Goal: Task Accomplishment & Management: Complete application form

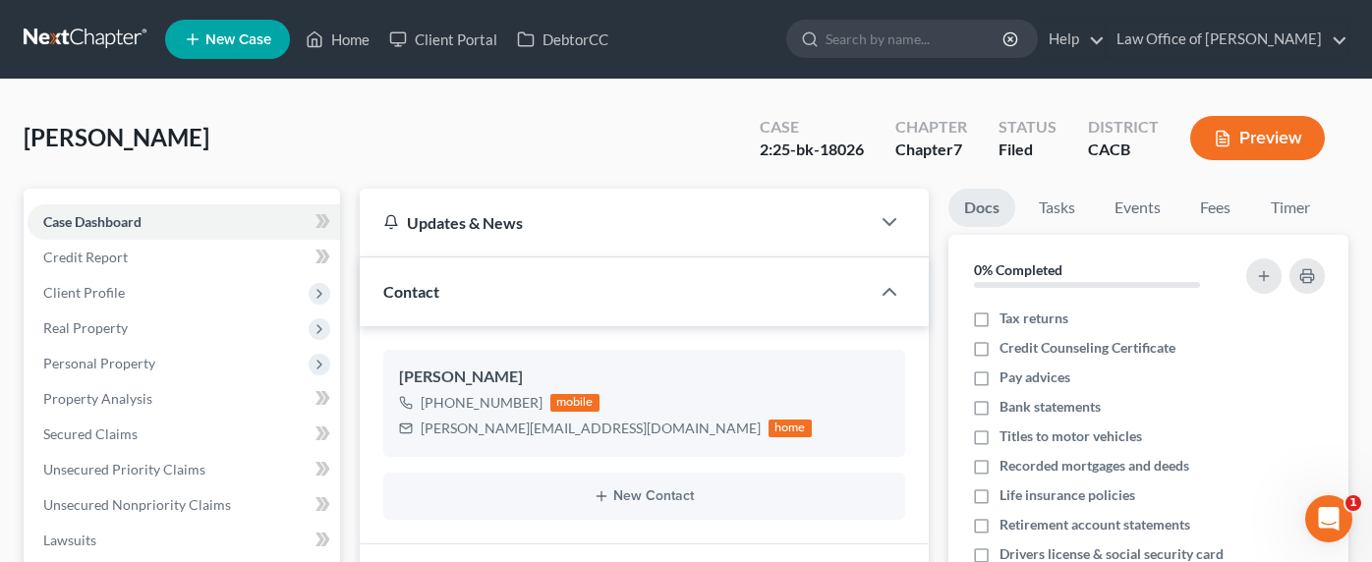
click at [88, 34] on link at bounding box center [87, 39] width 126 height 35
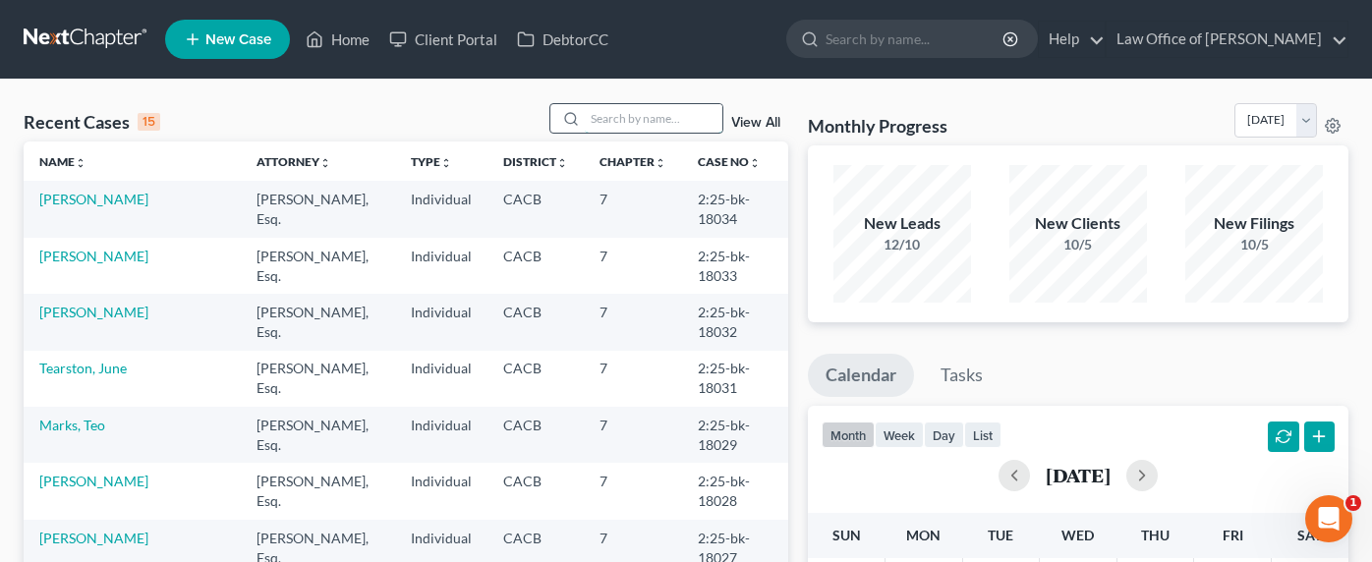
click at [648, 124] on input "search" at bounding box center [654, 118] width 138 height 28
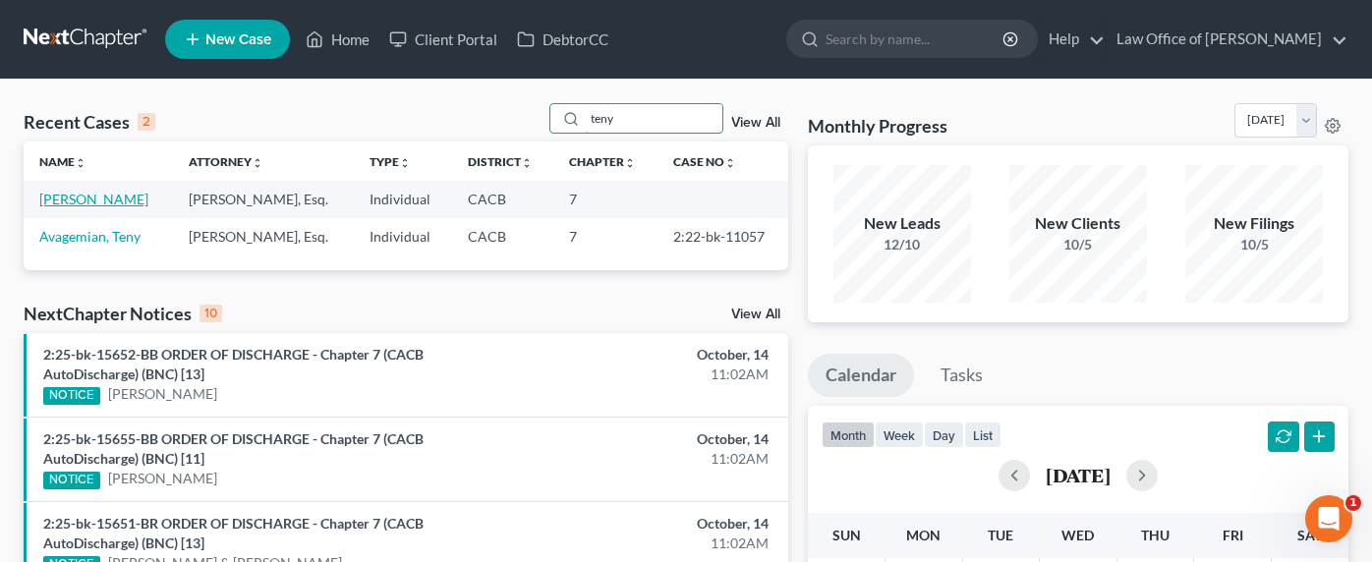
type input "teny"
click at [87, 199] on link "[PERSON_NAME]" at bounding box center [93, 199] width 109 height 17
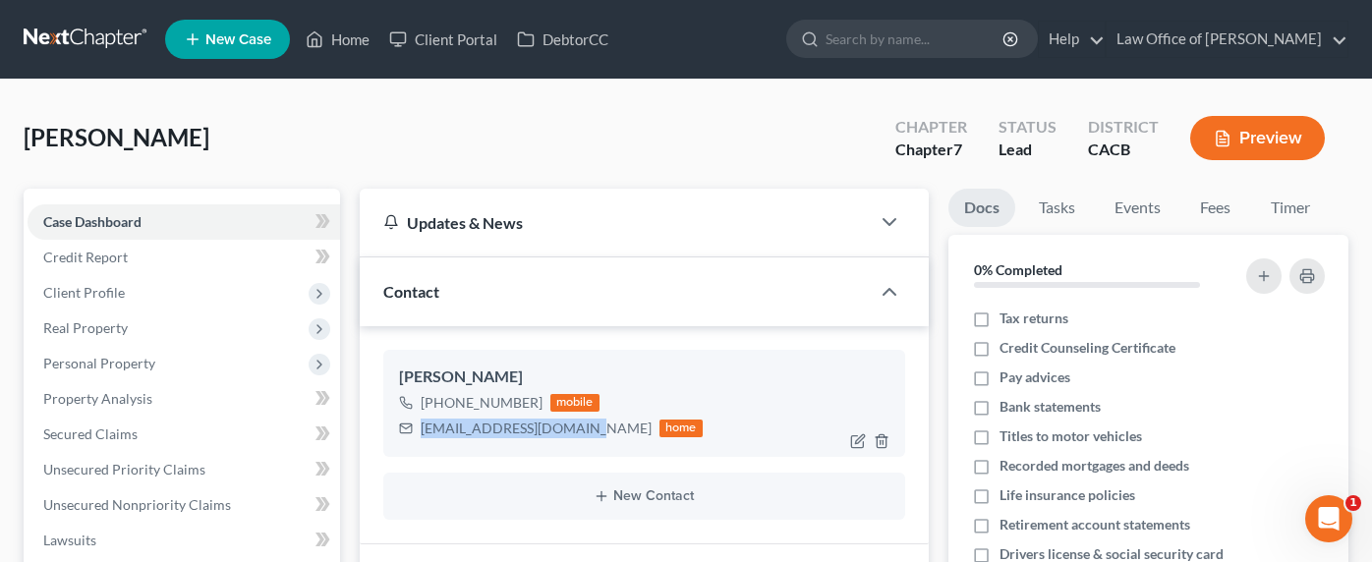
drag, startPoint x: 585, startPoint y: 431, endPoint x: 418, endPoint y: 432, distance: 167.1
click at [418, 432] on div "tenymesropian@gmail.com home" at bounding box center [551, 429] width 304 height 26
copy div "tenymesropian@gmail.com"
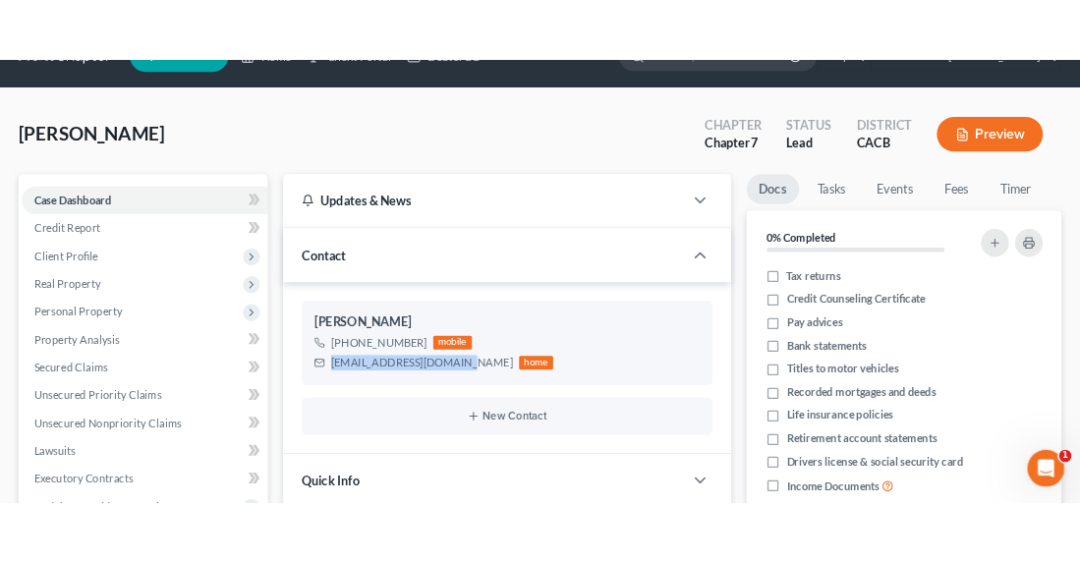
scroll to position [61, 0]
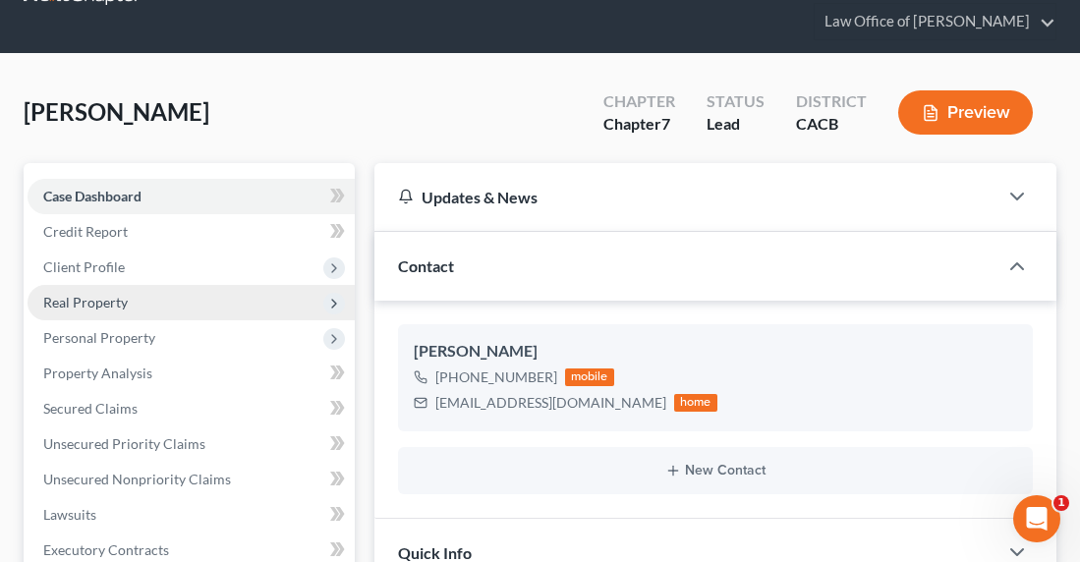
click at [86, 302] on span "Real Property" at bounding box center [85, 302] width 85 height 17
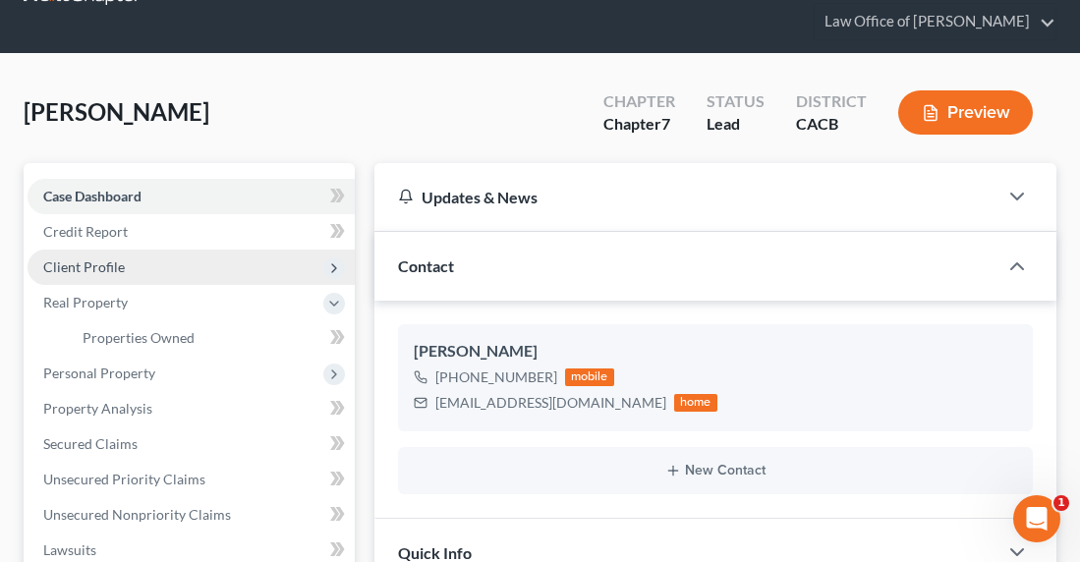
click at [88, 259] on span "Client Profile" at bounding box center [84, 266] width 82 height 17
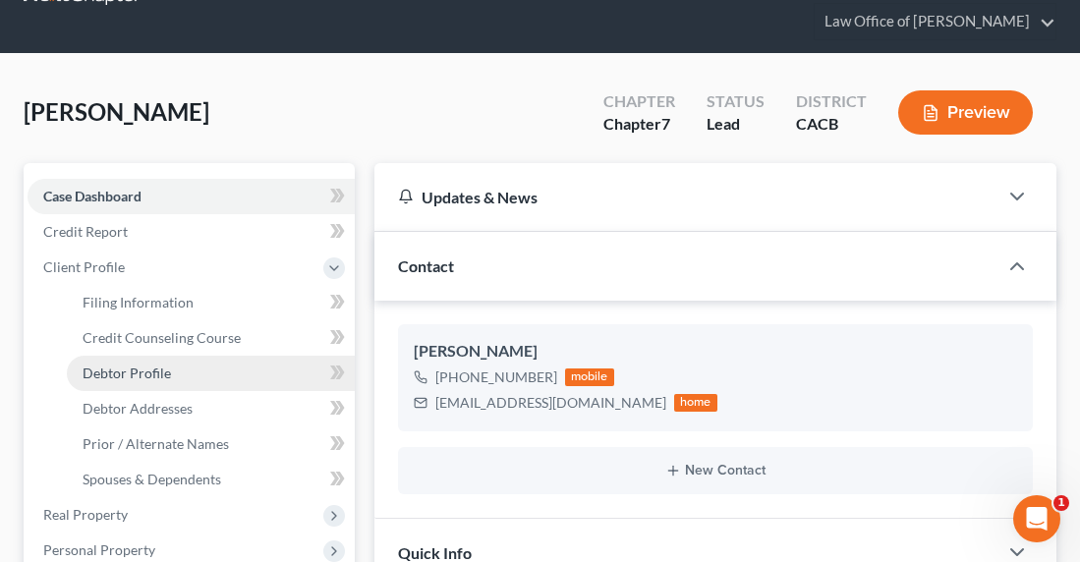
click at [120, 373] on span "Debtor Profile" at bounding box center [127, 373] width 88 height 17
select select "0"
select select "2"
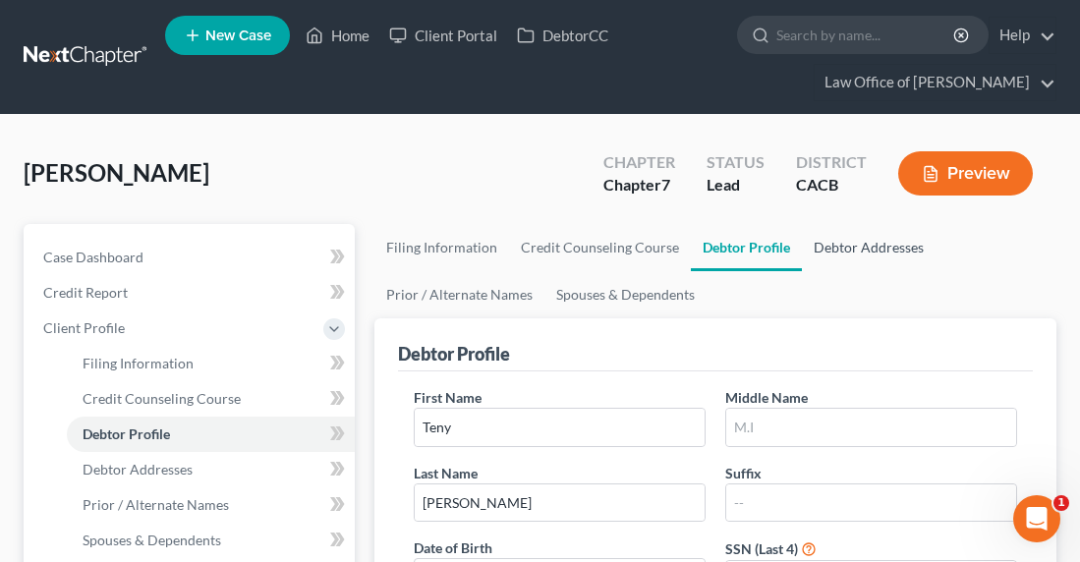
click at [848, 254] on link "Debtor Addresses" at bounding box center [869, 247] width 134 height 47
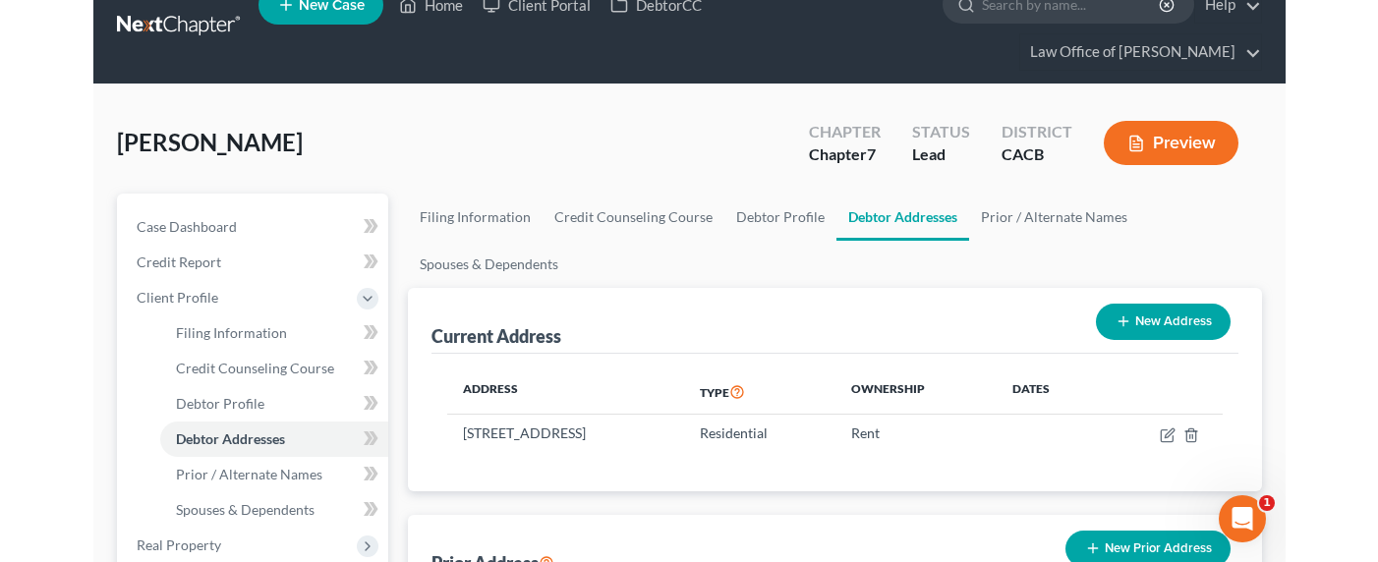
scroll to position [13, 0]
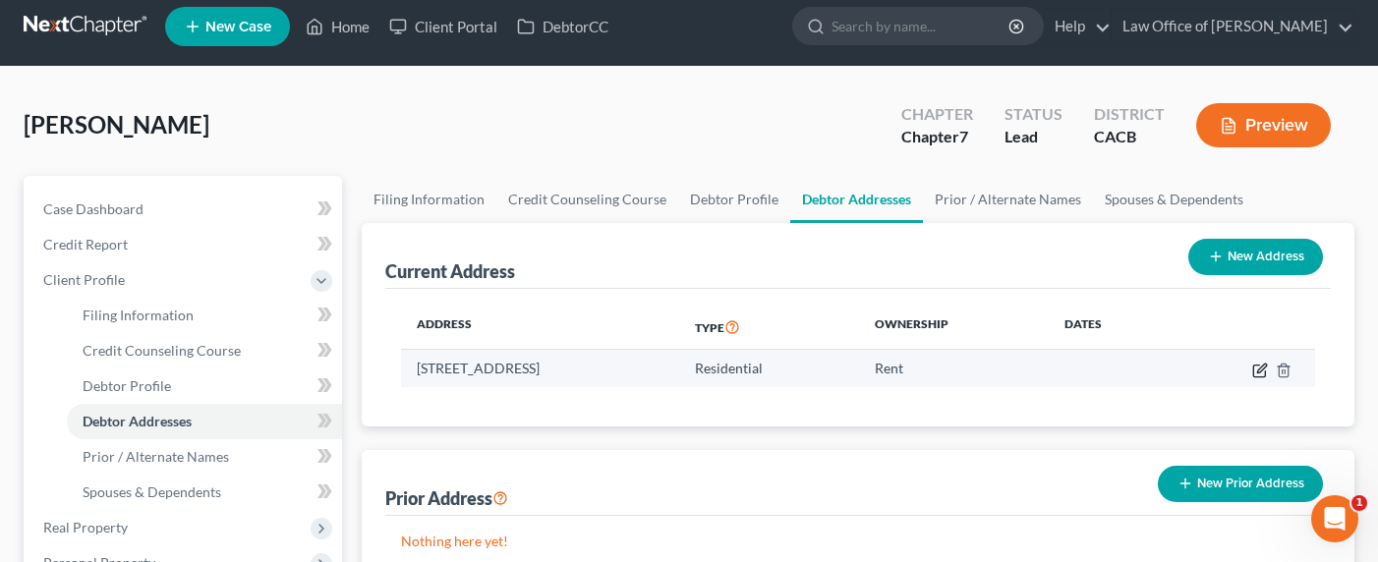
click at [1255, 369] on icon "button" at bounding box center [1260, 371] width 16 height 16
select select "13"
select select "0"
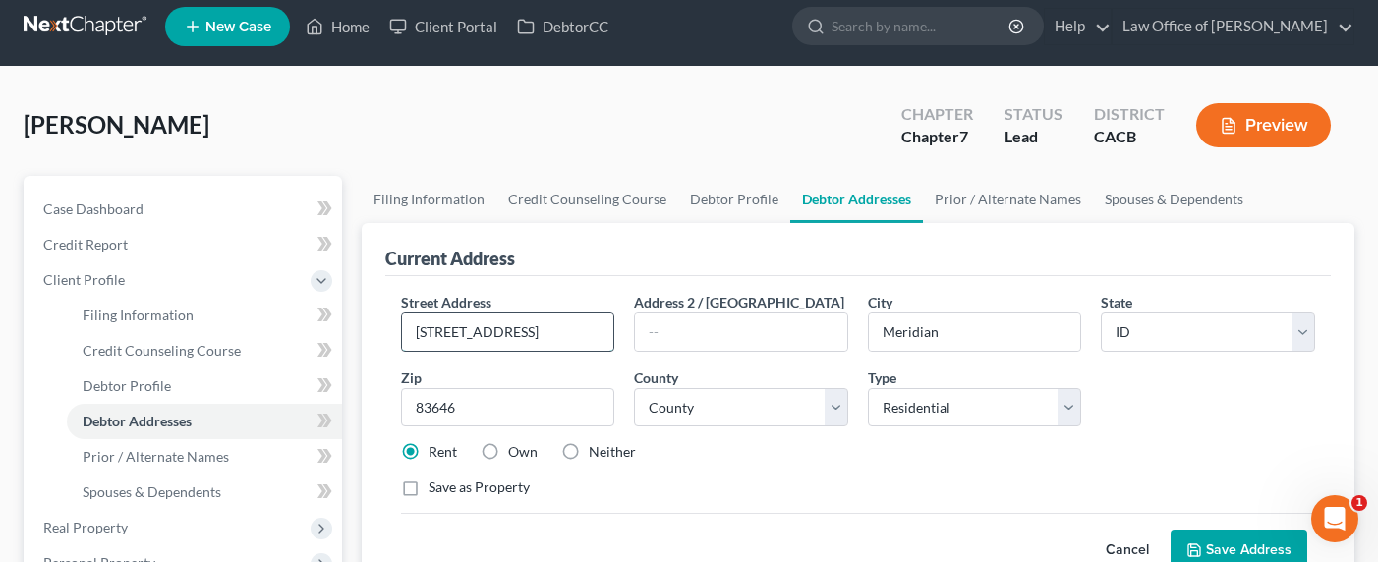
drag, startPoint x: 595, startPoint y: 328, endPoint x: 402, endPoint y: 324, distance: 192.7
click at [402, 324] on input "4909 N Elsinore Ave #B201" at bounding box center [508, 331] width 212 height 37
type input "3509 Prospect Avenue"
type input "La Cresenta"
select select "4"
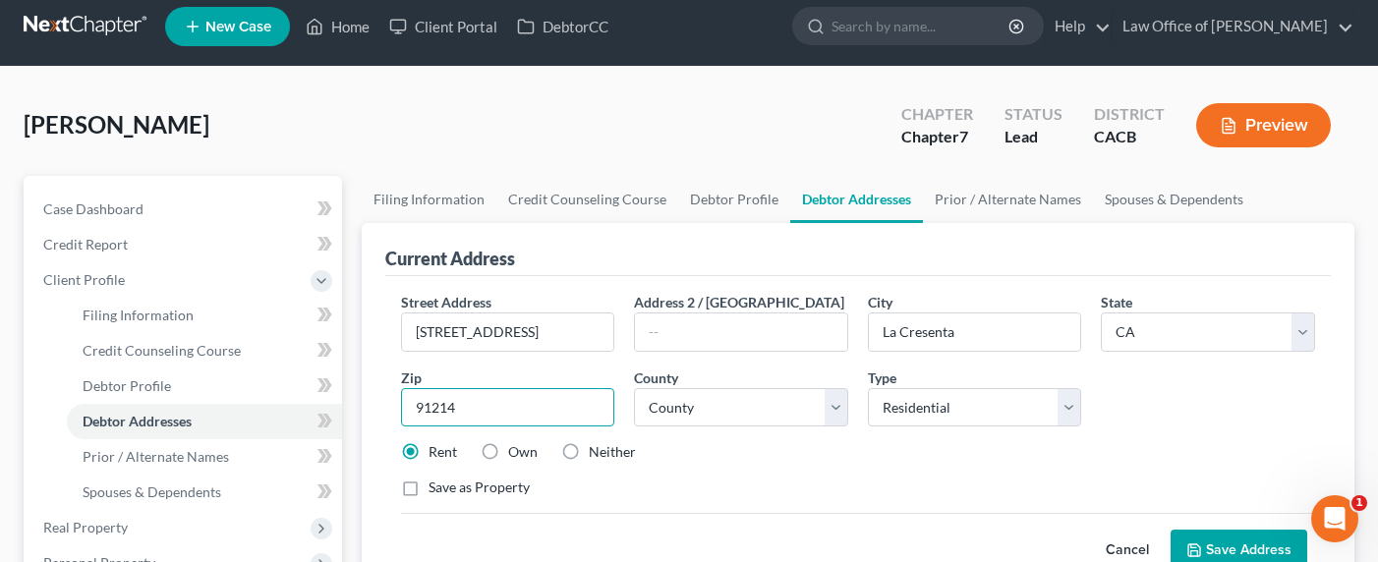
type input "91214"
type input "La Crescenta"
click at [695, 416] on select "County Alameda County Alpine County Amador County Butte County Calaveras County…" at bounding box center [741, 407] width 214 height 39
select select "18"
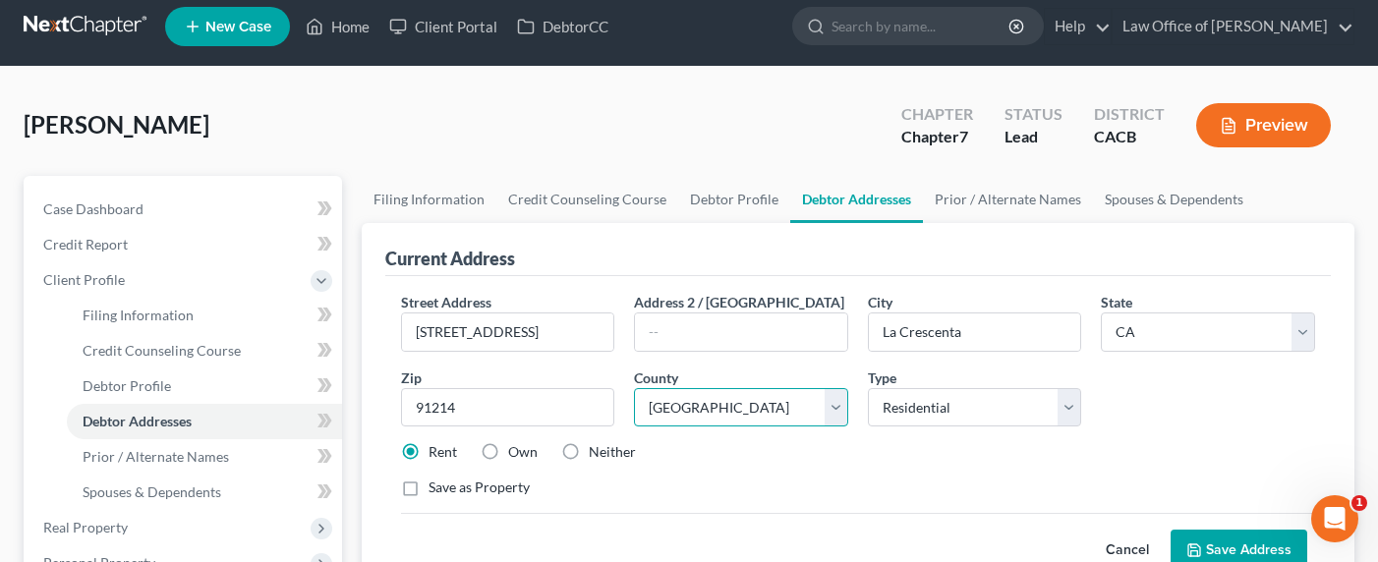
click at [634, 388] on select "County Alameda County Alpine County Amador County Butte County Calaveras County…" at bounding box center [741, 407] width 214 height 39
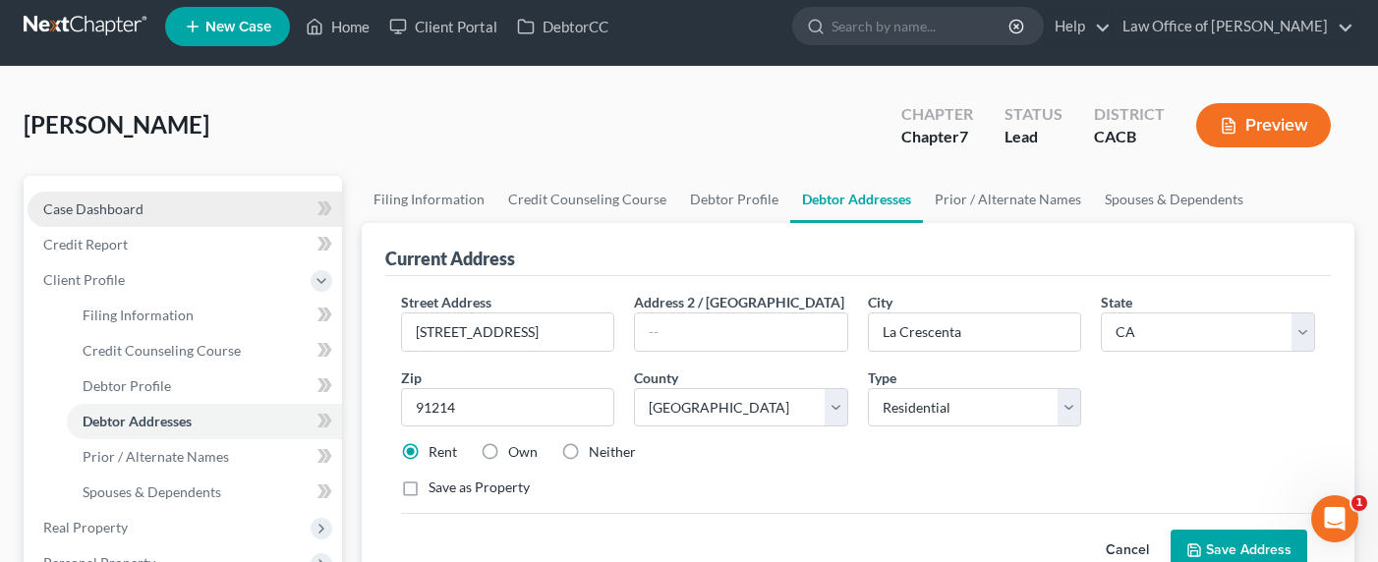
scroll to position [56, 0]
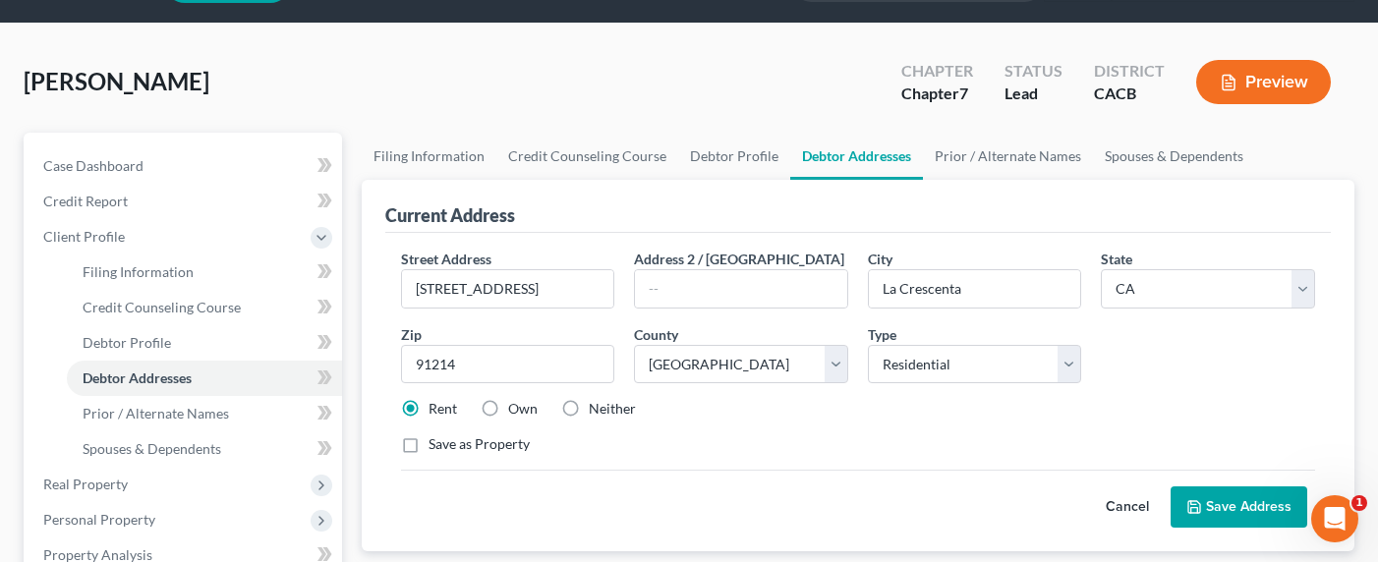
click at [1217, 510] on button "Save Address" at bounding box center [1238, 506] width 137 height 41
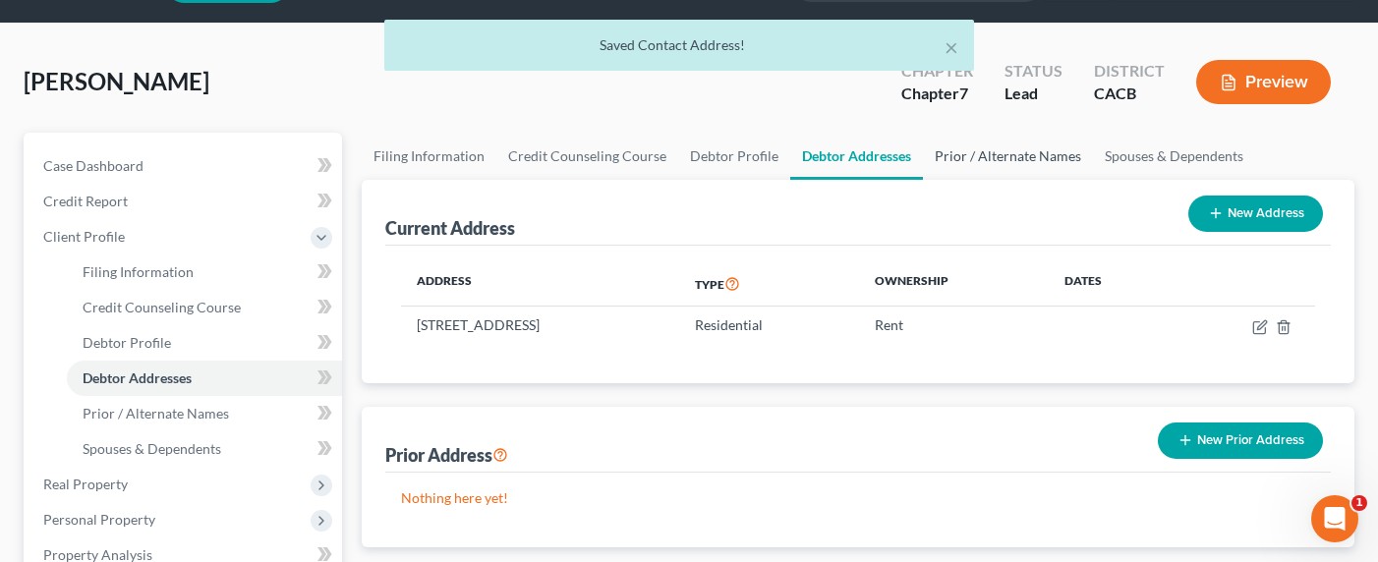
click at [985, 152] on link "Prior / Alternate Names" at bounding box center [1008, 156] width 170 height 47
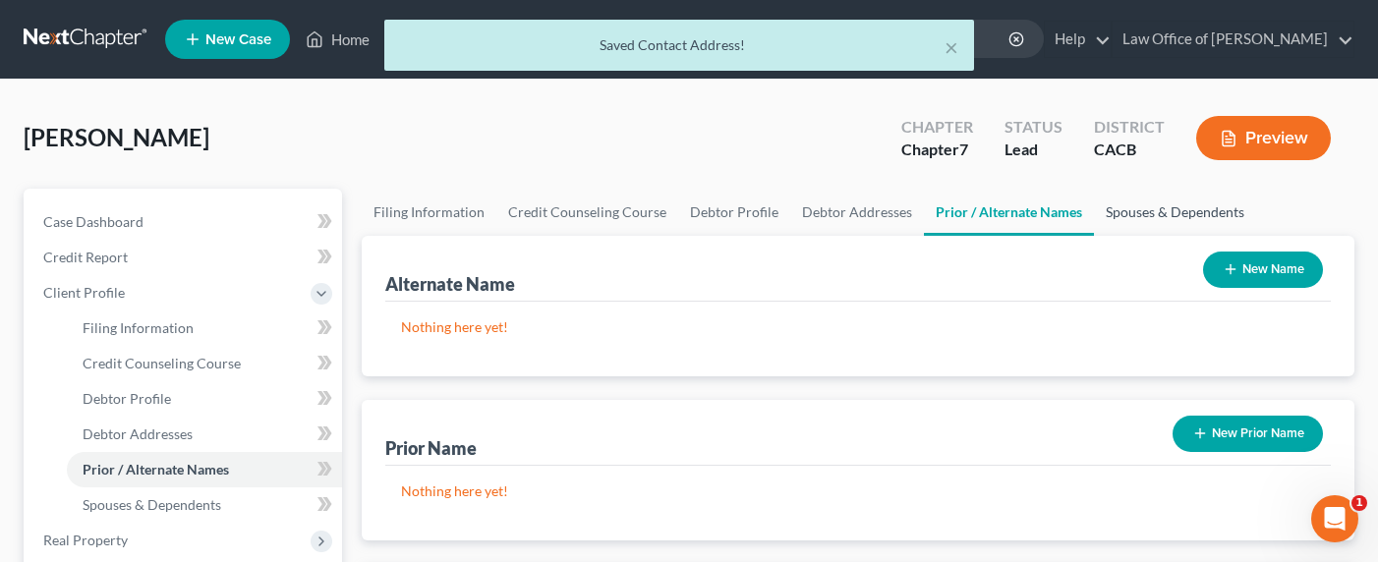
click at [1138, 215] on link "Spouses & Dependents" at bounding box center [1175, 212] width 162 height 47
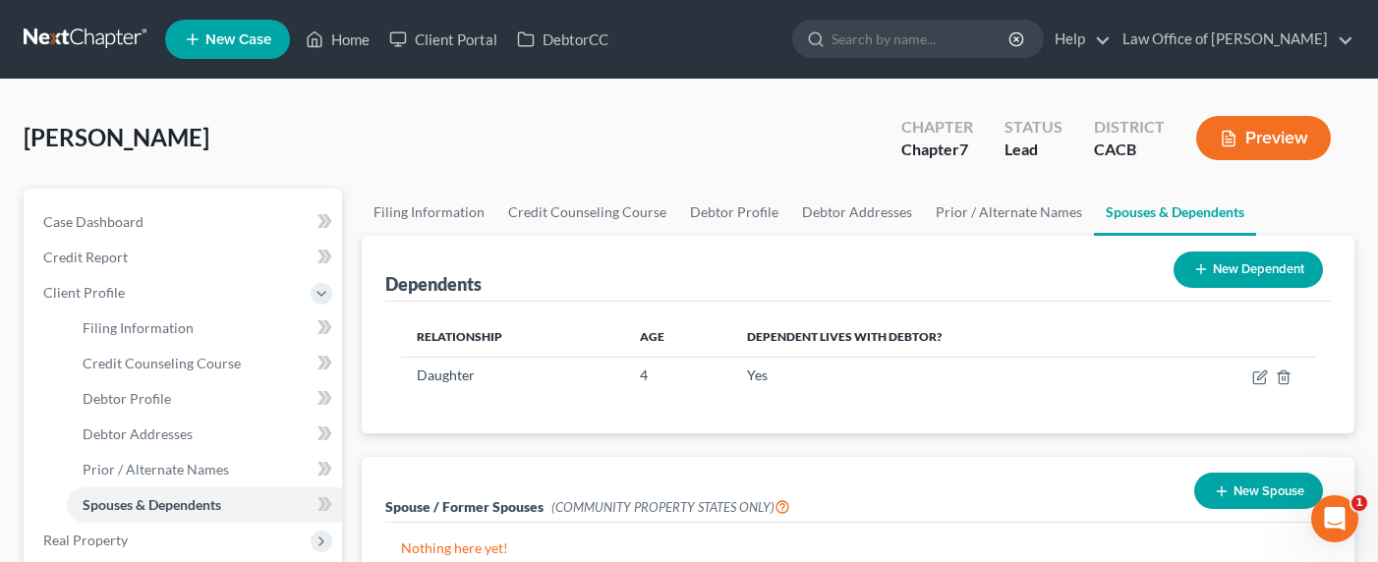
click at [677, 274] on div "Dependents New Dependent" at bounding box center [858, 269] width 946 height 66
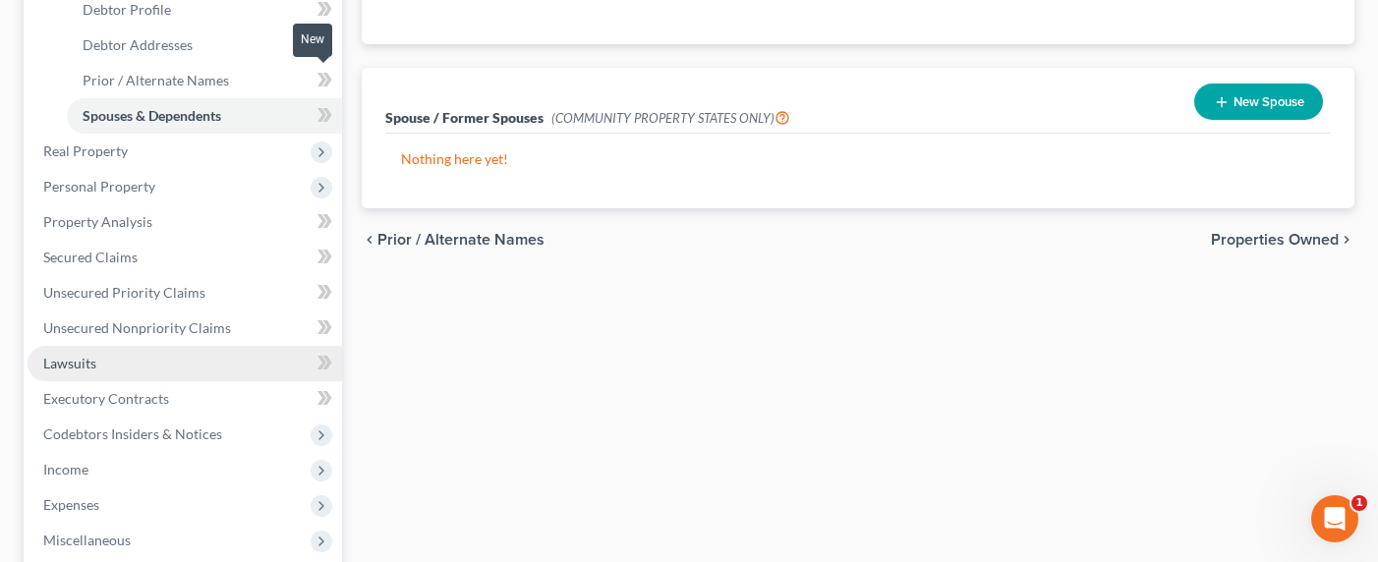
scroll to position [412, 0]
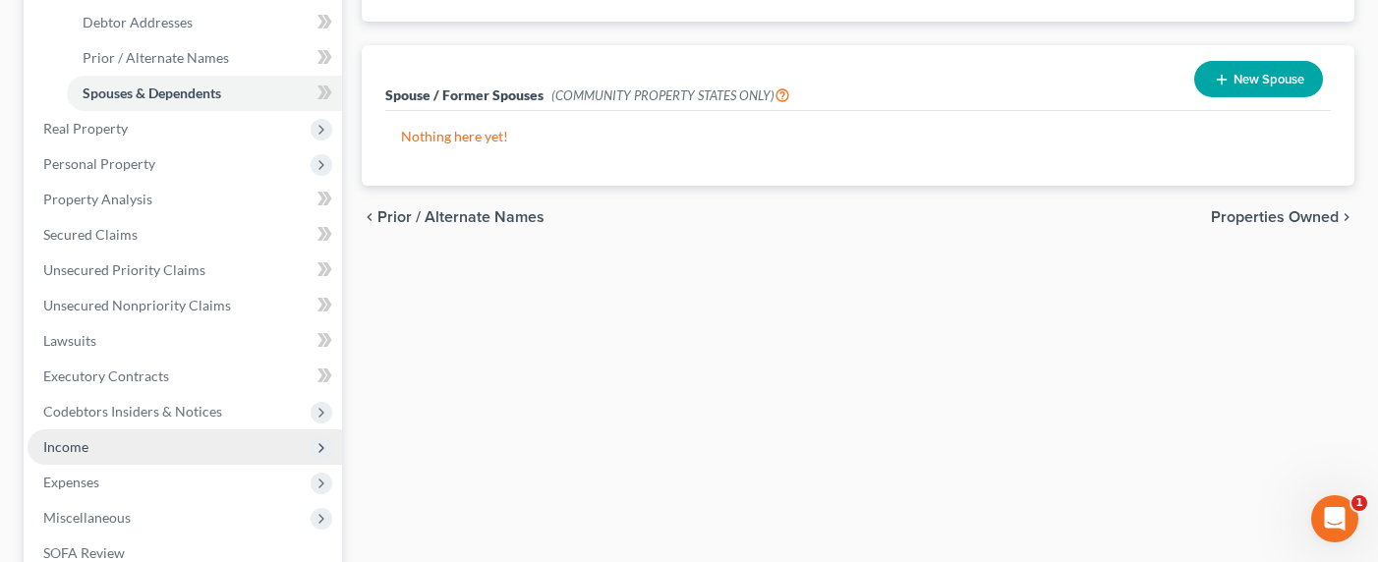
click at [85, 450] on span "Income" at bounding box center [65, 446] width 45 height 17
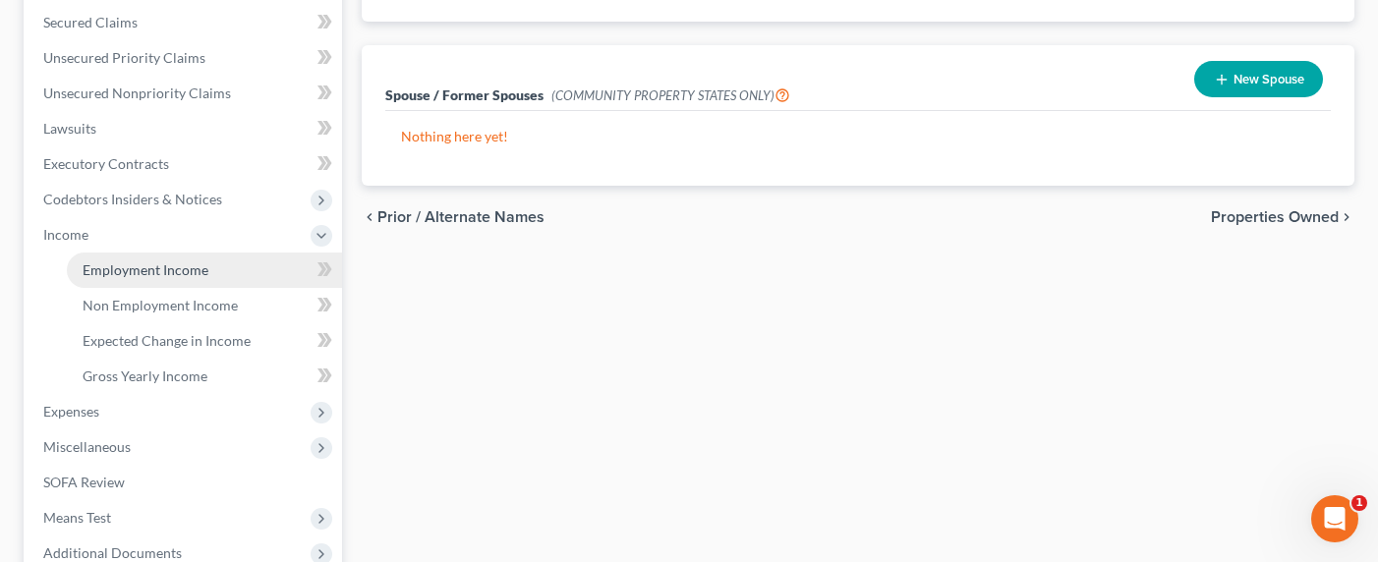
click at [146, 278] on link "Employment Income" at bounding box center [204, 270] width 275 height 35
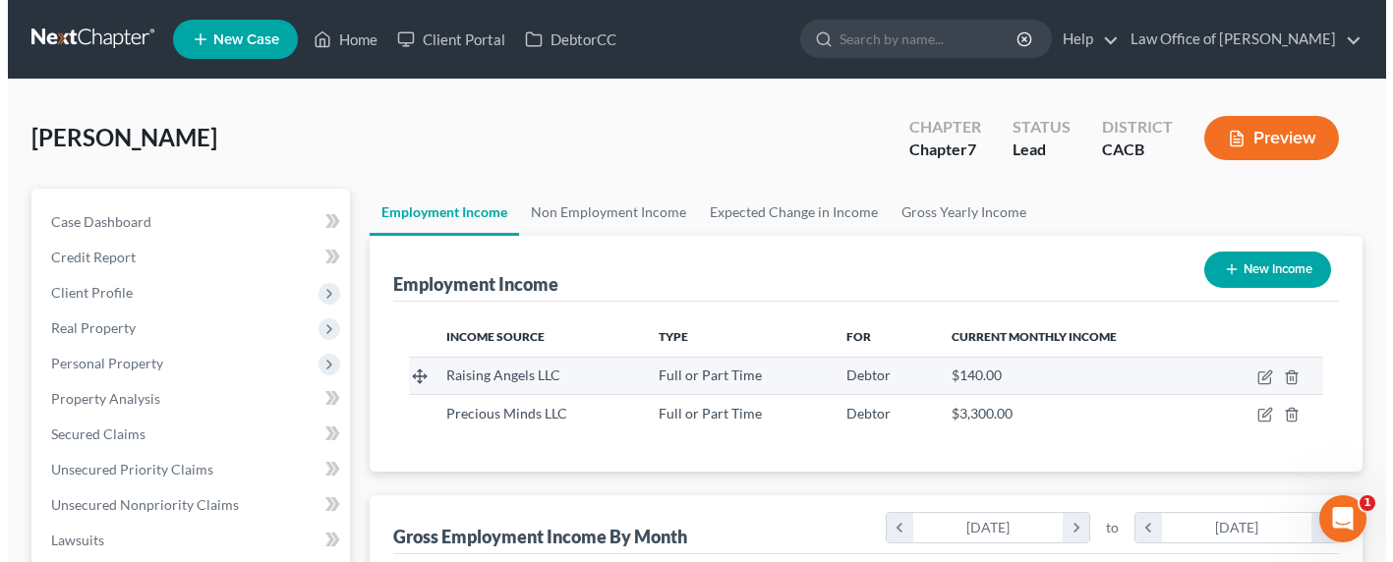
scroll to position [352, 556]
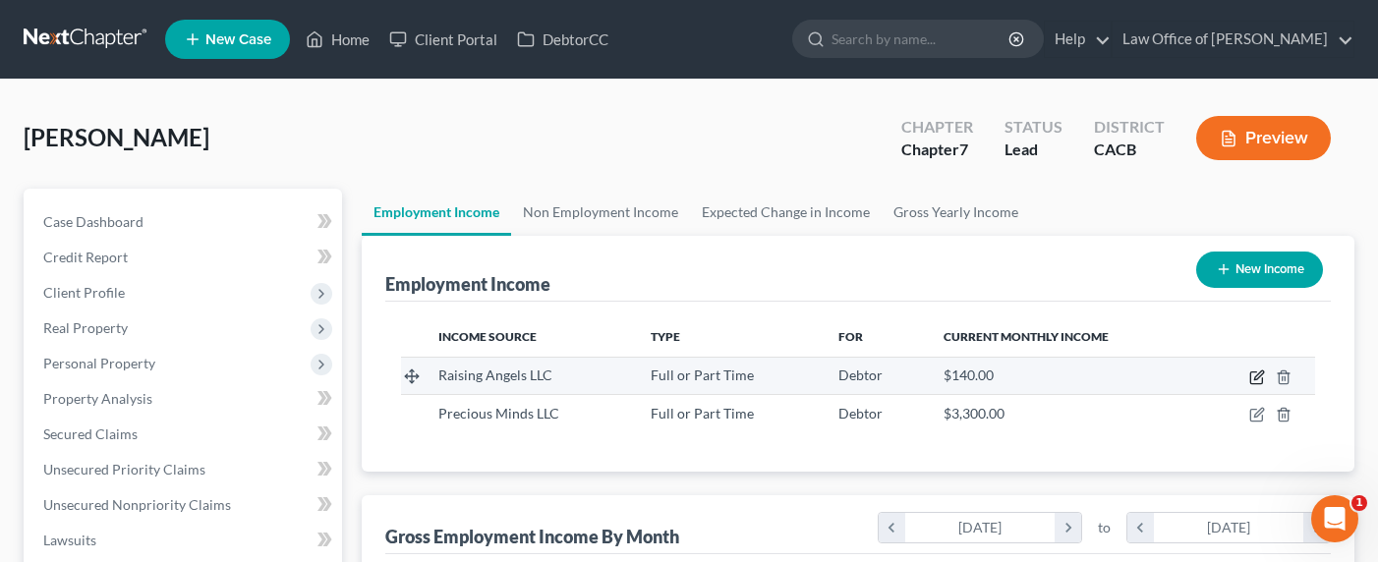
click at [1255, 376] on icon "button" at bounding box center [1258, 374] width 9 height 9
select select "0"
select select "13"
select select "1"
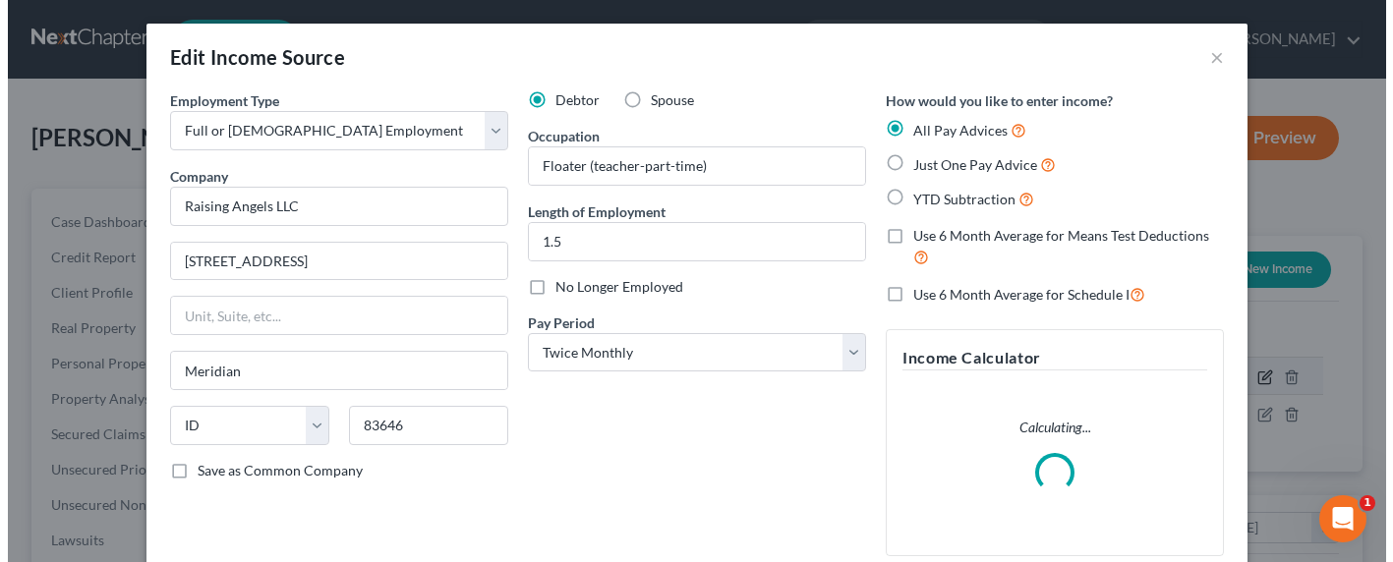
scroll to position [352, 563]
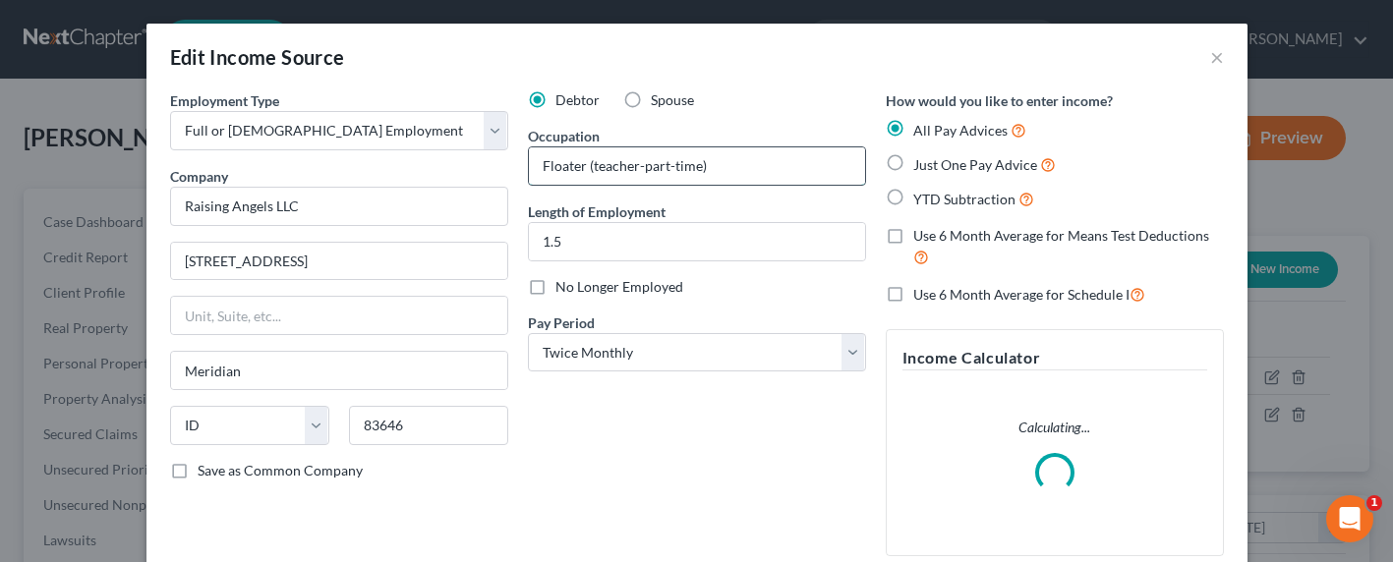
click at [699, 163] on input "Floater (teacher-part-time)" at bounding box center [697, 165] width 336 height 37
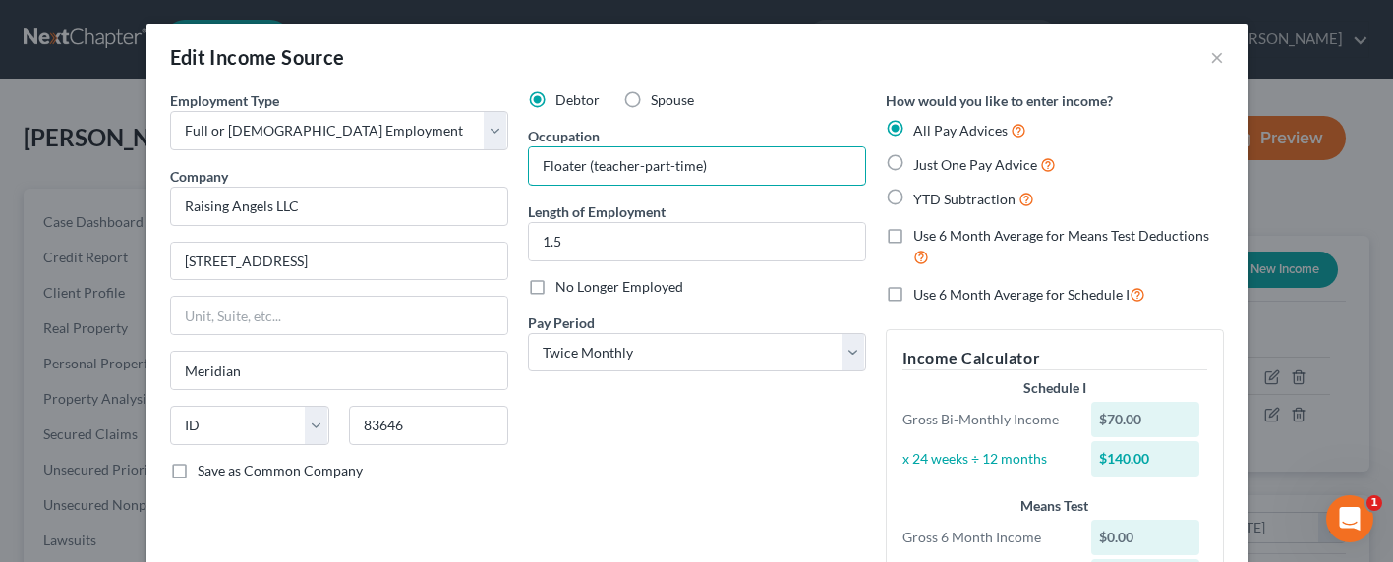
drag, startPoint x: 737, startPoint y: 164, endPoint x: 478, endPoint y: 168, distance: 259.5
click at [478, 168] on div "Employment Type * Select Full or Part Time Employment Self Employment Company *…" at bounding box center [696, 368] width 1073 height 557
click at [718, 174] on input "Floater (teacher-part-time)" at bounding box center [697, 165] width 336 height 37
drag, startPoint x: 724, startPoint y: 169, endPoint x: 466, endPoint y: 161, distance: 258.6
click at [470, 161] on div "Employment Type * Select Full or Part Time Employment Self Employment Company *…" at bounding box center [696, 368] width 1073 height 557
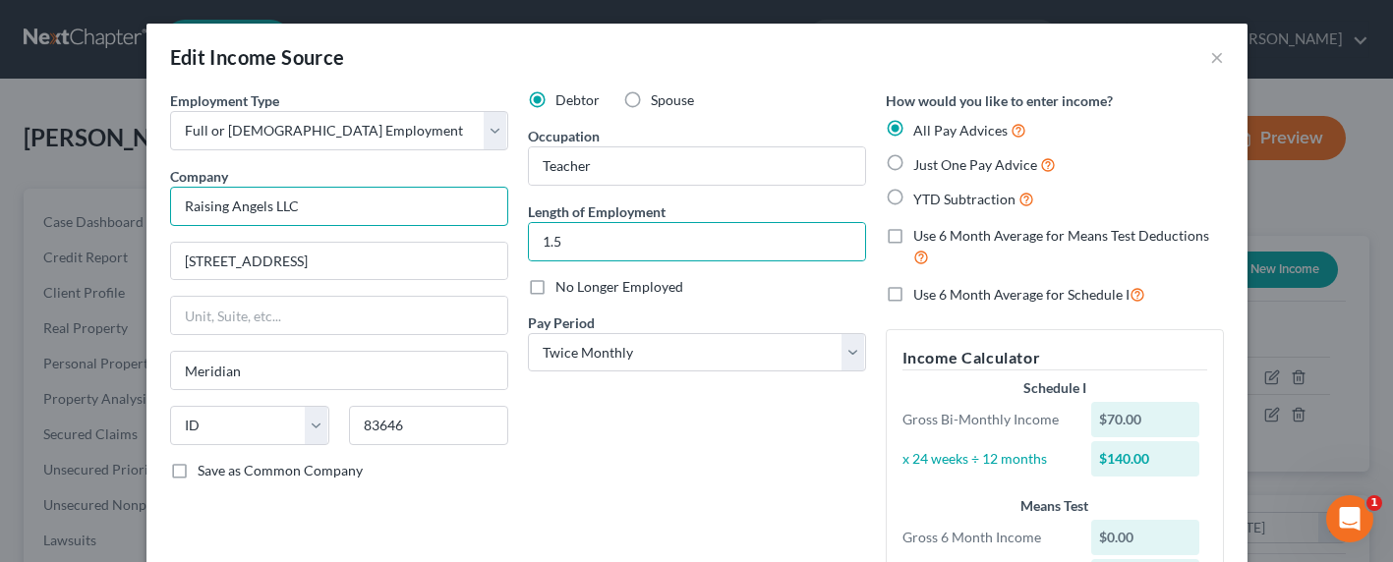
click at [283, 222] on input "Raising Angels LLC" at bounding box center [339, 206] width 338 height 39
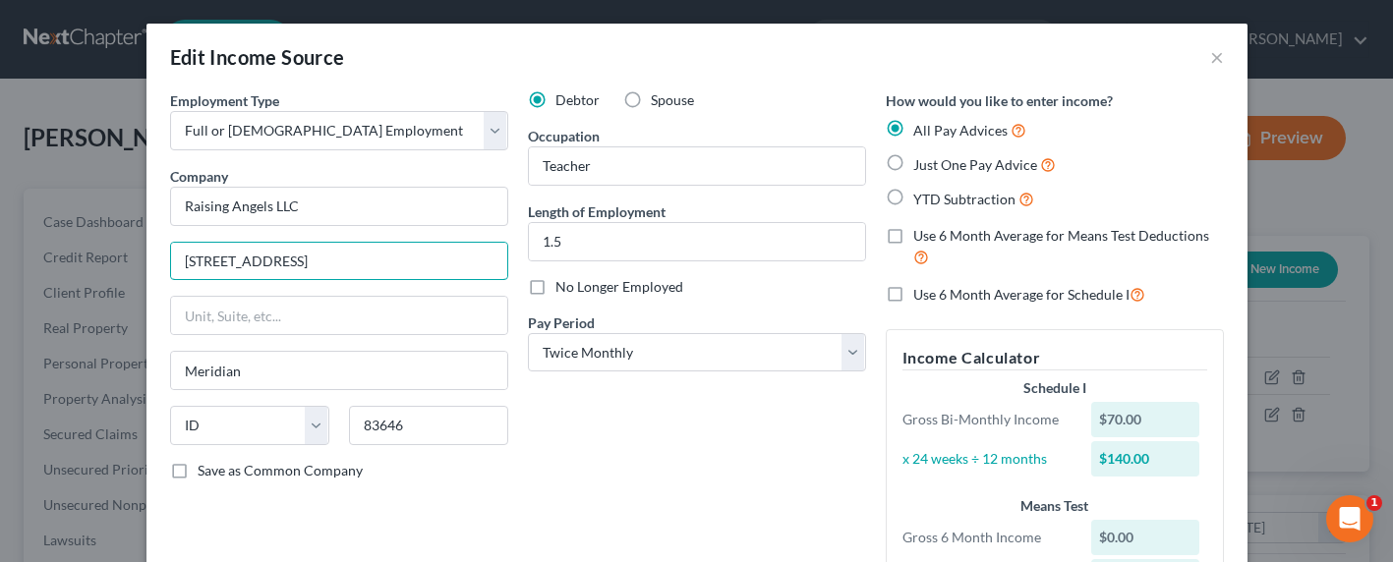
drag, startPoint x: 346, startPoint y: 268, endPoint x: 85, endPoint y: 267, distance: 260.4
click at [85, 267] on div "Edit Income Source × Employment Type * Select Full or Part Time Employment Self…" at bounding box center [696, 281] width 1393 height 562
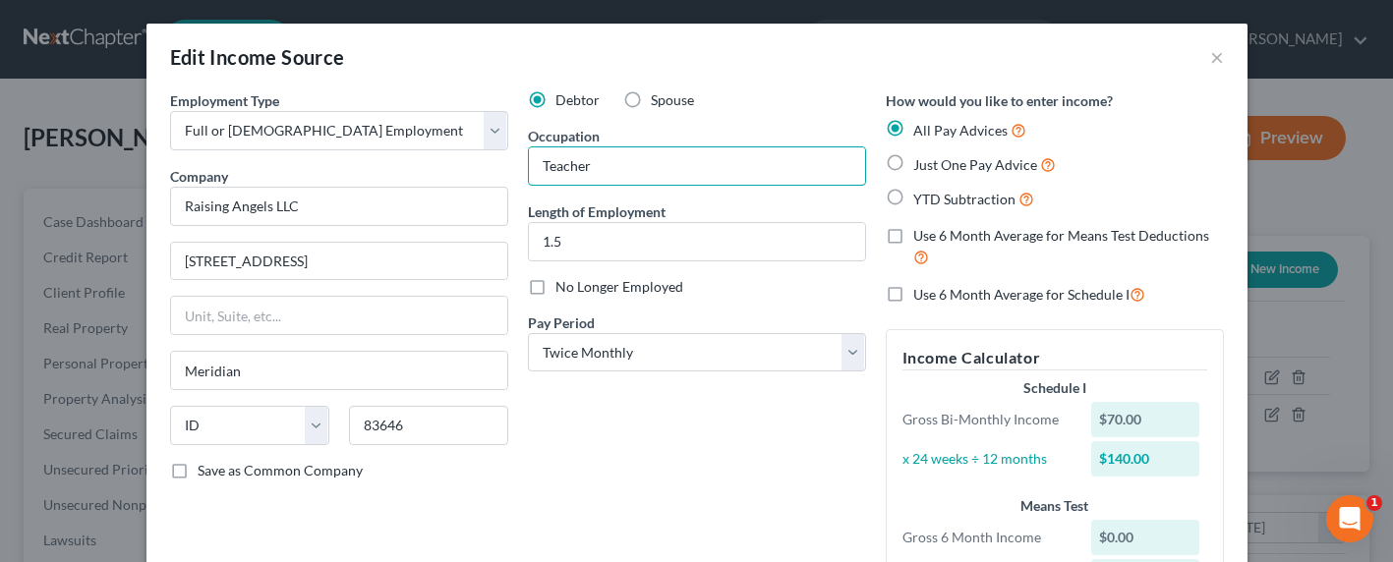
drag, startPoint x: 598, startPoint y: 165, endPoint x: 459, endPoint y: 155, distance: 138.9
click at [461, 158] on div "Employment Type * Select Full or Part Time Employment Self Employment Company *…" at bounding box center [696, 368] width 1073 height 557
type input "Behavioral Specialist"
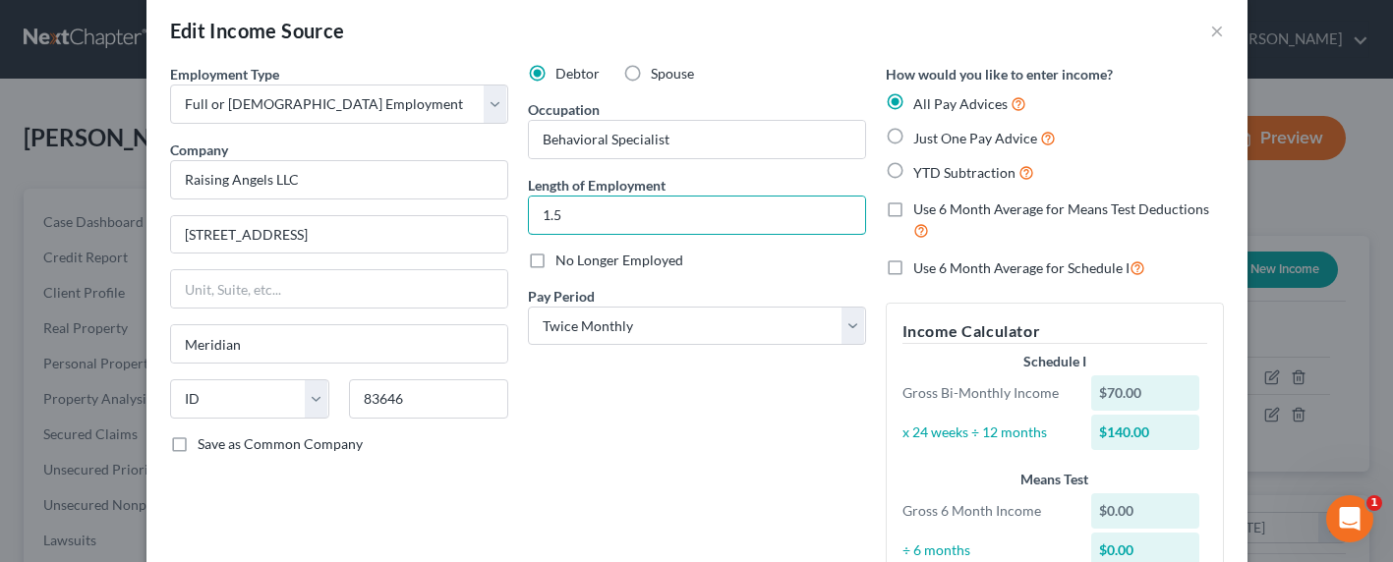
scroll to position [0, 0]
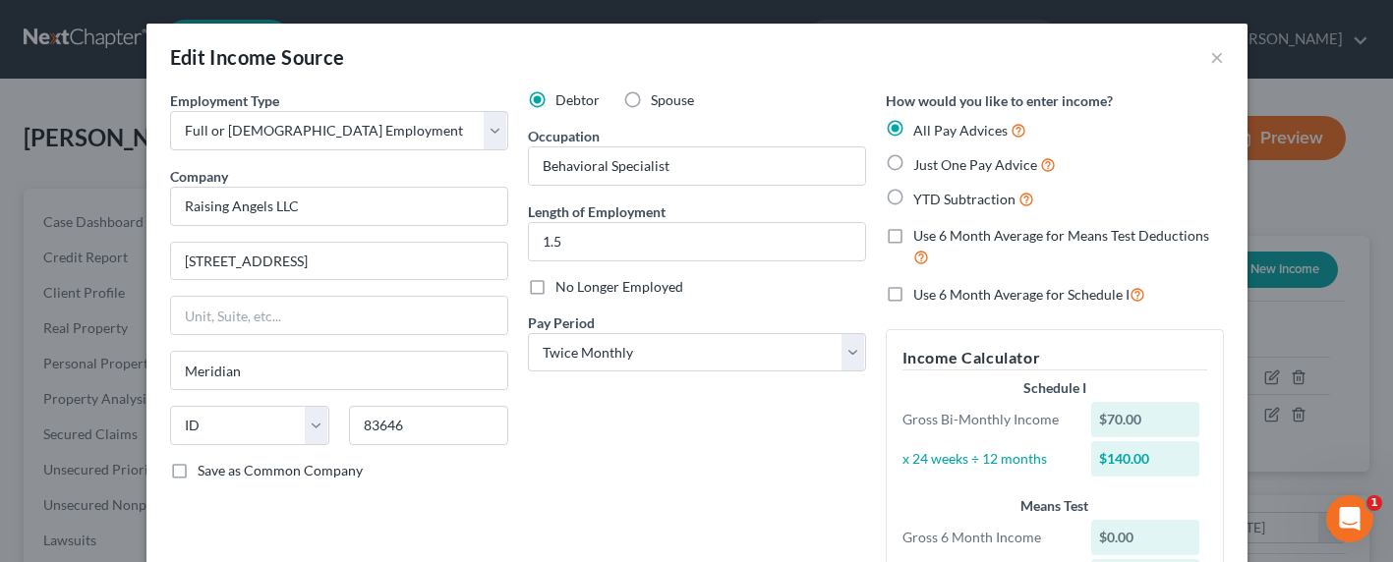
click at [923, 162] on span "Just One Pay Advice" at bounding box center [975, 164] width 124 height 17
click at [923, 162] on input "Just One Pay Advice" at bounding box center [927, 159] width 13 height 13
radio input "true"
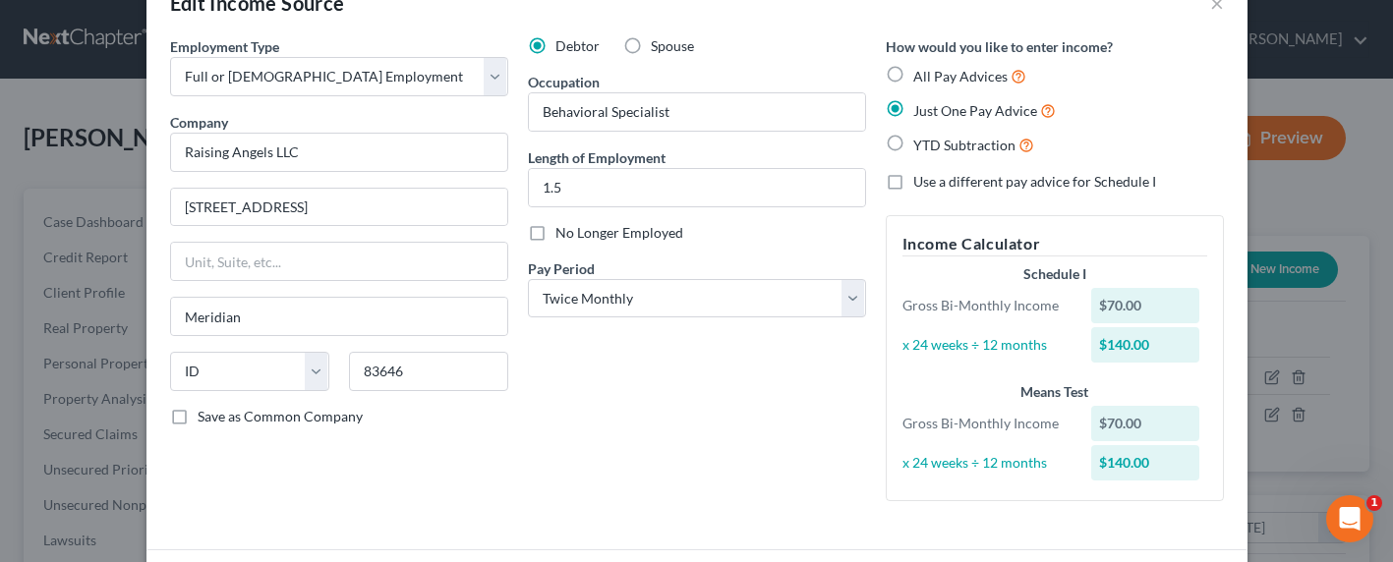
scroll to position [85, 0]
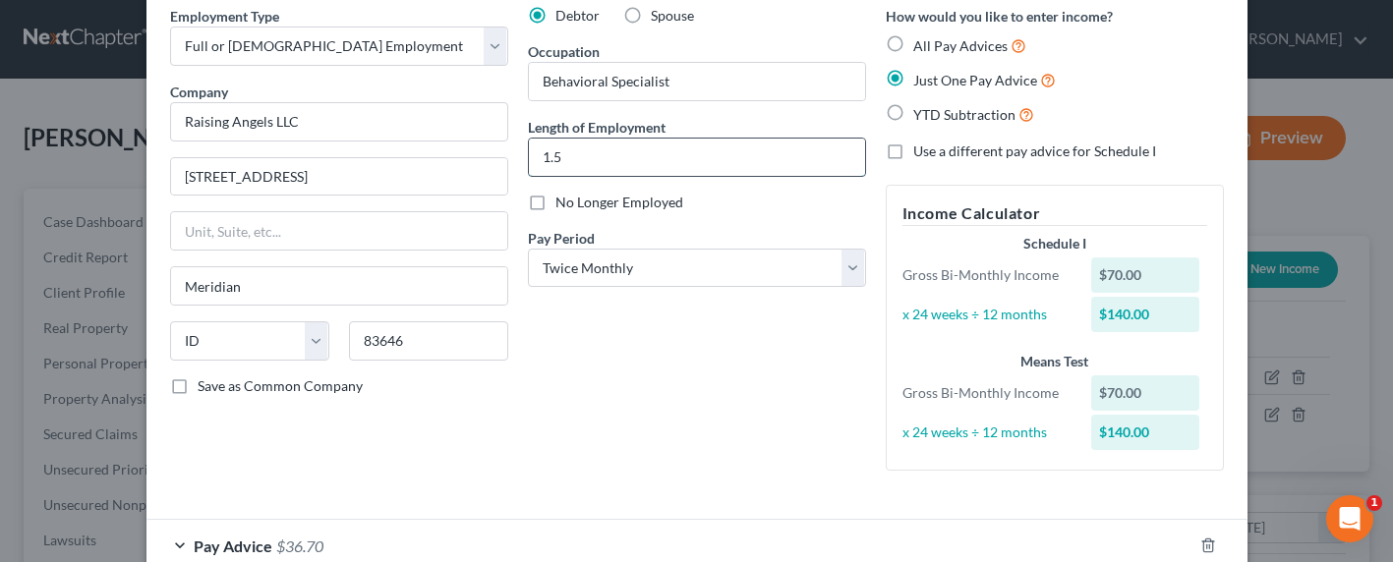
click at [613, 159] on input "1.5" at bounding box center [697, 157] width 336 height 37
type input "1.5 years"
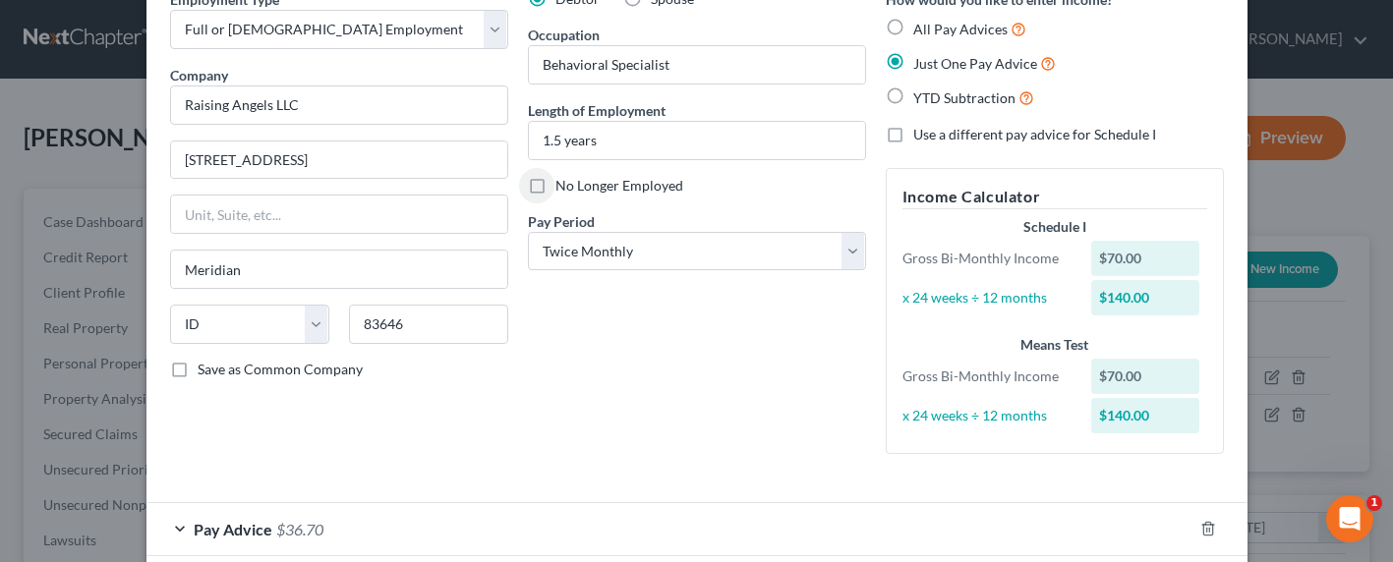
scroll to position [0, 0]
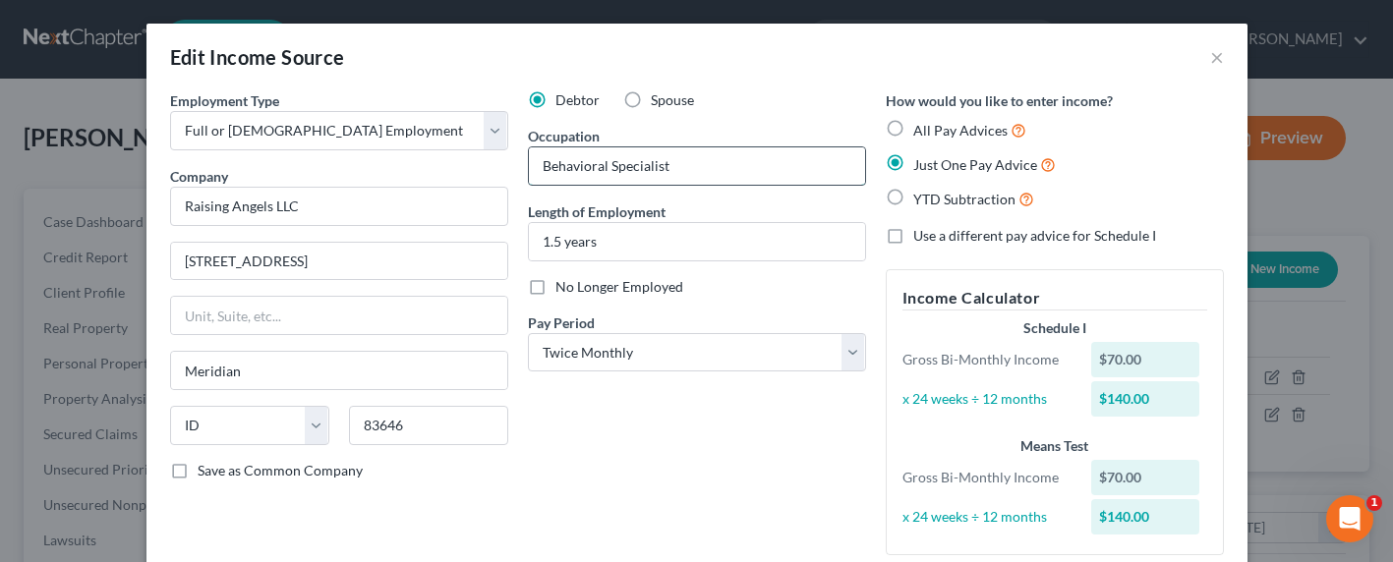
click at [529, 163] on input "Behavioral Specialist" at bounding box center [697, 165] width 336 height 37
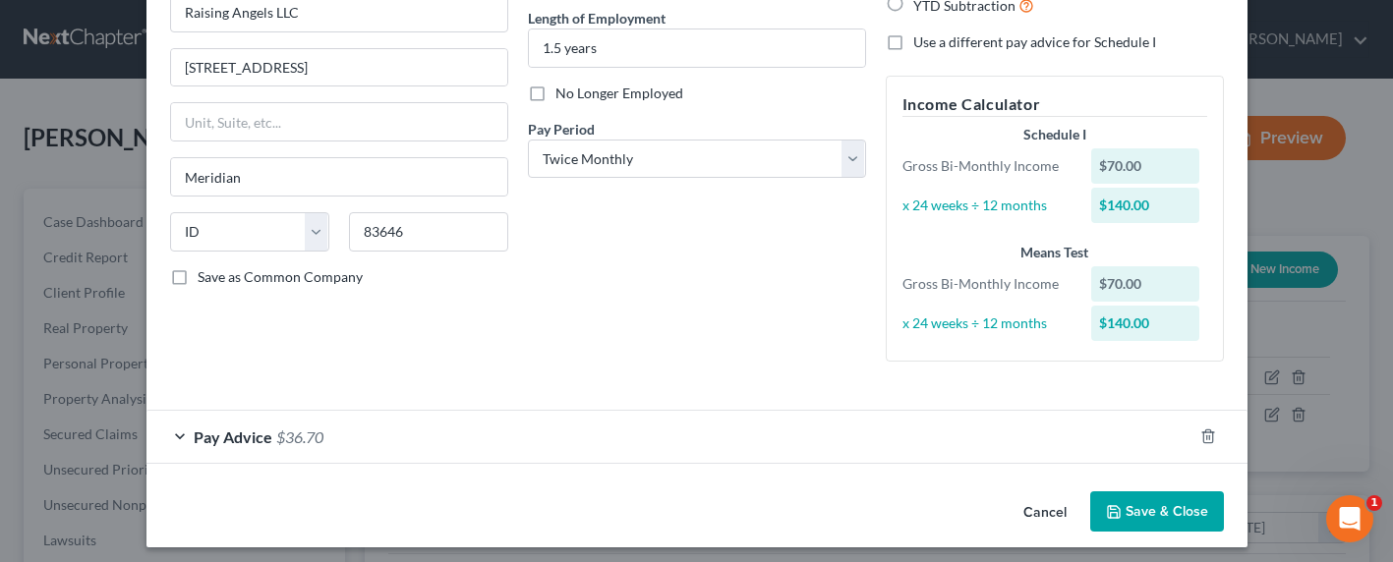
scroll to position [202, 0]
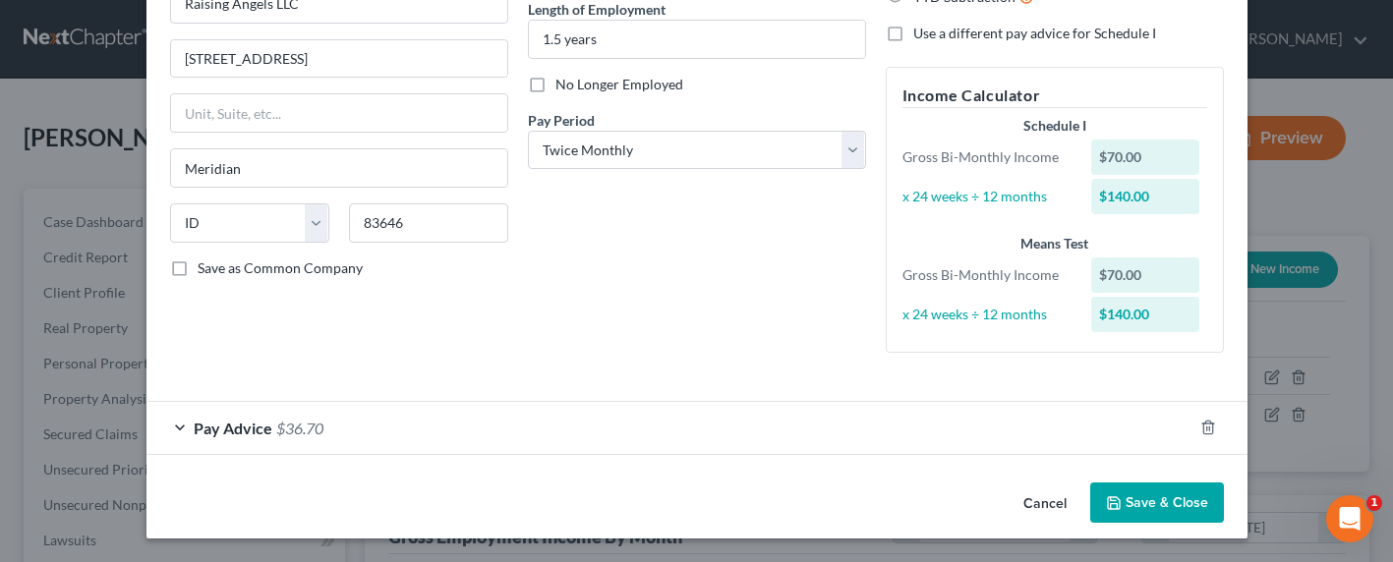
click at [263, 425] on div "Pay Advice $36.70" at bounding box center [669, 428] width 1046 height 52
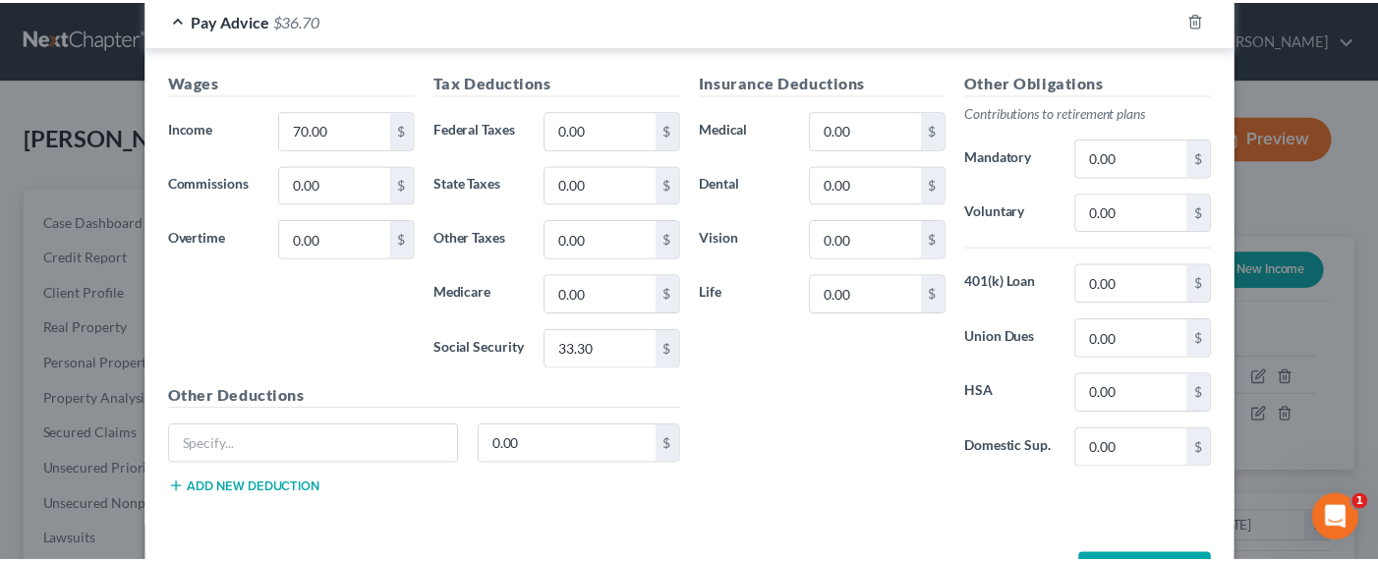
scroll to position [683, 0]
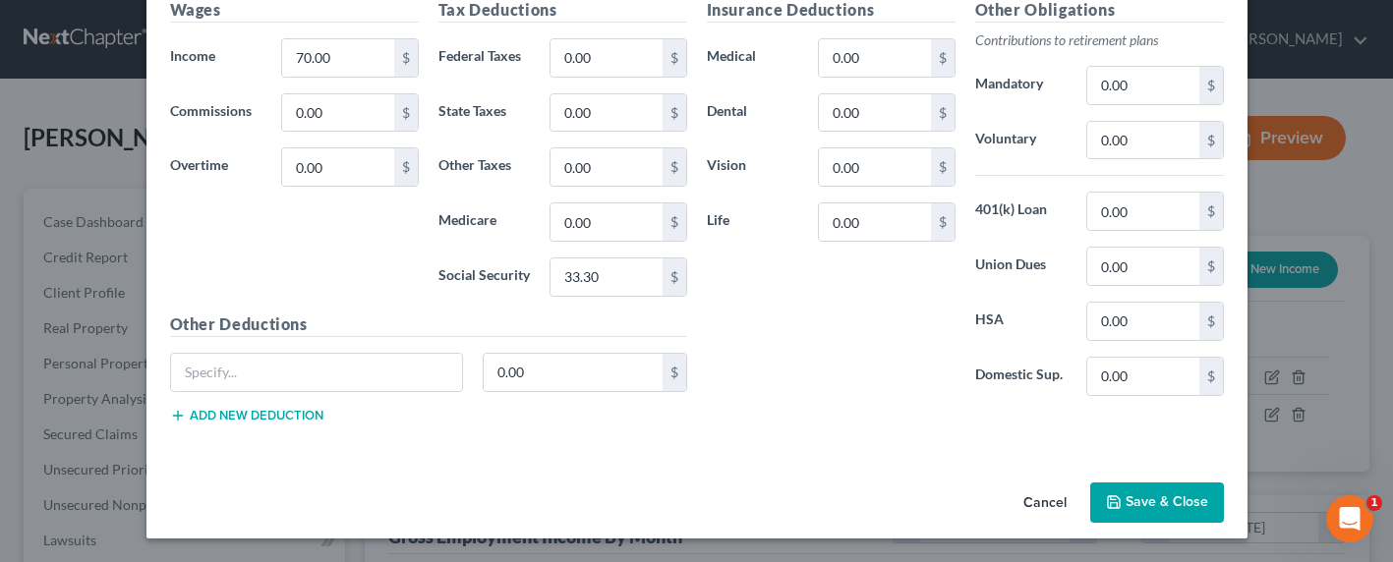
click at [1176, 499] on button "Save & Close" at bounding box center [1157, 503] width 134 height 41
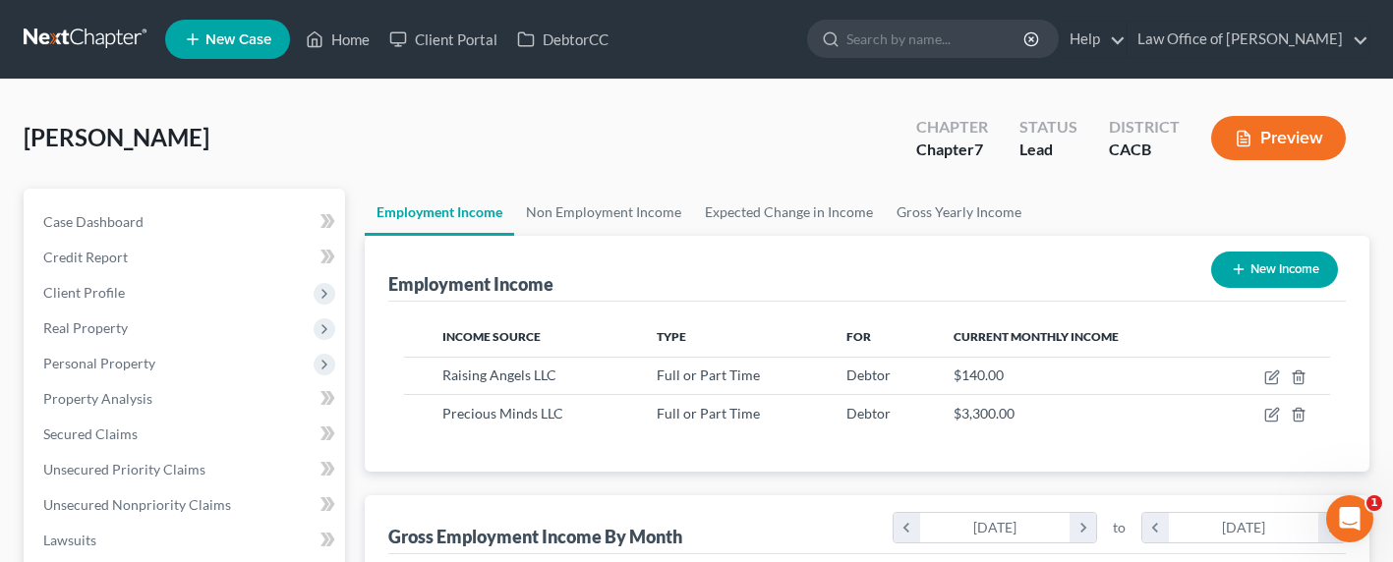
scroll to position [982379, 982175]
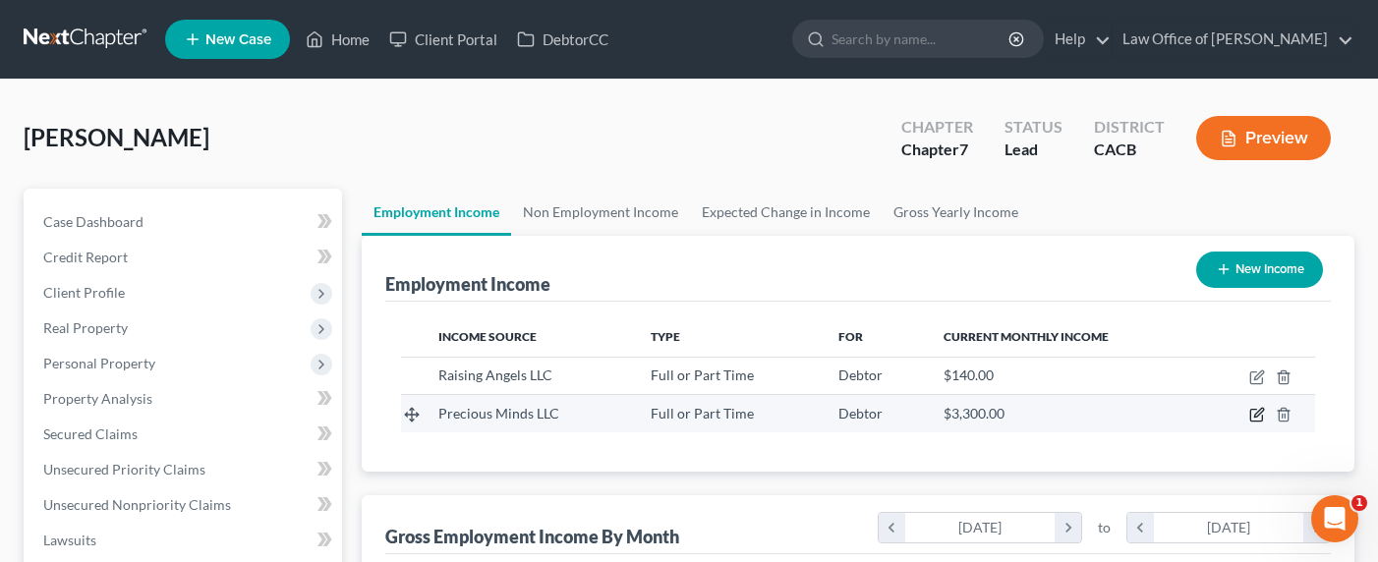
click at [1259, 416] on icon "button" at bounding box center [1257, 415] width 16 height 16
select select "0"
select select "13"
select select "1"
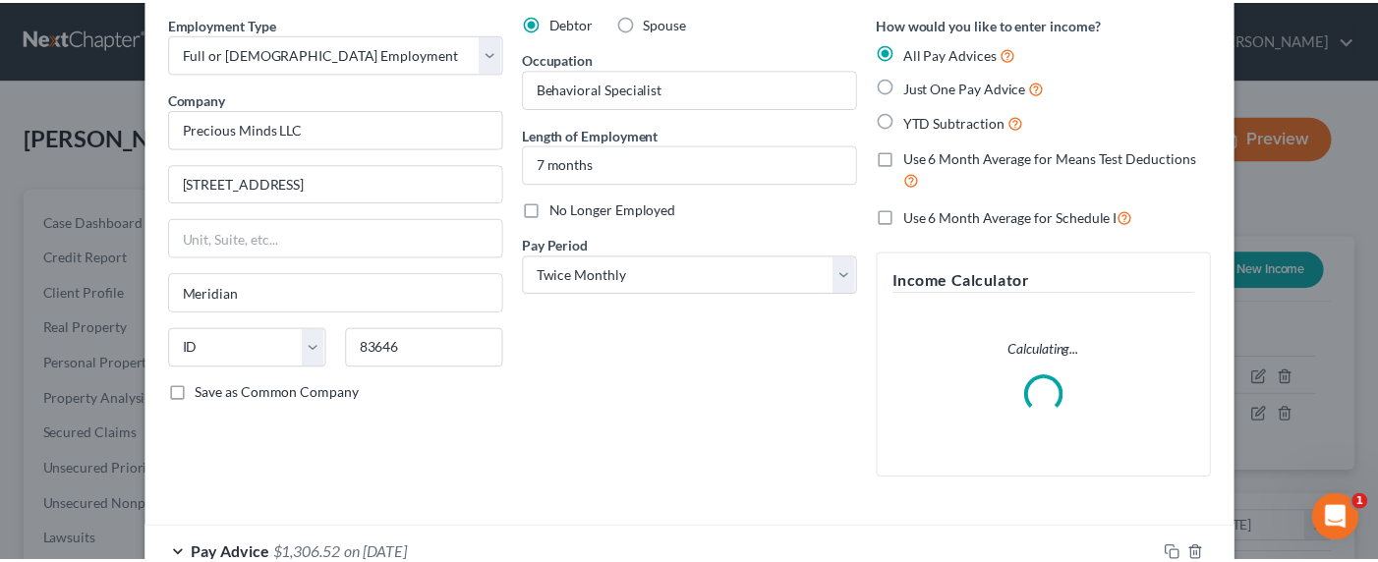
scroll to position [0, 0]
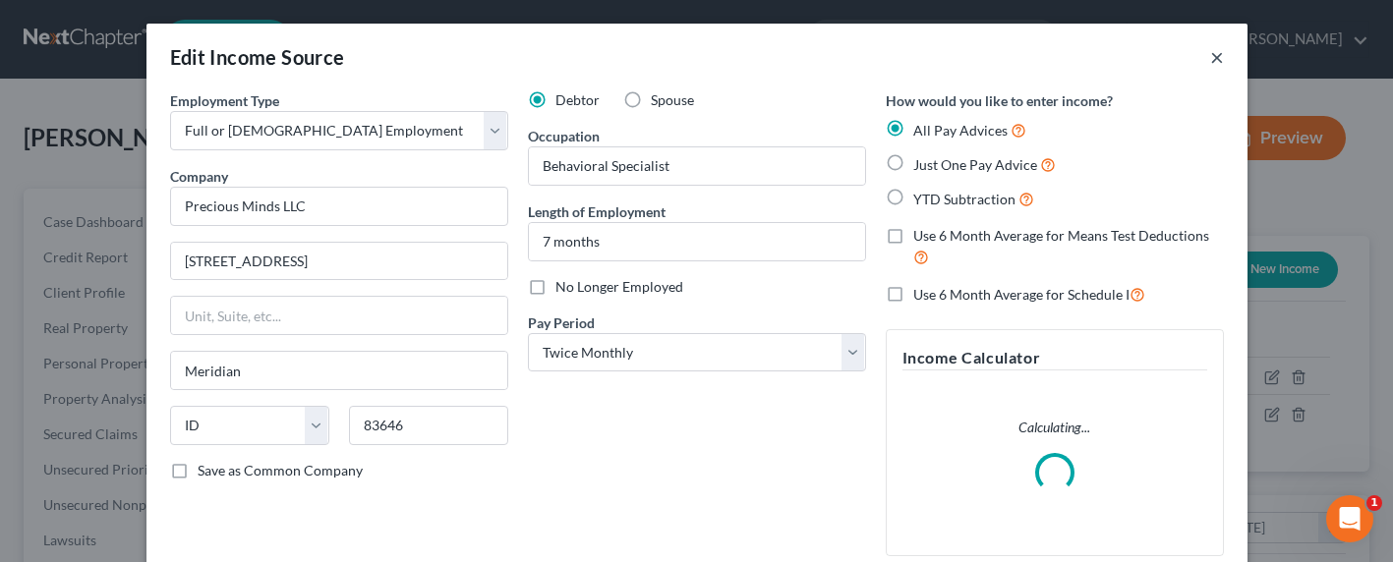
click at [1211, 61] on button "×" at bounding box center [1217, 57] width 14 height 24
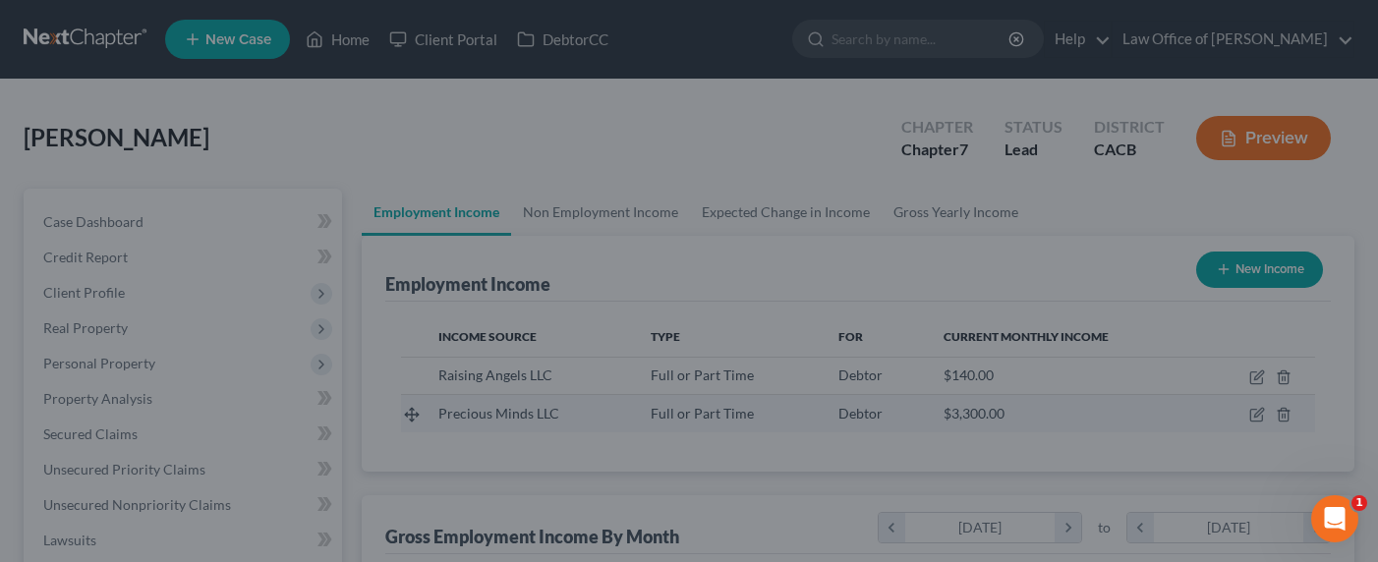
scroll to position [352, 556]
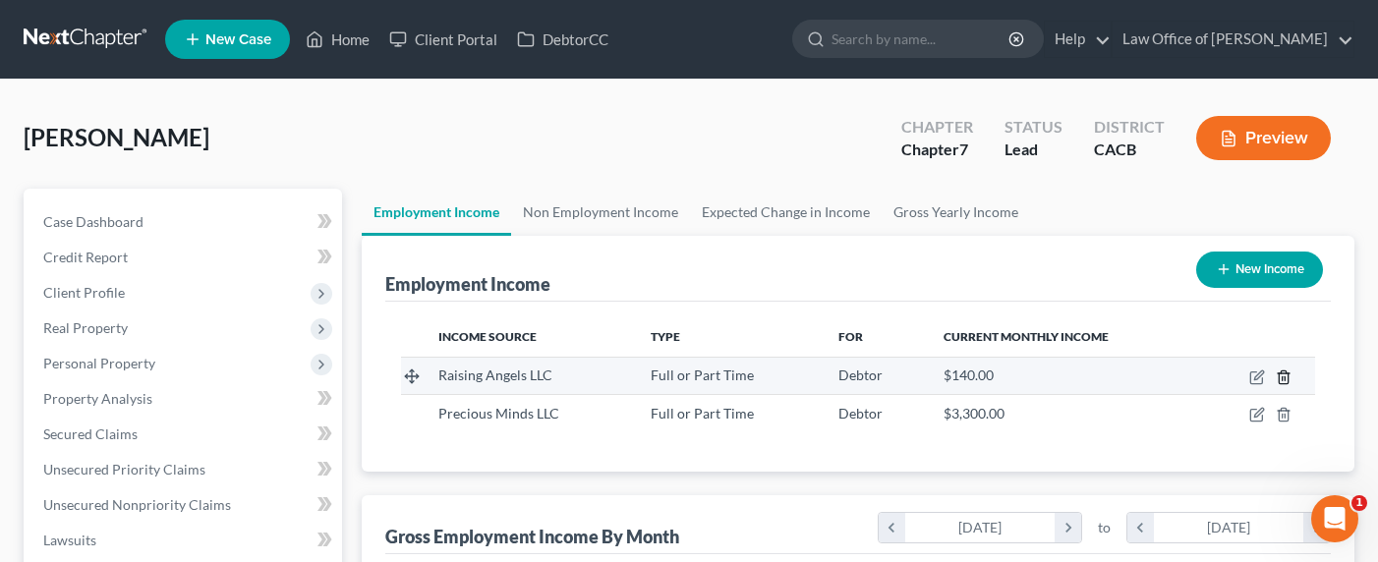
click at [1284, 378] on line "button" at bounding box center [1284, 378] width 0 height 4
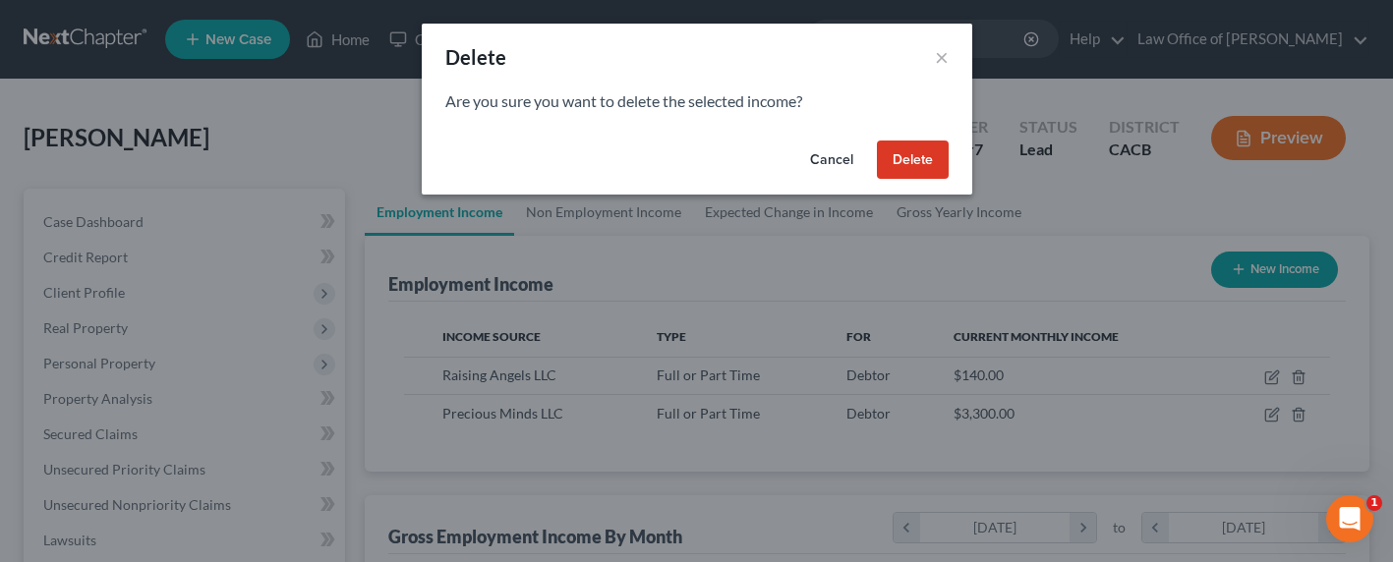
click at [930, 150] on button "Delete" at bounding box center [913, 160] width 72 height 39
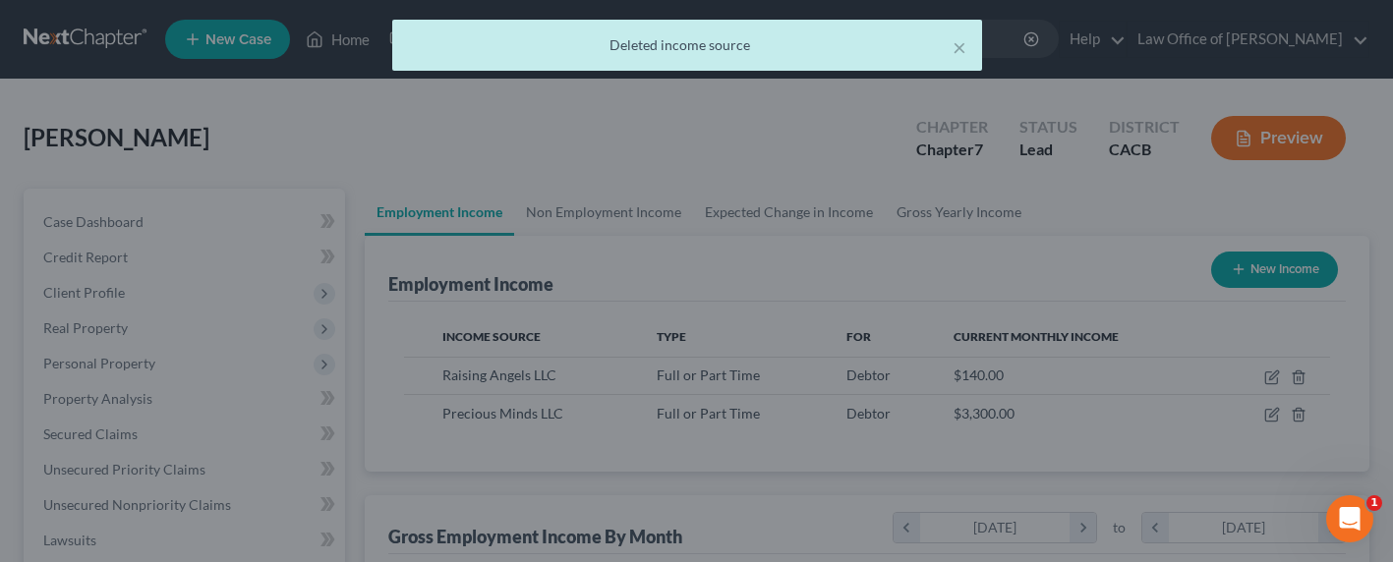
scroll to position [982379, 982175]
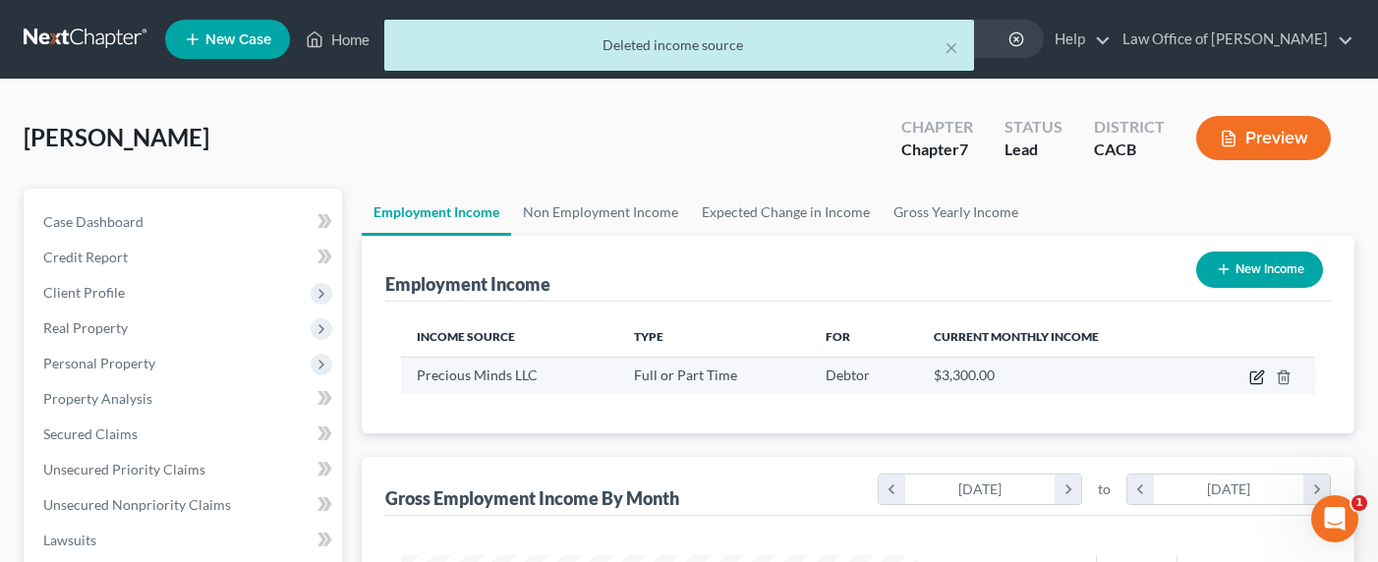
click at [1261, 376] on icon "button" at bounding box center [1257, 378] width 16 height 16
select select "0"
select select "13"
select select "1"
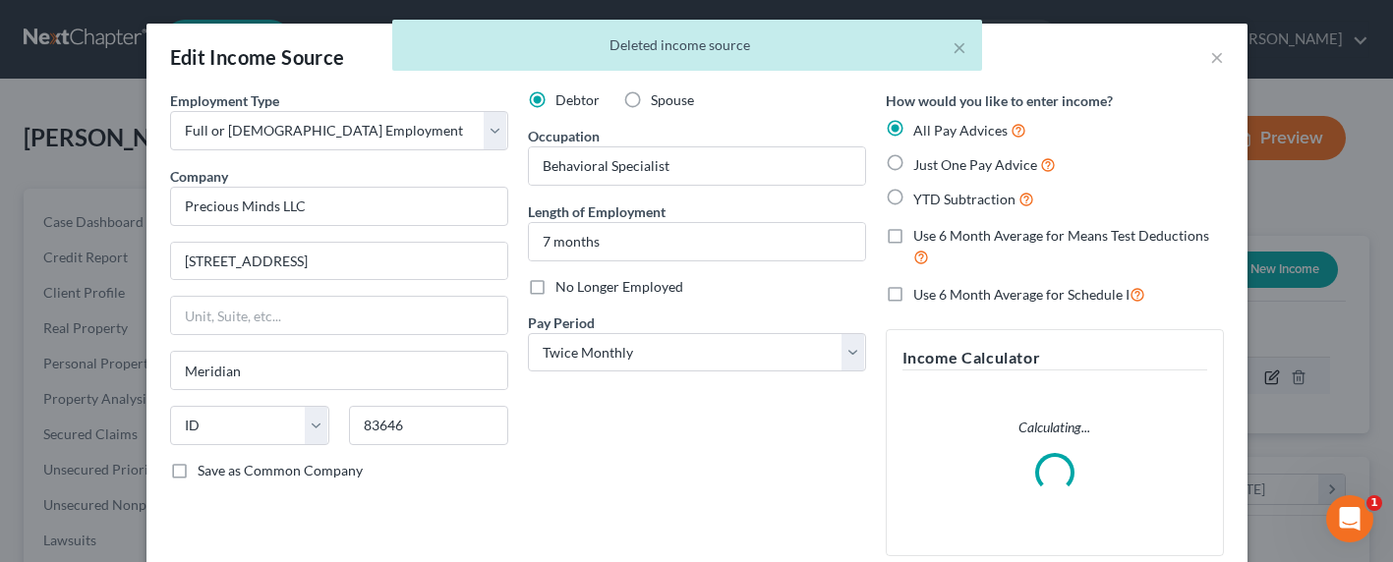
scroll to position [352, 563]
drag, startPoint x: 342, startPoint y: 215, endPoint x: 318, endPoint y: 237, distance: 32.0
click at [311, 213] on input "Precious Minds LLC" at bounding box center [339, 206] width 338 height 39
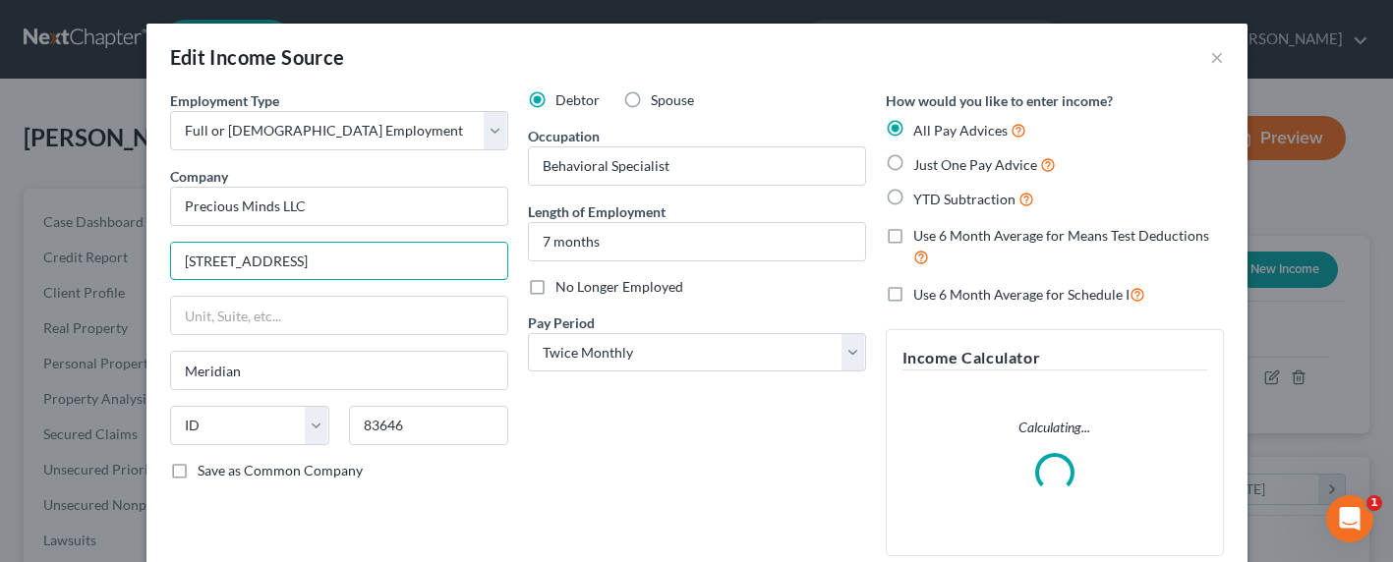
drag, startPoint x: 344, startPoint y: 260, endPoint x: 144, endPoint y: 256, distance: 199.6
click at [146, 256] on div "Employment Type * Select Full or Part Time Employment Self Employment Company *…" at bounding box center [696, 384] width 1101 height 589
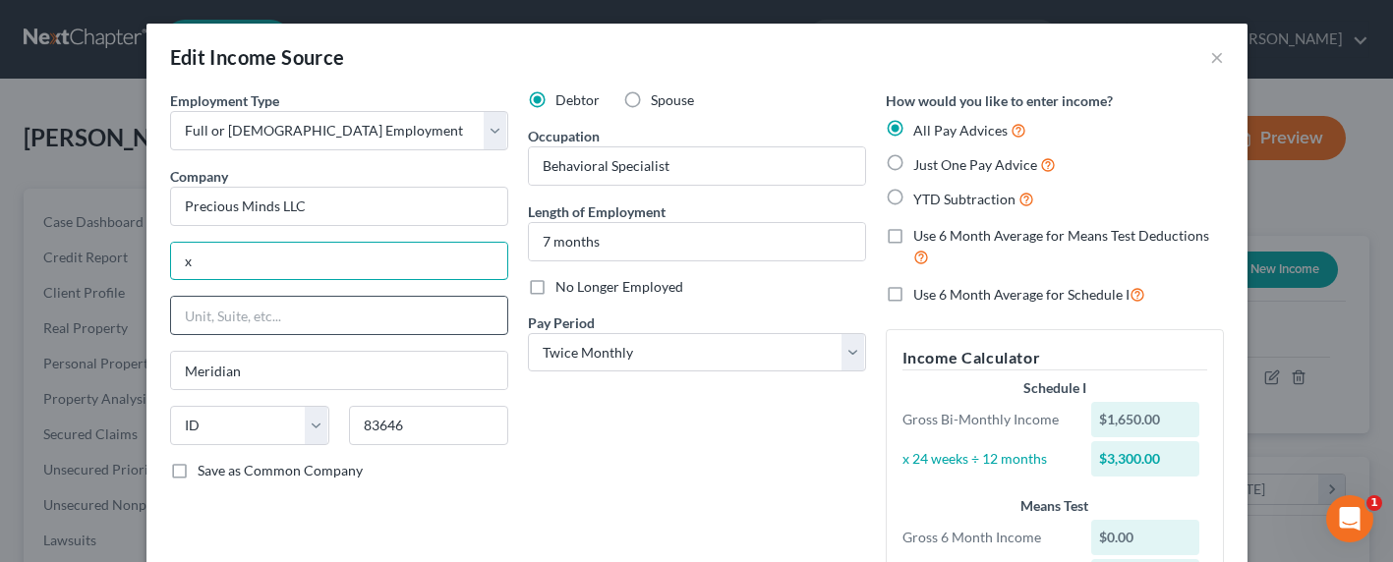
type input "143 W Archerfield Way"
click at [220, 310] on input "text" at bounding box center [339, 315] width 336 height 37
paste input "143 W Archerfield Way"
type input "143 W Archerfield Way"
click at [228, 257] on input "text" at bounding box center [339, 261] width 336 height 37
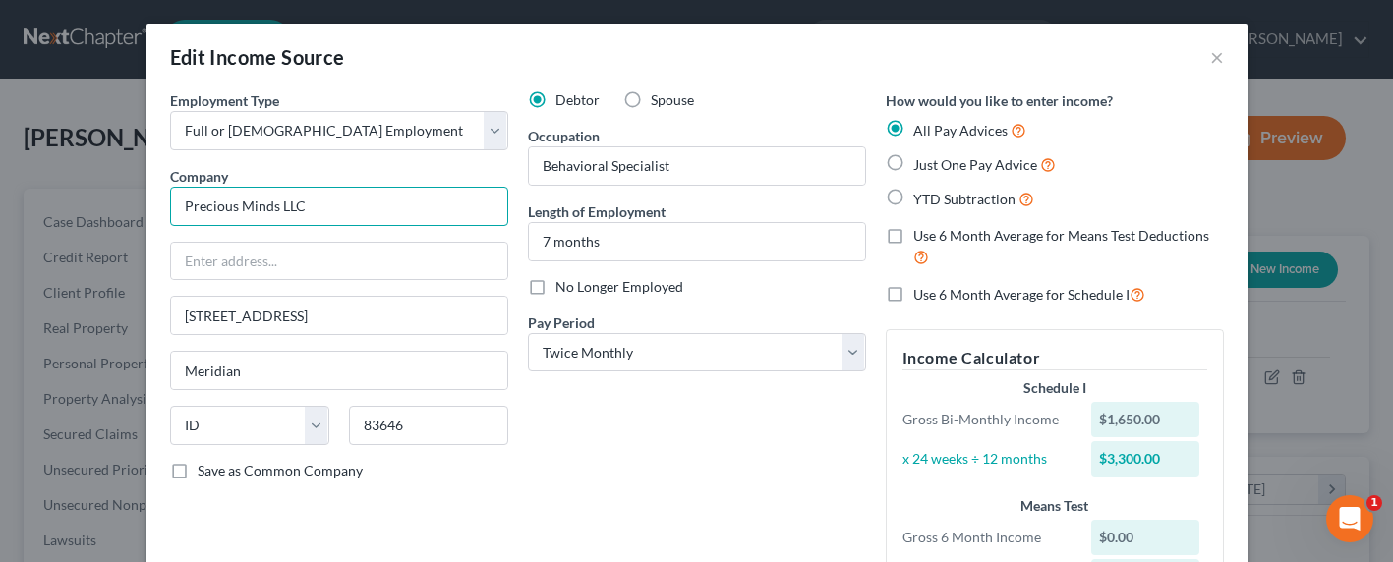
click at [322, 208] on input "Precious Minds LLC" at bounding box center [339, 206] width 338 height 39
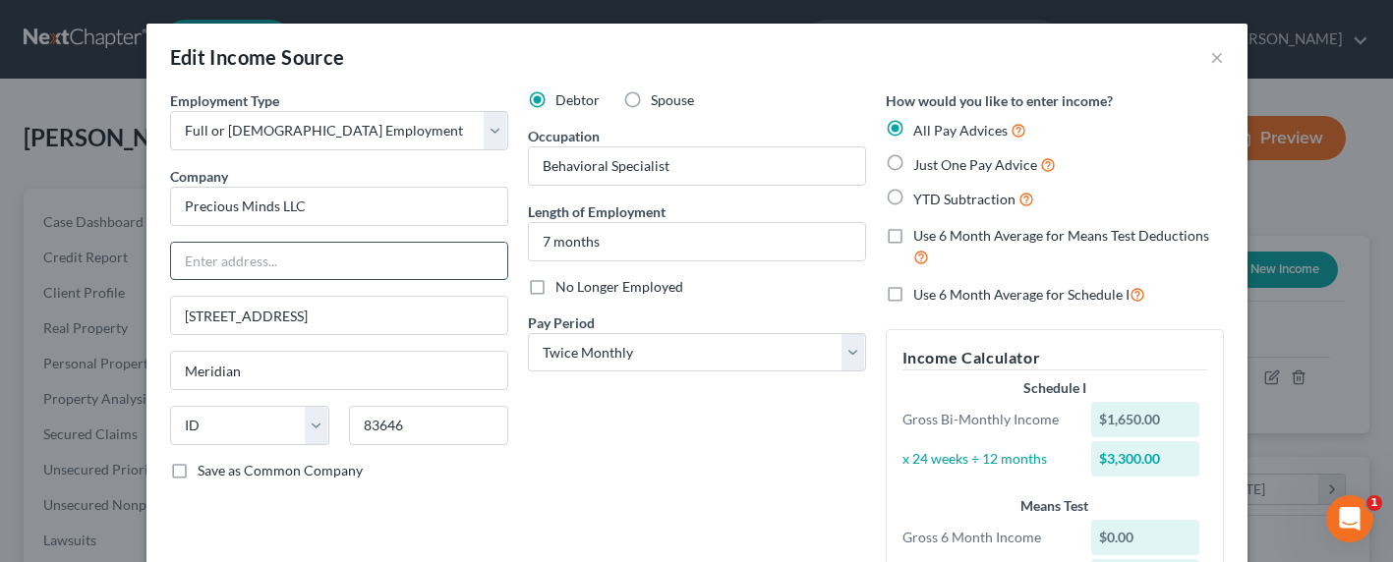
click at [229, 265] on input "text" at bounding box center [339, 261] width 336 height 37
type input "c/o Raising Angels"
click at [931, 162] on span "Just One Pay Advice" at bounding box center [975, 164] width 124 height 17
click at [931, 162] on input "Just One Pay Advice" at bounding box center [927, 159] width 13 height 13
radio input "true"
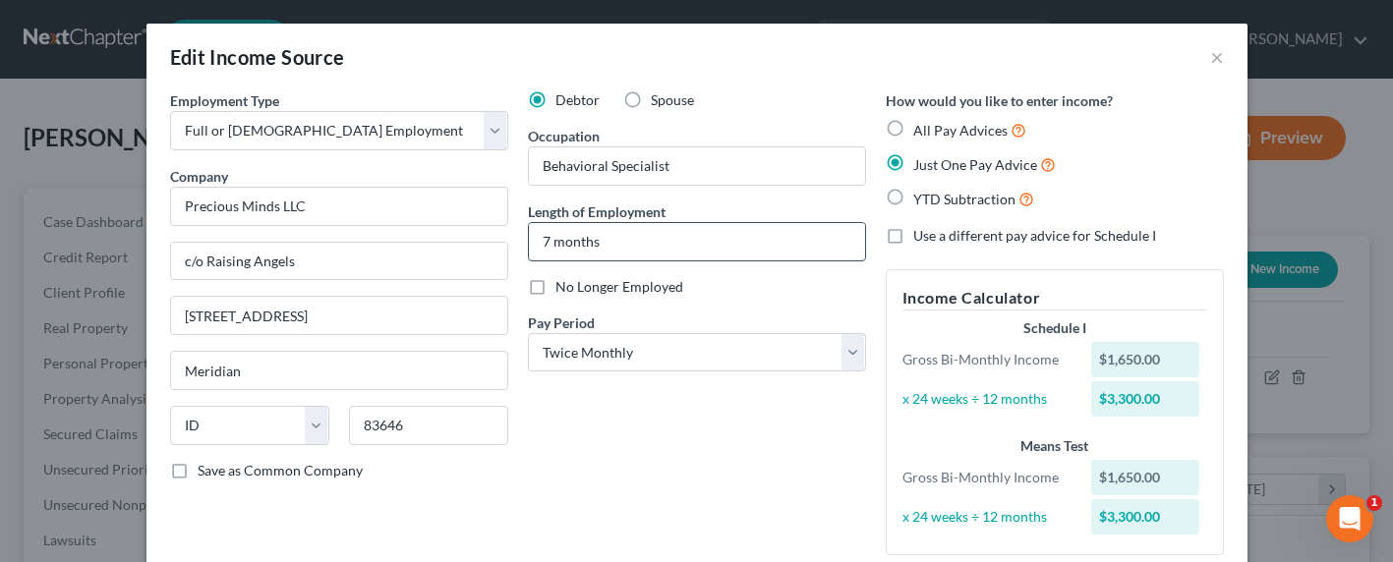
click at [629, 243] on input "7 months" at bounding box center [697, 241] width 336 height 37
drag, startPoint x: 628, startPoint y: 244, endPoint x: 468, endPoint y: 245, distance: 160.2
click at [468, 245] on div "Employment Type * Select Full or Part Time Employment Self Employment Company *…" at bounding box center [696, 338] width 1073 height 497
type input "1"
type input "1.5 years"
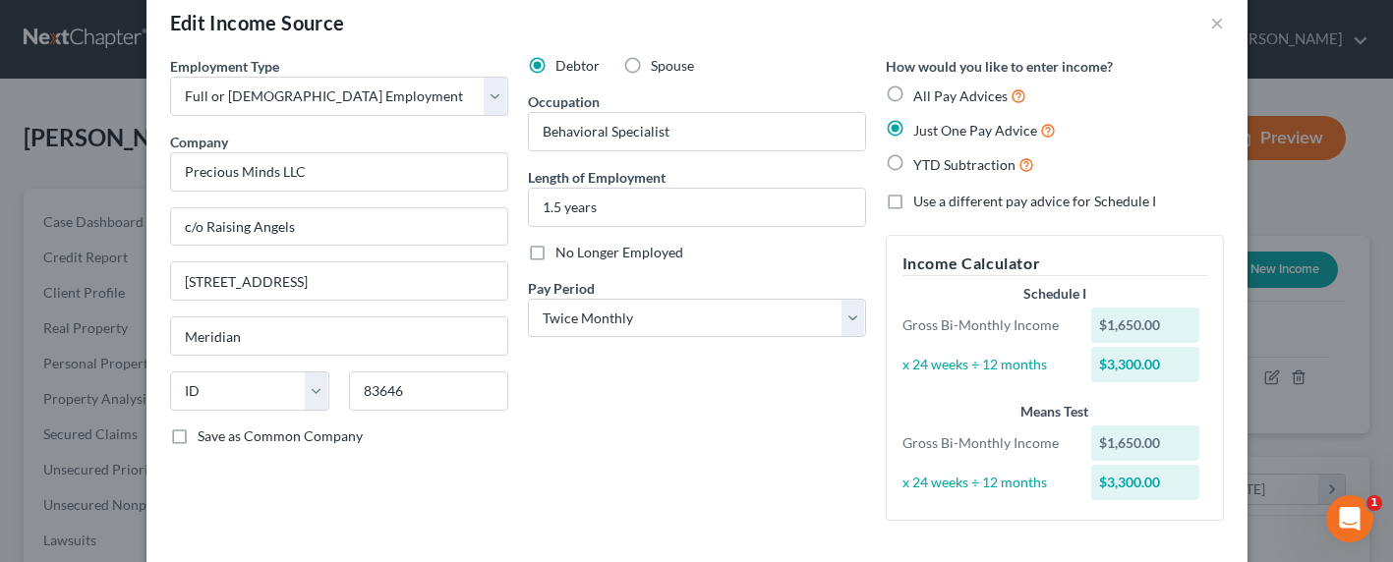
scroll to position [0, 0]
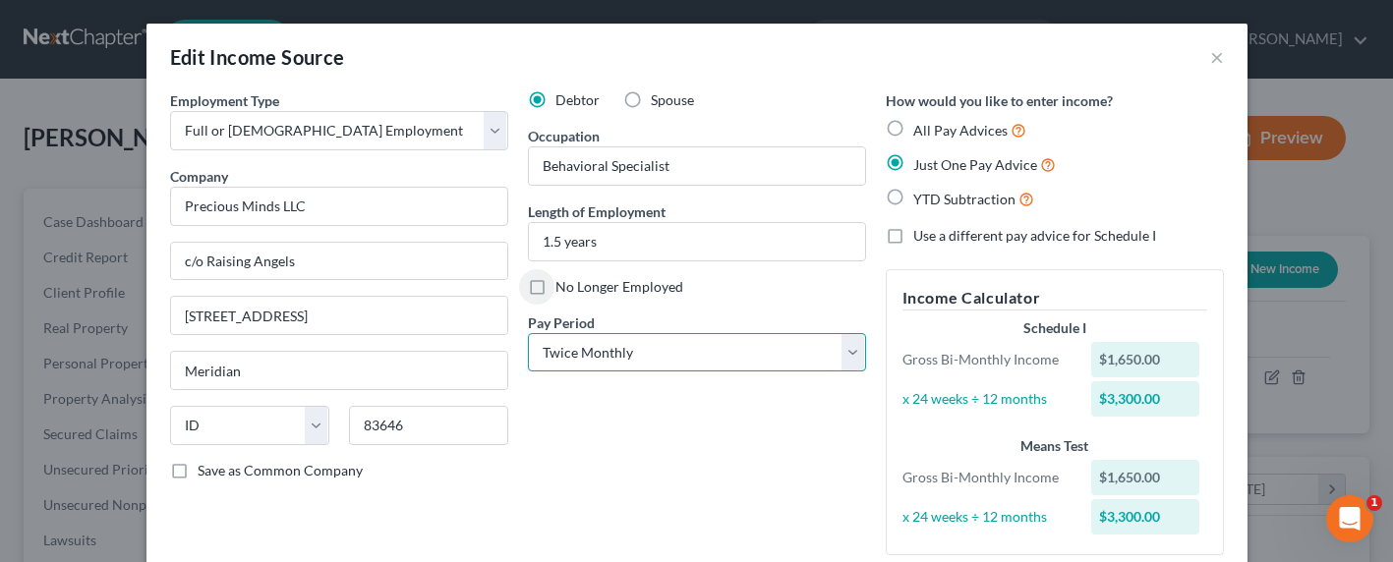
click at [618, 360] on select "Select Monthly Twice Monthly Every Other Week Weekly" at bounding box center [697, 352] width 338 height 39
select select "0"
click at [528, 333] on select "Select Monthly Twice Monthly Every Other Week Weekly" at bounding box center [697, 352] width 338 height 39
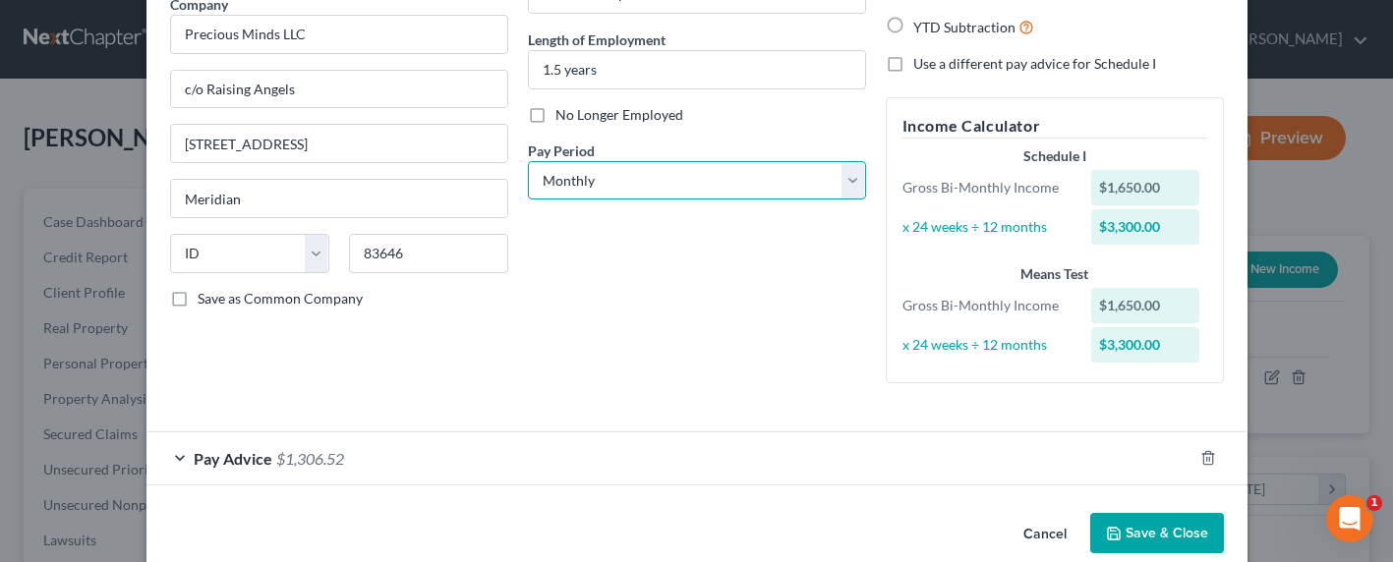
scroll to position [202, 0]
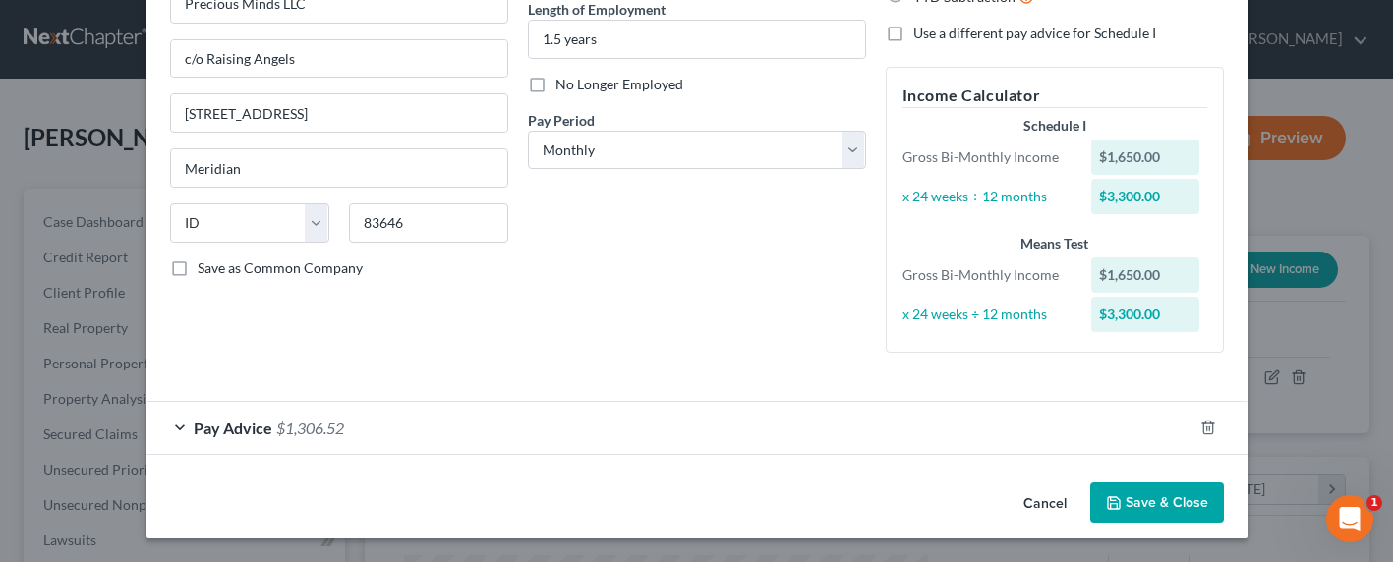
click at [329, 427] on span "$1,306.52" at bounding box center [310, 428] width 68 height 19
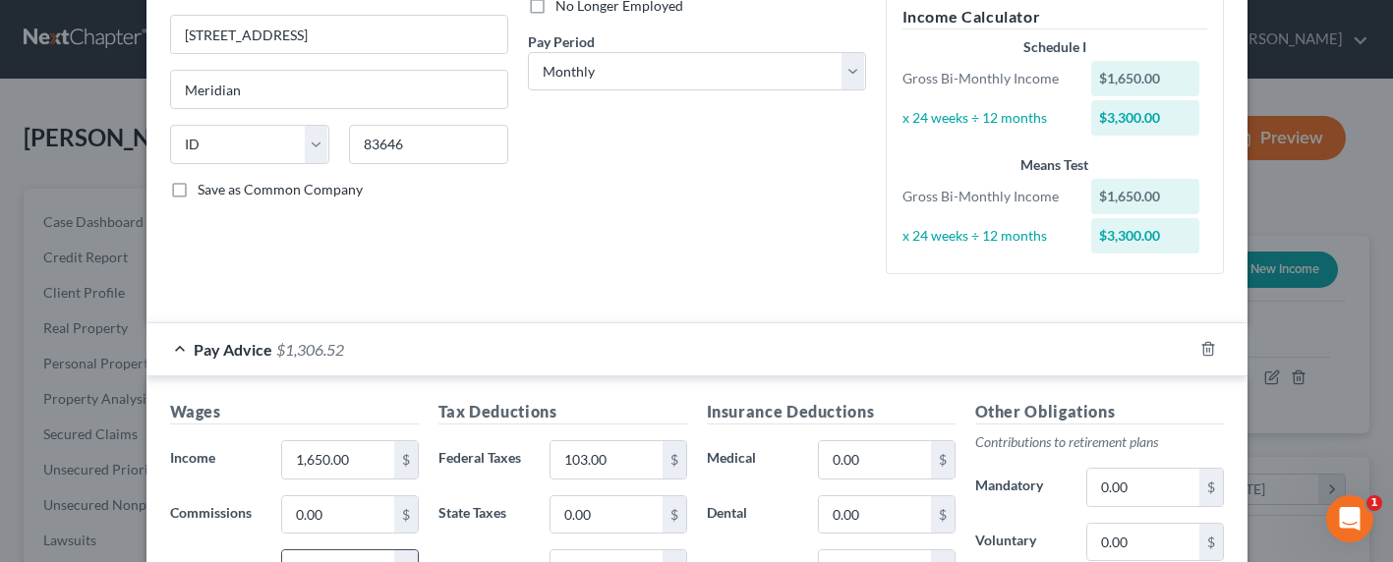
scroll to position [446, 0]
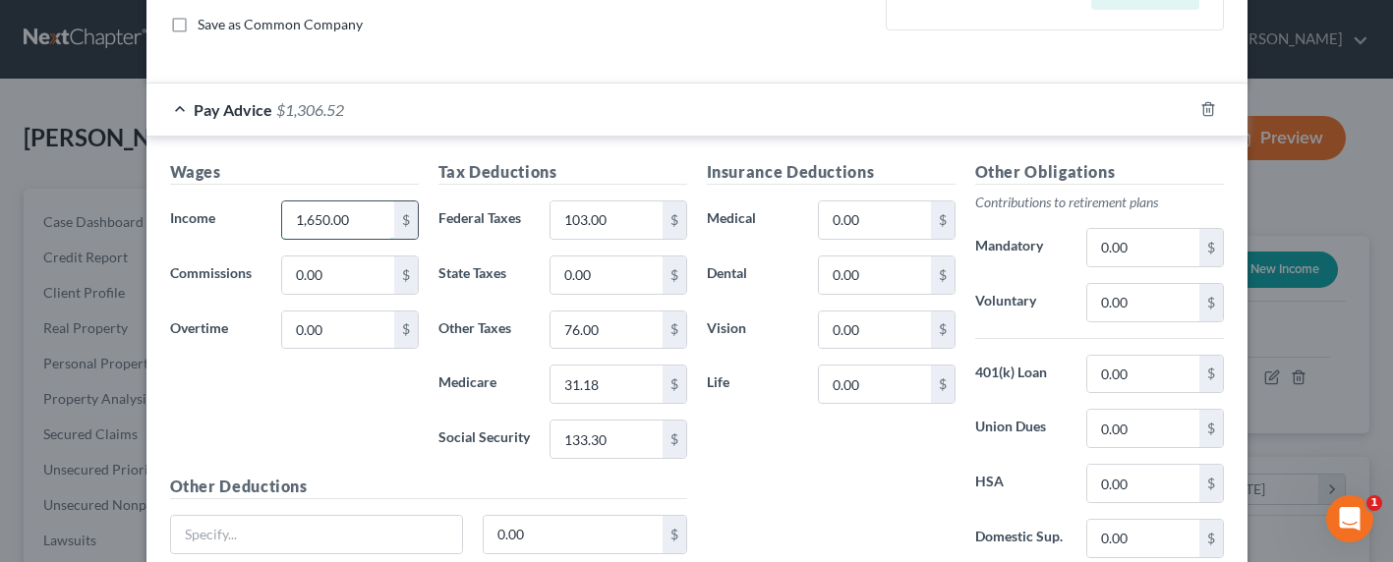
click at [367, 216] on input "1,650.00" at bounding box center [337, 219] width 111 height 37
drag, startPoint x: 371, startPoint y: 215, endPoint x: 256, endPoint y: 215, distance: 115.0
click at [256, 215] on div "Income * 1,650.00 $" at bounding box center [294, 219] width 268 height 39
type input "3,328.31"
drag, startPoint x: 553, startPoint y: 205, endPoint x: 598, endPoint y: 214, distance: 45.1
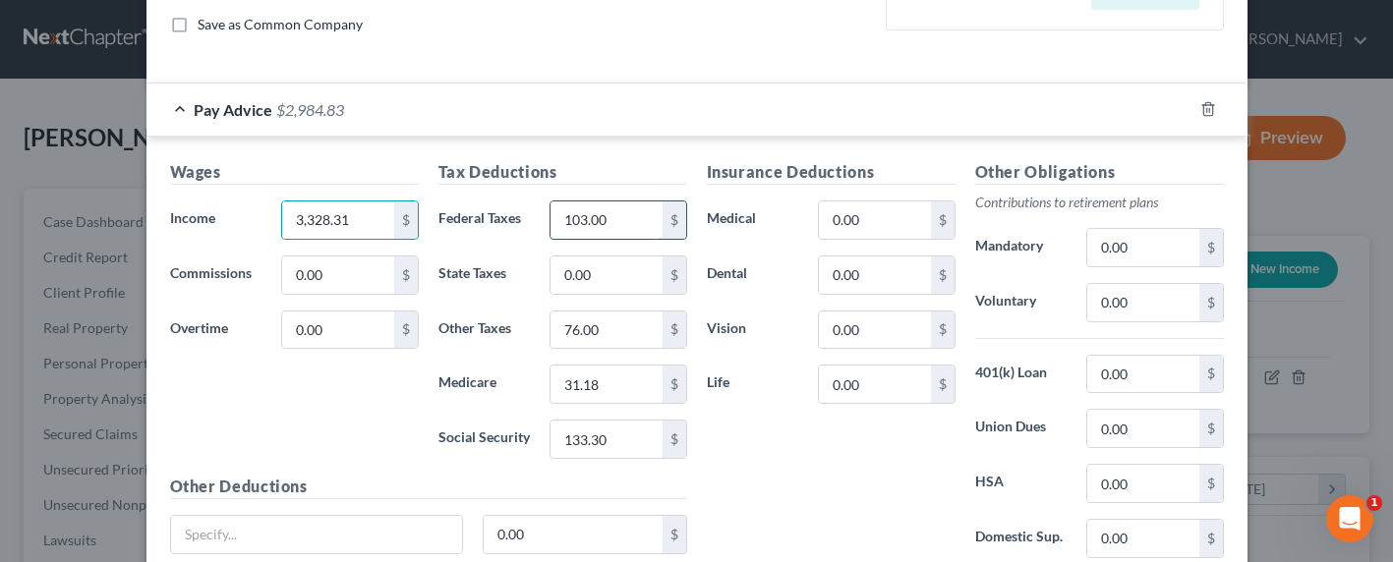
click at [553, 206] on input "103.00" at bounding box center [605, 219] width 111 height 37
click at [557, 216] on input "103.00" at bounding box center [605, 219] width 111 height 37
click at [592, 267] on input "0.00" at bounding box center [605, 274] width 111 height 37
type input "201"
click at [574, 223] on input "103.00" at bounding box center [605, 219] width 111 height 37
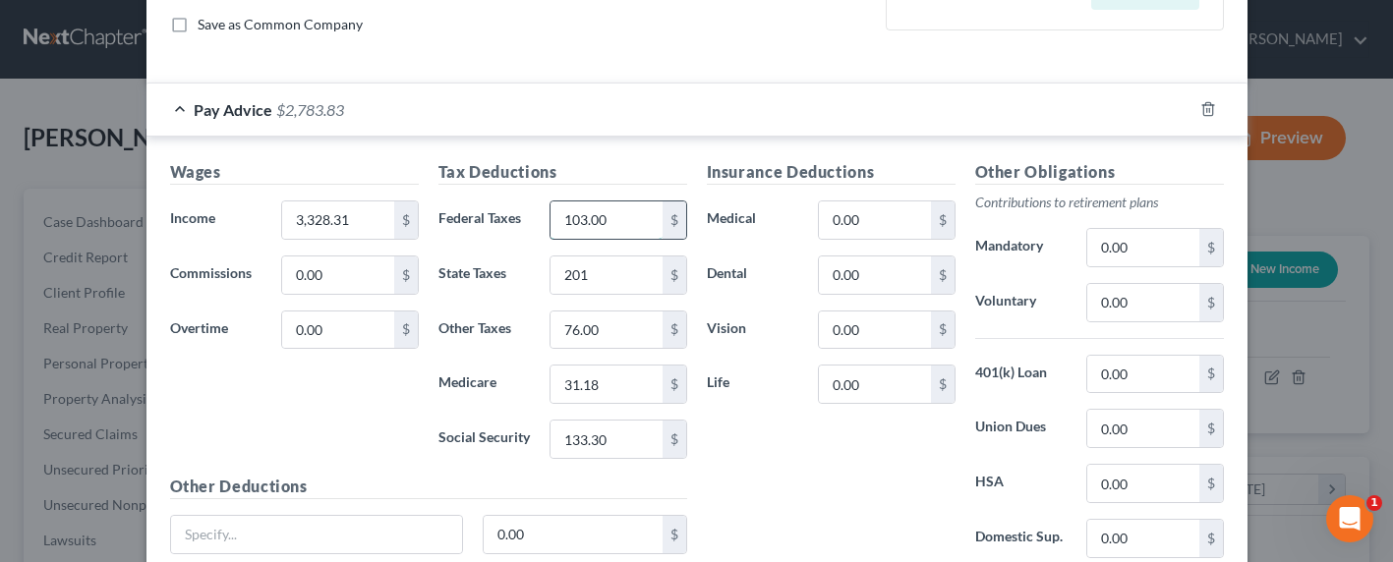
click at [567, 217] on input "103.00" at bounding box center [605, 219] width 111 height 37
click at [556, 217] on input "103.00" at bounding box center [605, 219] width 111 height 37
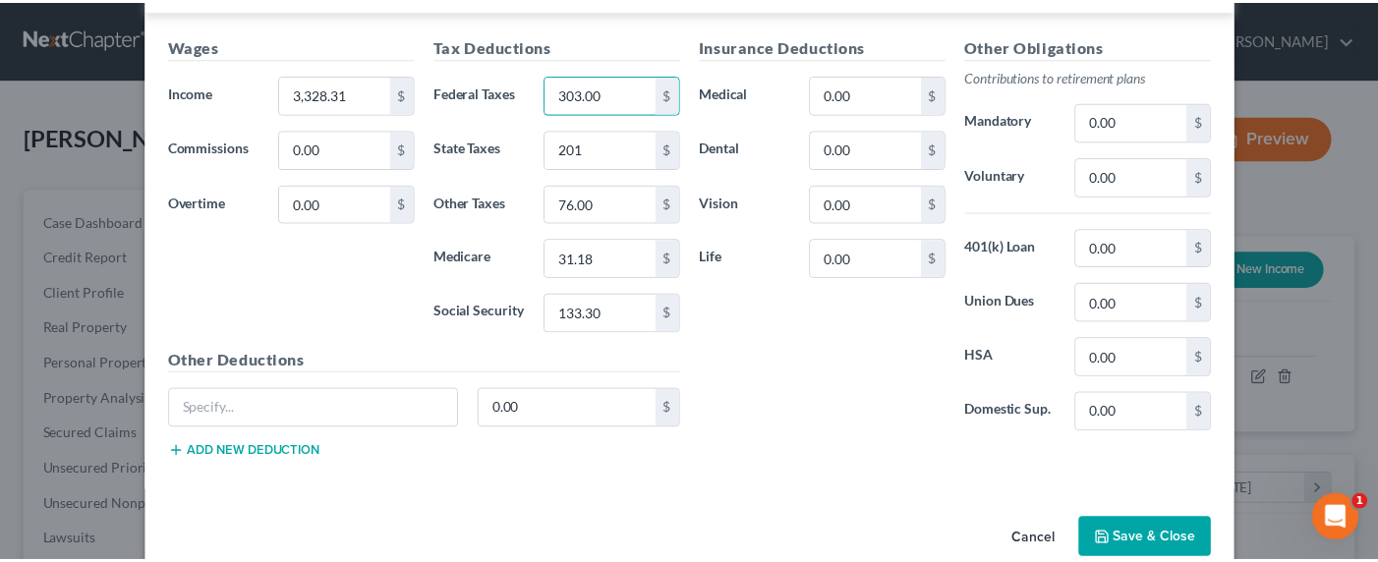
scroll to position [608, 0]
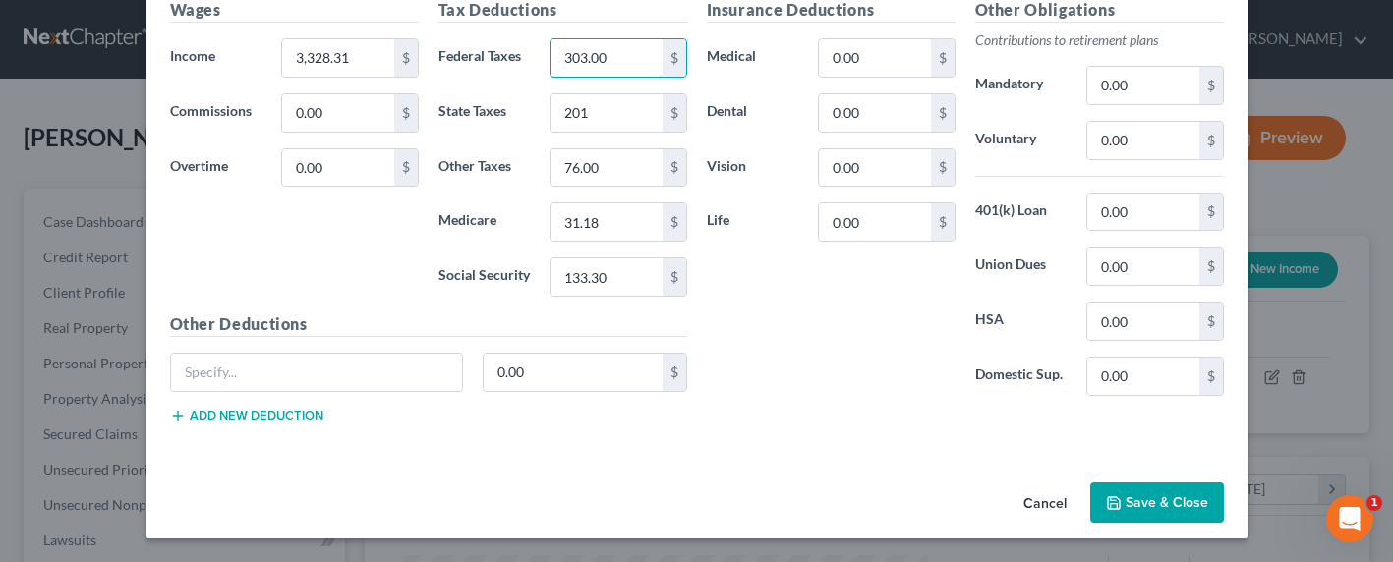
type input "303.00"
click at [1099, 492] on button "Save & Close" at bounding box center [1157, 503] width 134 height 41
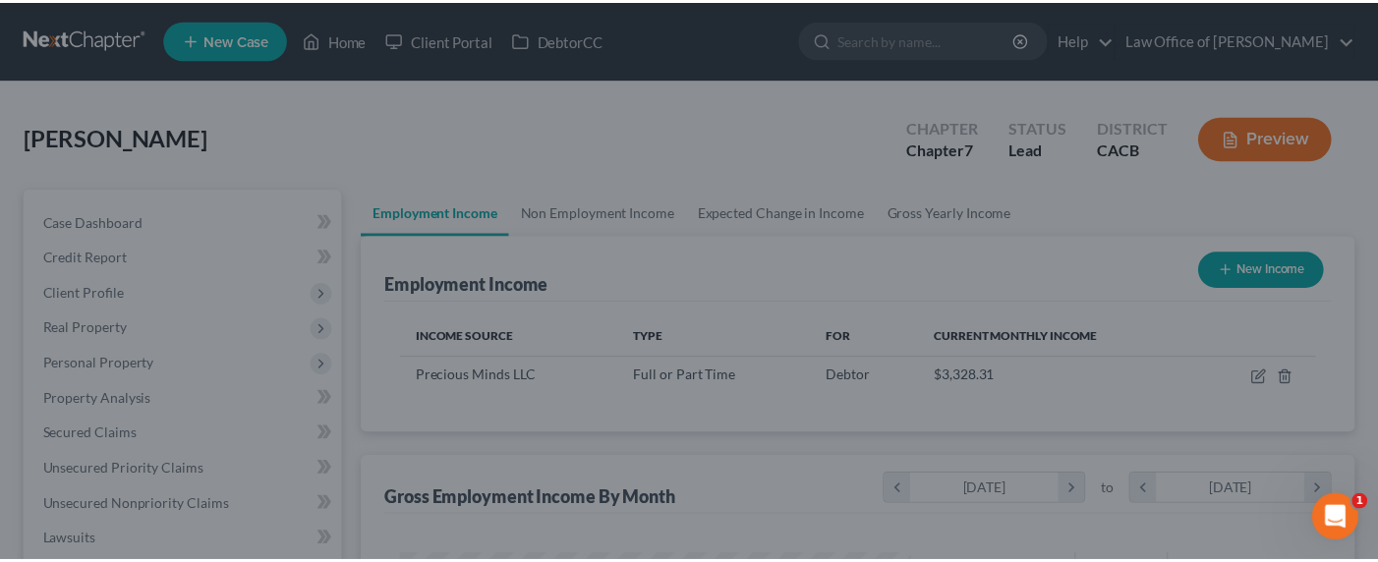
scroll to position [982379, 982175]
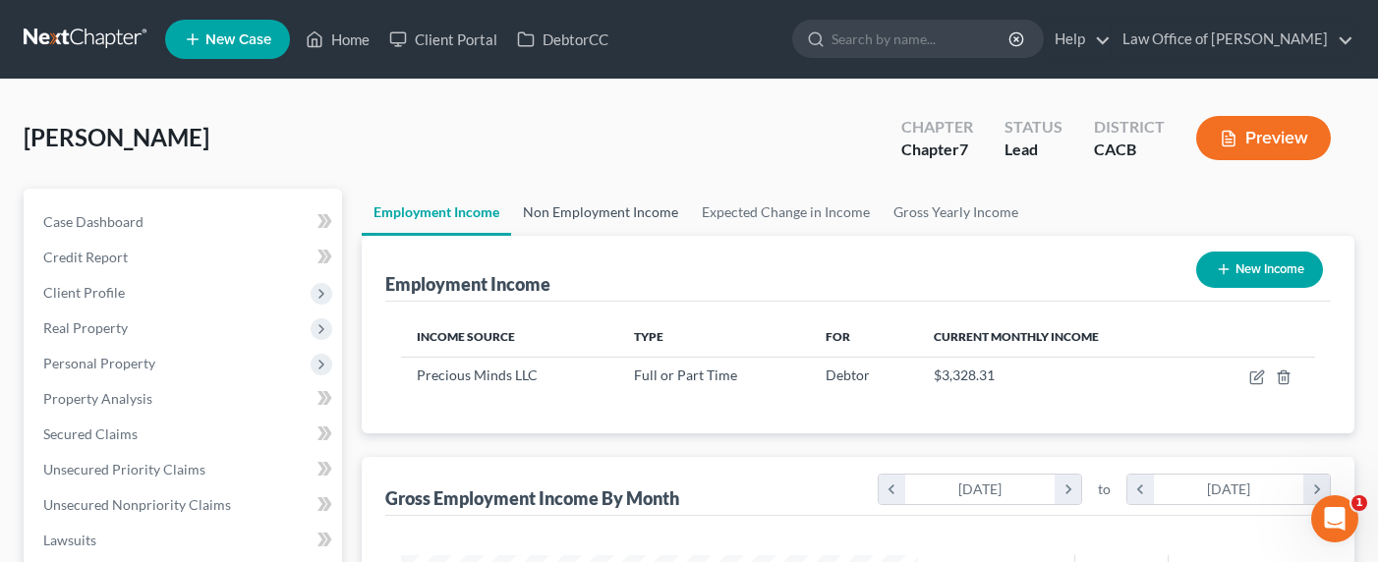
click at [569, 205] on link "Non Employment Income" at bounding box center [600, 212] width 179 height 47
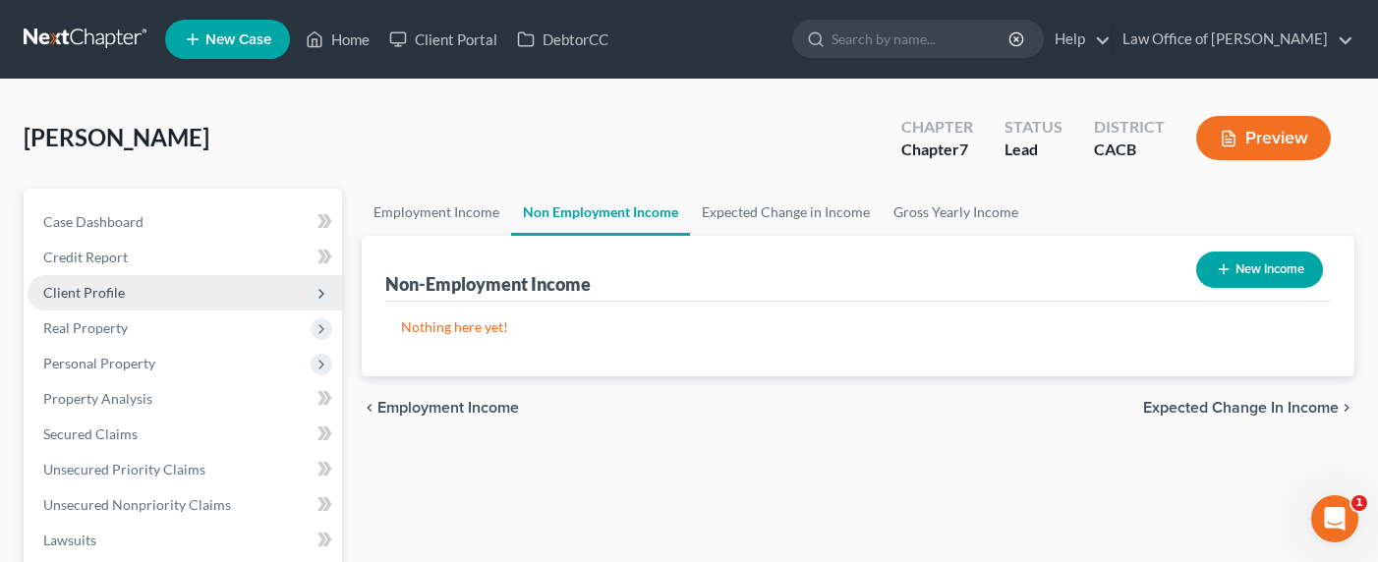
click at [103, 299] on span "Client Profile" at bounding box center [84, 292] width 82 height 17
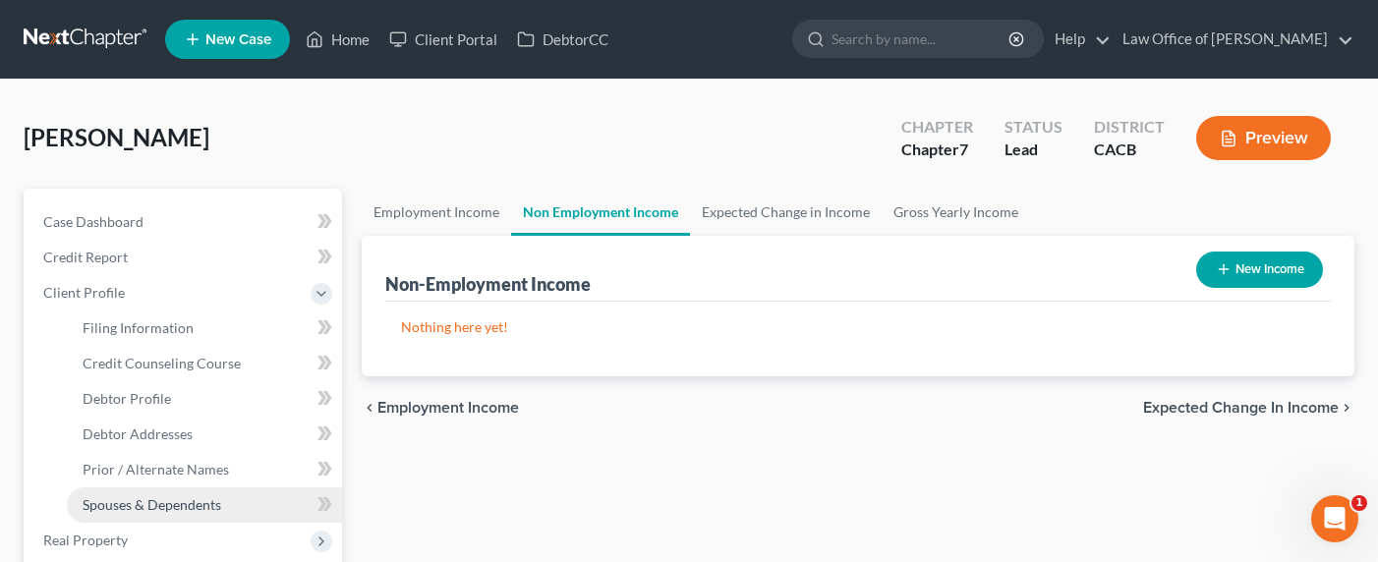
click at [153, 500] on span "Spouses & Dependents" at bounding box center [152, 504] width 139 height 17
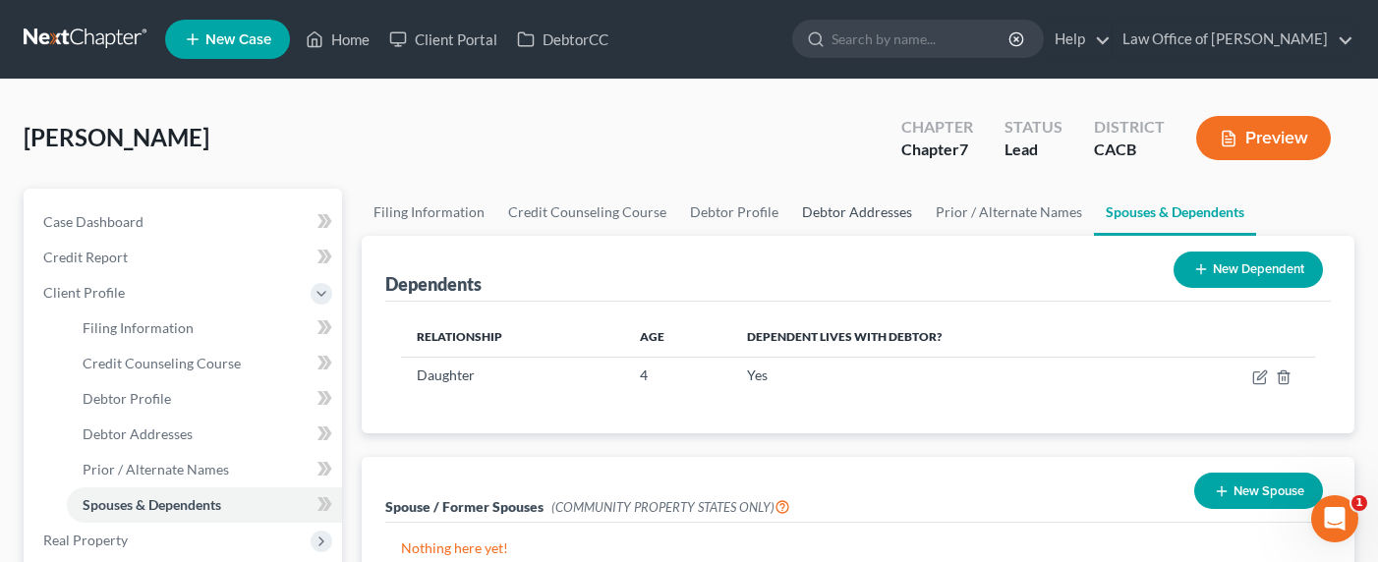
click at [866, 214] on link "Debtor Addresses" at bounding box center [857, 212] width 134 height 47
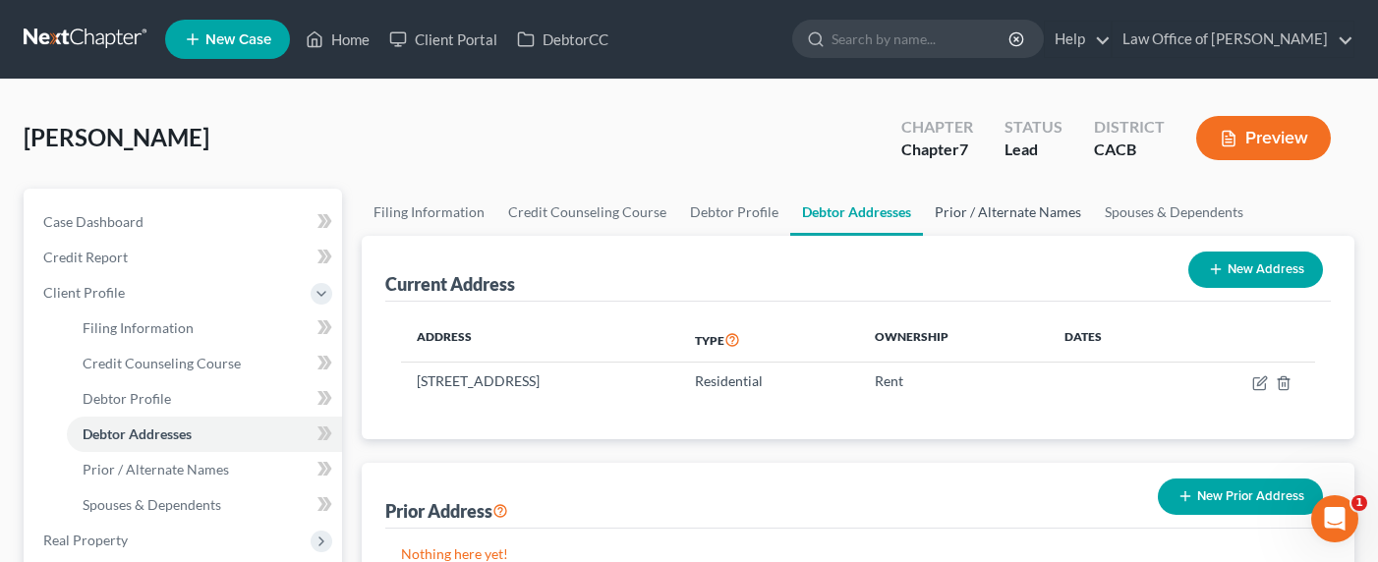
click at [990, 216] on link "Prior / Alternate Names" at bounding box center [1008, 212] width 170 height 47
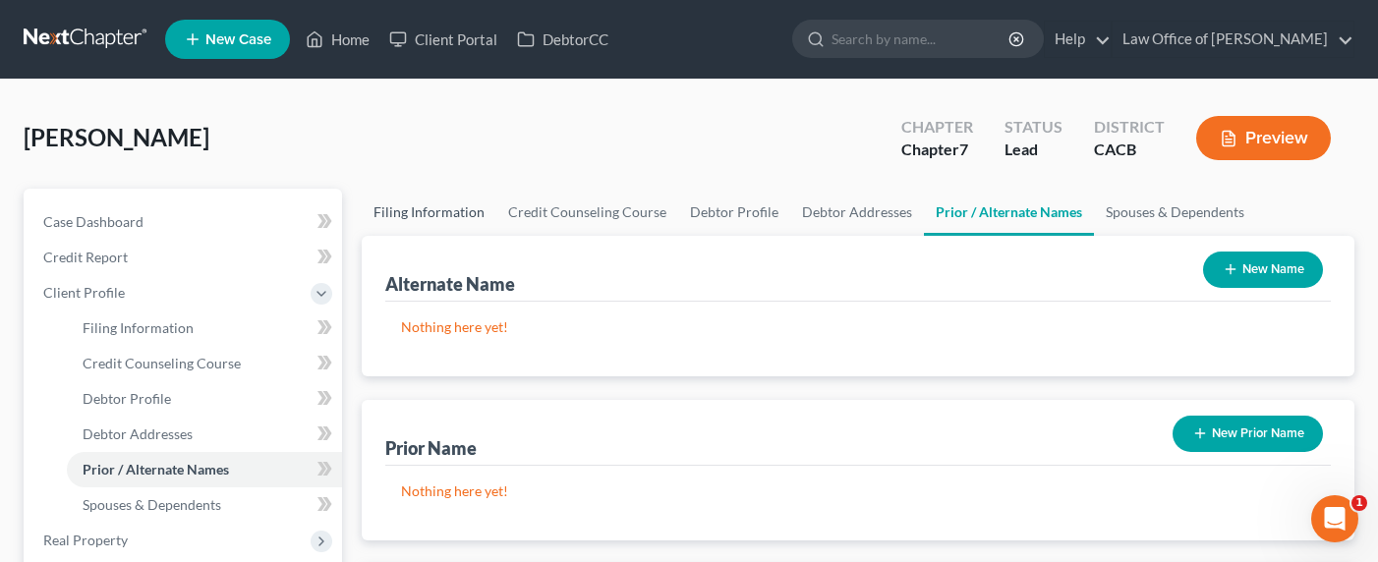
click at [415, 213] on link "Filing Information" at bounding box center [429, 212] width 135 height 47
select select "1"
select select "0"
select select "4"
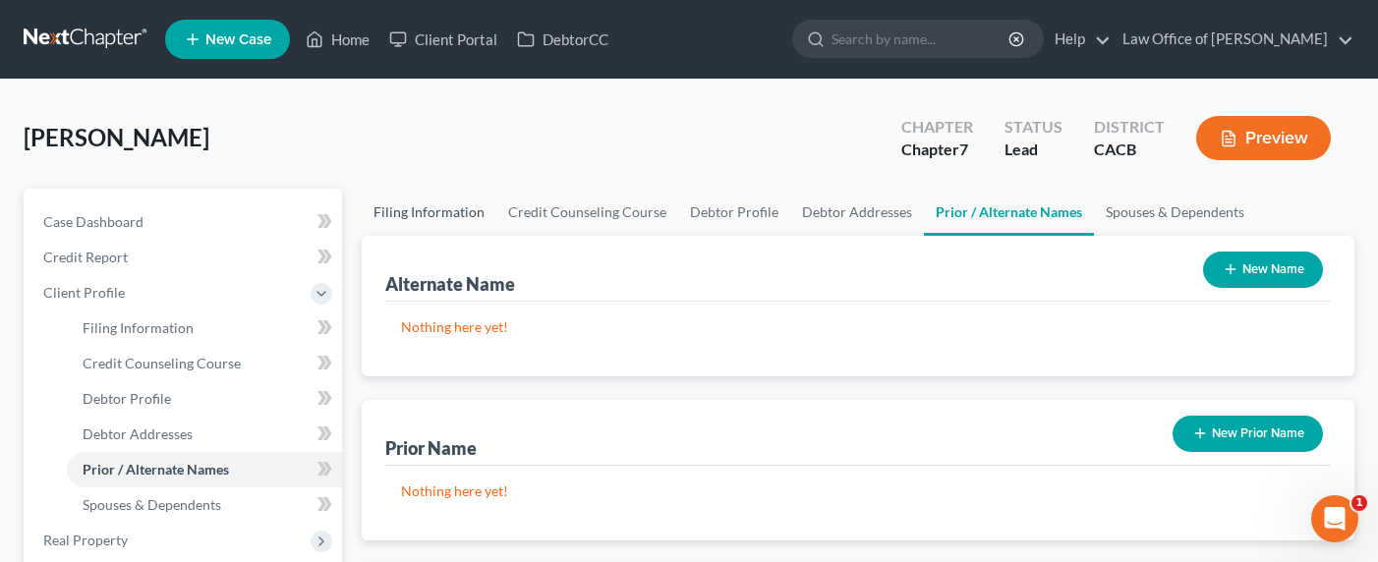
select select "0"
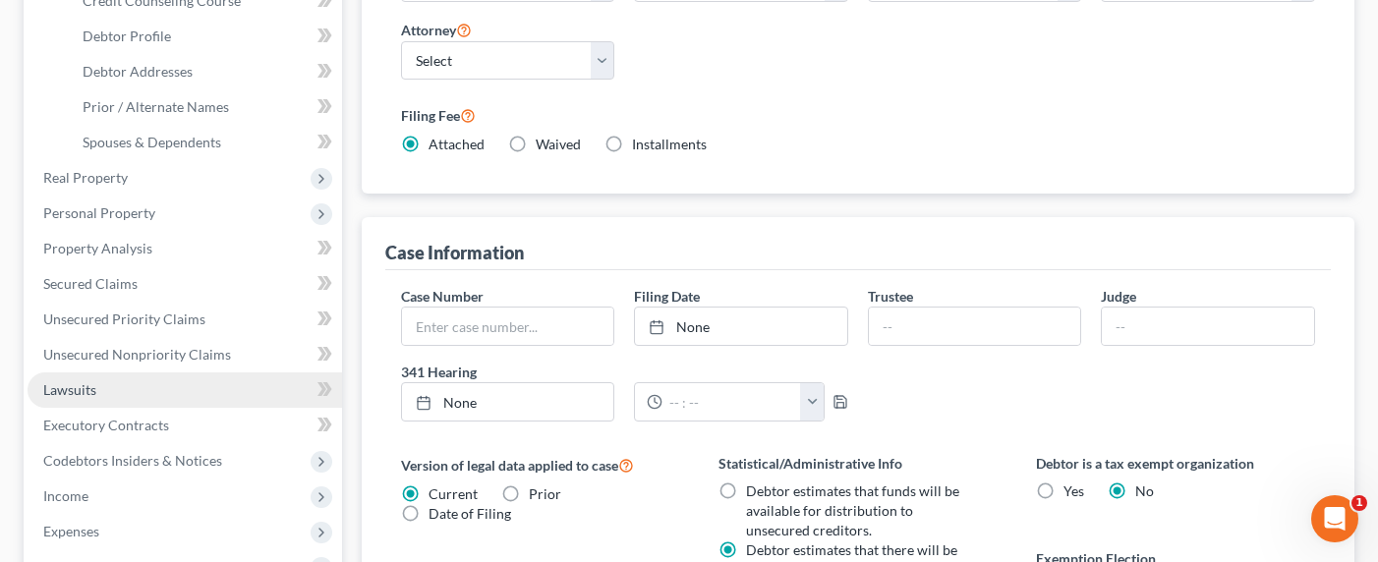
scroll to position [400, 0]
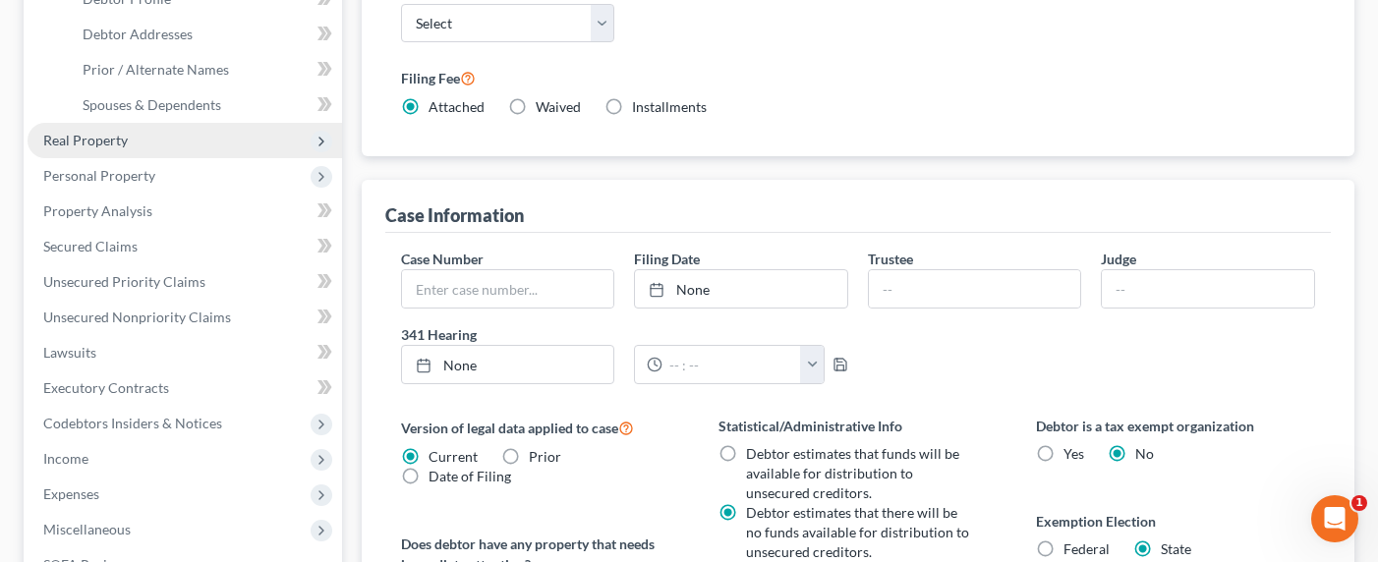
click at [86, 126] on span "Real Property" at bounding box center [185, 140] width 314 height 35
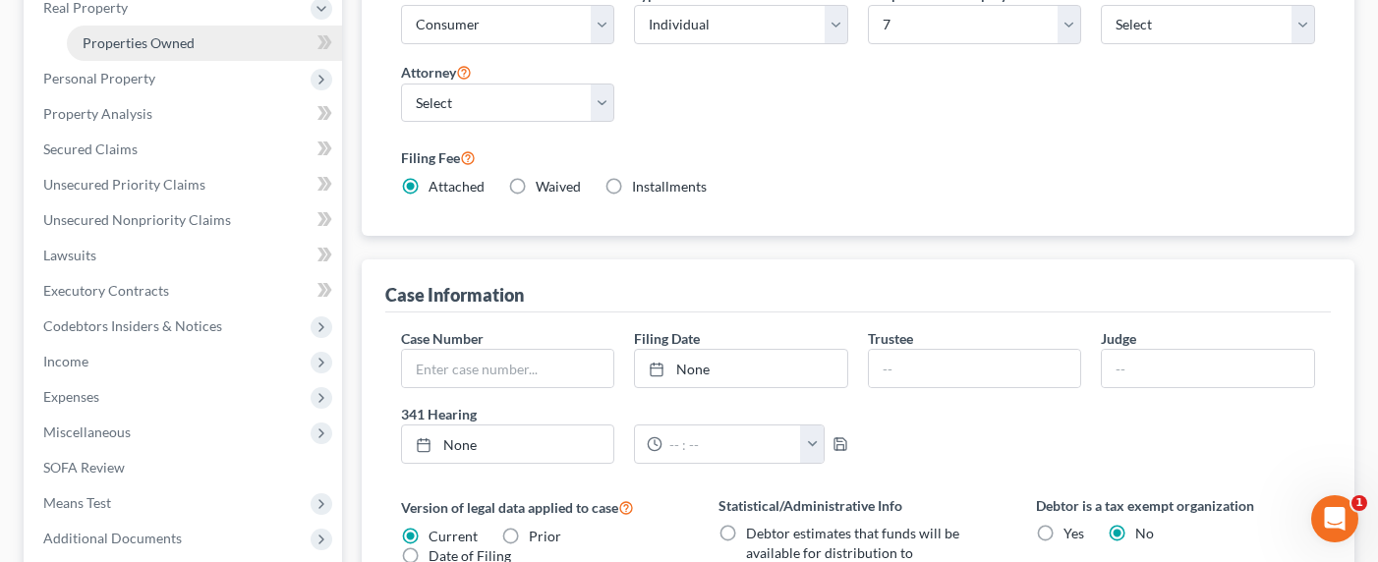
click at [124, 44] on span "Properties Owned" at bounding box center [139, 42] width 112 height 17
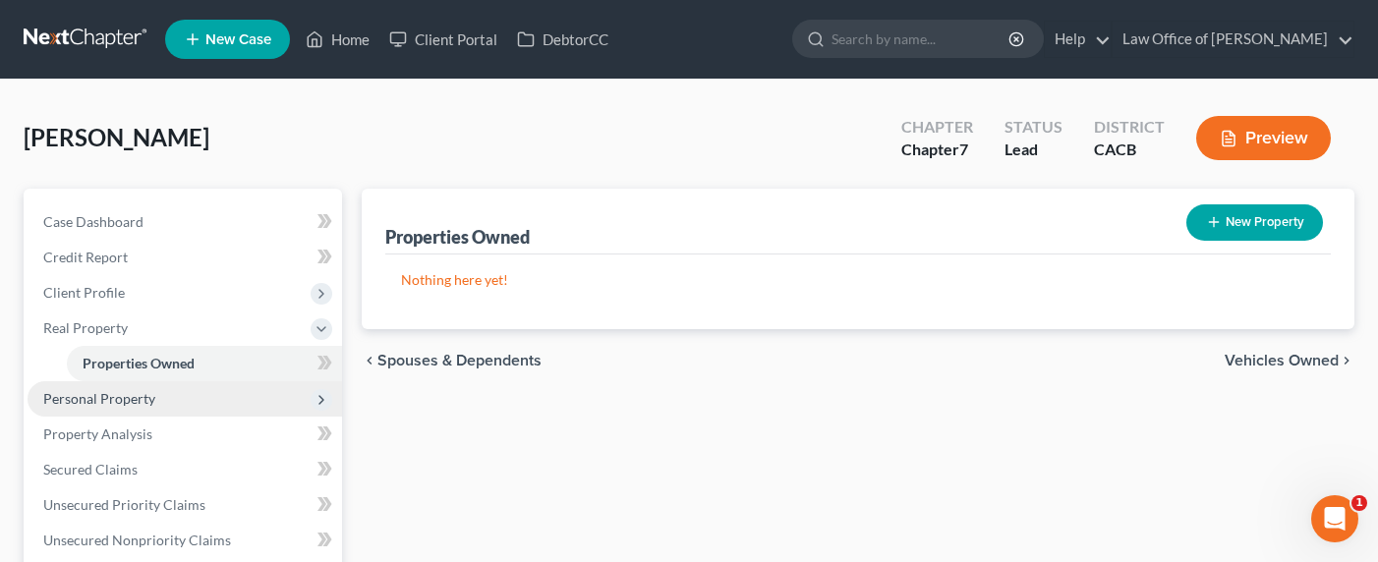
click at [82, 399] on span "Personal Property" at bounding box center [99, 398] width 112 height 17
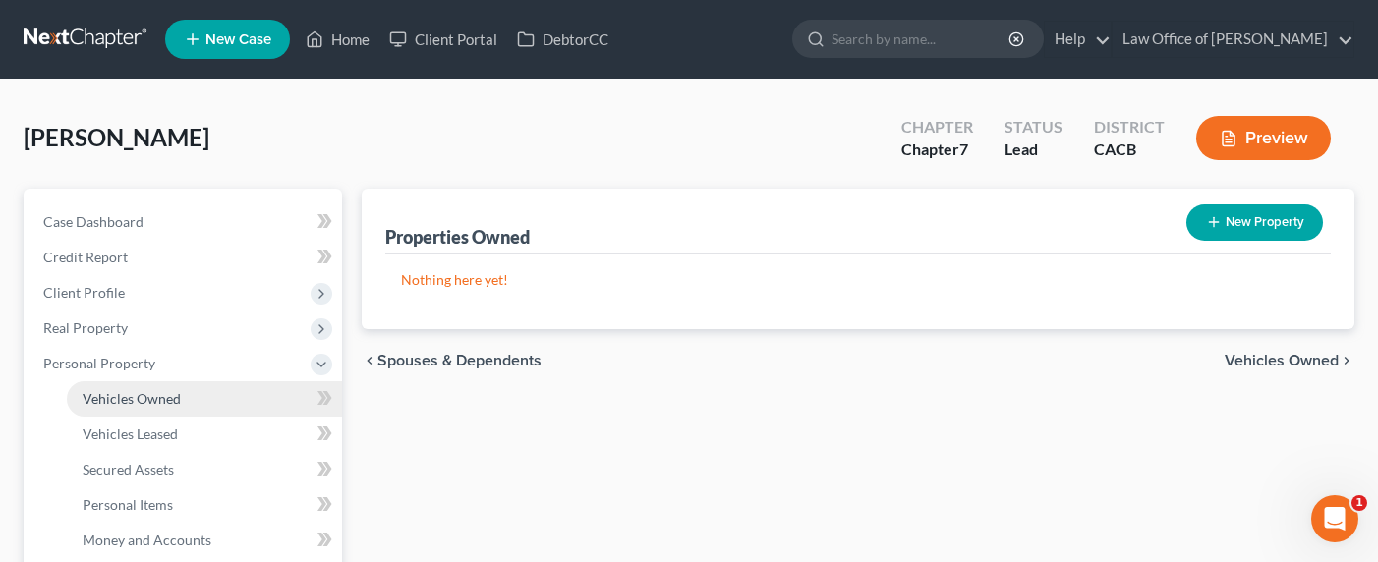
click at [115, 403] on span "Vehicles Owned" at bounding box center [132, 398] width 98 height 17
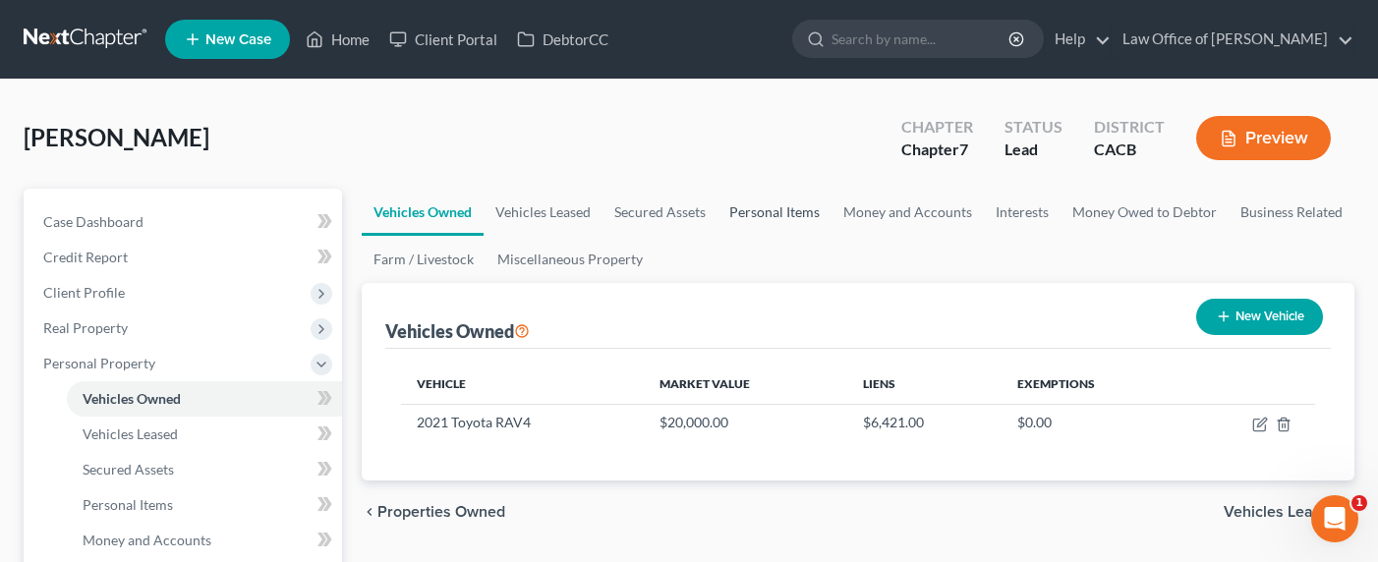
click at [801, 215] on link "Personal Items" at bounding box center [774, 212] width 114 height 47
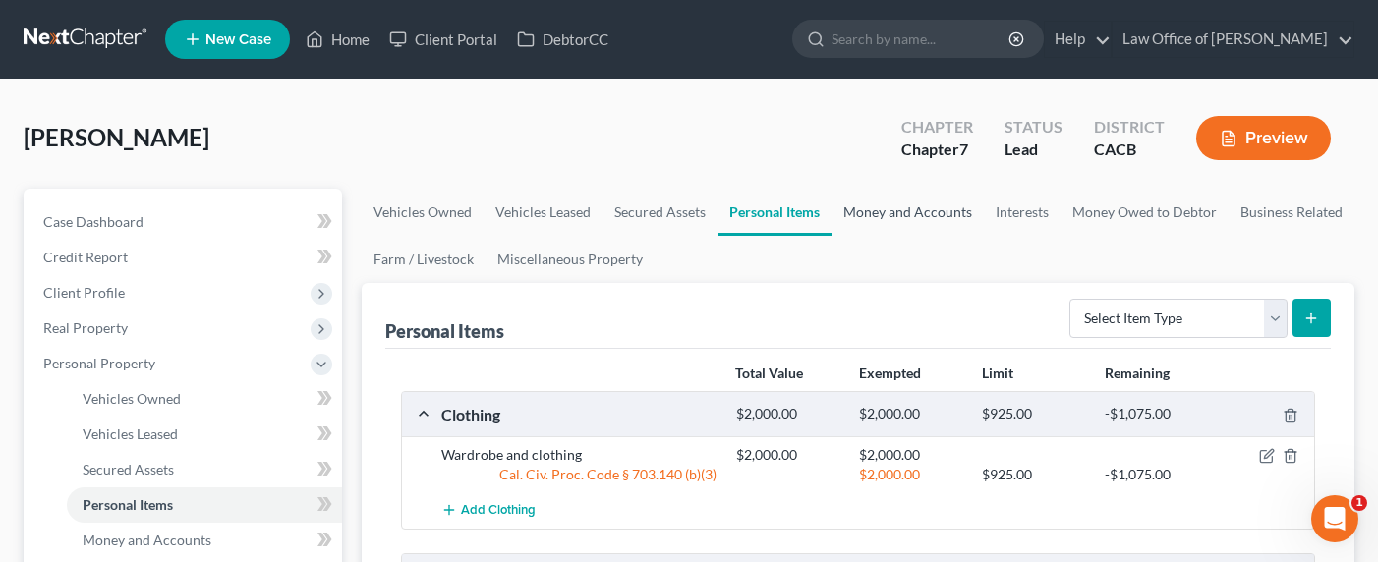
click at [892, 211] on link "Money and Accounts" at bounding box center [907, 212] width 152 height 47
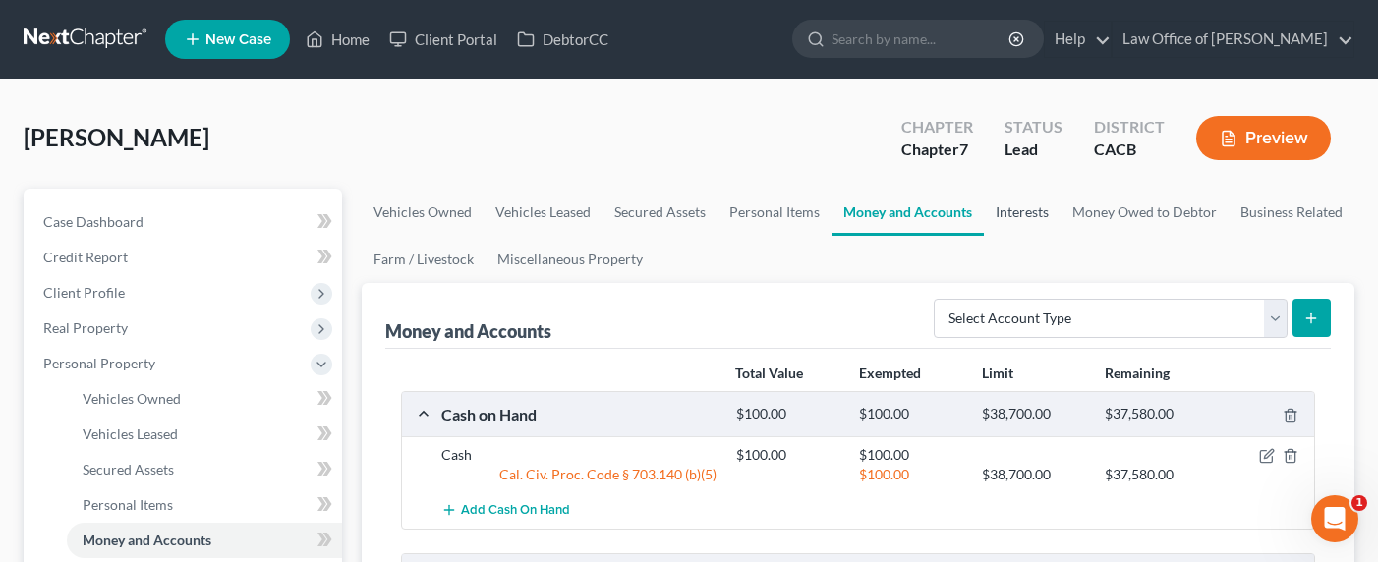
click at [1029, 199] on link "Interests" at bounding box center [1022, 212] width 77 height 47
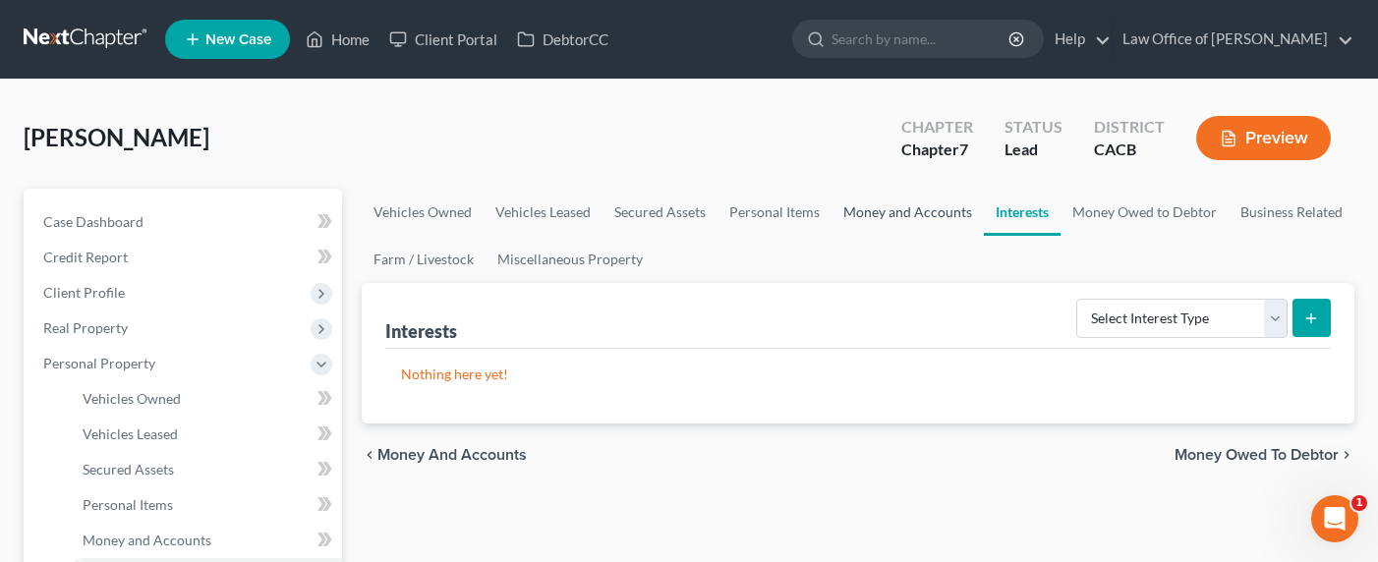
click at [896, 210] on link "Money and Accounts" at bounding box center [907, 212] width 152 height 47
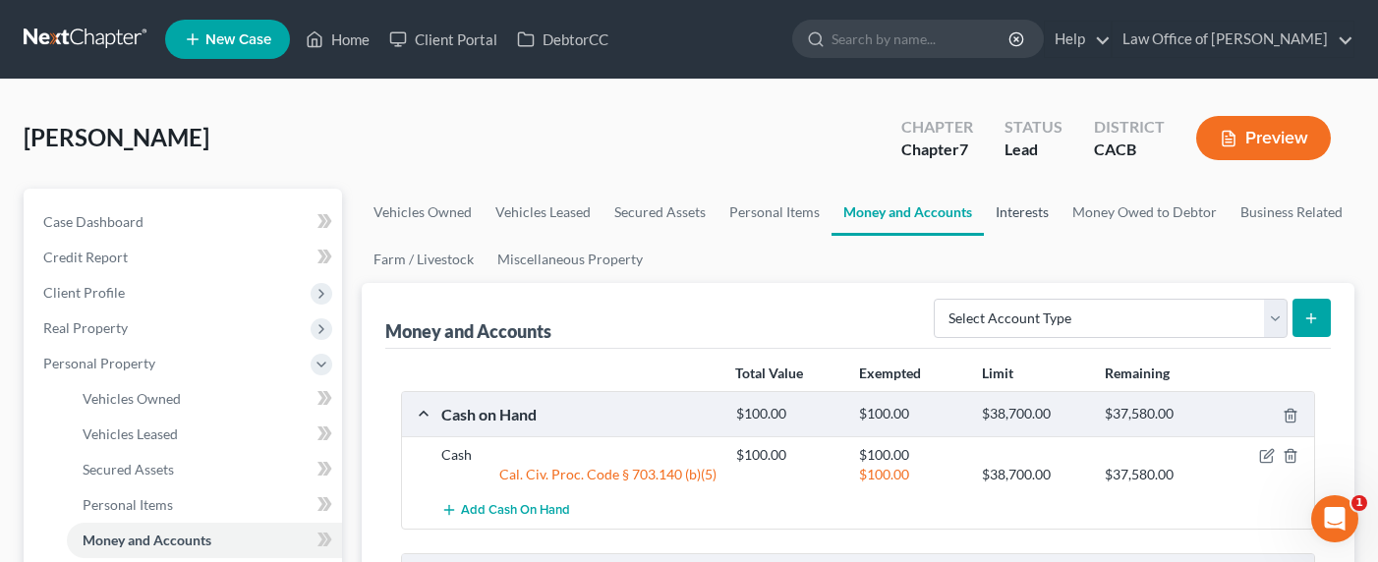
click at [1003, 204] on link "Interests" at bounding box center [1022, 212] width 77 height 47
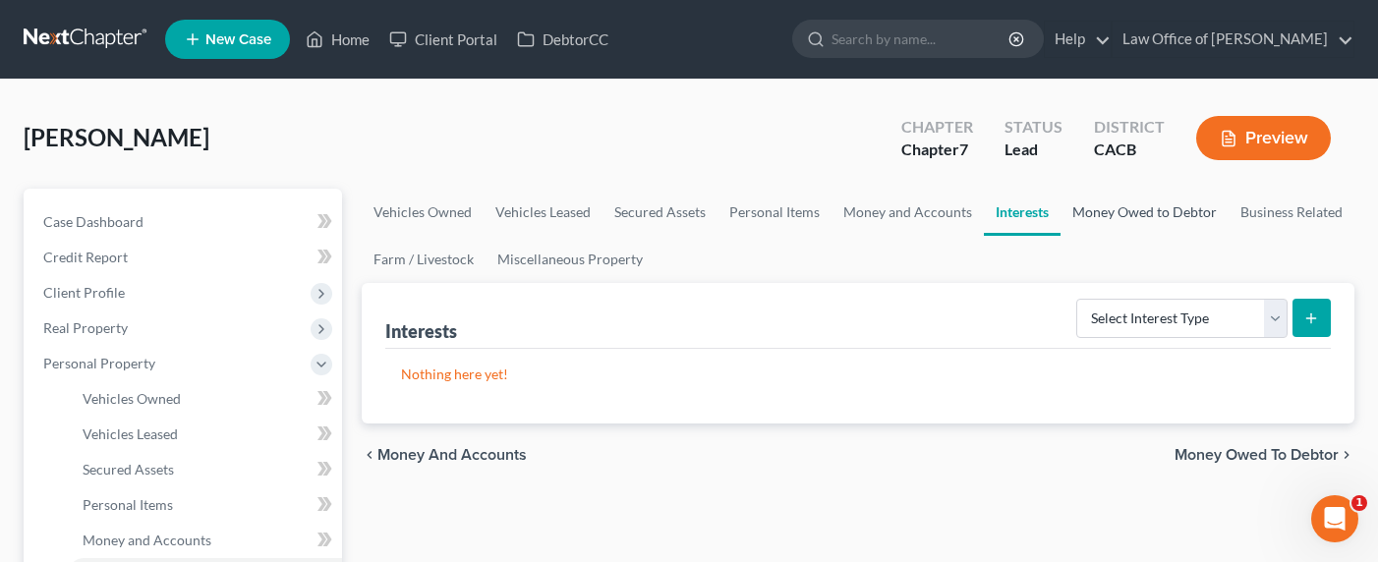
click at [1110, 226] on link "Money Owed to Debtor" at bounding box center [1144, 212] width 168 height 47
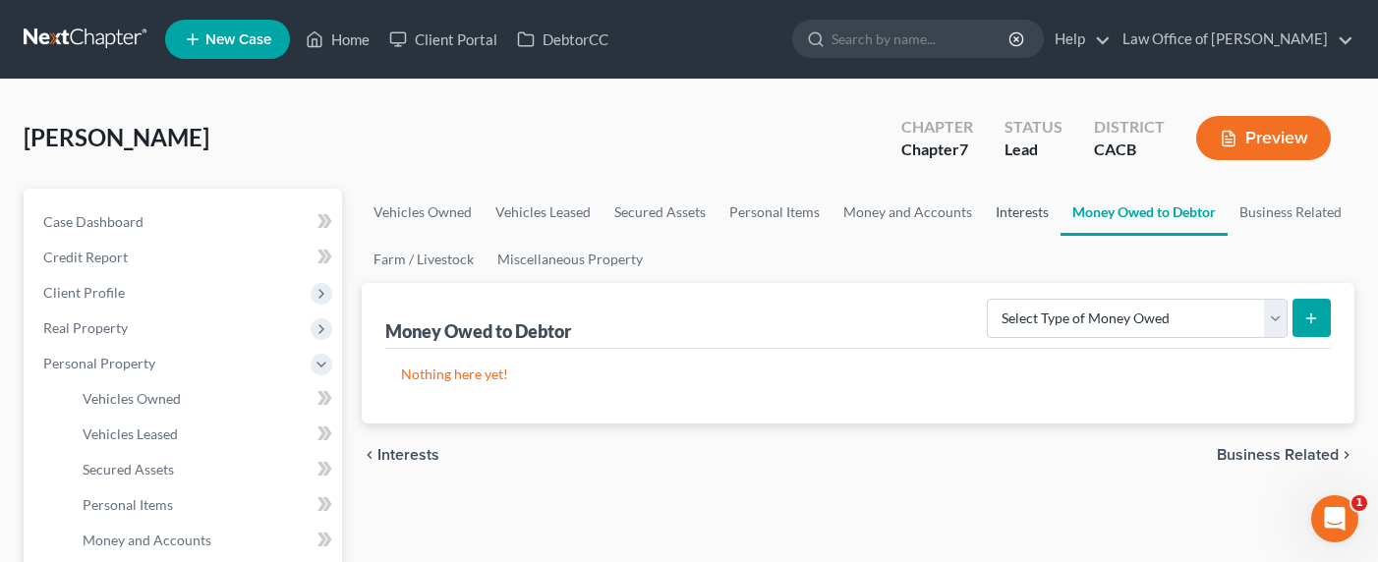
click at [1008, 208] on link "Interests" at bounding box center [1022, 212] width 77 height 47
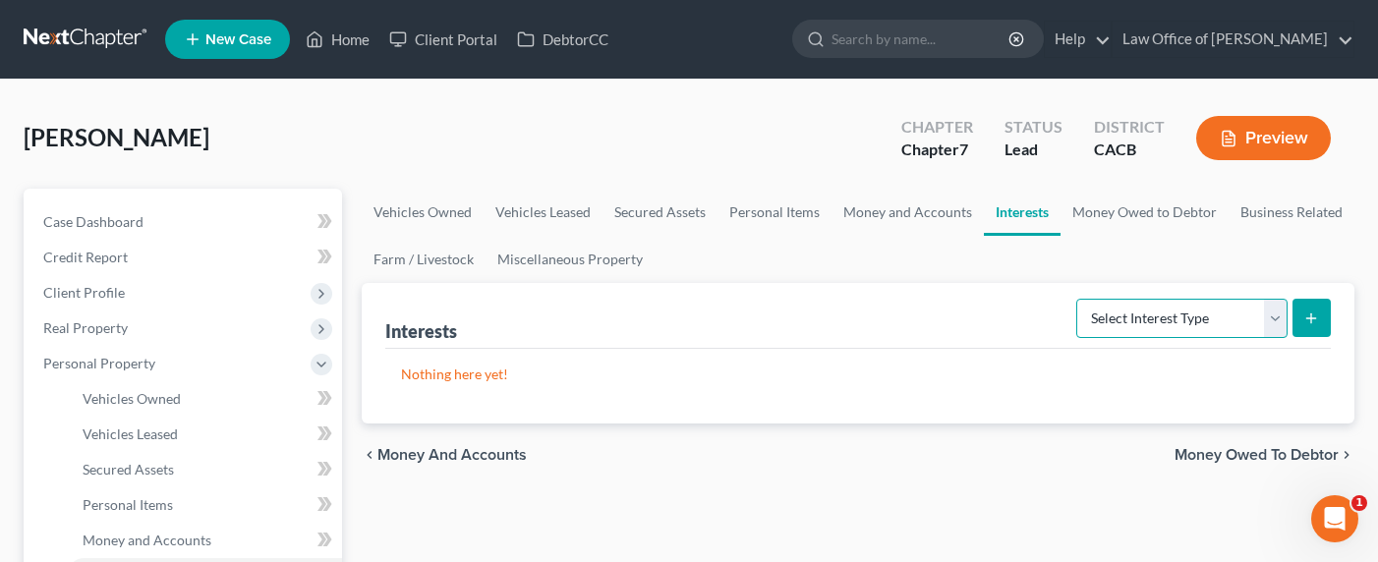
click at [1107, 320] on select "Select Interest Type 401K Annuity Bond Education IRA Government Bond Government…" at bounding box center [1181, 318] width 211 height 39
click at [1200, 316] on select "Select Interest Type 401K Annuity Bond Education IRA Government Bond Government…" at bounding box center [1181, 318] width 211 height 39
click at [1151, 319] on select "Select Interest Type 401K Annuity Bond Education IRA Government Bond Government…" at bounding box center [1181, 318] width 211 height 39
click at [1268, 206] on link "Business Related" at bounding box center [1291, 212] width 126 height 47
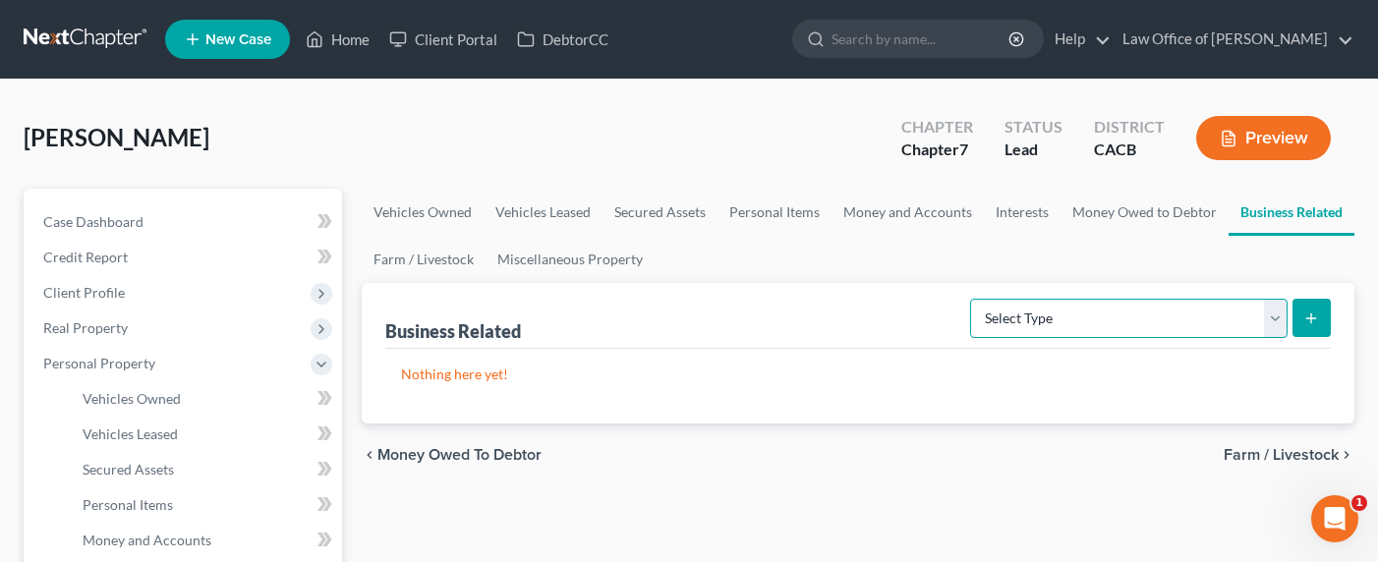
click at [1064, 305] on select "Select Type Customer Lists Franchises Inventory Licenses Machinery Office Equip…" at bounding box center [1128, 318] width 317 height 39
select select "license"
click at [971, 299] on select "Select Type Customer Lists Franchises Inventory Licenses Machinery Office Equip…" at bounding box center [1128, 318] width 317 height 39
click at [1302, 311] on button "submit" at bounding box center [1311, 318] width 38 height 38
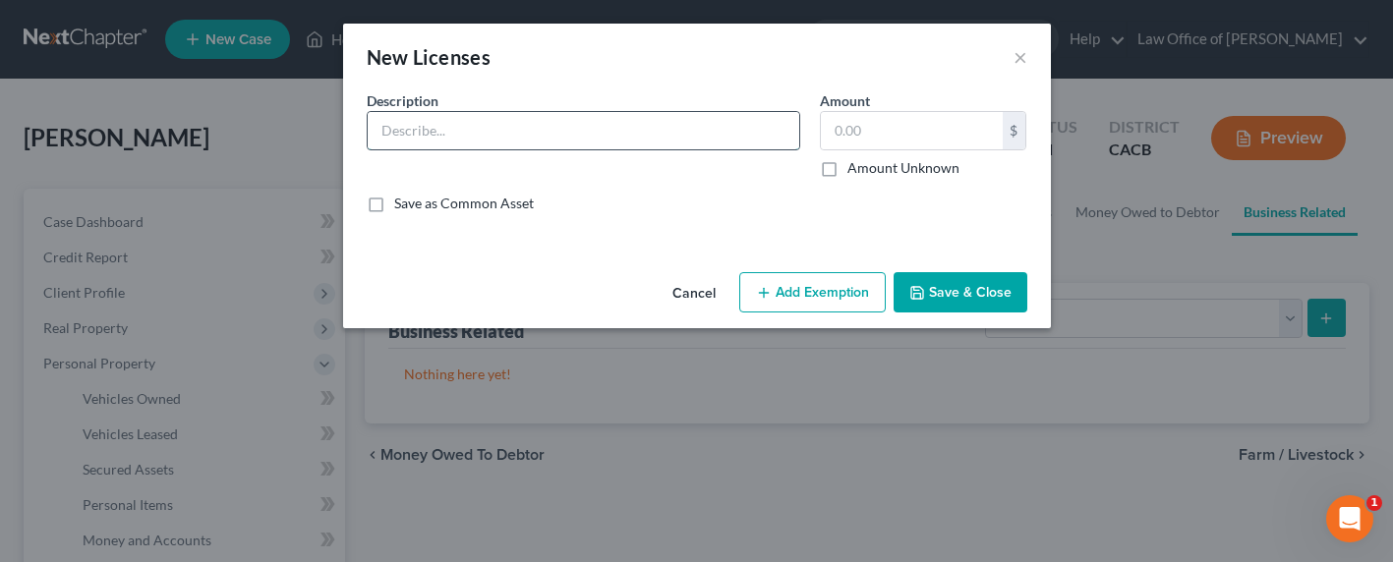
click at [562, 127] on input "text" at bounding box center [583, 130] width 431 height 37
type input "Certificate license for Behavioral Therapist"
click at [859, 163] on label "Amount Unknown" at bounding box center [903, 168] width 112 height 20
click at [859, 163] on input "Amount Unknown" at bounding box center [861, 164] width 13 height 13
checkbox input "true"
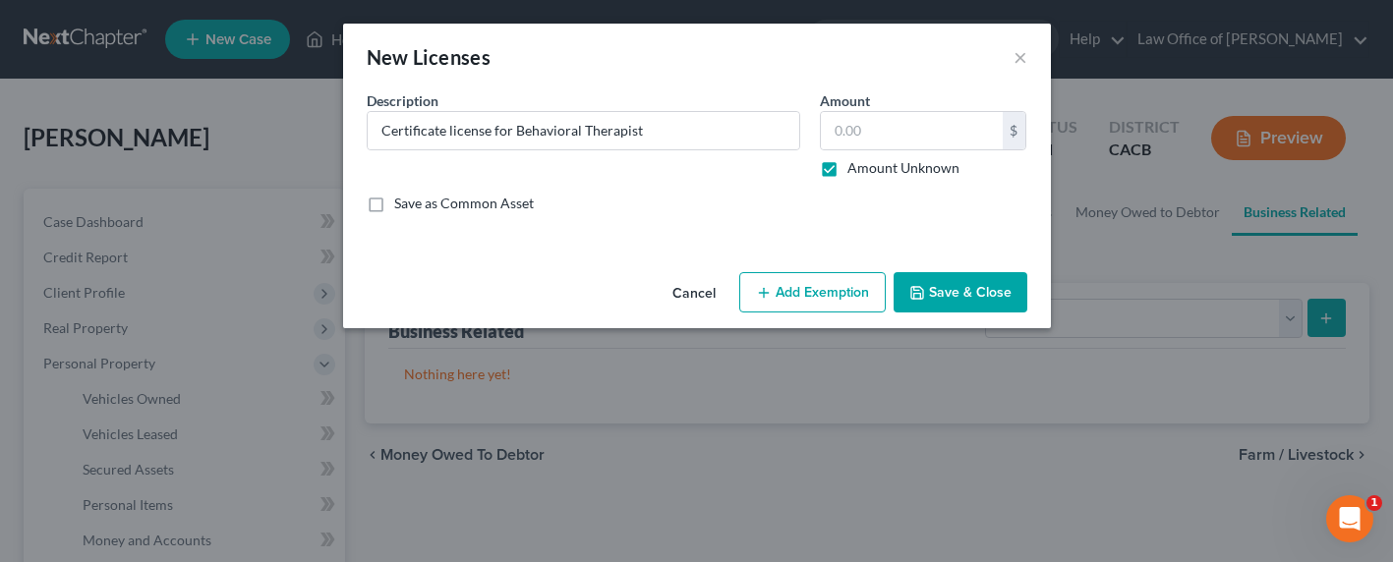
type input "0.00"
click at [683, 132] on input "Certificate license for Behavioral Therapist" at bounding box center [583, 130] width 431 height 37
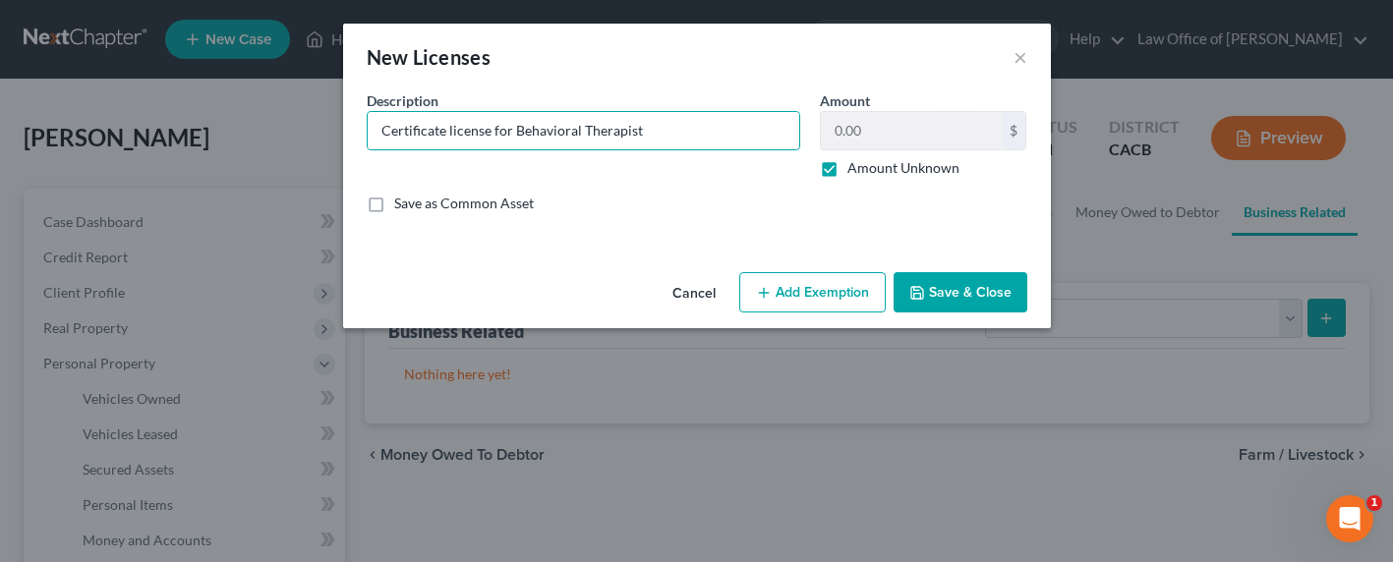
click at [945, 288] on button "Save & Close" at bounding box center [960, 292] width 134 height 41
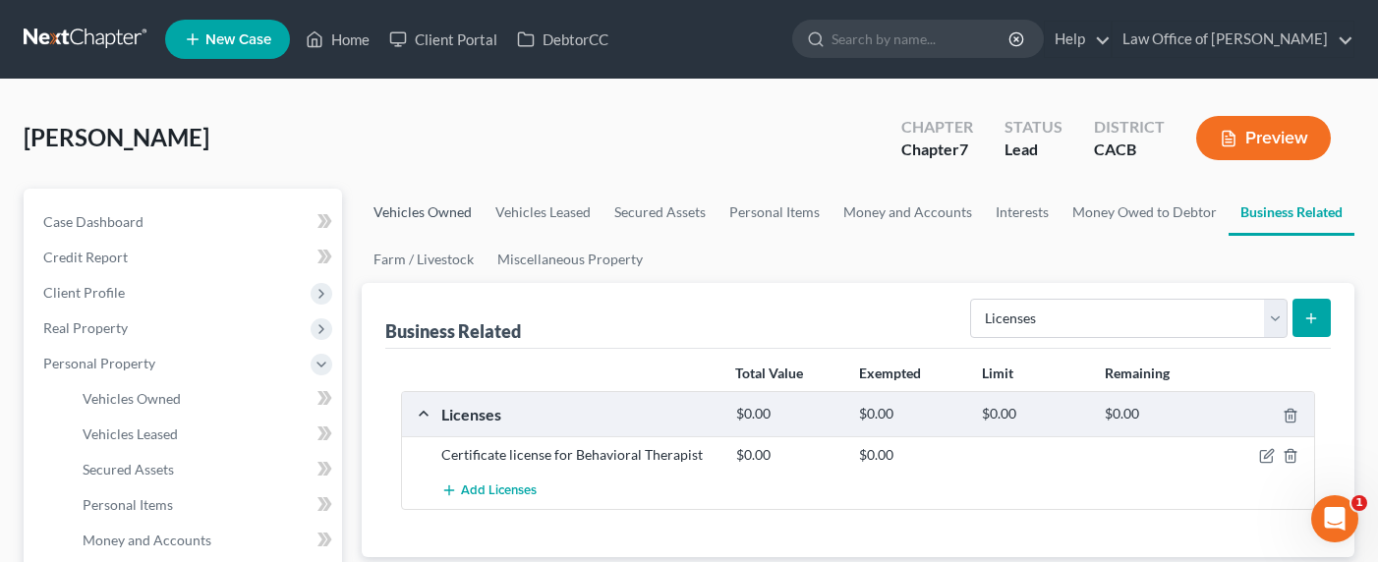
click at [398, 219] on link "Vehicles Owned" at bounding box center [423, 212] width 122 height 47
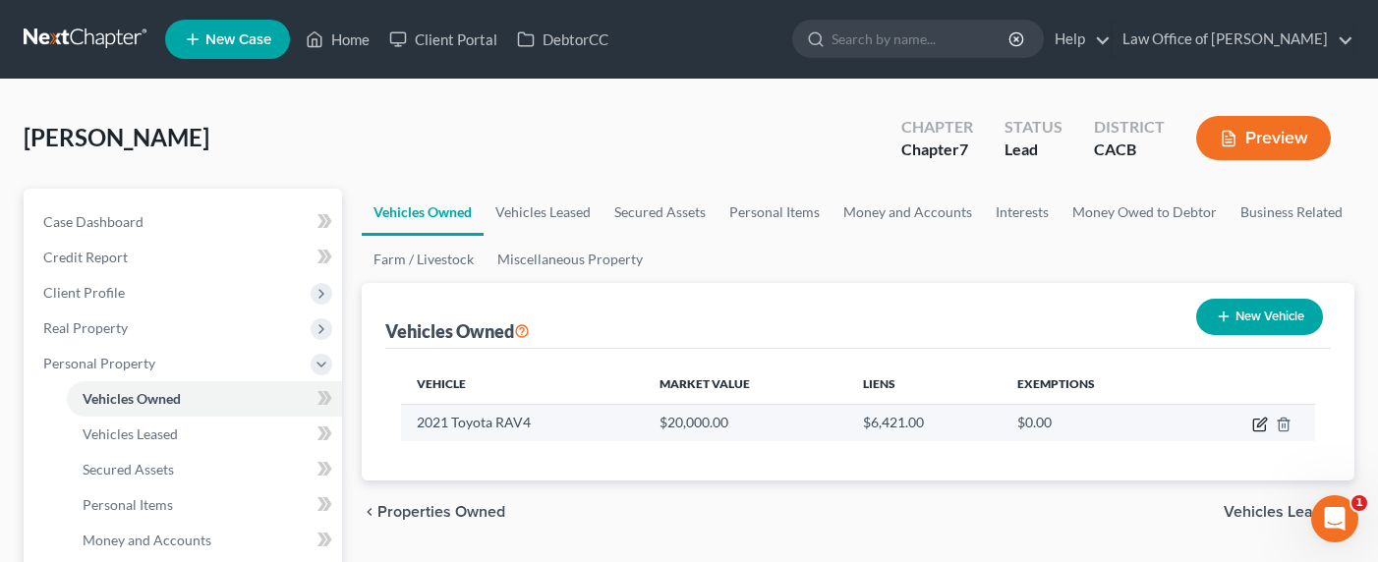
click at [1262, 423] on icon "button" at bounding box center [1260, 425] width 16 height 16
select select "0"
select select "5"
select select "2"
select select "0"
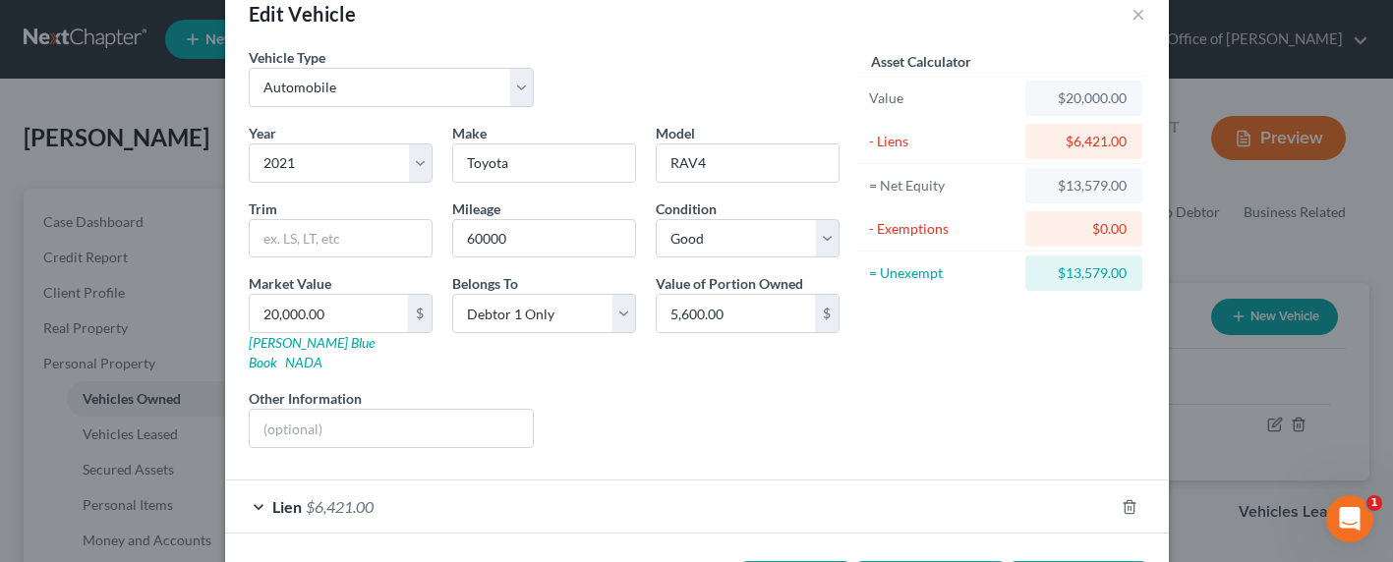
scroll to position [103, 0]
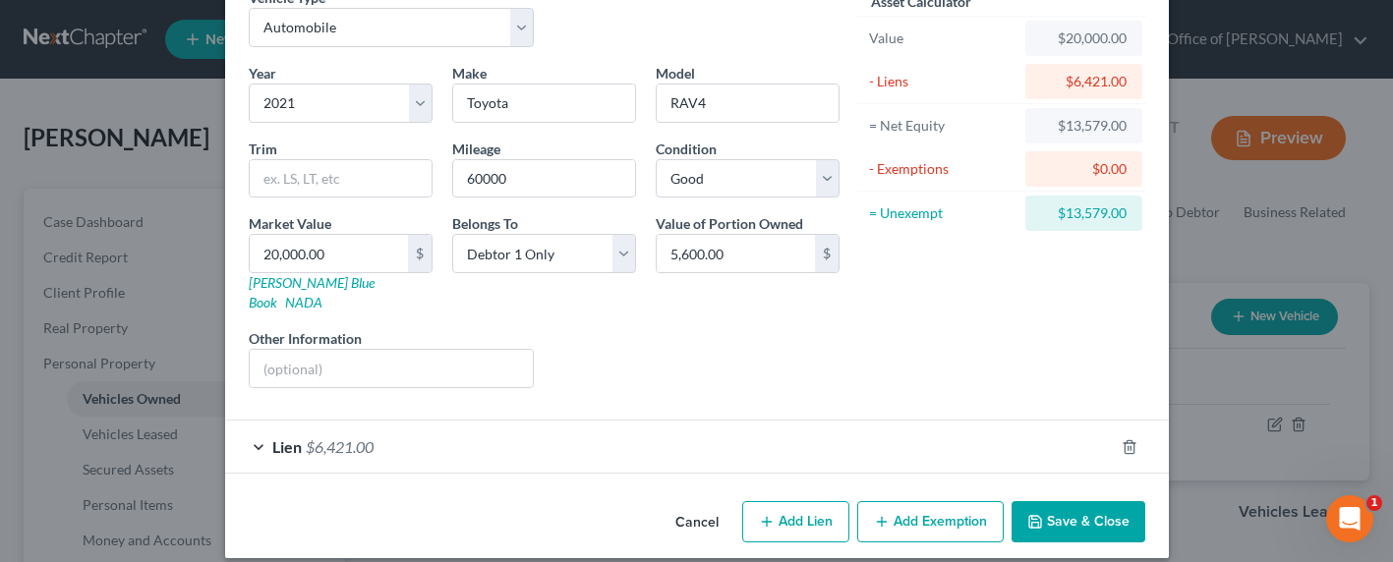
click at [394, 432] on div "Lien $6,421.00" at bounding box center [669, 447] width 888 height 52
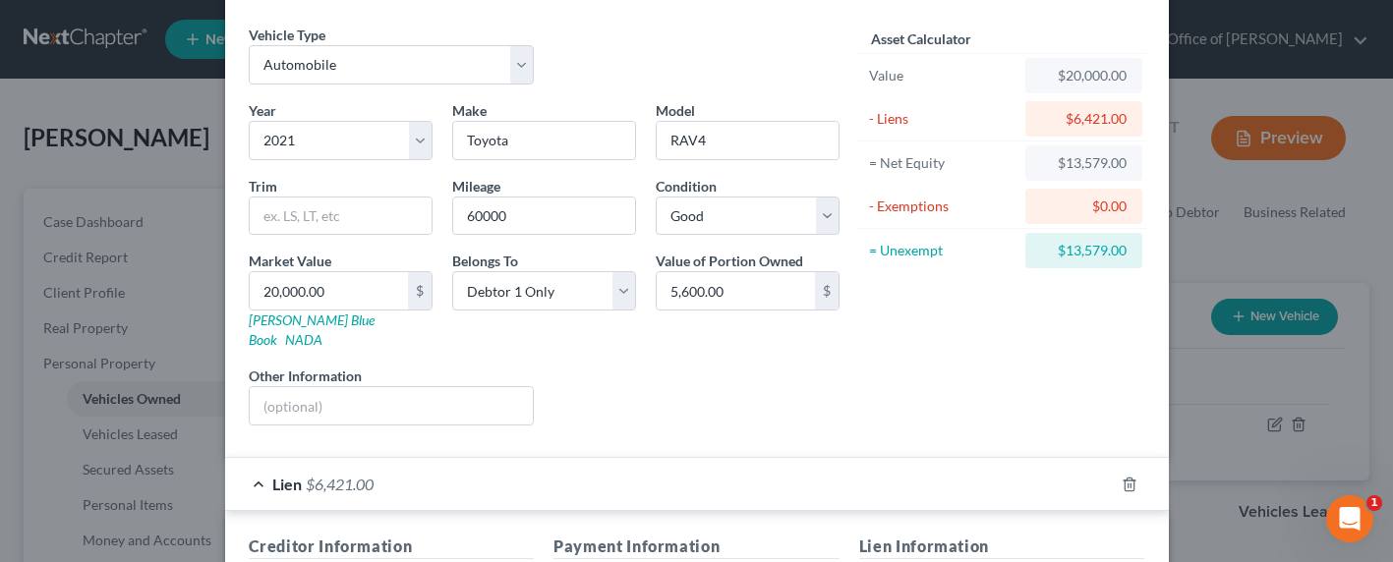
scroll to position [0, 0]
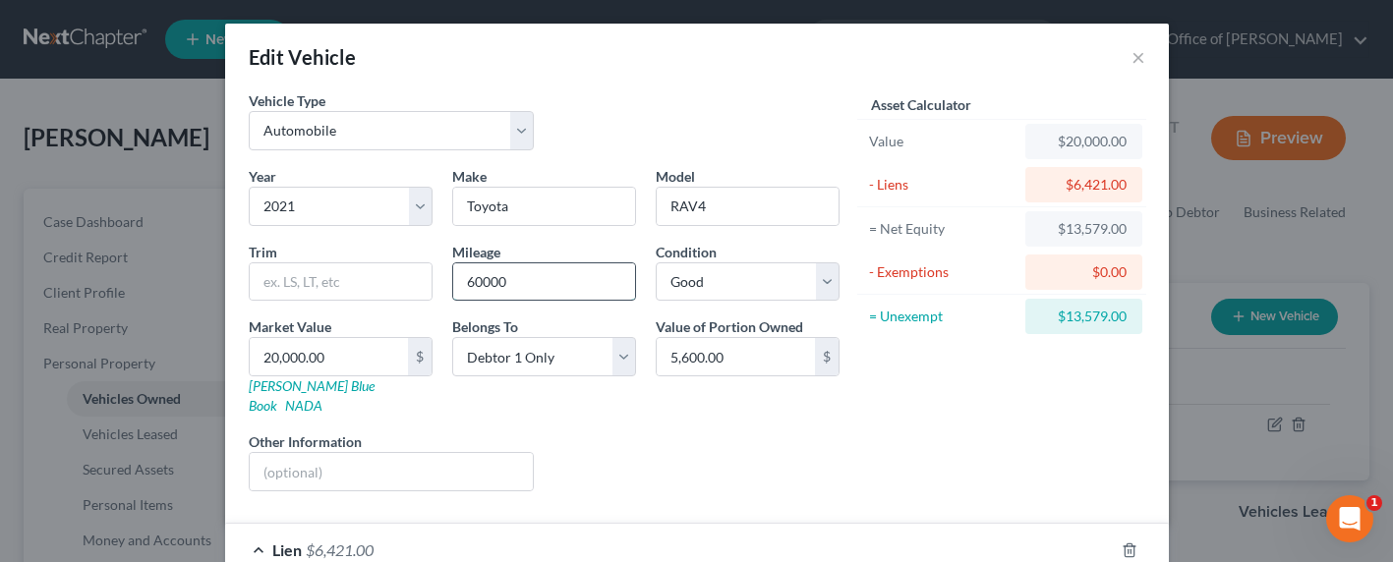
click at [495, 289] on input "60000" at bounding box center [544, 281] width 182 height 37
drag, startPoint x: 529, startPoint y: 282, endPoint x: 436, endPoint y: 274, distance: 92.7
click at [442, 274] on div "Mileage 60000" at bounding box center [543, 272] width 203 height 60
type input "60,000"
drag, startPoint x: 480, startPoint y: 394, endPoint x: 309, endPoint y: 366, distance: 173.4
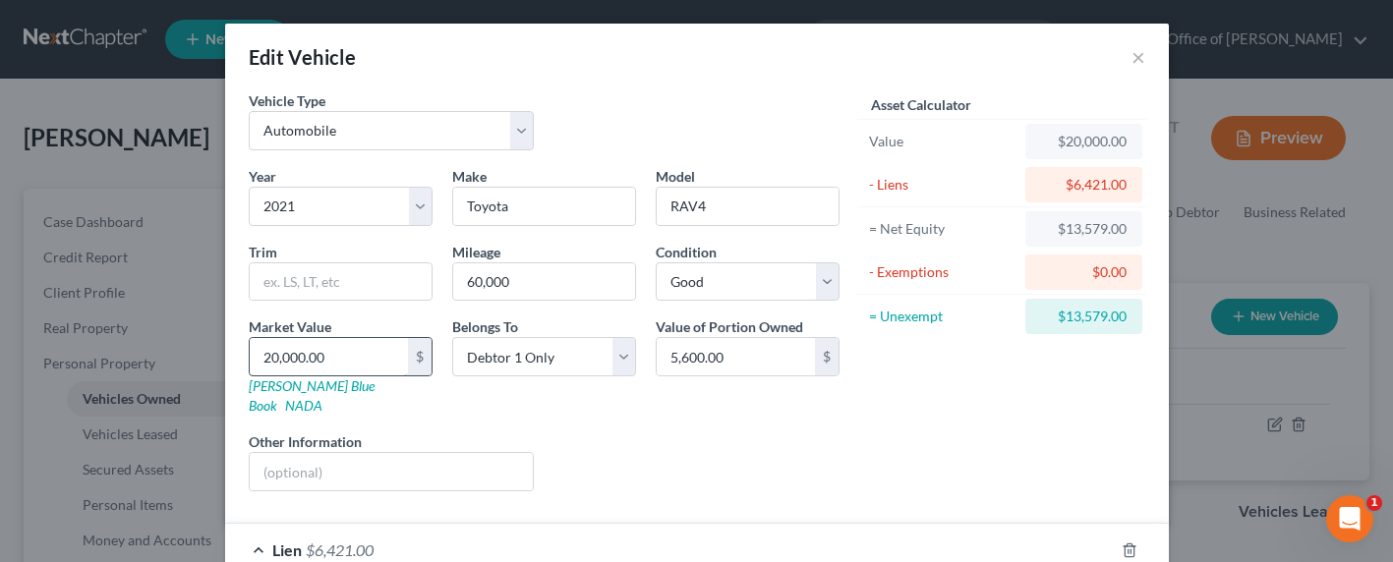
click at [476, 395] on div "Belongs To * Select Debtor 1 Only Debtor 2 Only Debtor 1 And Debtor 2 Only At L…" at bounding box center [543, 365] width 203 height 99
click at [296, 356] on input "20,000.00" at bounding box center [329, 356] width 158 height 37
click at [333, 352] on input "20,000.00" at bounding box center [329, 356] width 158 height 37
click at [324, 453] on input "text" at bounding box center [392, 471] width 284 height 37
type input "G"
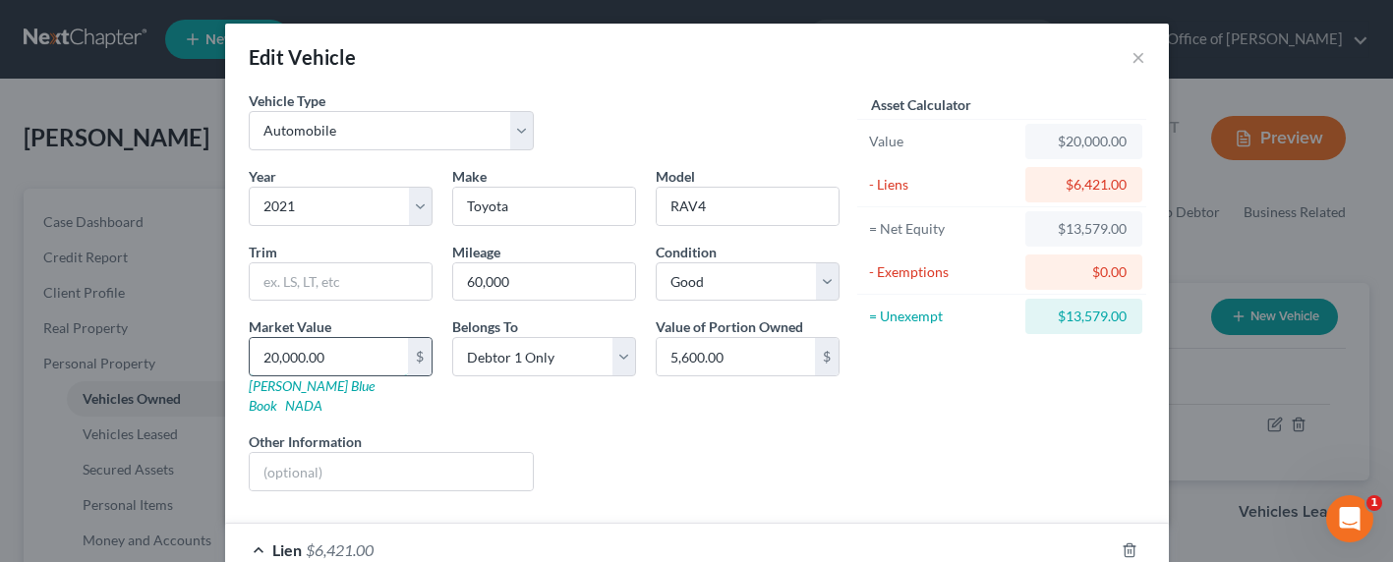
drag, startPoint x: 350, startPoint y: 361, endPoint x: 400, endPoint y: 369, distance: 50.7
click at [400, 369] on div "20,000.00 $" at bounding box center [341, 356] width 184 height 39
type input "1"
type input "1.00"
type input "16"
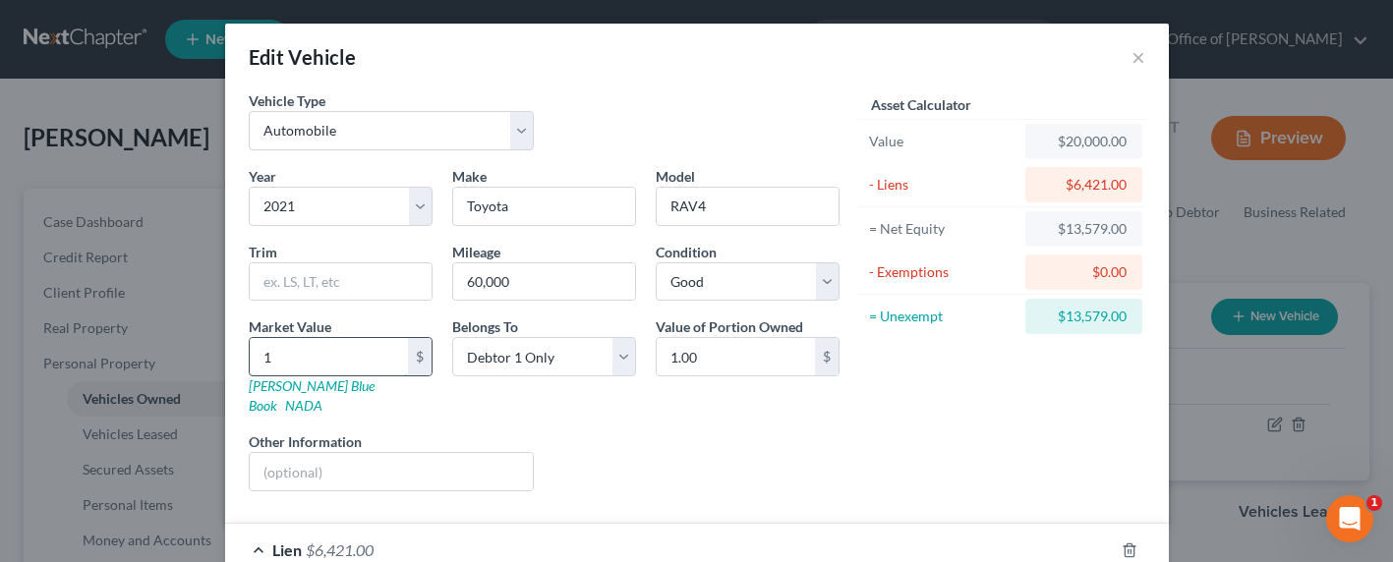
type input "16.00"
type input "160"
type input "160.00"
type input "1600"
type input "1,600.00"
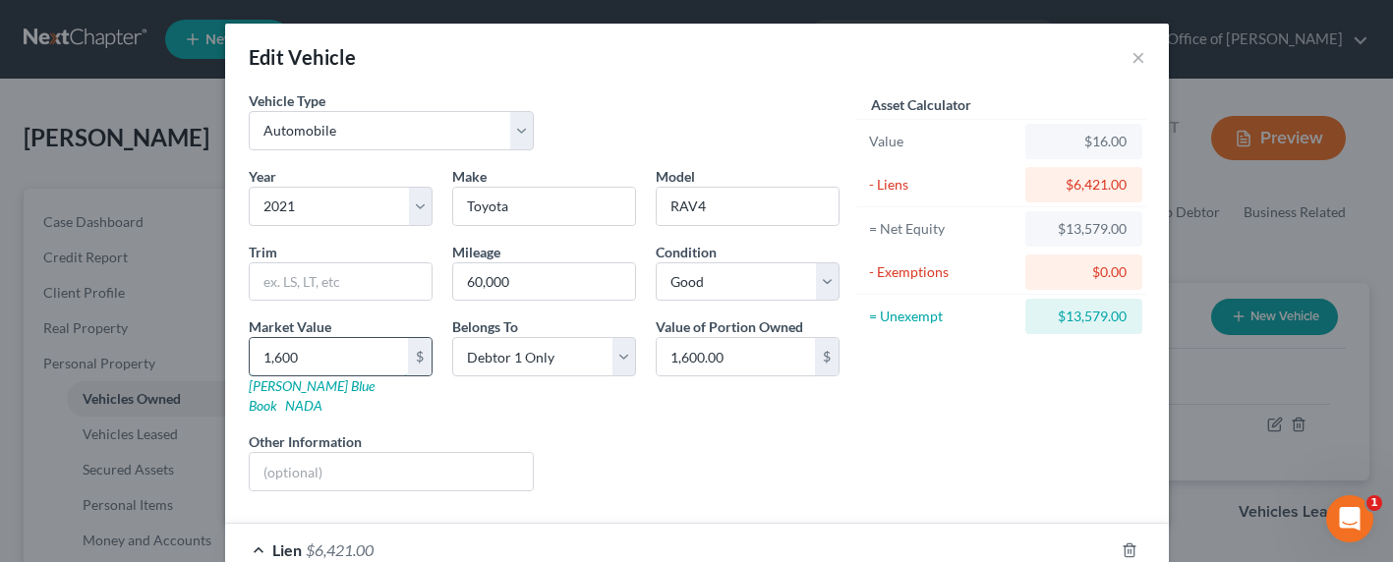
type input "1,6000"
type input "16,000.00"
type input "16,000"
click at [1023, 404] on div "Asset Calculator Value $16,000.00 - Liens $6,421.00 = Net Equity -$6,405.00 - E…" at bounding box center [1002, 298] width 306 height 417
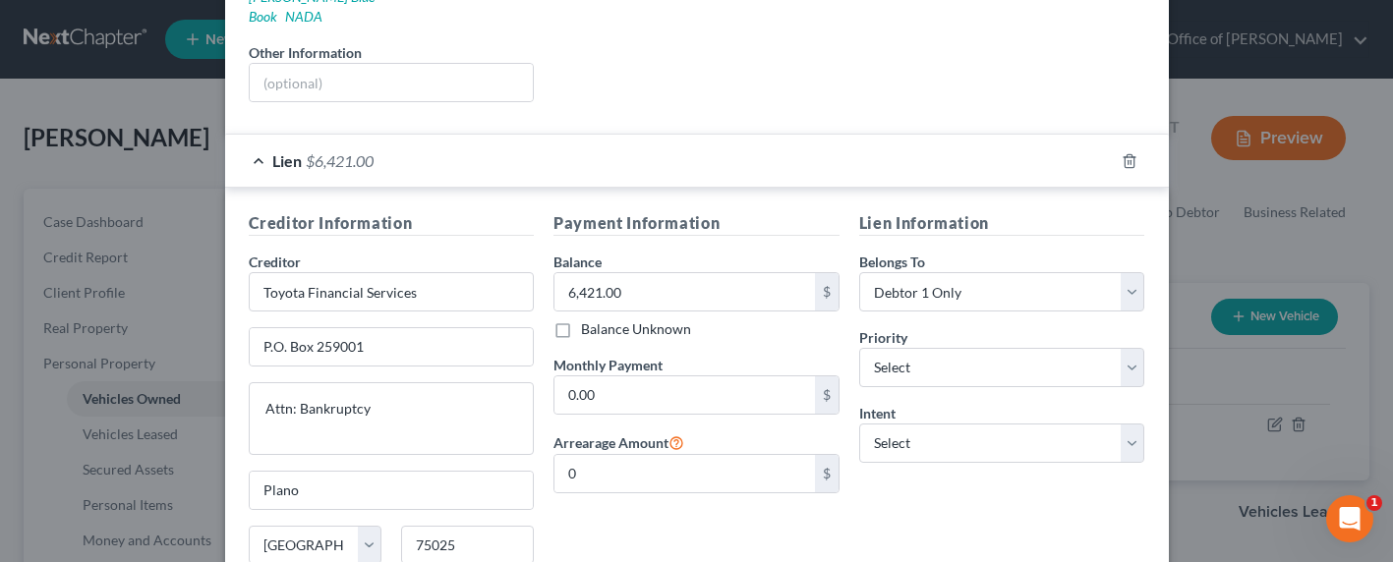
scroll to position [546, 0]
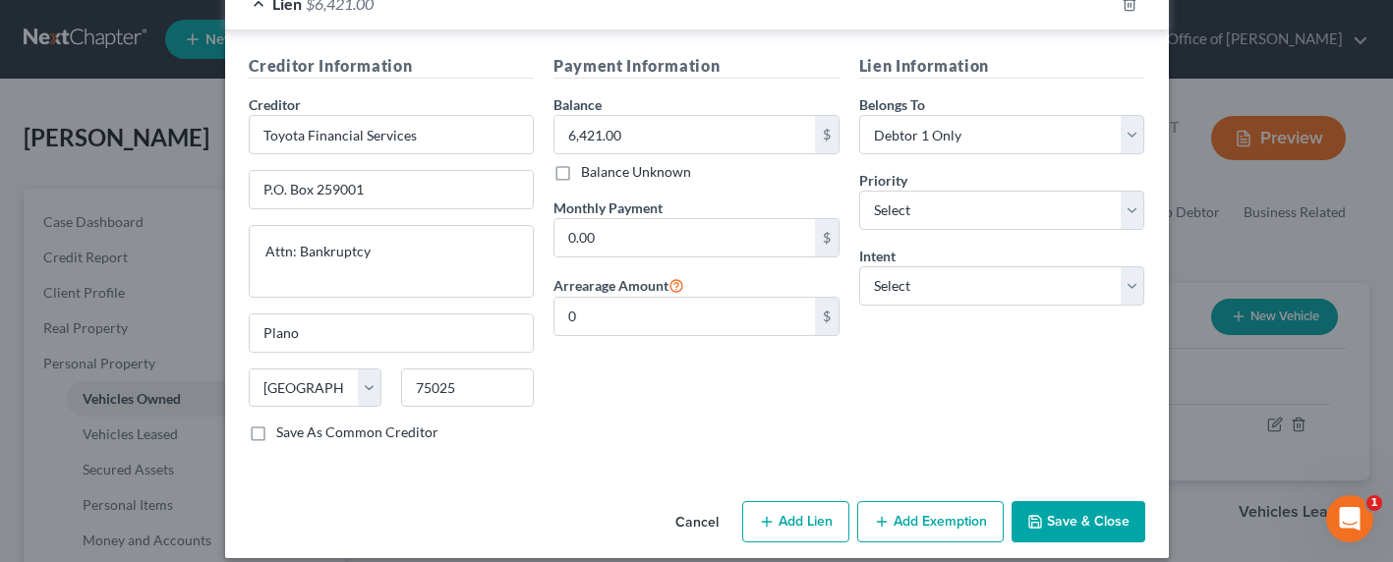
click at [910, 508] on button "Add Exemption" at bounding box center [930, 521] width 146 height 41
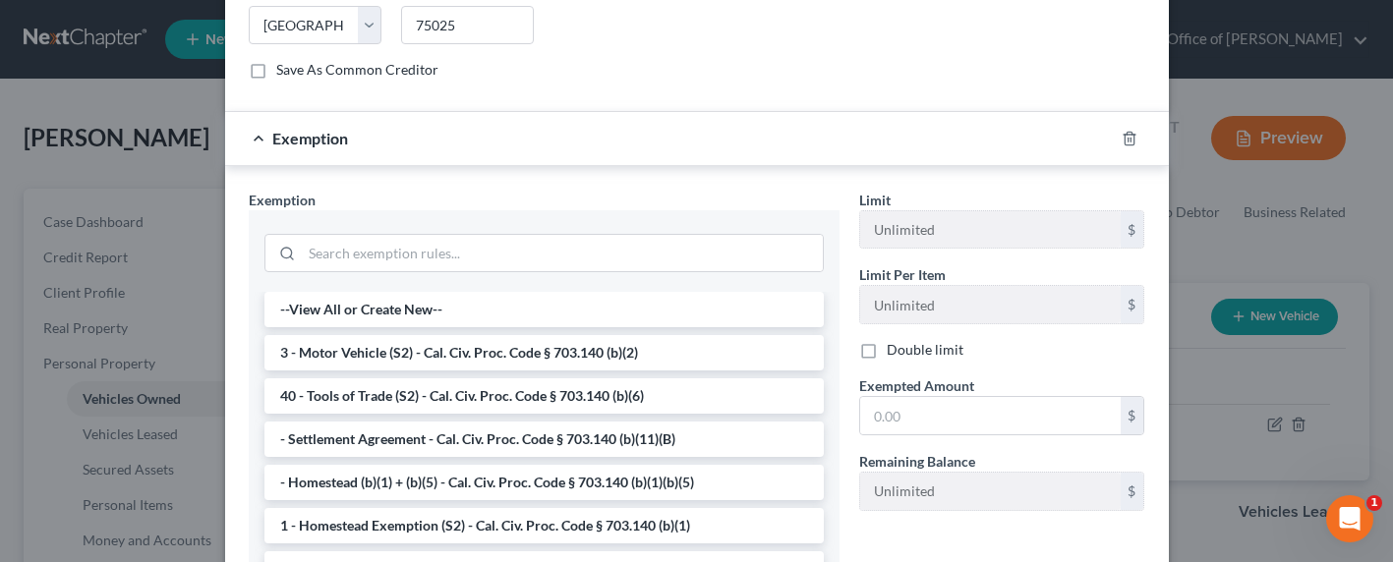
scroll to position [1011, 0]
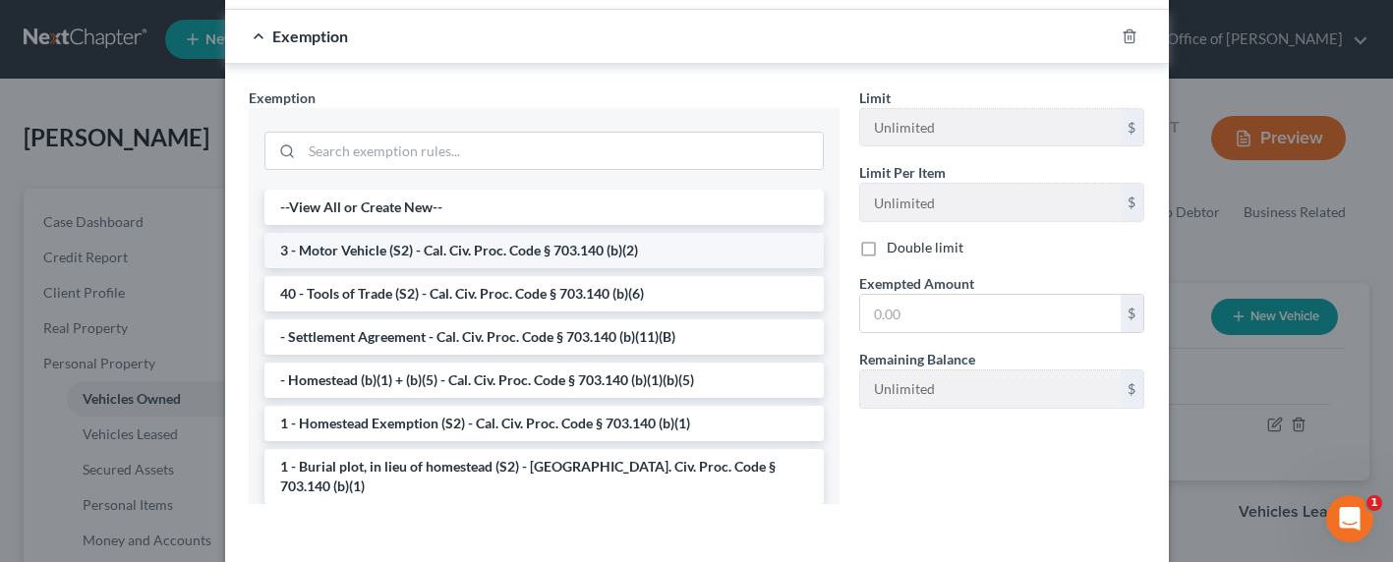
click at [392, 241] on li "3 - Motor Vehicle (S2) - Cal. Civ. Proc. Code § 703.140 (b)(2)" at bounding box center [543, 250] width 559 height 35
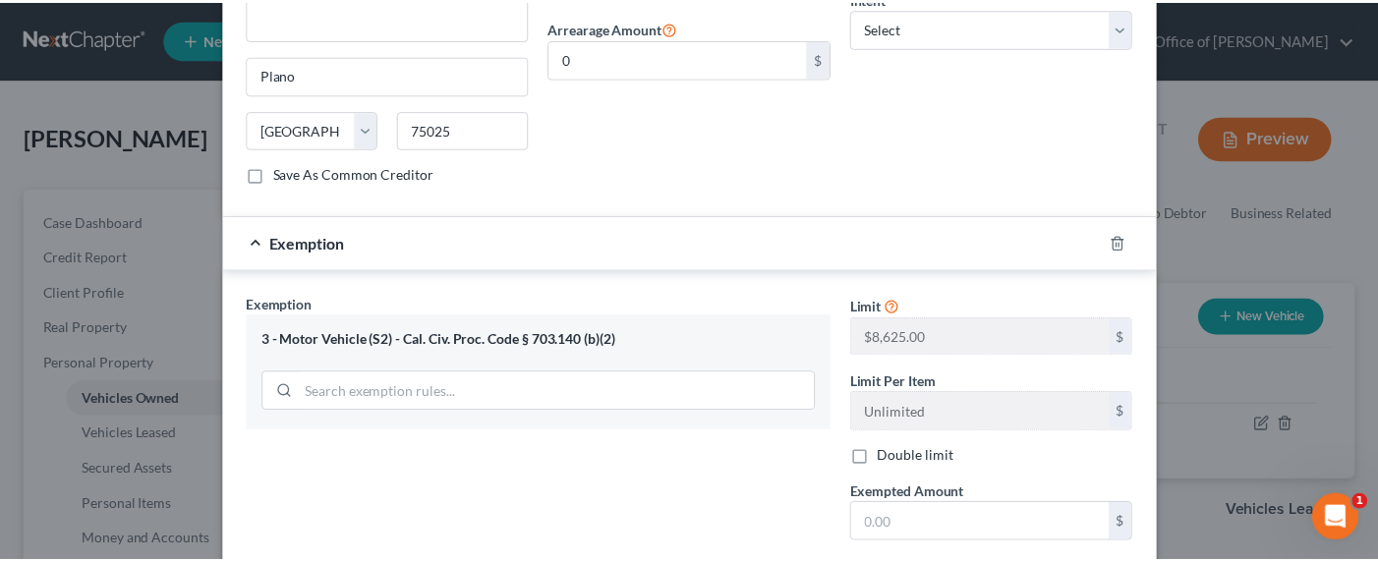
scroll to position [981, 0]
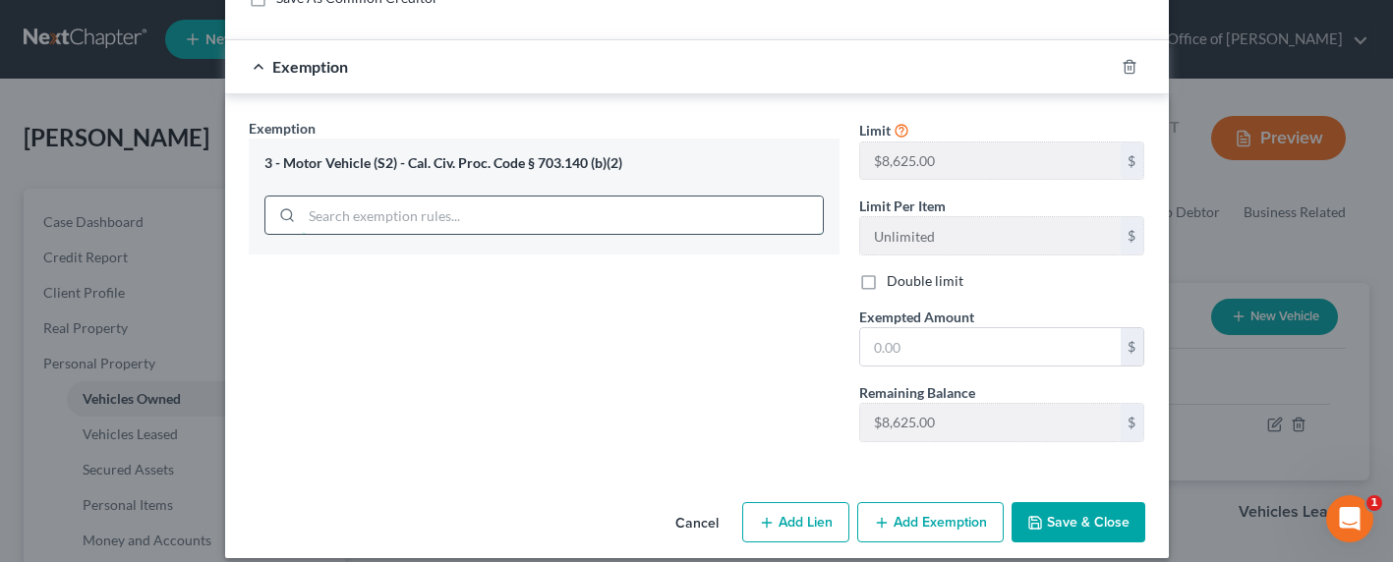
click at [570, 197] on input "search" at bounding box center [562, 215] width 521 height 37
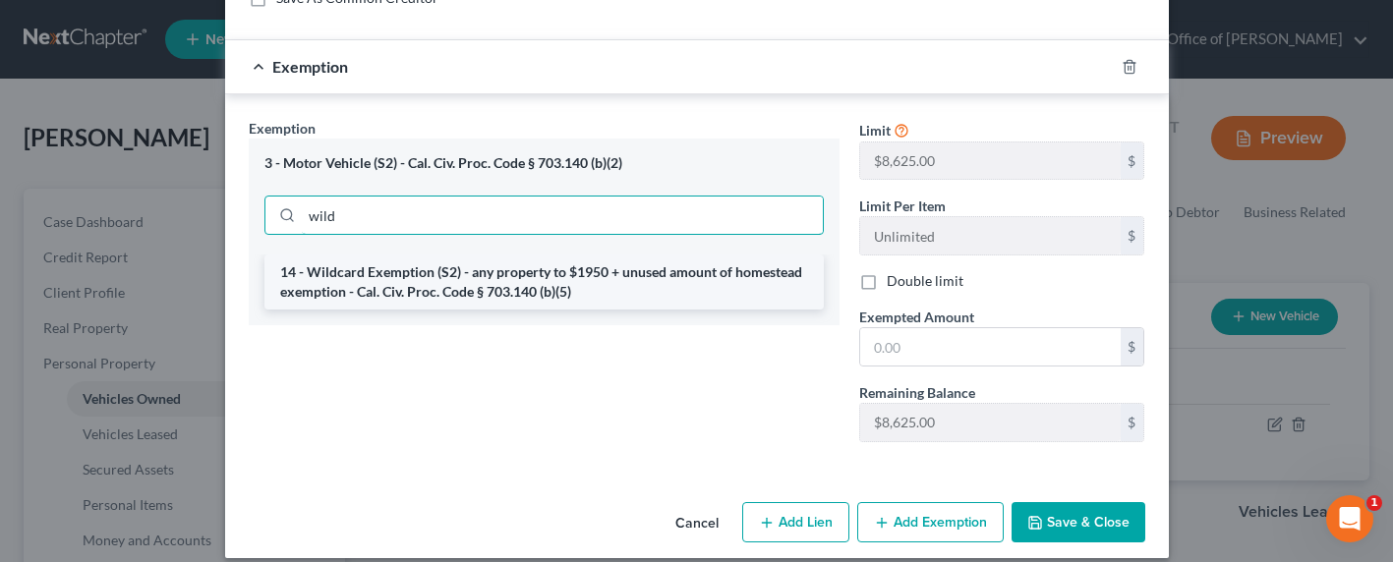
type input "wild"
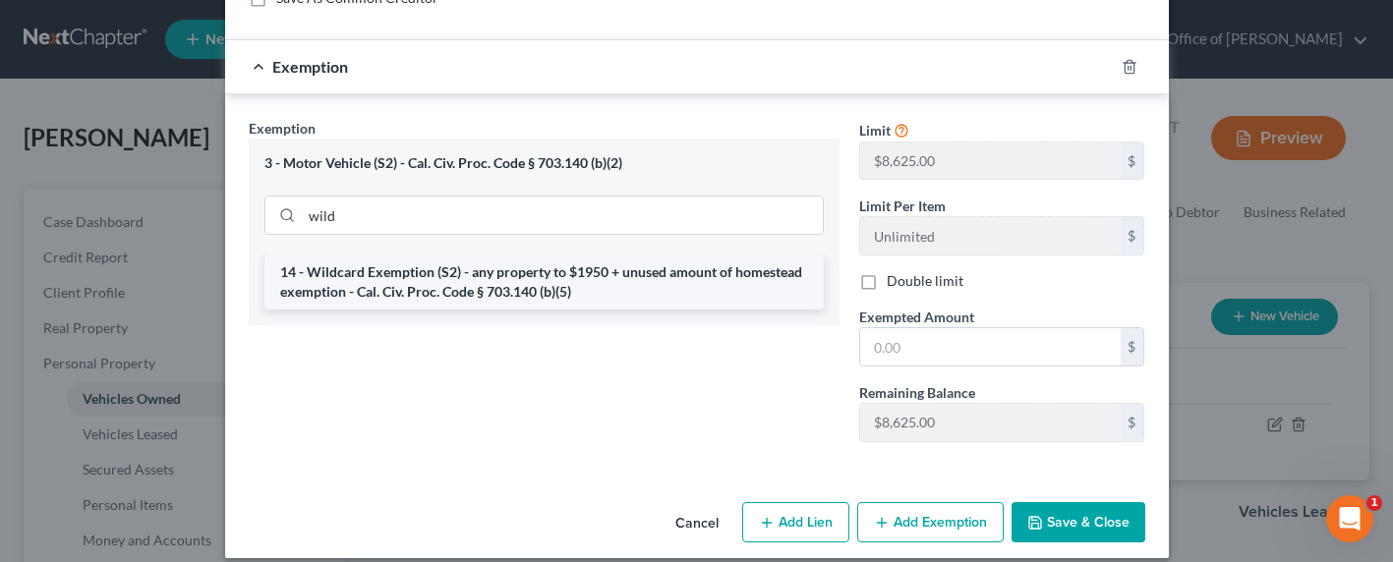
click at [519, 261] on li "14 - Wildcard Exemption (S2) - any property to $1950 + unused amount of homeste…" at bounding box center [543, 282] width 559 height 55
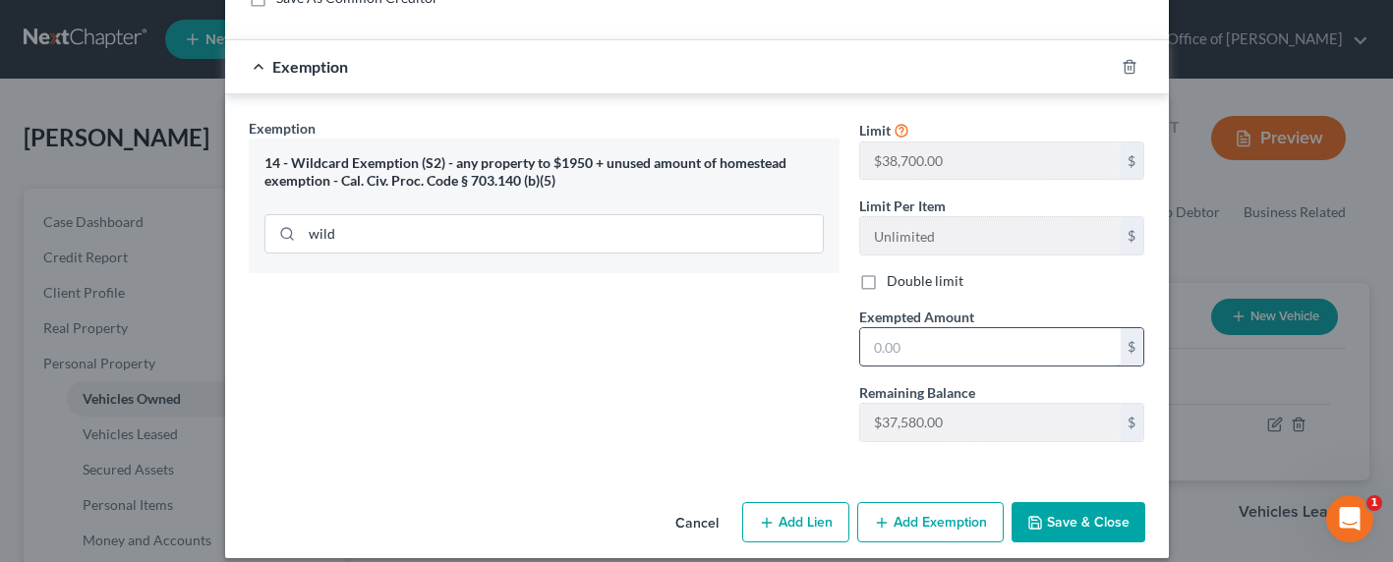
click at [916, 328] on input "text" at bounding box center [990, 346] width 260 height 37
type input "9,579"
click at [1071, 510] on button "Save & Close" at bounding box center [1078, 522] width 134 height 41
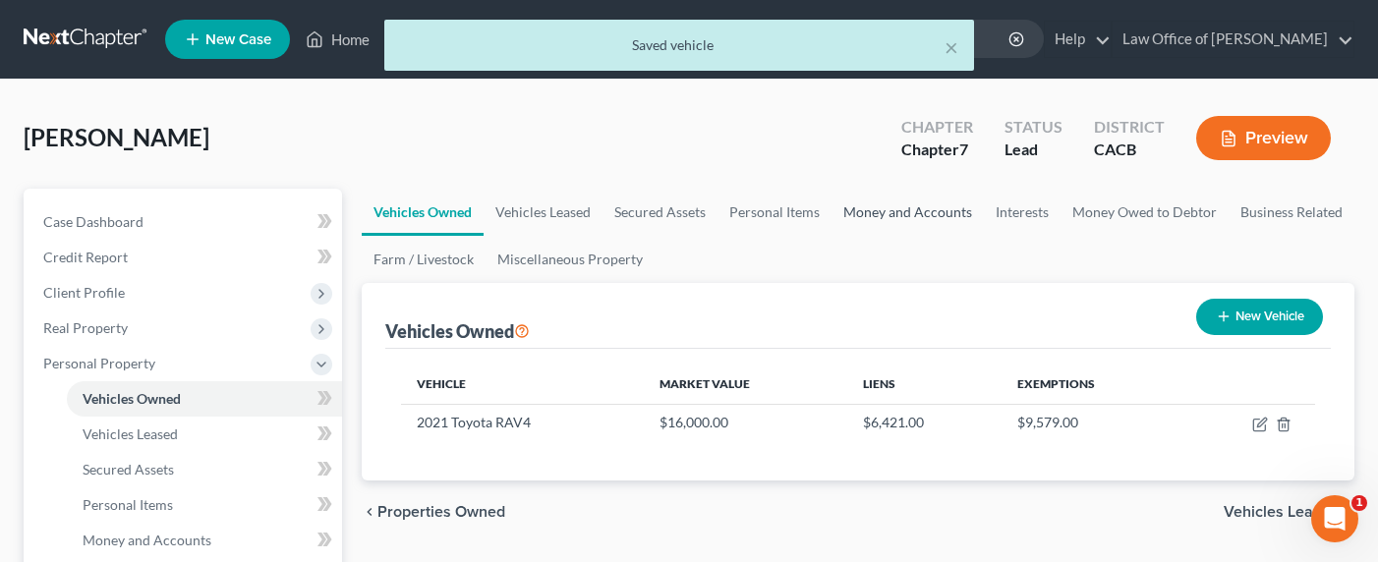
click at [888, 212] on link "Money and Accounts" at bounding box center [907, 212] width 152 height 47
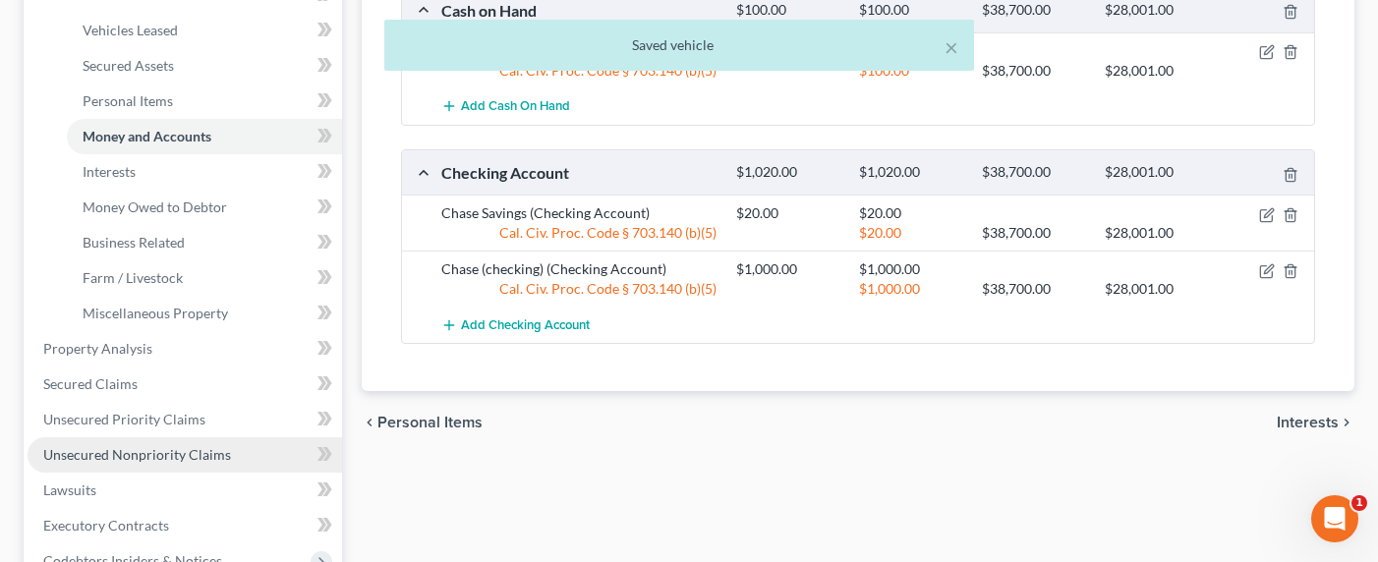
click at [136, 447] on span "Unsecured Nonpriority Claims" at bounding box center [137, 454] width 188 height 17
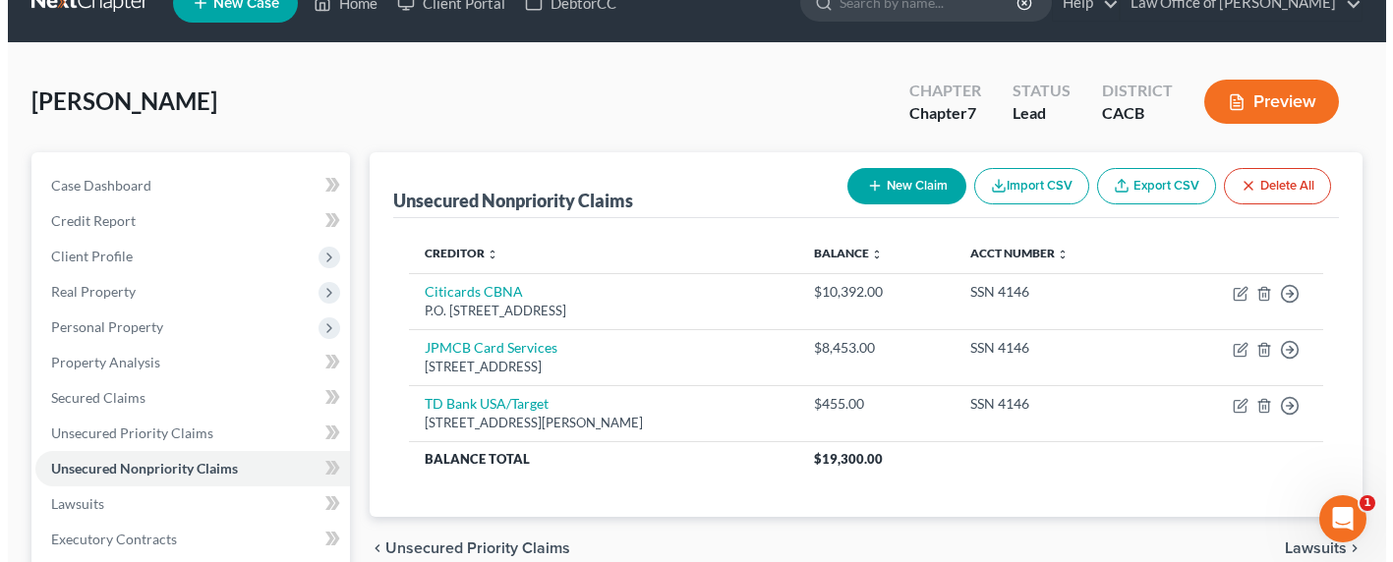
scroll to position [200, 0]
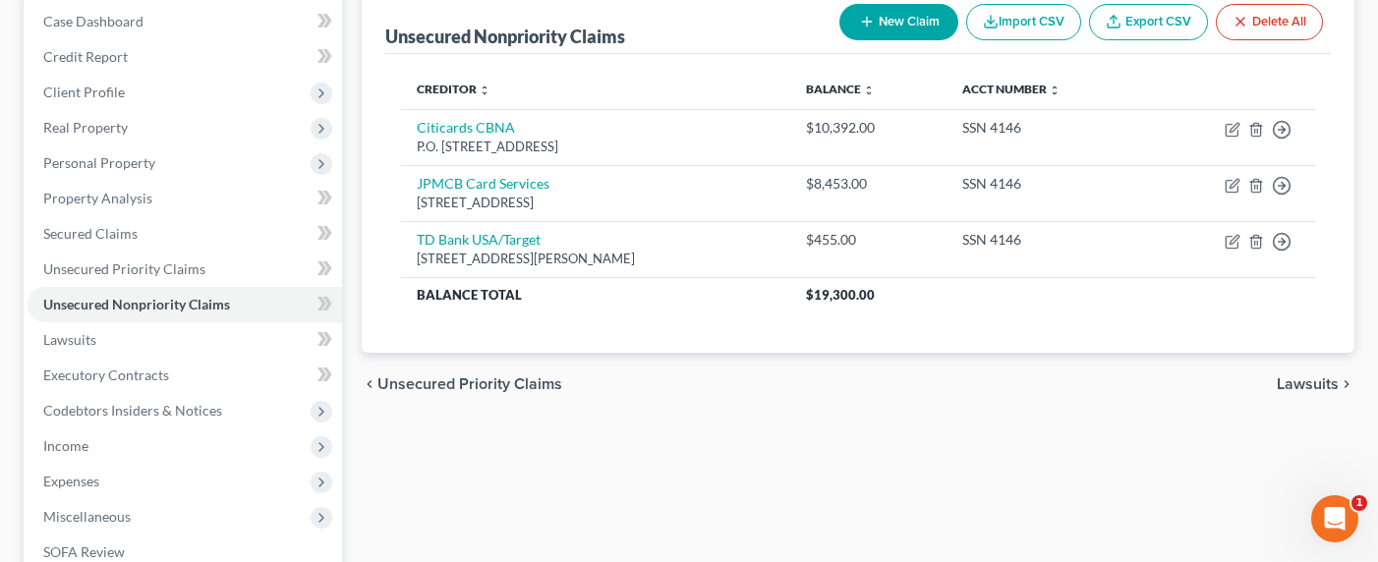
click at [884, 14] on button "New Claim" at bounding box center [898, 22] width 119 height 36
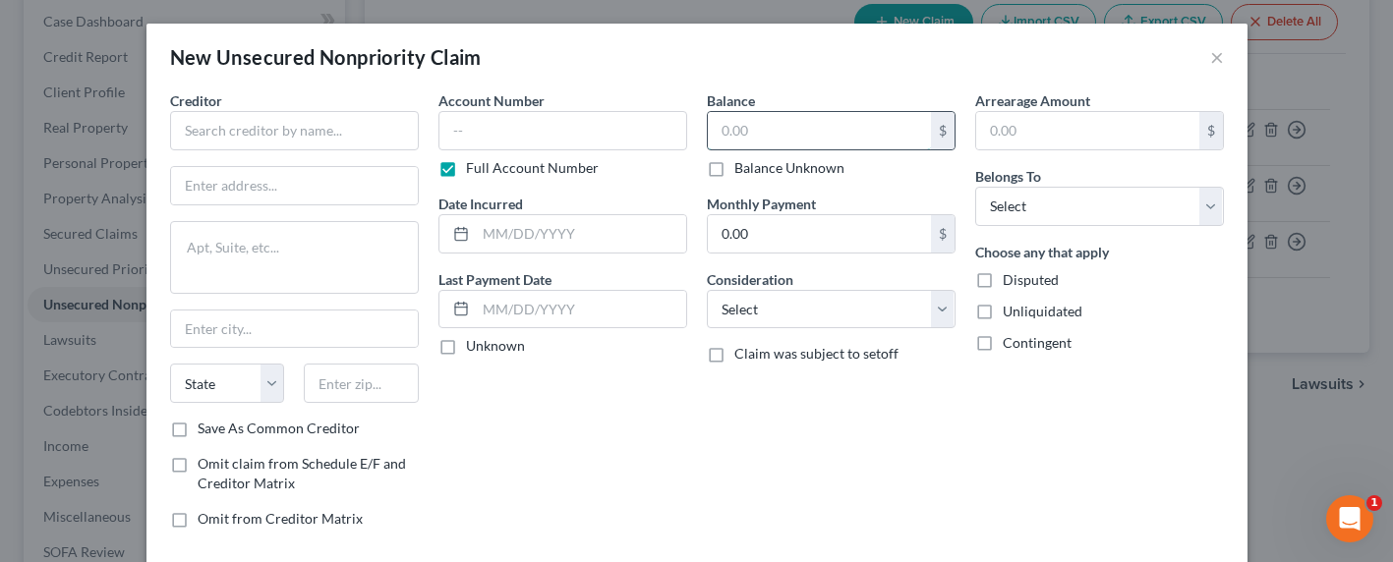
click at [793, 129] on input "text" at bounding box center [819, 130] width 223 height 37
type input "16,500"
click at [336, 140] on input "text" at bounding box center [294, 130] width 249 height 39
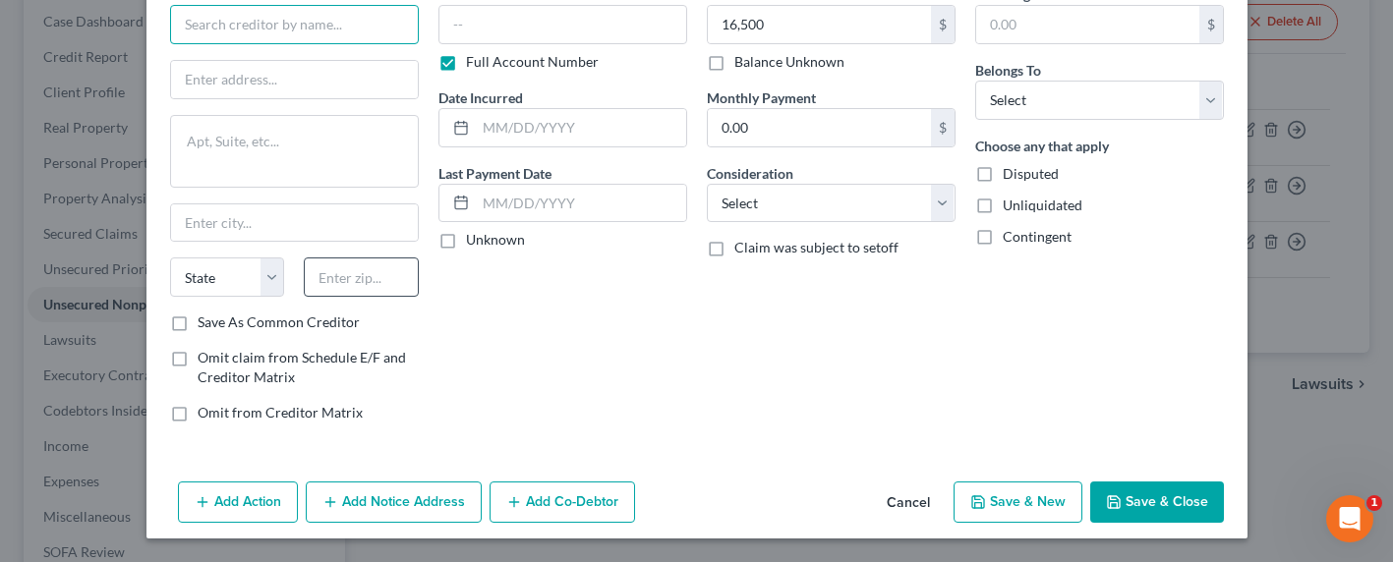
scroll to position [0, 0]
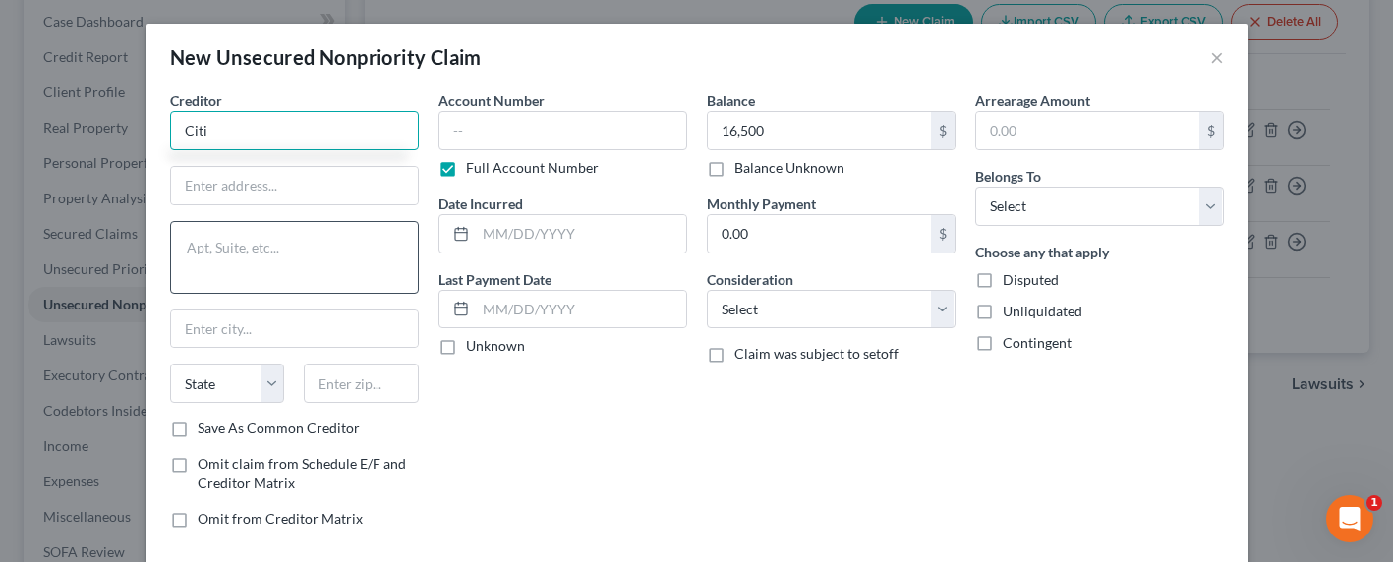
type input "Citi"
type input "PO Box 6190"
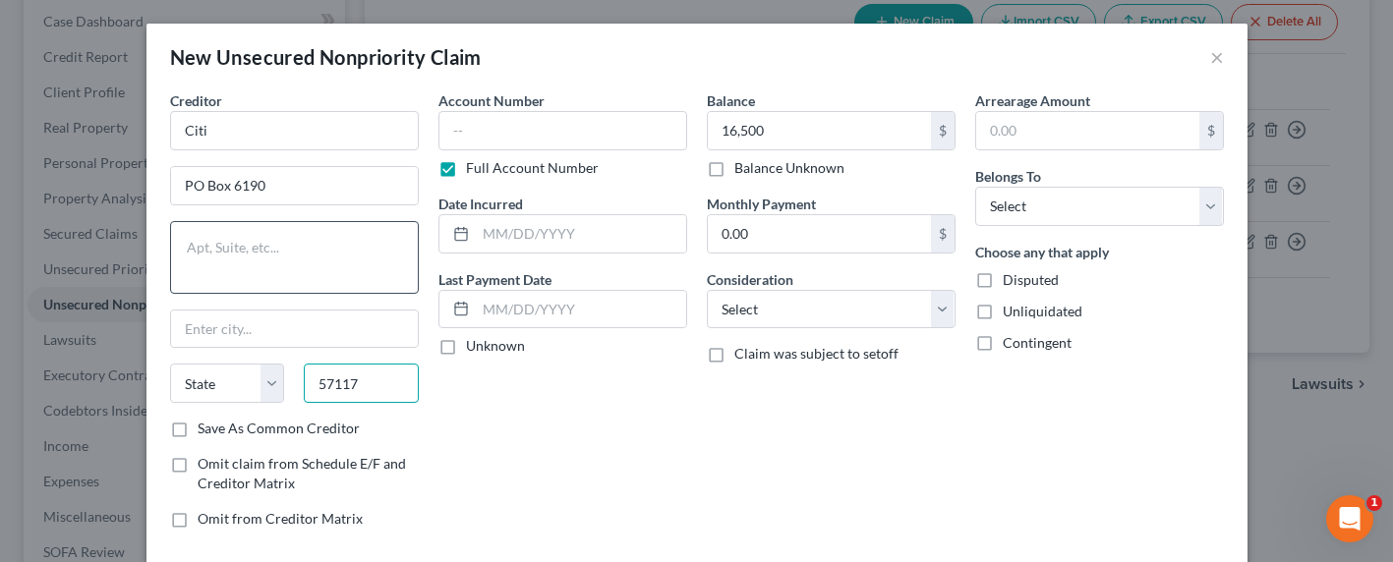
type input "57117"
type input "Sioux Falls"
select select "43"
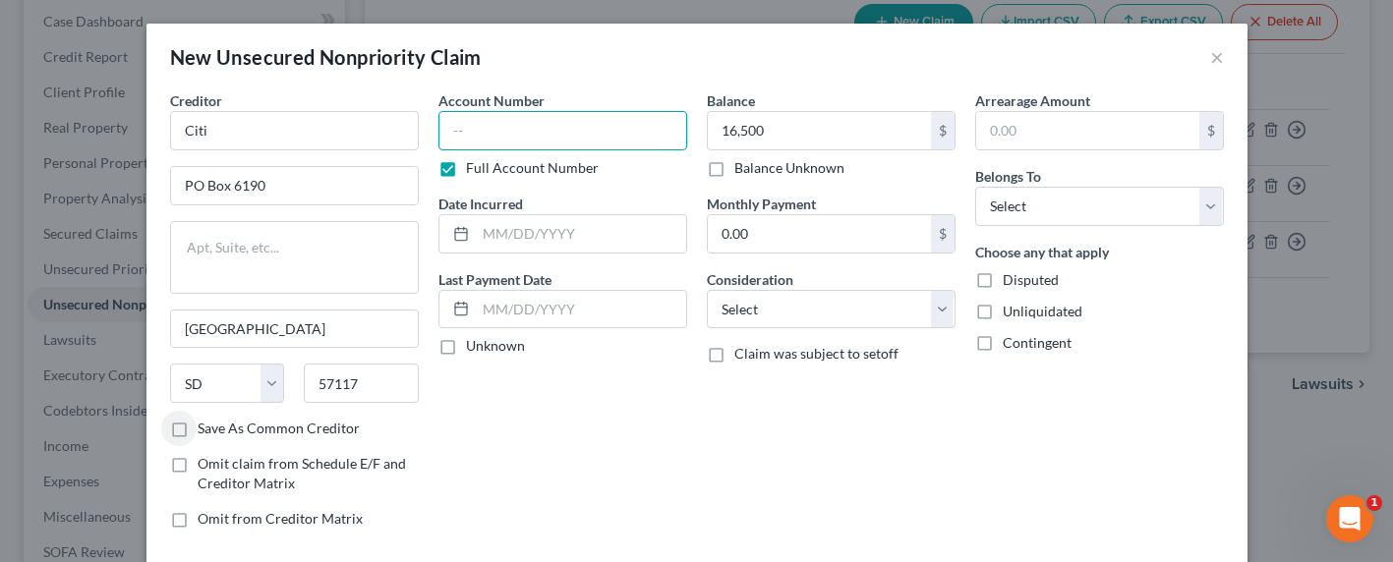
click at [559, 134] on input "text" at bounding box center [562, 130] width 249 height 39
type input "SSN 4146"
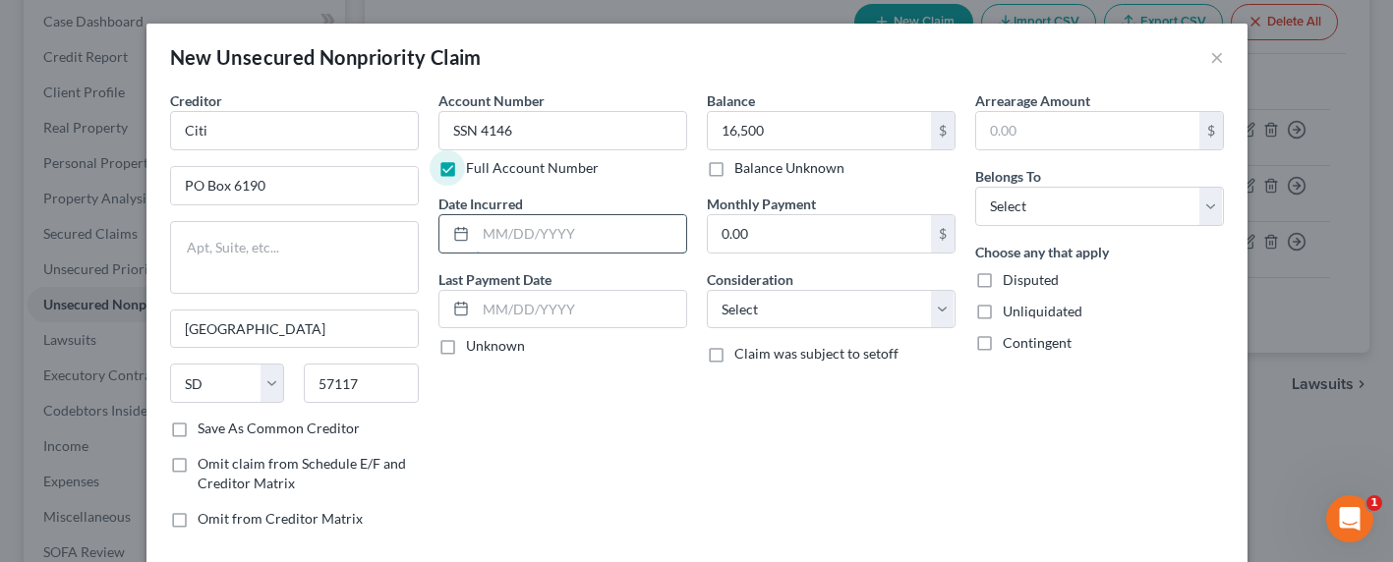
click at [603, 230] on input "text" at bounding box center [581, 233] width 210 height 37
type input "2022-2025"
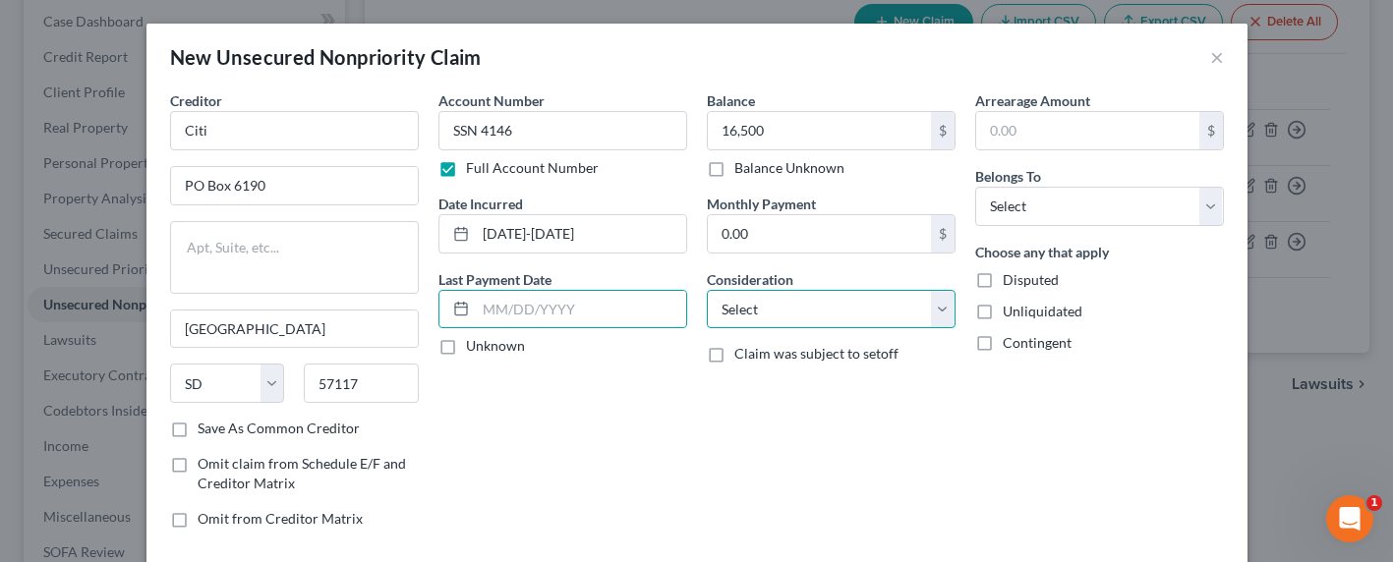
click at [870, 315] on select "Select Cable / Satellite Services Collection Agency Credit Card Debt Debt Couns…" at bounding box center [831, 309] width 249 height 39
select select "2"
click at [707, 290] on select "Select Cable / Satellite Services Collection Agency Credit Card Debt Debt Couns…" at bounding box center [831, 309] width 249 height 39
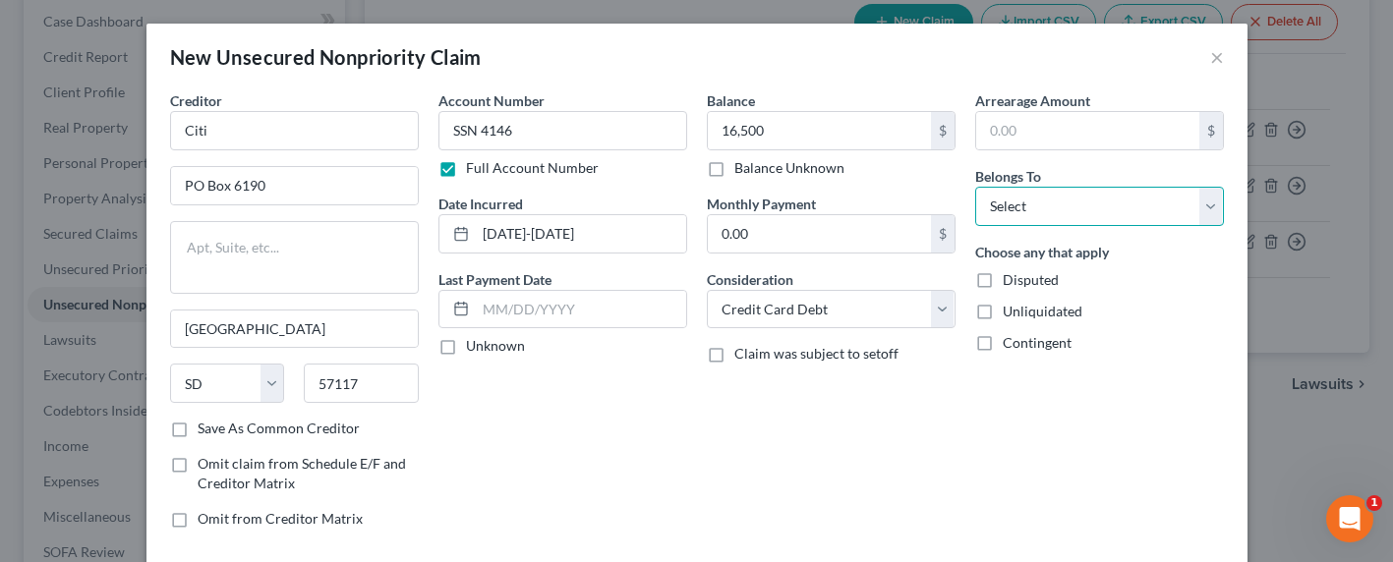
click at [1042, 196] on select "Select Debtor 1 Only Debtor 2 Only Debtor 1 And Debtor 2 Only At Least One Of T…" at bounding box center [1099, 206] width 249 height 39
select select "0"
click at [975, 187] on select "Select Debtor 1 Only Debtor 2 Only Debtor 1 And Debtor 2 Only At Least One Of T…" at bounding box center [1099, 206] width 249 height 39
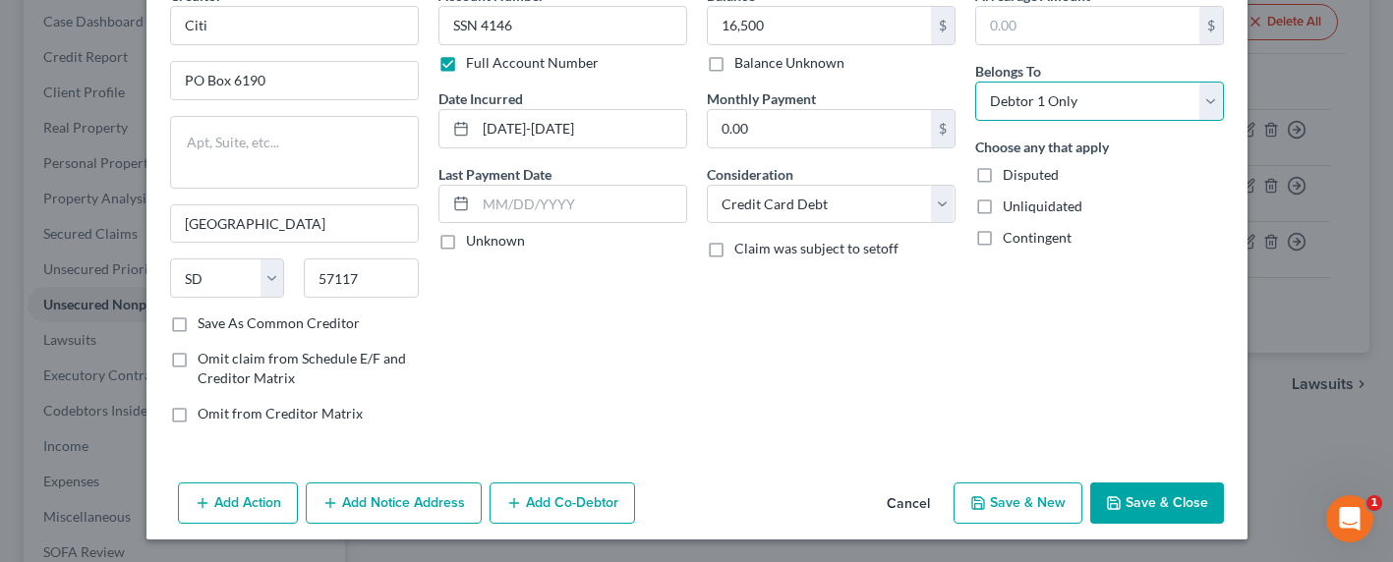
scroll to position [106, 0]
click at [1170, 499] on button "Save & Close" at bounding box center [1157, 502] width 134 height 41
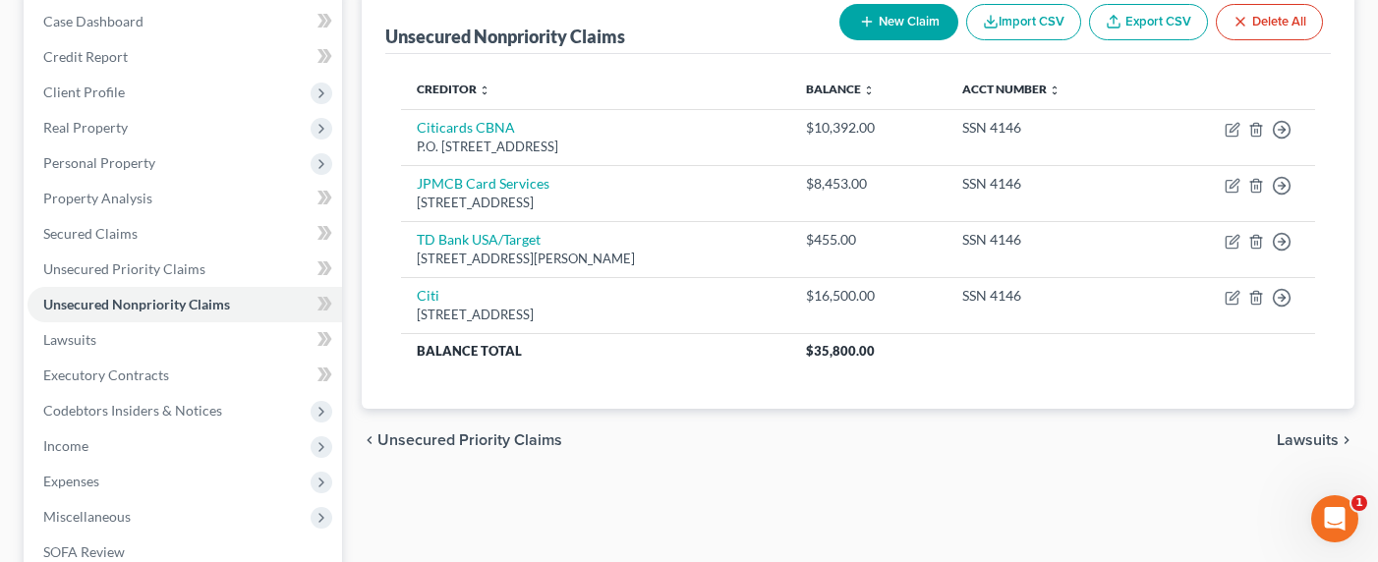
click at [874, 27] on button "New Claim" at bounding box center [898, 22] width 119 height 36
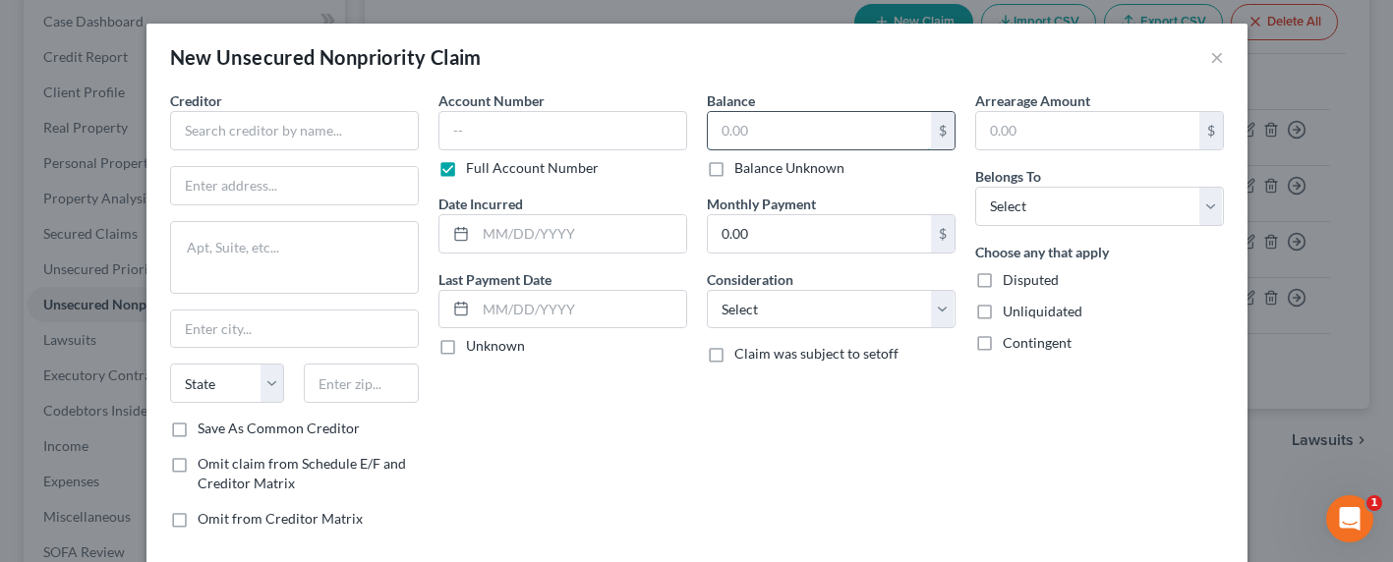
click at [778, 123] on input "text" at bounding box center [819, 130] width 223 height 37
type input "16,500"
click at [261, 132] on input "text" at bounding box center [294, 130] width 249 height 39
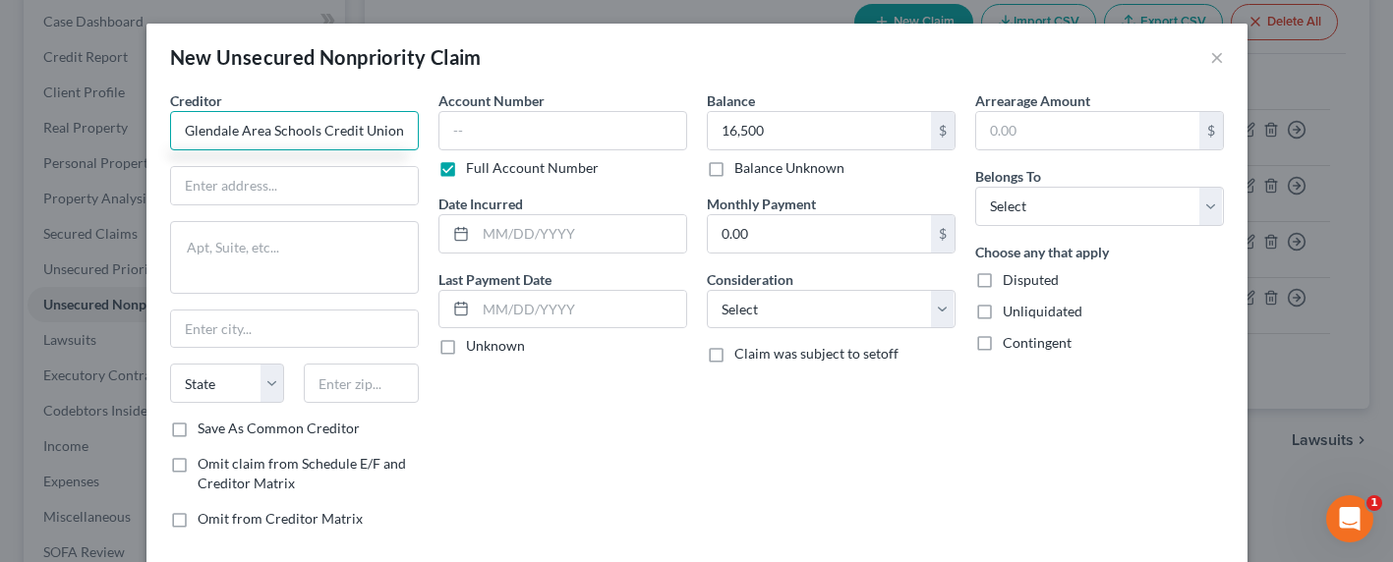
type input "Glendale Area Schools Credit Union"
click at [290, 187] on input "text" at bounding box center [294, 185] width 247 height 37
type input "PO Box 556"
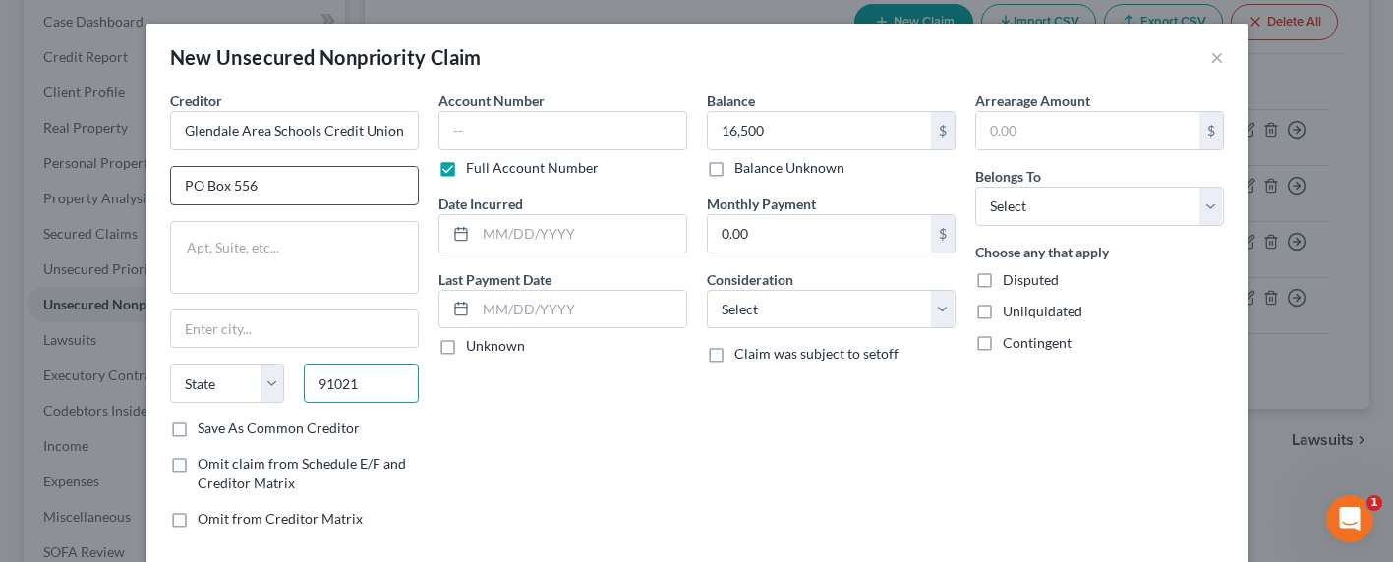
type input "91021"
type input "Montrose"
select select "4"
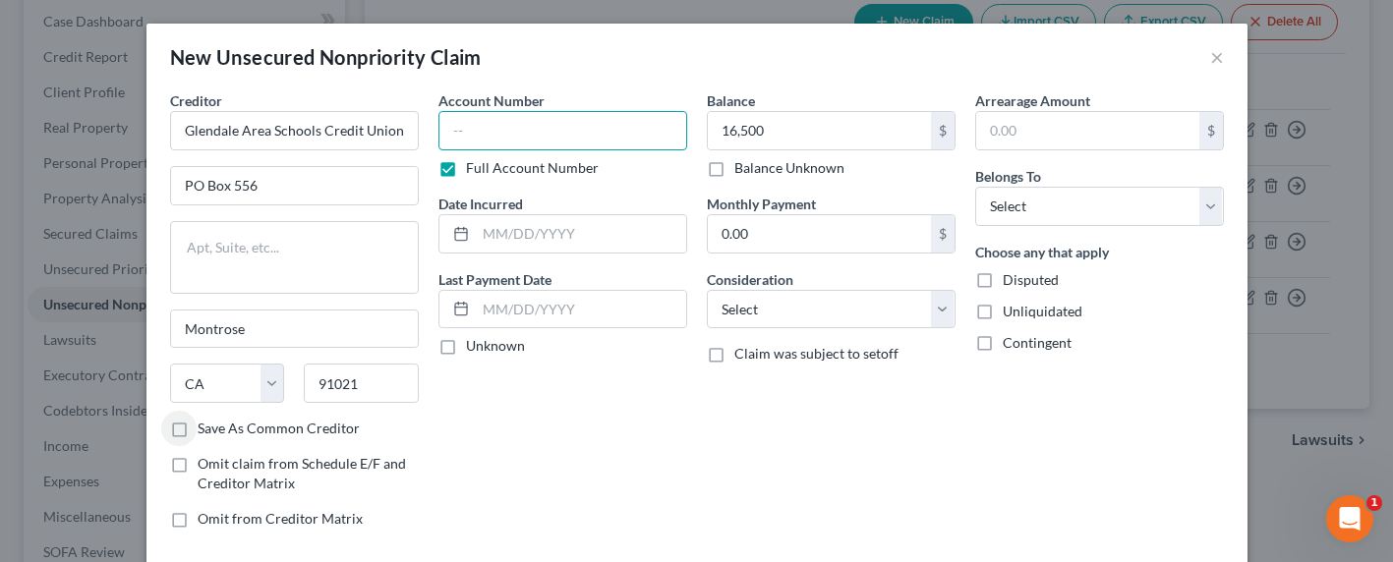
click at [582, 135] on input "text" at bounding box center [562, 130] width 249 height 39
type input "SSN 4146"
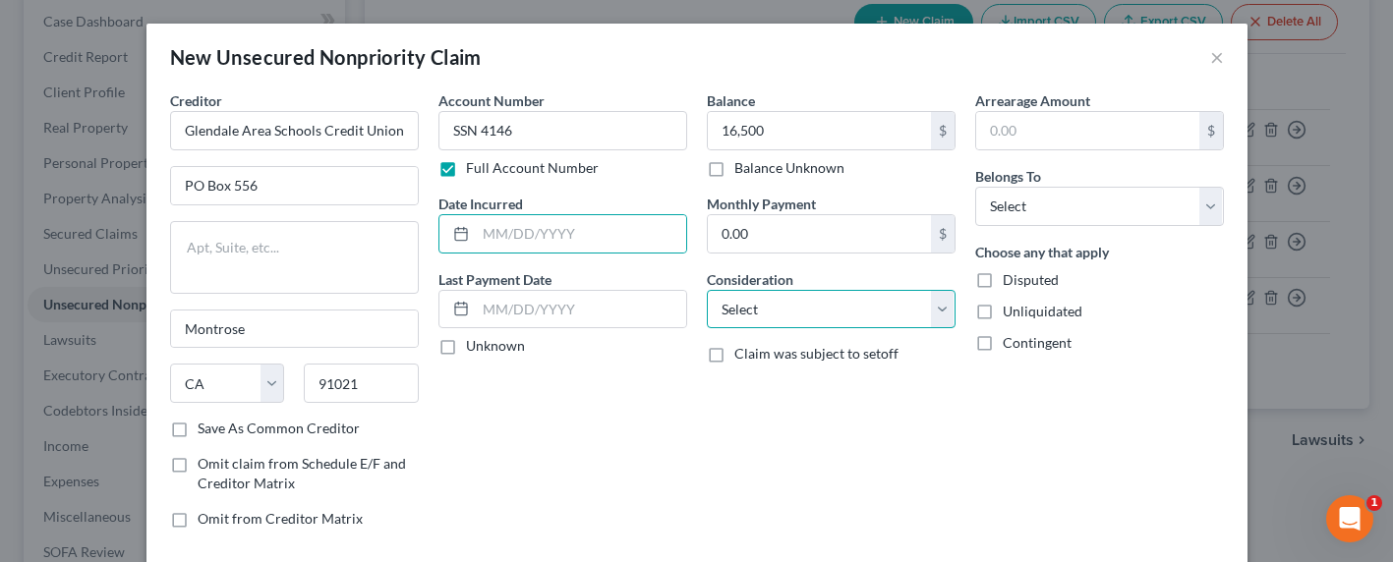
click at [797, 314] on select "Select Cable / Satellite Services Collection Agency Credit Card Debt Debt Couns…" at bounding box center [831, 309] width 249 height 39
select select "10"
click at [707, 290] on select "Select Cable / Satellite Services Collection Agency Credit Card Debt Debt Couns…" at bounding box center [831, 309] width 249 height 39
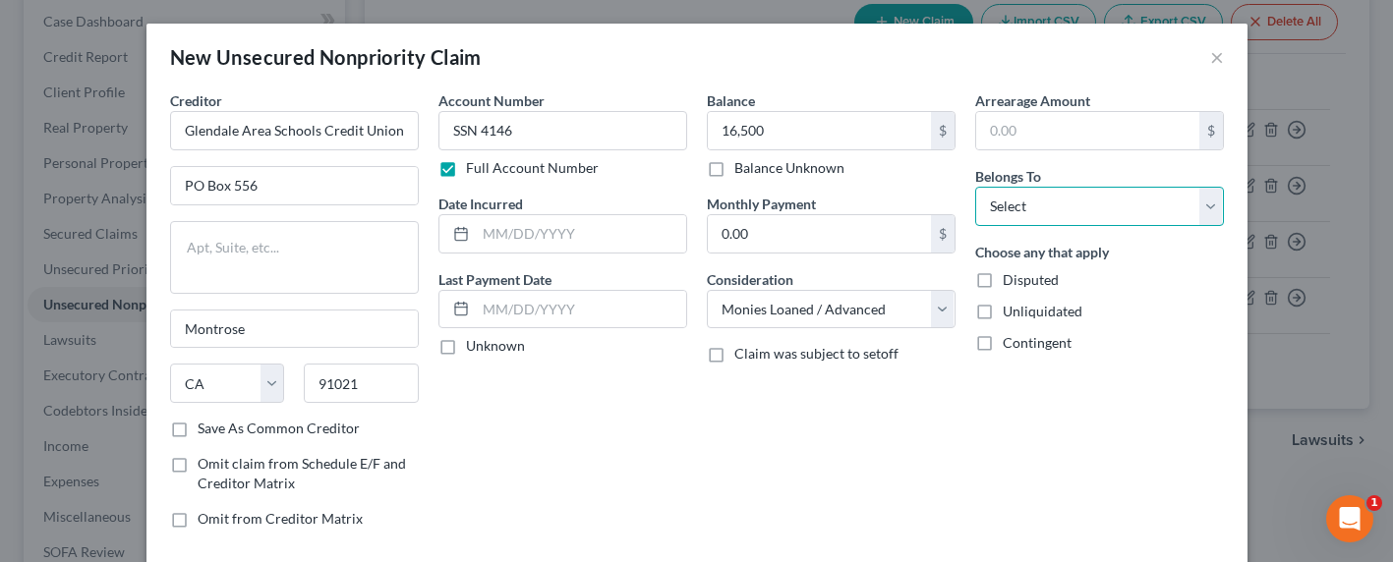
click at [990, 206] on select "Select Debtor 1 Only Debtor 2 Only Debtor 1 And Debtor 2 Only At Least One Of T…" at bounding box center [1099, 206] width 249 height 39
select select "0"
click at [975, 187] on select "Select Debtor 1 Only Debtor 2 Only Debtor 1 And Debtor 2 Only At Least One Of T…" at bounding box center [1099, 206] width 249 height 39
click at [527, 230] on input "text" at bounding box center [581, 233] width 210 height 37
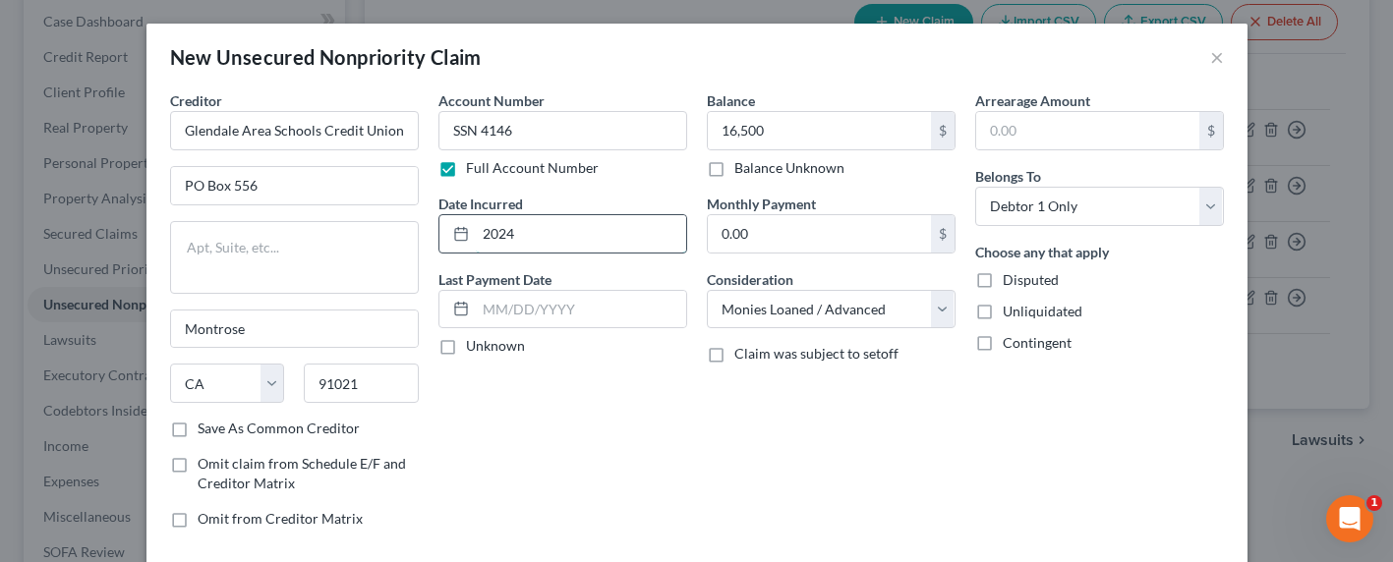
type input "2024"
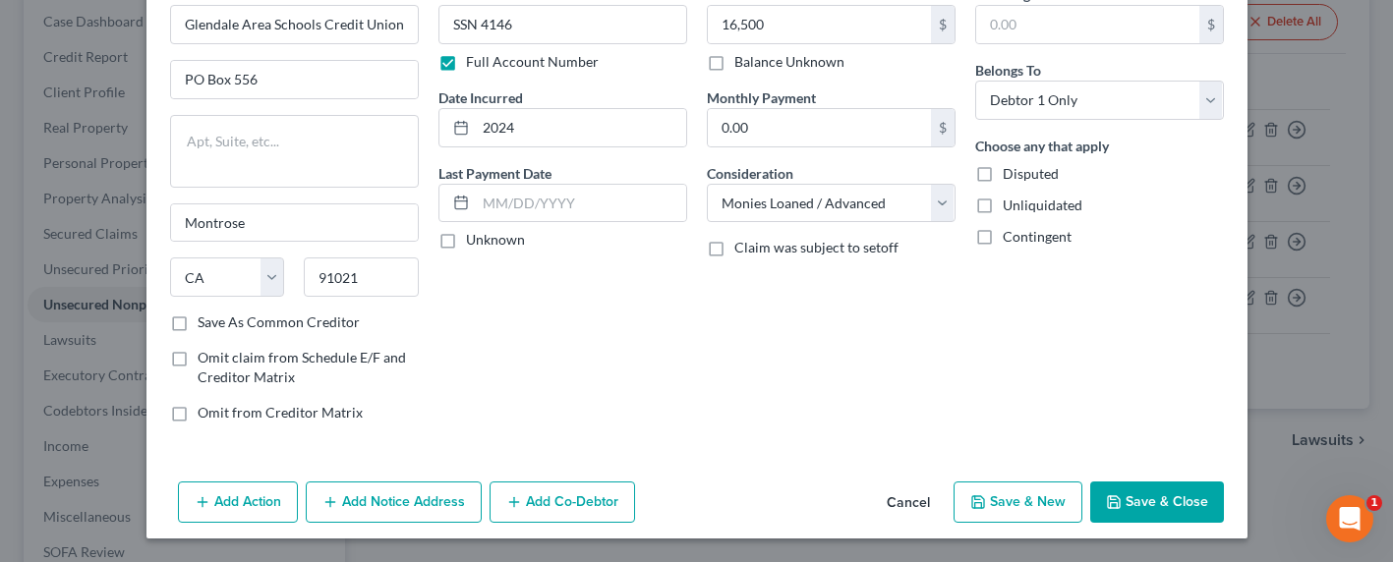
click at [557, 315] on div "Account Number SSN 4146 Full Account Number Date Incurred 2024 Last Payment Dat…" at bounding box center [562, 211] width 268 height 454
click at [395, 492] on button "Add Notice Address" at bounding box center [394, 502] width 176 height 41
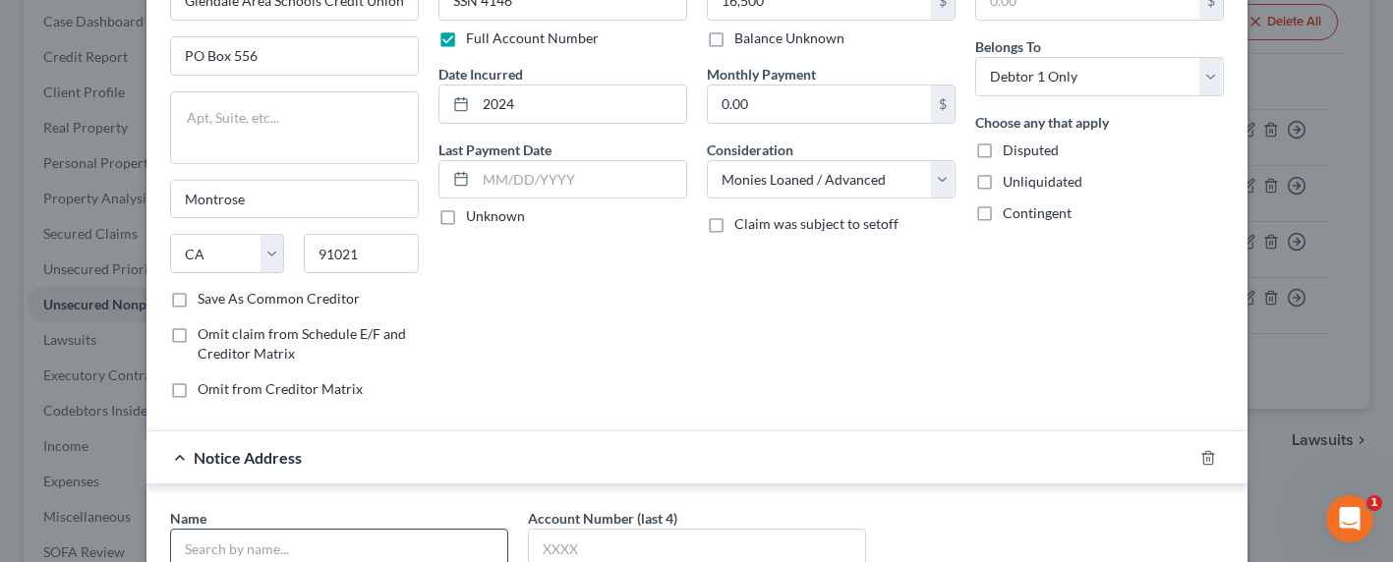
scroll to position [153, 0]
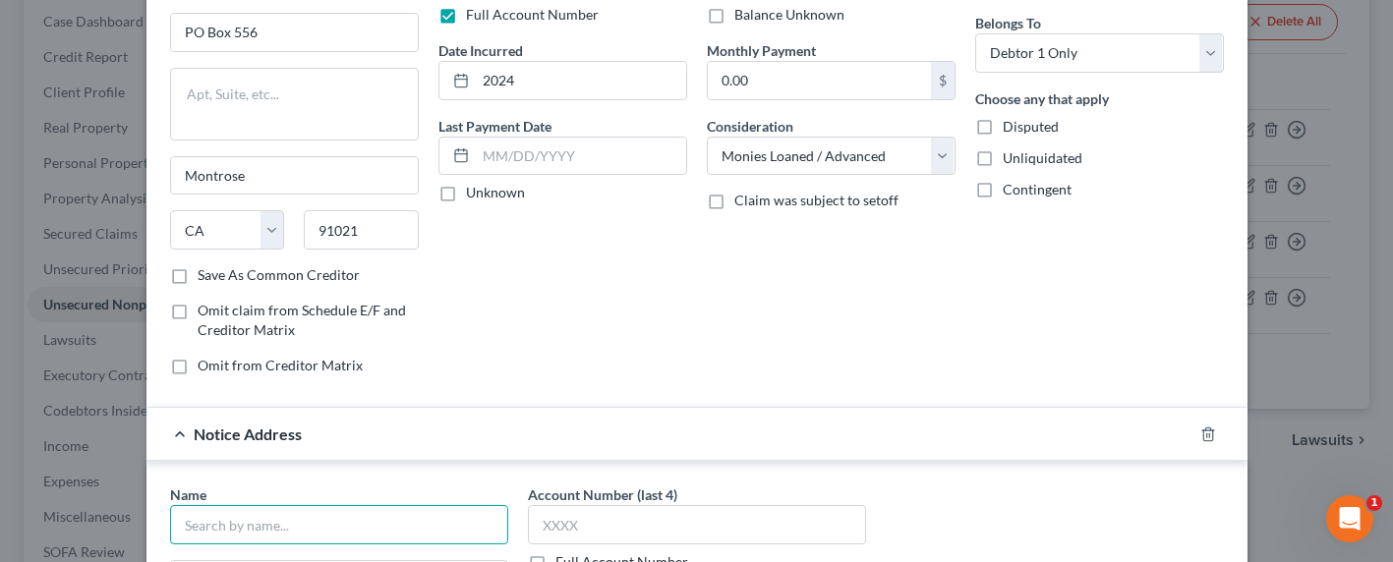
click at [247, 519] on input "text" at bounding box center [339, 524] width 338 height 39
type input "Glendale Schools Credit Union"
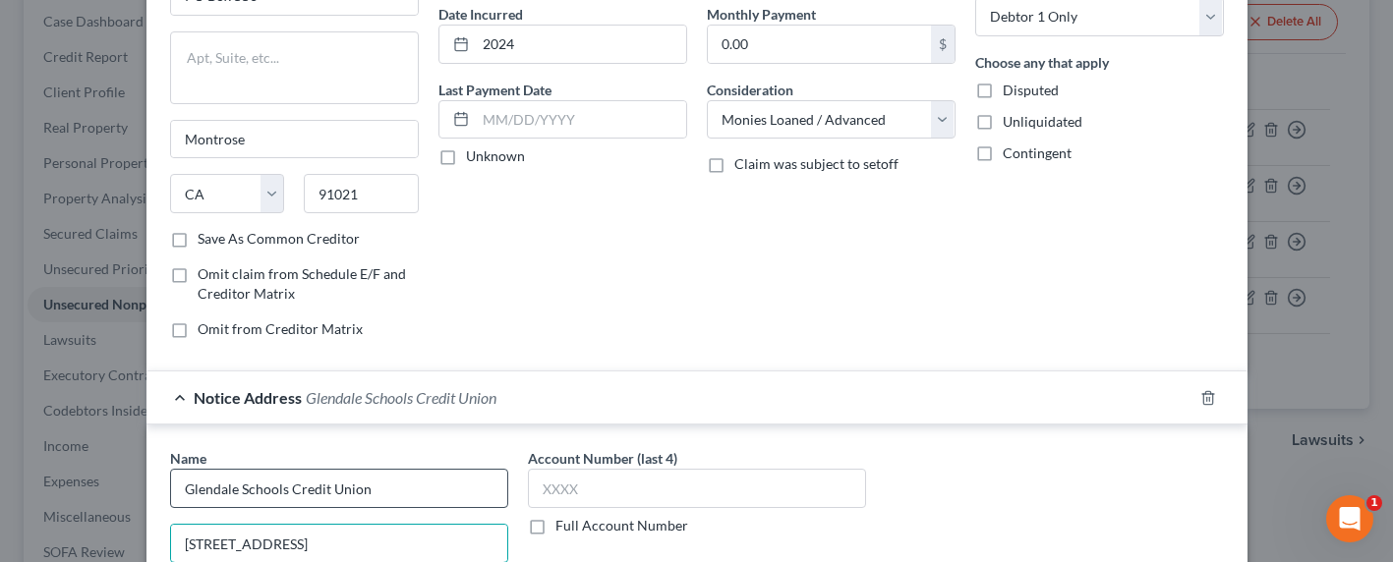
type input "1800 Broadview Drive"
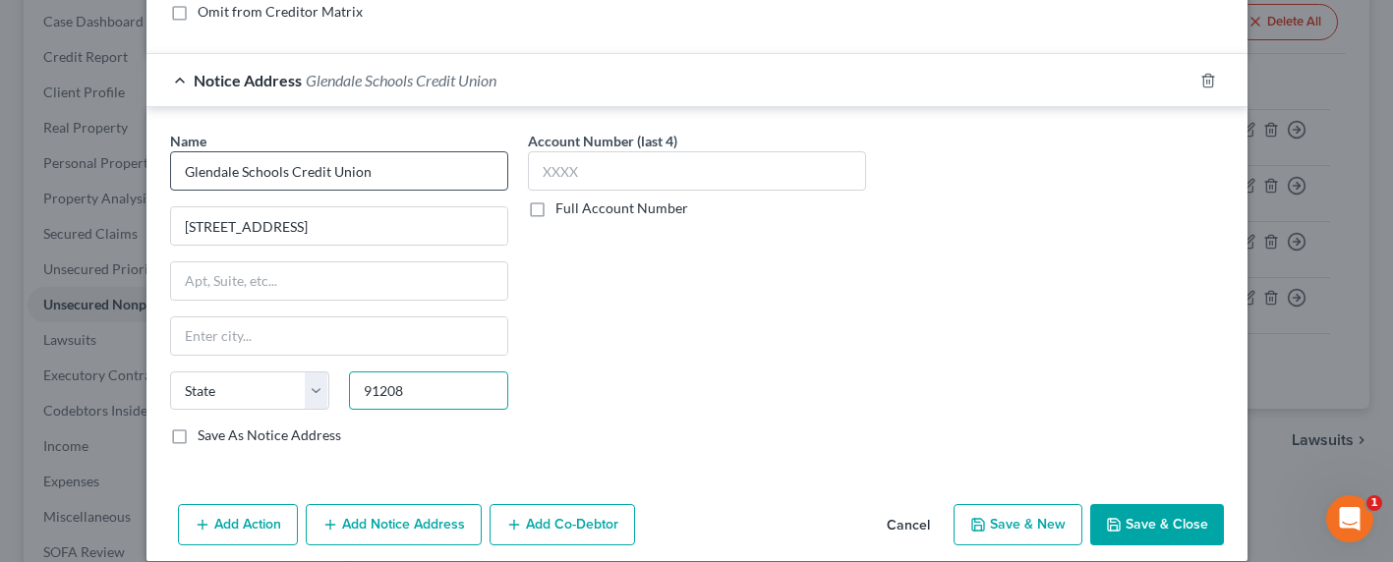
type input "91208"
type input "[GEOGRAPHIC_DATA]"
select select "4"
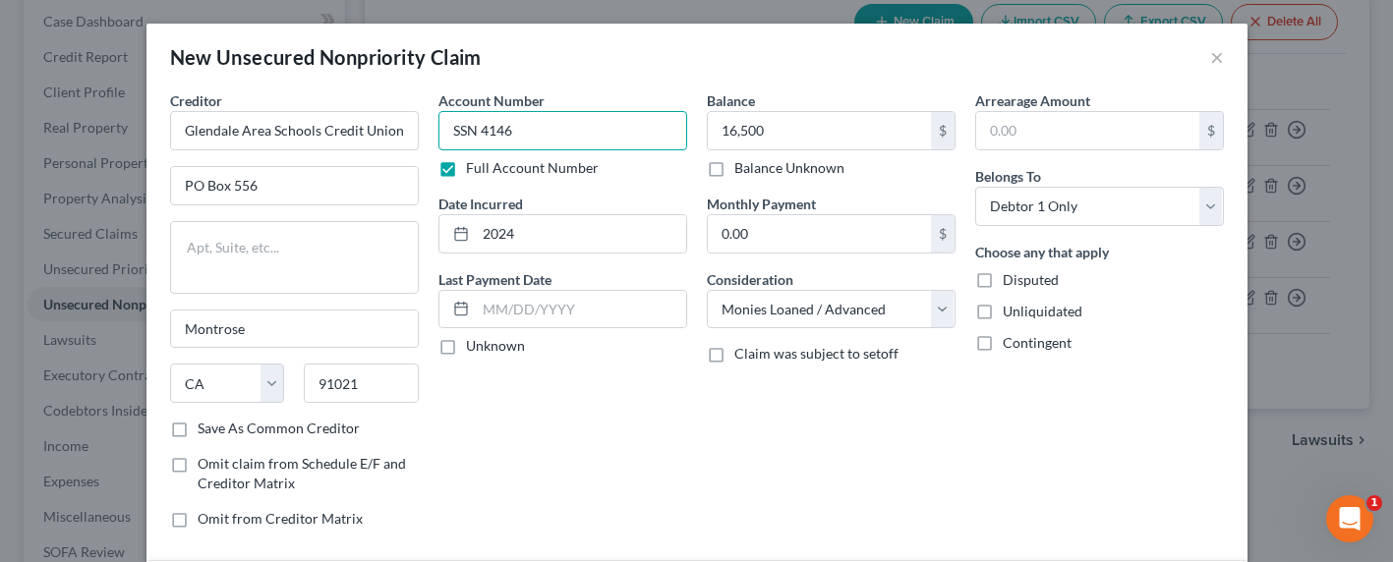
drag, startPoint x: 552, startPoint y: 134, endPoint x: 419, endPoint y: 124, distance: 134.0
click at [419, 124] on div "Creditor * Glendale Area Schools Credit Union PO Box 556 Montrose State AL AK A…" at bounding box center [696, 317] width 1073 height 454
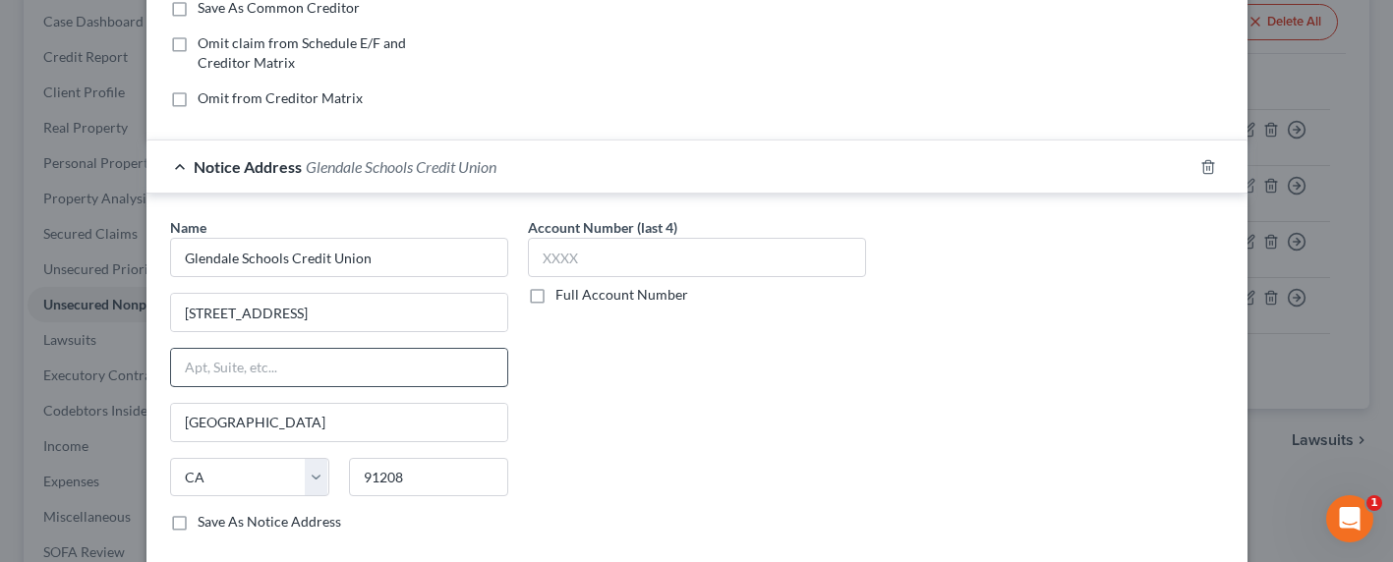
scroll to position [441, 0]
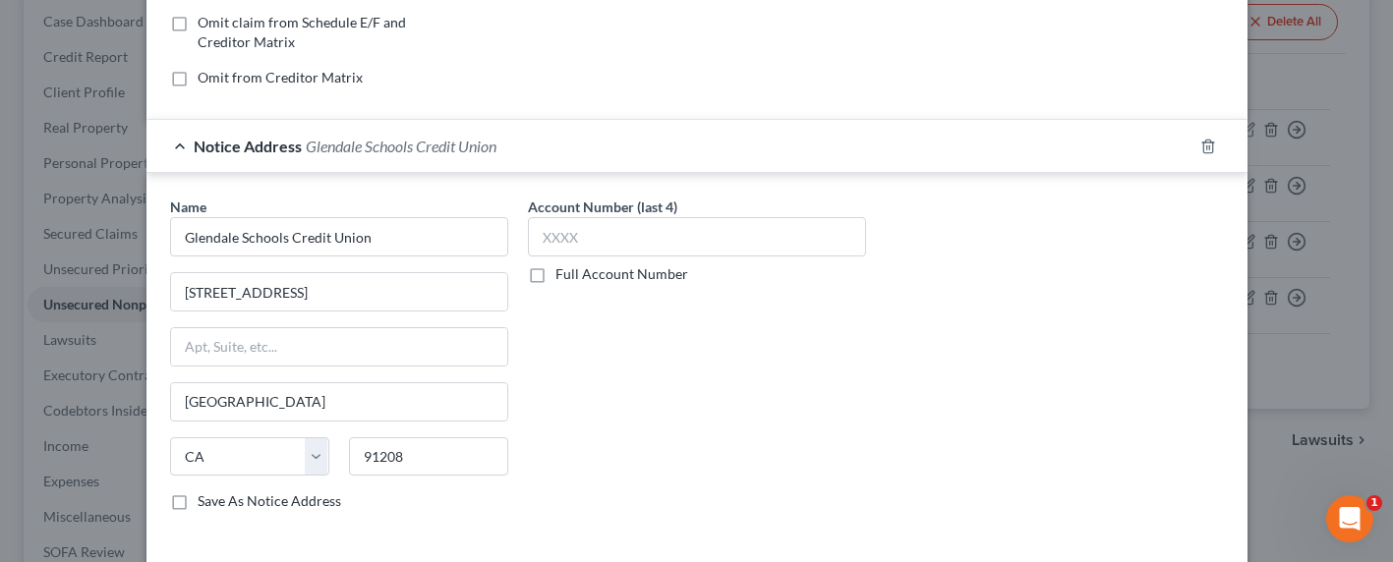
click at [608, 276] on label "Full Account Number" at bounding box center [621, 274] width 133 height 20
click at [576, 276] on input "Full Account Number" at bounding box center [569, 270] width 13 height 13
click at [602, 254] on input "text" at bounding box center [697, 236] width 338 height 39
paste input "SSN 4146"
type input "SSN 4146"
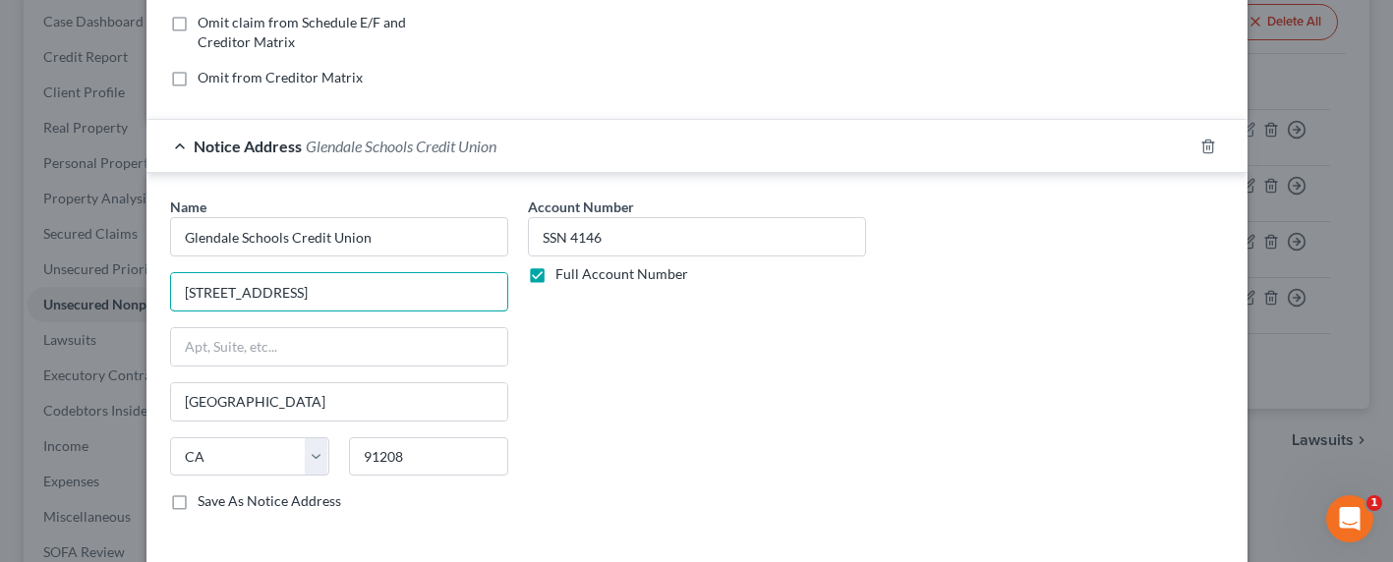
drag, startPoint x: 377, startPoint y: 295, endPoint x: 120, endPoint y: 292, distance: 257.5
click at [121, 292] on div "New Unsecured Nonpriority Claim × Creditor * Glendale Area Schools Credit Union…" at bounding box center [696, 281] width 1393 height 562
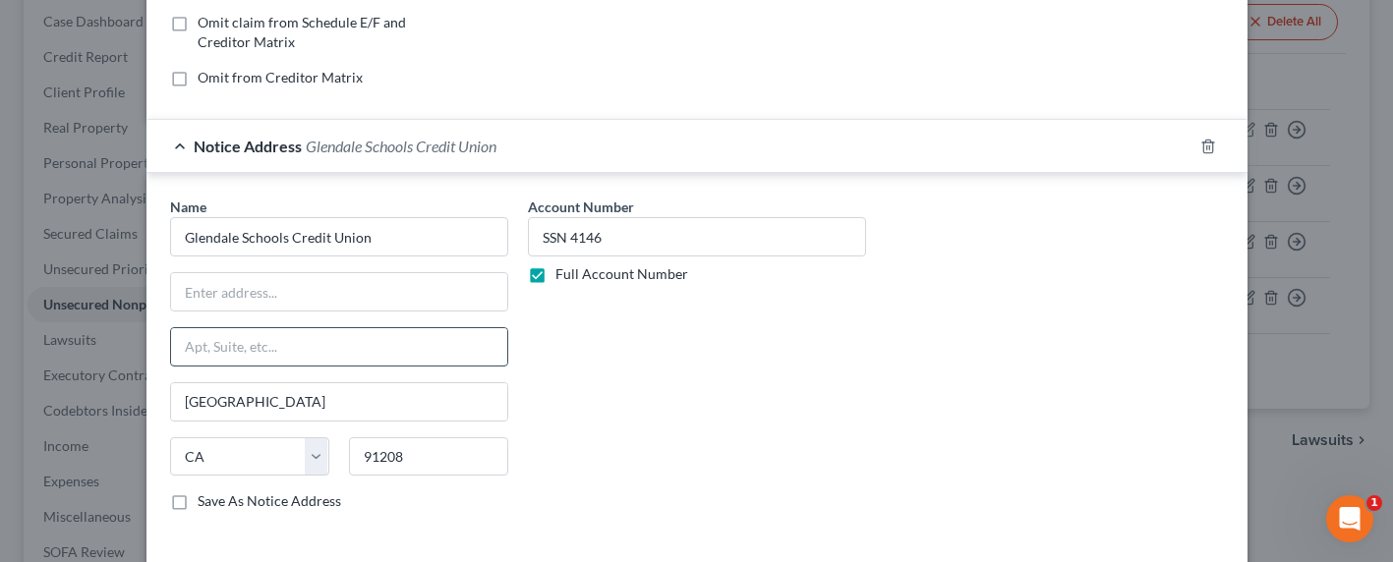
click at [236, 342] on input "text" at bounding box center [339, 346] width 336 height 37
paste input "1800 Broadview Drive"
type input "1800 Broadview Drive"
click at [219, 294] on input "text" at bounding box center [339, 291] width 336 height 37
type input "Attn: Agent, Officer or CEO"
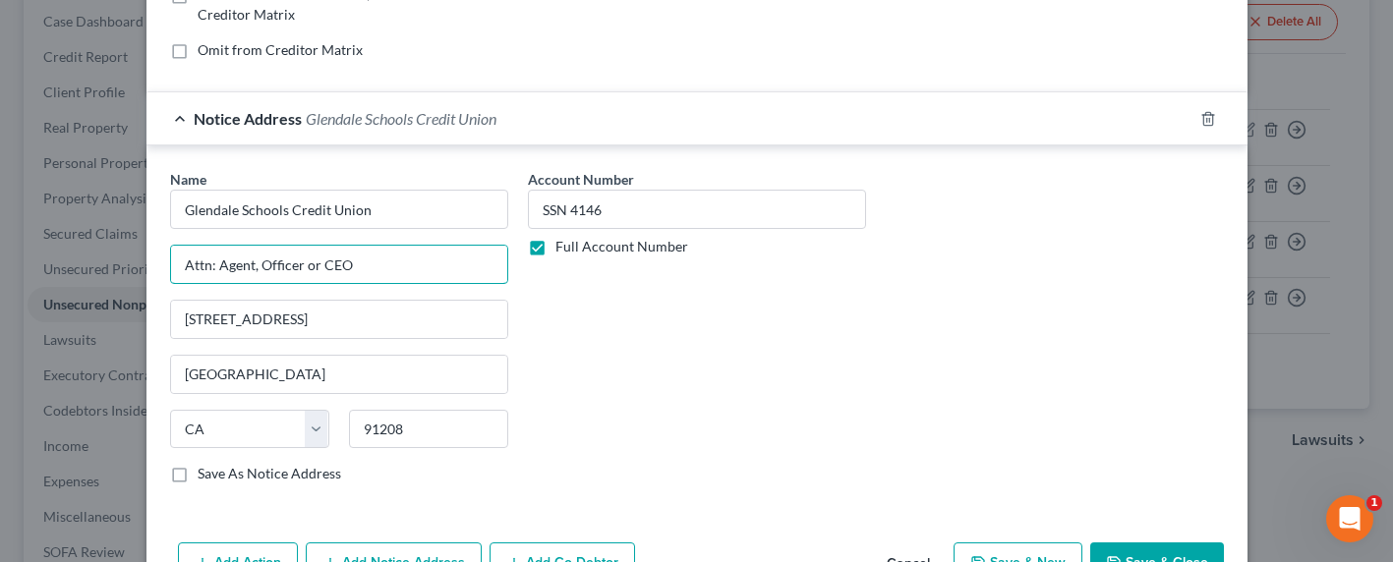
scroll to position [530, 0]
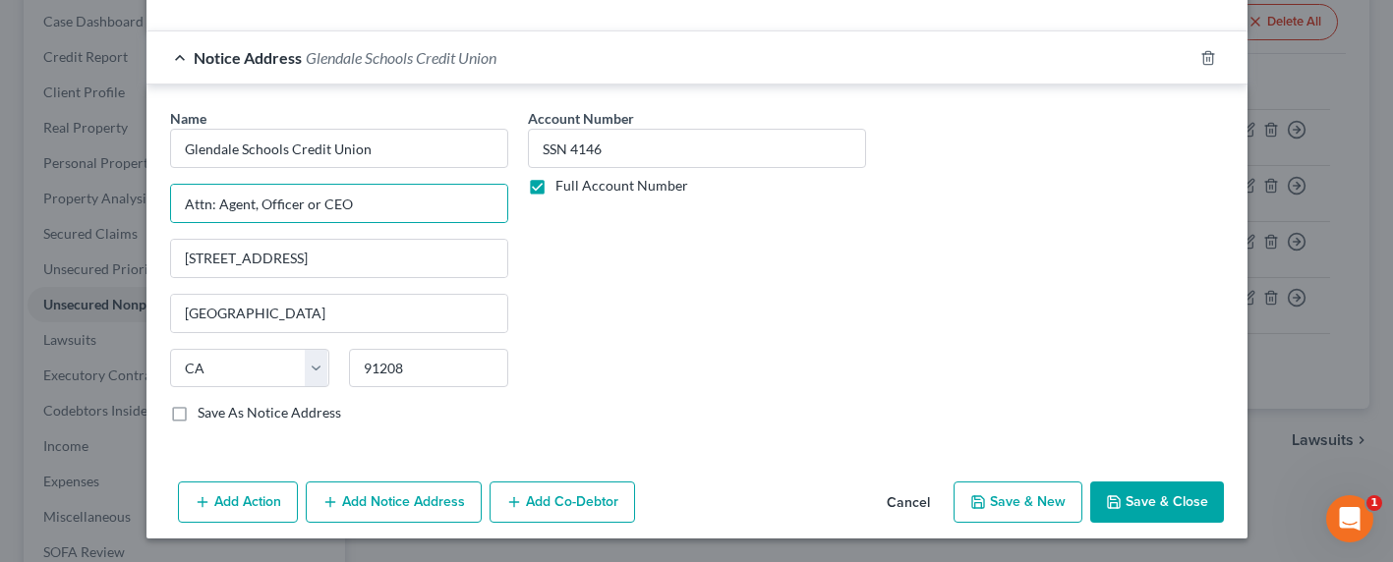
click at [1149, 499] on button "Save & Close" at bounding box center [1157, 502] width 134 height 41
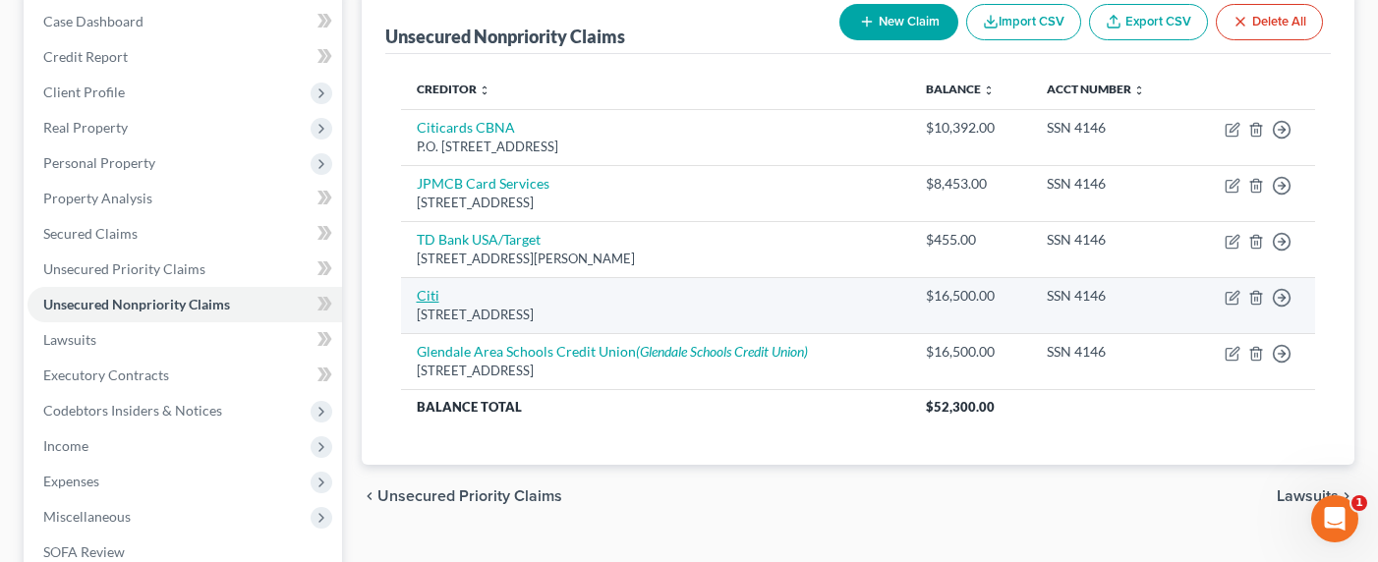
click at [427, 291] on link "Citi" at bounding box center [428, 295] width 23 height 17
select select "43"
select select "2"
select select "0"
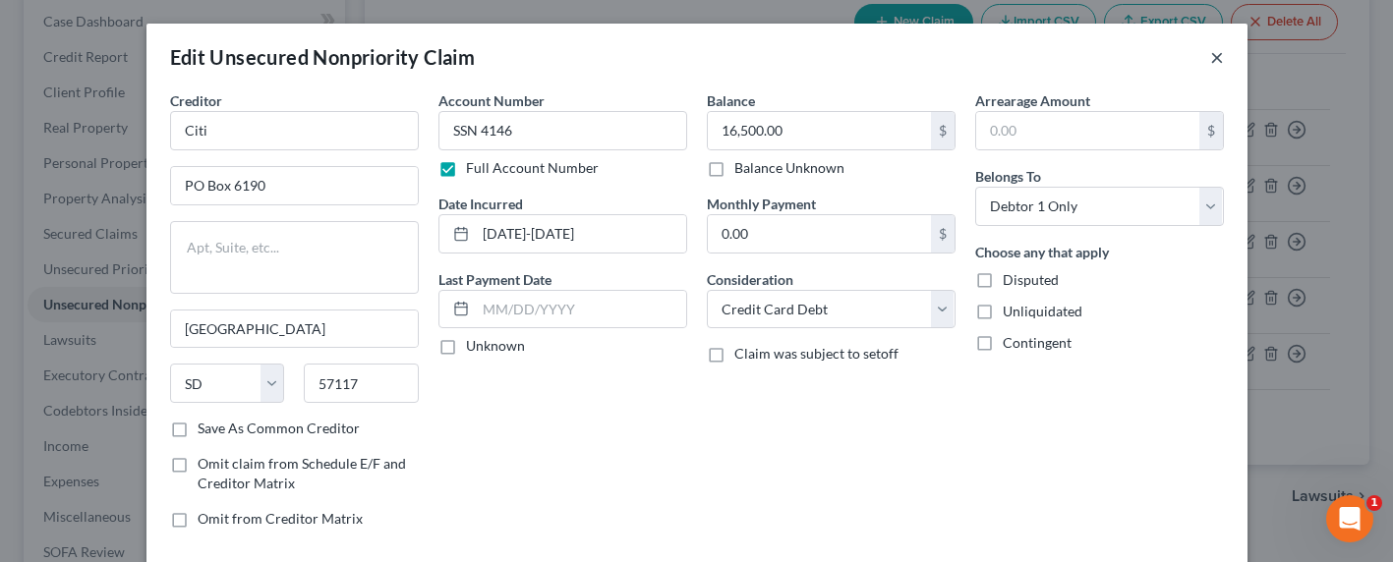
click at [1210, 56] on button "×" at bounding box center [1217, 57] width 14 height 24
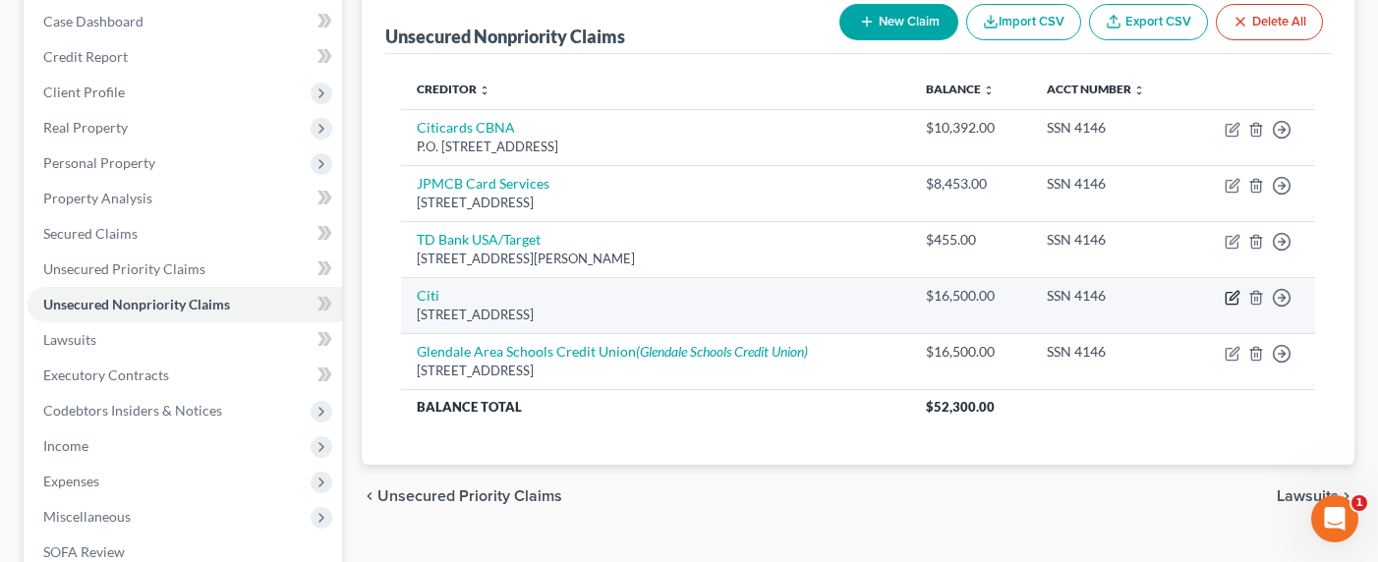
click at [1228, 297] on icon "button" at bounding box center [1232, 298] width 16 height 16
select select "43"
select select "2"
select select "0"
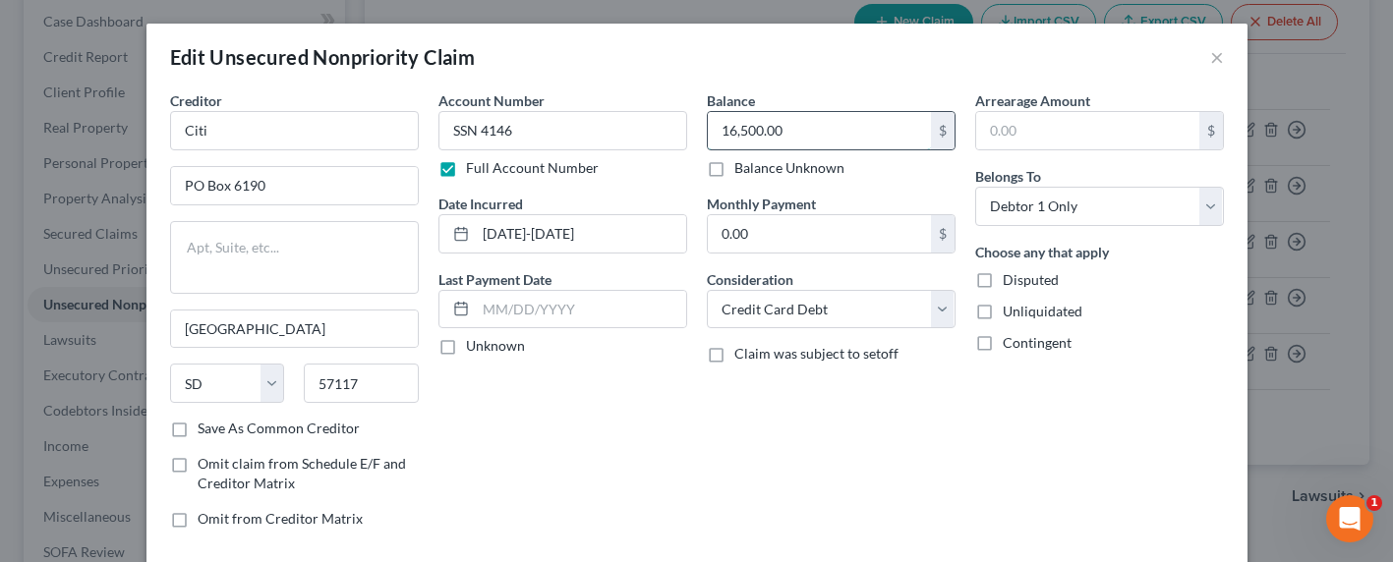
click at [804, 130] on input "16,500.00" at bounding box center [819, 130] width 223 height 37
click at [783, 131] on input "16,500.00" at bounding box center [819, 130] width 223 height 37
drag, startPoint x: 754, startPoint y: 132, endPoint x: 646, endPoint y: 132, distance: 108.1
click at [646, 132] on div "Creditor * Citi PO Box 6190 Sioux Falls State AL AK AR AZ CA CO CT DE DC FL GA …" at bounding box center [696, 317] width 1073 height 454
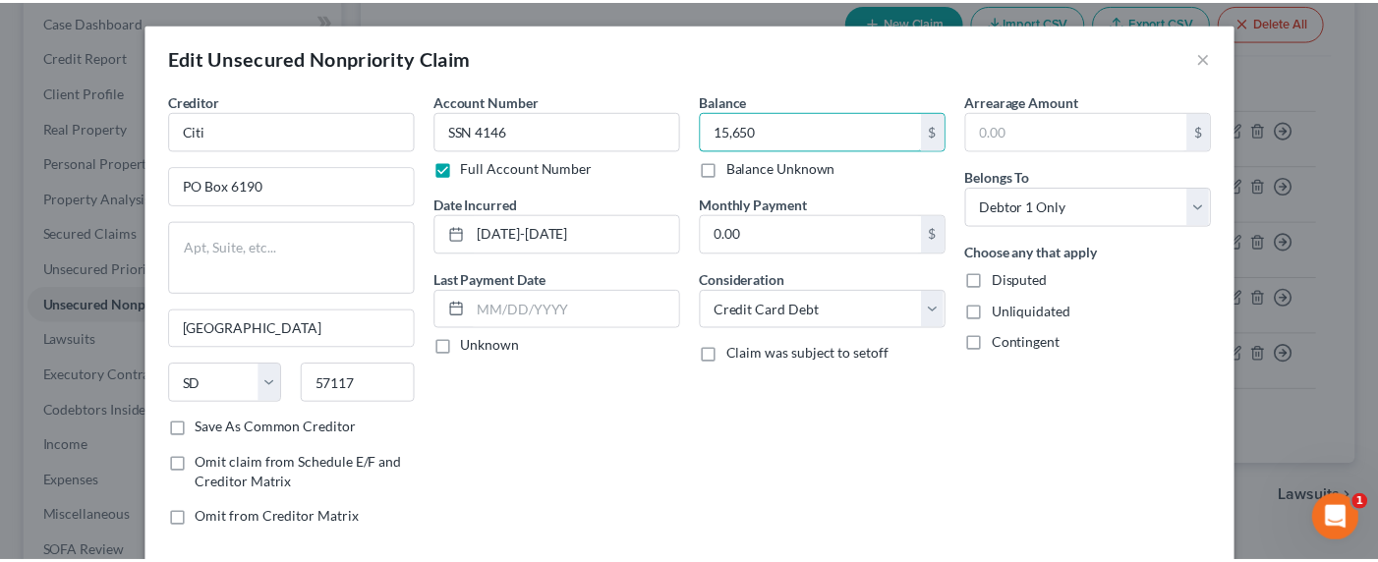
scroll to position [162, 0]
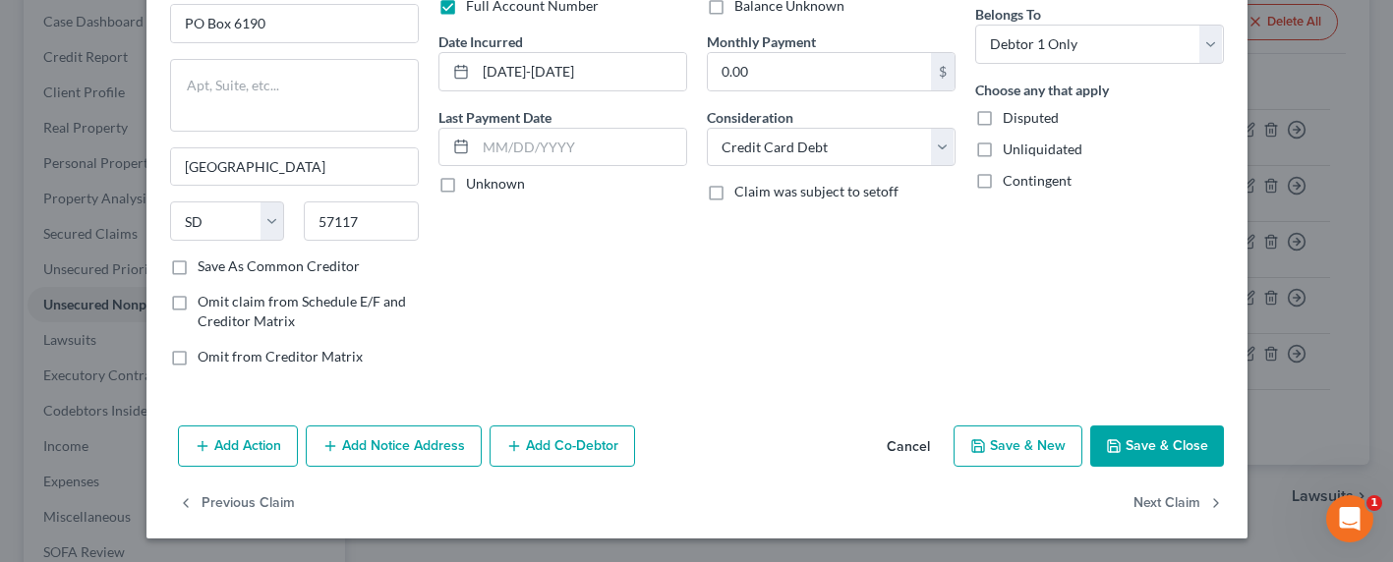
click at [1180, 452] on button "Save & Close" at bounding box center [1157, 446] width 134 height 41
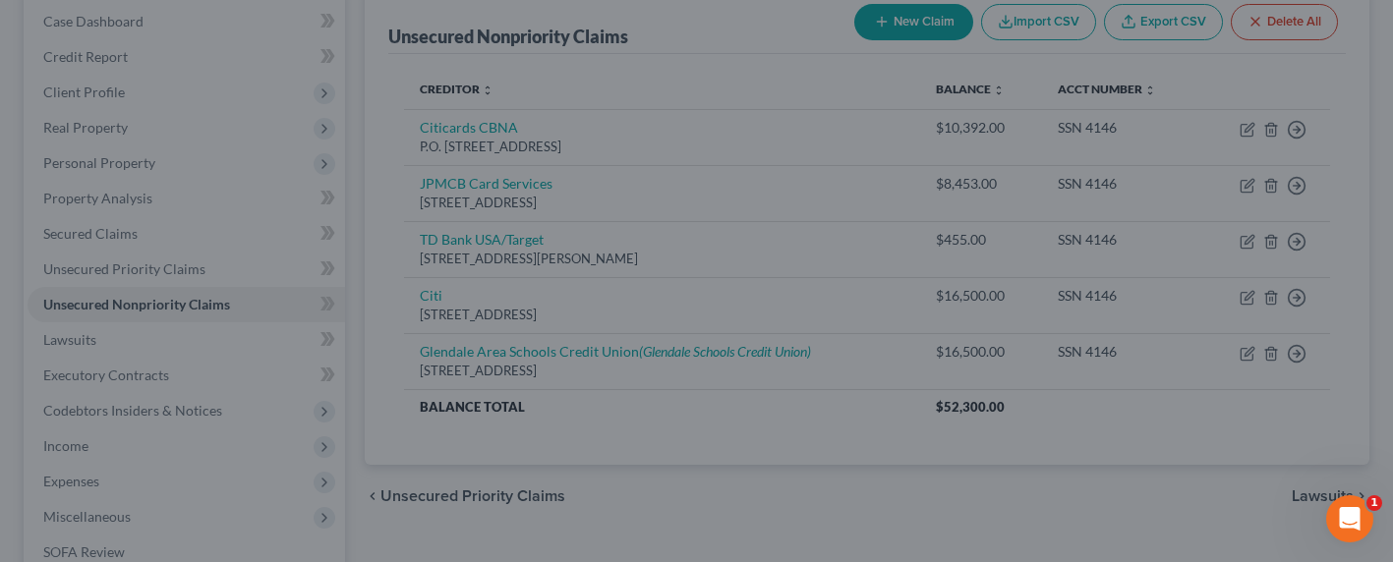
type input "15,650.00"
type input "0"
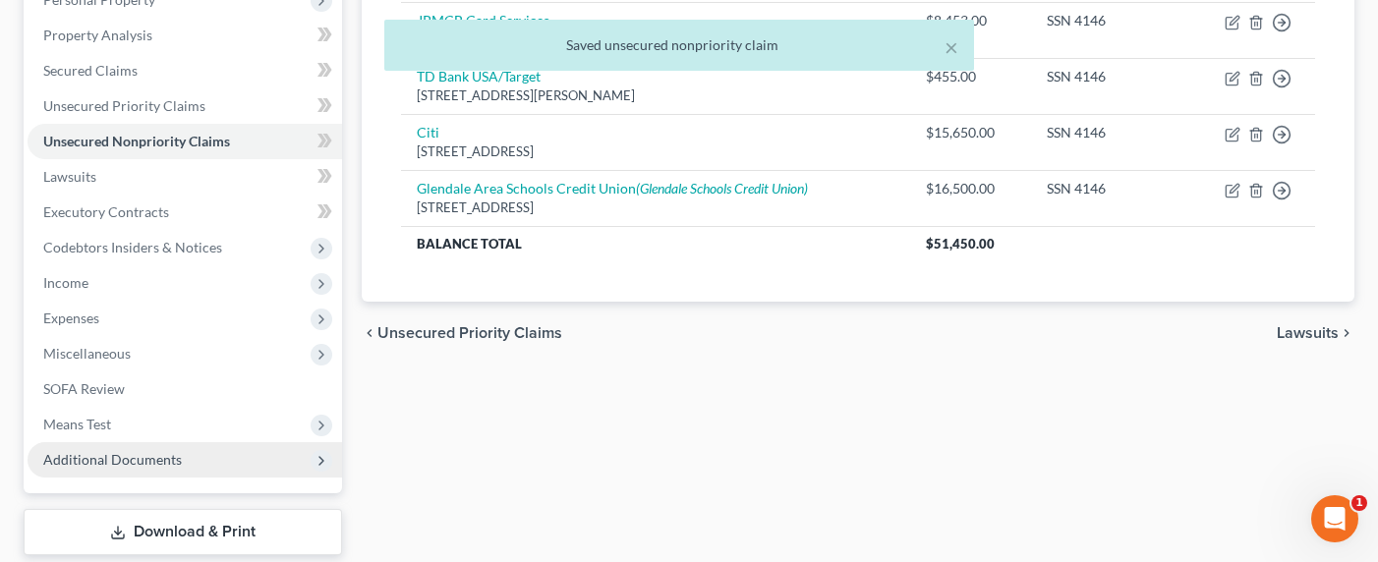
scroll to position [400, 0]
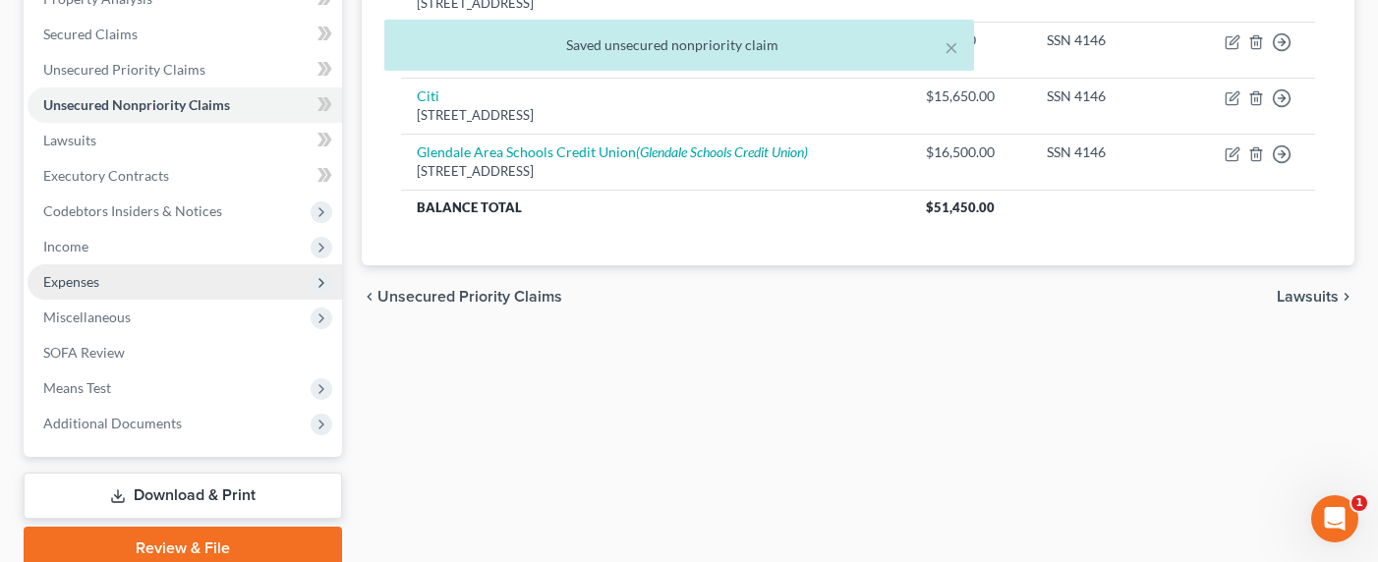
click at [58, 278] on span "Expenses" at bounding box center [71, 281] width 56 height 17
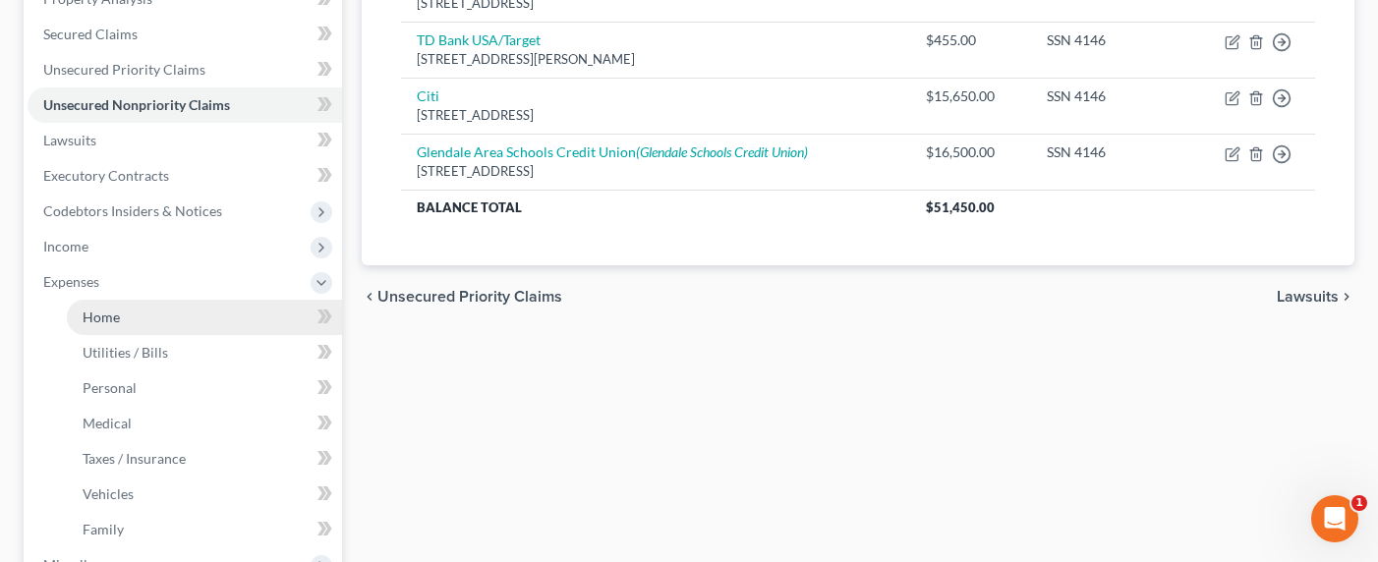
click at [89, 317] on span "Home" at bounding box center [101, 317] width 37 height 17
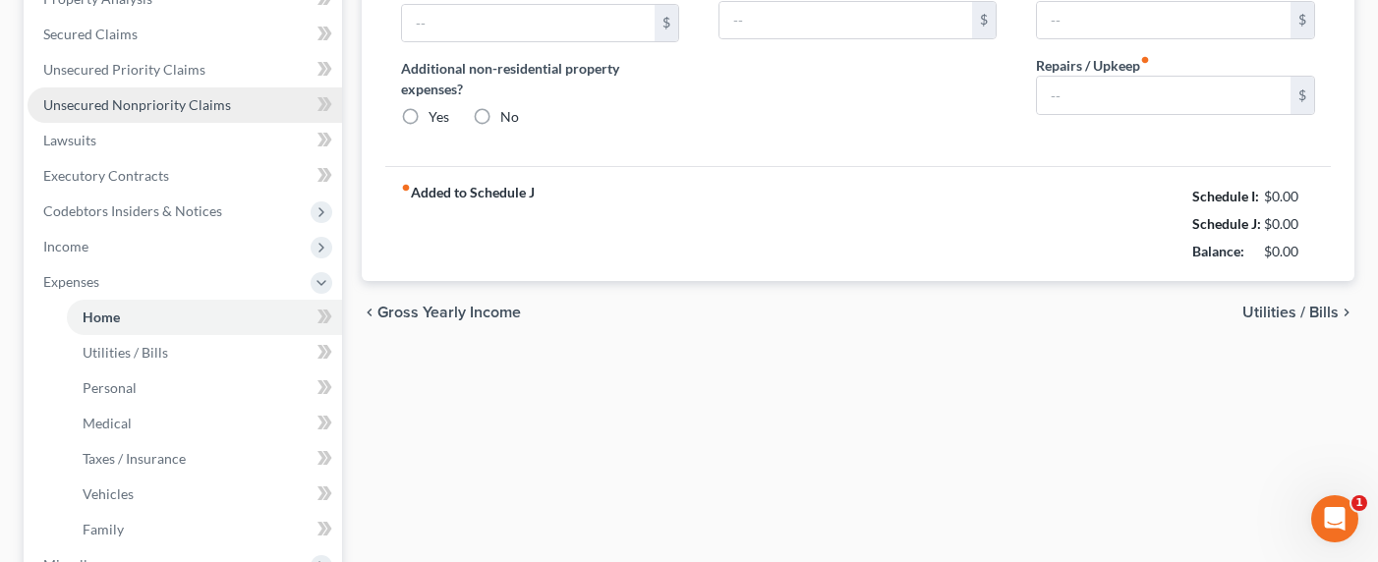
type input "1,875.00"
type input "0.00"
radio input "true"
type input "0.00"
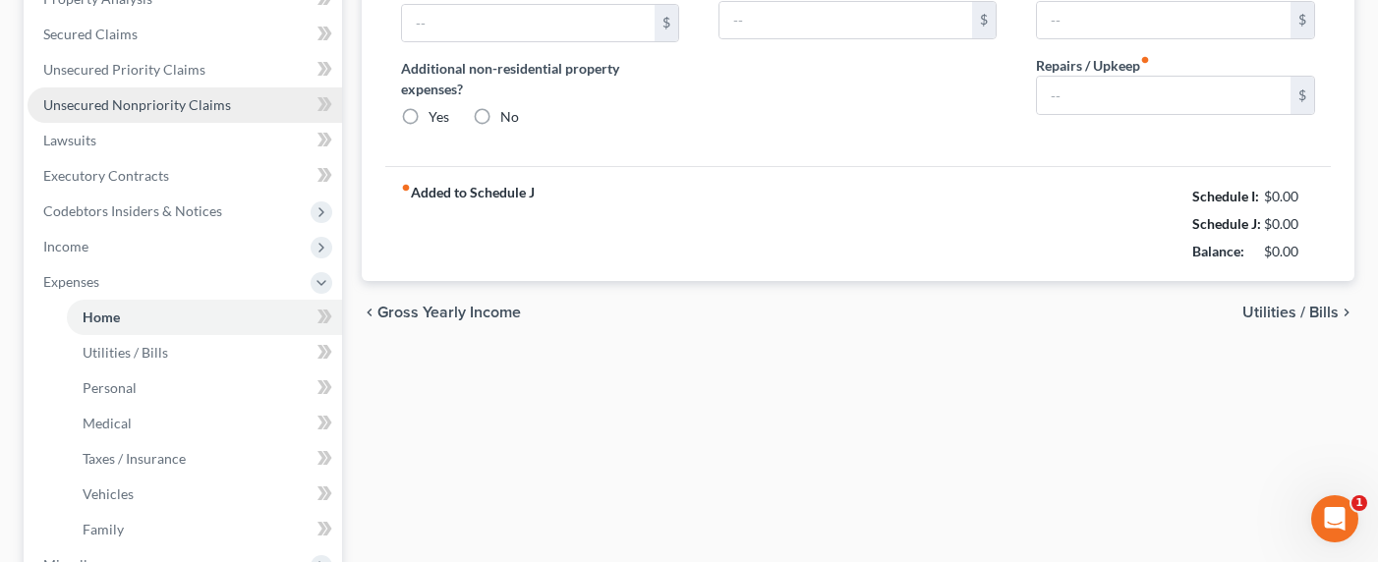
type input "0.00"
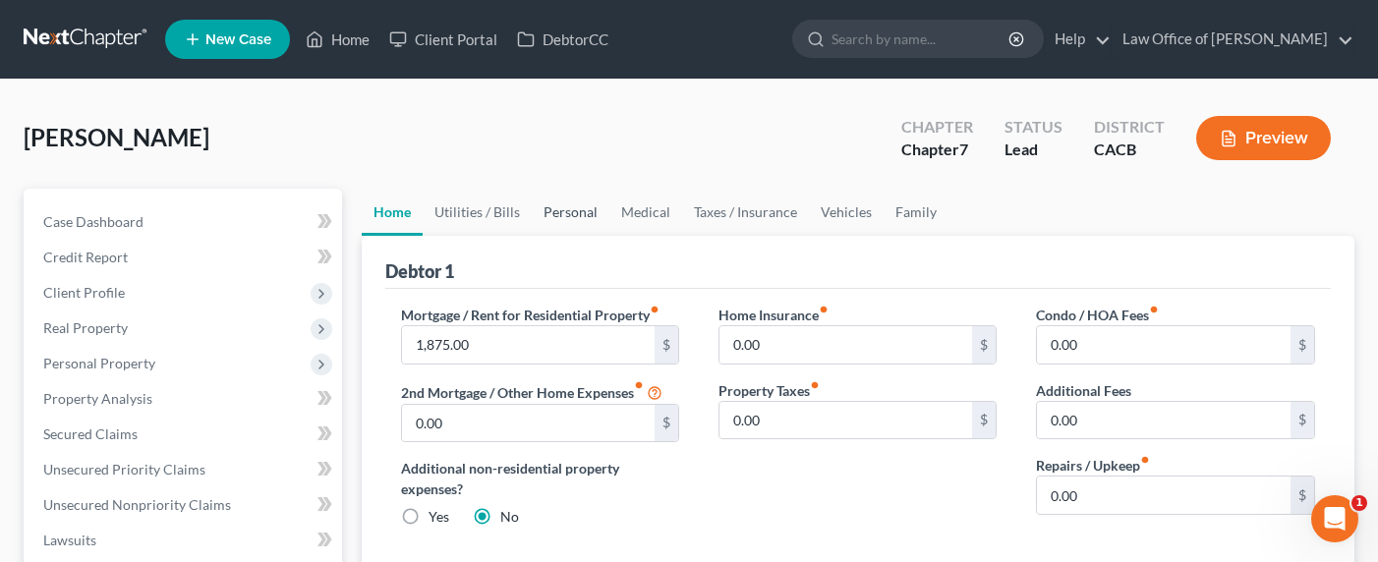
click at [559, 204] on link "Personal" at bounding box center [571, 212] width 78 height 47
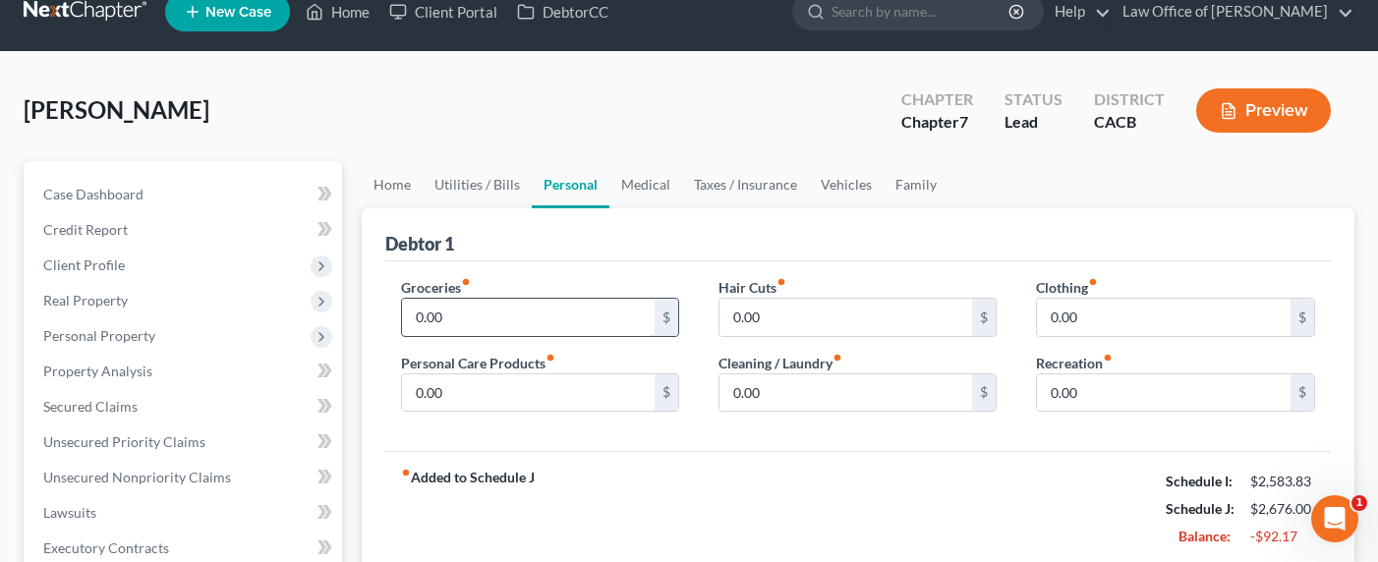
scroll to position [43, 0]
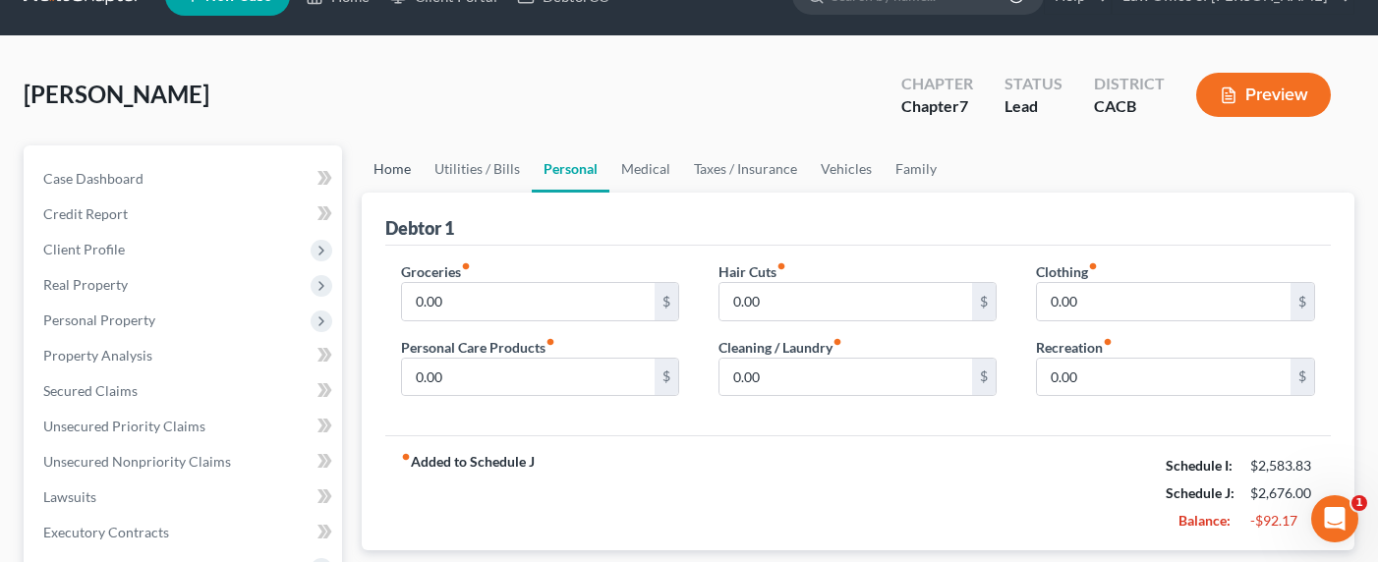
click at [388, 178] on link "Home" at bounding box center [392, 168] width 61 height 47
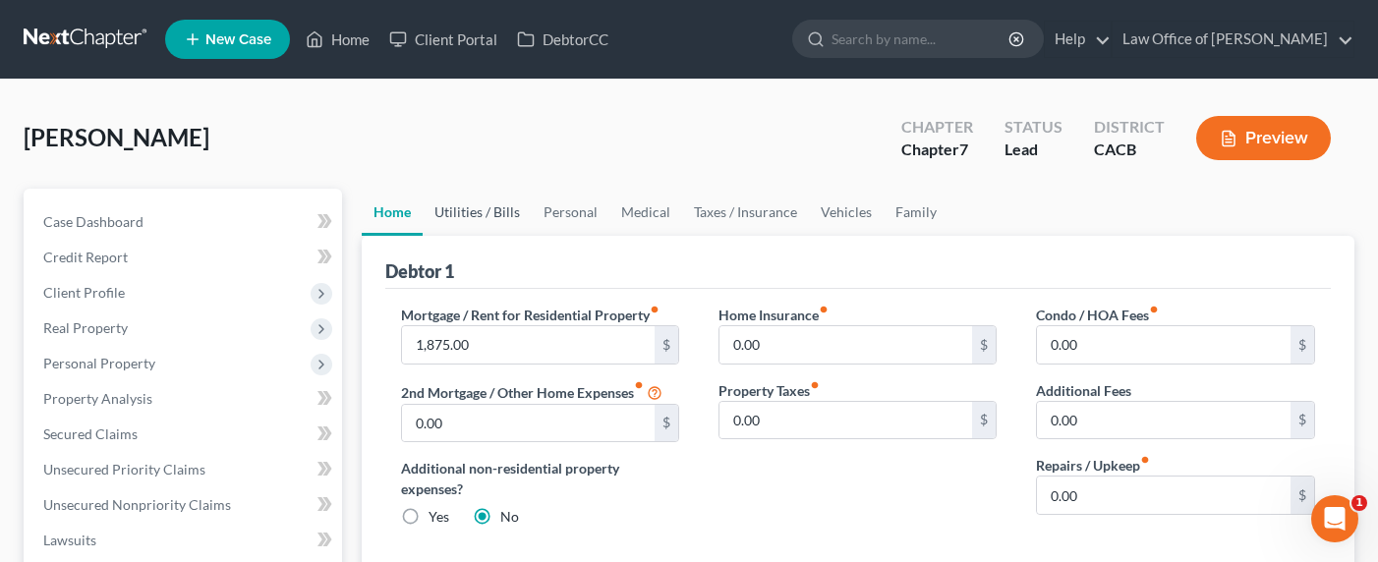
click at [521, 221] on link "Utilities / Bills" at bounding box center [477, 212] width 109 height 47
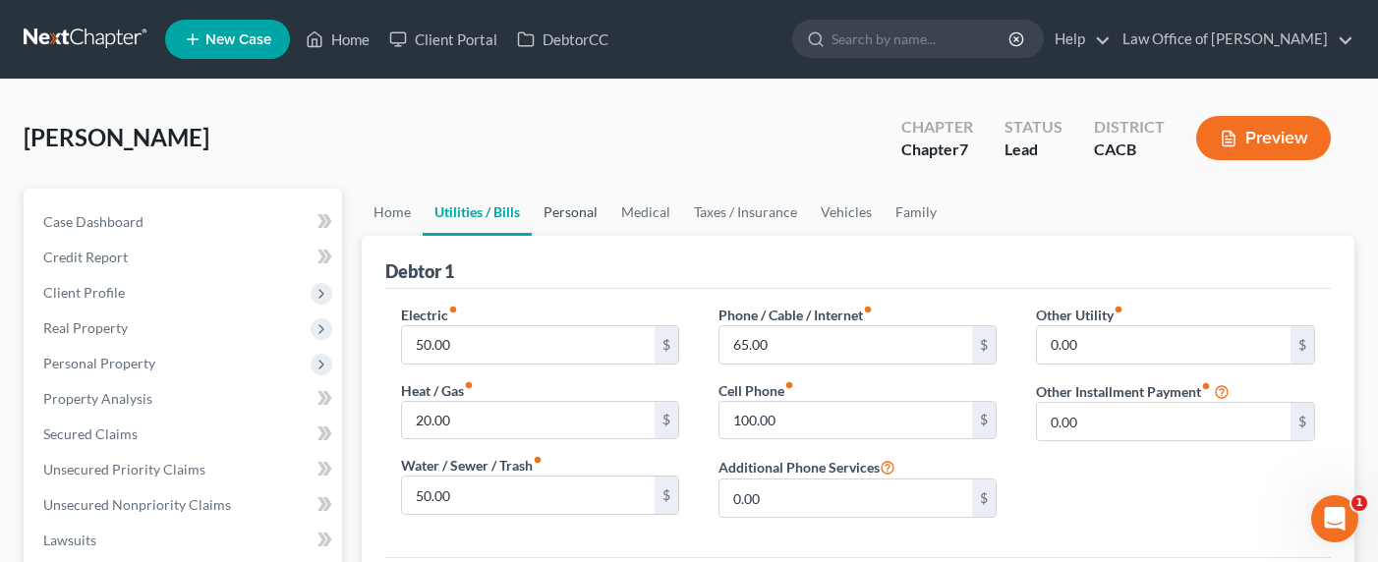
click at [557, 213] on link "Personal" at bounding box center [571, 212] width 78 height 47
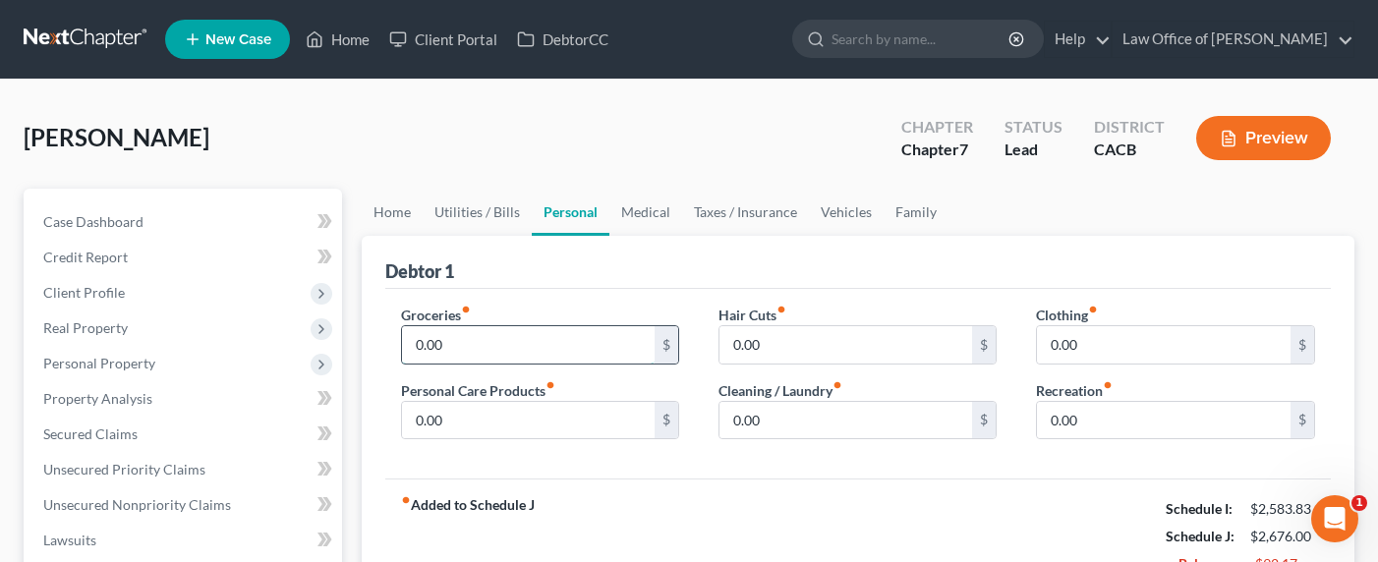
drag, startPoint x: 451, startPoint y: 360, endPoint x: 461, endPoint y: 352, distance: 12.6
click at [454, 358] on input "0.00" at bounding box center [529, 344] width 254 height 37
type input "600"
type input "50"
type input "20"
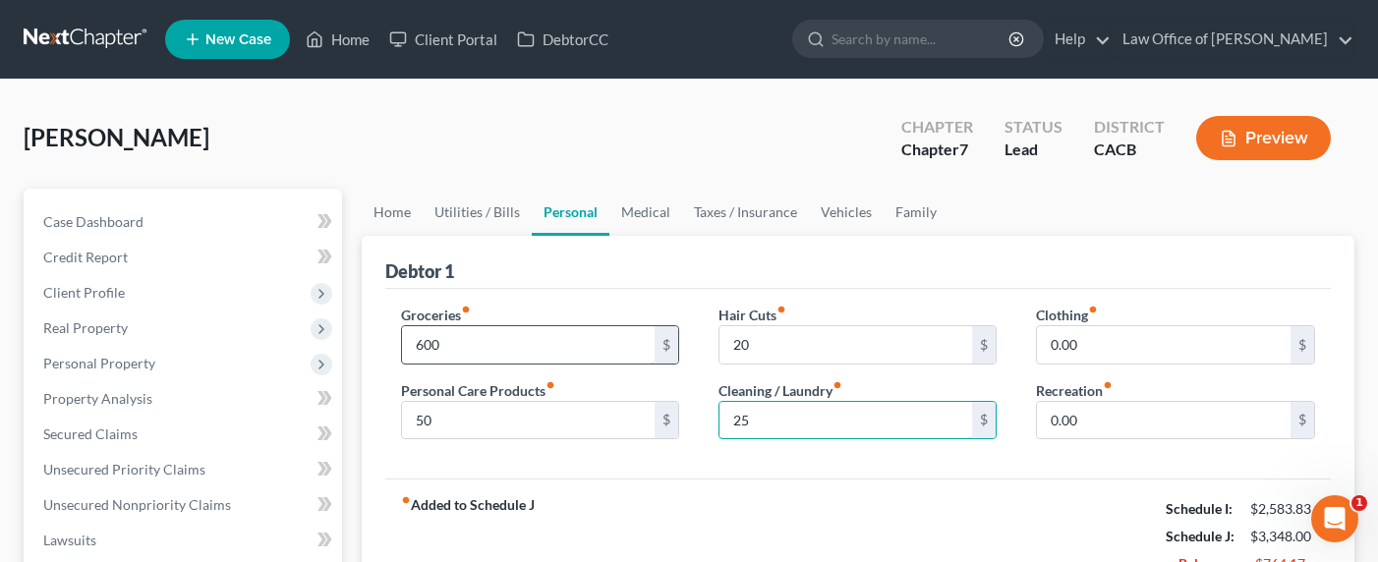
type input "25"
type input "130"
type input "150"
click at [375, 206] on link "Home" at bounding box center [392, 212] width 61 height 47
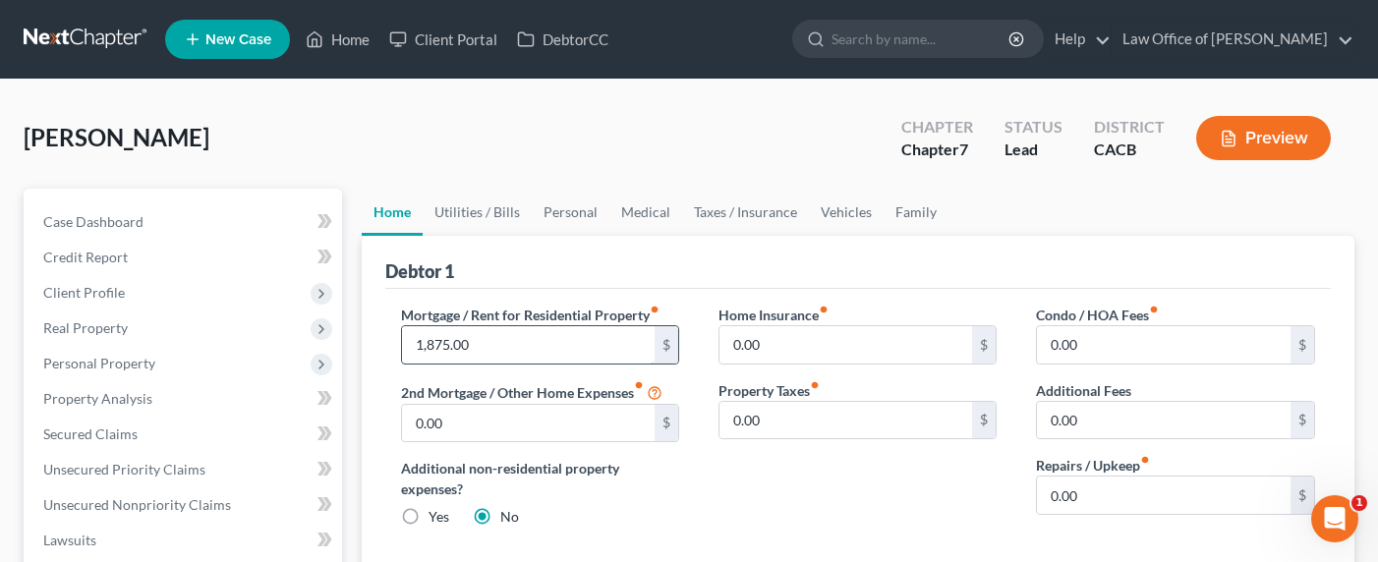
drag, startPoint x: 480, startPoint y: 346, endPoint x: 513, endPoint y: 342, distance: 33.6
click at [513, 342] on input "1,875.00" at bounding box center [529, 344] width 254 height 37
type input "500"
drag, startPoint x: 906, startPoint y: 215, endPoint x: 900, endPoint y: 225, distance: 11.5
click at [906, 215] on link "Family" at bounding box center [915, 212] width 65 height 47
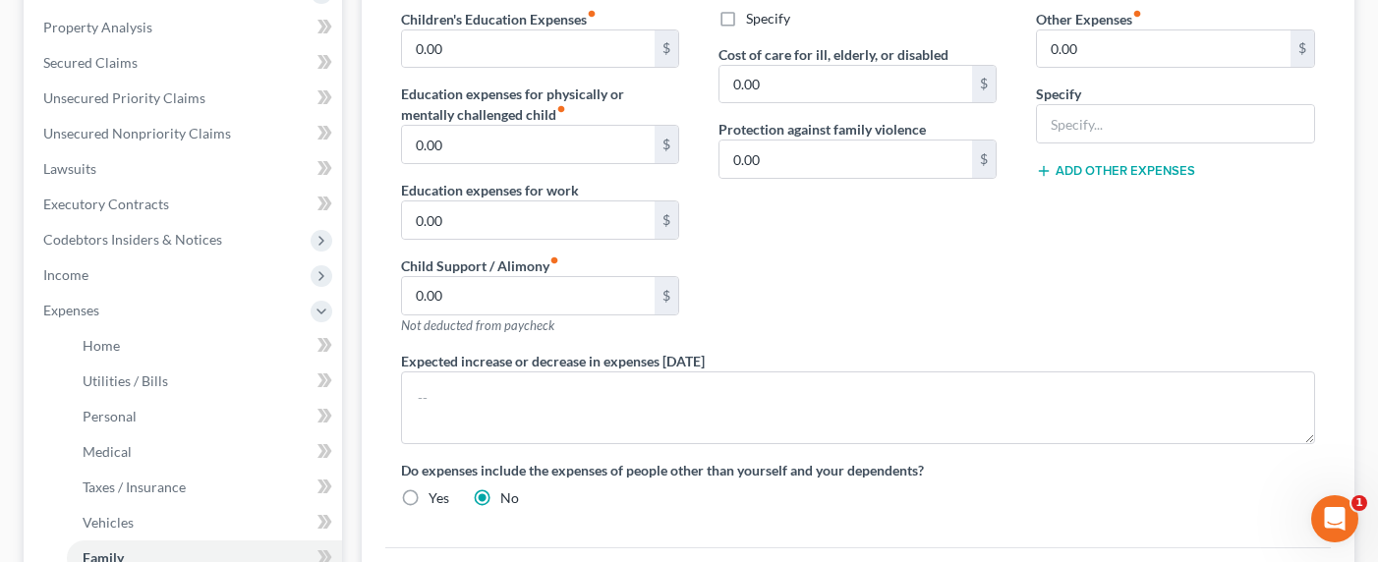
scroll to position [723, 0]
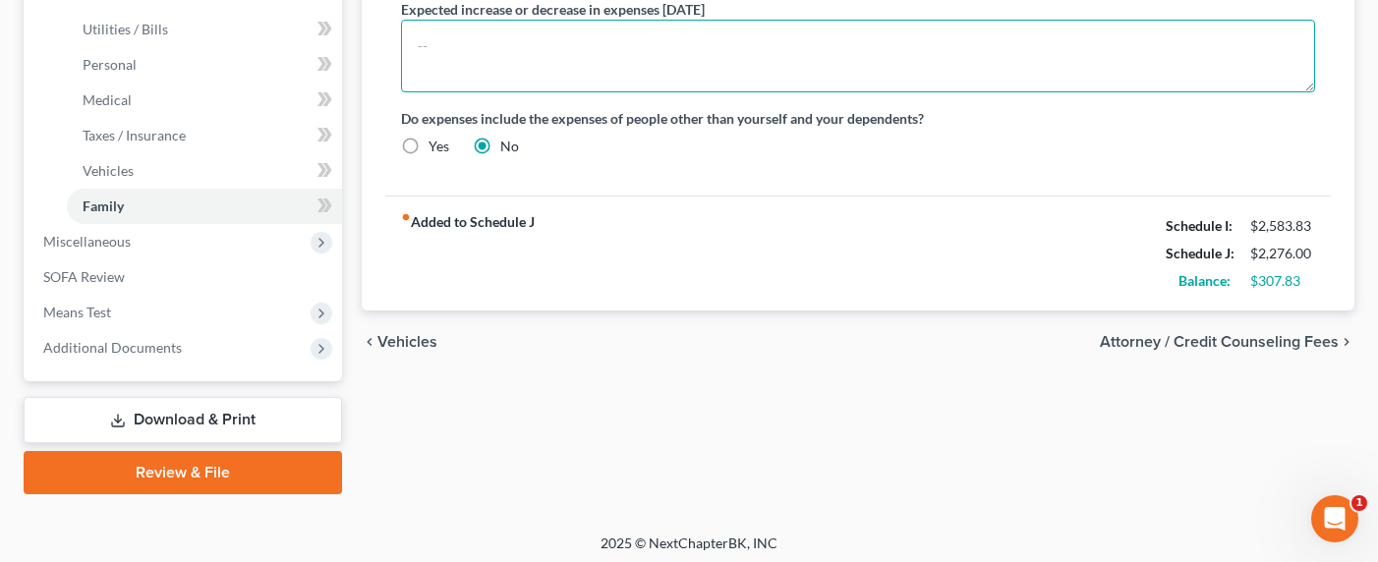
click at [511, 77] on textarea at bounding box center [858, 56] width 915 height 73
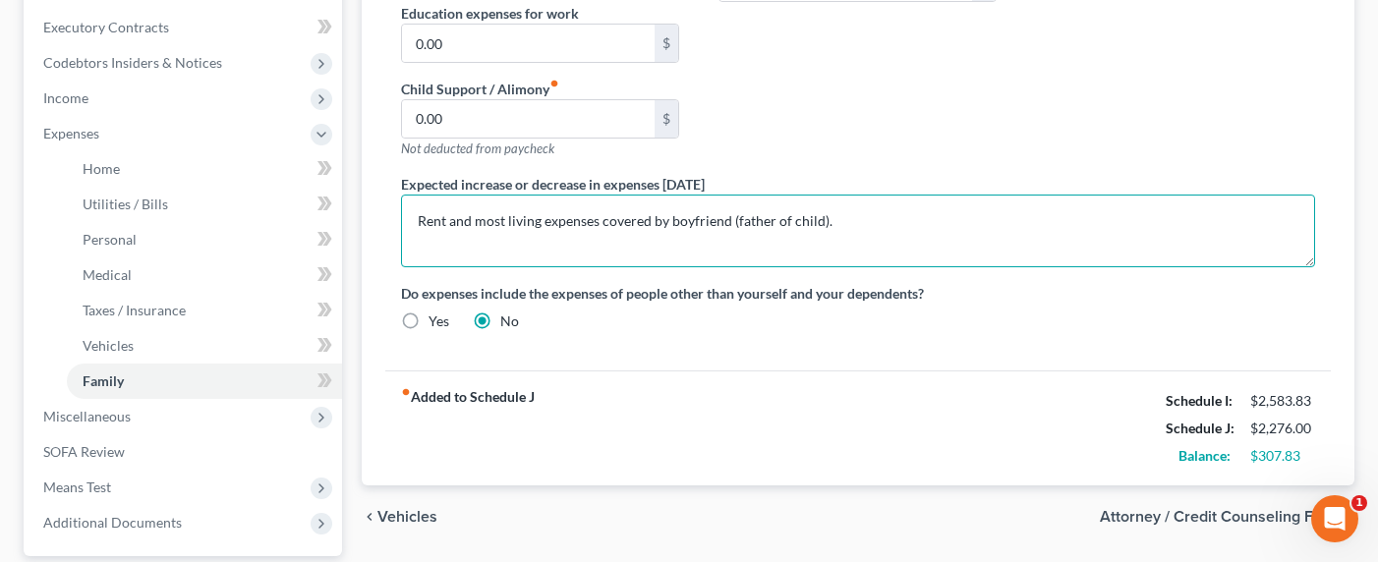
scroll to position [0, 0]
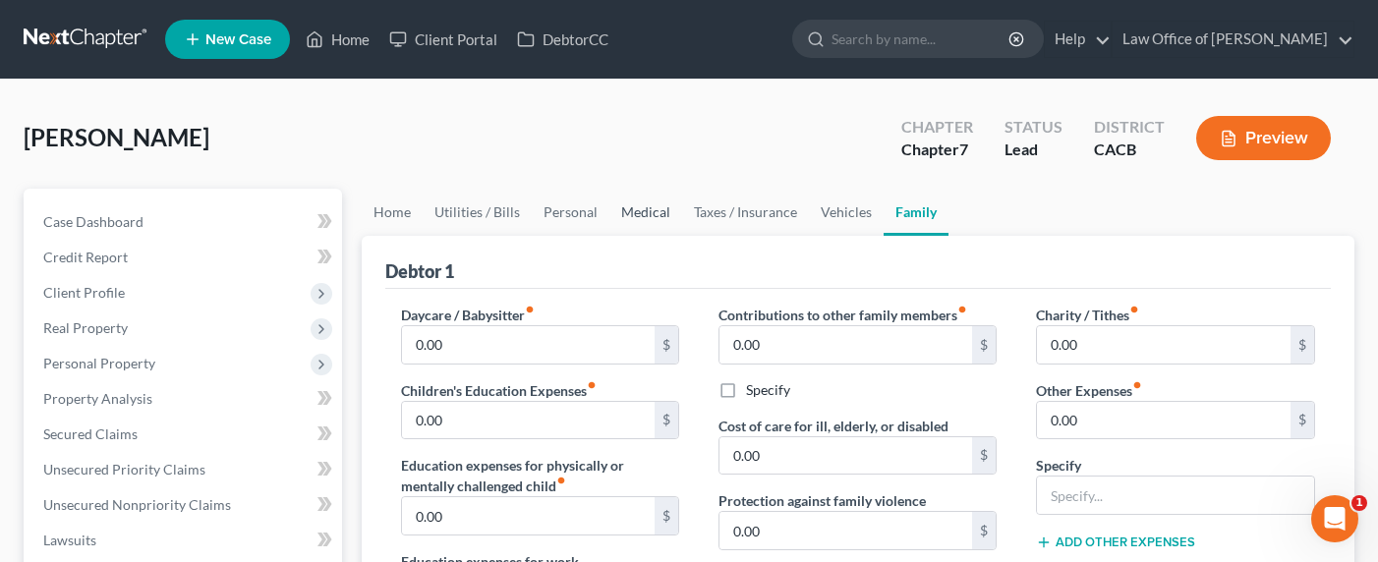
type textarea "Rent and most living expenses covered by boyfriend (father of child)."
click at [652, 213] on link "Medical" at bounding box center [645, 212] width 73 height 47
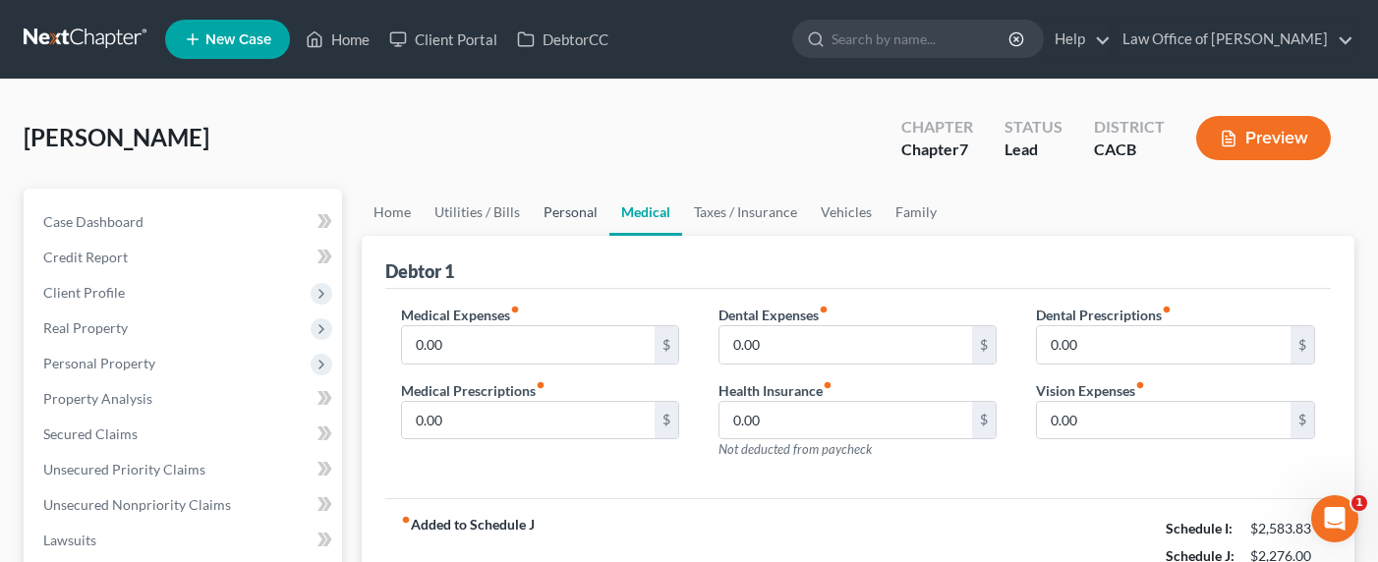
click at [562, 214] on link "Personal" at bounding box center [571, 212] width 78 height 47
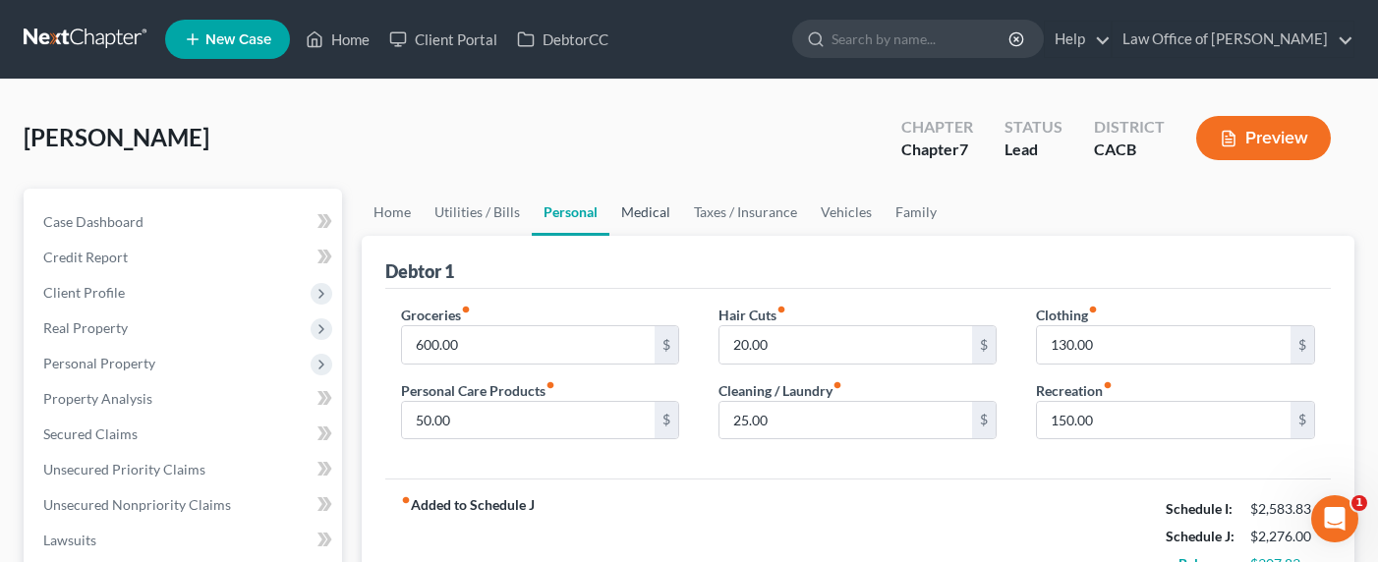
click at [611, 216] on link "Medical" at bounding box center [645, 212] width 73 height 47
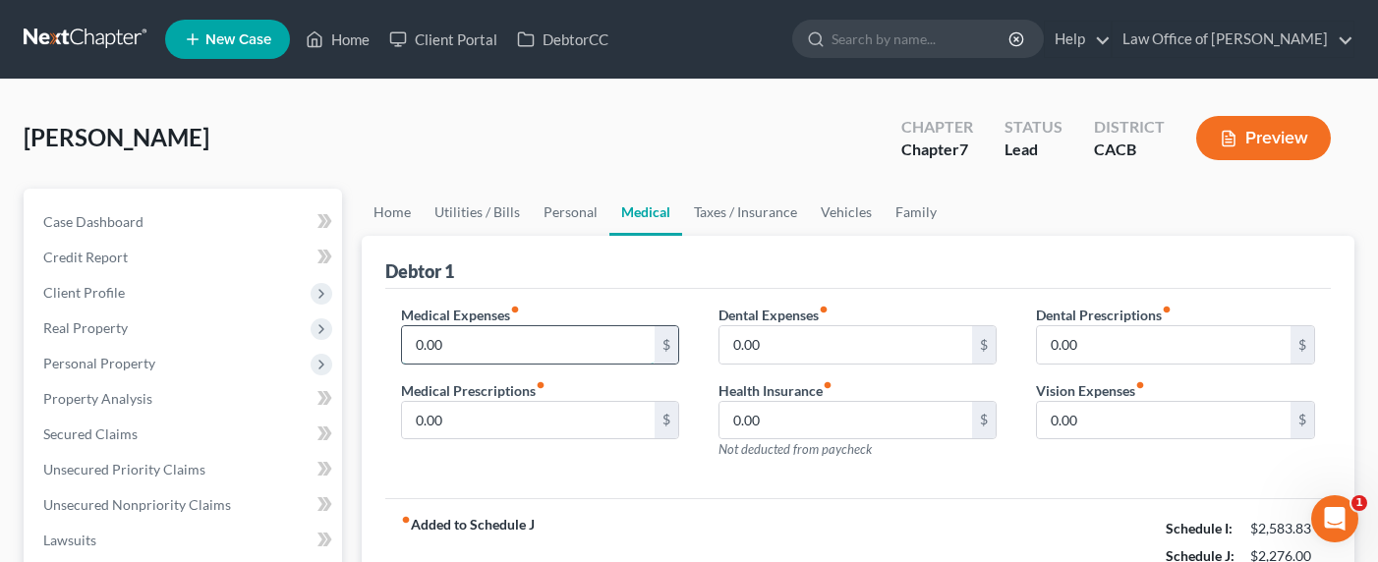
click at [500, 345] on input "0.00" at bounding box center [529, 344] width 254 height 37
type input "35.66"
type input "11"
click at [558, 211] on link "Personal" at bounding box center [571, 212] width 78 height 47
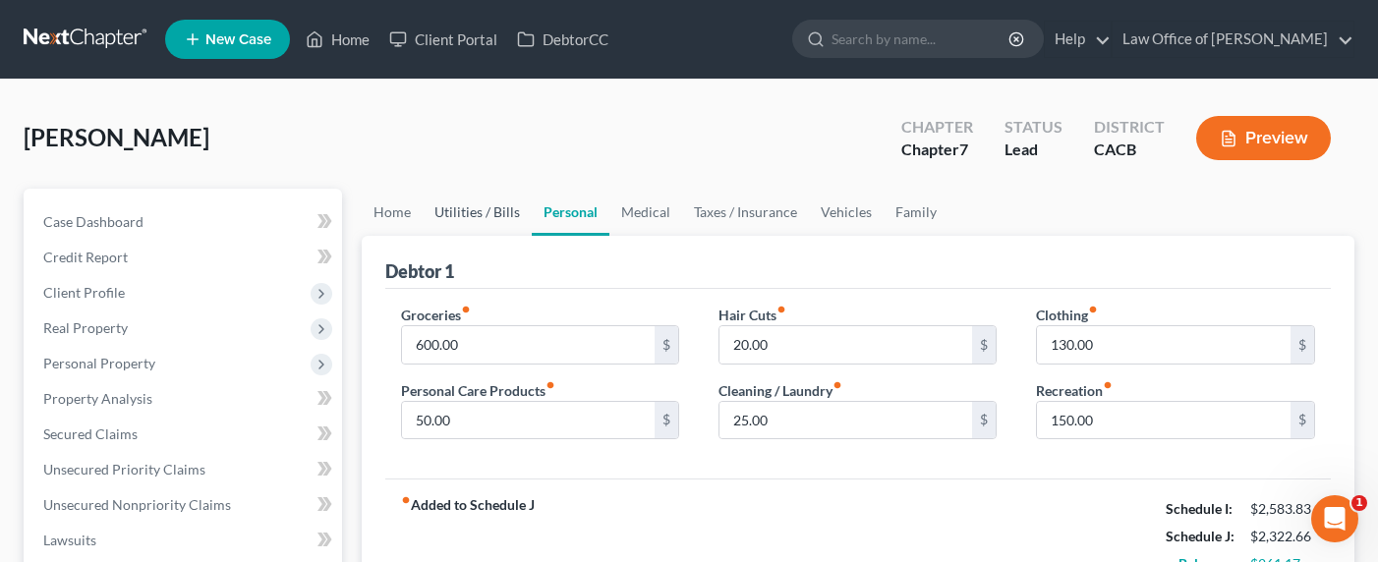
click at [479, 226] on link "Utilities / Bills" at bounding box center [477, 212] width 109 height 47
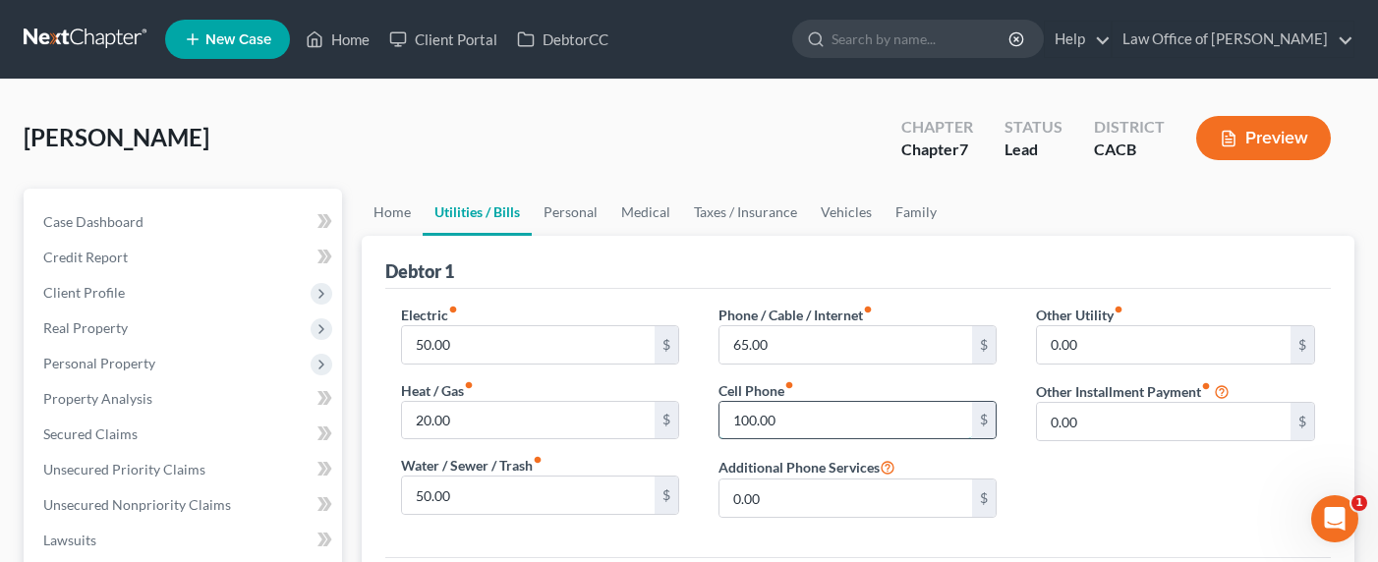
click at [753, 423] on input "100.00" at bounding box center [846, 420] width 254 height 37
click at [750, 422] on input "100.00" at bounding box center [846, 420] width 254 height 37
click at [745, 420] on input "100.00" at bounding box center [846, 420] width 254 height 37
click at [743, 418] on input "100.00" at bounding box center [846, 420] width 254 height 37
type input "120.00"
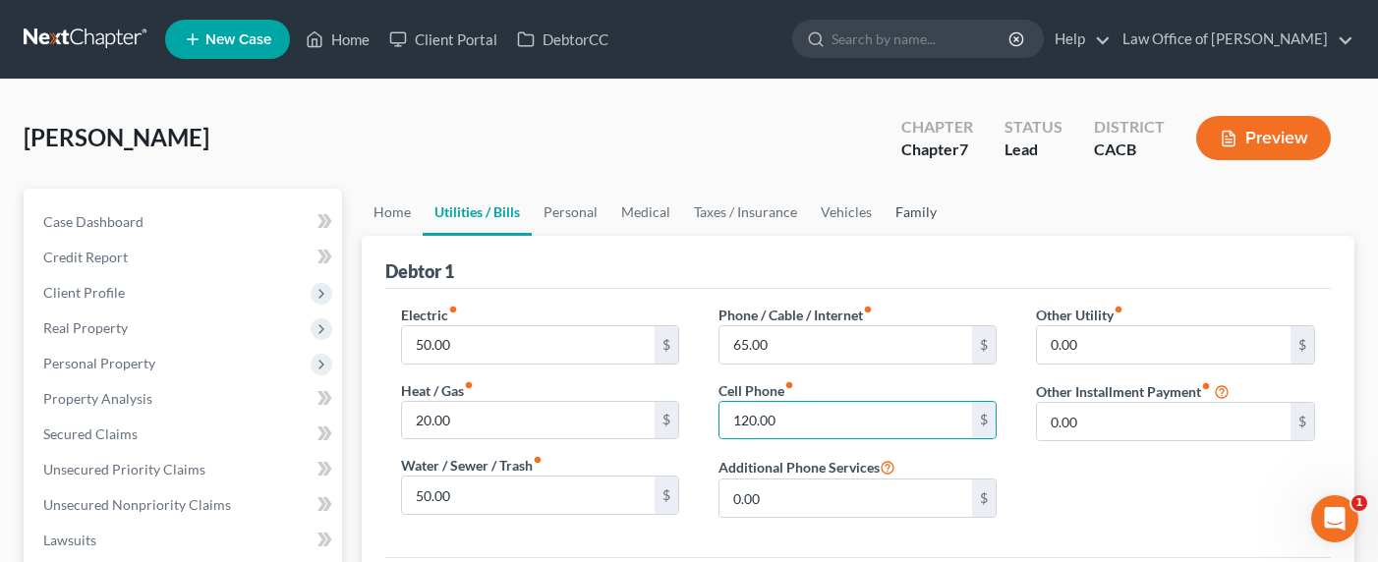
click at [912, 211] on link "Family" at bounding box center [915, 212] width 65 height 47
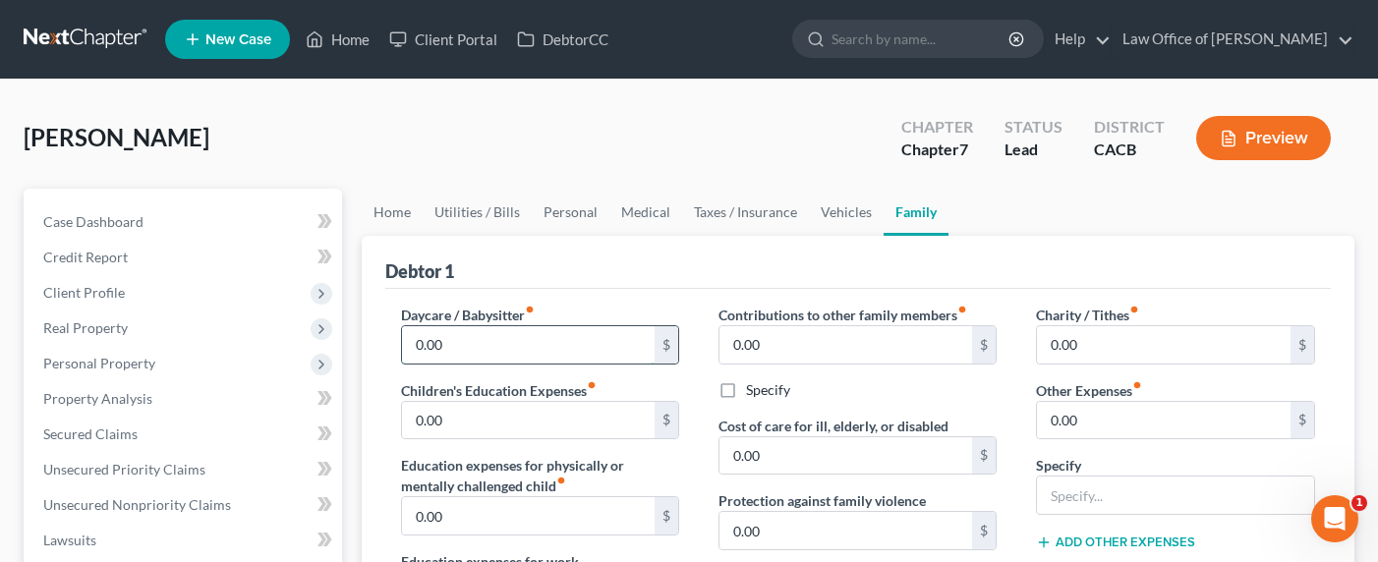
click at [465, 343] on input "0.00" at bounding box center [529, 344] width 254 height 37
type input "120"
click at [588, 281] on div "Debtor 1" at bounding box center [858, 262] width 946 height 53
click at [1139, 338] on input "0.00" at bounding box center [1164, 344] width 254 height 37
click at [840, 215] on link "Vehicles" at bounding box center [846, 212] width 75 height 47
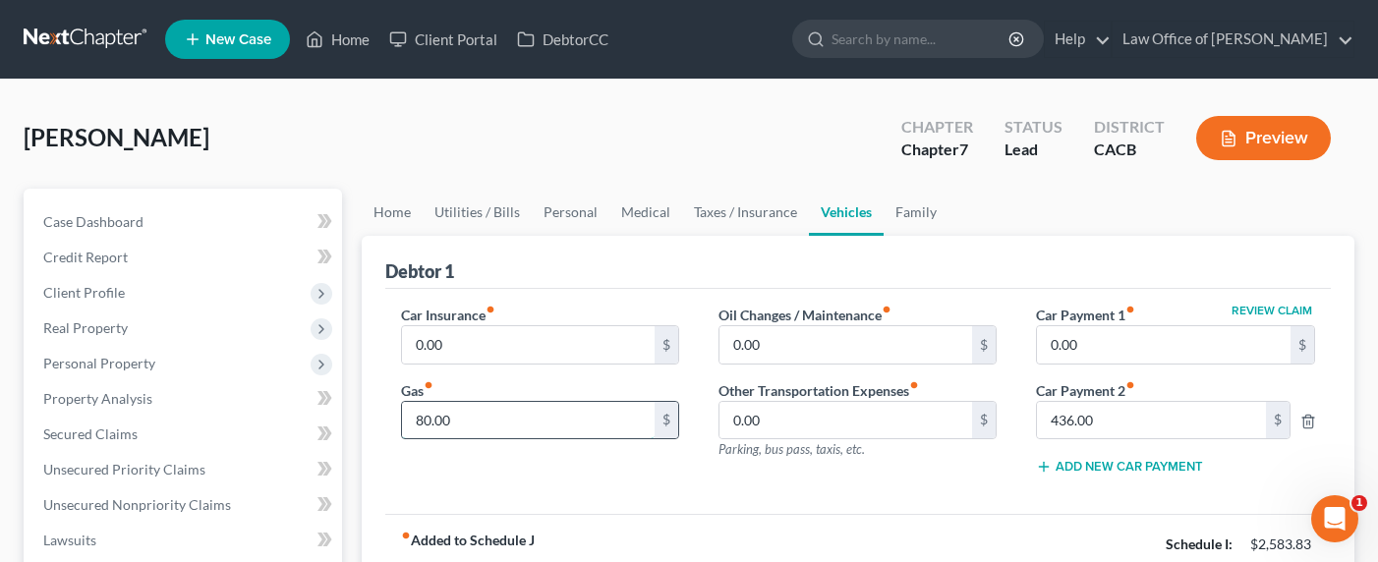
click at [422, 427] on input "80.00" at bounding box center [529, 420] width 254 height 37
click at [468, 423] on input "80.00" at bounding box center [529, 420] width 254 height 37
click at [402, 421] on input "80.00" at bounding box center [529, 420] width 254 height 37
type input "150"
click at [517, 349] on input "0.00" at bounding box center [529, 344] width 254 height 37
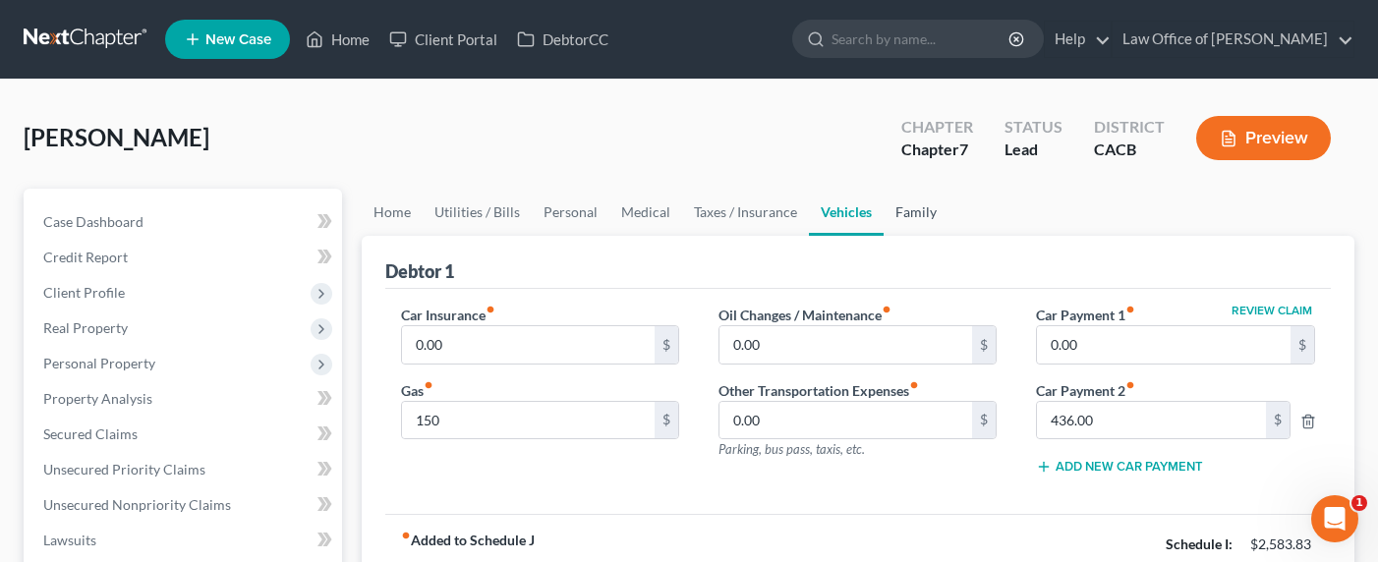
click at [920, 205] on link "Family" at bounding box center [915, 212] width 65 height 47
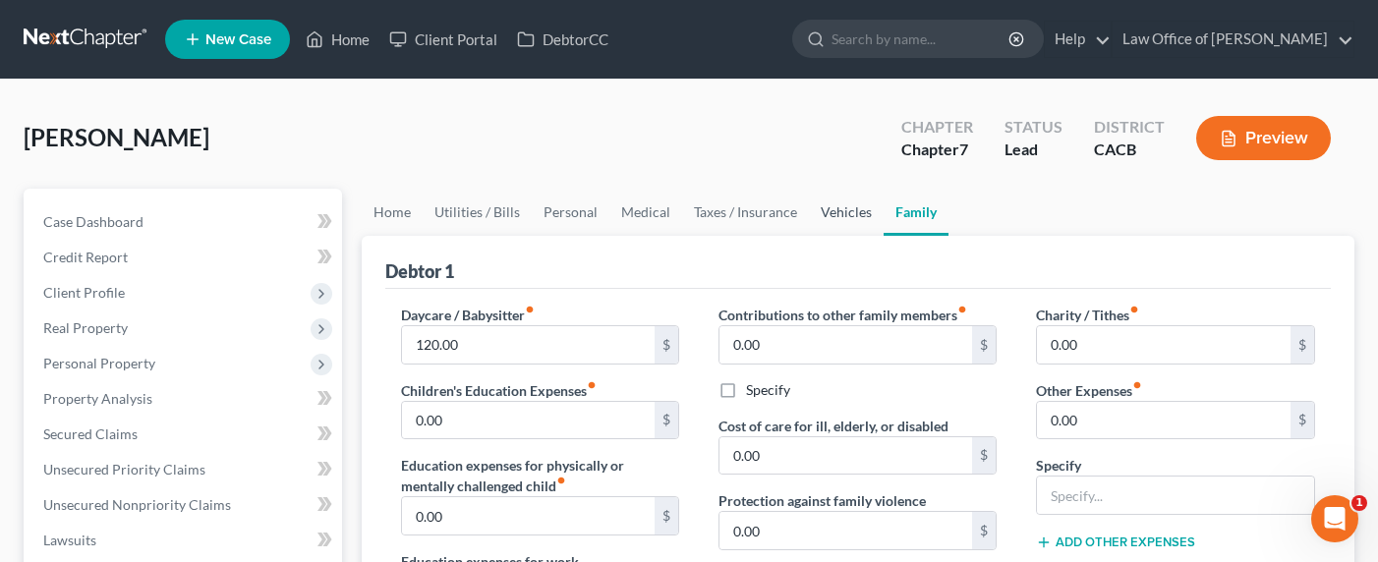
click at [826, 219] on link "Vehicles" at bounding box center [846, 212] width 75 height 47
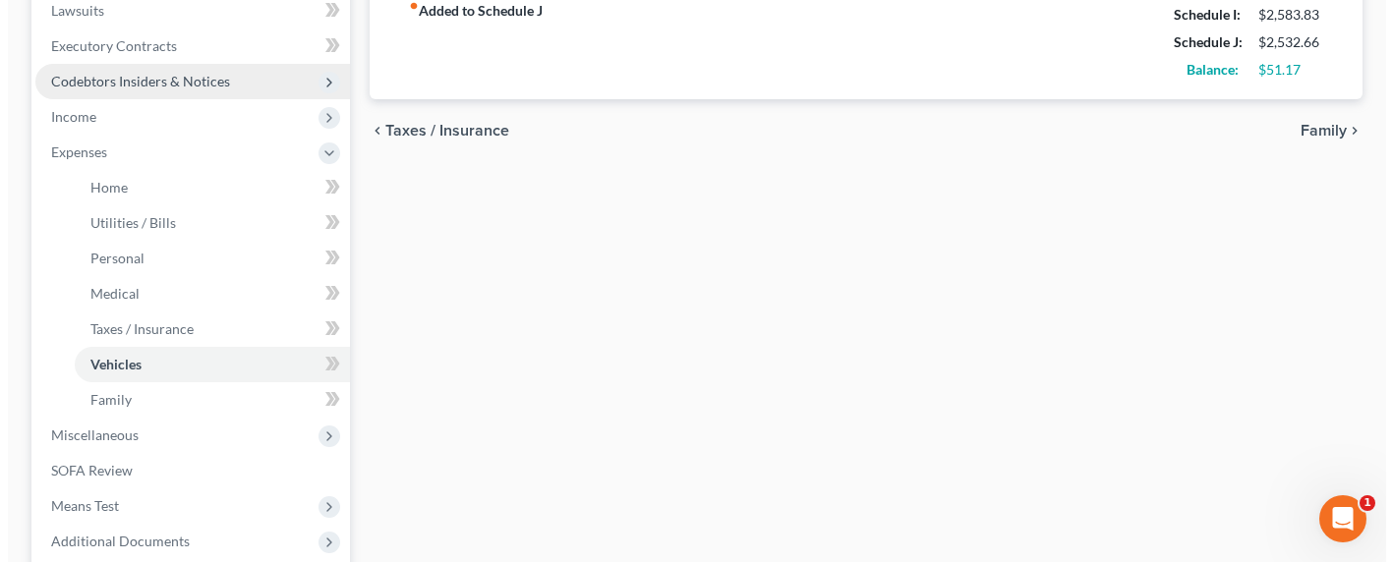
scroll to position [414, 0]
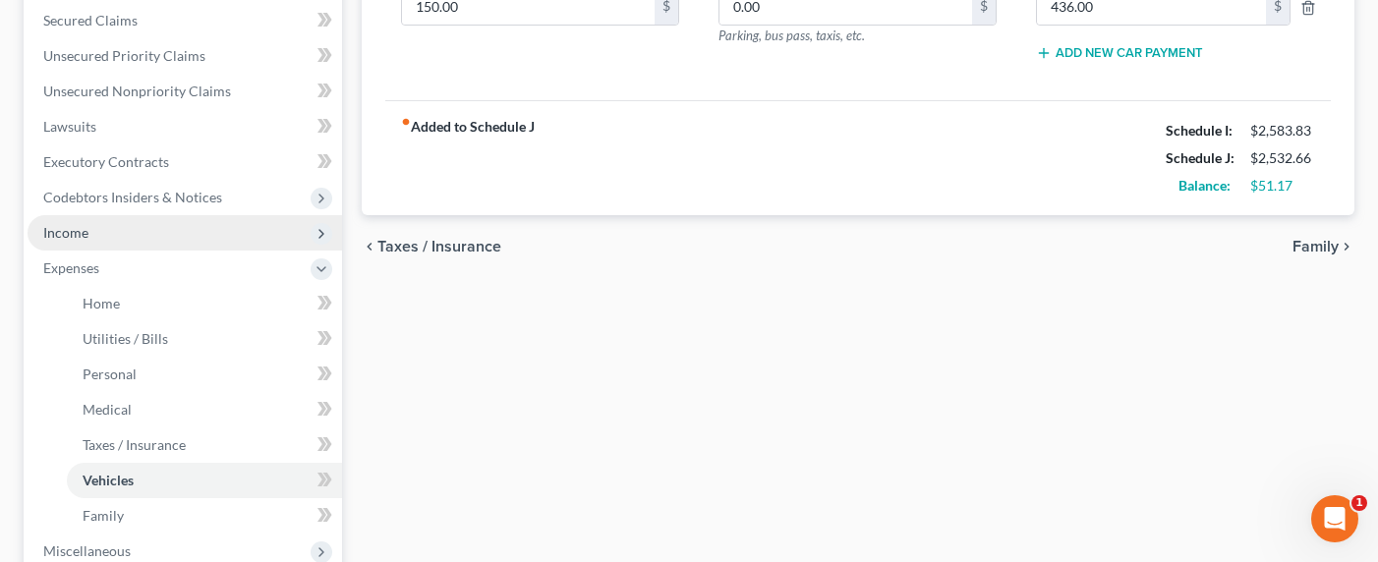
click at [57, 236] on span "Income" at bounding box center [65, 232] width 45 height 17
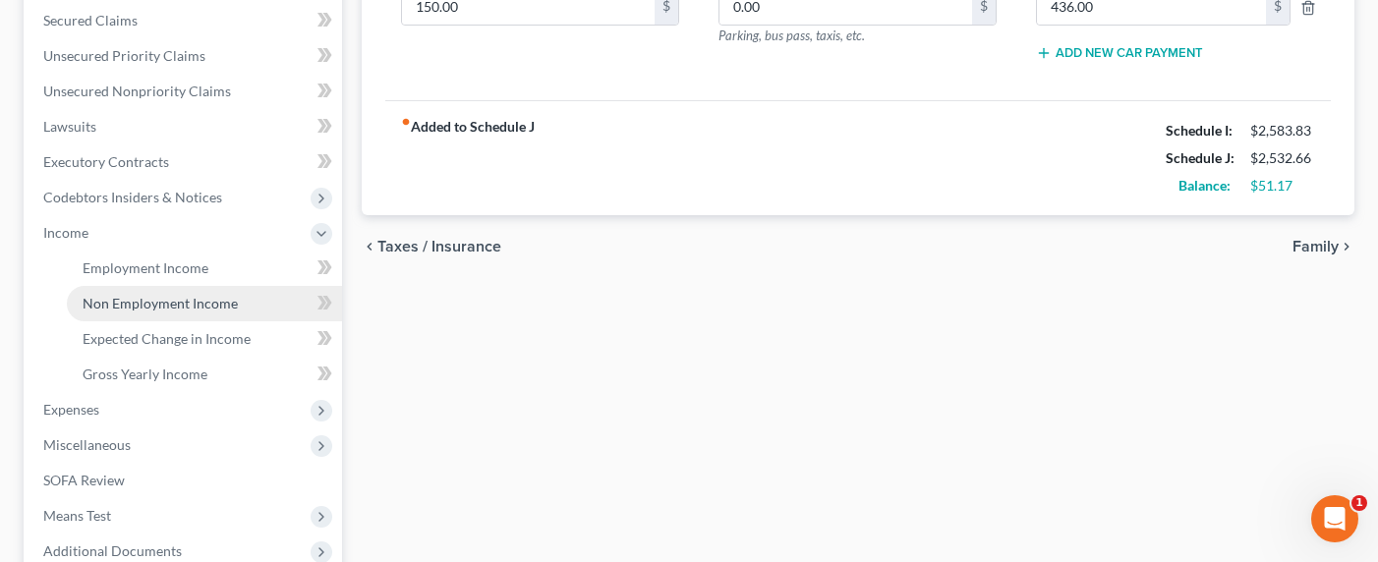
click at [147, 307] on span "Non Employment Income" at bounding box center [160, 303] width 155 height 17
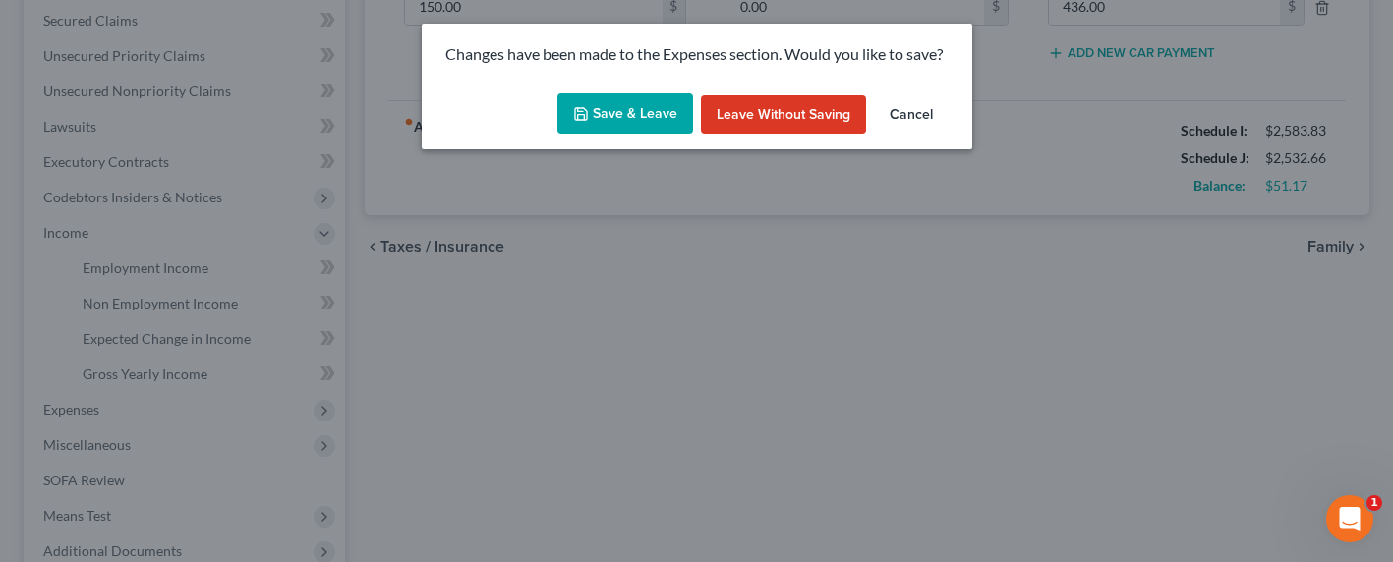
click at [615, 118] on button "Save & Leave" at bounding box center [625, 113] width 136 height 41
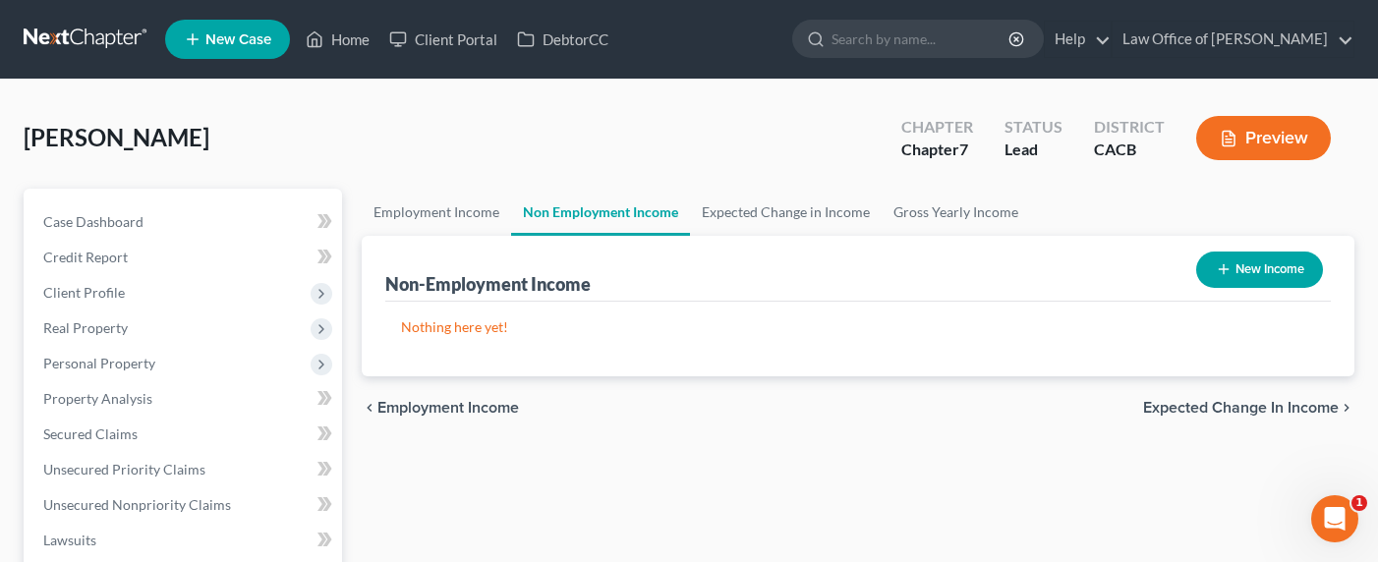
click at [1227, 273] on icon "button" at bounding box center [1224, 269] width 16 height 16
select select "0"
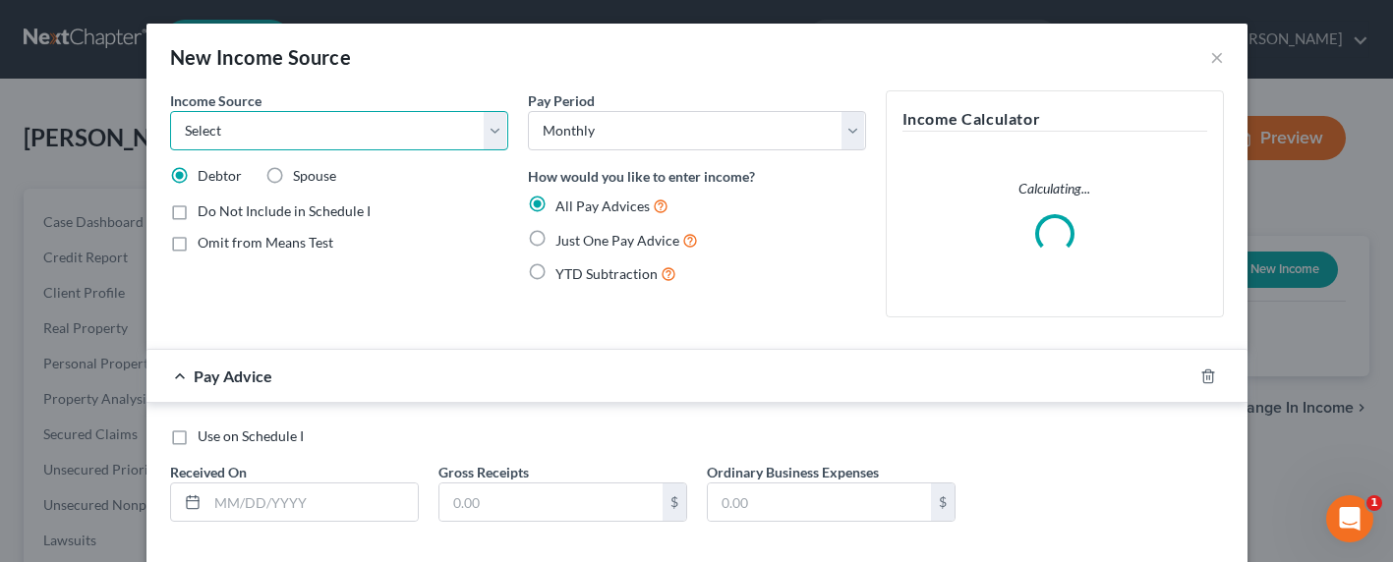
click at [276, 135] on select "Select Unemployment Disability (from employer) Pension Retirement Social Securi…" at bounding box center [339, 130] width 338 height 39
select select "13"
click at [170, 111] on select "Select Unemployment Disability (from employer) Pension Retirement Social Securi…" at bounding box center [339, 130] width 338 height 39
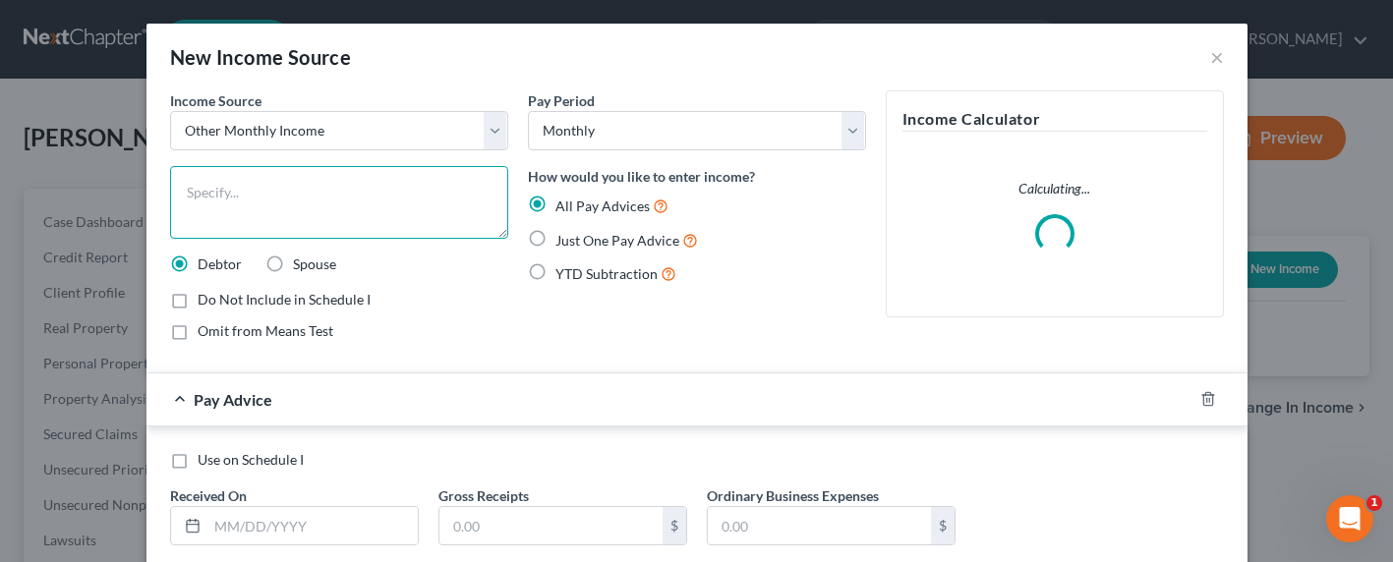
click at [267, 190] on textarea at bounding box center [339, 202] width 338 height 73
type textarea "Boyfriend Contribution (not income)"
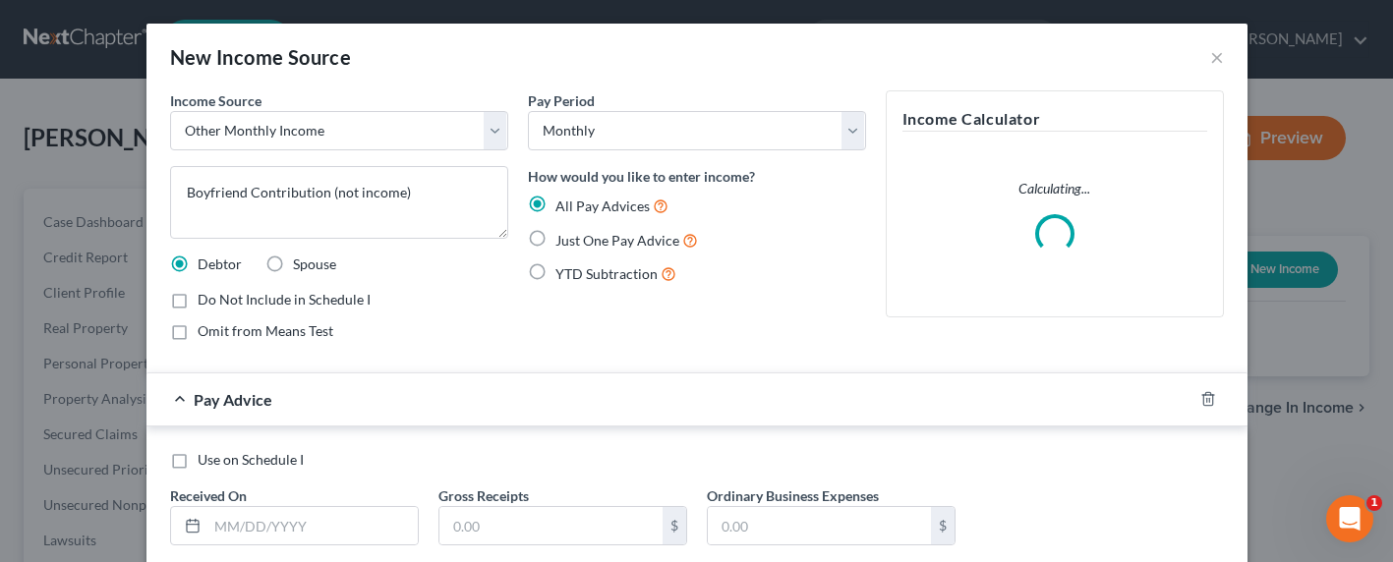
drag, startPoint x: 559, startPoint y: 235, endPoint x: 546, endPoint y: 244, distance: 15.5
click at [559, 236] on span "Just One Pay Advice" at bounding box center [617, 240] width 124 height 17
click at [563, 236] on input "Just One Pay Advice" at bounding box center [569, 235] width 13 height 13
radio input "true"
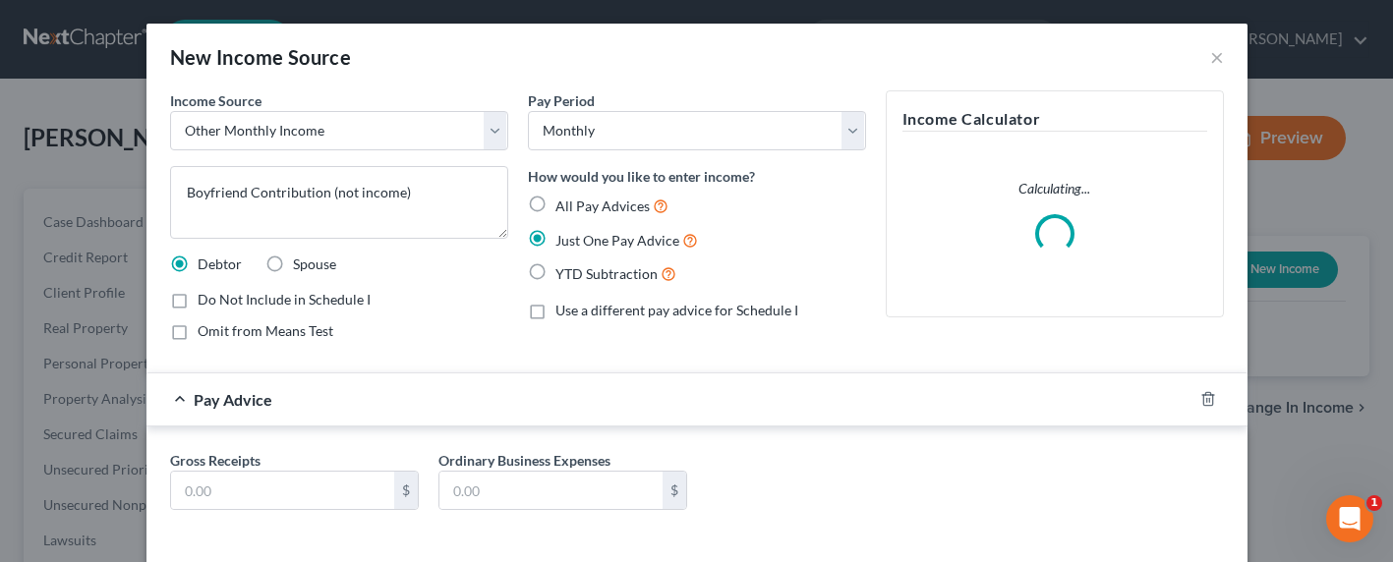
click at [224, 334] on span "Omit from Means Test" at bounding box center [266, 330] width 136 height 17
click at [218, 334] on input "Omit from Means Test" at bounding box center [211, 327] width 13 height 13
checkbox input "true"
click at [202, 482] on input "text" at bounding box center [282, 490] width 223 height 37
type input "400"
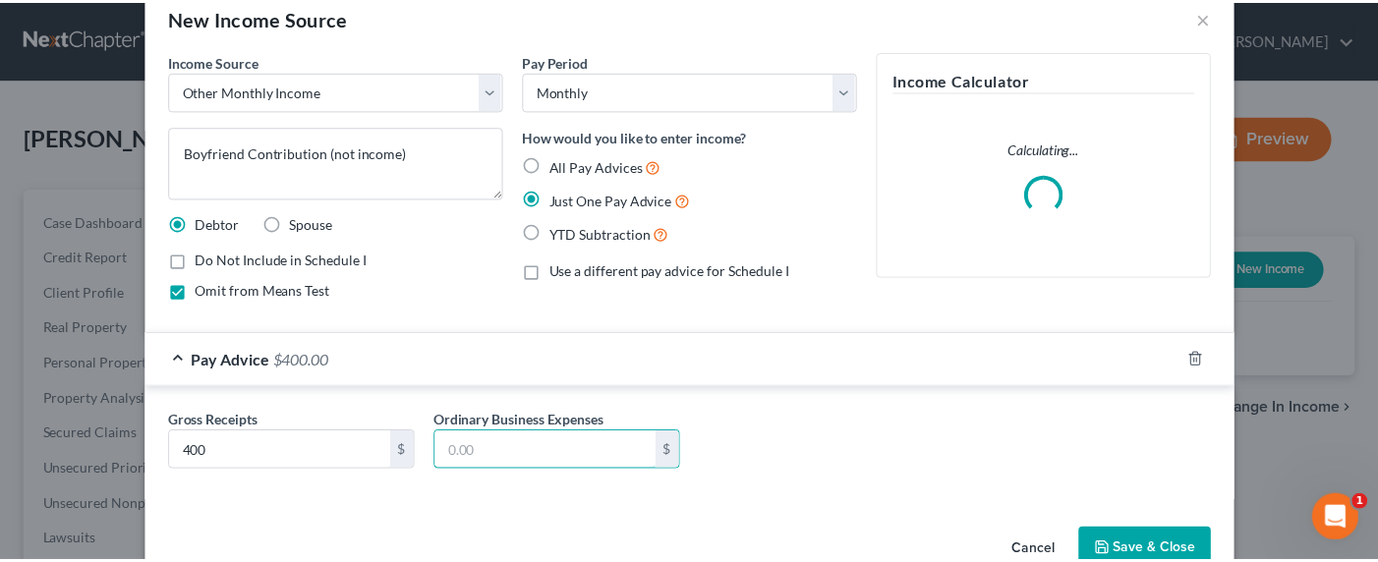
scroll to position [86, 0]
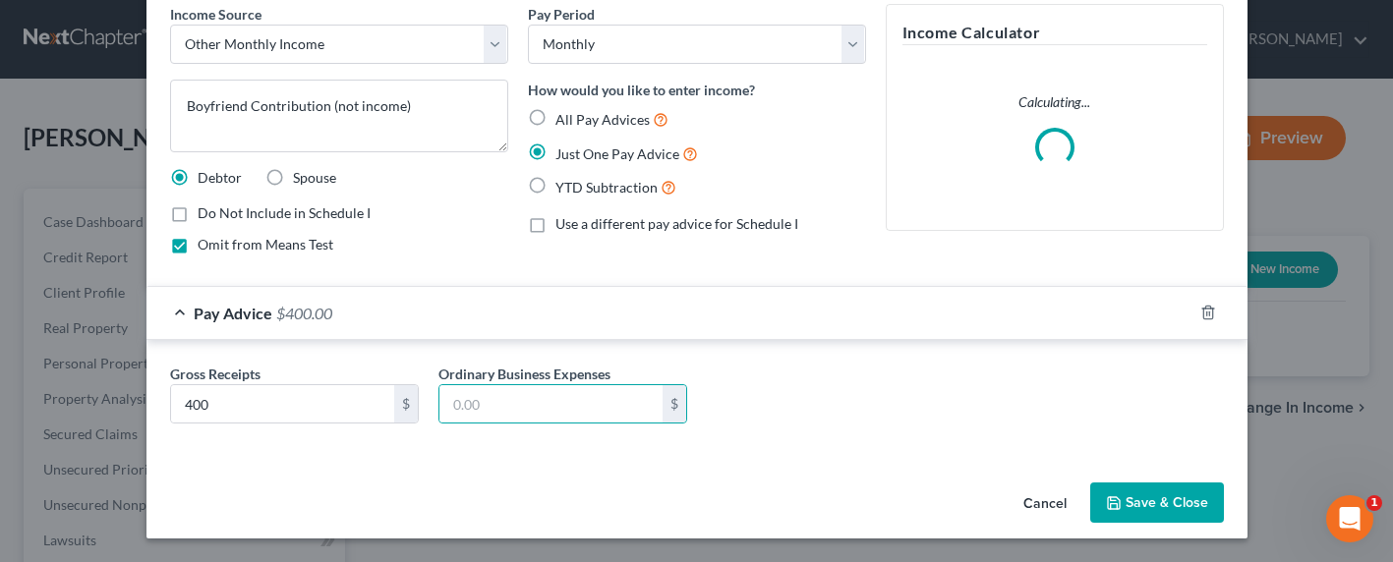
click at [1136, 493] on button "Save & Close" at bounding box center [1157, 503] width 134 height 41
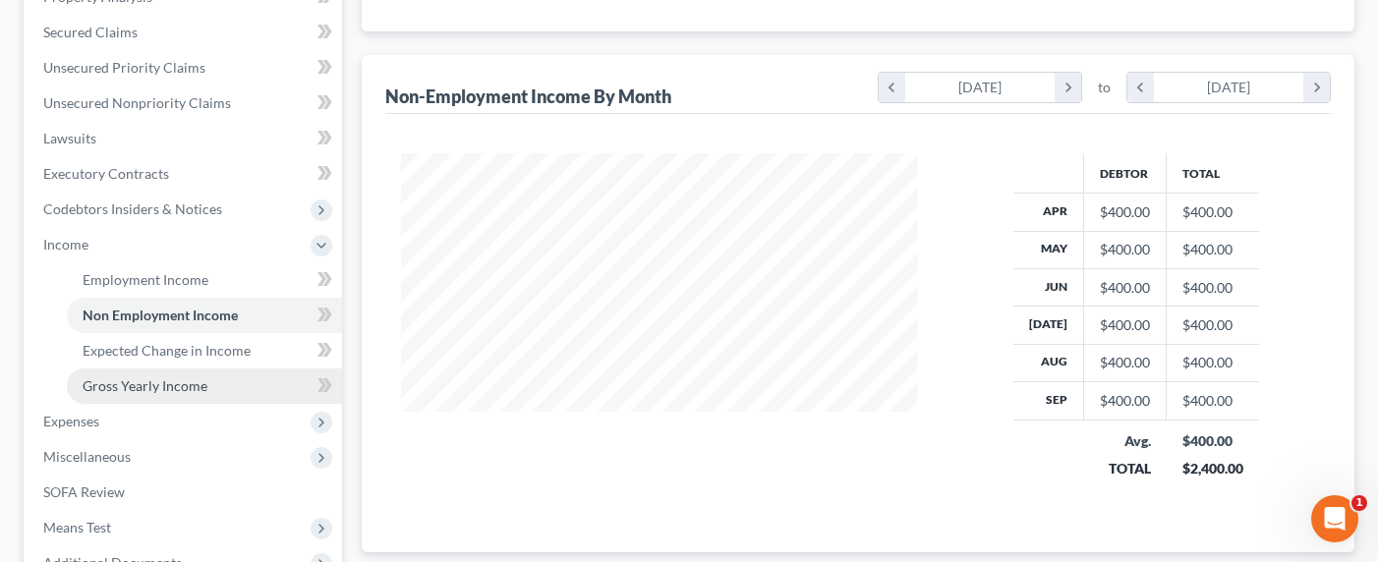
scroll to position [451, 0]
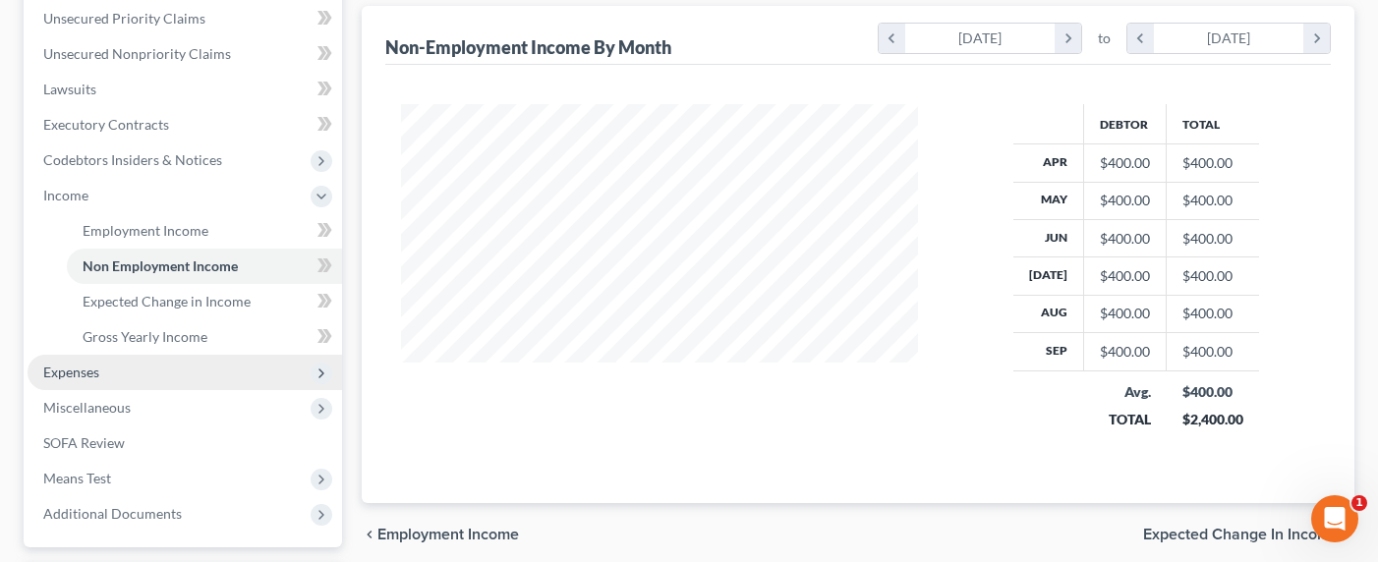
click at [69, 376] on span "Expenses" at bounding box center [71, 372] width 56 height 17
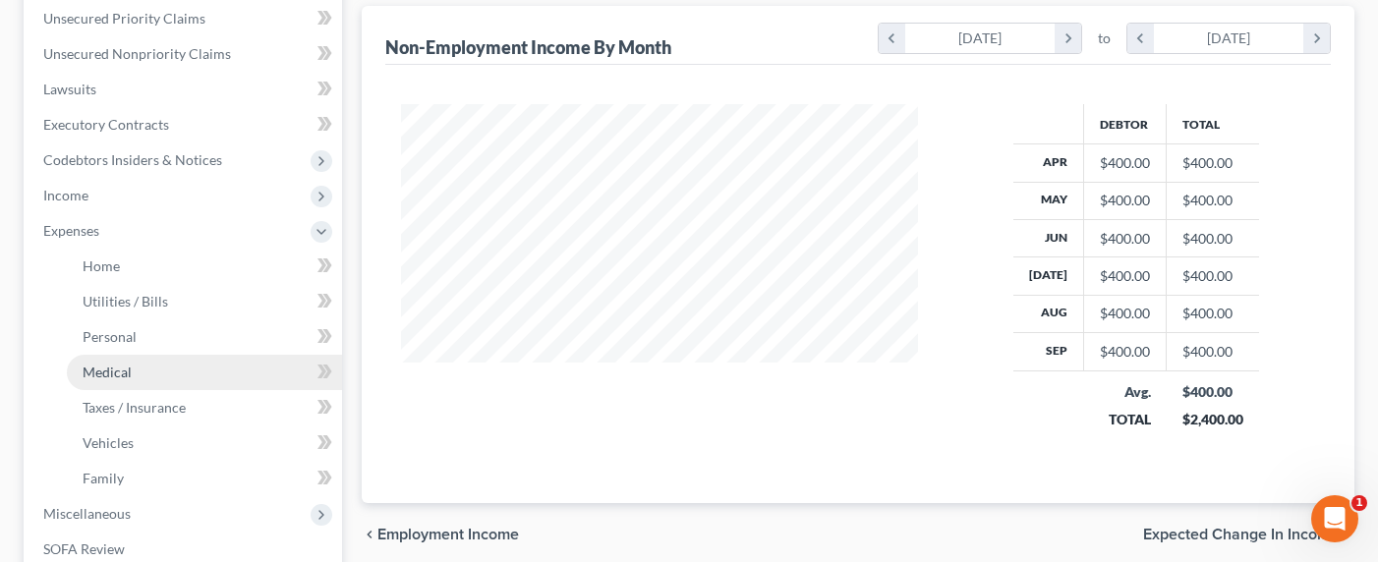
click at [107, 380] on link "Medical" at bounding box center [204, 372] width 275 height 35
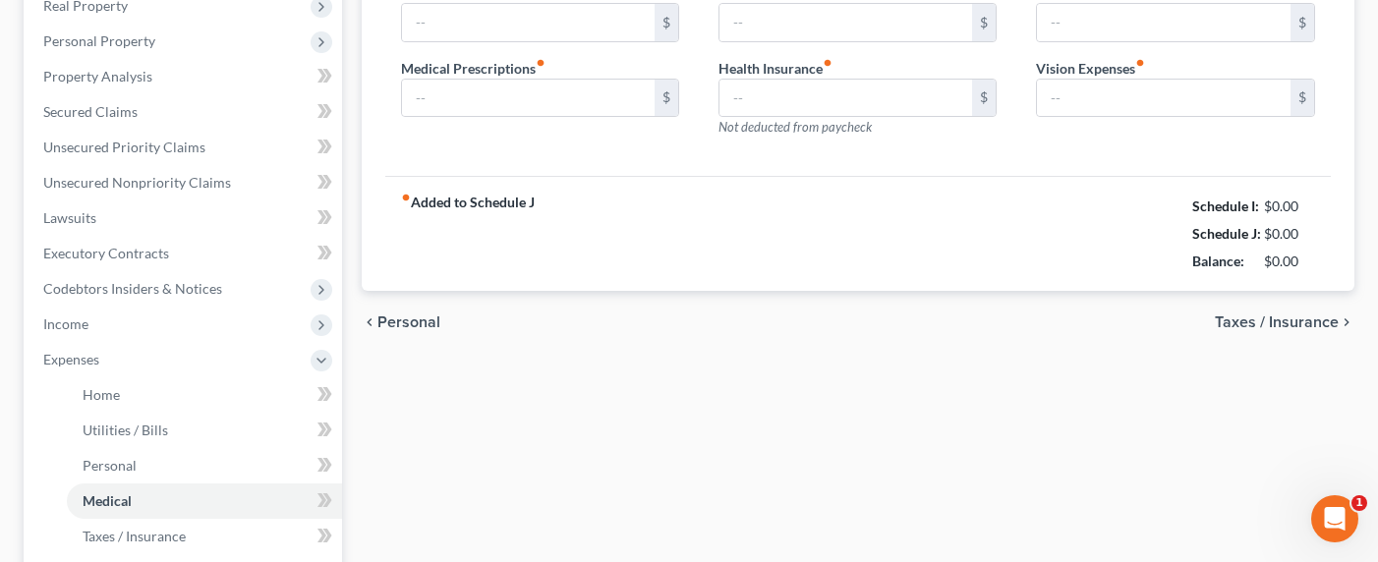
type input "35.66"
type input "11.00"
type input "0.00"
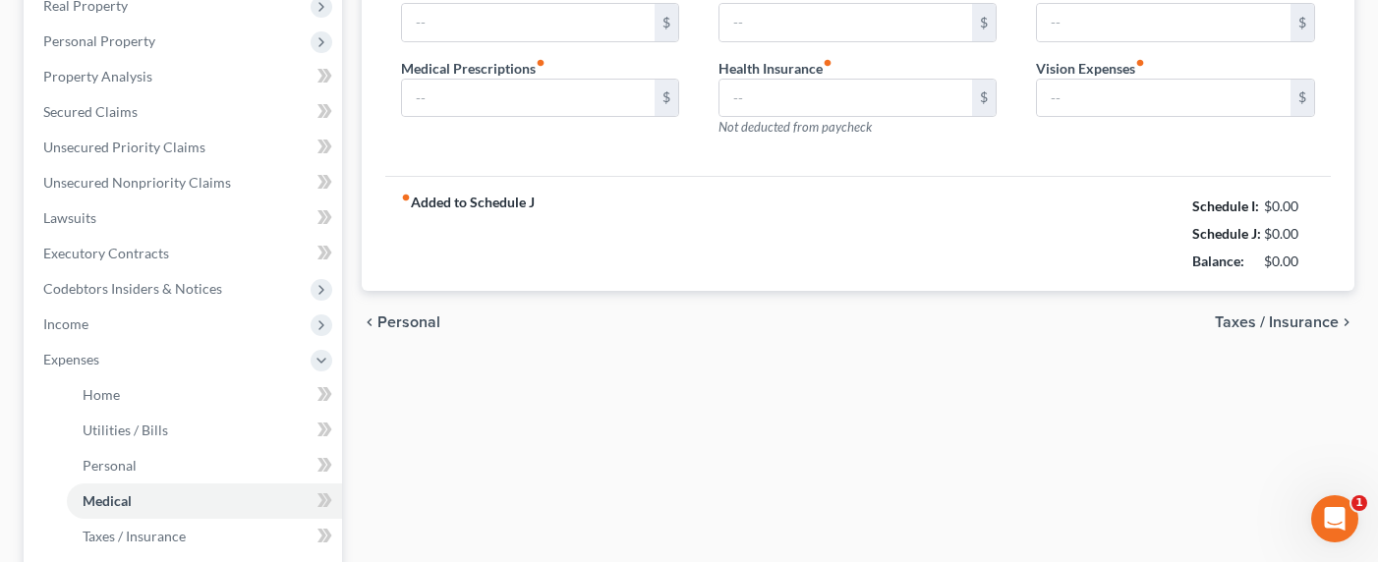
type input "0.00"
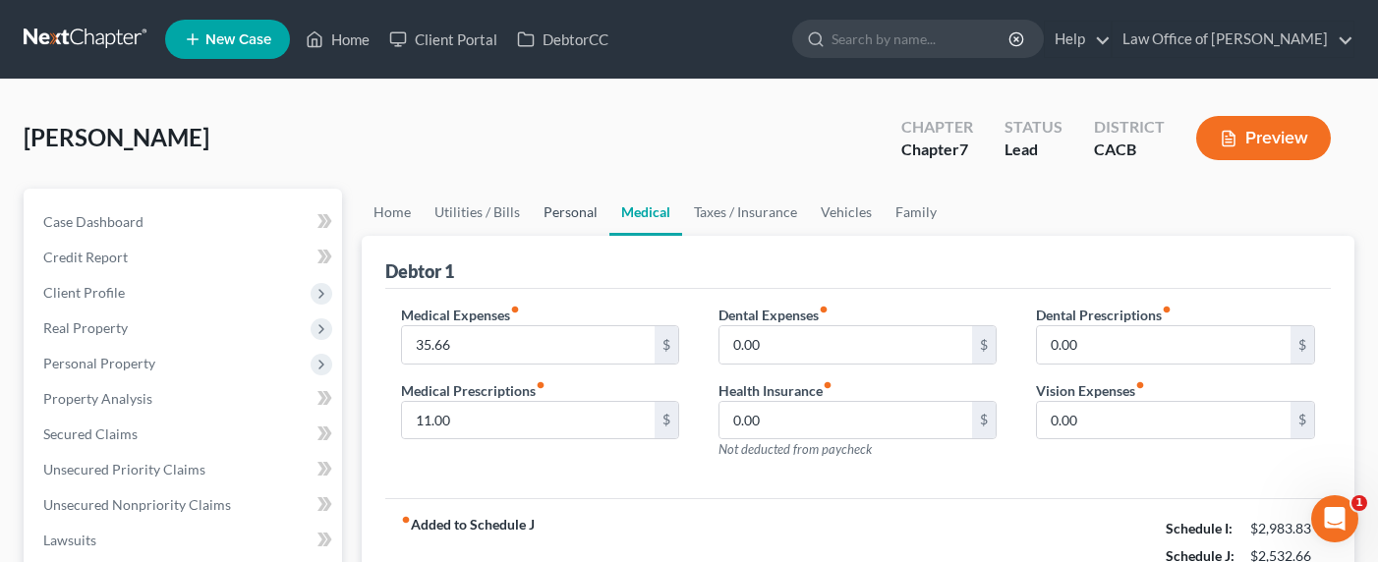
click at [546, 210] on link "Personal" at bounding box center [571, 212] width 78 height 47
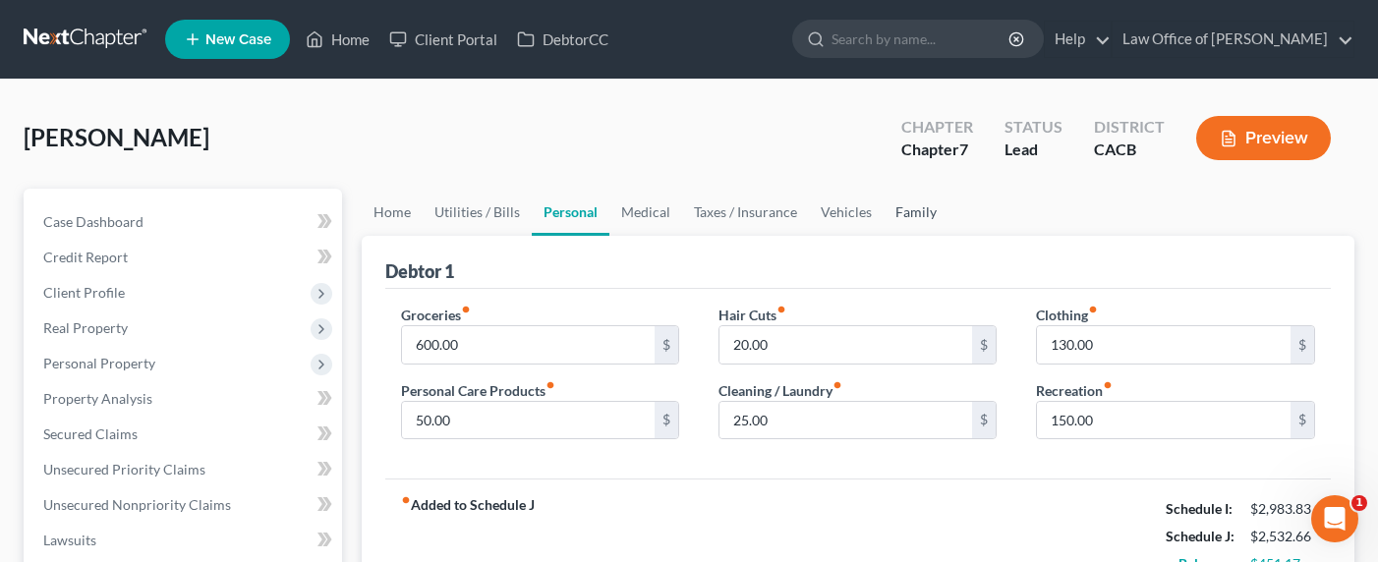
click at [922, 215] on link "Family" at bounding box center [915, 212] width 65 height 47
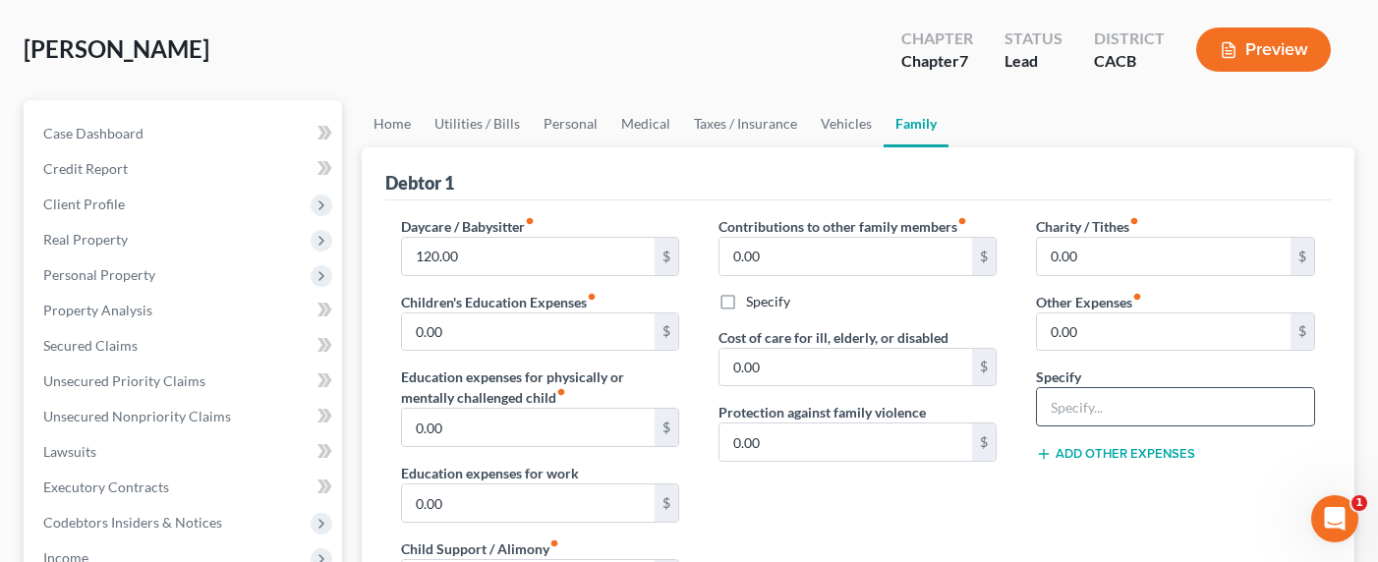
scroll to position [90, 0]
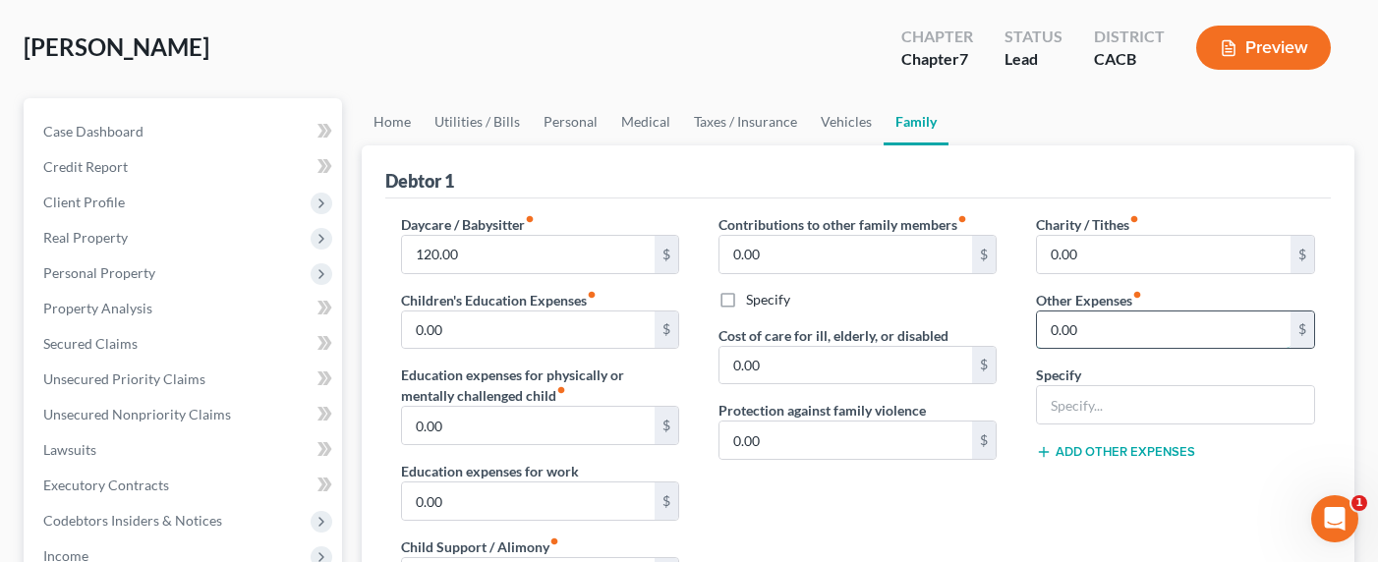
click at [1110, 330] on input "0.00" at bounding box center [1164, 330] width 254 height 37
type input "100"
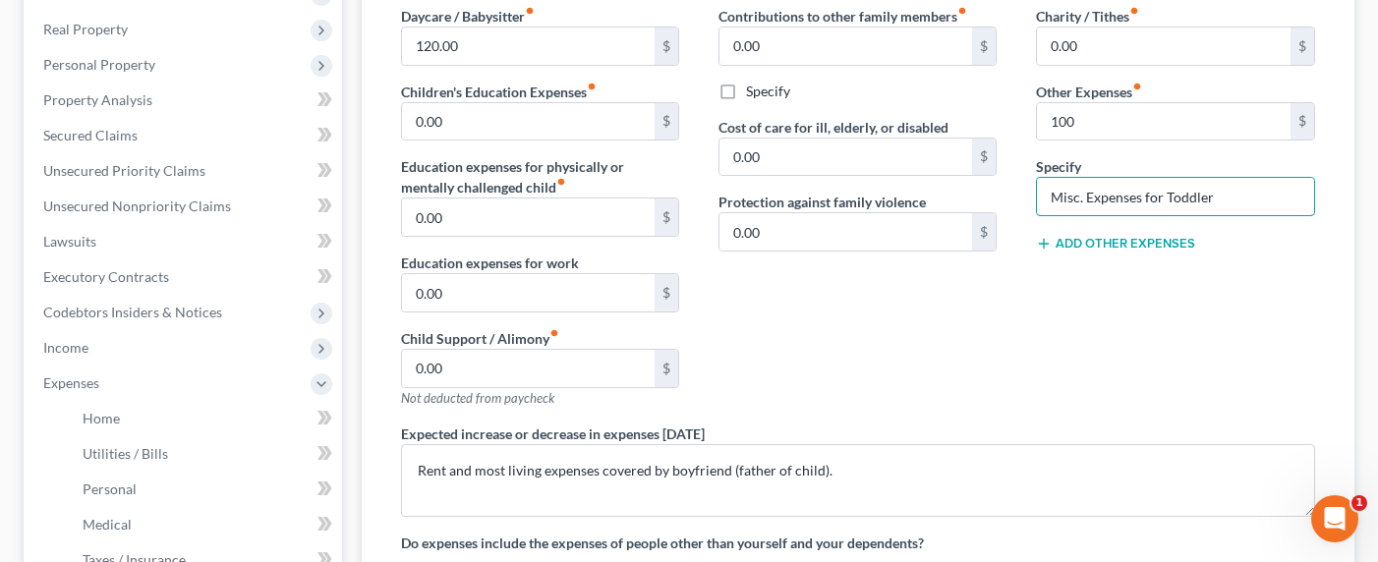
scroll to position [0, 0]
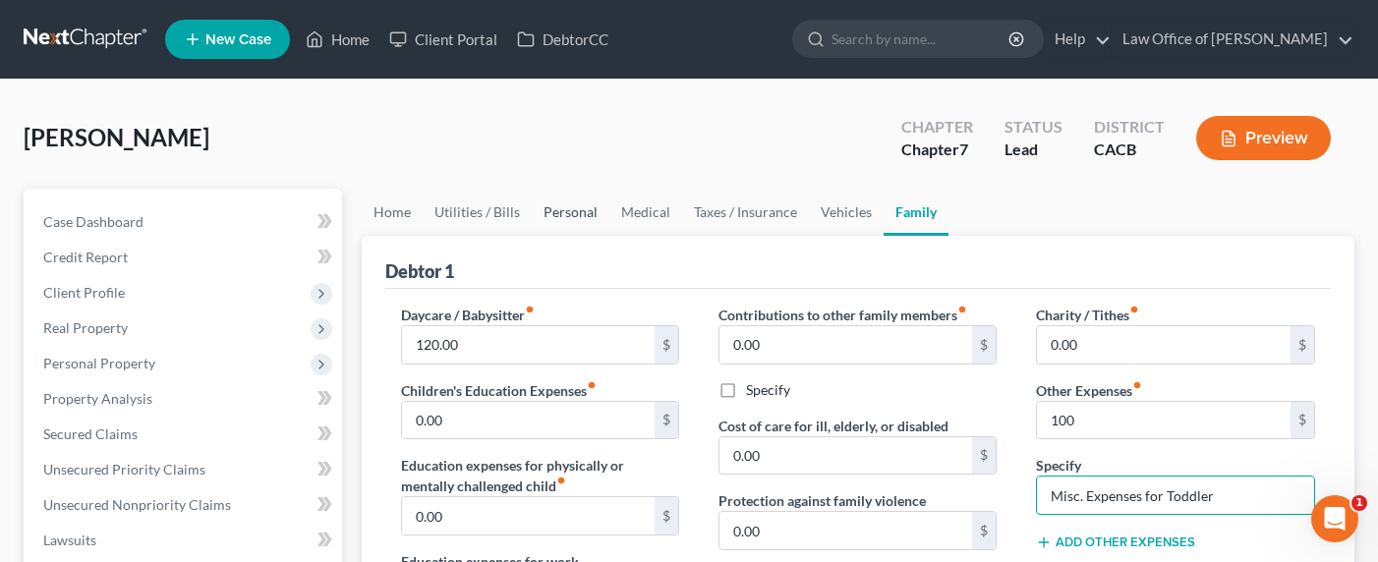
type input "Misc. Expenses for Toddler"
click at [580, 207] on link "Personal" at bounding box center [571, 212] width 78 height 47
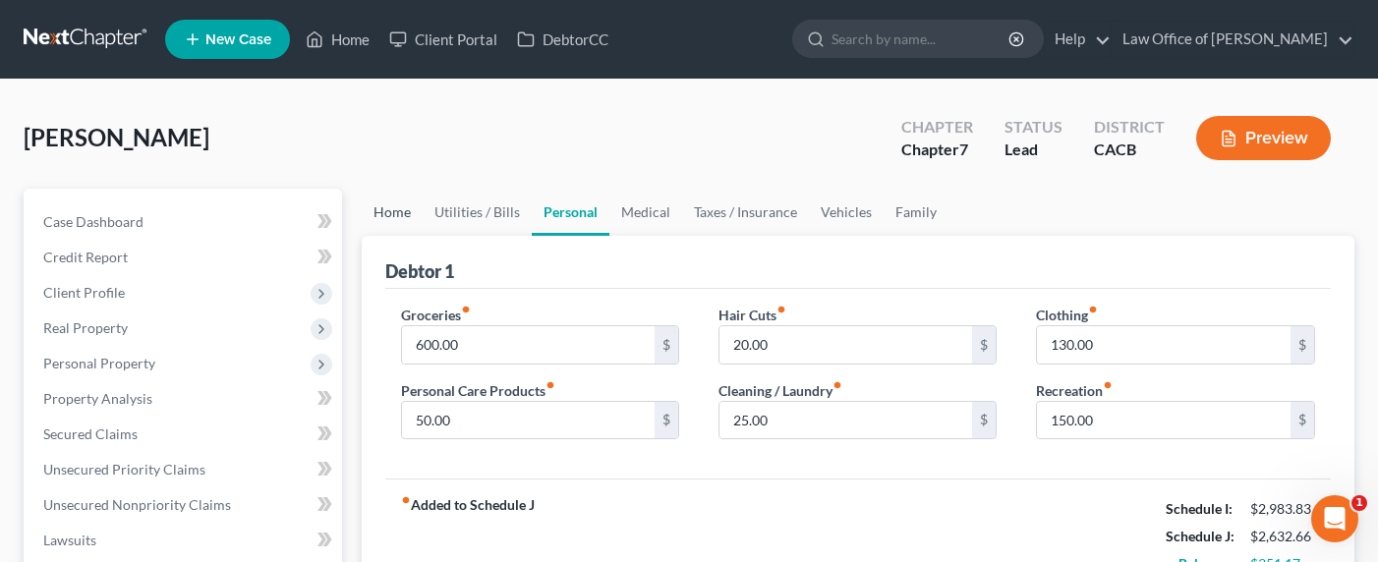
click at [405, 212] on link "Home" at bounding box center [392, 212] width 61 height 47
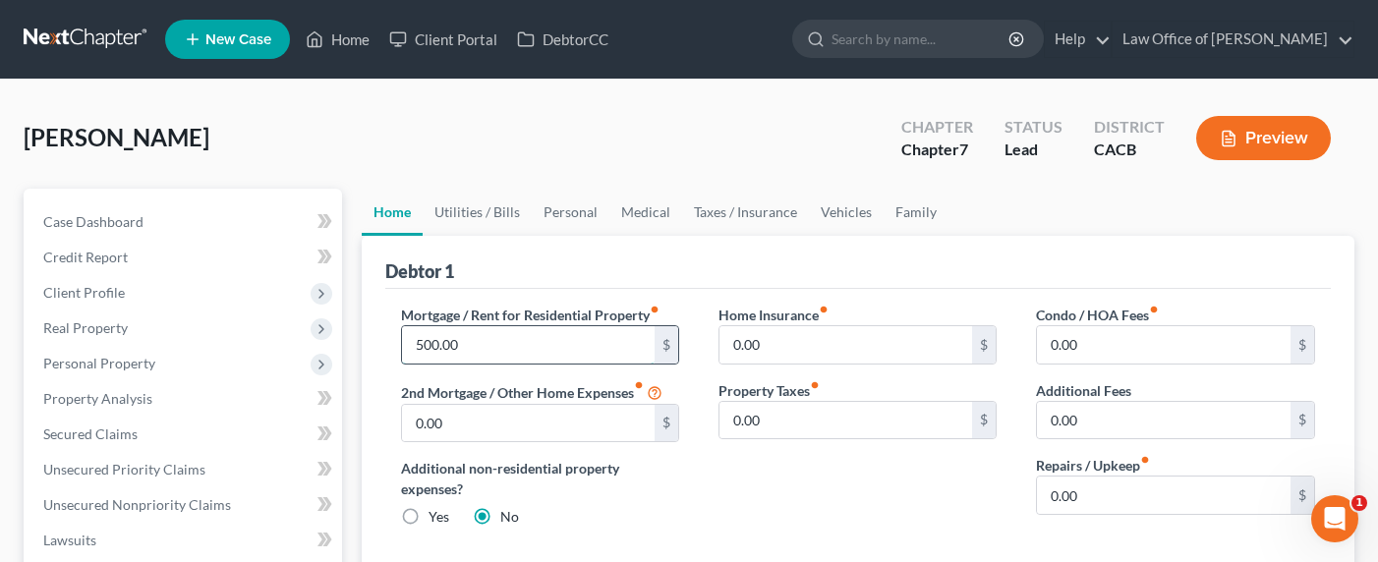
click at [416, 355] on input "500.00" at bounding box center [529, 344] width 254 height 37
click at [432, 350] on input "500.00" at bounding box center [529, 344] width 254 height 37
drag, startPoint x: 423, startPoint y: 345, endPoint x: 403, endPoint y: 337, distance: 21.2
click at [406, 342] on input "500.00" at bounding box center [529, 344] width 254 height 37
type input "800.00"
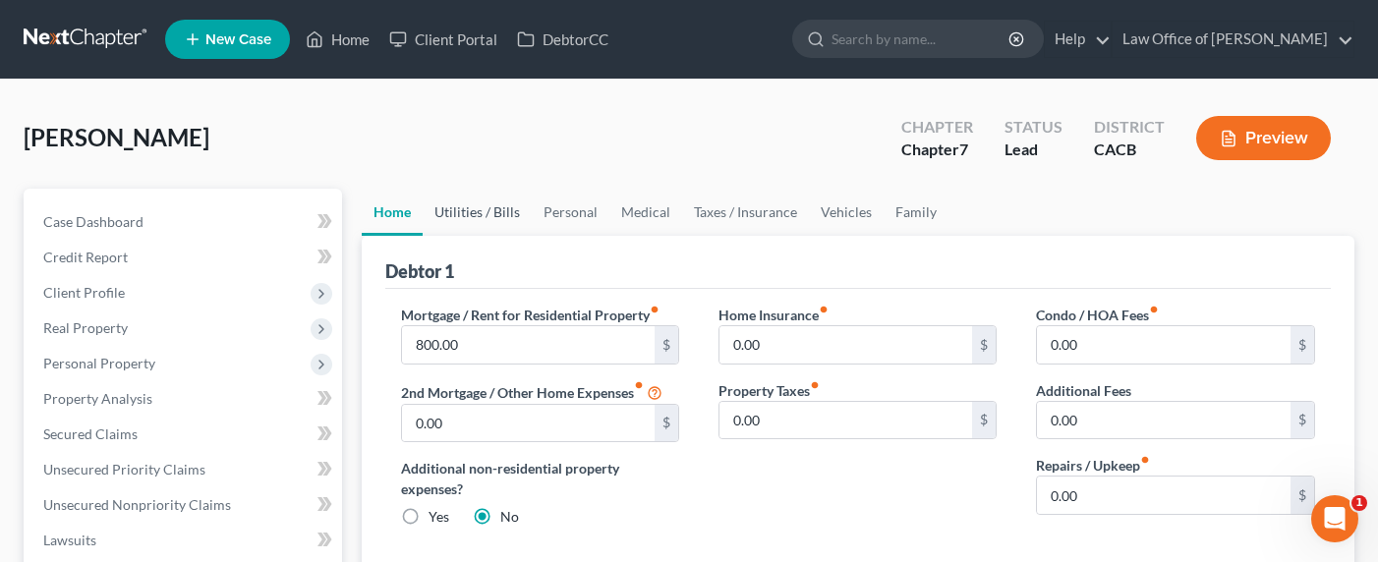
click at [467, 214] on link "Utilities / Bills" at bounding box center [477, 212] width 109 height 47
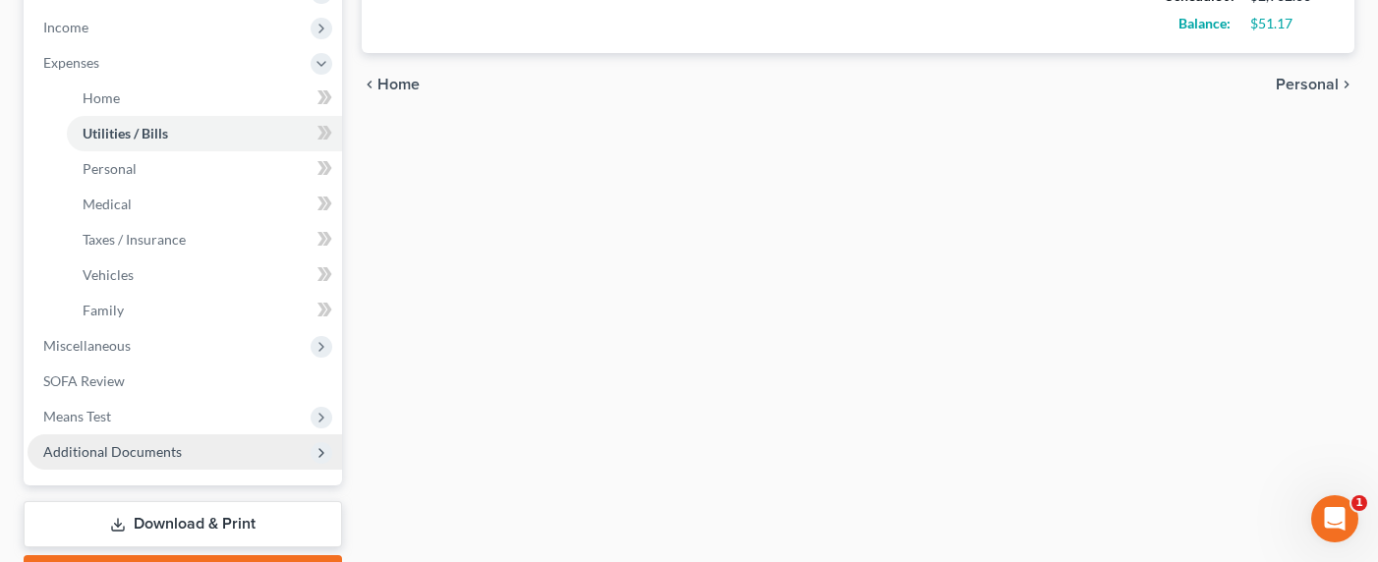
scroll to position [678, 0]
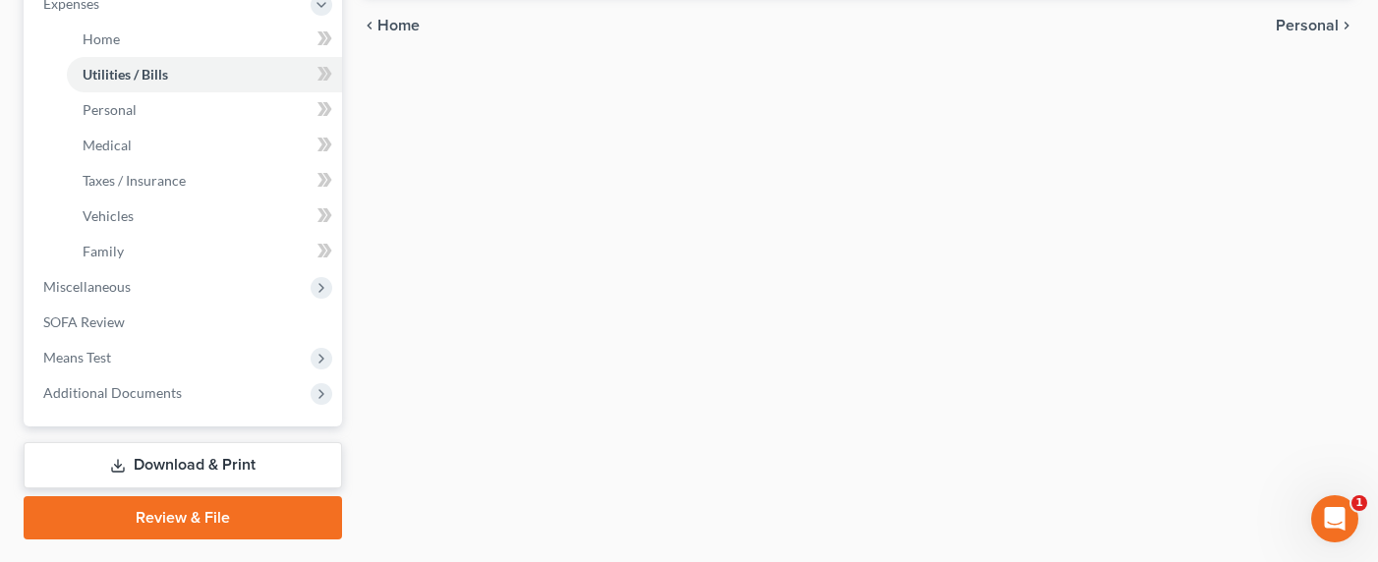
click at [173, 458] on link "Download & Print" at bounding box center [183, 465] width 318 height 46
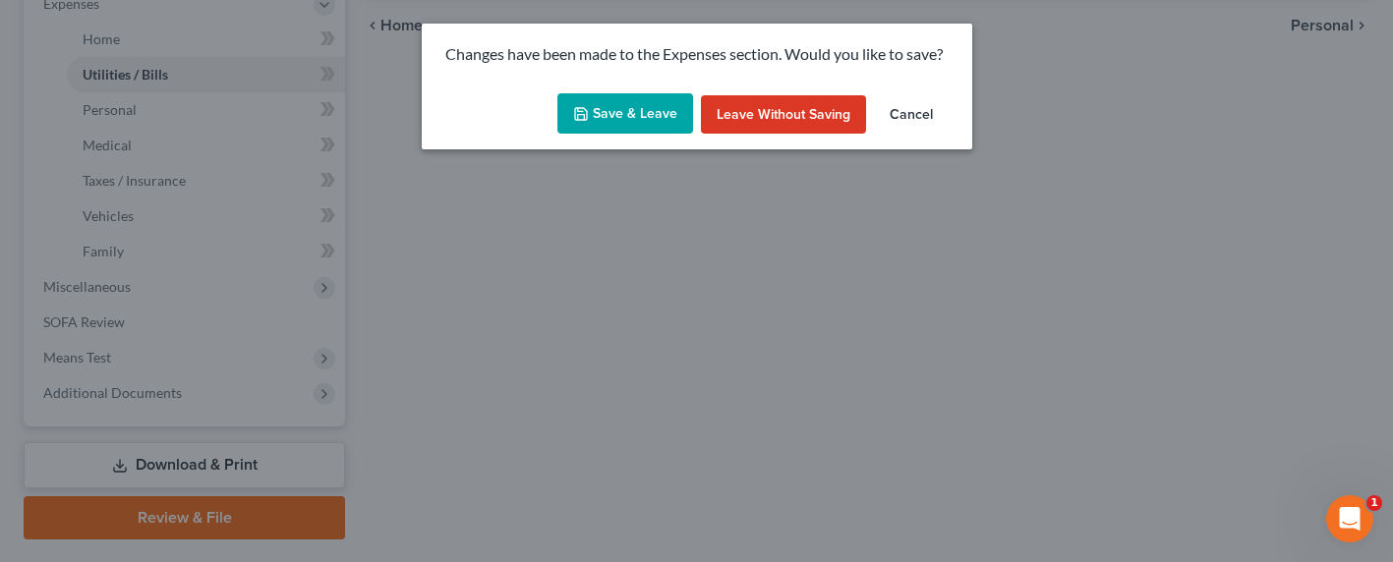
click at [601, 110] on button "Save & Leave" at bounding box center [625, 113] width 136 height 41
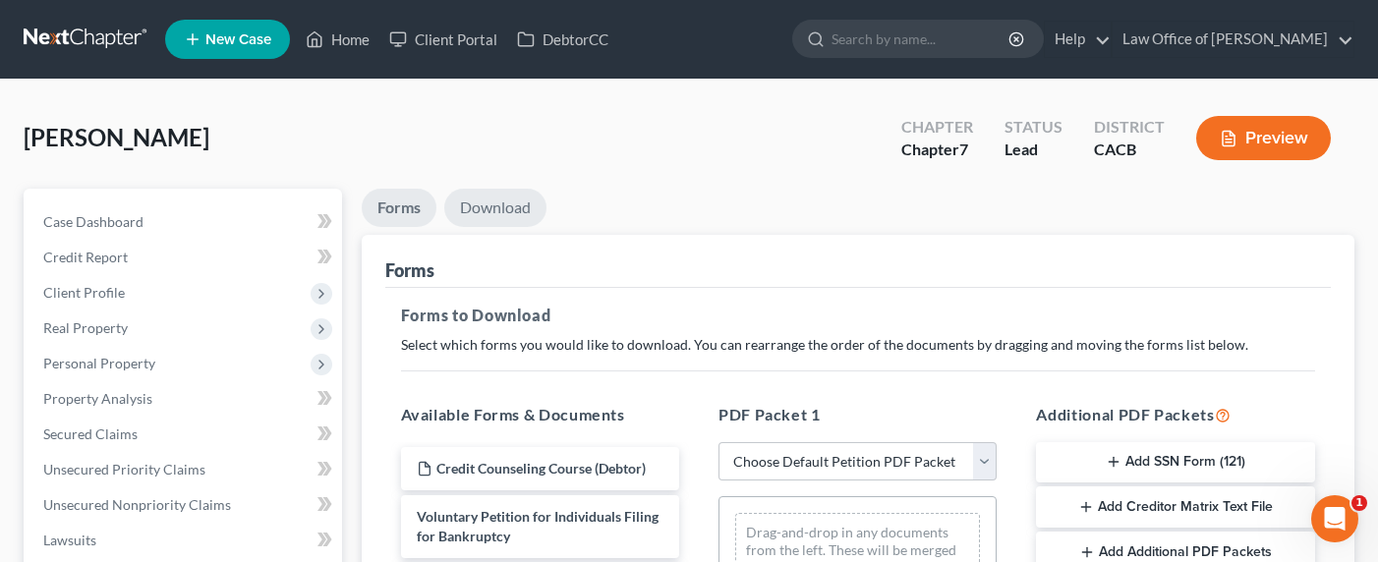
click at [479, 199] on link "Download" at bounding box center [495, 208] width 102 height 38
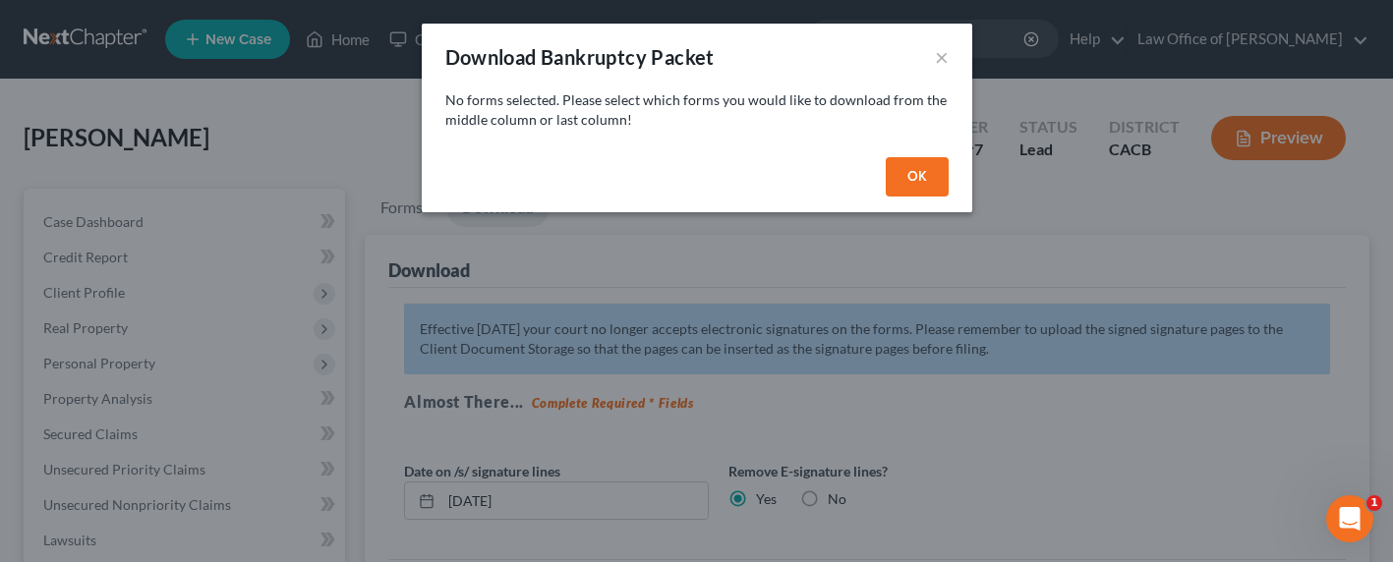
click at [894, 180] on button "OK" at bounding box center [916, 176] width 63 height 39
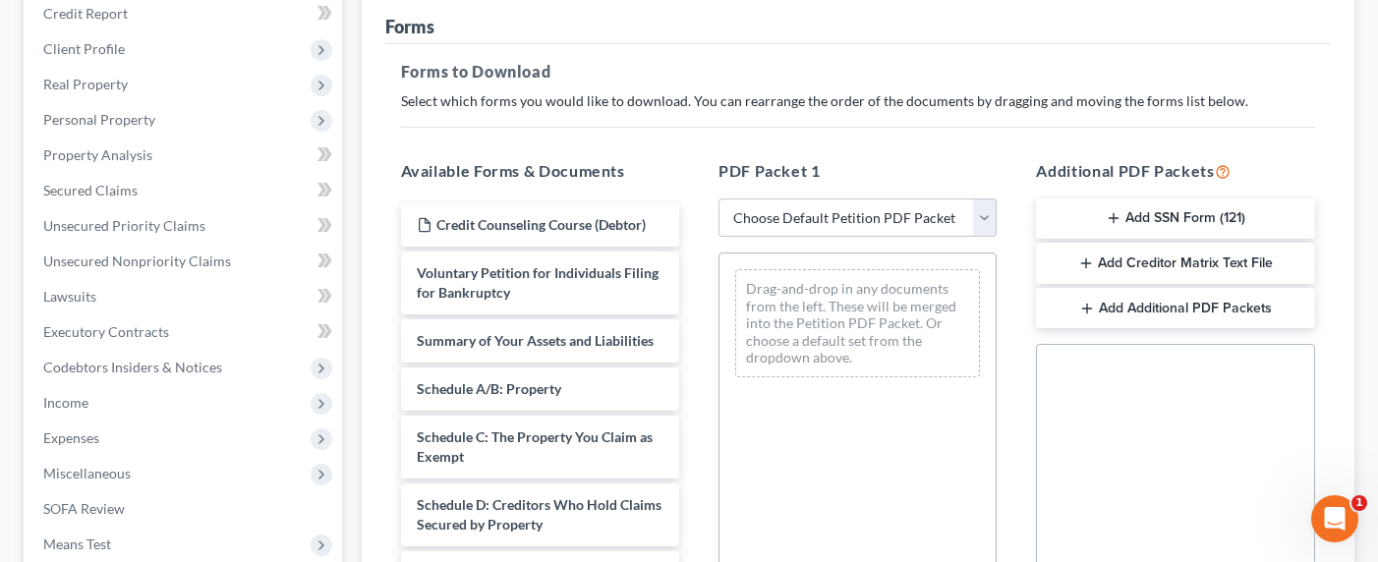
scroll to position [384, 0]
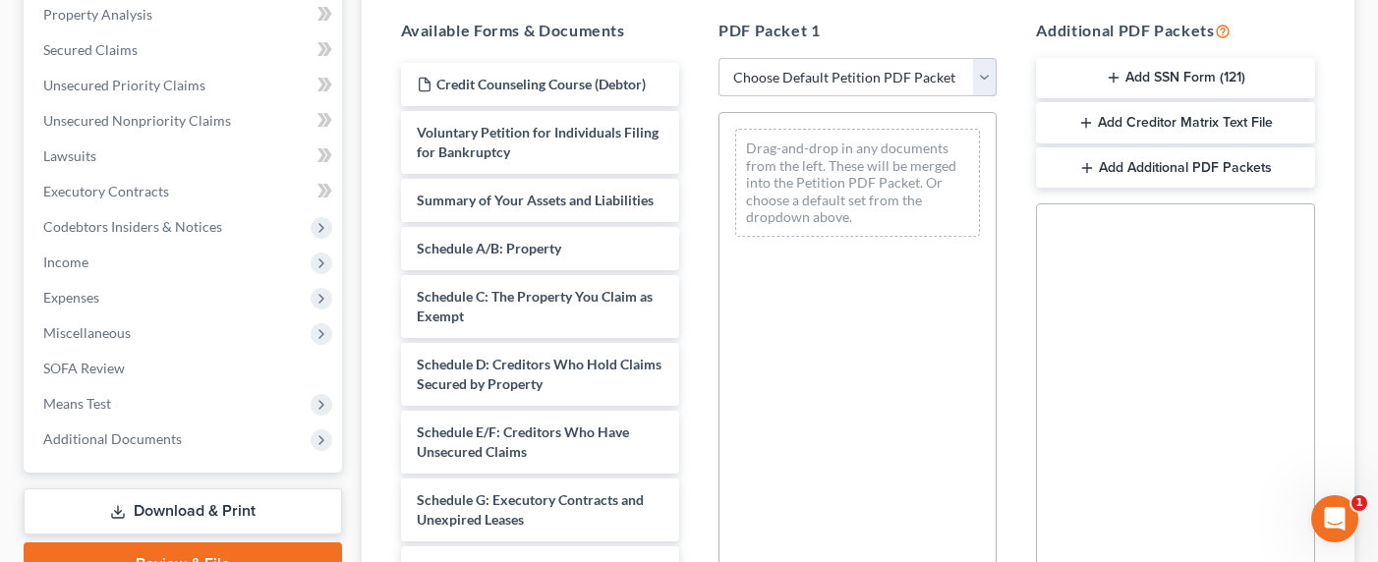
click at [797, 76] on select "Choose Default Petition PDF Packet Complete Bankruptcy Petition (all forms and …" at bounding box center [857, 77] width 278 height 39
select select "3"
click at [718, 58] on select "Choose Default Petition PDF Packet Complete Bankruptcy Petition (all forms and …" at bounding box center [857, 77] width 278 height 39
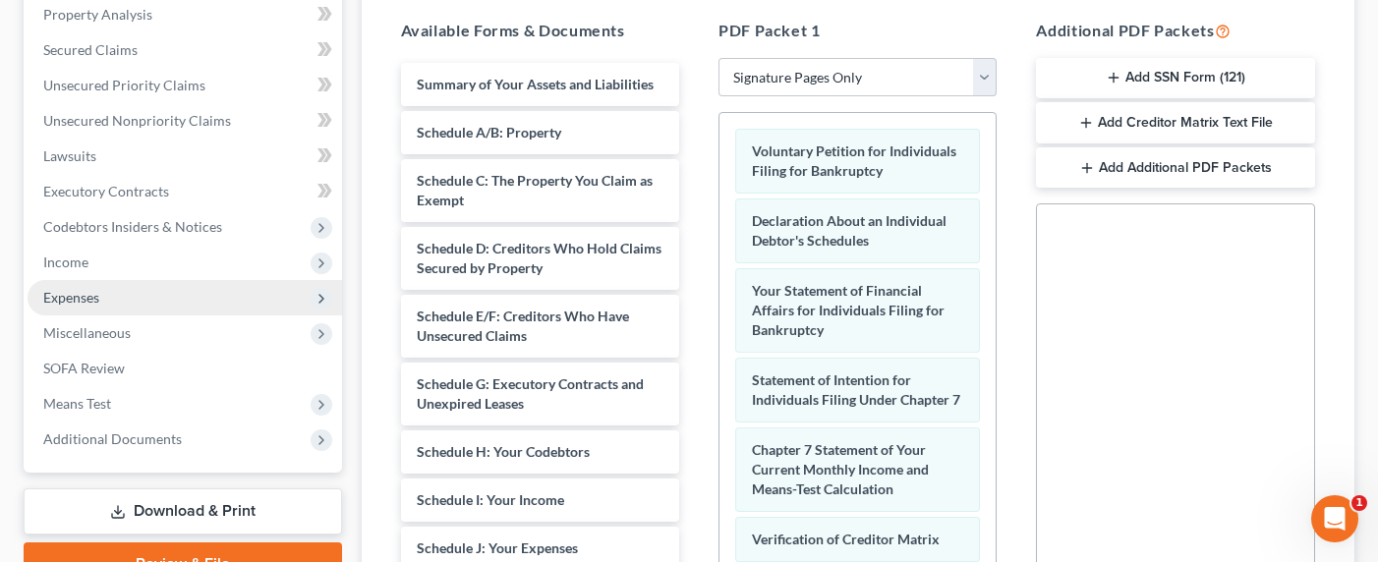
click at [74, 302] on span "Expenses" at bounding box center [71, 297] width 56 height 17
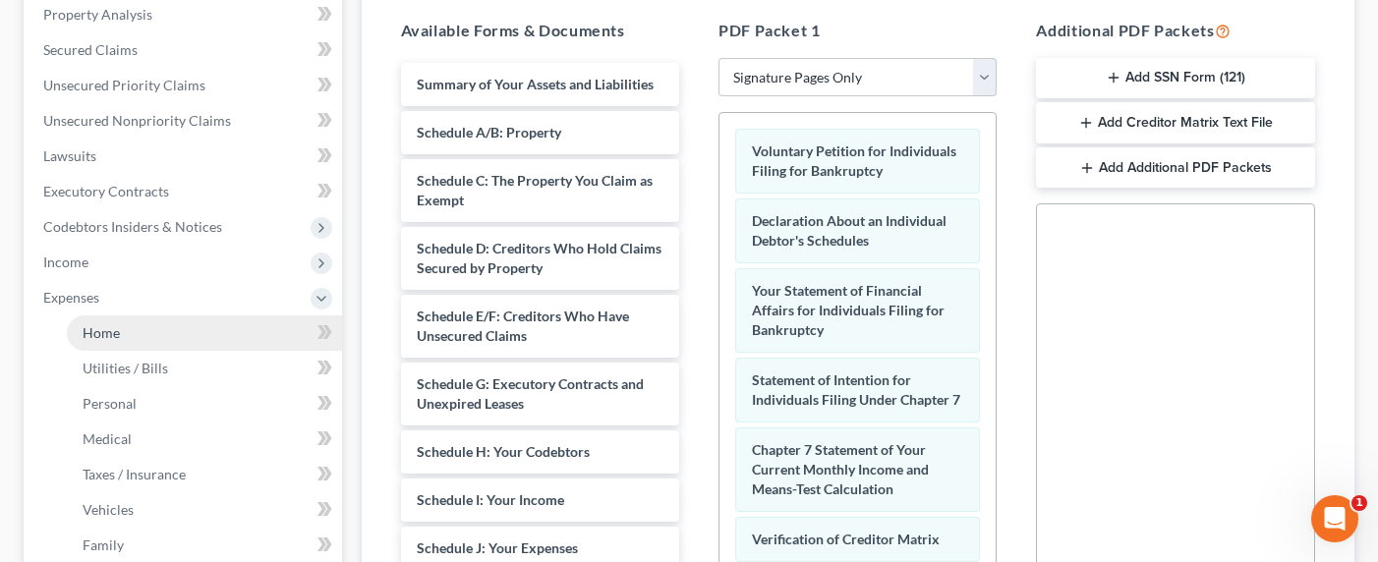
click at [92, 321] on link "Home" at bounding box center [204, 332] width 275 height 35
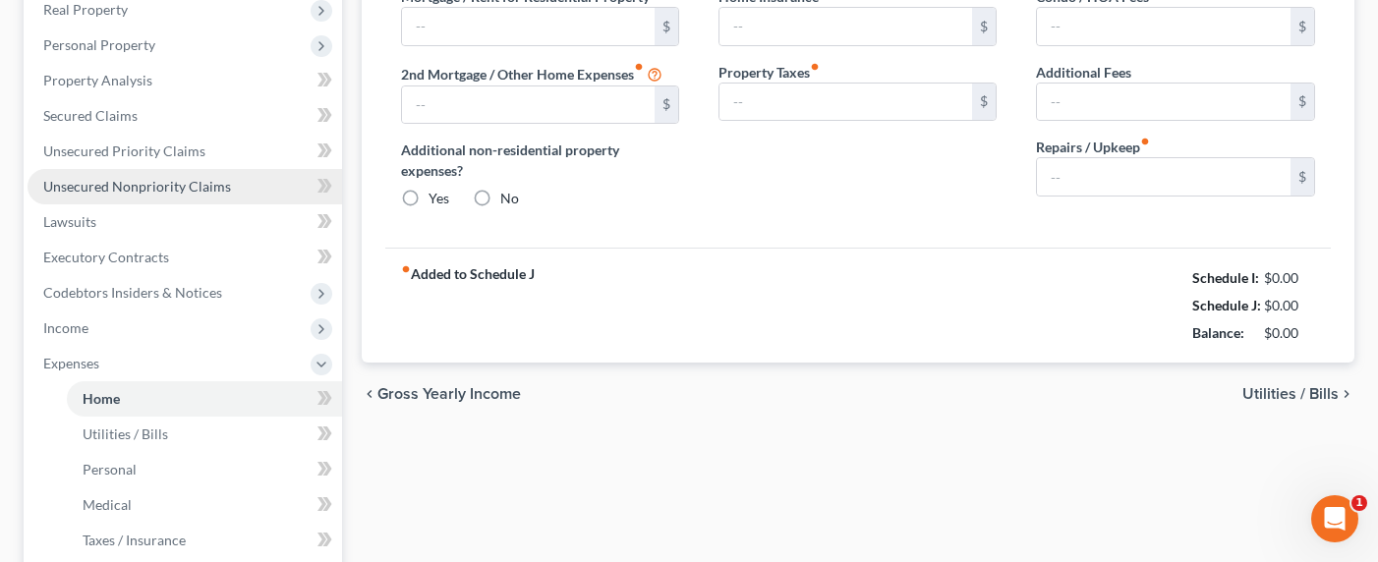
type input "800.00"
type input "0.00"
radio input "true"
type input "0.00"
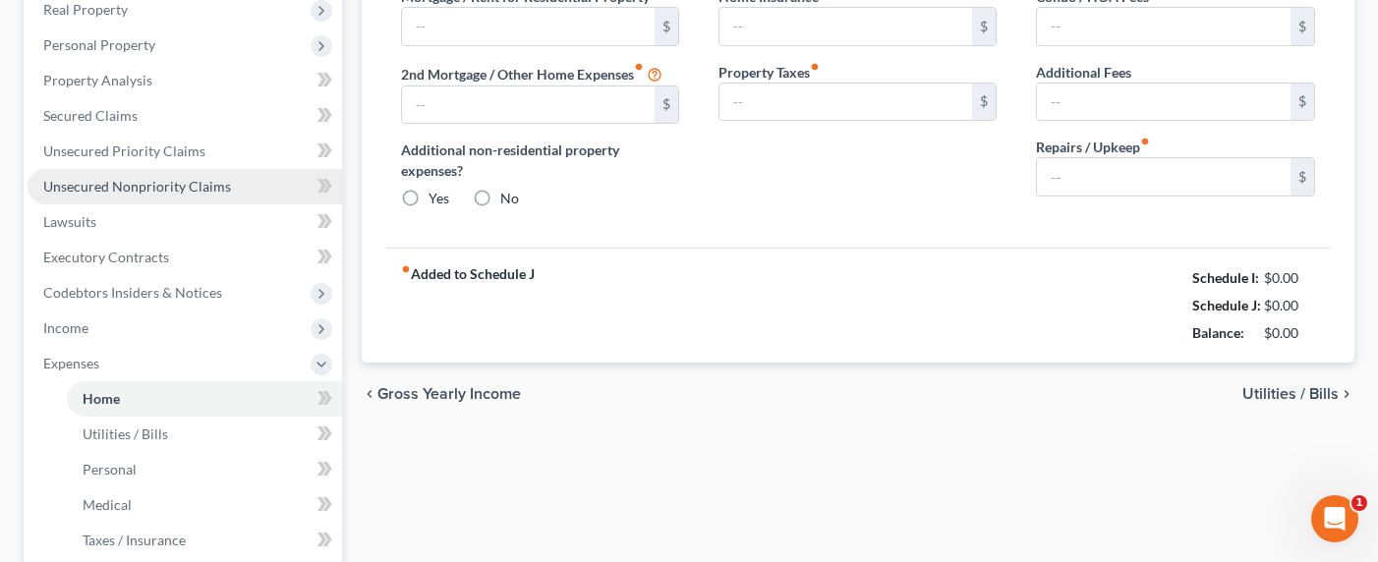
type input "0.00"
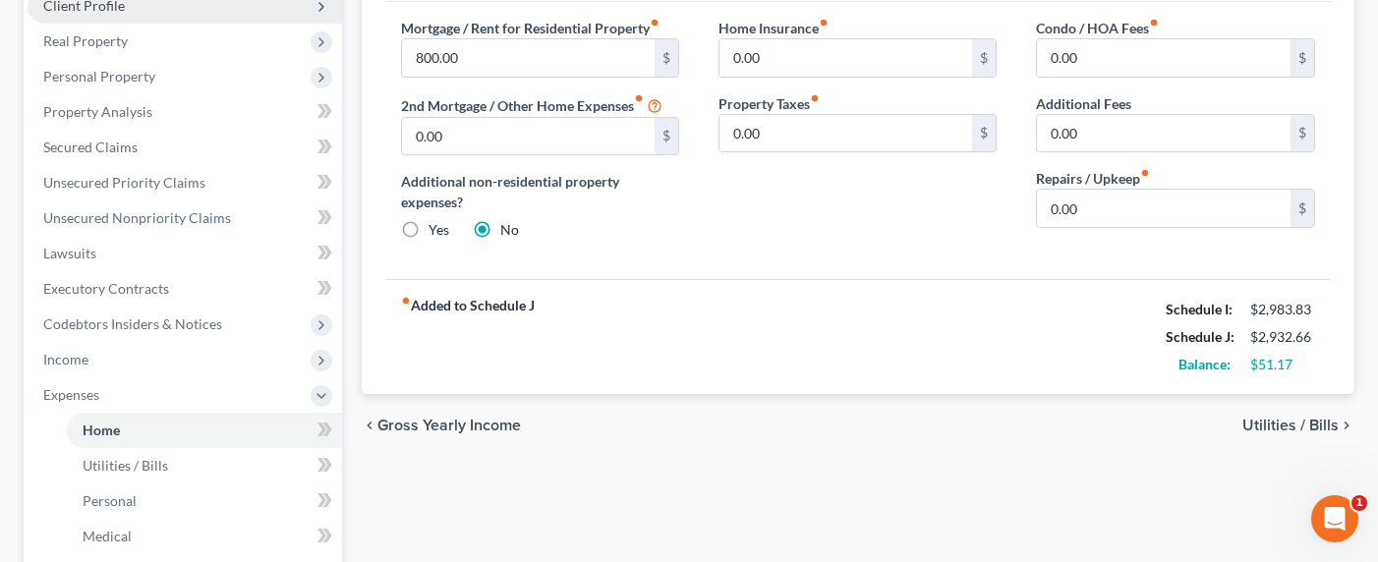
scroll to position [225, 0]
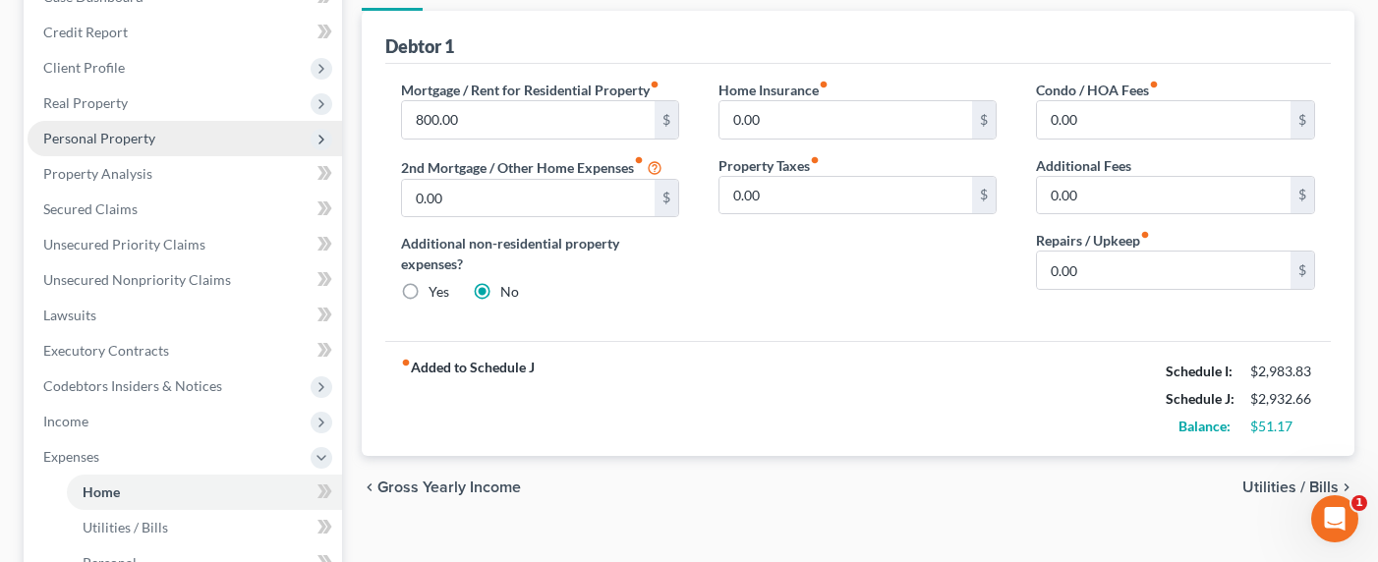
click at [93, 137] on span "Personal Property" at bounding box center [99, 138] width 112 height 17
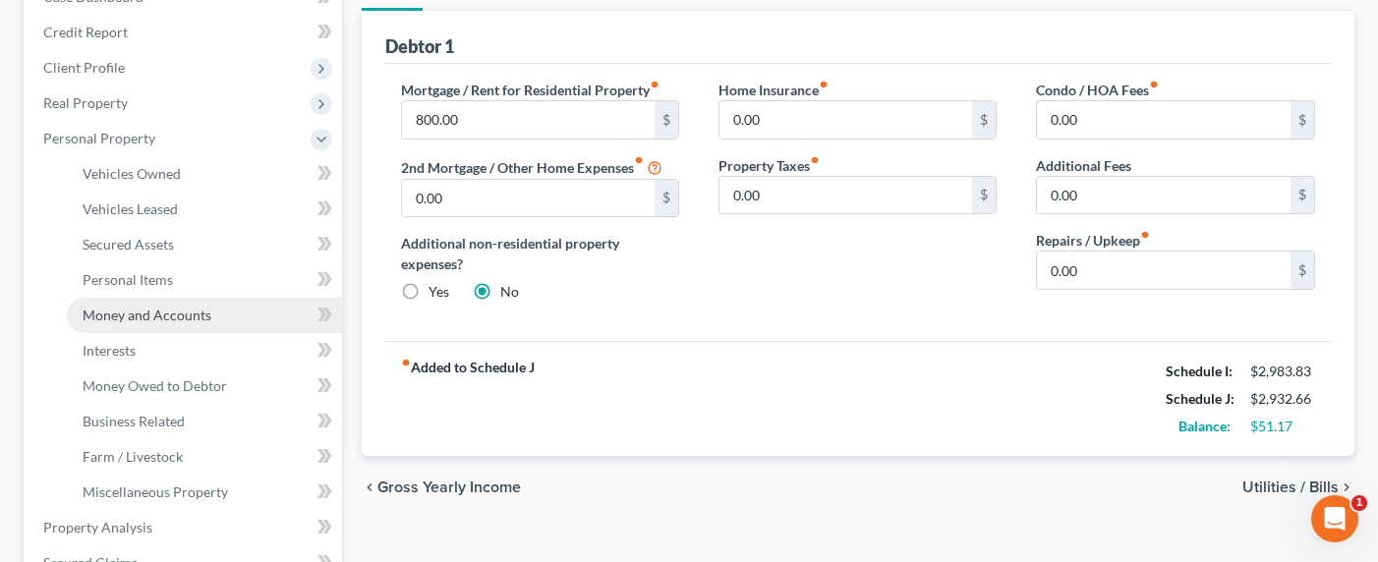
click at [106, 307] on span "Money and Accounts" at bounding box center [147, 315] width 129 height 17
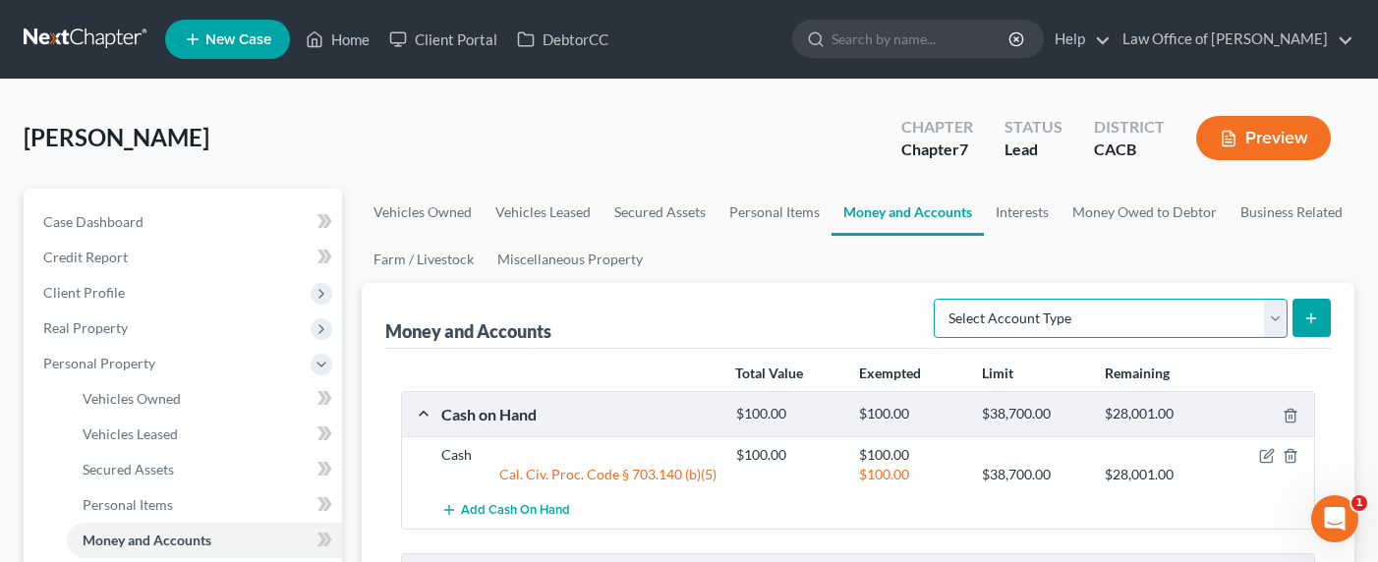
click at [1139, 312] on select "Select Account Type Brokerage Cash on Hand Certificates of Deposit Checking Acc…" at bounding box center [1111, 318] width 354 height 39
select select "other"
click at [938, 299] on select "Select Account Type Brokerage Cash on Hand Certificates of Deposit Checking Acc…" at bounding box center [1111, 318] width 354 height 39
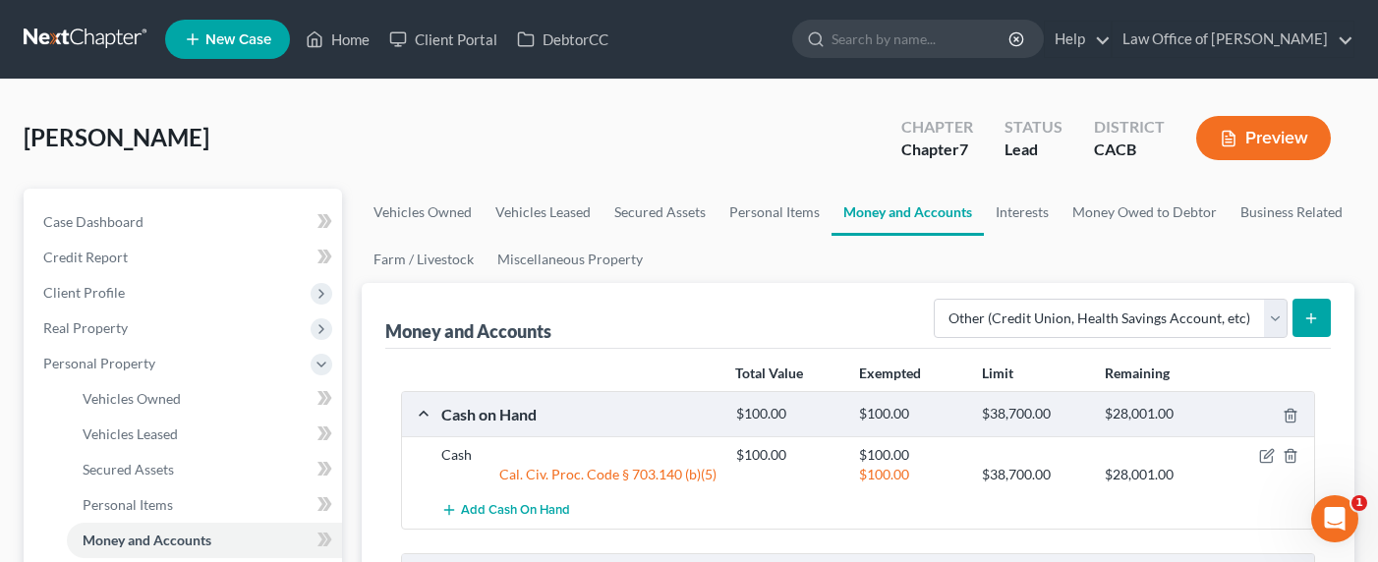
click at [1316, 319] on icon "submit" at bounding box center [1311, 319] width 16 height 16
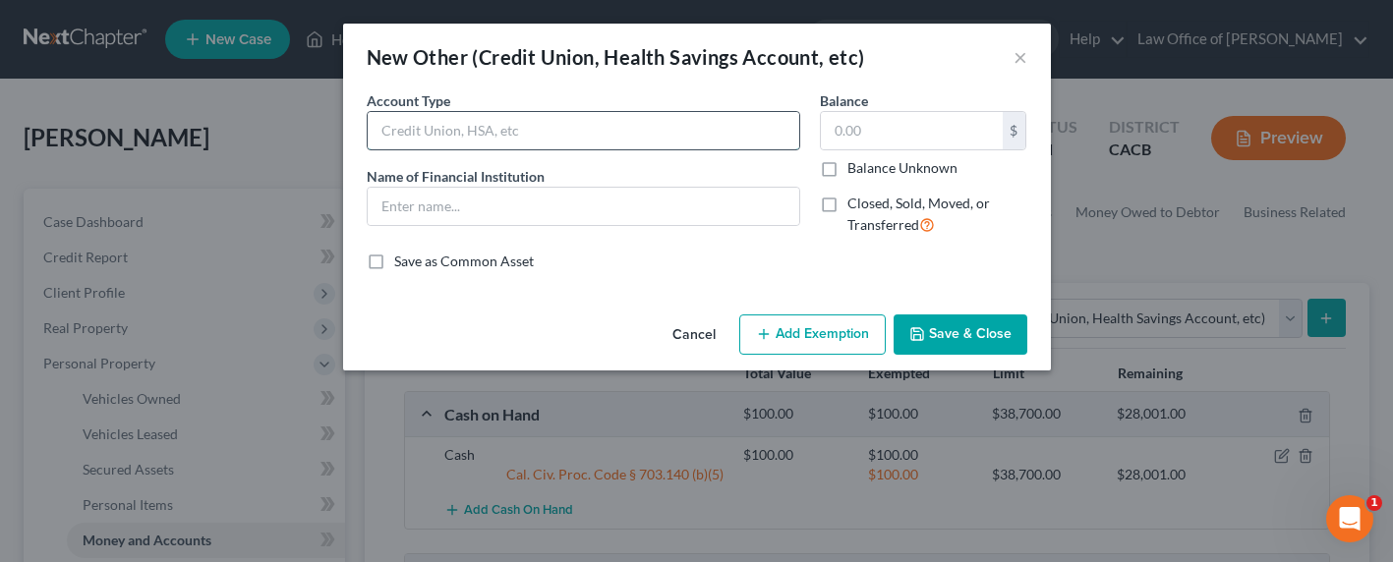
click at [656, 118] on input "text" at bounding box center [583, 130] width 431 height 37
type input "Robinhood Crypto Account"
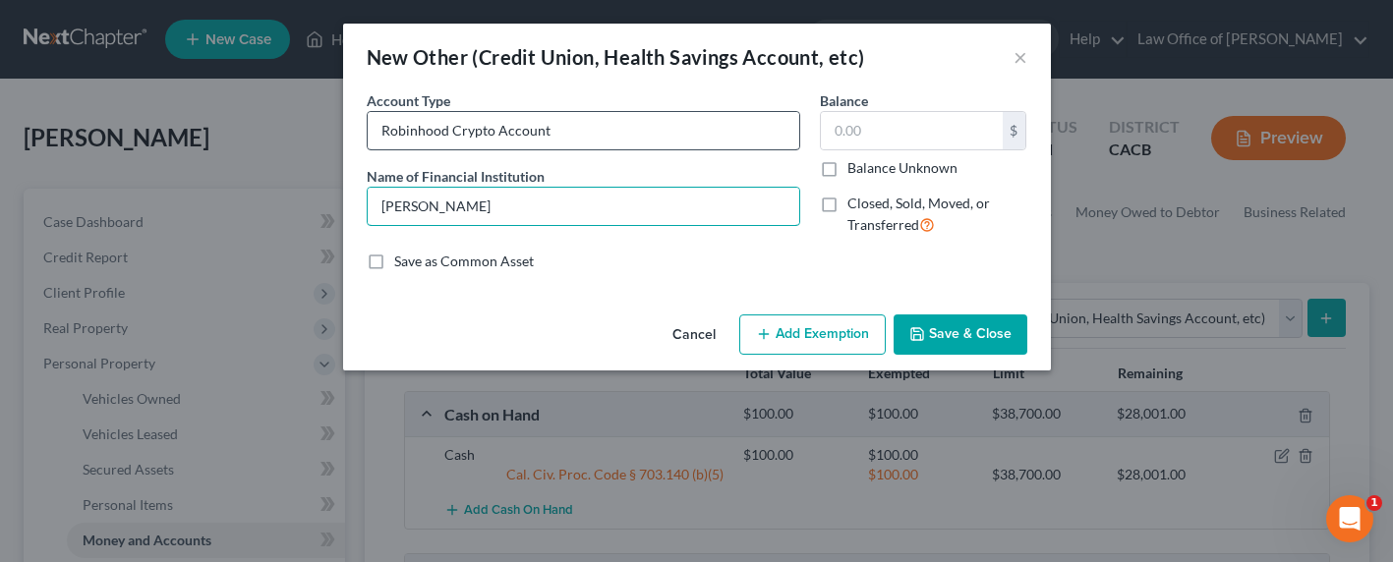
type input "Robinhood Crypto Account"
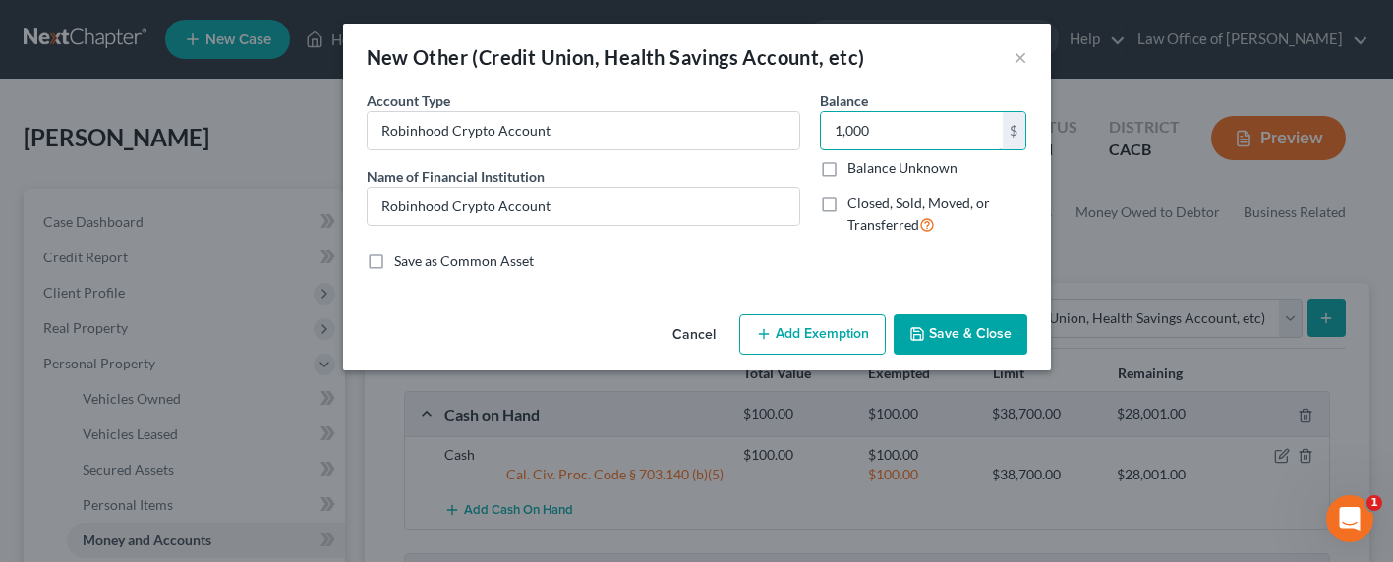
type input "1,000"
click at [834, 338] on button "Add Exemption" at bounding box center [812, 334] width 146 height 41
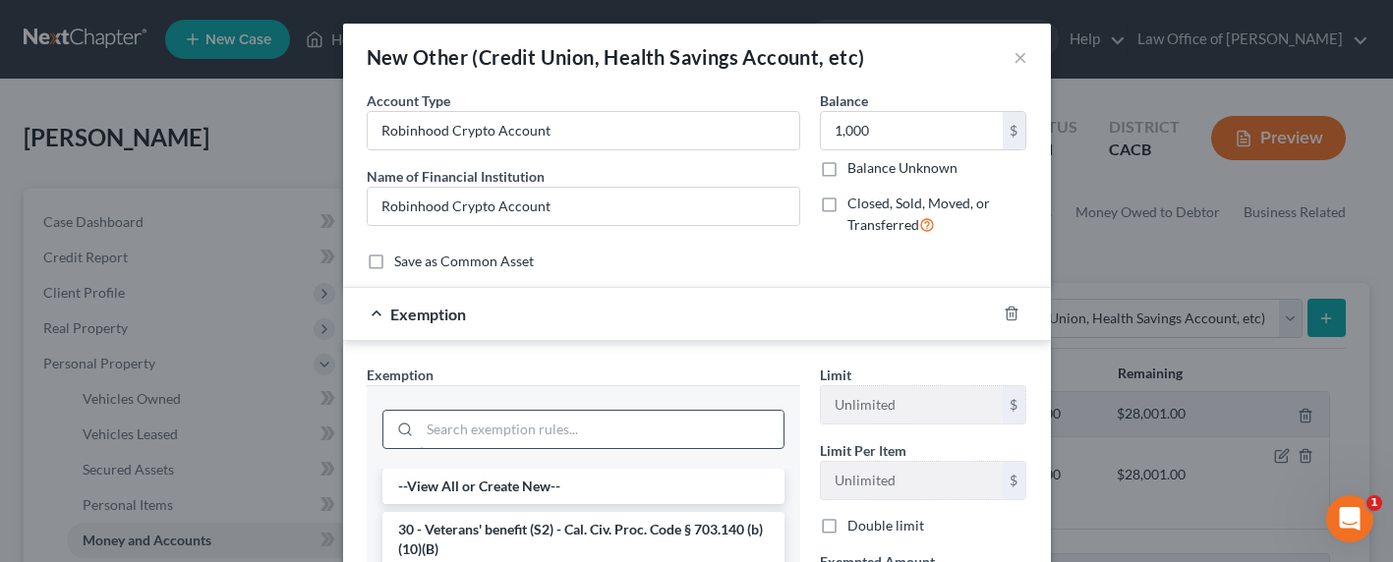
click at [581, 443] on input "search" at bounding box center [602, 429] width 364 height 37
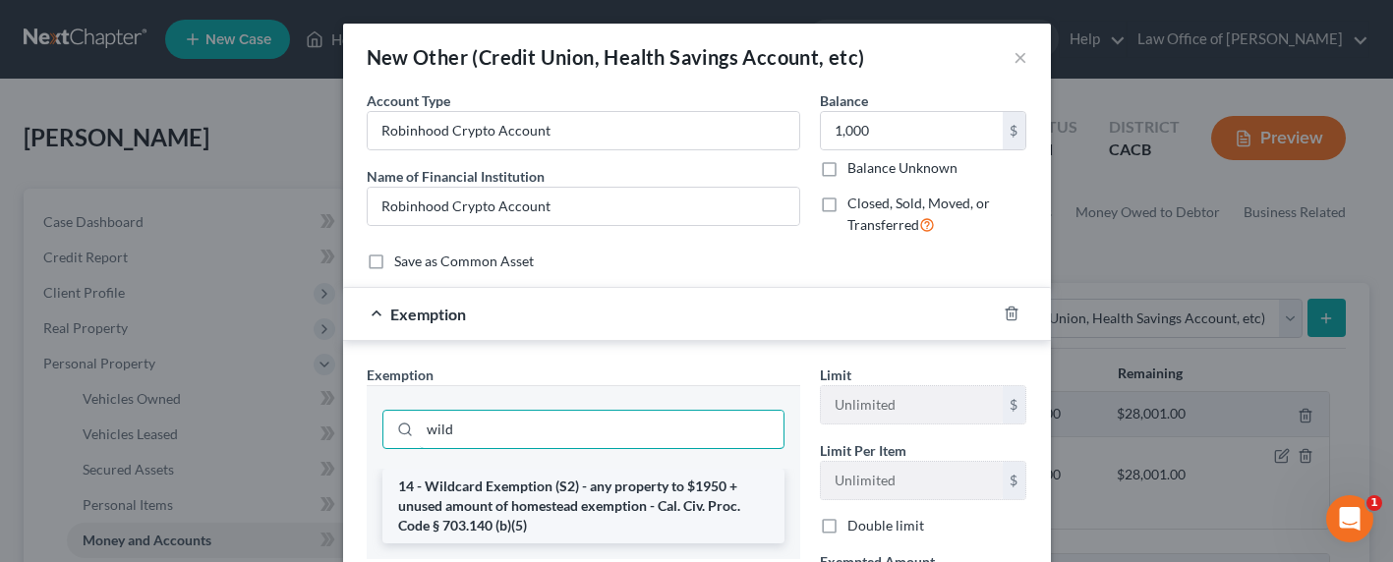
type input "wild"
click at [622, 516] on li "14 - Wildcard Exemption (S2) - any property to $1950 + unused amount of homeste…" at bounding box center [583, 506] width 402 height 75
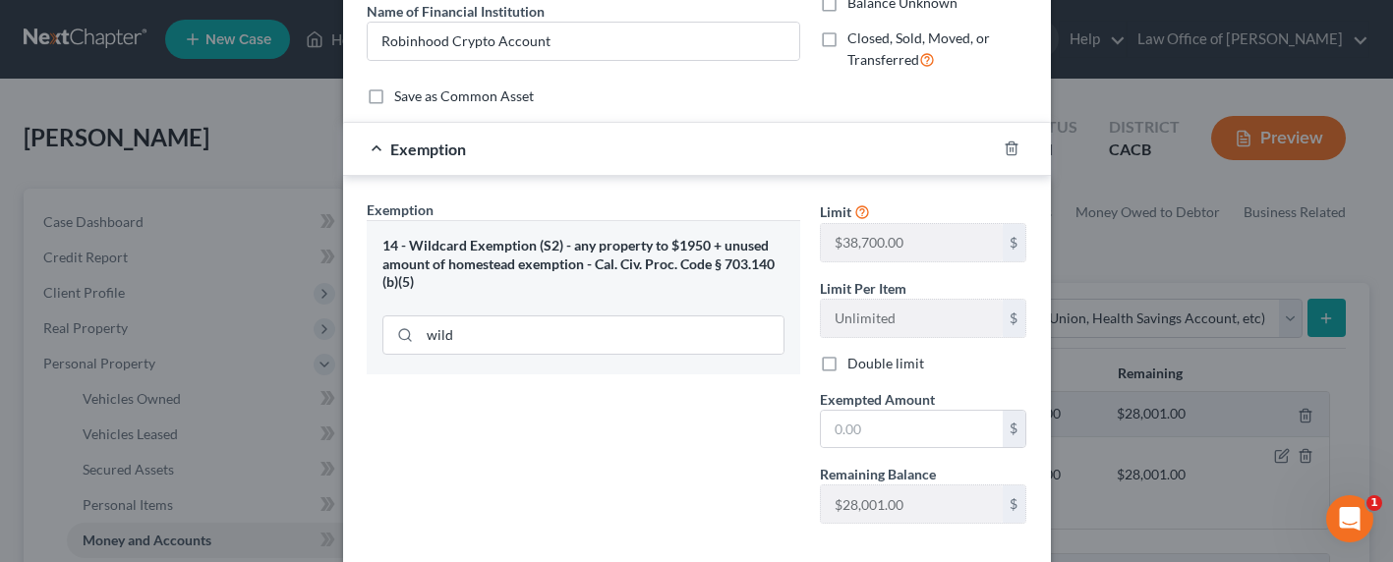
scroll to position [199, 0]
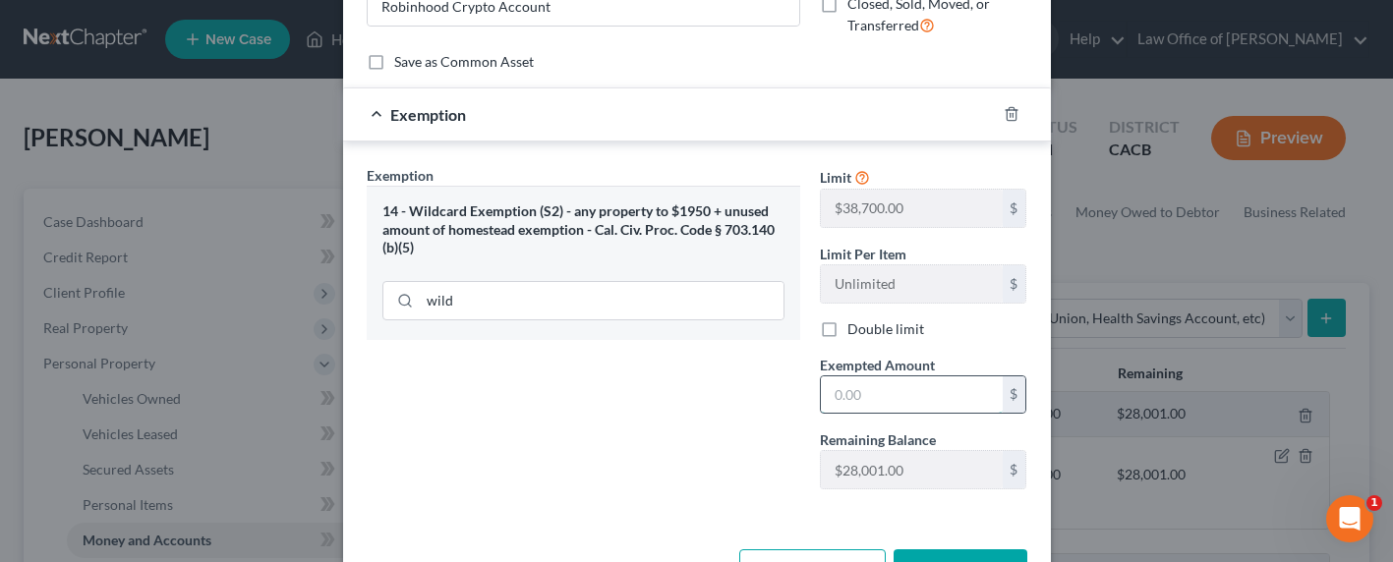
click at [881, 405] on input "text" at bounding box center [912, 394] width 182 height 37
type input "1,000"
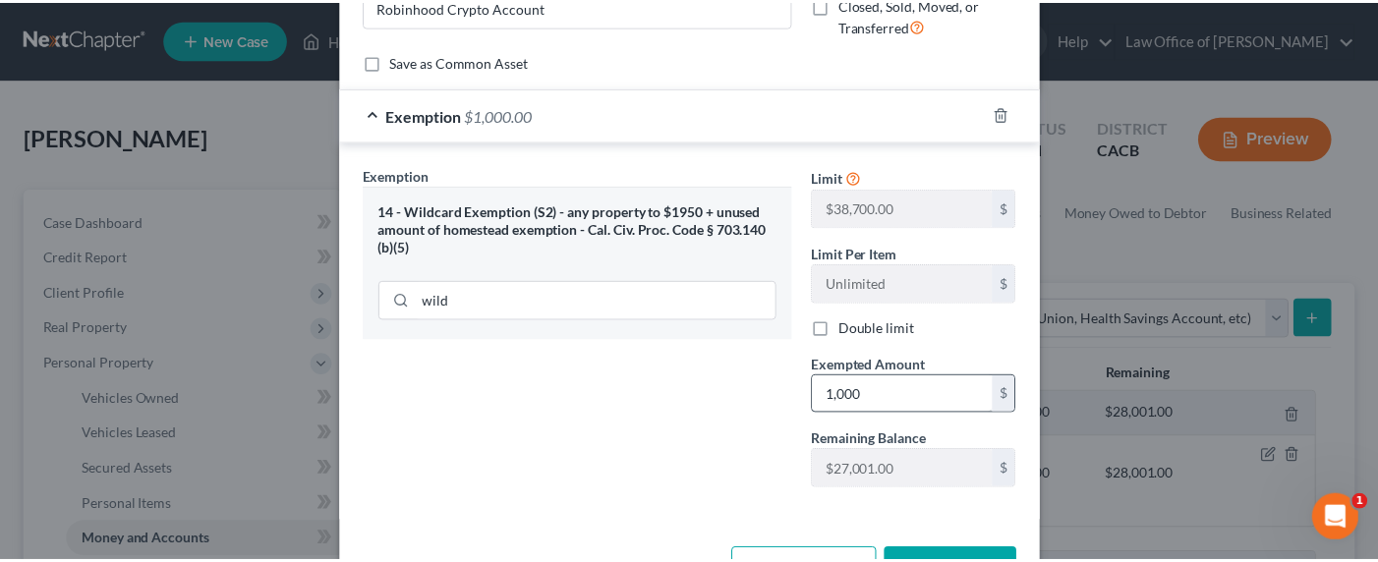
scroll to position [228, 0]
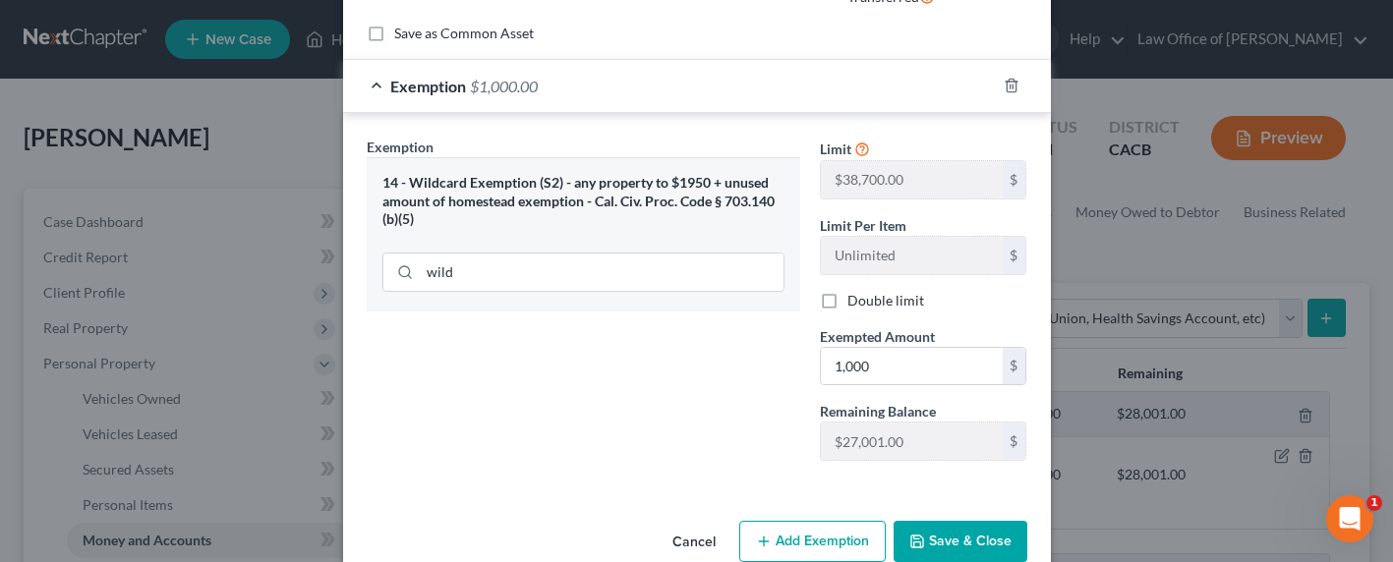
click at [940, 522] on button "Save & Close" at bounding box center [960, 541] width 134 height 41
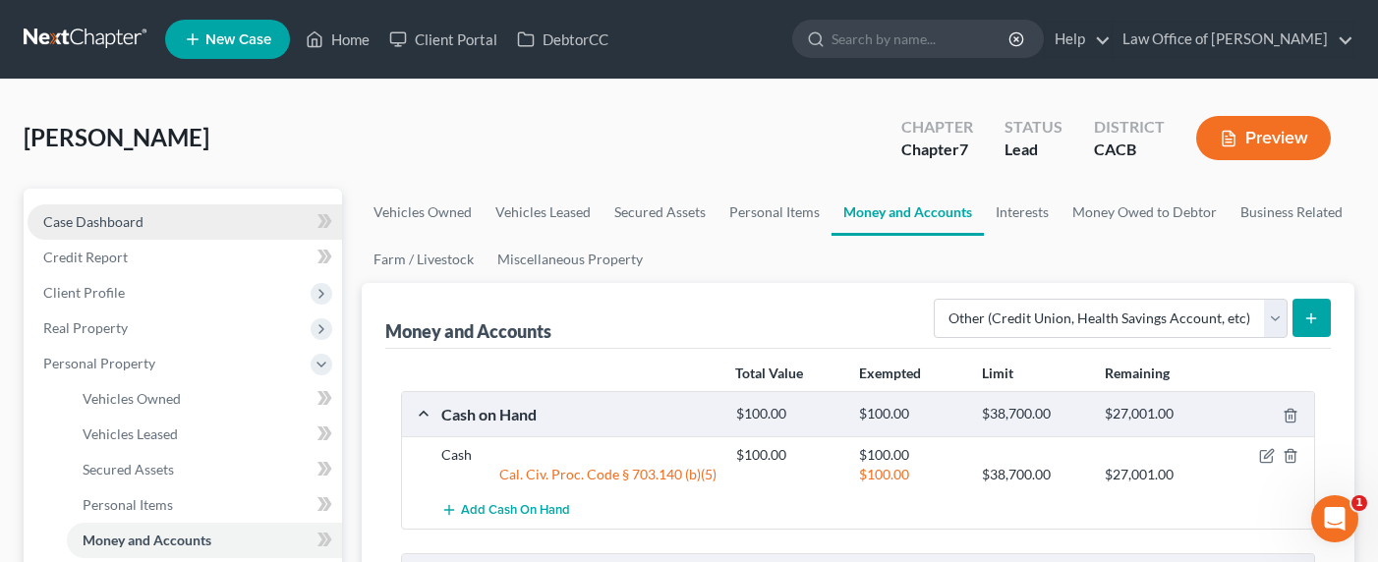
click at [96, 227] on span "Case Dashboard" at bounding box center [93, 221] width 100 height 17
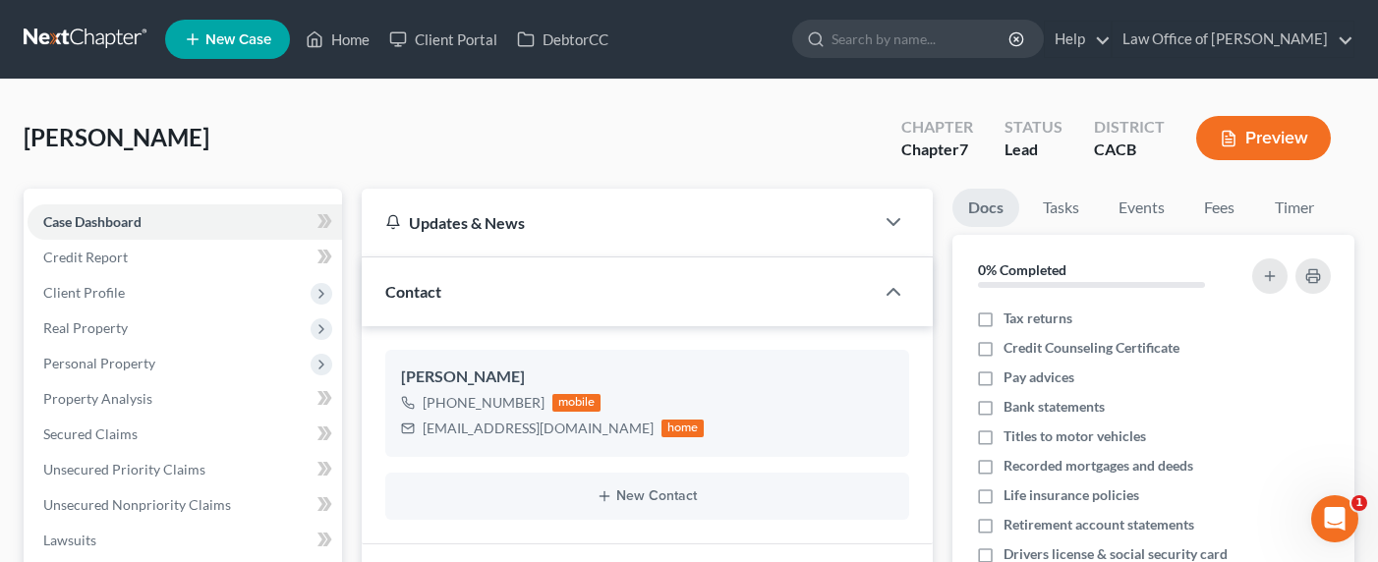
click at [77, 37] on link at bounding box center [87, 39] width 126 height 35
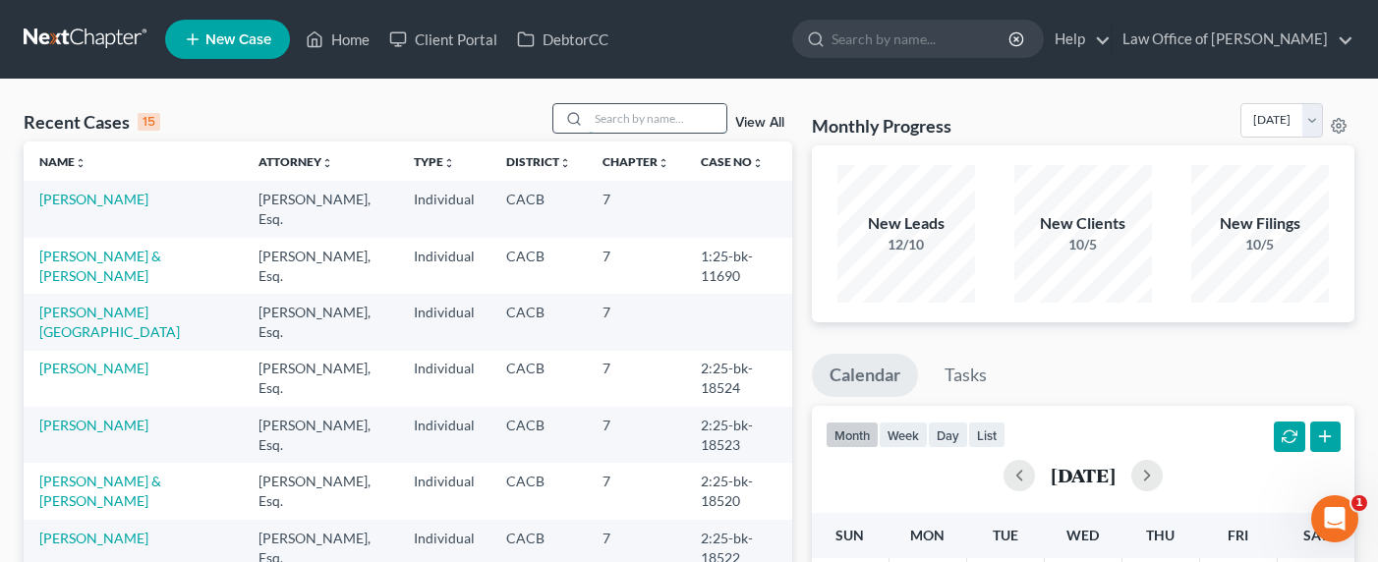
click at [620, 126] on input "search" at bounding box center [658, 118] width 138 height 28
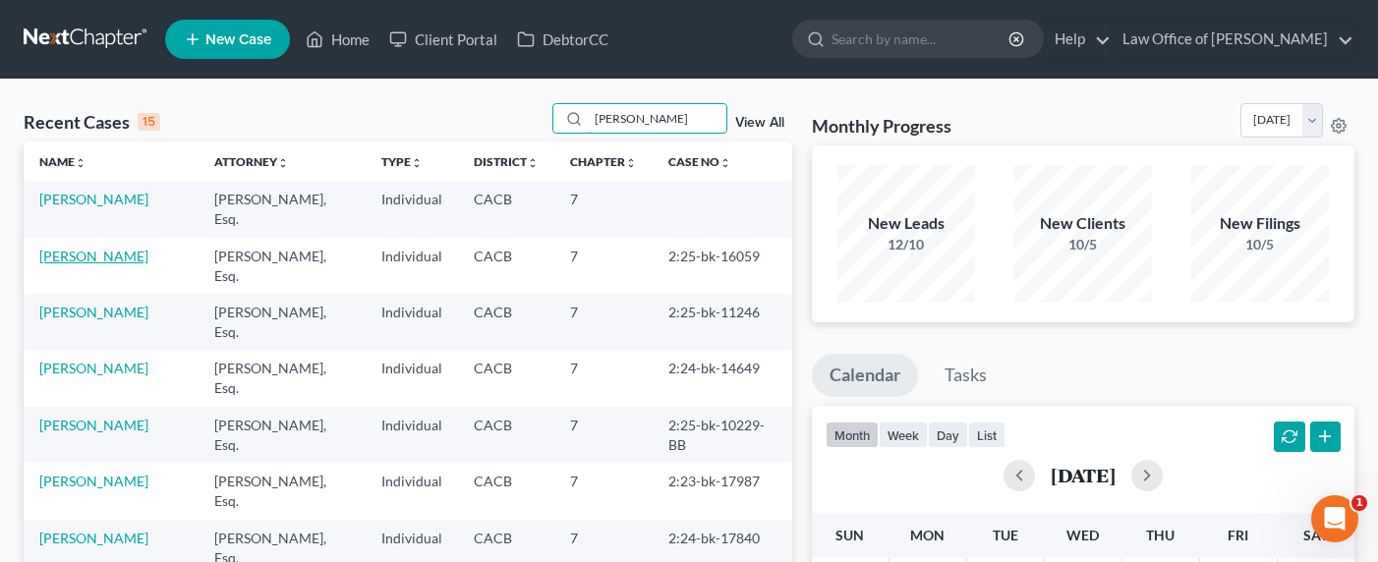
type input "robert"
click at [105, 248] on link "Aslanyan, Robert" at bounding box center [93, 256] width 109 height 17
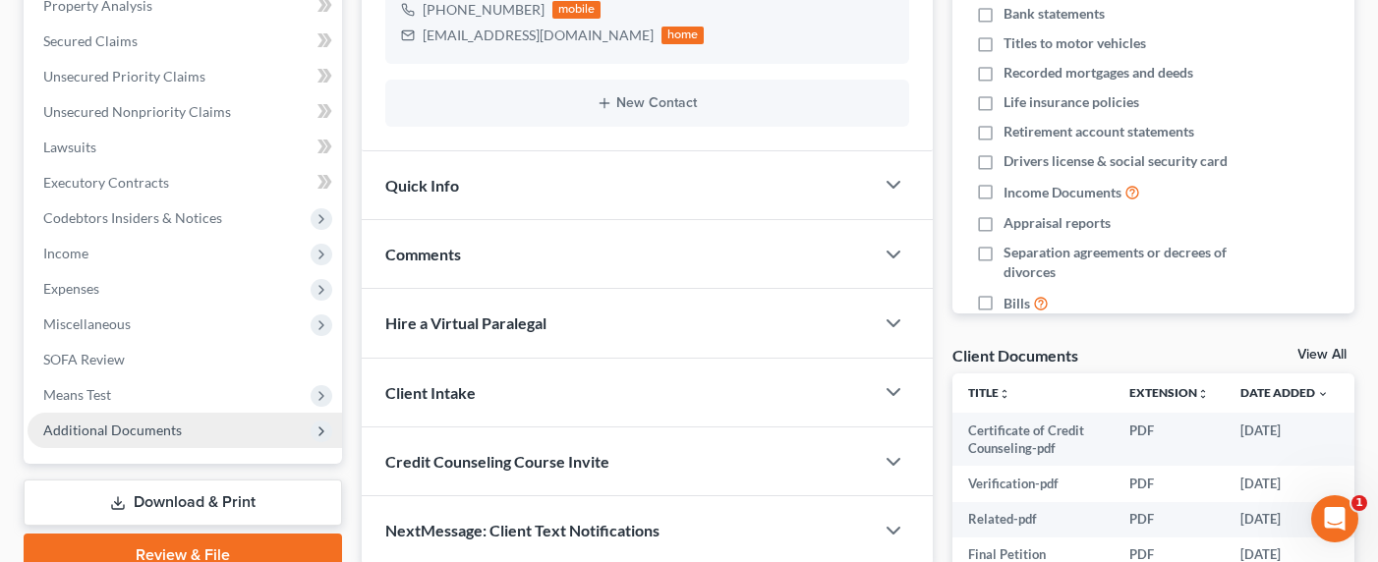
scroll to position [427, 0]
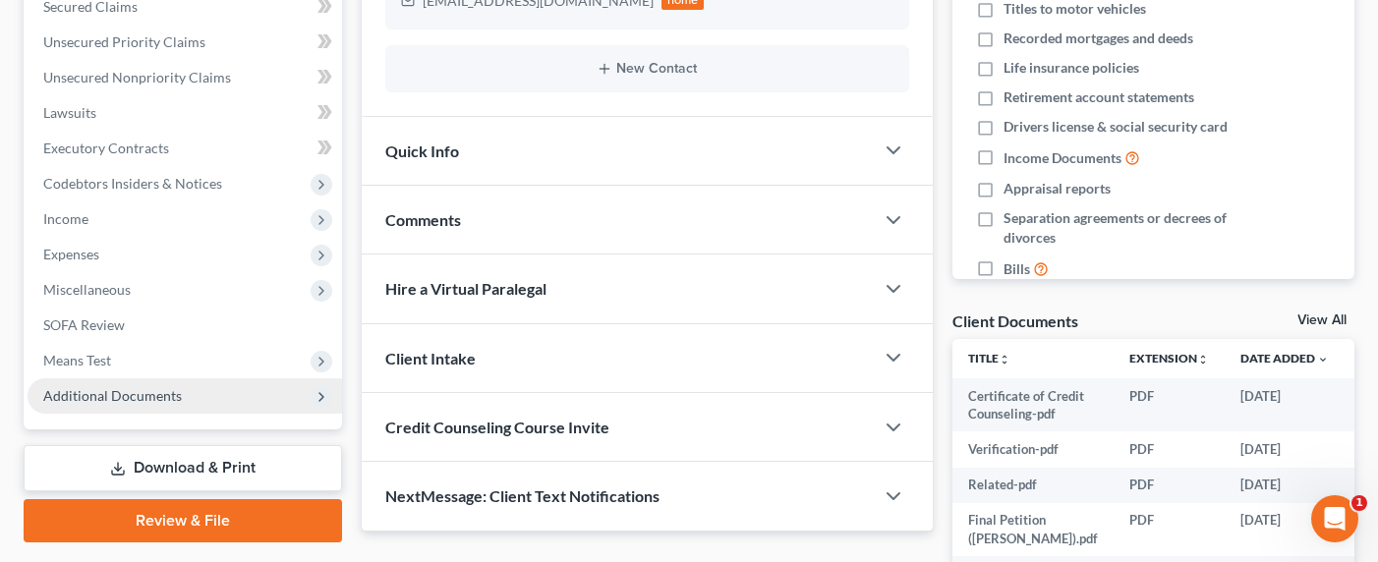
click at [118, 409] on span "Additional Documents" at bounding box center [185, 395] width 314 height 35
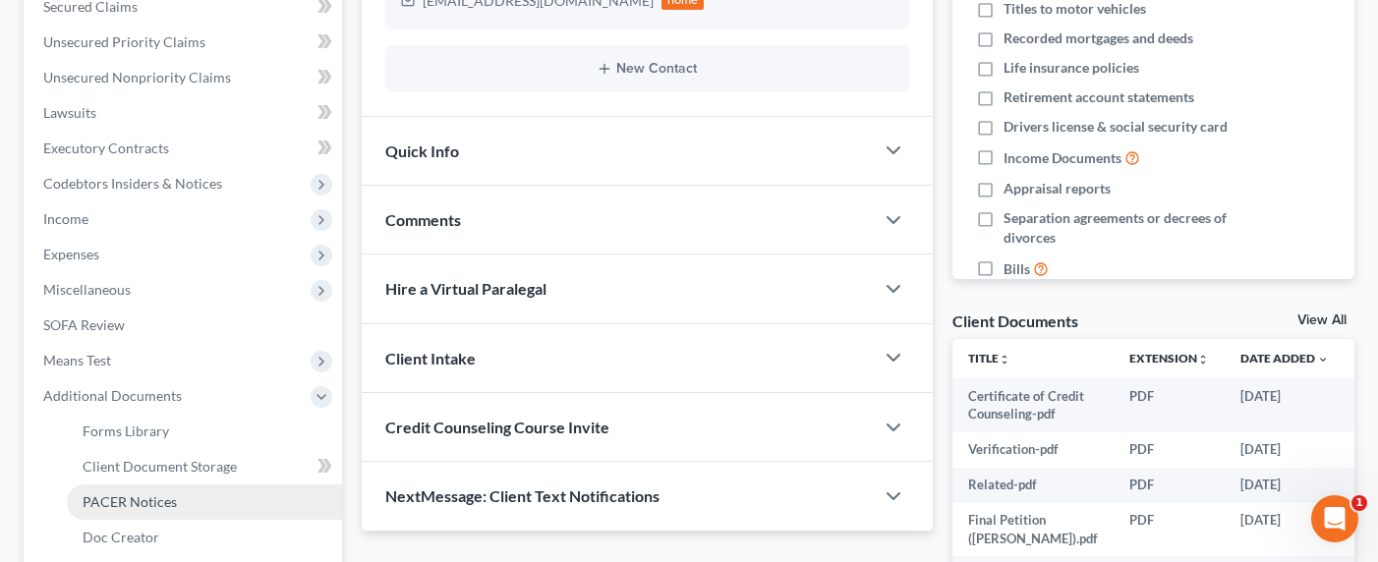
click at [127, 497] on span "PACER Notices" at bounding box center [130, 501] width 94 height 17
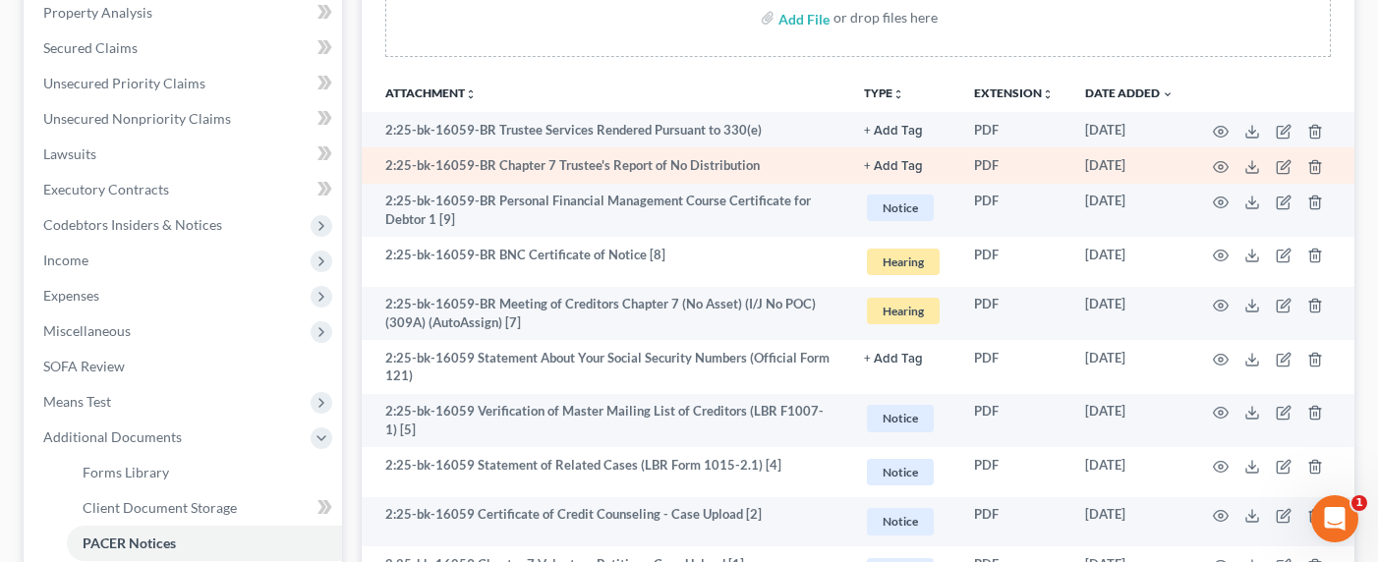
scroll to position [406, 0]
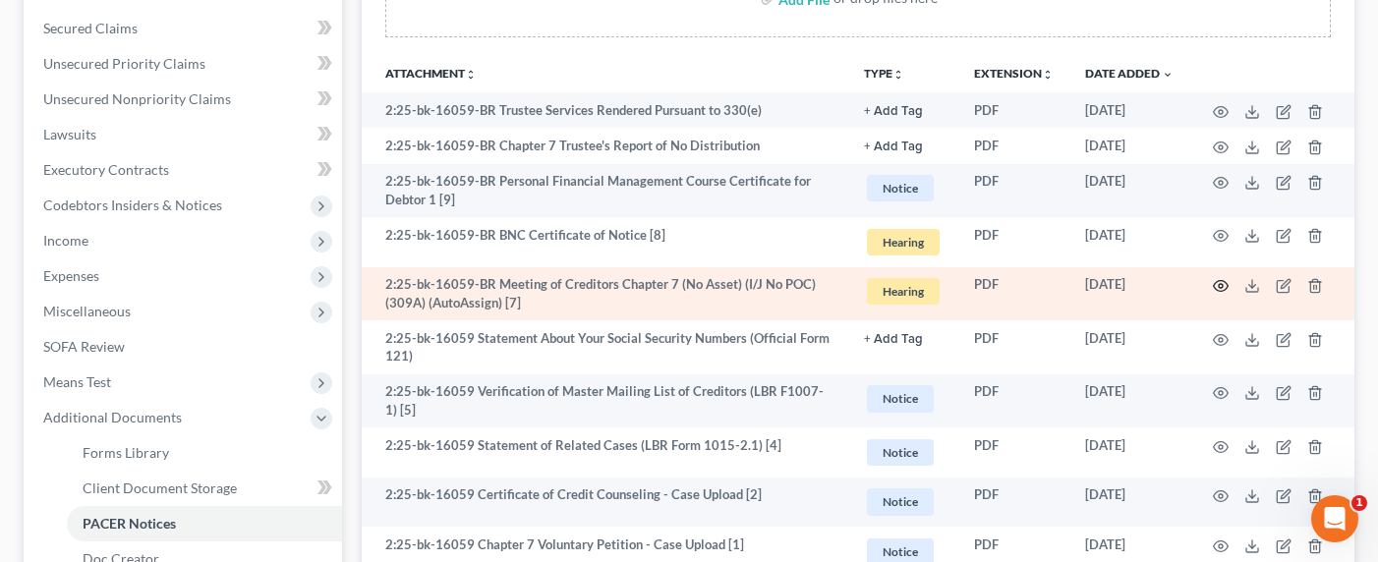
click at [1225, 280] on icon "button" at bounding box center [1221, 286] width 16 height 16
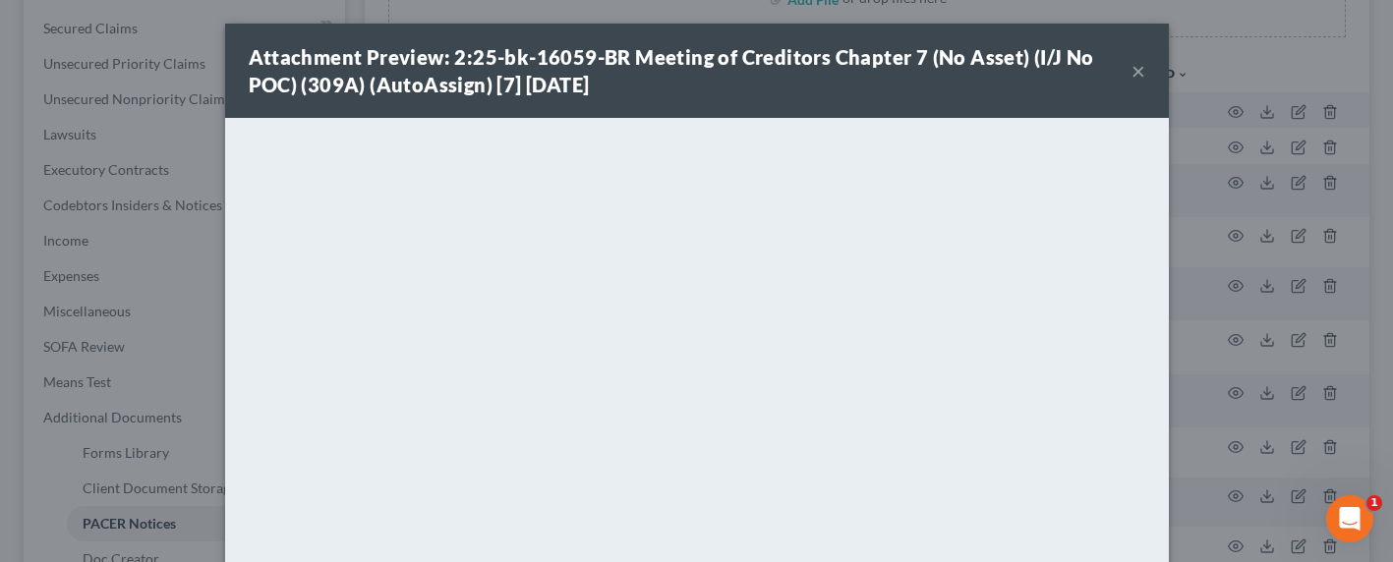
click at [1131, 76] on button "×" at bounding box center [1138, 71] width 14 height 24
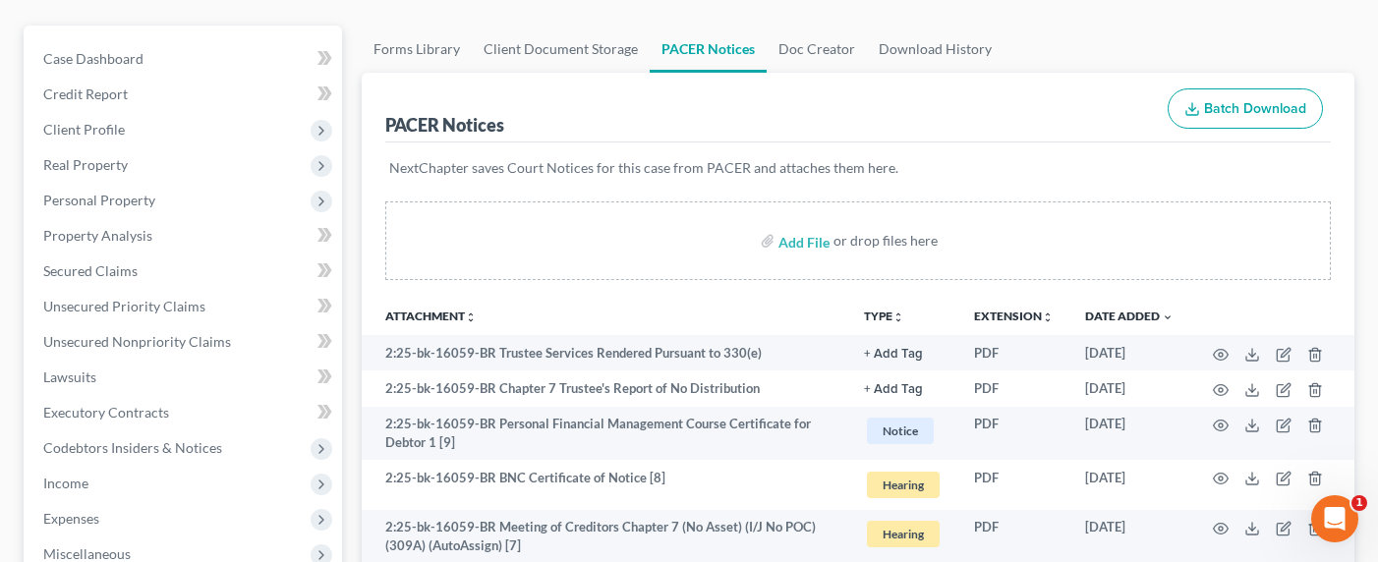
scroll to position [0, 0]
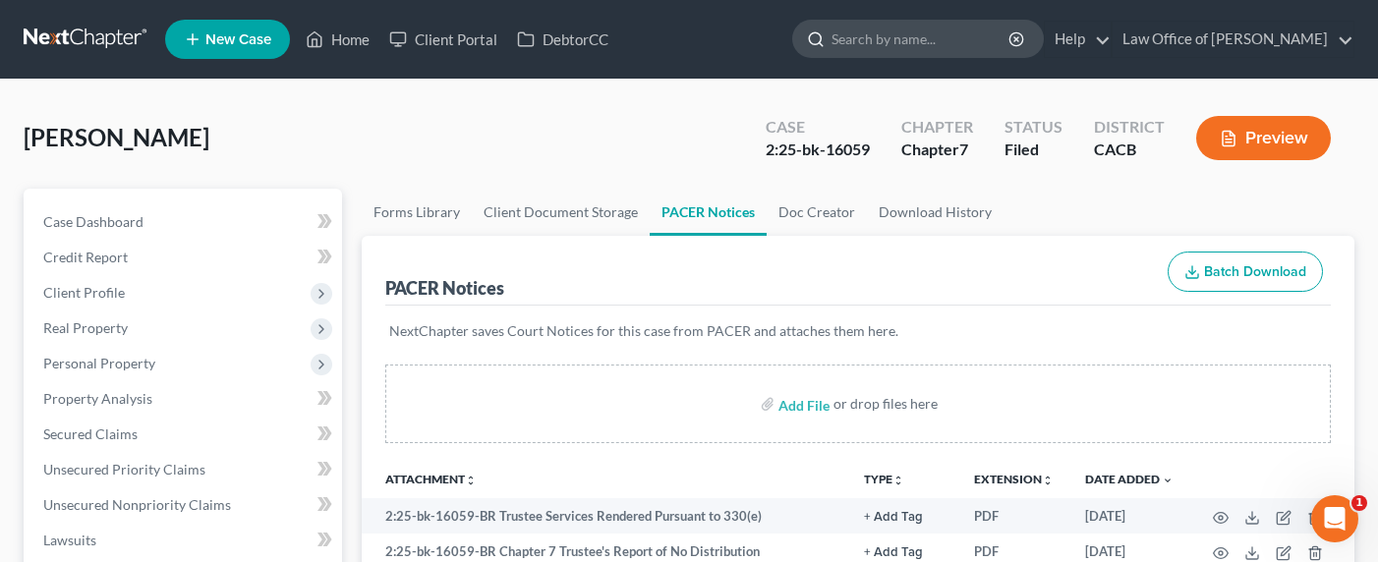
click at [939, 42] on input "search" at bounding box center [921, 39] width 180 height 36
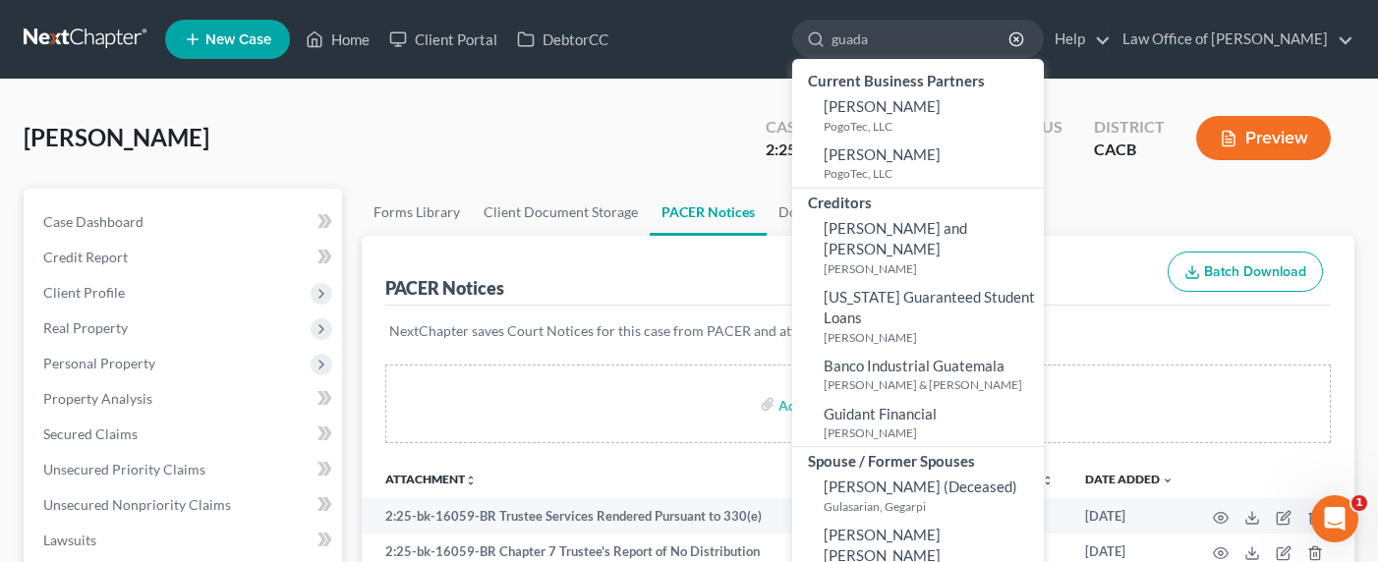
type input "guada"
click at [99, 38] on link at bounding box center [87, 39] width 126 height 35
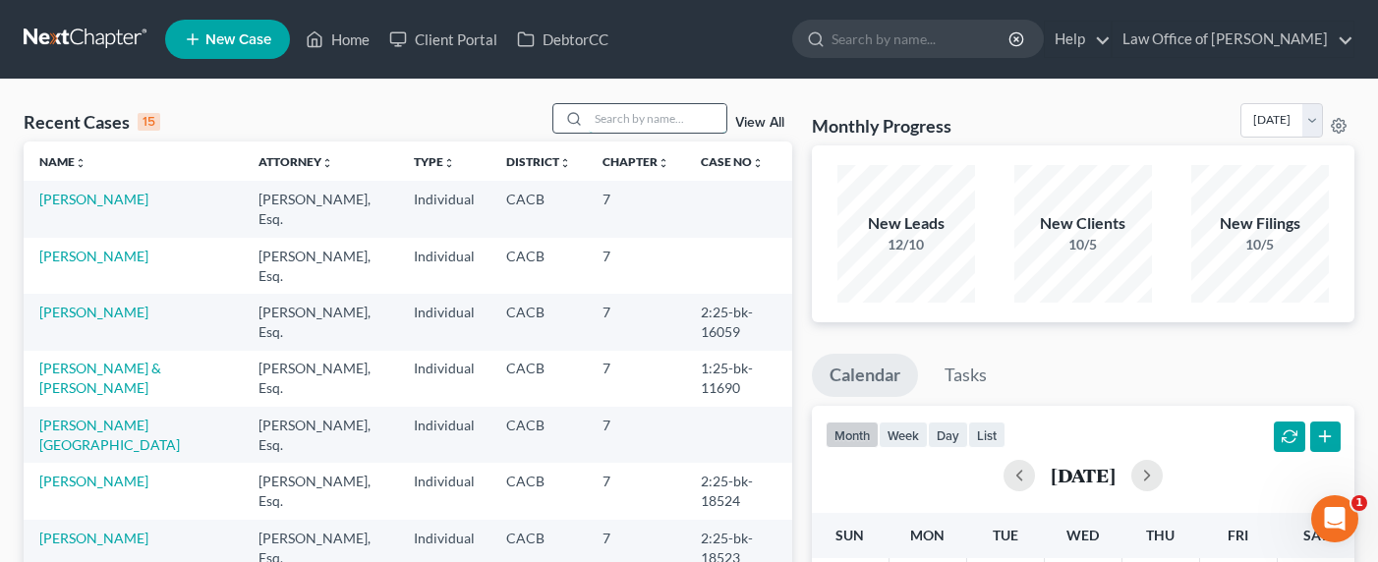
click at [612, 108] on input "search" at bounding box center [658, 118] width 138 height 28
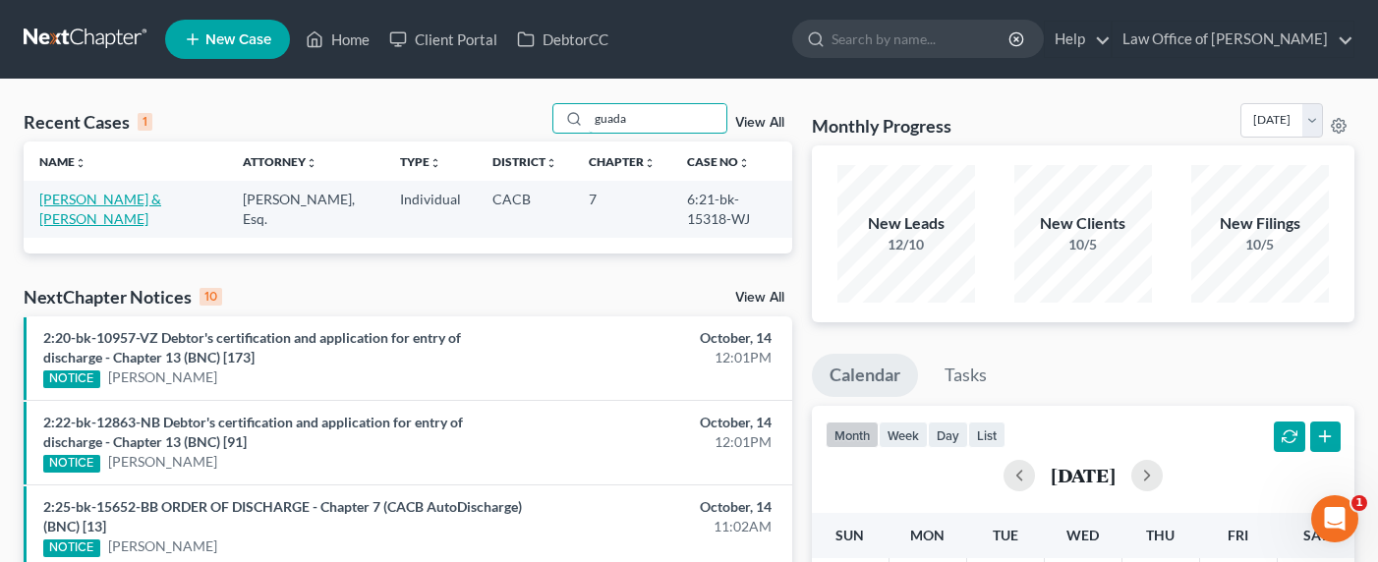
type input "guada"
click at [76, 201] on link "[PERSON_NAME] & [PERSON_NAME]" at bounding box center [100, 209] width 122 height 36
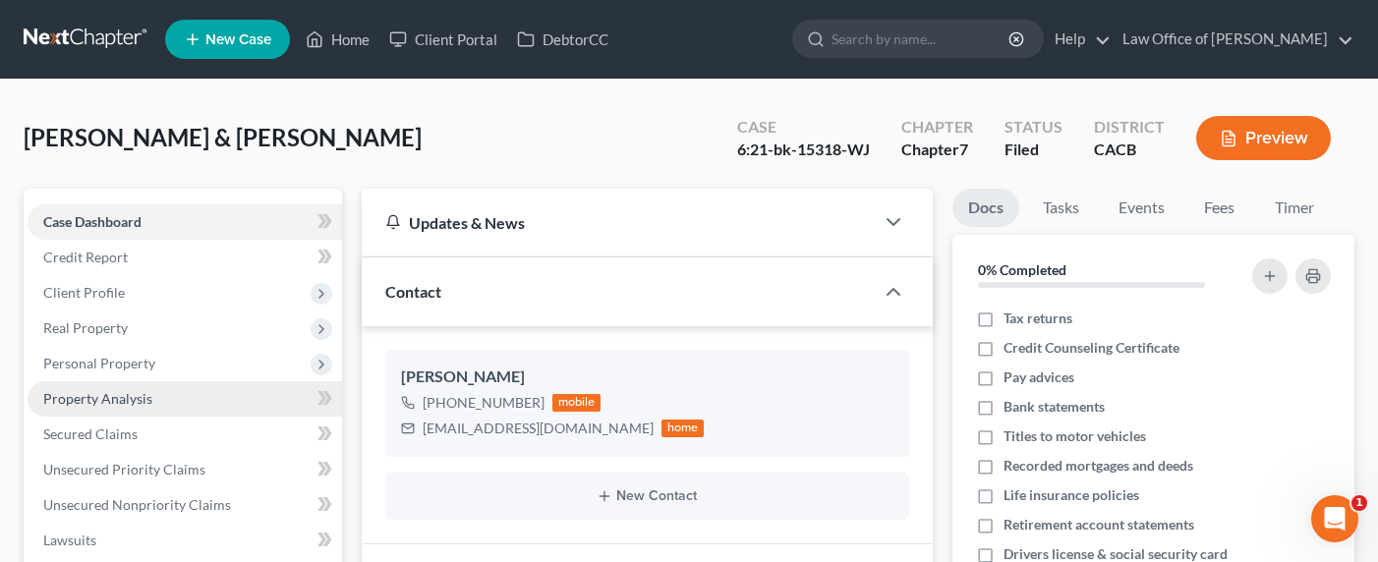
scroll to position [404, 0]
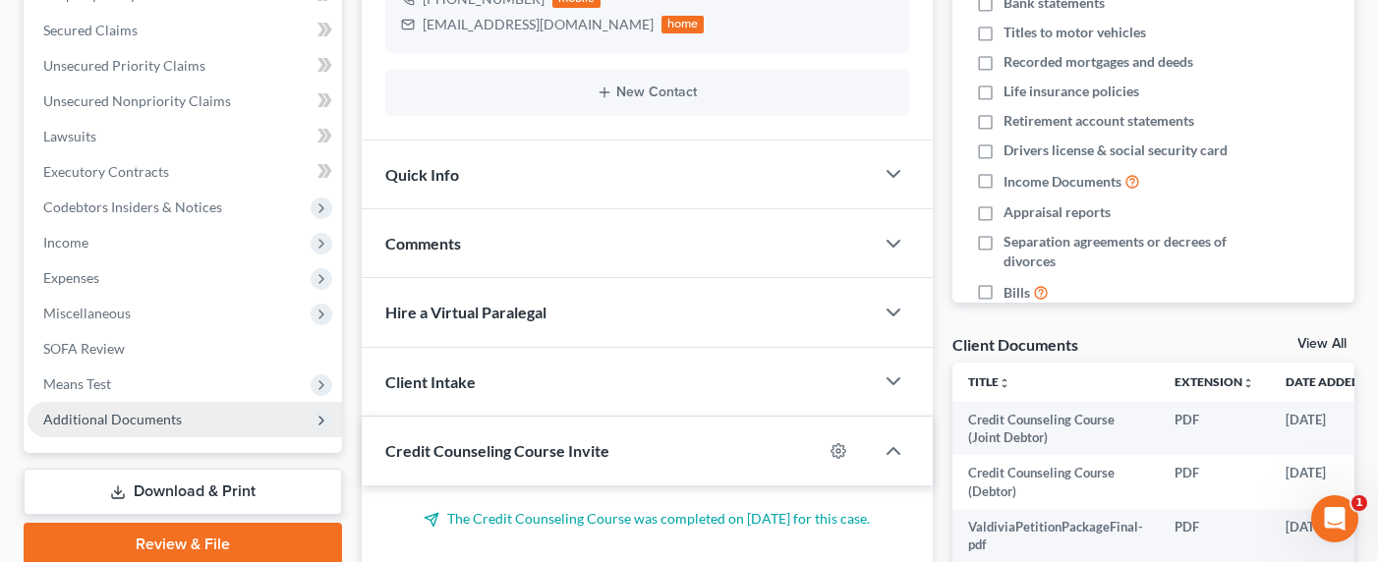
click at [115, 411] on span "Additional Documents" at bounding box center [112, 419] width 139 height 17
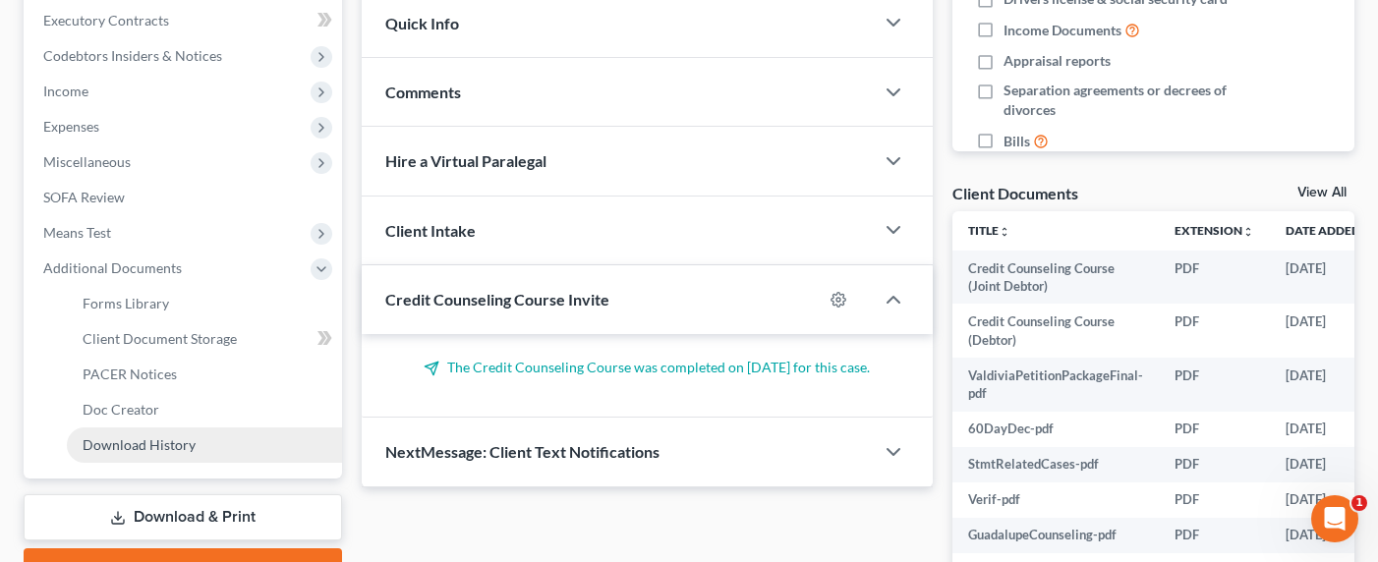
scroll to position [604, 0]
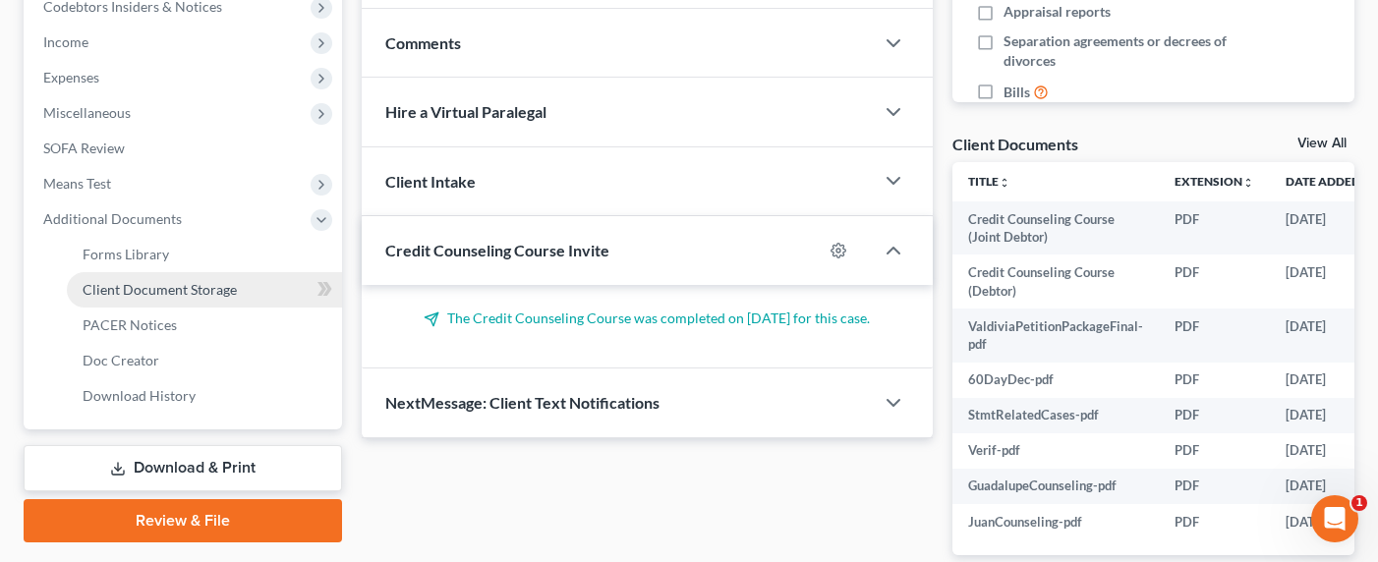
click at [127, 295] on span "Client Document Storage" at bounding box center [160, 289] width 154 height 17
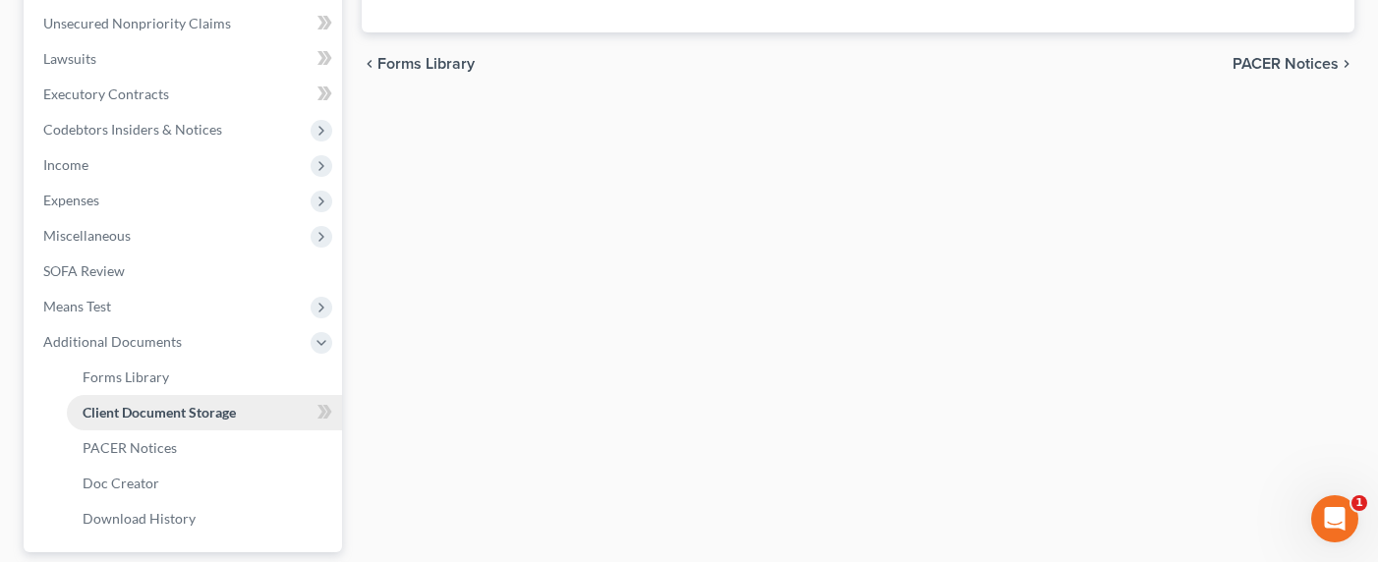
select select "10"
select select "72"
select select "65"
select select "30"
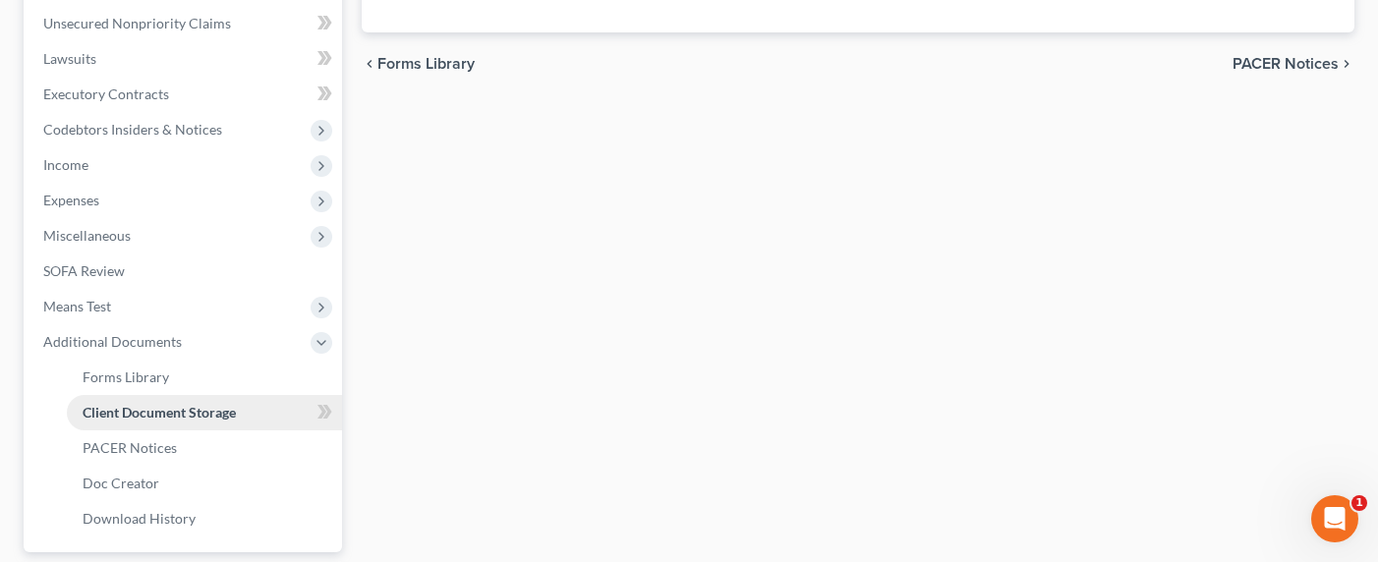
select select "10"
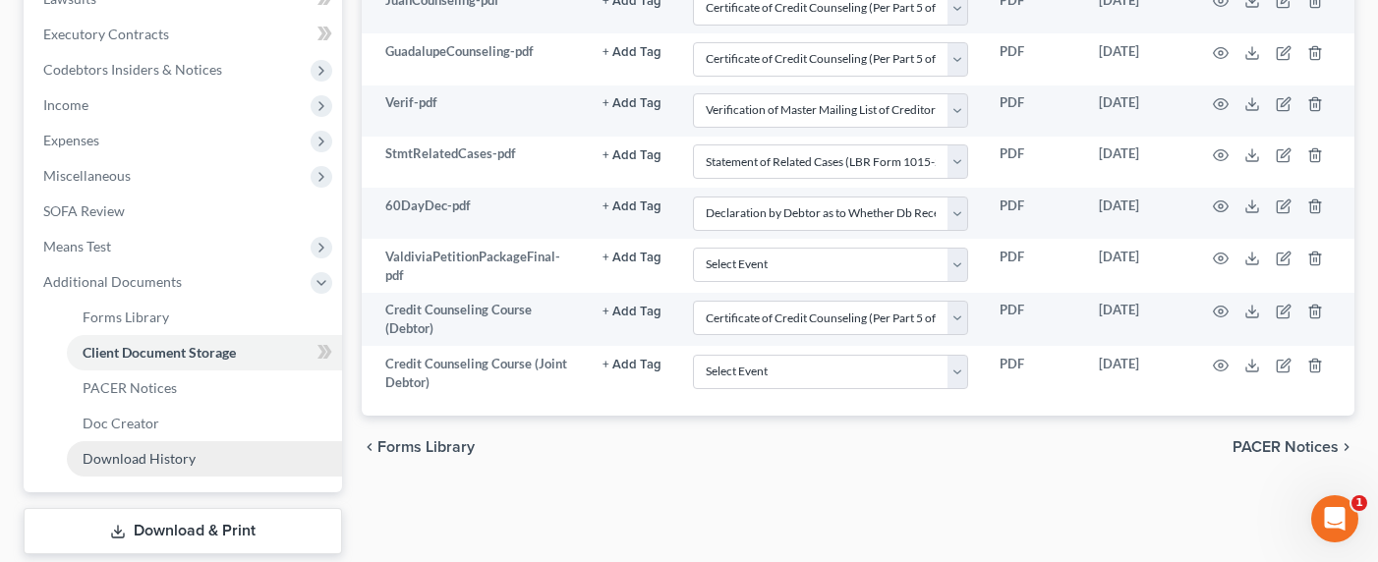
scroll to position [654, 0]
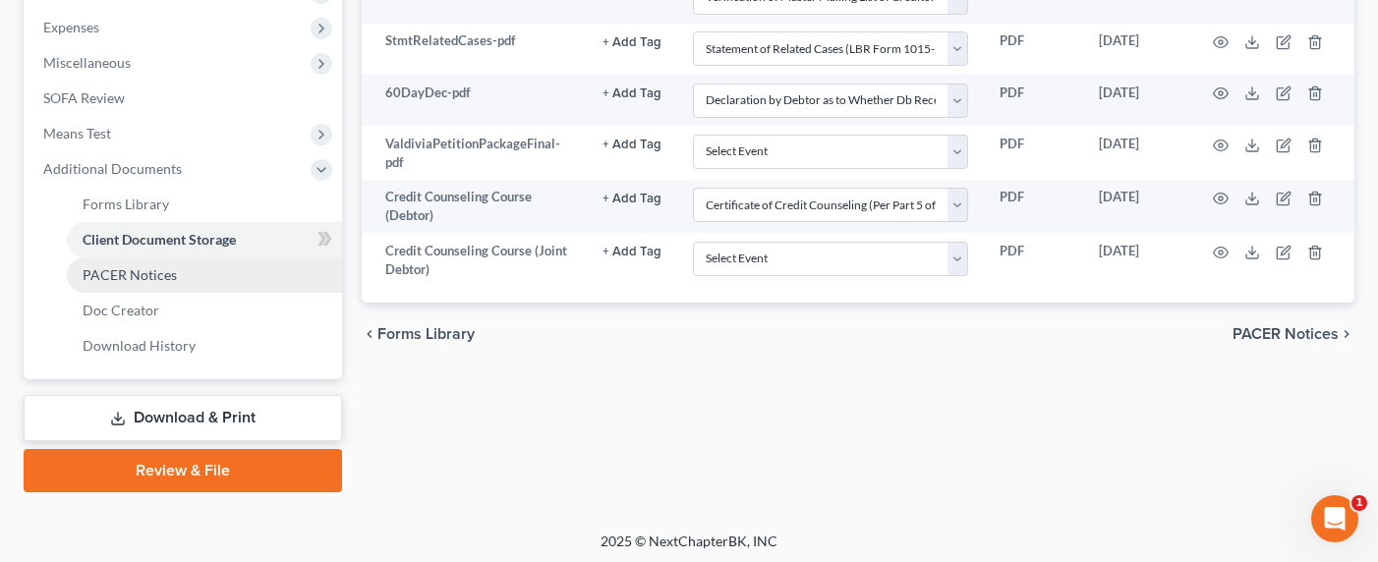
click at [119, 280] on span "PACER Notices" at bounding box center [130, 274] width 94 height 17
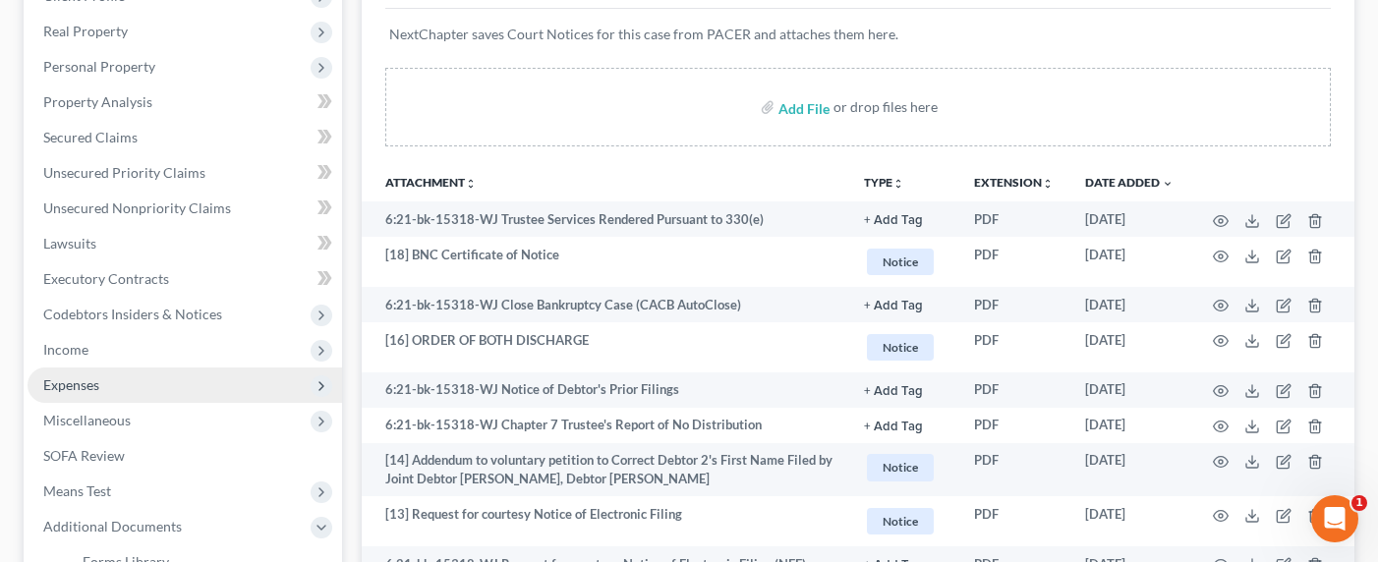
scroll to position [248, 0]
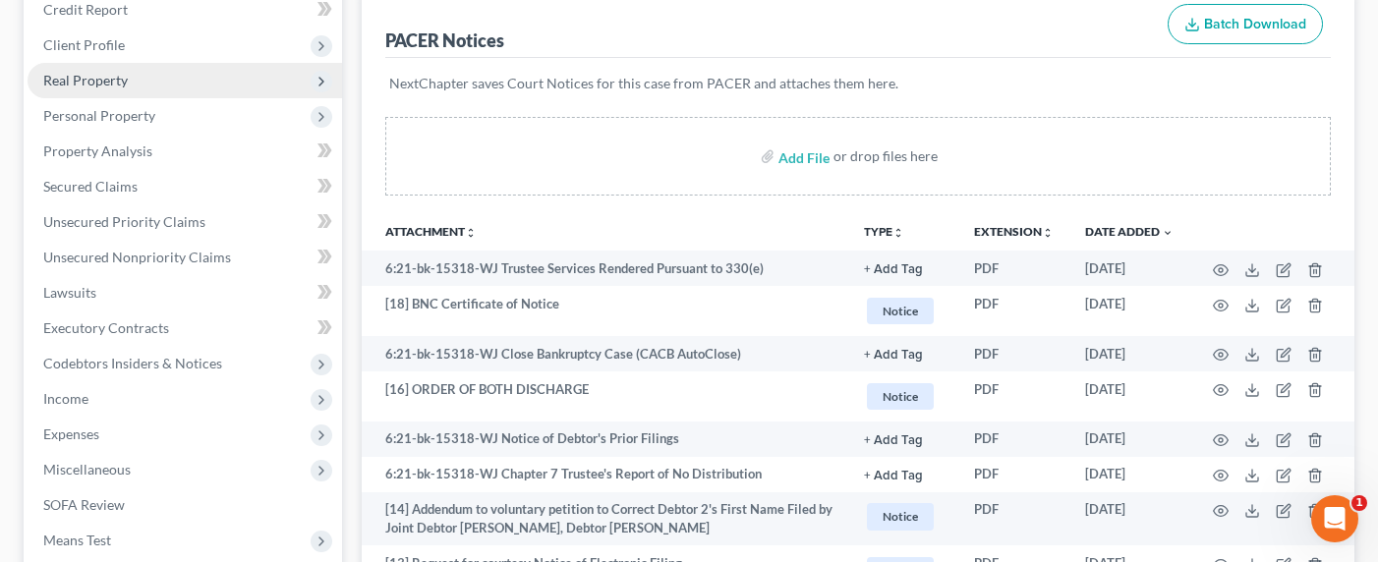
click at [72, 76] on span "Real Property" at bounding box center [85, 80] width 85 height 17
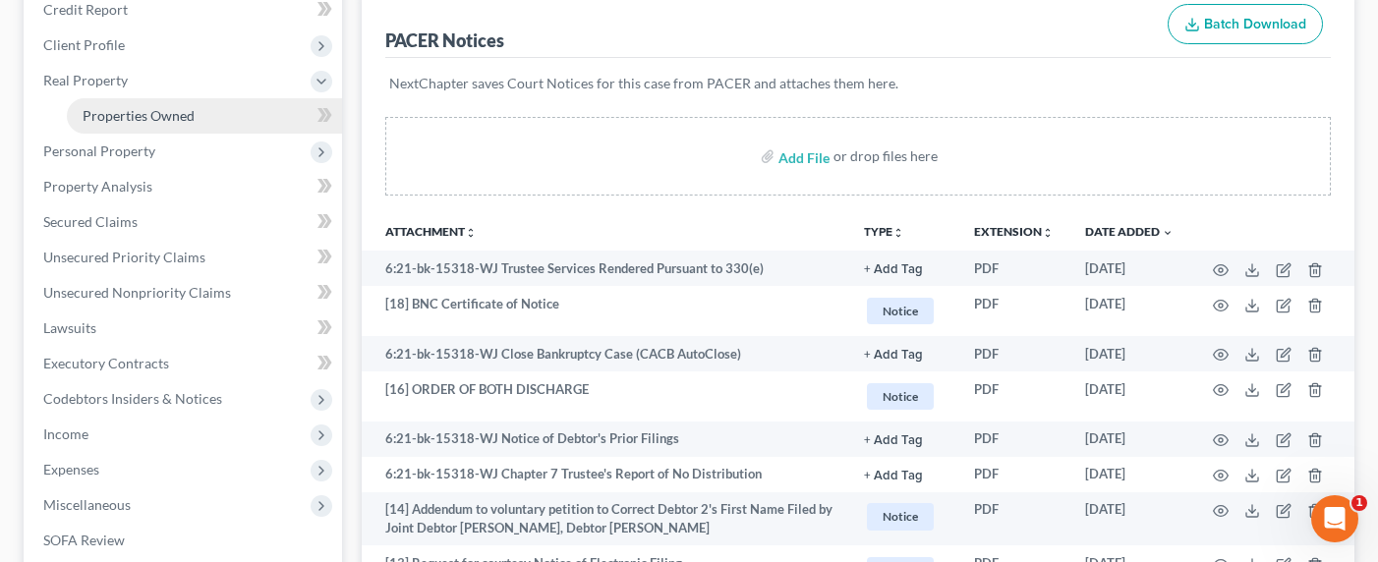
click at [117, 109] on span "Properties Owned" at bounding box center [139, 115] width 112 height 17
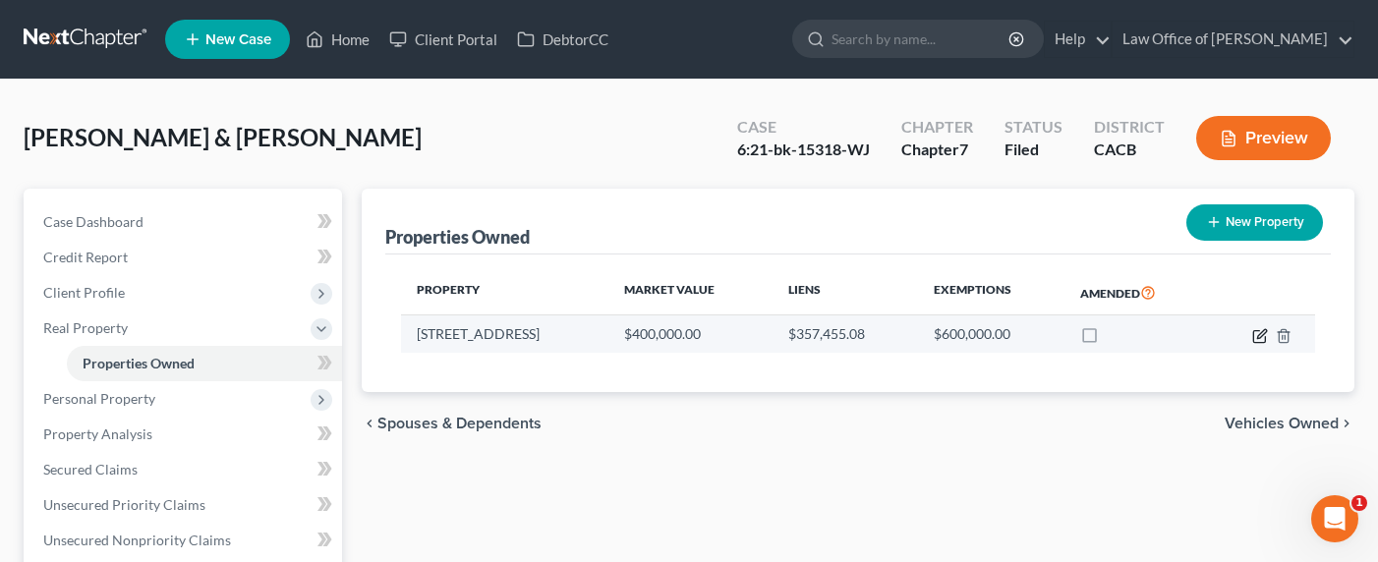
click at [1259, 332] on icon "button" at bounding box center [1260, 336] width 16 height 16
select select "4"
select select "0"
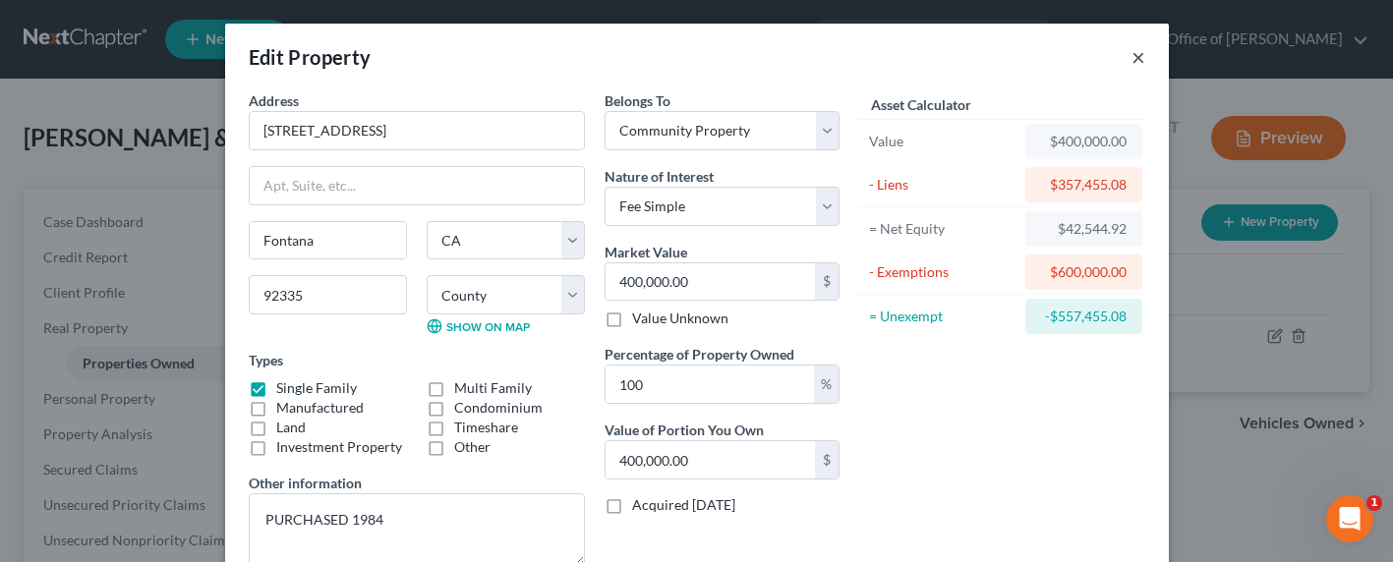
drag, startPoint x: 1128, startPoint y: 57, endPoint x: 1110, endPoint y: 62, distance: 19.3
click at [1131, 58] on button "×" at bounding box center [1138, 57] width 14 height 24
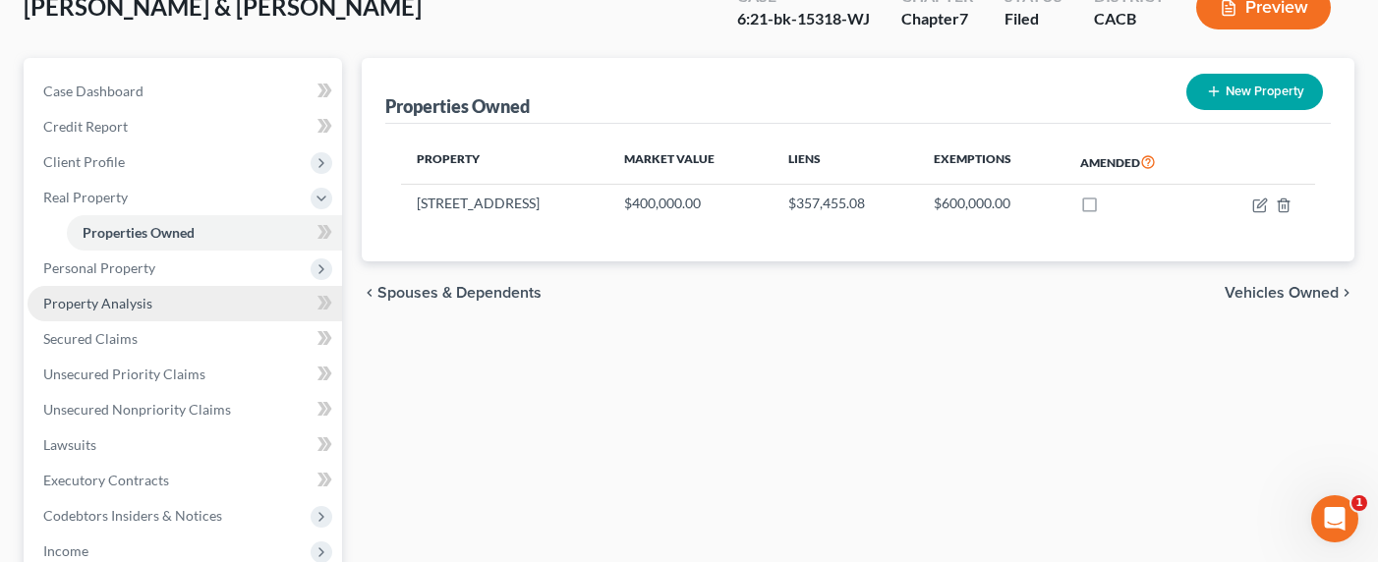
scroll to position [200, 0]
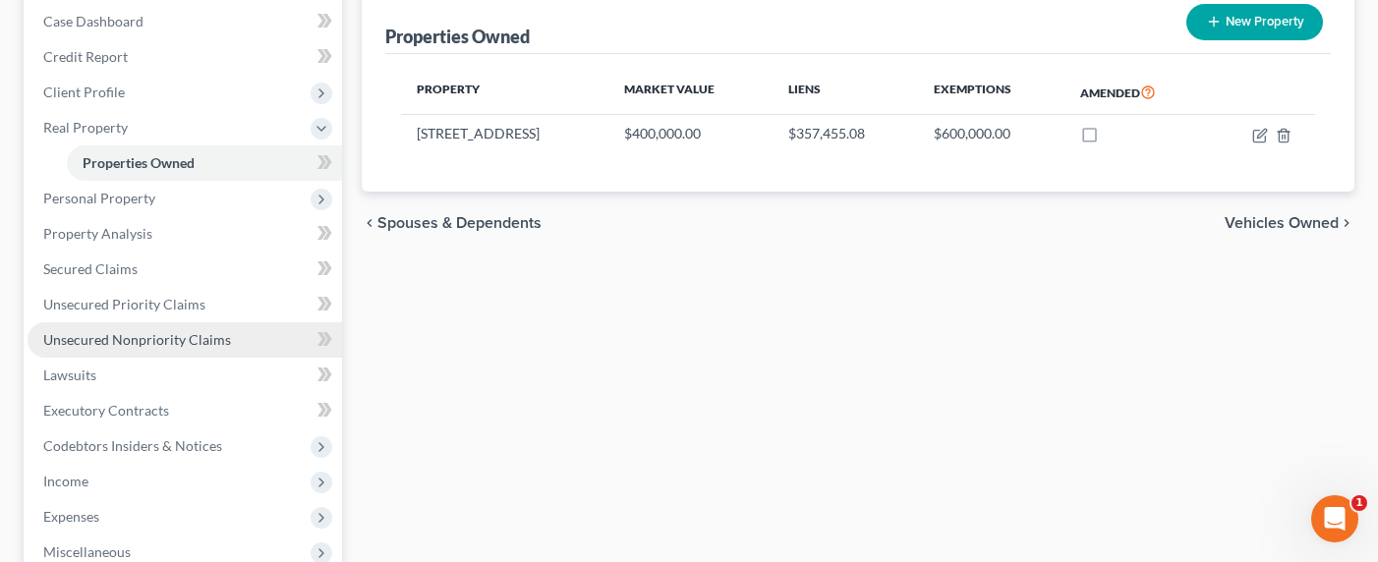
click at [129, 335] on span "Unsecured Nonpriority Claims" at bounding box center [137, 339] width 188 height 17
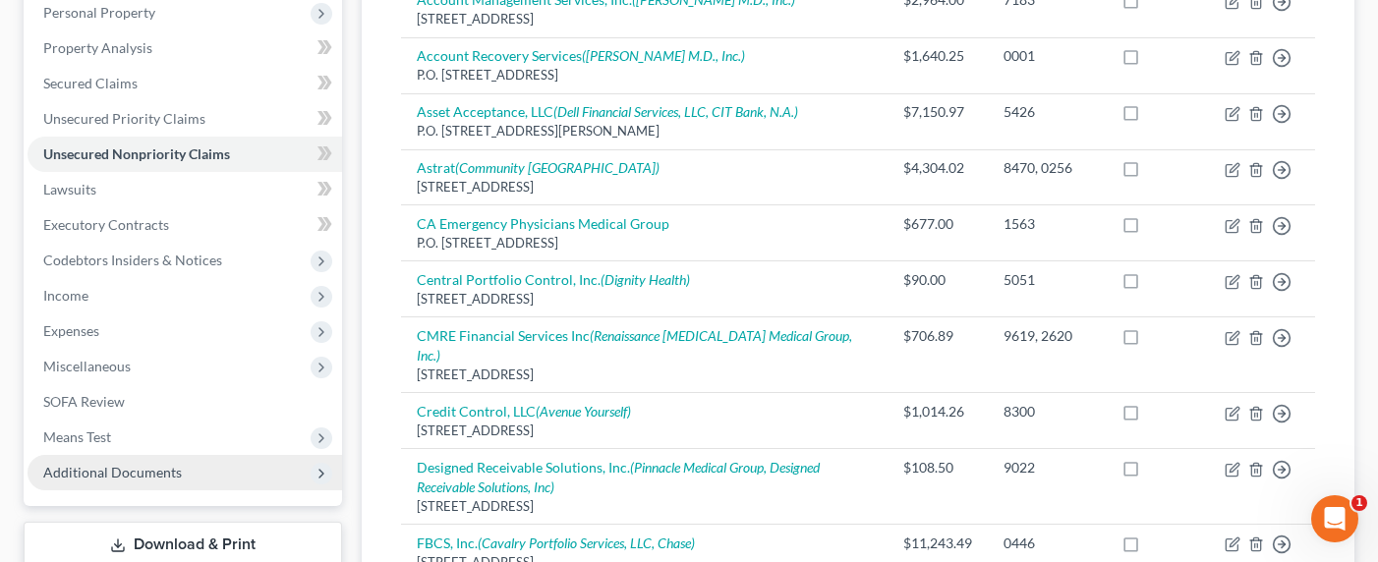
scroll to position [475, 0]
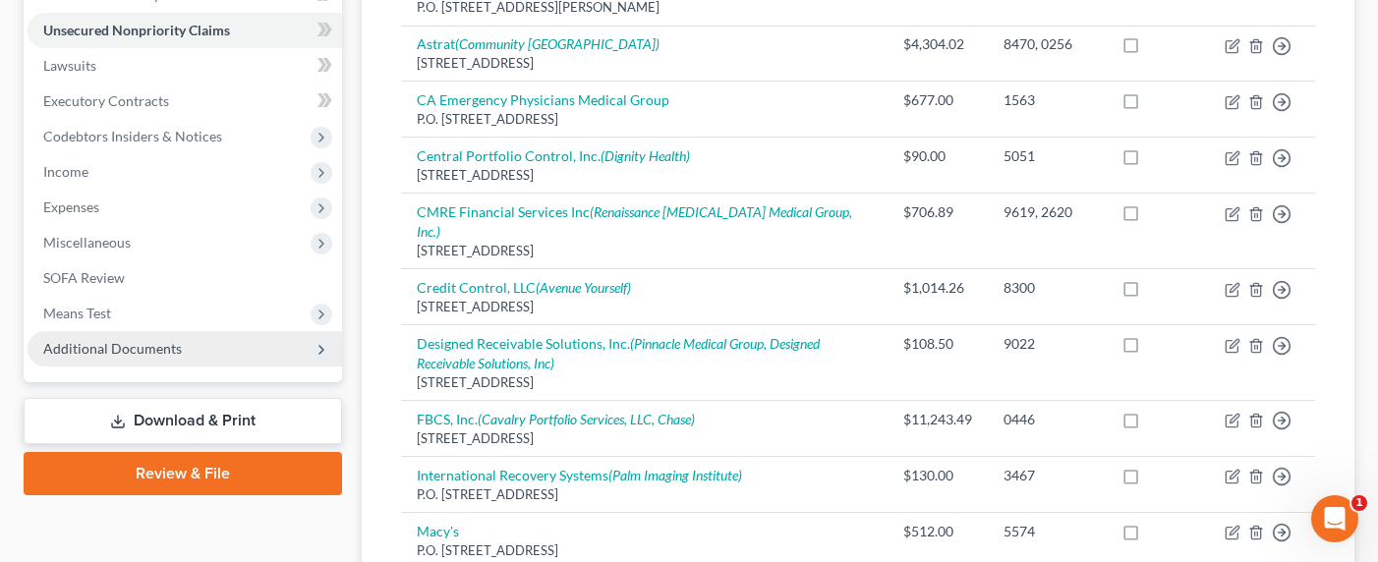
click at [111, 342] on span "Additional Documents" at bounding box center [112, 348] width 139 height 17
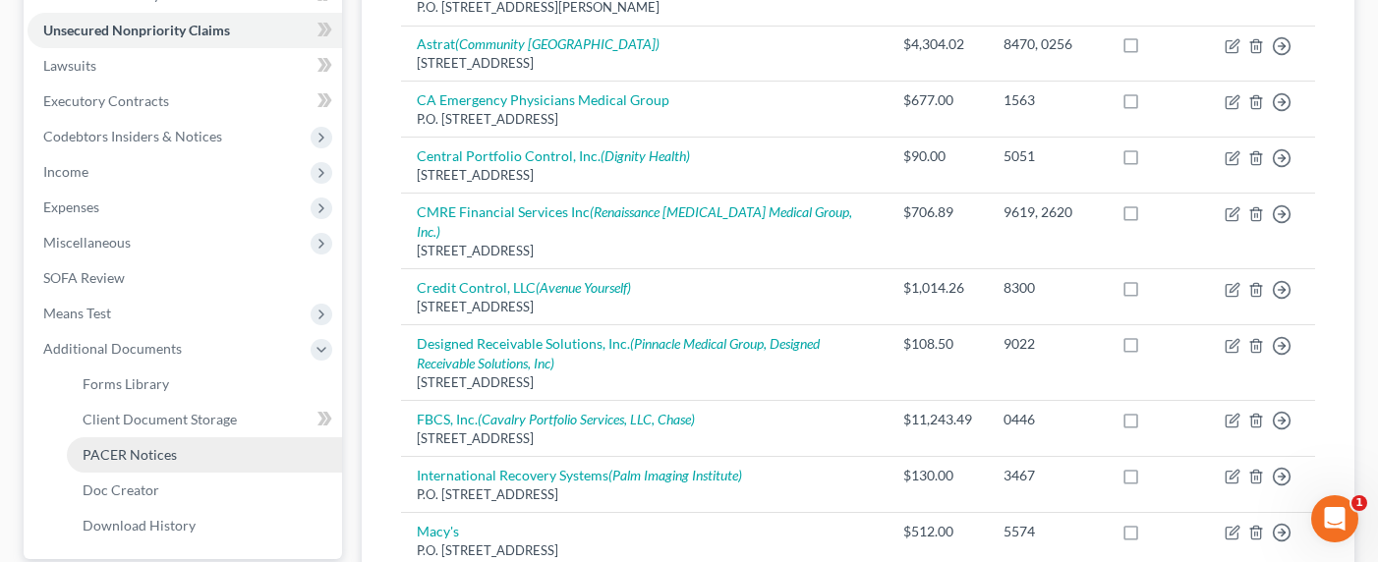
click at [121, 453] on span "PACER Notices" at bounding box center [130, 454] width 94 height 17
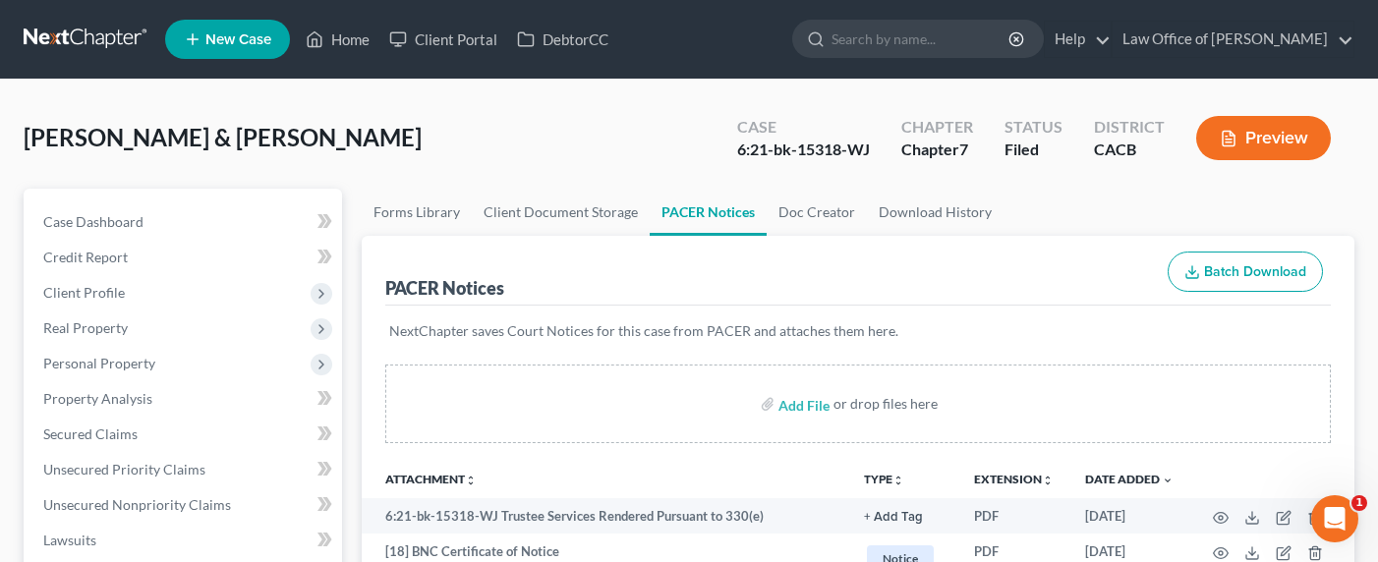
click at [52, 40] on link at bounding box center [87, 39] width 126 height 35
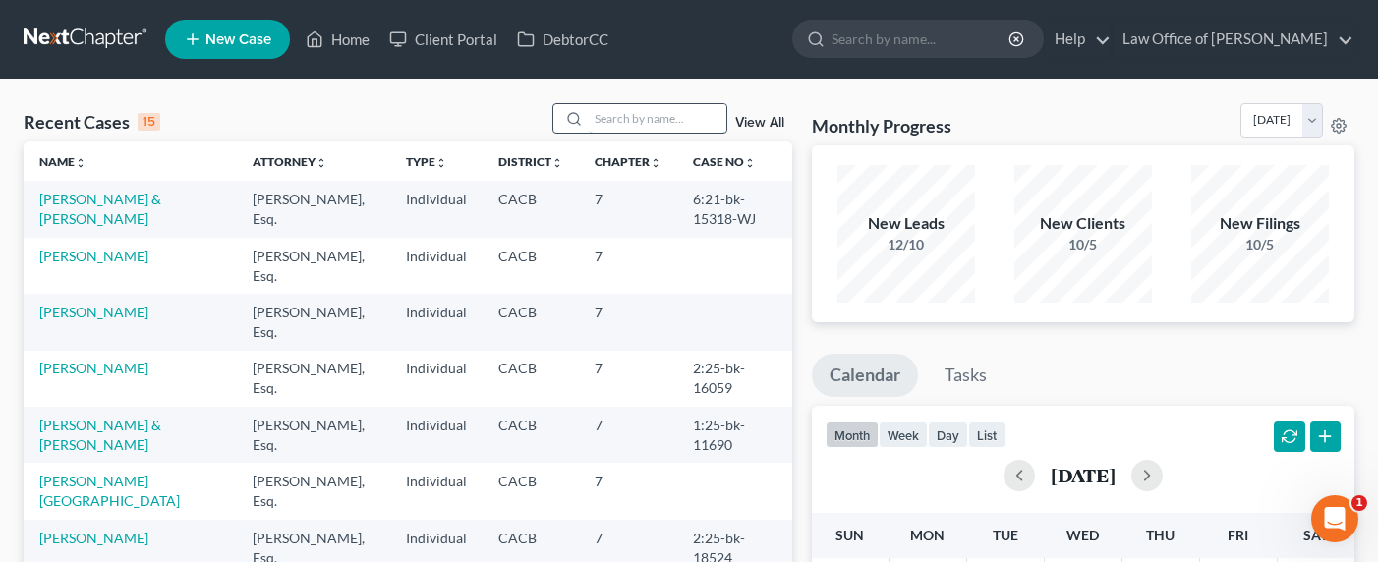
click at [641, 115] on input "search" at bounding box center [658, 118] width 138 height 28
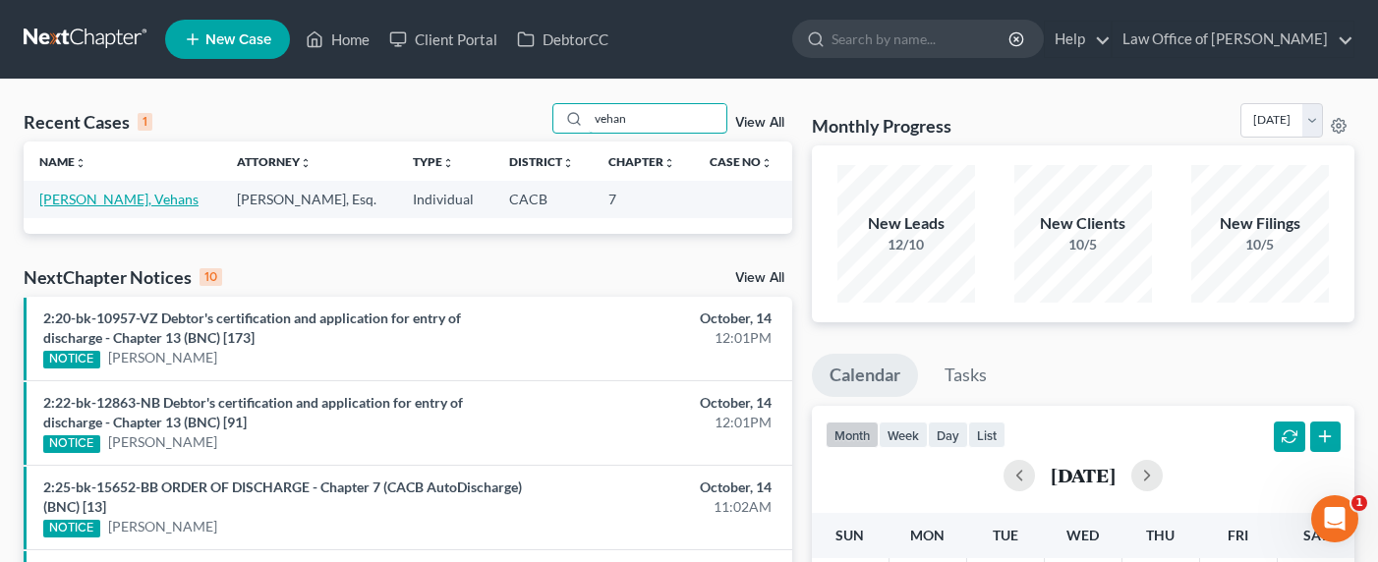
type input "vehan"
click at [88, 202] on link "[PERSON_NAME], Vehans" at bounding box center [118, 199] width 159 height 17
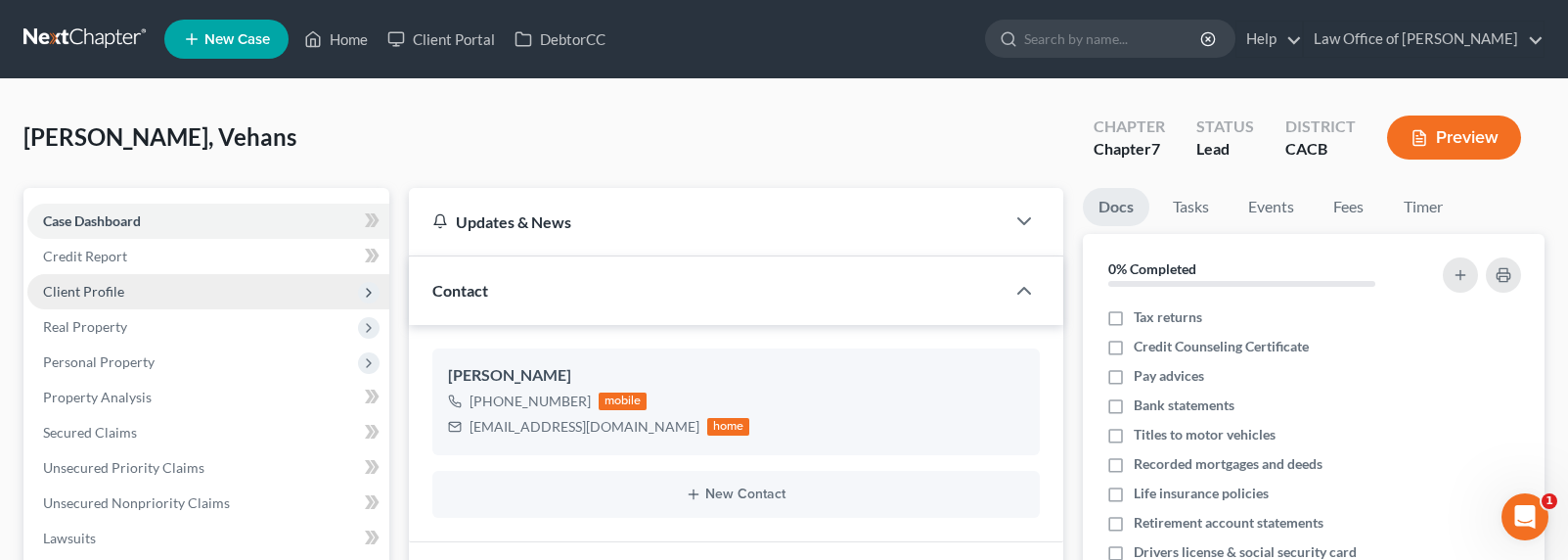
click at [68, 294] on span "Client Profile" at bounding box center [84, 291] width 82 height 17
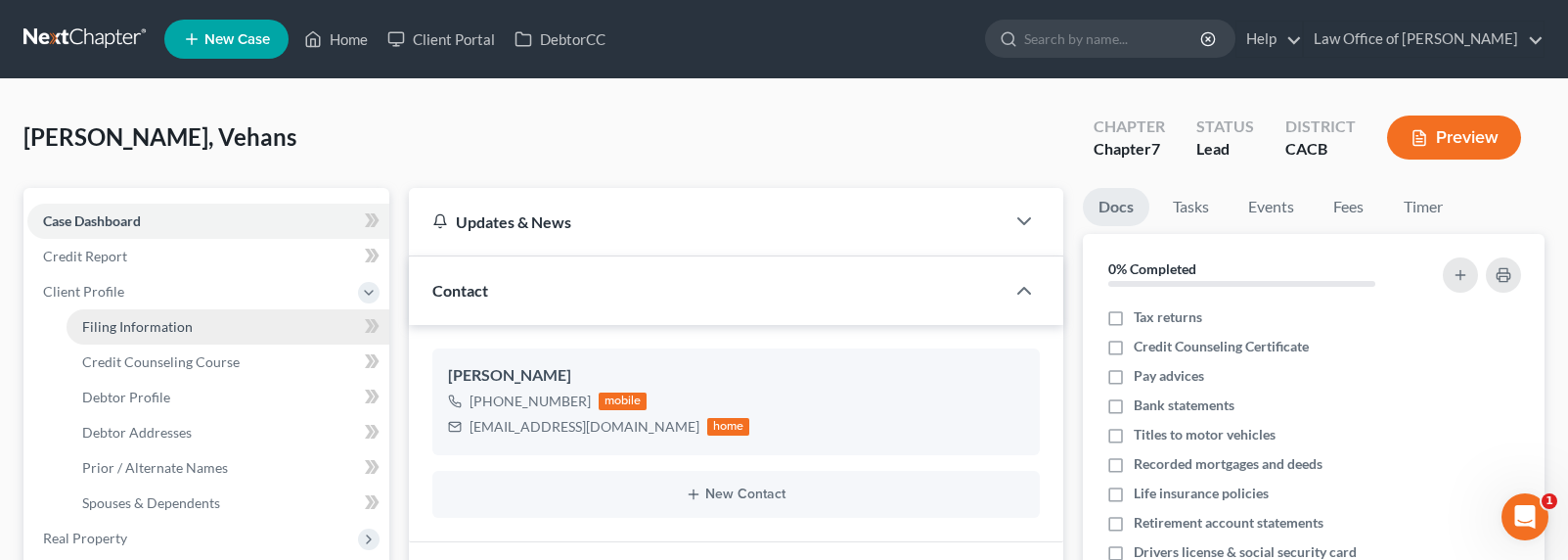
click at [131, 319] on span "Filing Information" at bounding box center [137, 326] width 111 height 17
select select "1"
select select "0"
select select "4"
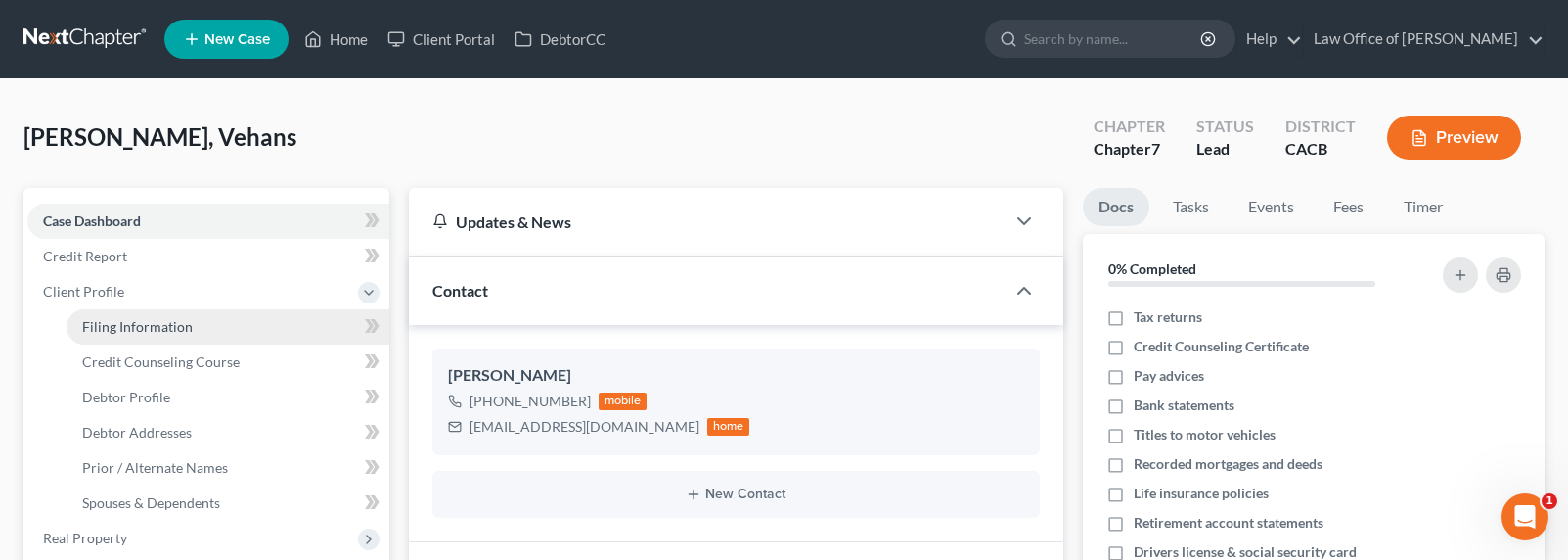
select select "0"
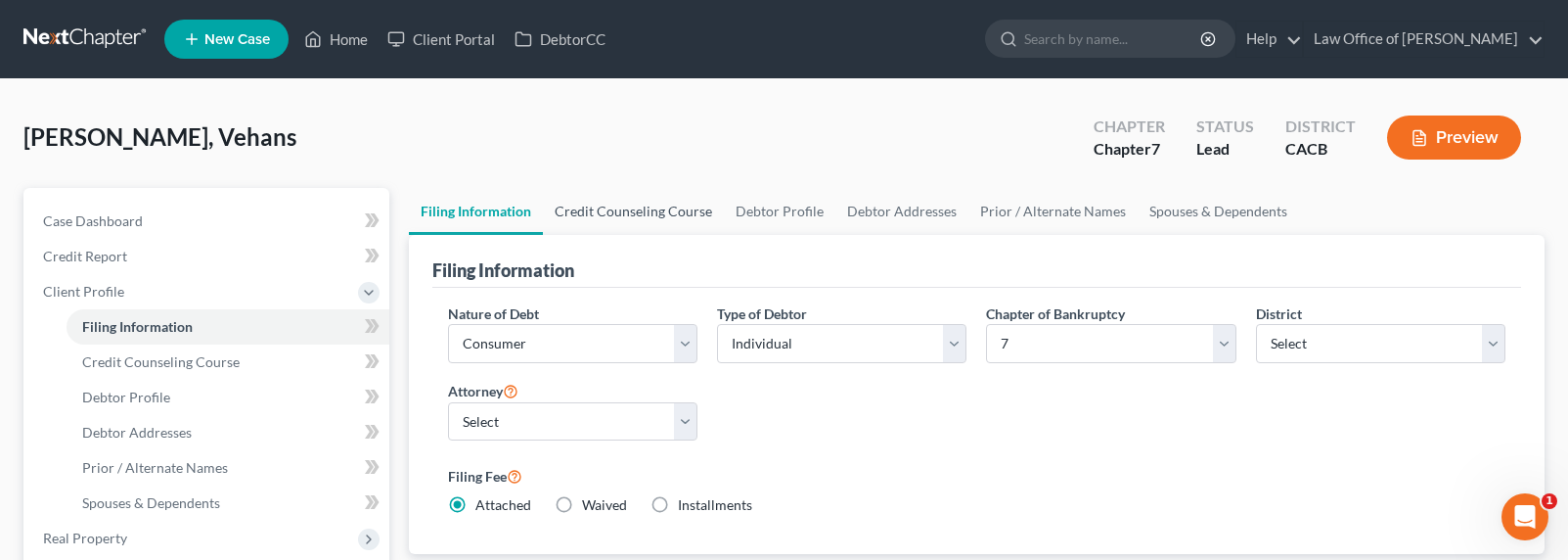
click at [606, 210] on link "Credit Counseling Course" at bounding box center [633, 211] width 181 height 47
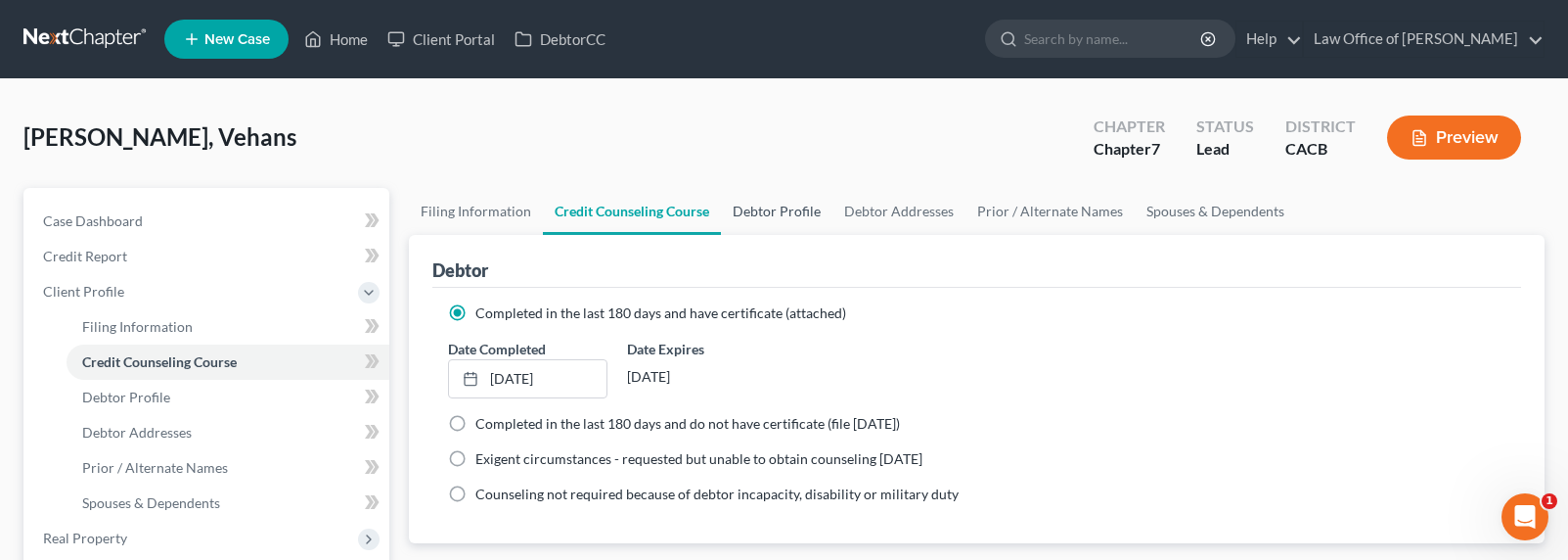
click at [745, 215] on link "Debtor Profile" at bounding box center [777, 211] width 112 height 47
select select "0"
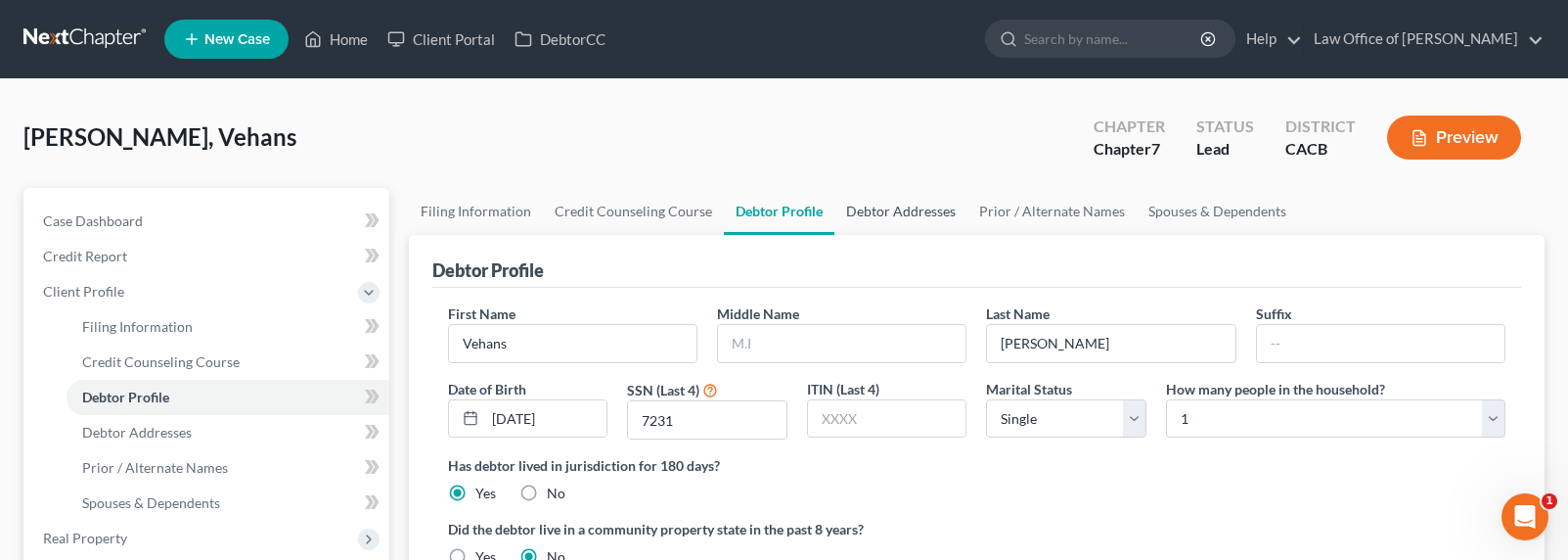
click at [864, 203] on link "Debtor Addresses" at bounding box center [901, 211] width 133 height 47
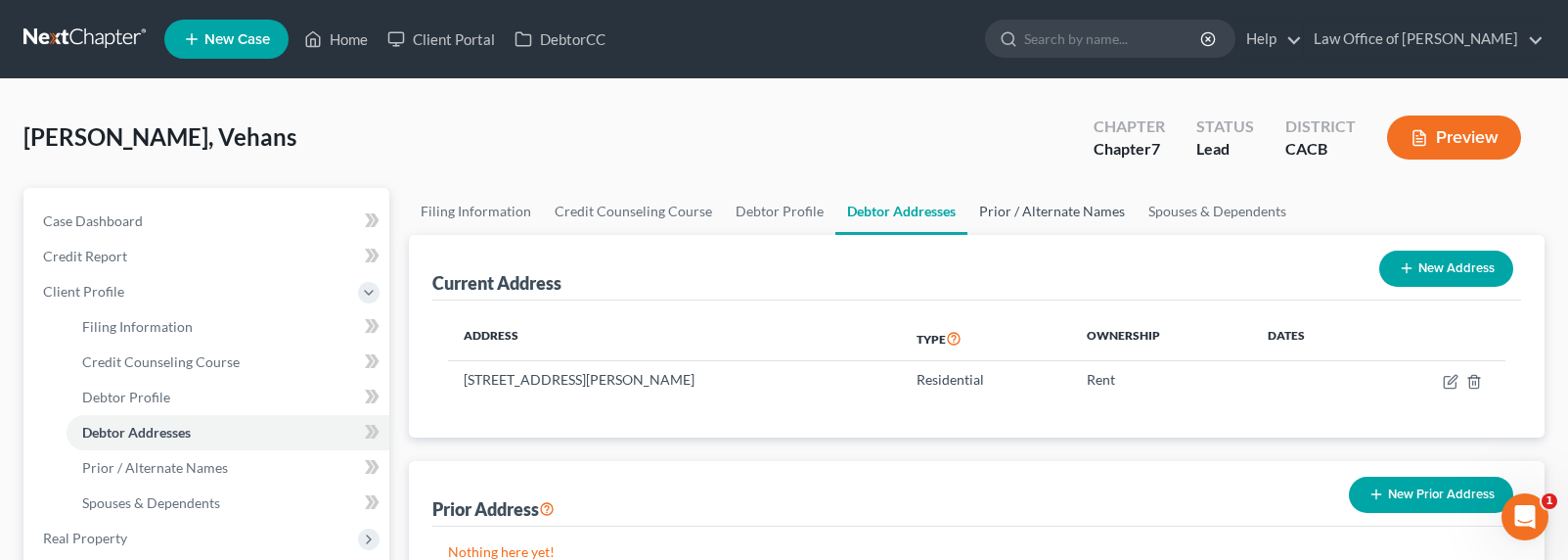
click at [1065, 205] on link "Prior / Alternate Names" at bounding box center [1052, 211] width 169 height 47
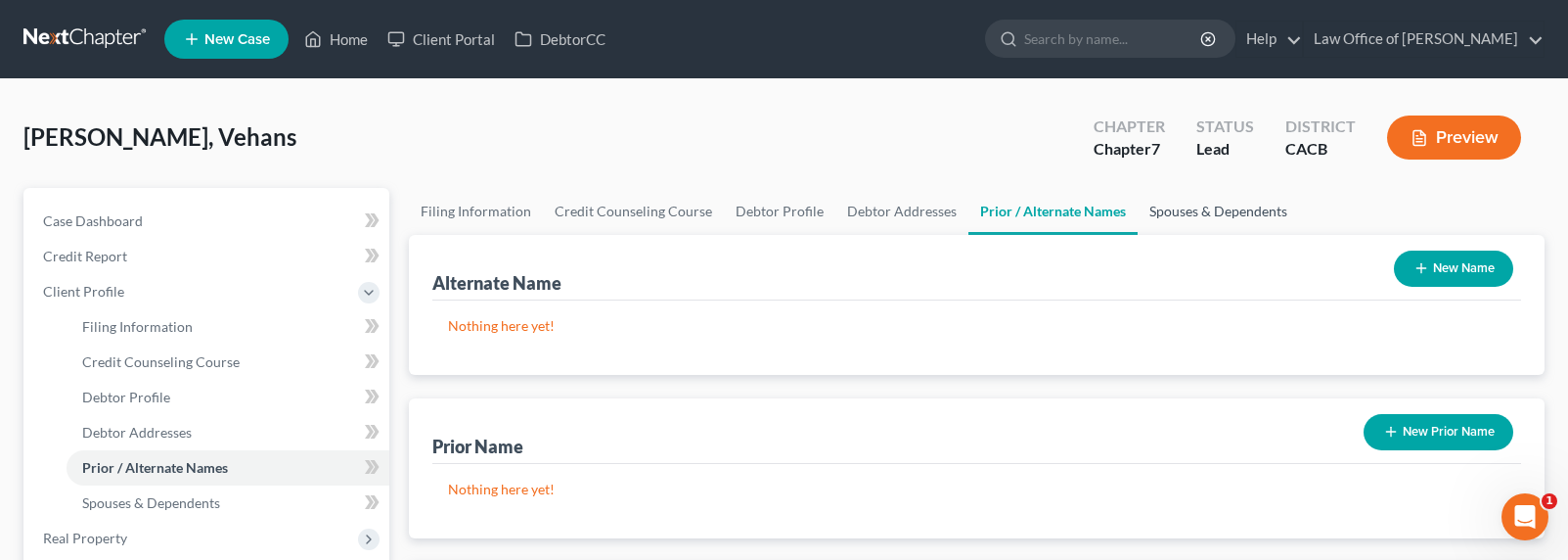
click at [1188, 209] on link "Spouses & Dependents" at bounding box center [1219, 211] width 161 height 47
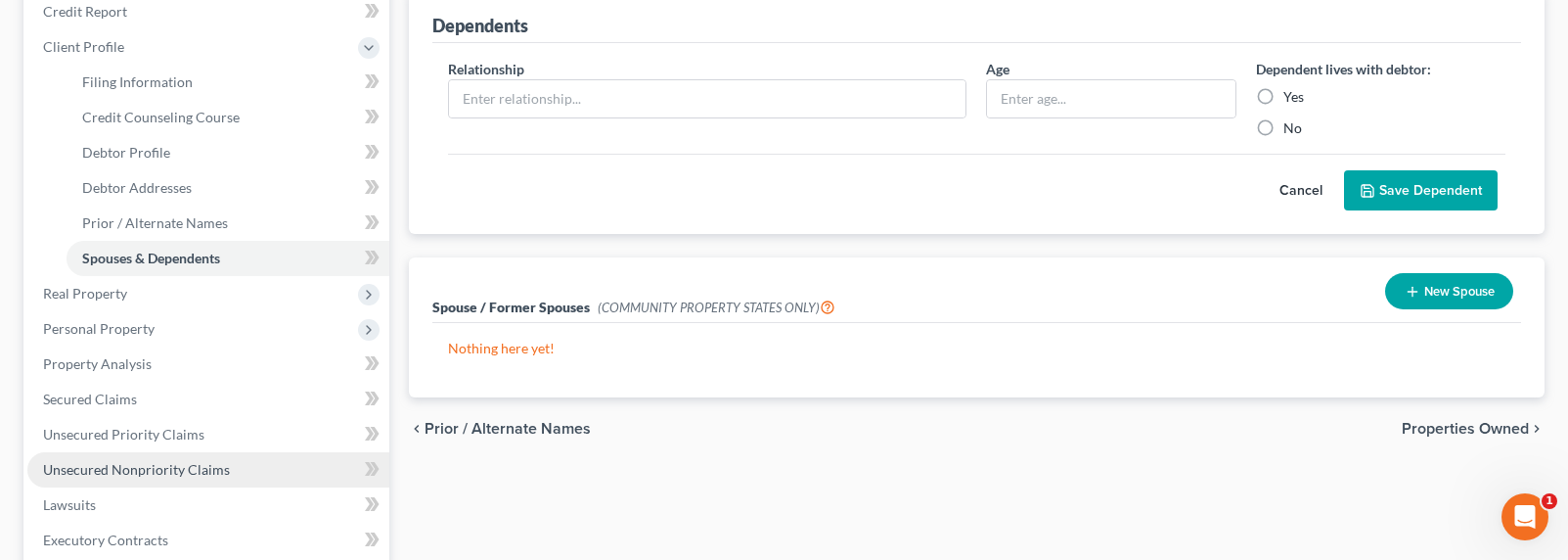
scroll to position [308, 0]
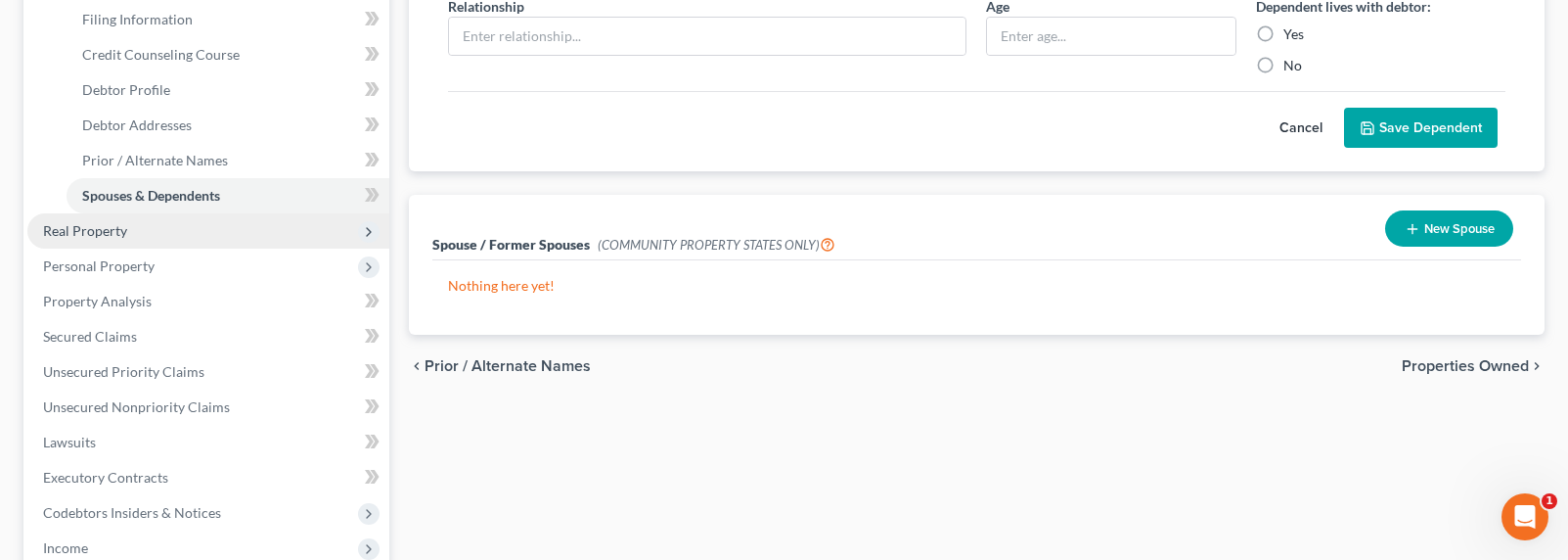
click at [95, 233] on span "Real Property" at bounding box center [85, 230] width 85 height 17
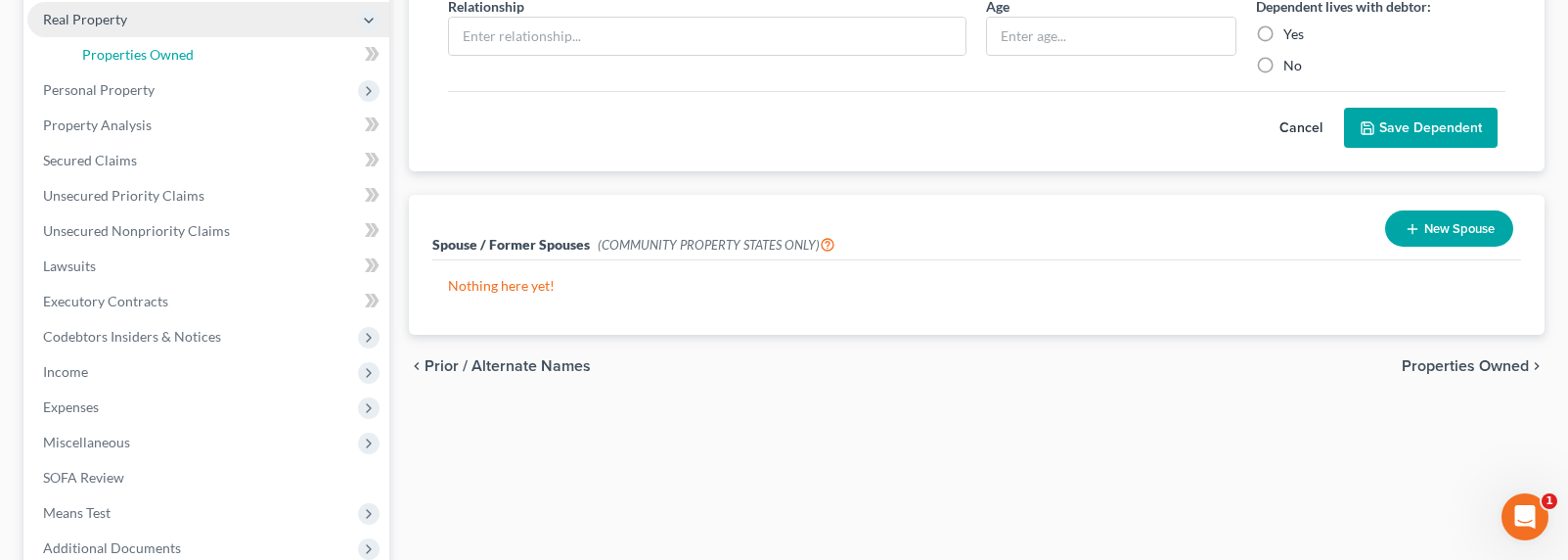
click at [112, 52] on span "Properties Owned" at bounding box center [138, 54] width 112 height 17
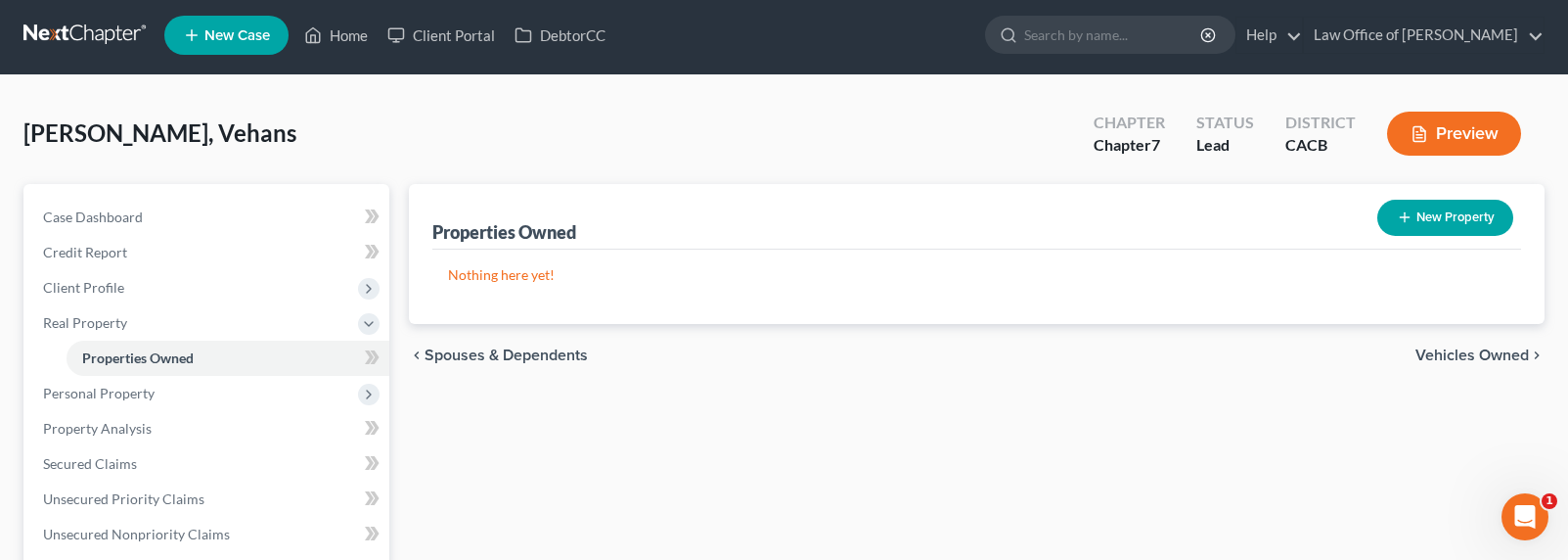
scroll to position [514, 0]
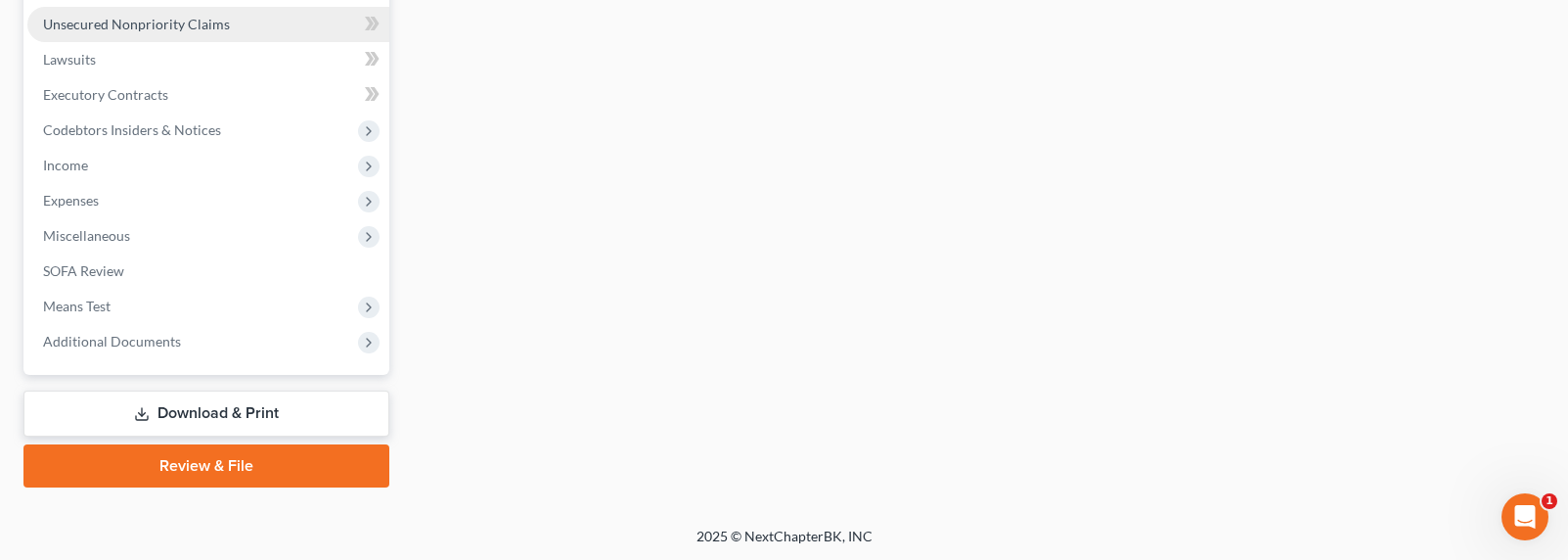
click at [157, 19] on span "Unsecured Nonpriority Claims" at bounding box center [136, 24] width 187 height 17
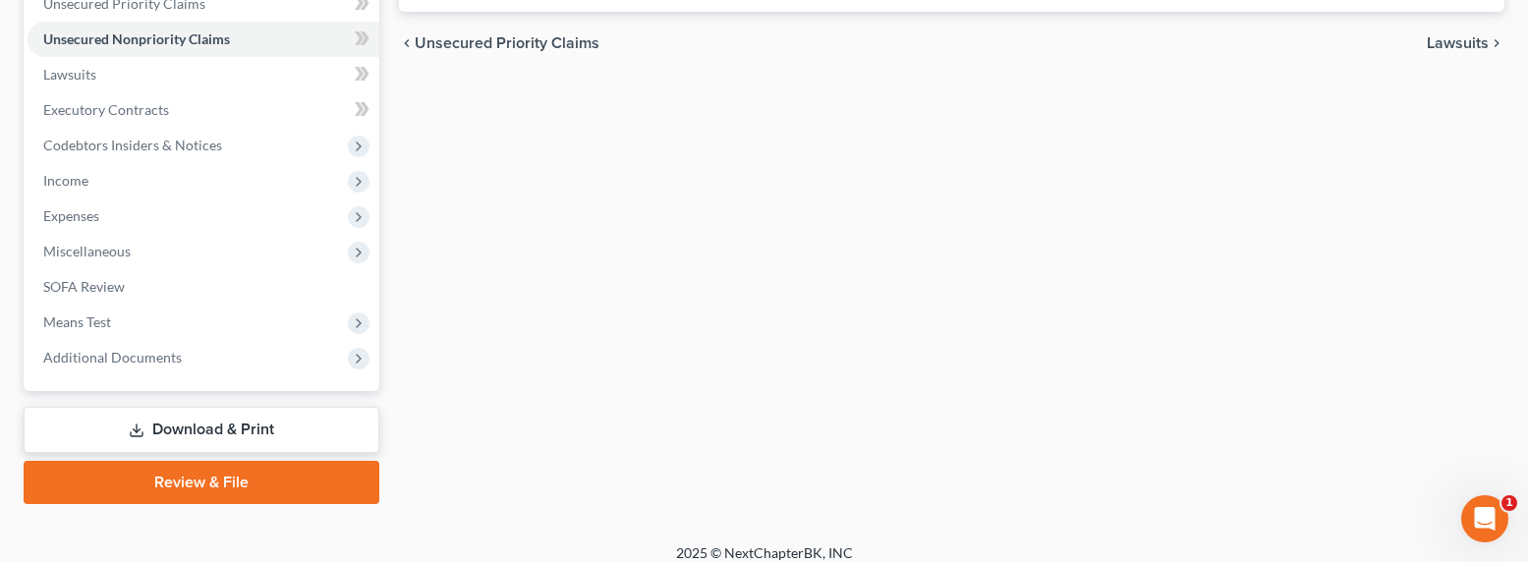
scroll to position [481, 0]
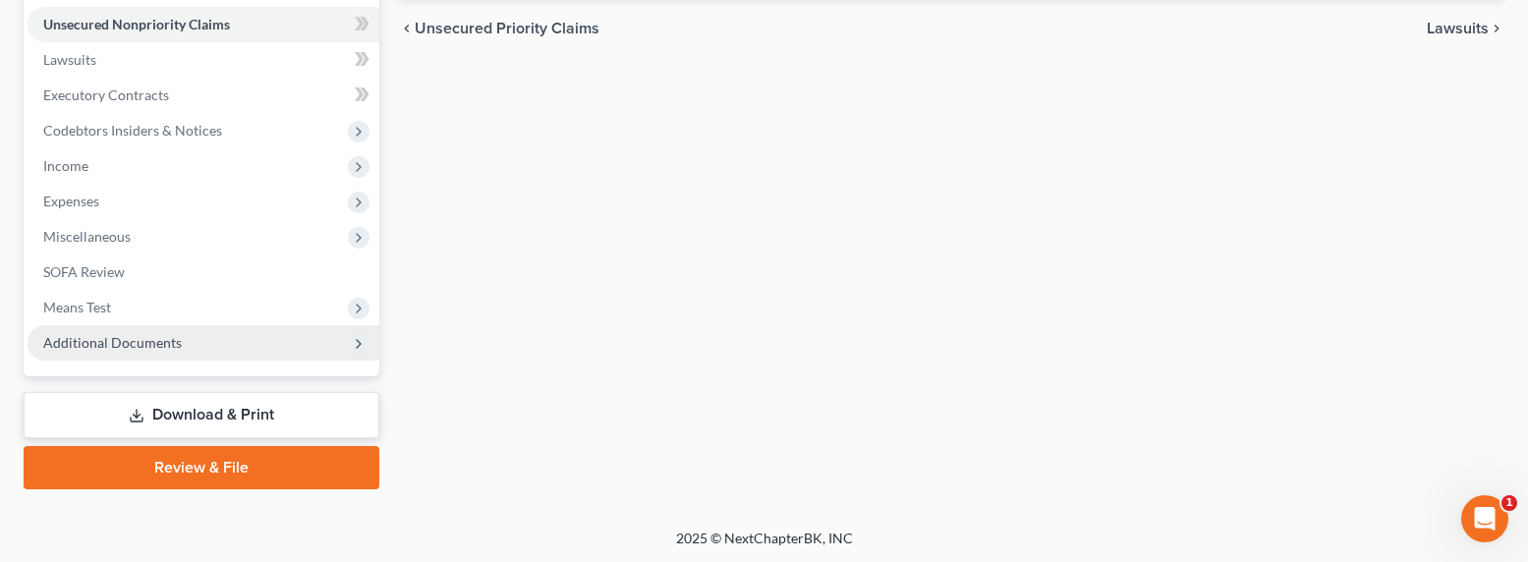
click at [125, 330] on span "Additional Documents" at bounding box center [204, 342] width 352 height 35
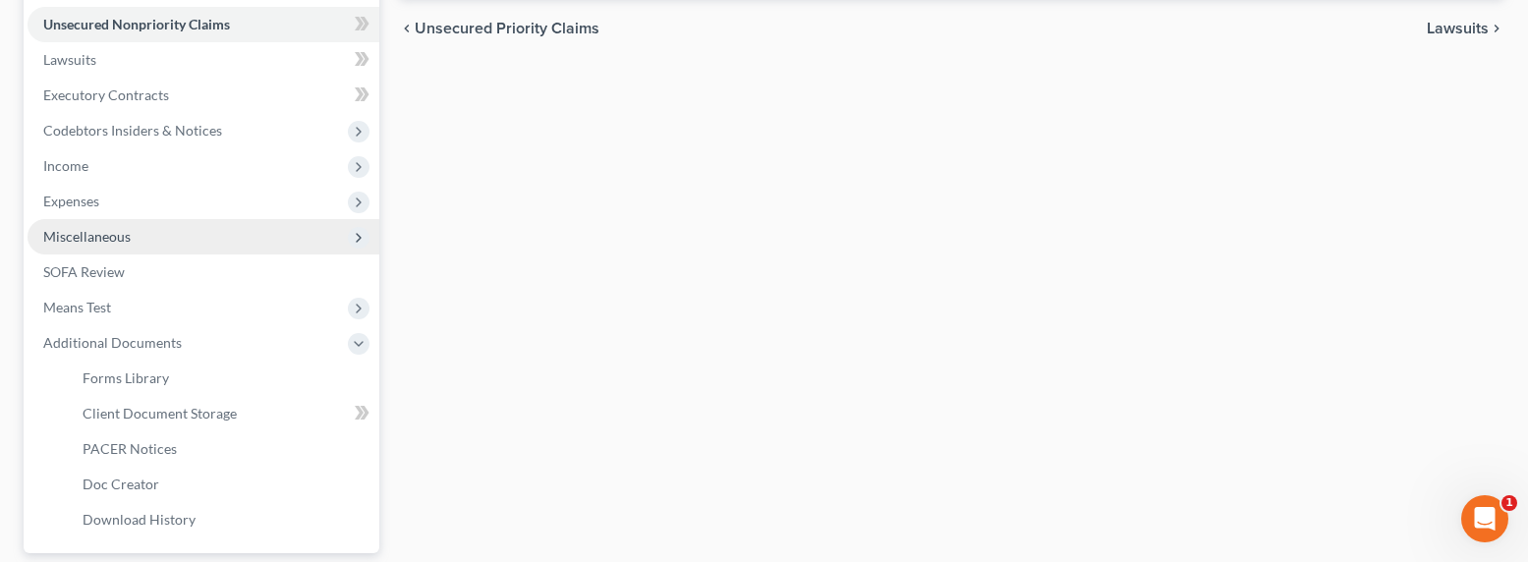
click at [94, 245] on span "Miscellaneous" at bounding box center [204, 236] width 352 height 35
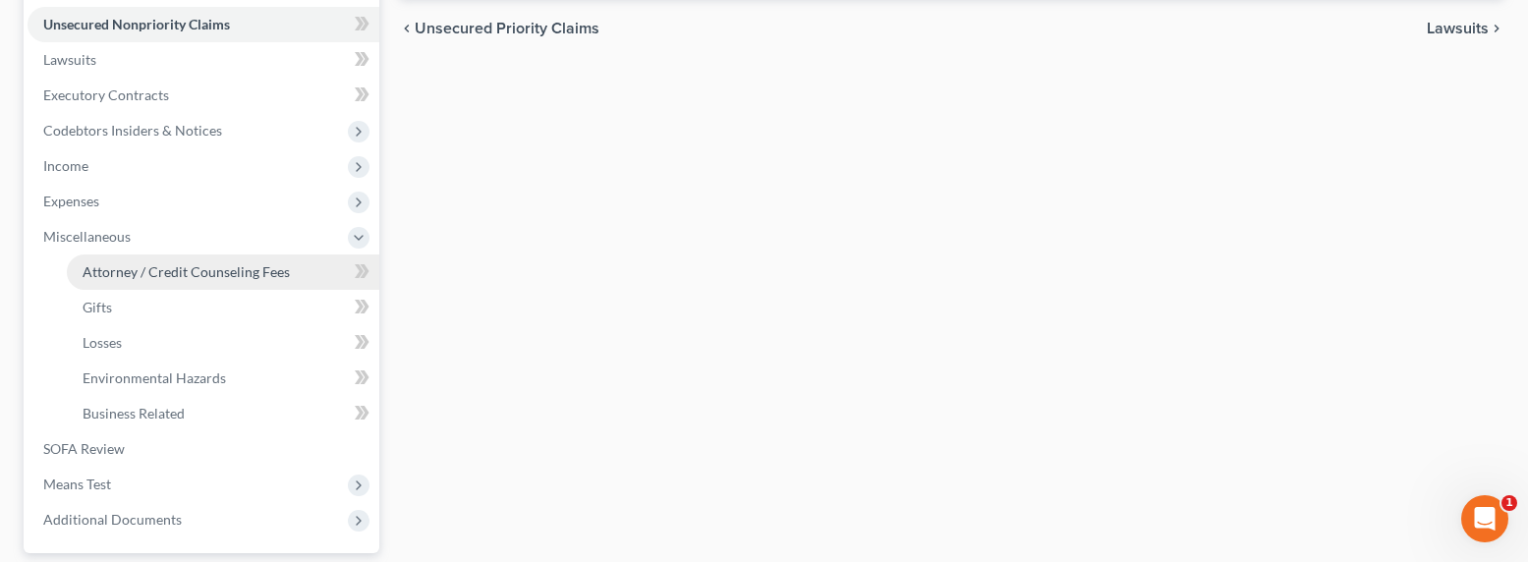
click at [141, 265] on span "Attorney / Credit Counseling Fees" at bounding box center [186, 271] width 207 height 17
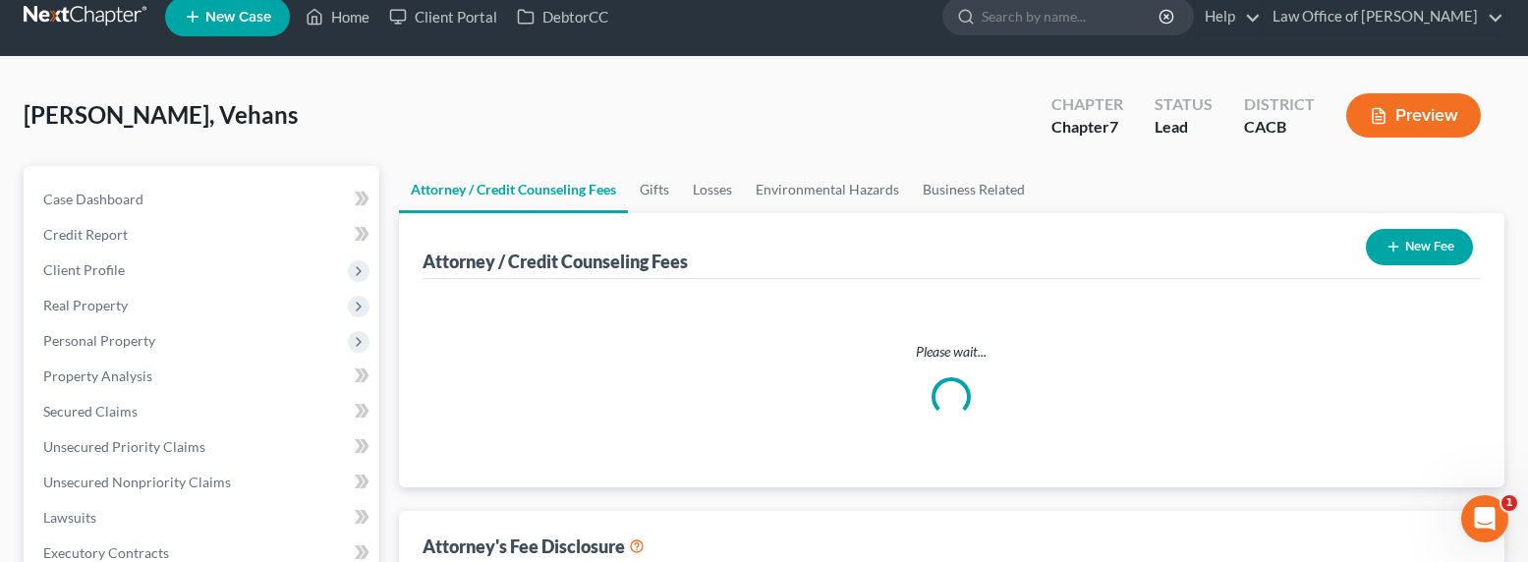
select select "0"
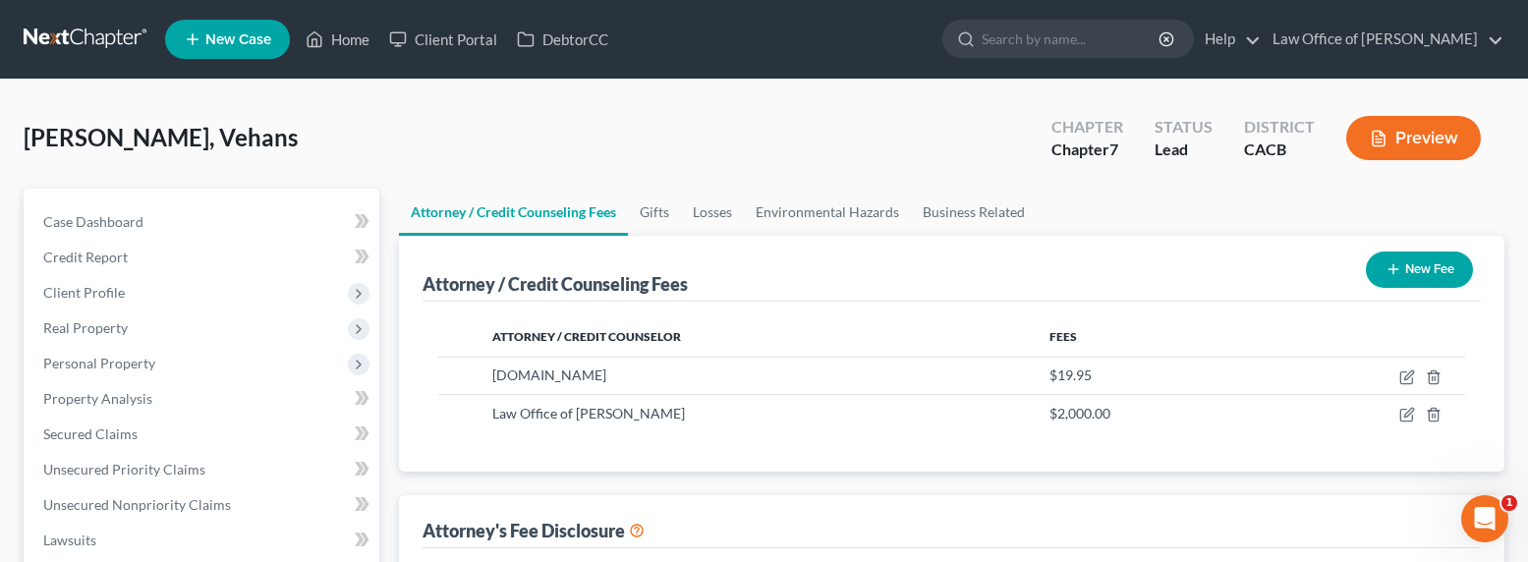
click at [794, 252] on div "Attorney / Credit Counseling Fees New Fee" at bounding box center [952, 269] width 1058 height 66
click at [1007, 213] on link "Business Related" at bounding box center [974, 212] width 126 height 47
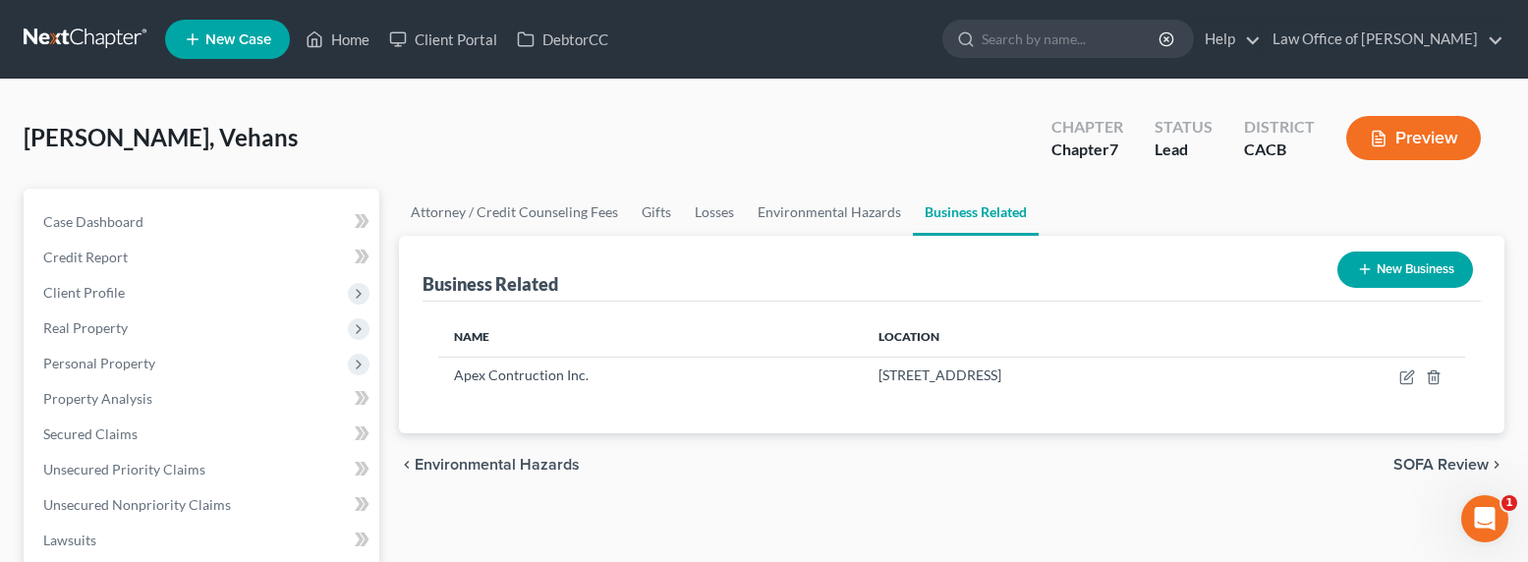
scroll to position [178, 0]
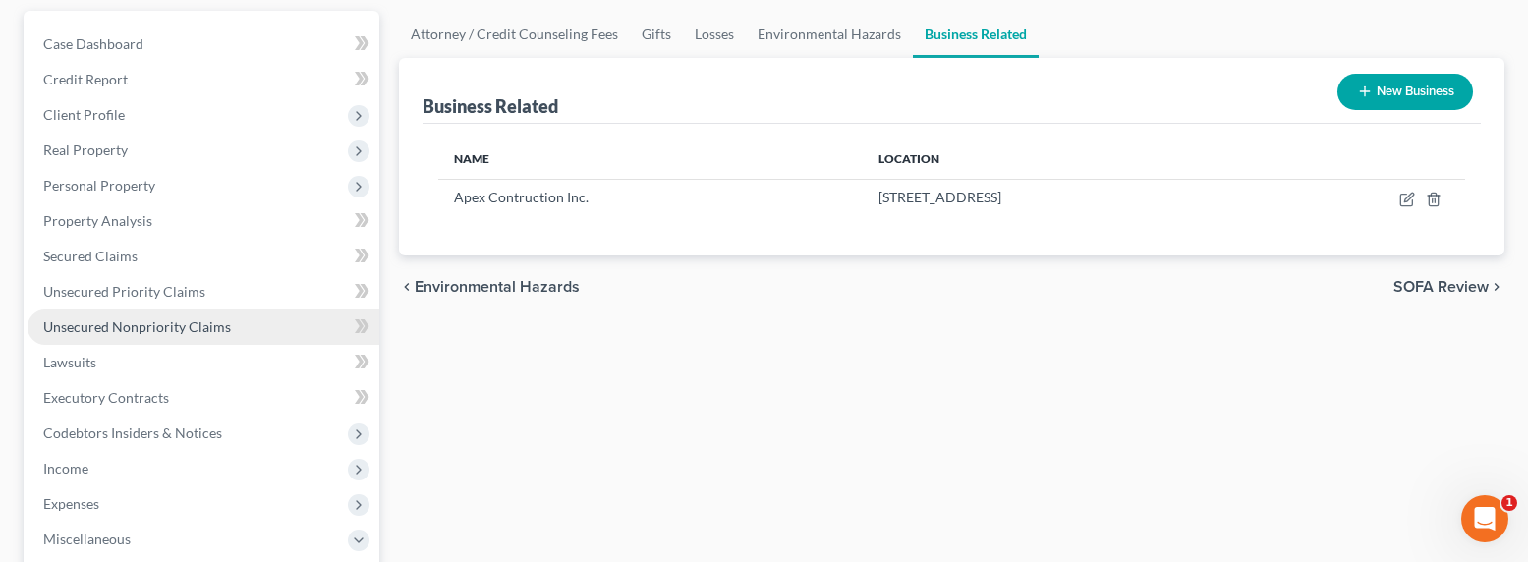
click at [93, 336] on link "Unsecured Nonpriority Claims" at bounding box center [204, 327] width 352 height 35
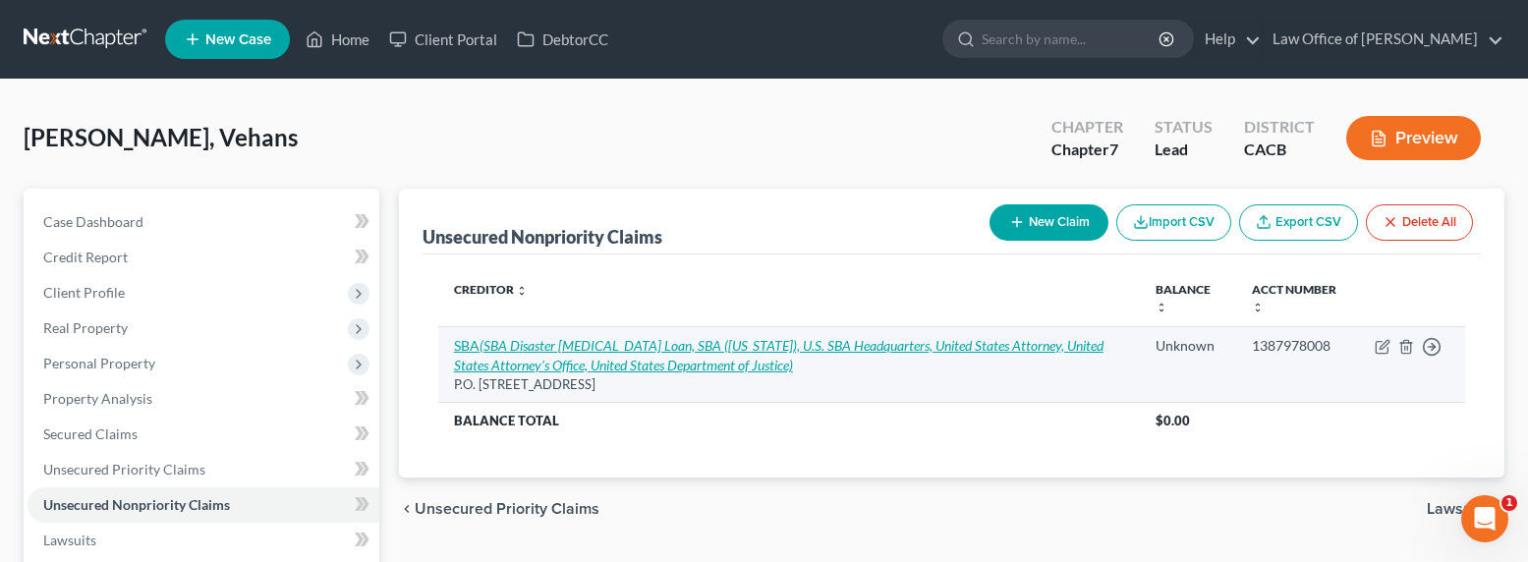
click at [559, 339] on icon "(SBA Disaster [MEDICAL_DATA] Loan, SBA ([US_STATE]), U.S. SBA Headquarters, Uni…" at bounding box center [779, 355] width 650 height 36
select select "38"
select select "14"
select select "3"
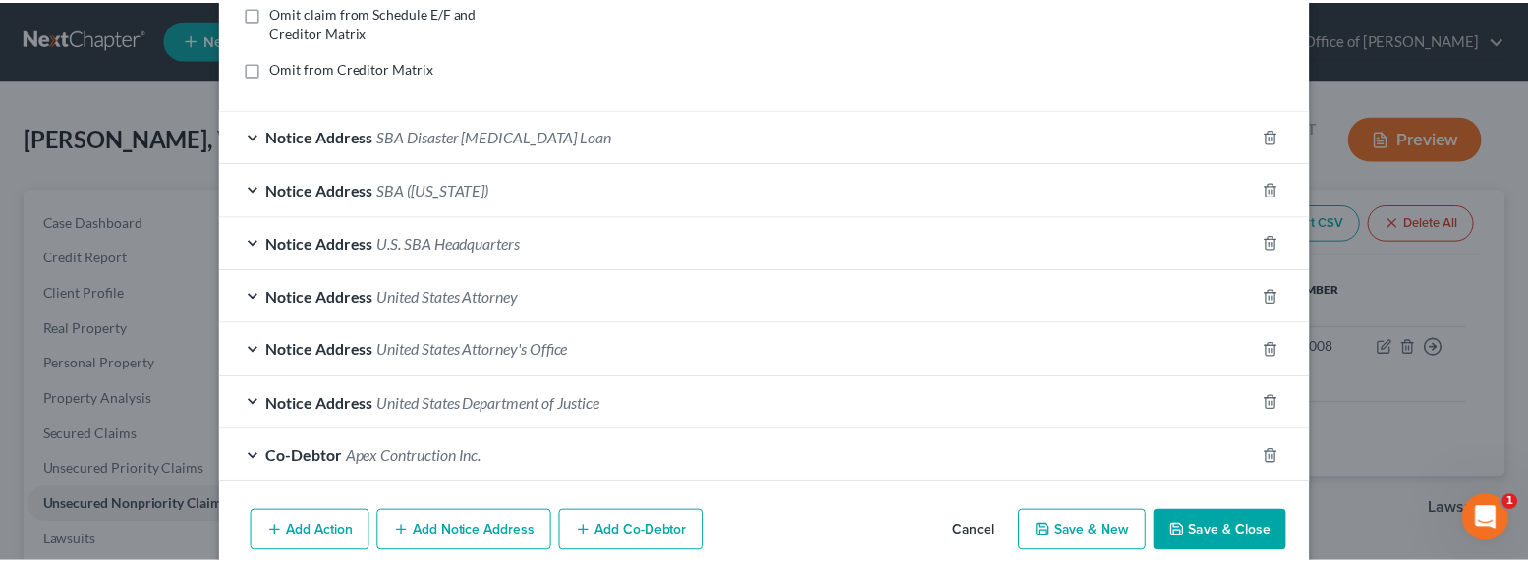
scroll to position [496, 0]
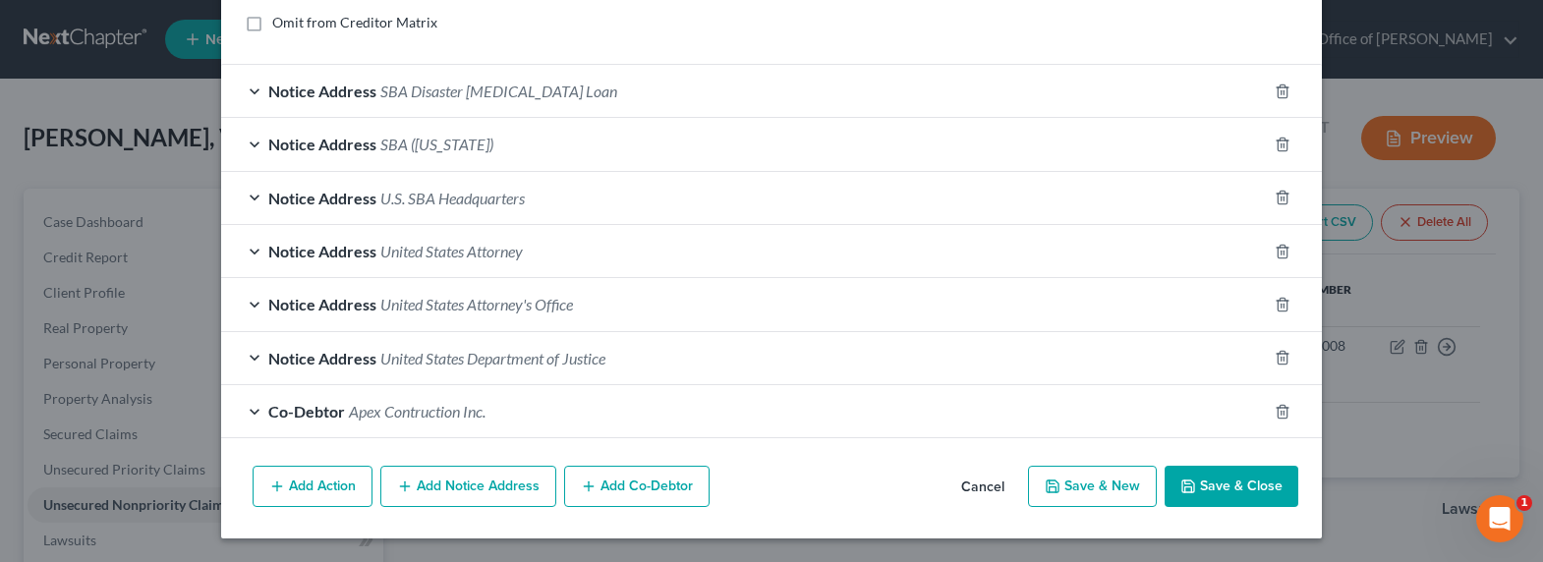
click at [1205, 494] on button "Save & Close" at bounding box center [1232, 486] width 134 height 41
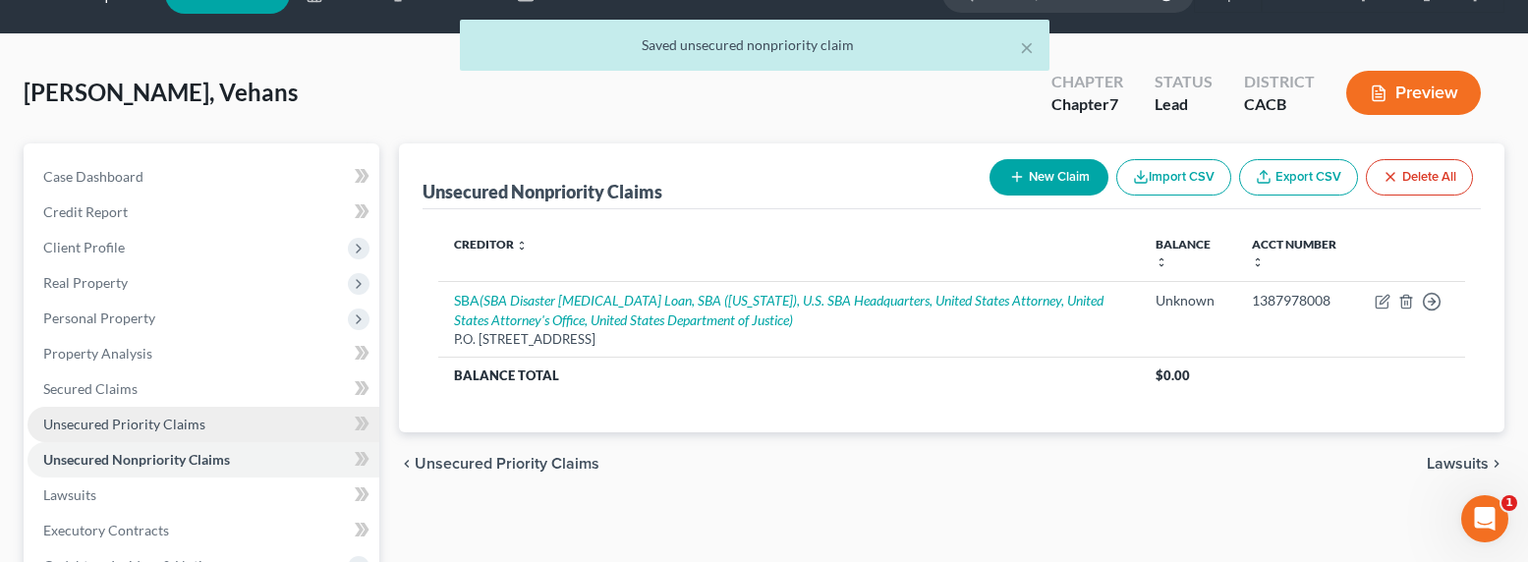
scroll to position [47, 0]
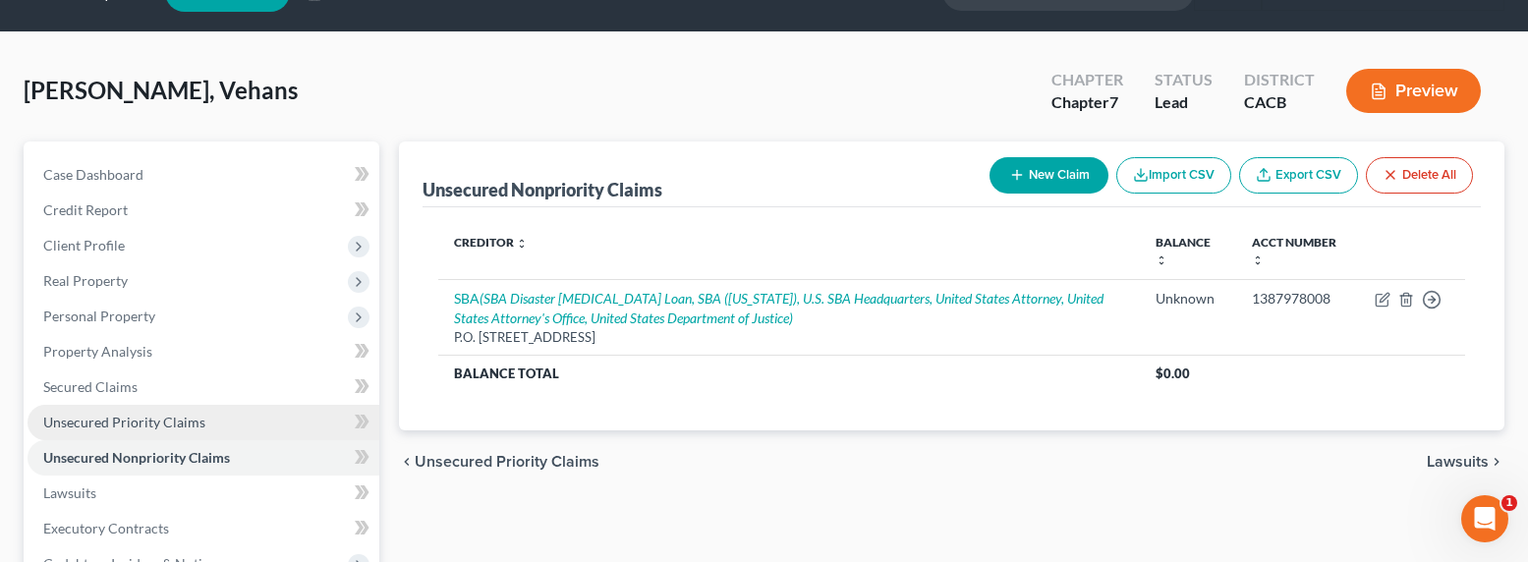
click at [94, 417] on span "Unsecured Priority Claims" at bounding box center [124, 422] width 162 height 17
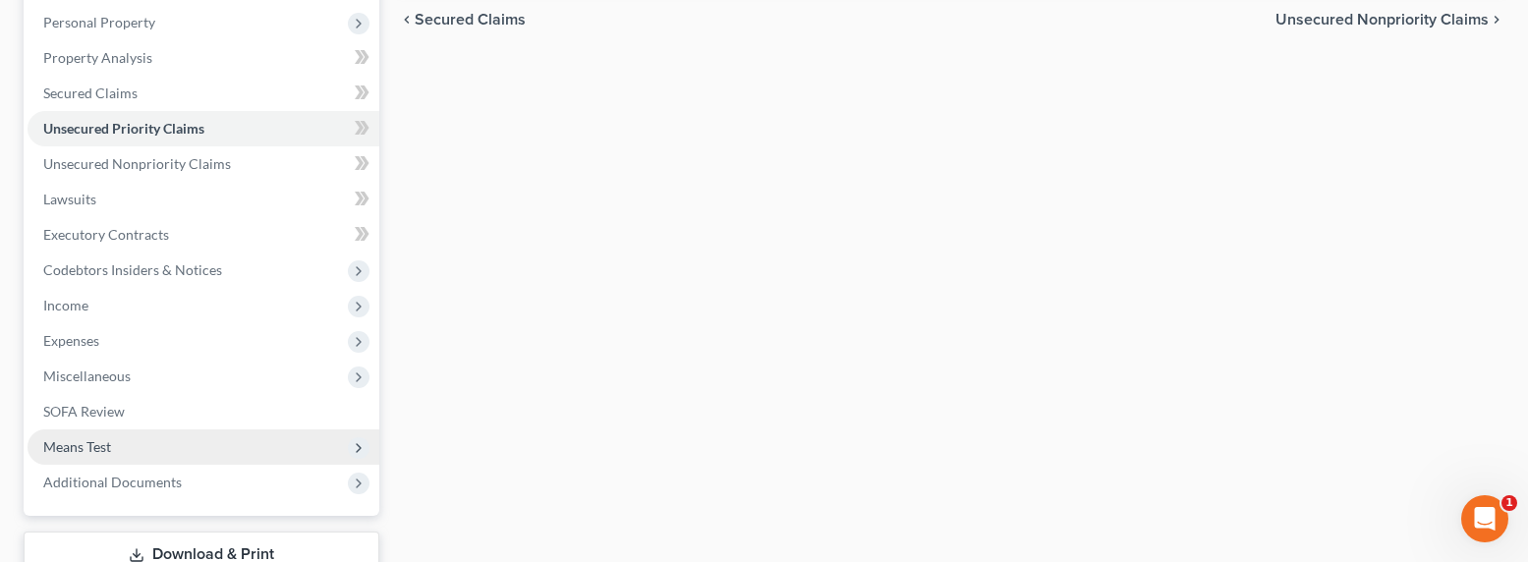
scroll to position [422, 0]
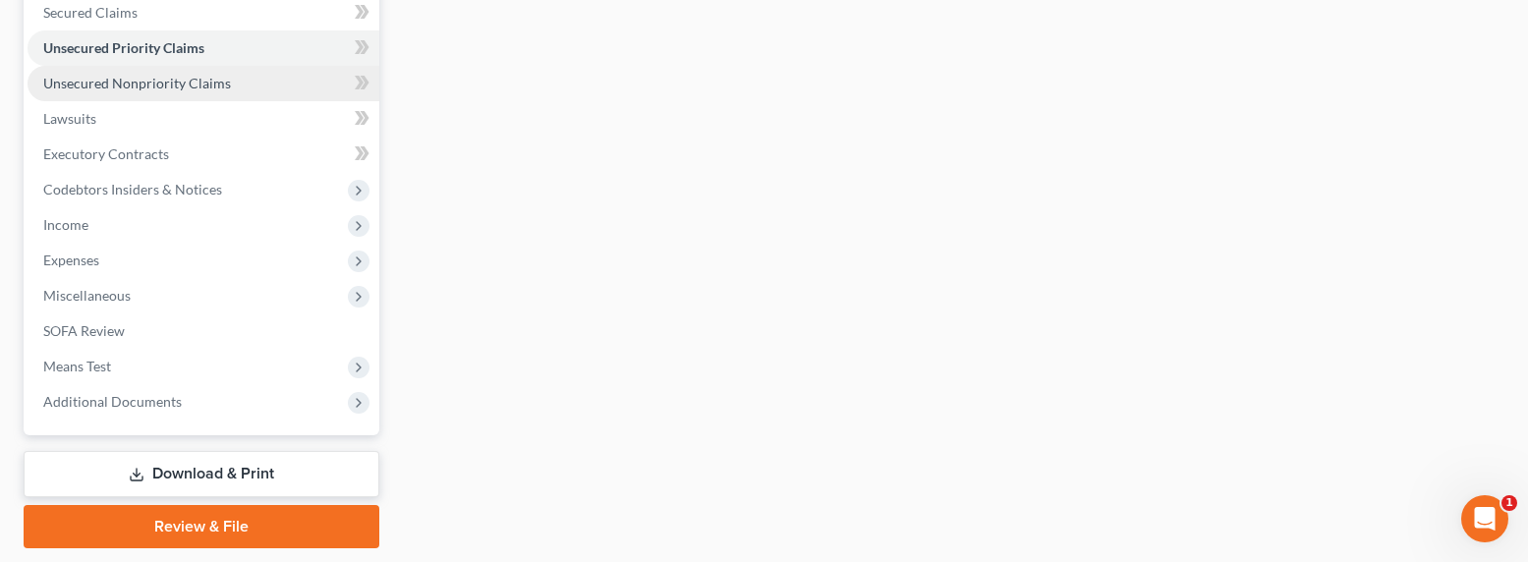
click at [132, 87] on span "Unsecured Nonpriority Claims" at bounding box center [137, 83] width 188 height 17
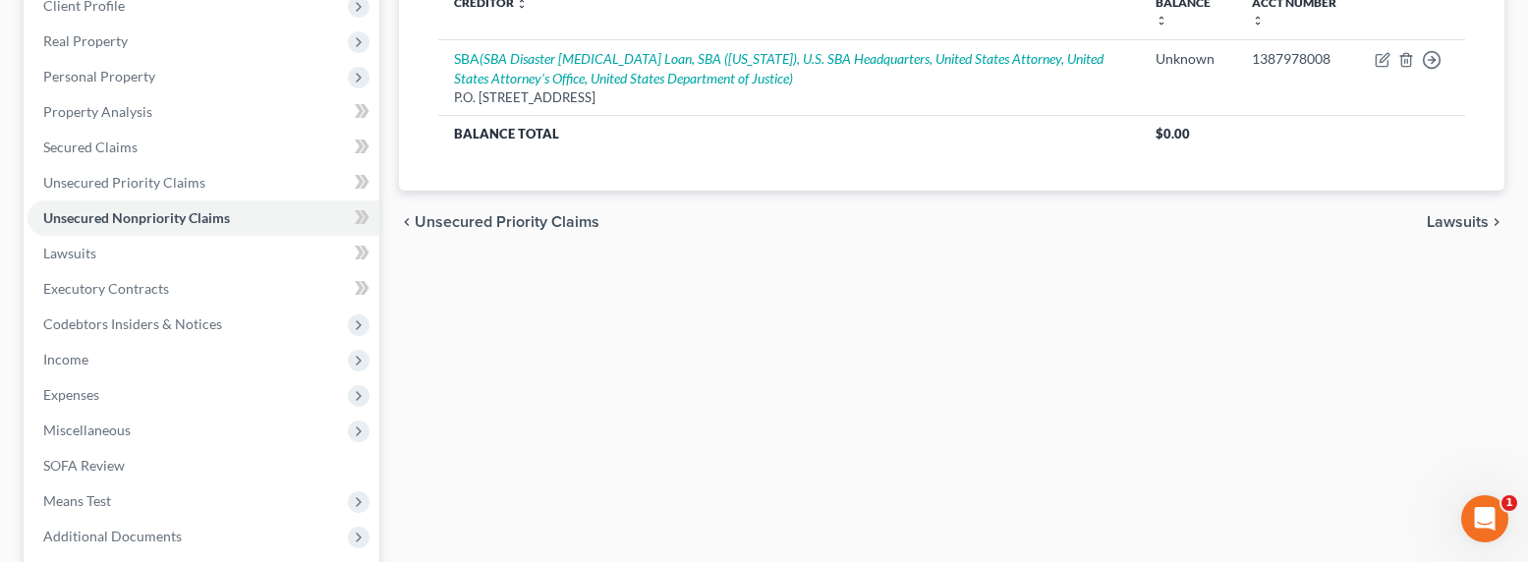
scroll to position [451, 0]
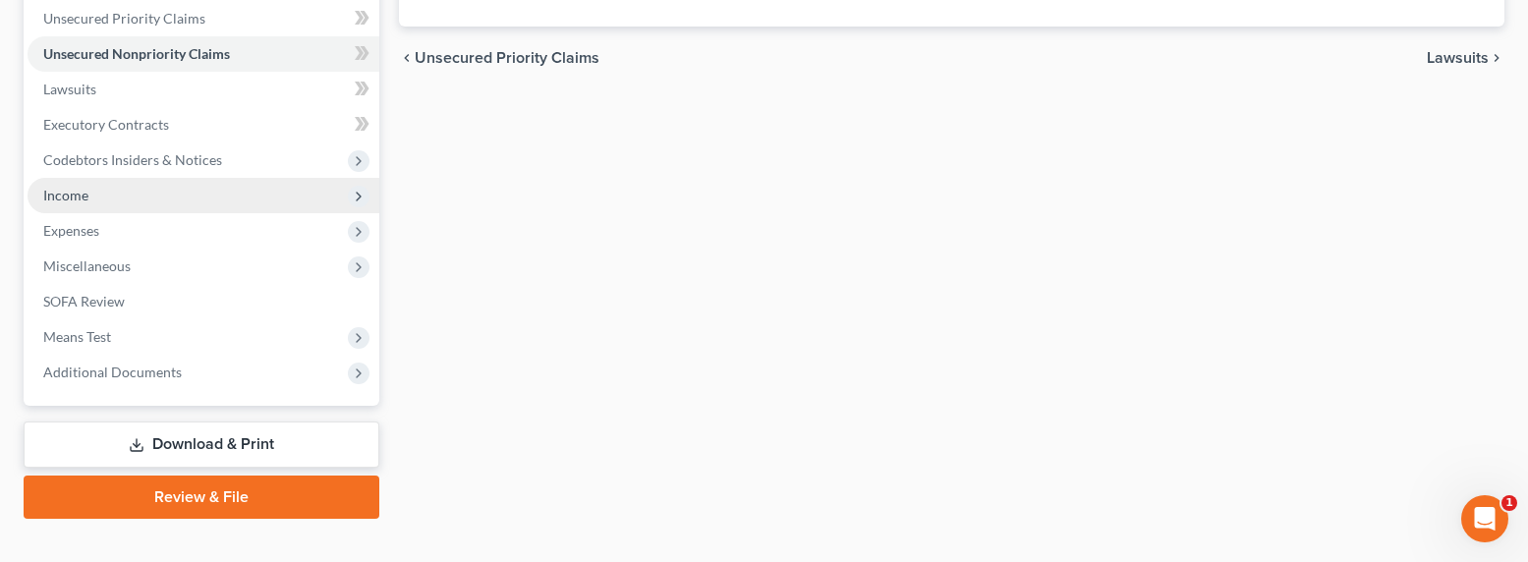
click at [66, 188] on span "Income" at bounding box center [65, 195] width 45 height 17
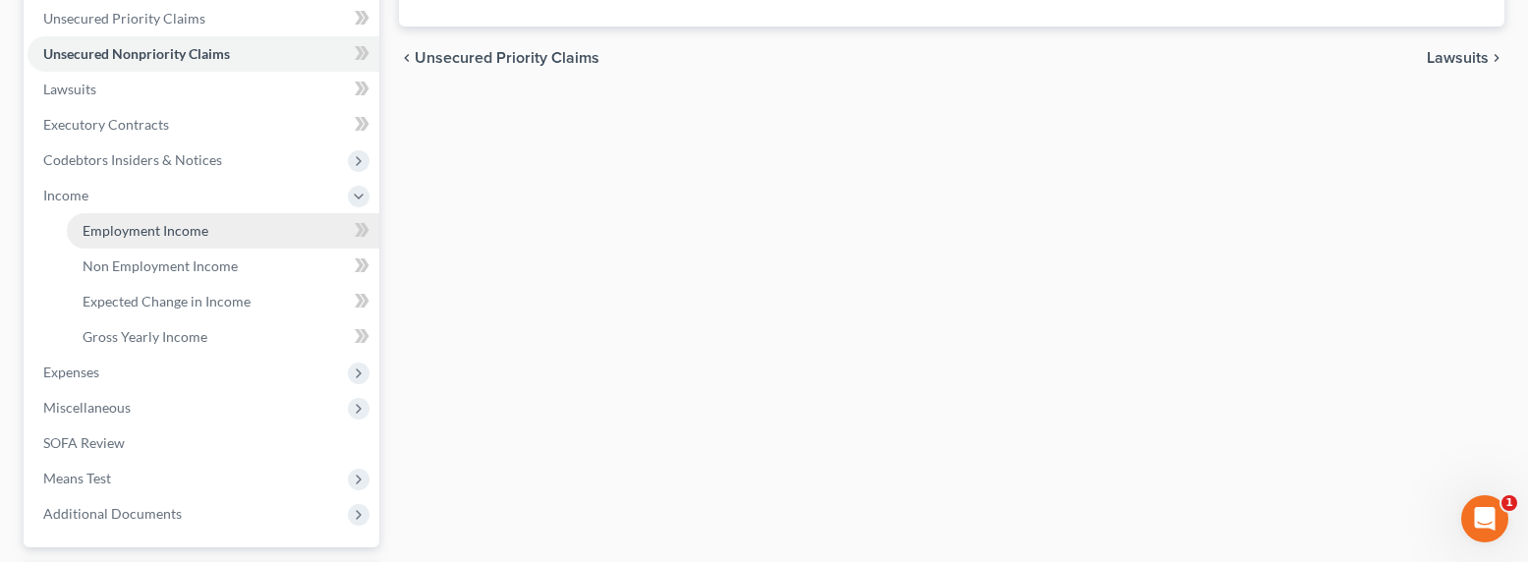
click at [119, 238] on span "Employment Income" at bounding box center [146, 230] width 126 height 17
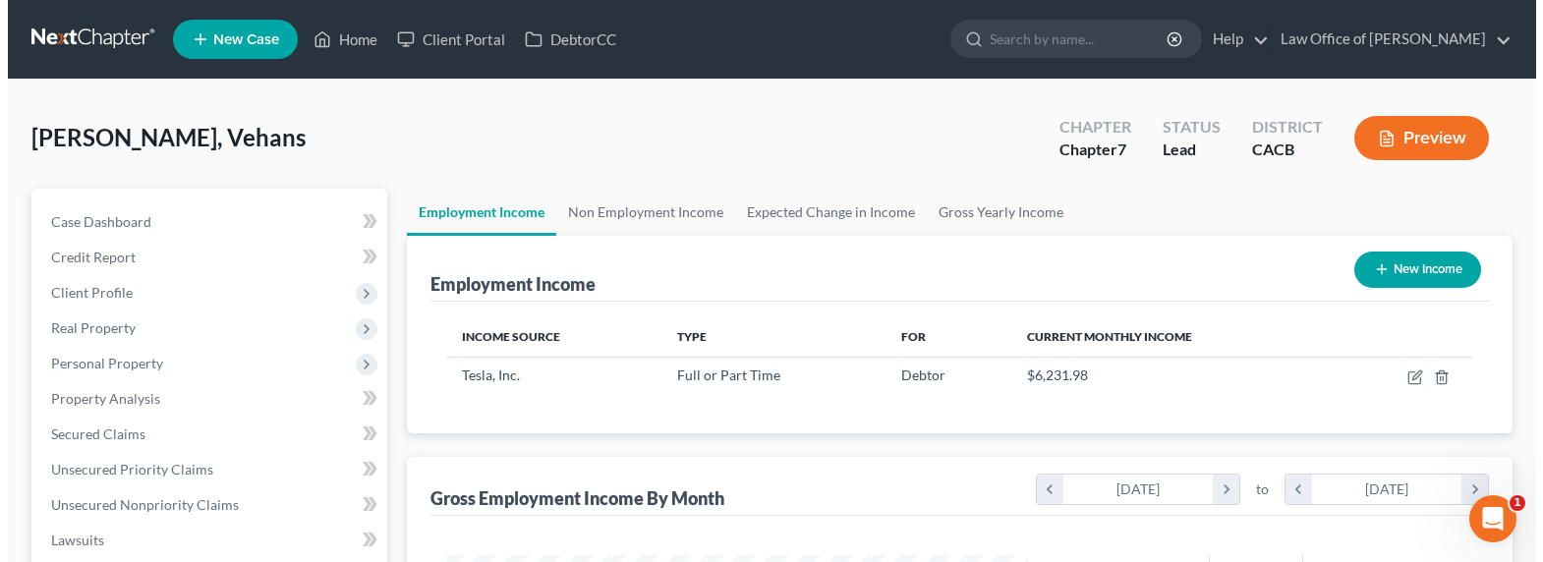
scroll to position [352, 622]
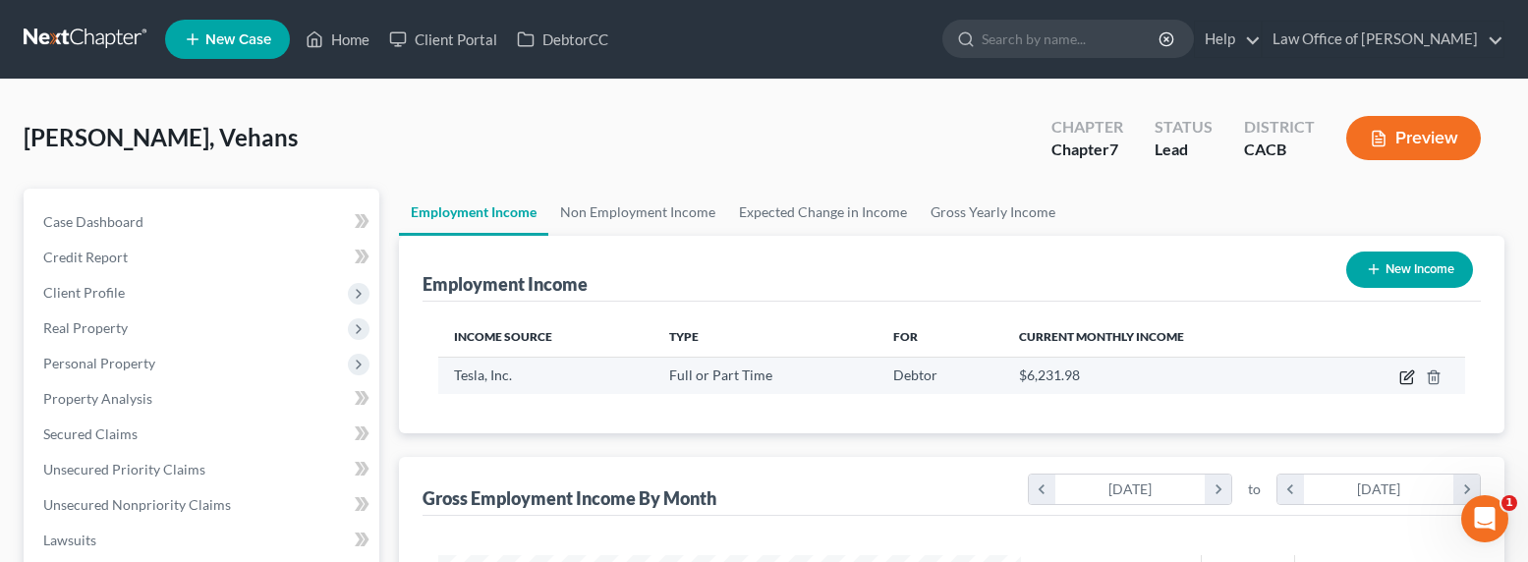
click at [1392, 373] on icon "button" at bounding box center [1407, 378] width 16 height 16
select select "0"
select select "46"
select select "2"
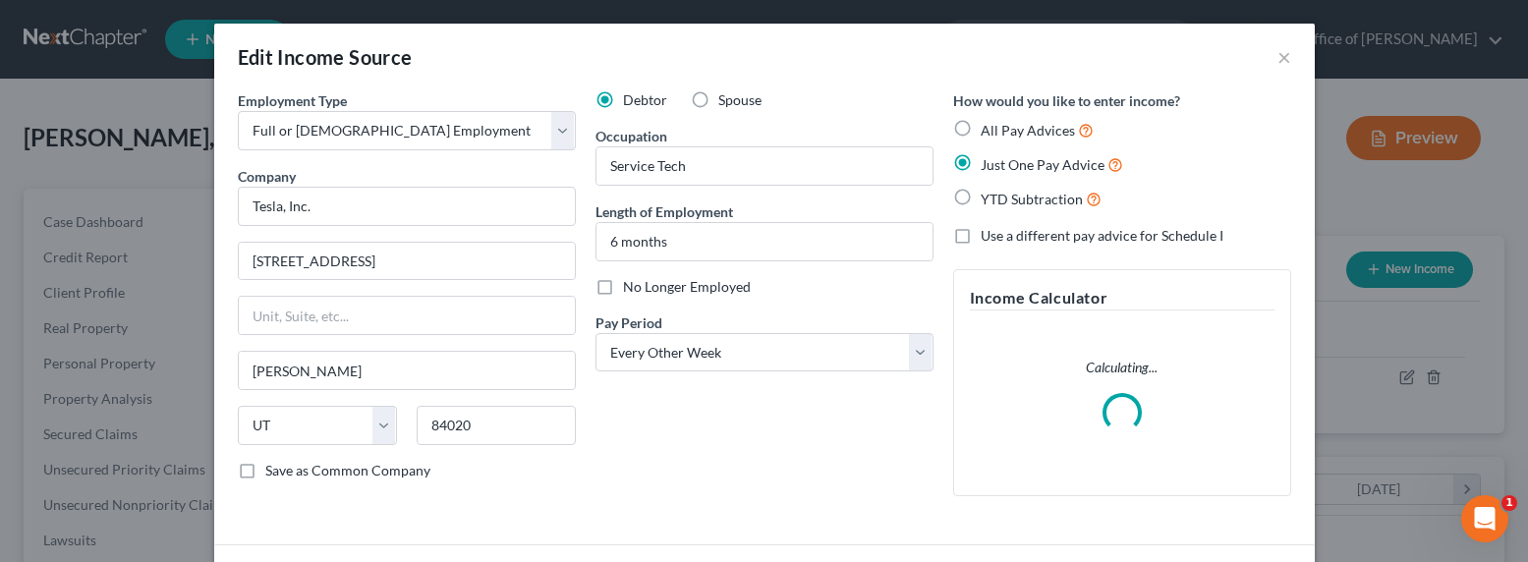
scroll to position [352, 629]
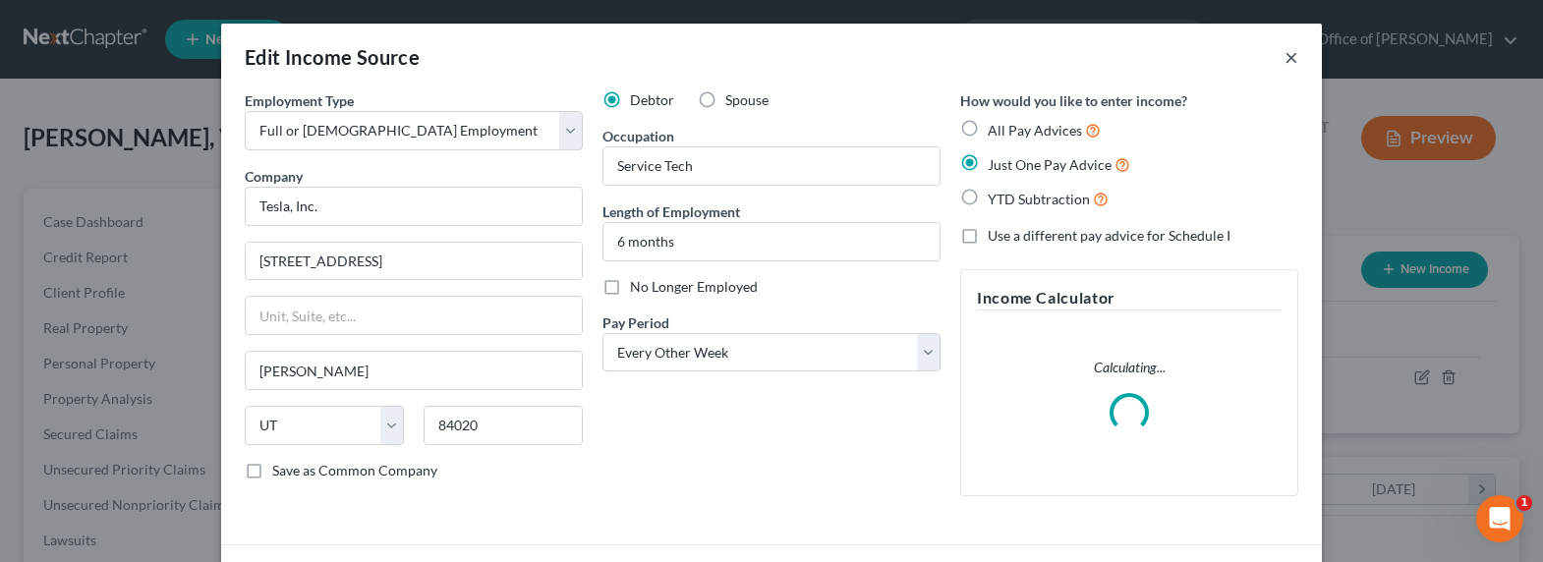
click at [1284, 48] on button "×" at bounding box center [1291, 57] width 14 height 24
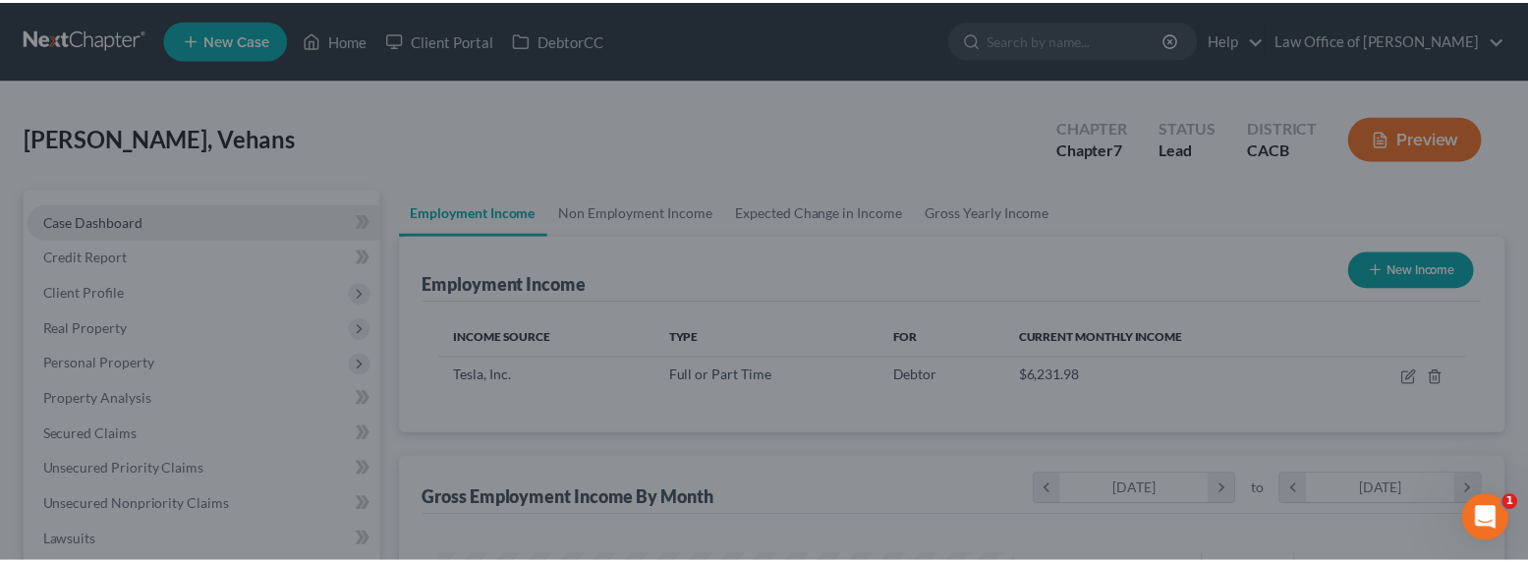
scroll to position [982379, 982110]
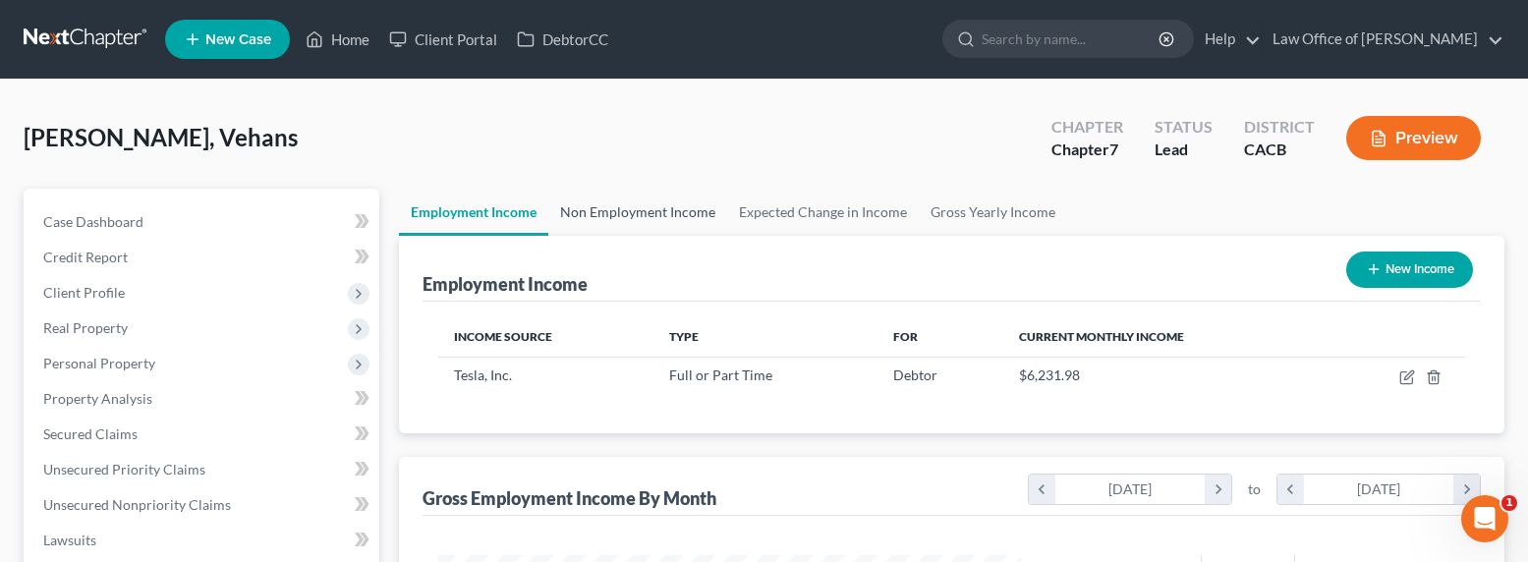
click at [582, 201] on link "Non Employment Income" at bounding box center [637, 212] width 179 height 47
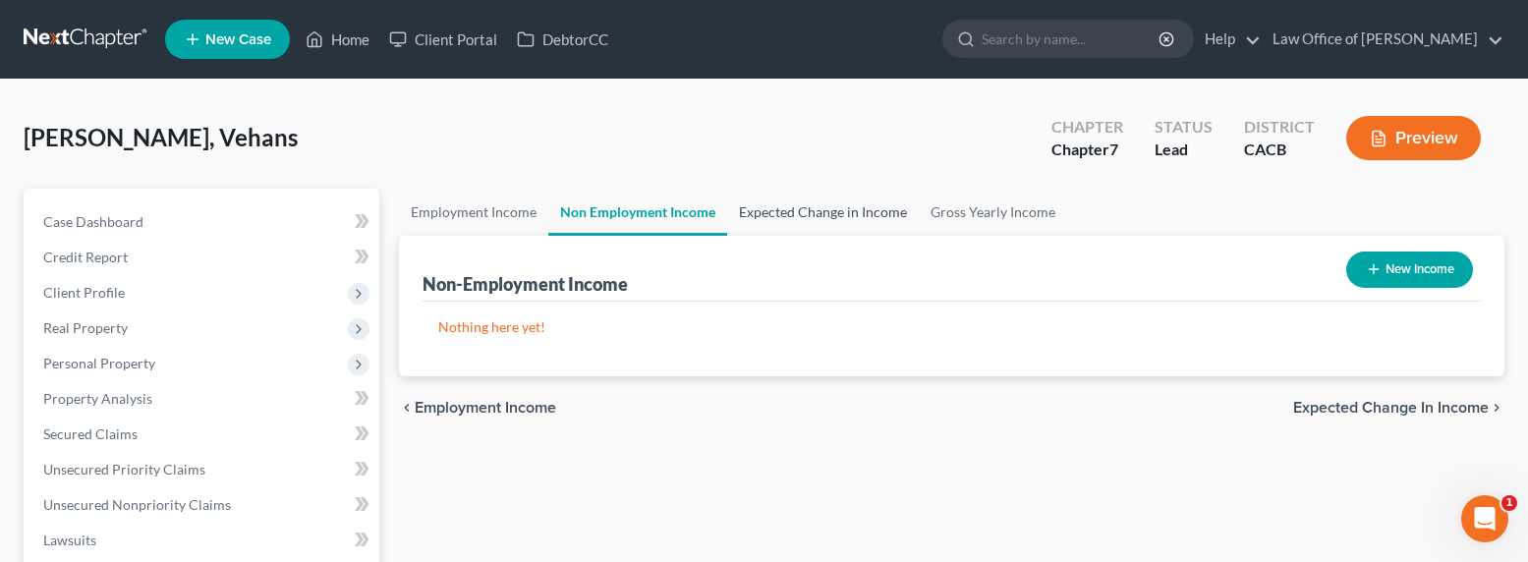
drag, startPoint x: 854, startPoint y: 204, endPoint x: 868, endPoint y: 201, distance: 14.1
click at [854, 205] on link "Expected Change in Income" at bounding box center [823, 212] width 192 height 47
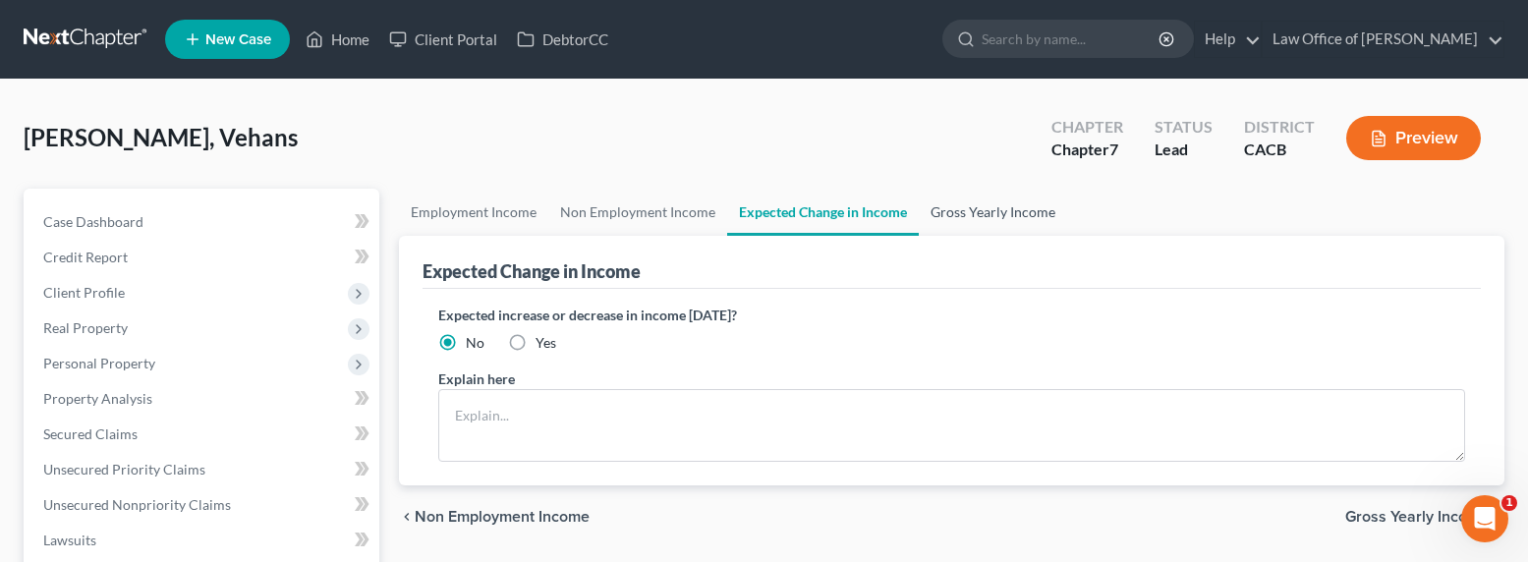
click at [1008, 200] on link "Gross Yearly Income" at bounding box center [993, 212] width 148 height 47
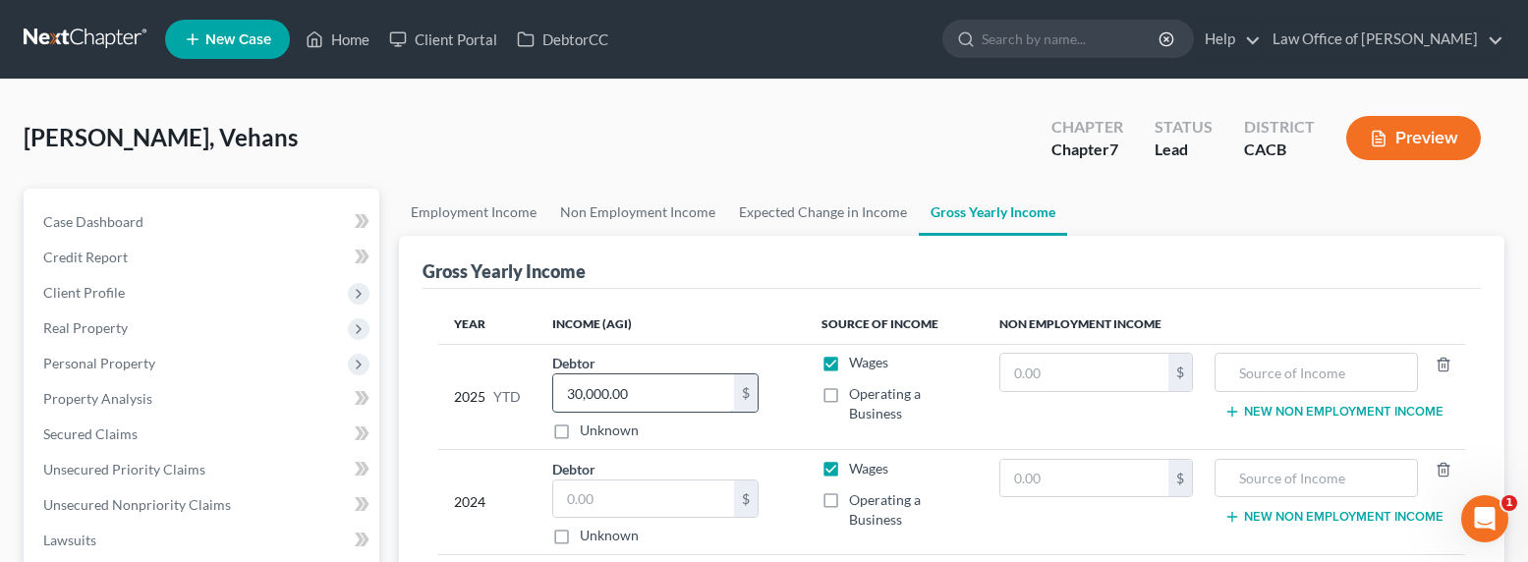
click at [628, 390] on input "30,000.00" at bounding box center [643, 392] width 181 height 37
click at [665, 388] on input "30,000.00" at bounding box center [643, 392] width 181 height 37
drag, startPoint x: 662, startPoint y: 389, endPoint x: 504, endPoint y: 390, distance: 158.2
click at [504, 390] on tr "2025 YTD Debtor 30,000.00 $ Unknown Balance Undetermined 30,000.00 $ Unknown Wa…" at bounding box center [951, 396] width 1027 height 105
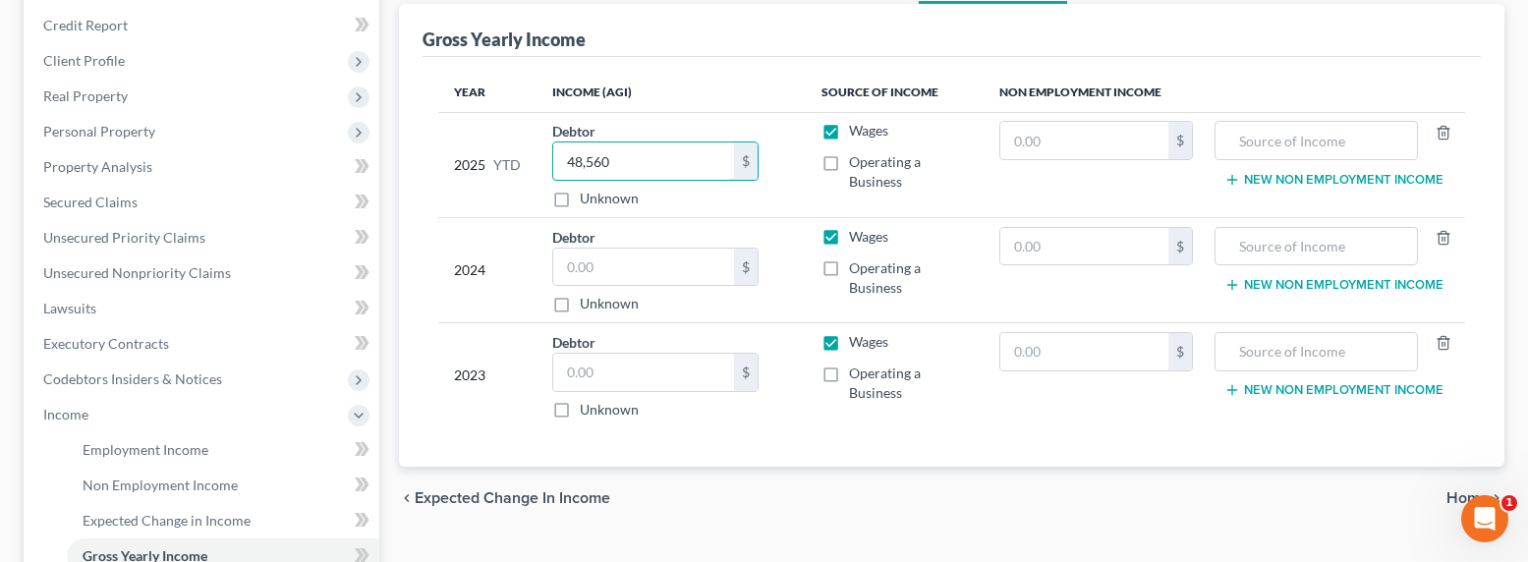
scroll to position [244, 0]
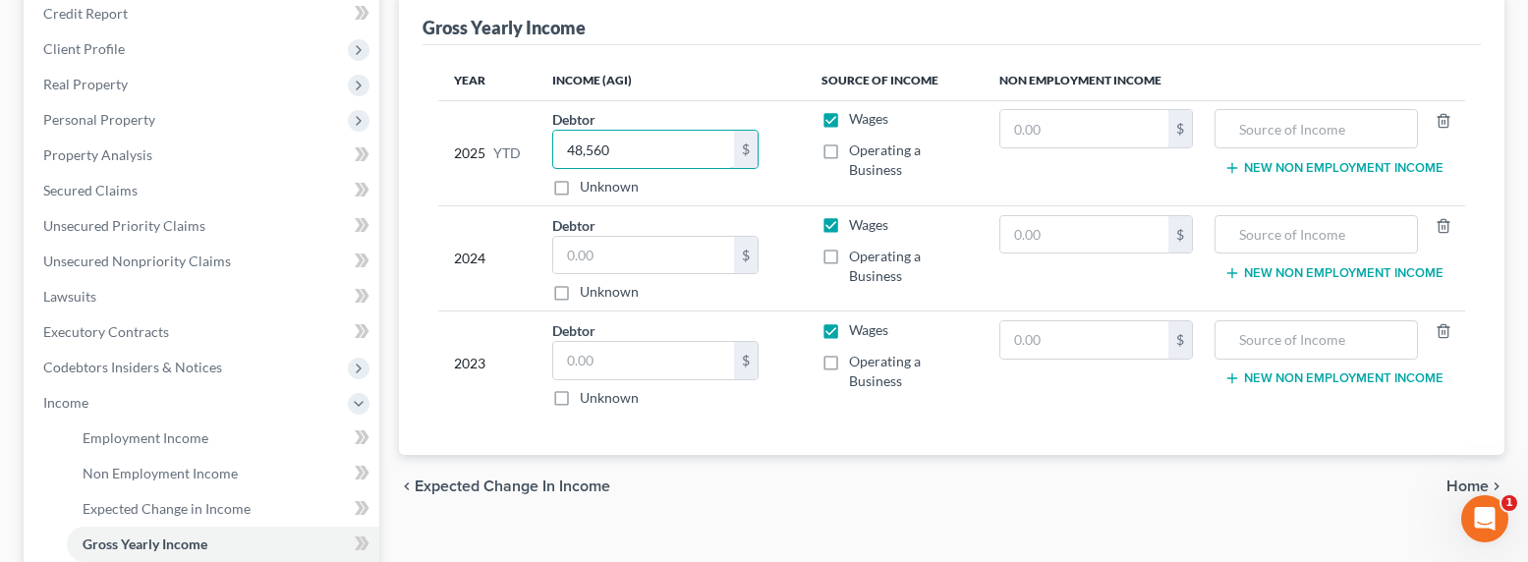
type input "48,560"
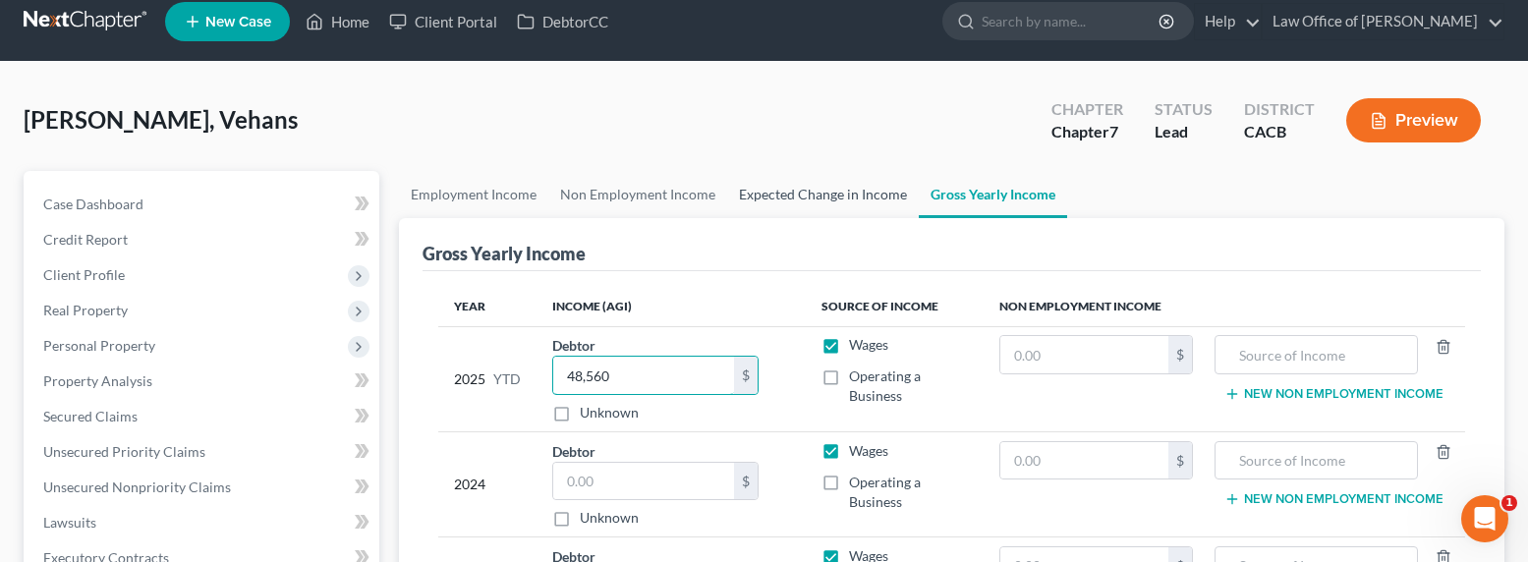
scroll to position [0, 0]
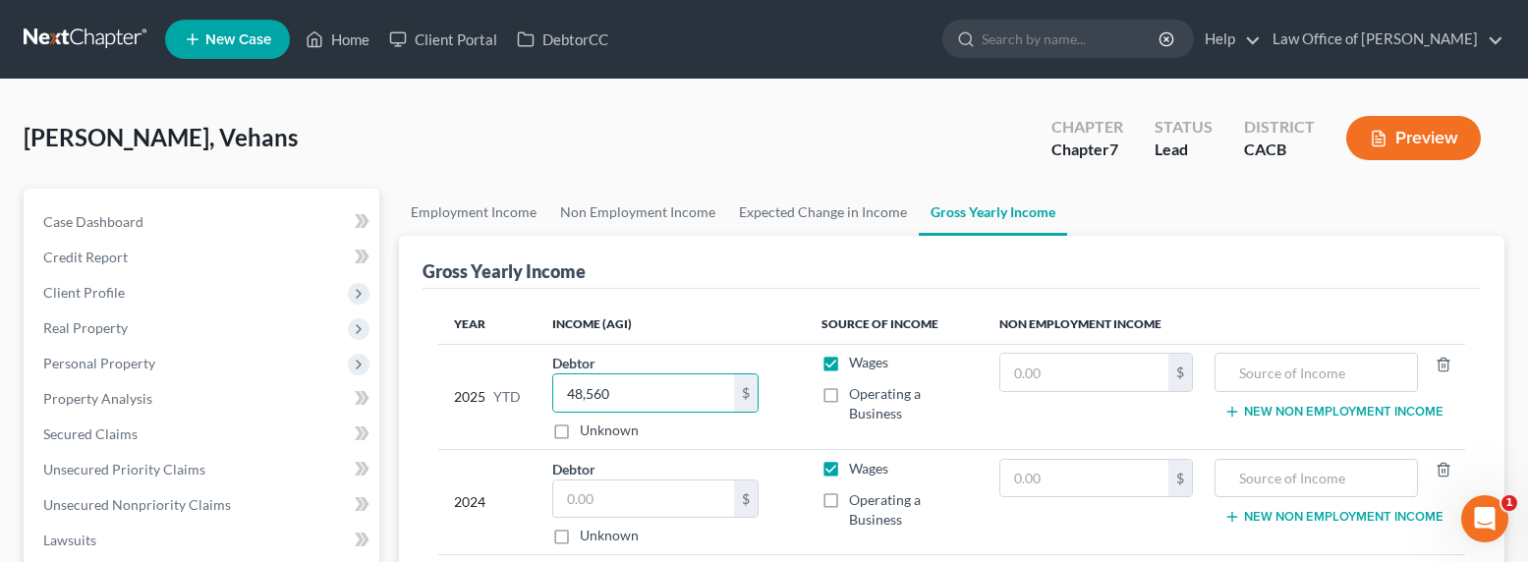
click at [279, 110] on div "Ohanian, Vehans Upgraded Chapter Chapter 7 Status Lead District CACB Preview" at bounding box center [764, 145] width 1481 height 85
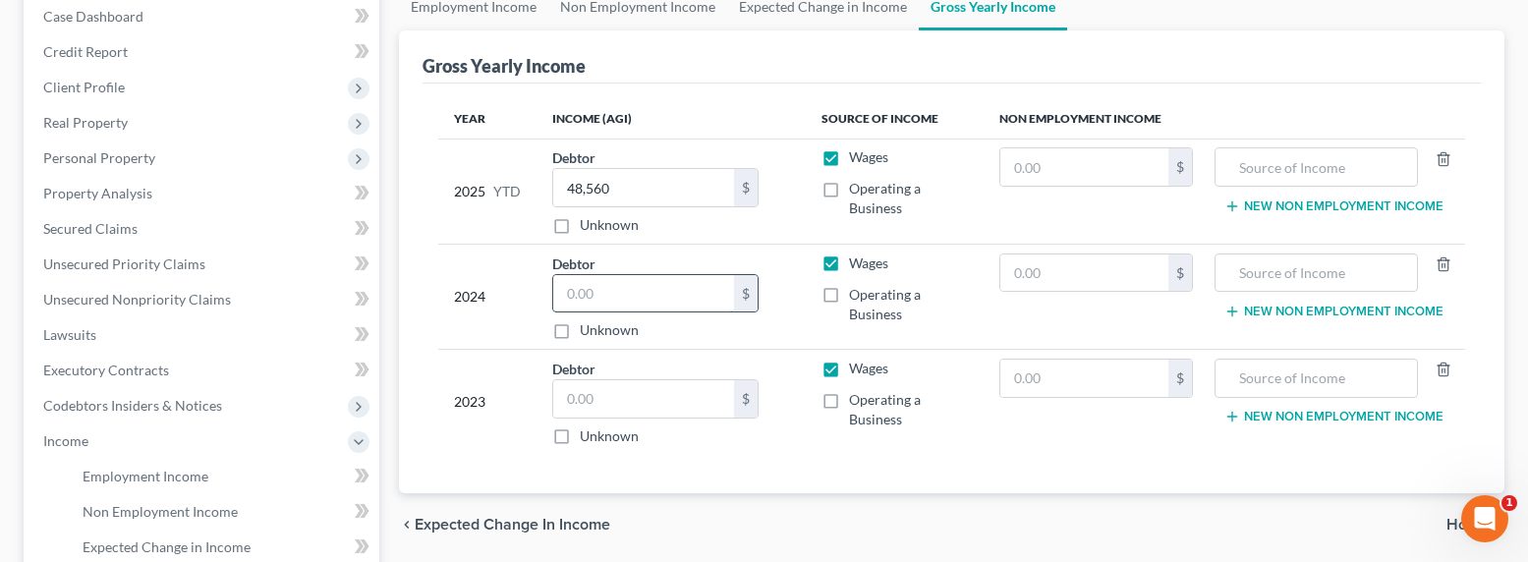
click at [598, 295] on input "text" at bounding box center [643, 293] width 181 height 37
type input "0.00"
click at [849, 261] on label "Wages" at bounding box center [868, 264] width 39 height 20
click at [857, 261] on input "Wages" at bounding box center [863, 260] width 13 height 13
checkbox input "false"
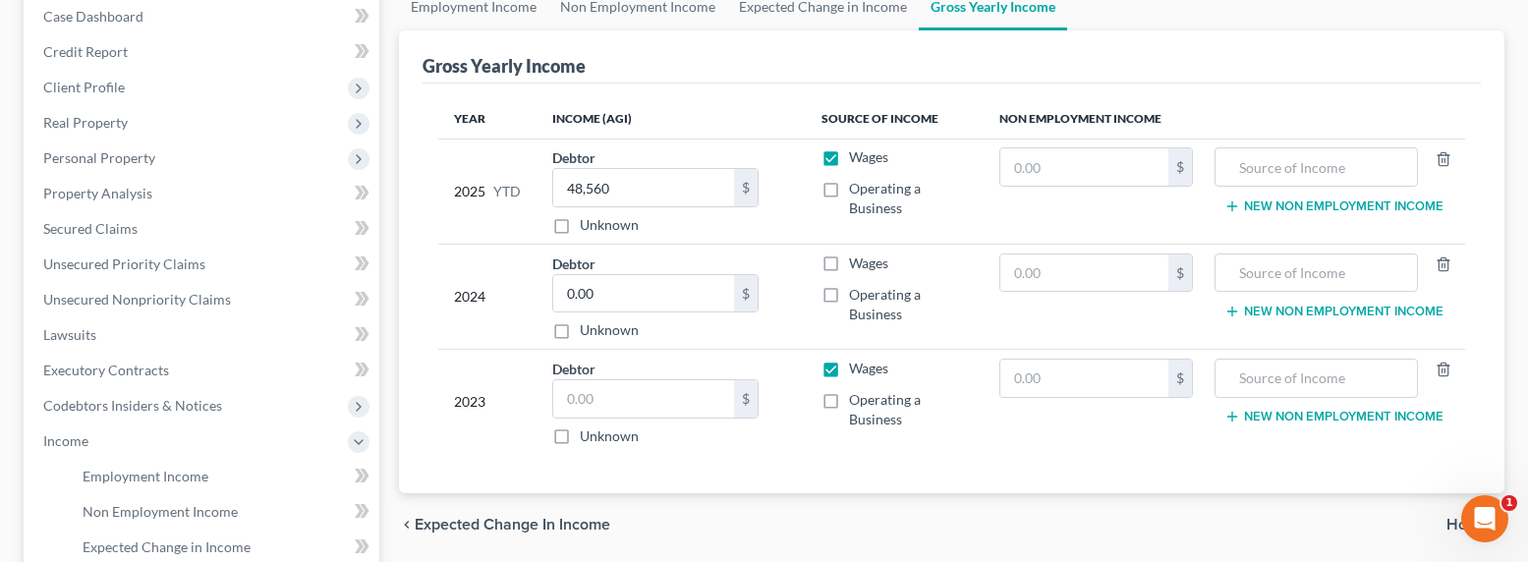
click at [849, 370] on label "Wages" at bounding box center [868, 369] width 39 height 20
click at [857, 370] on input "Wages" at bounding box center [863, 365] width 13 height 13
checkbox input "false"
click at [643, 402] on input "text" at bounding box center [643, 398] width 181 height 37
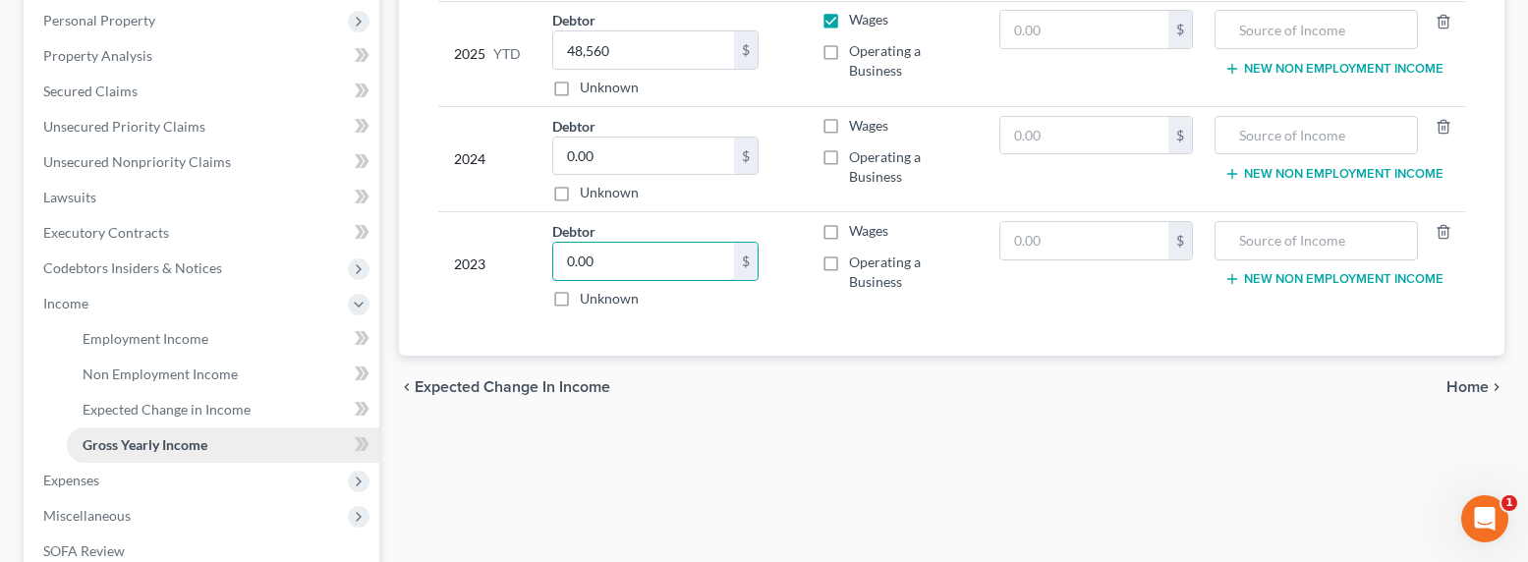
scroll to position [378, 0]
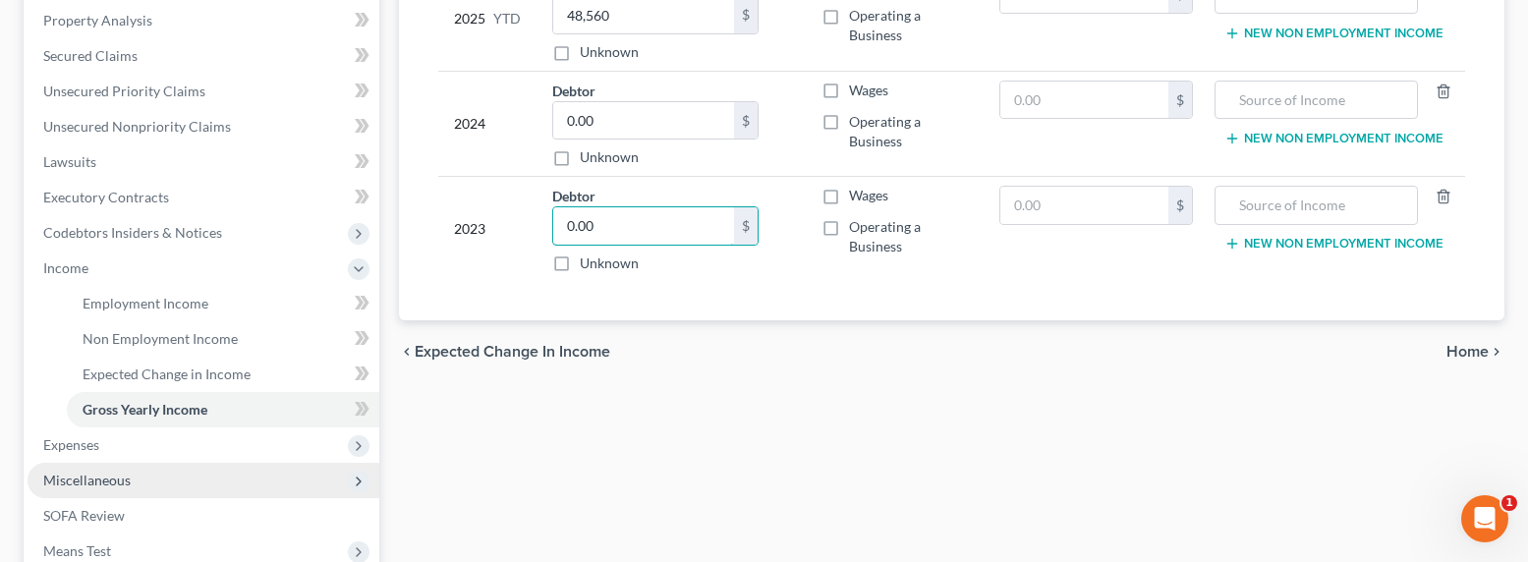
type input "0.00"
click at [96, 484] on span "Miscellaneous" at bounding box center [86, 480] width 87 height 17
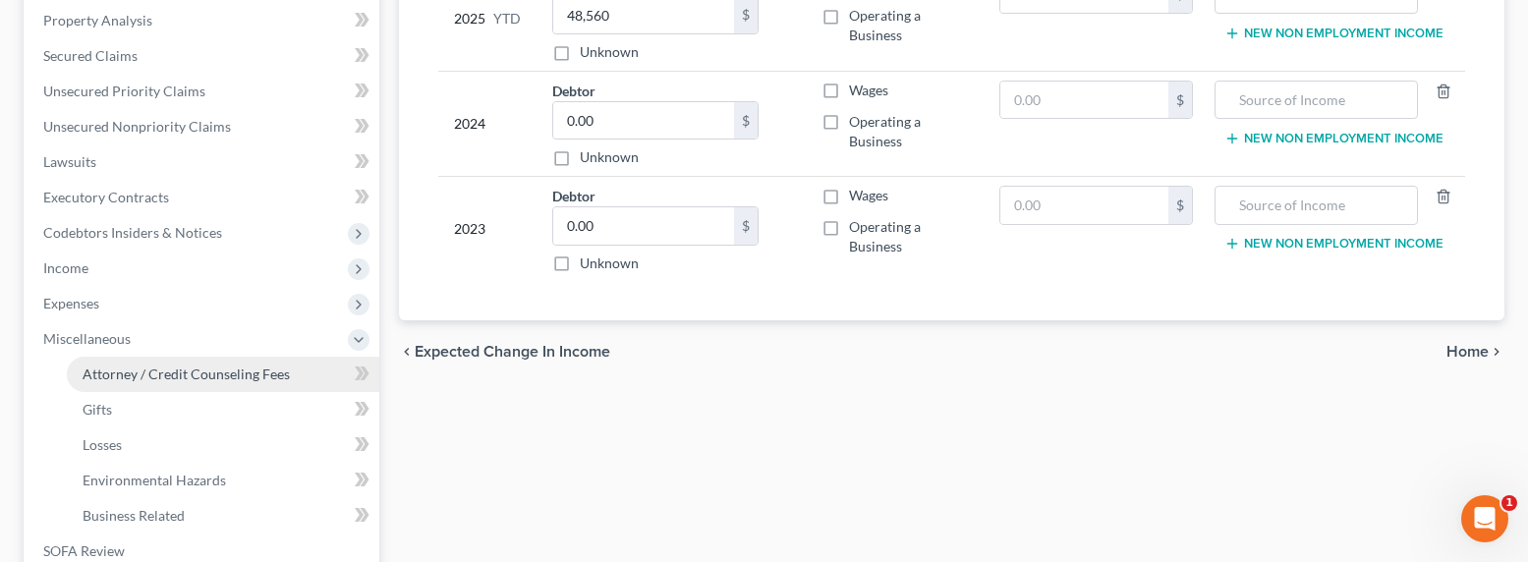
click at [158, 372] on span "Attorney / Credit Counseling Fees" at bounding box center [186, 374] width 207 height 17
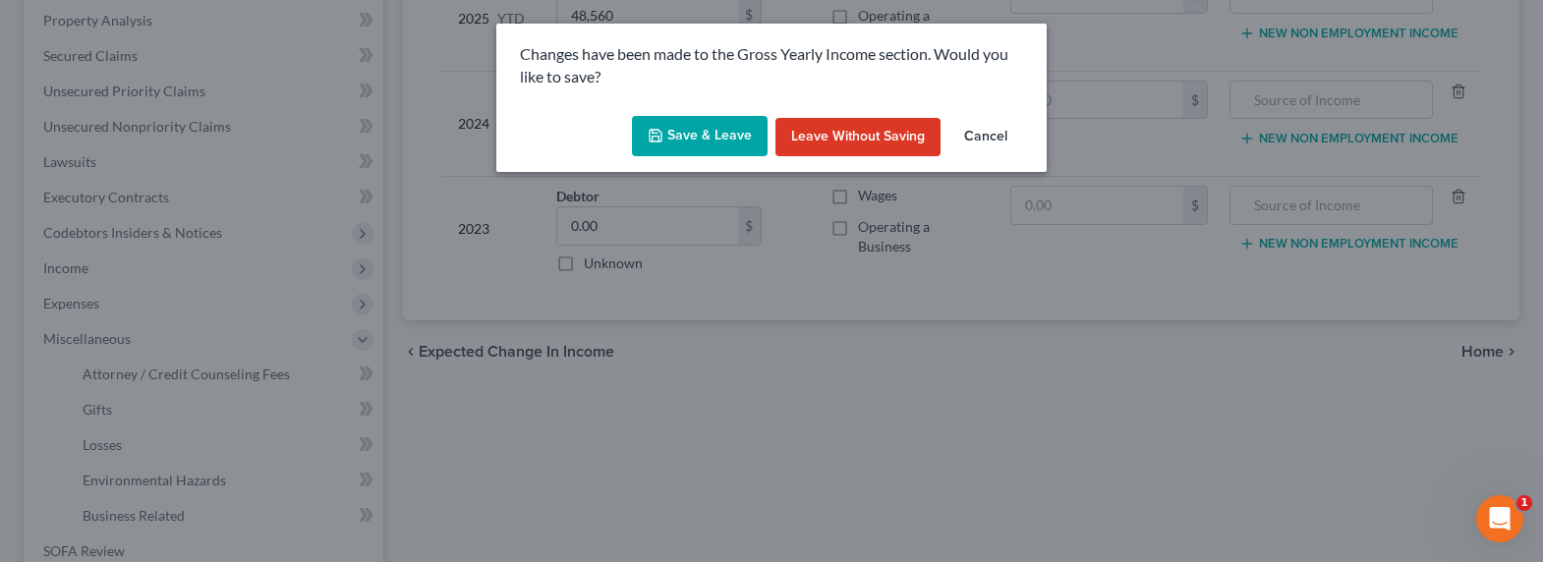
click at [731, 126] on button "Save & Leave" at bounding box center [700, 136] width 136 height 41
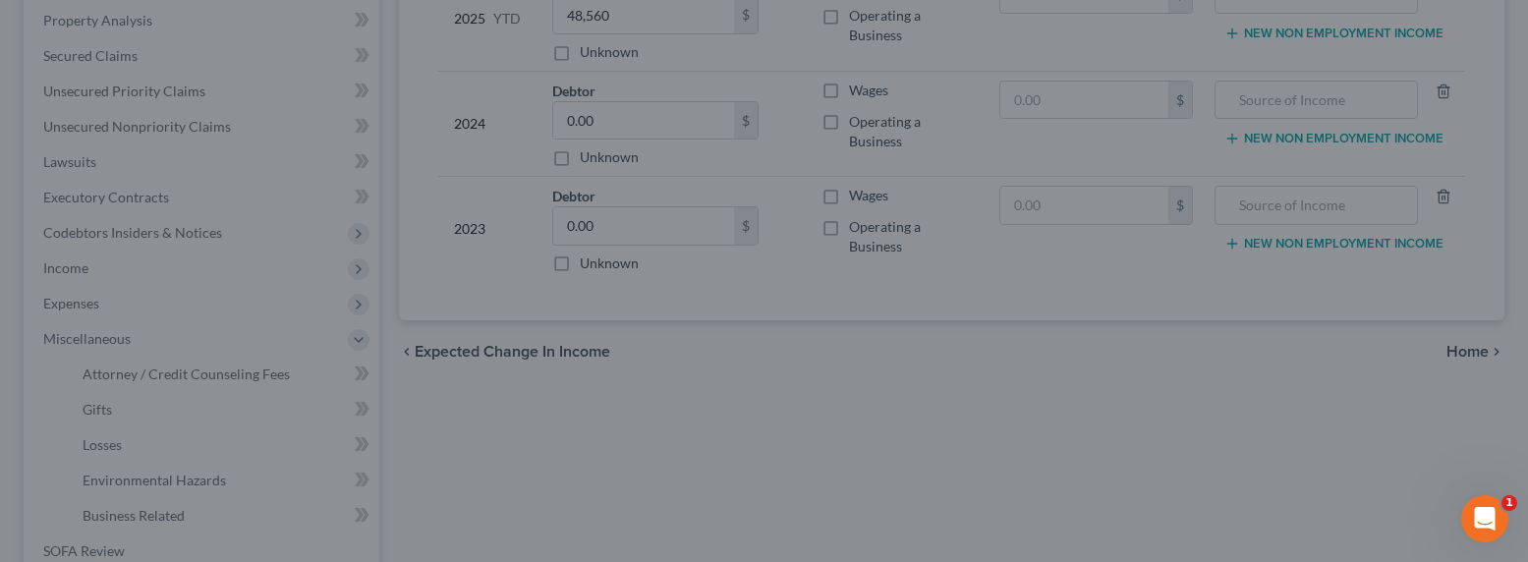
select select "0"
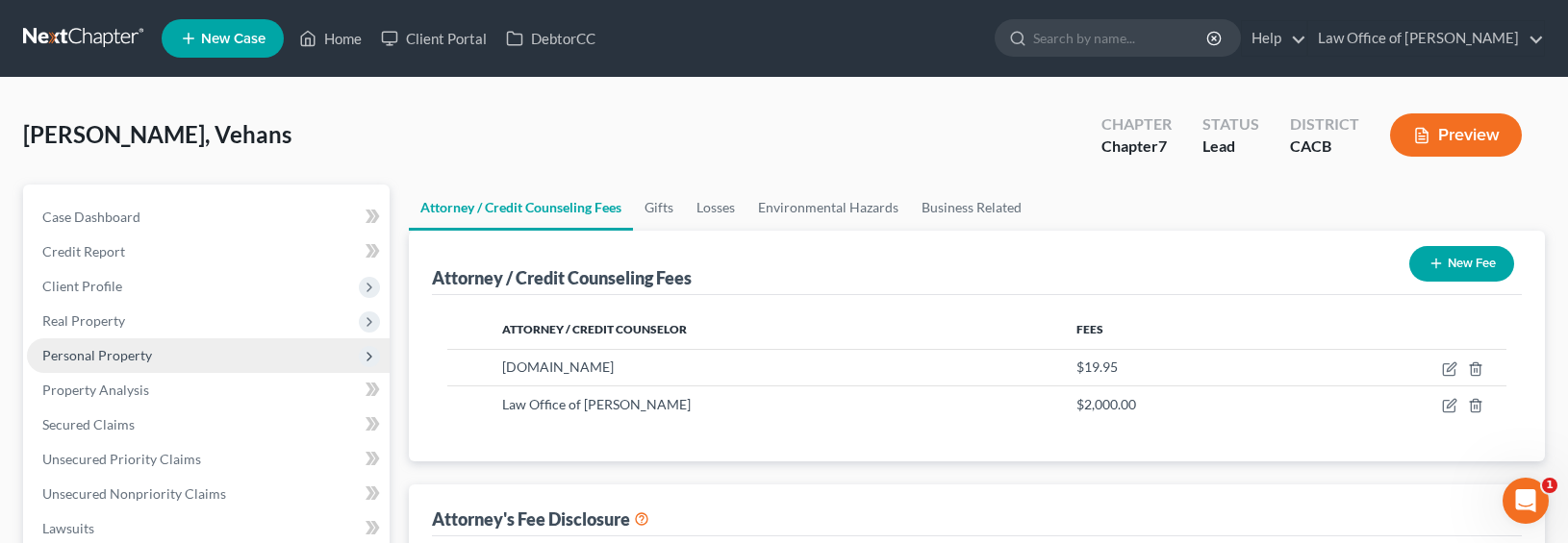
click at [97, 353] on span "Personal Property" at bounding box center [97, 355] width 110 height 17
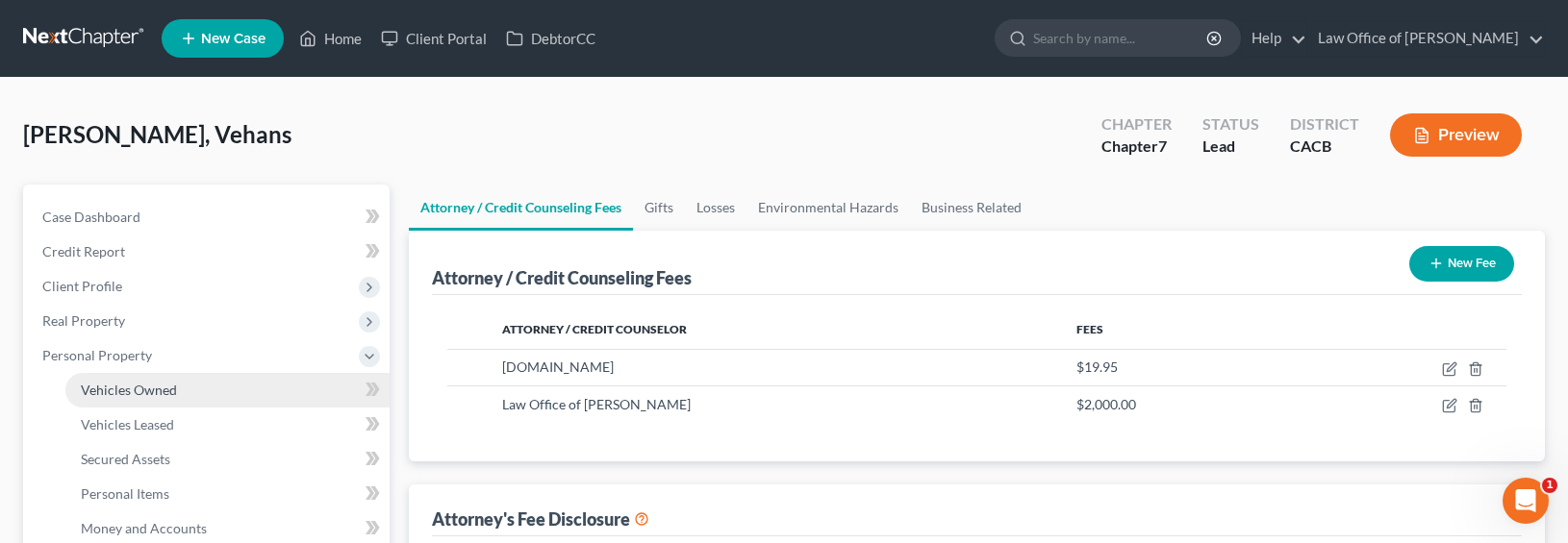
click at [139, 384] on span "Vehicles Owned" at bounding box center [129, 389] width 96 height 17
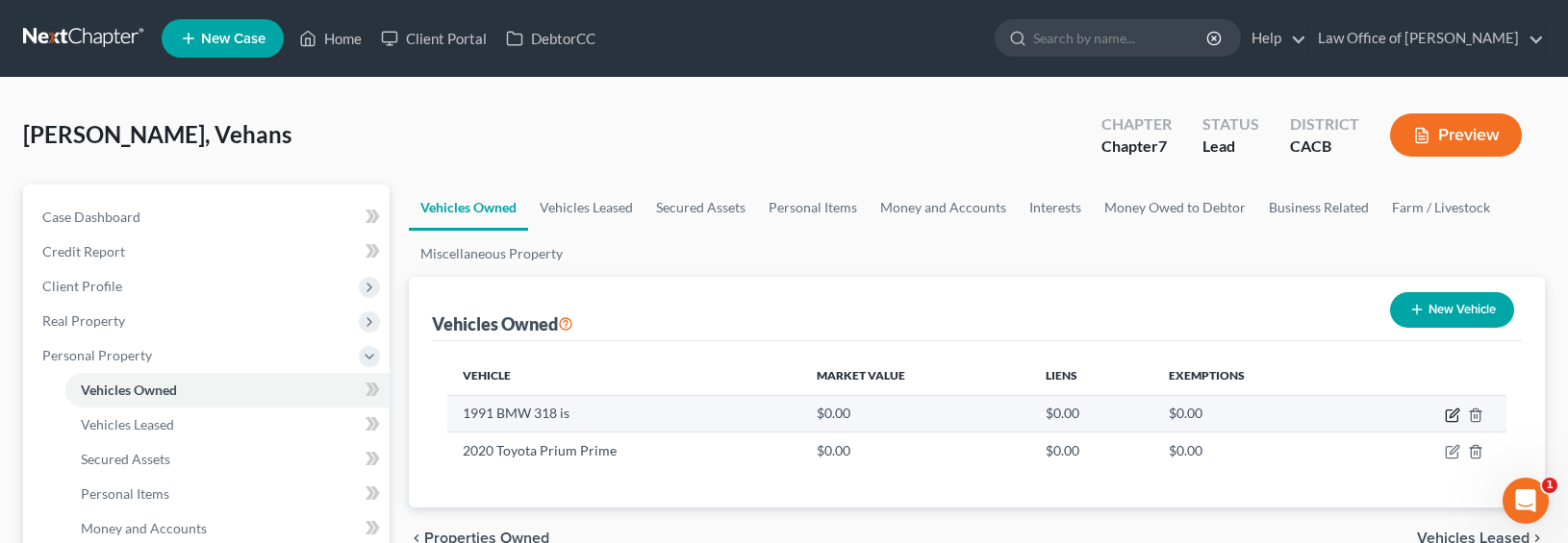
click at [1362, 415] on icon "button" at bounding box center [1453, 416] width 16 height 16
select select "0"
select select "35"
select select "3"
select select "0"
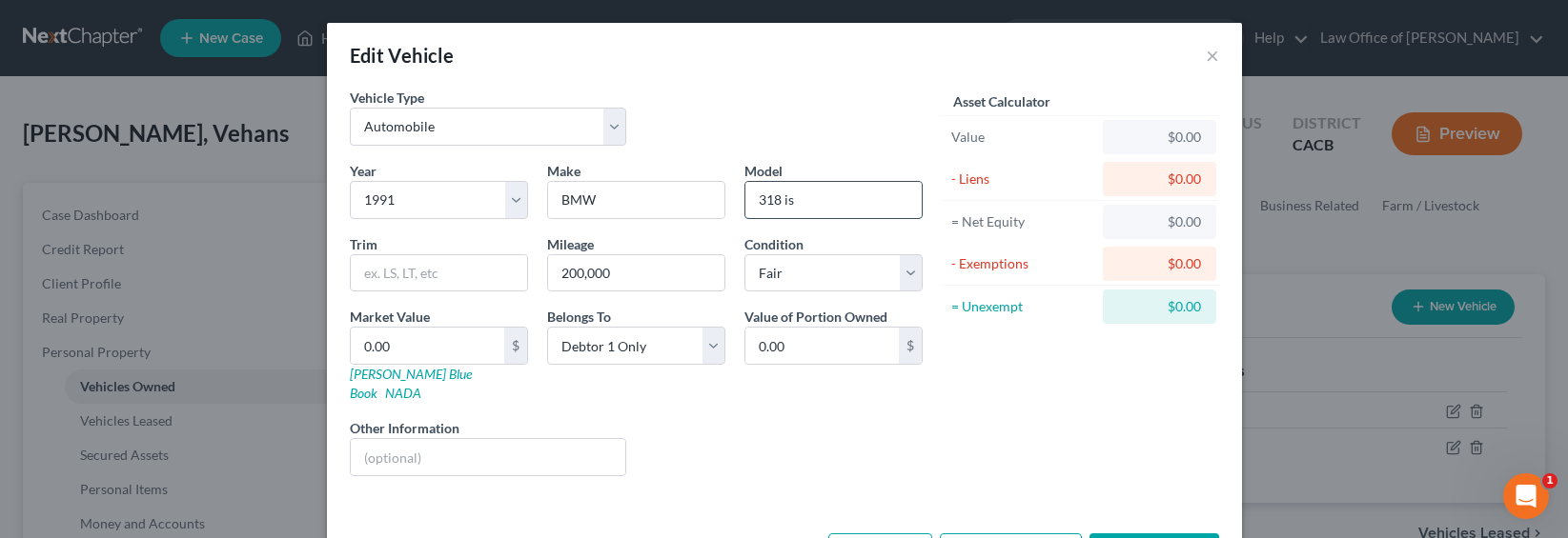
drag, startPoint x: 845, startPoint y: 208, endPoint x: 738, endPoint y: 207, distance: 107.0
click at [745, 205] on input "318 is" at bounding box center [833, 200] width 176 height 36
type input "318 I.S."
drag, startPoint x: 637, startPoint y: 142, endPoint x: 634, endPoint y: 154, distance: 12.4
click at [638, 142] on div "Vehicle Type Select Automobile Truck Trailer Watercraft Aircraft Motor Home Atv…" at bounding box center [636, 124] width 592 height 74
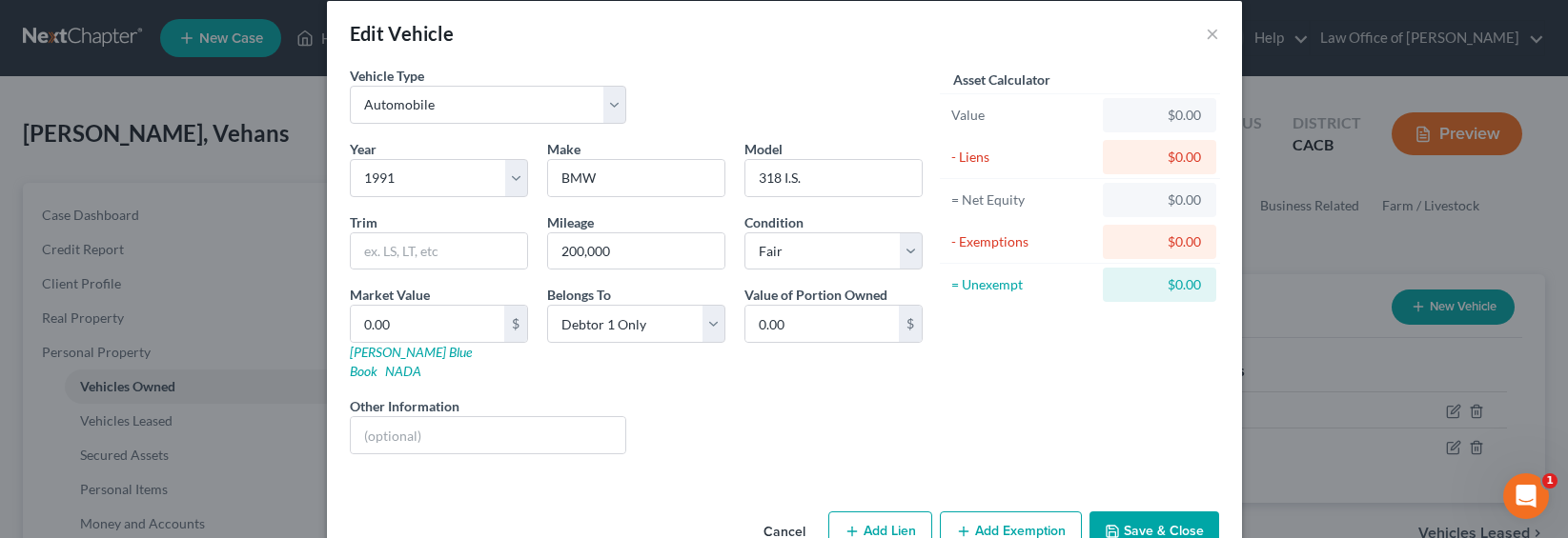
scroll to position [53, 0]
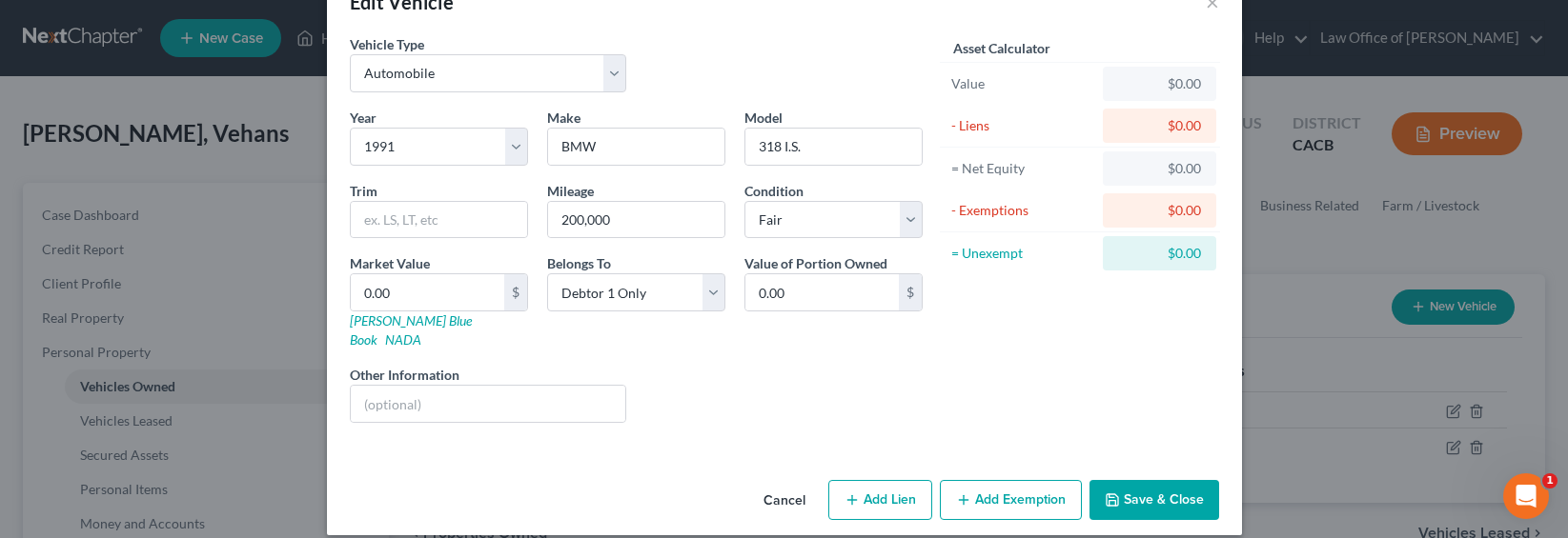
click at [651, 344] on div "Year Select 2026 2025 2024 2023 2022 2021 2020 2019 2018 2017 2016 2015 2014 20…" at bounding box center [636, 272] width 592 height 331
click at [432, 297] on input "0.00" at bounding box center [428, 292] width 153 height 36
type input "1"
type input "1.00"
type input "15"
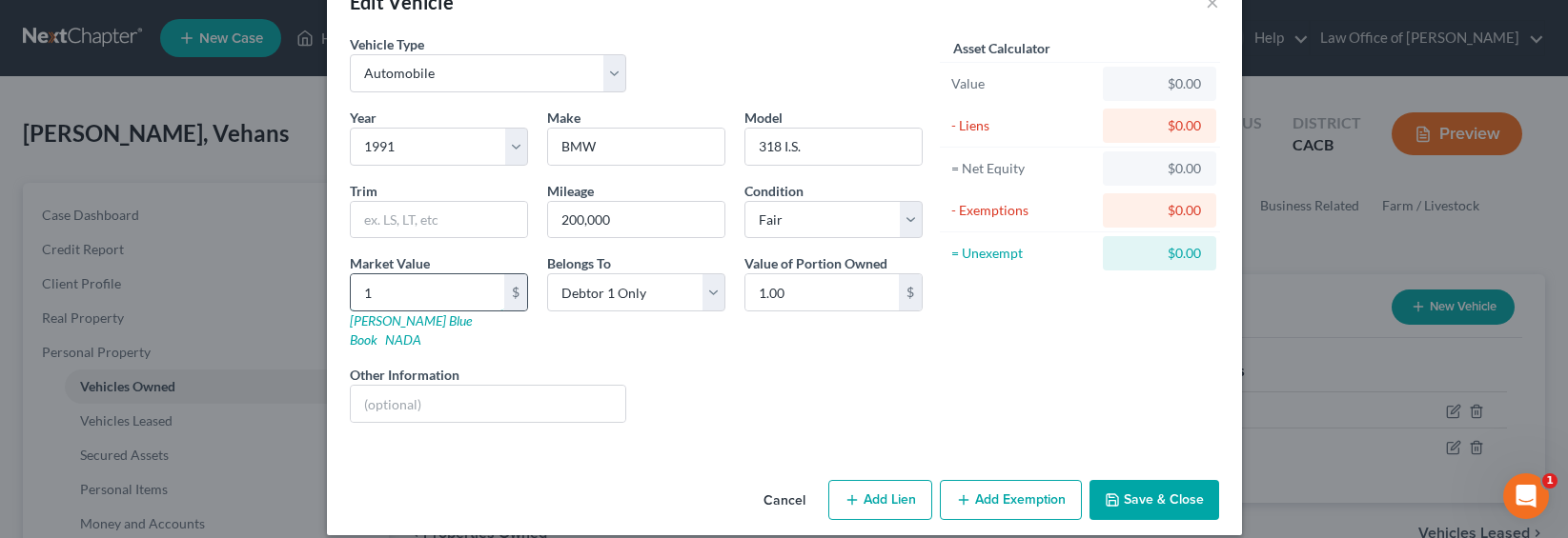
type input "15.00"
type input "150"
type input "150.00"
type input "1500"
type input "1,500.00"
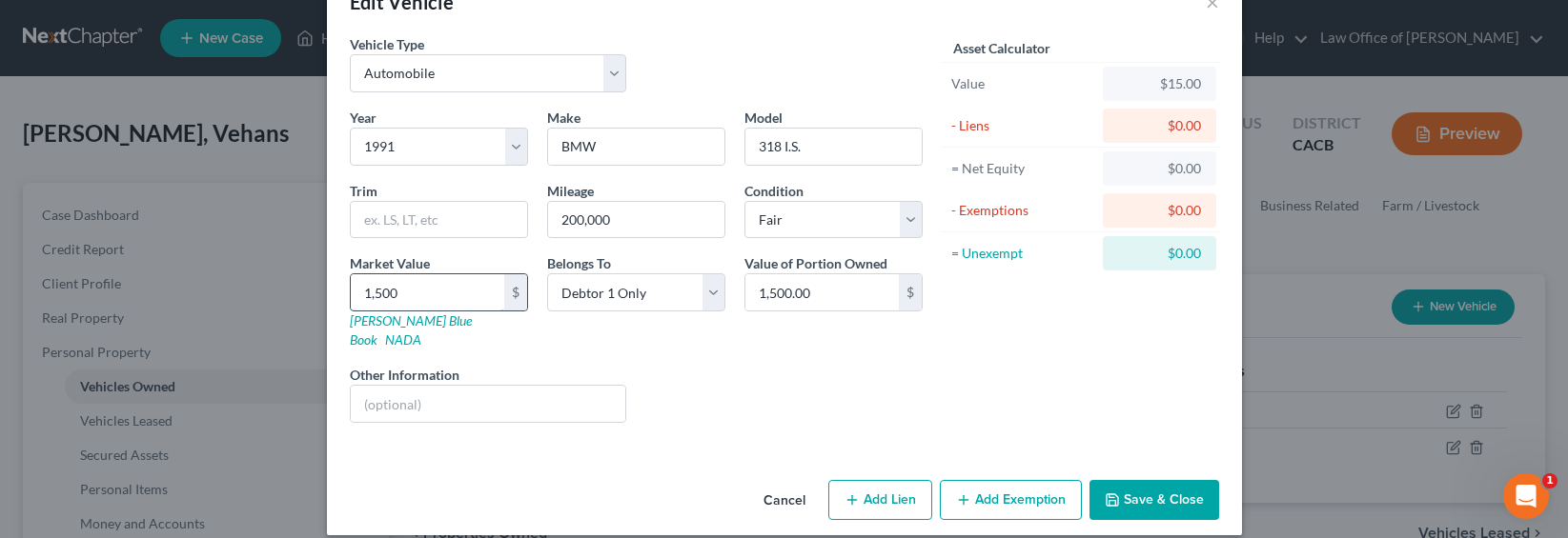
type input "1,5000"
type input "15,000.00"
type input "15,000"
click at [1000, 480] on button "Add Exemption" at bounding box center [1010, 499] width 142 height 40
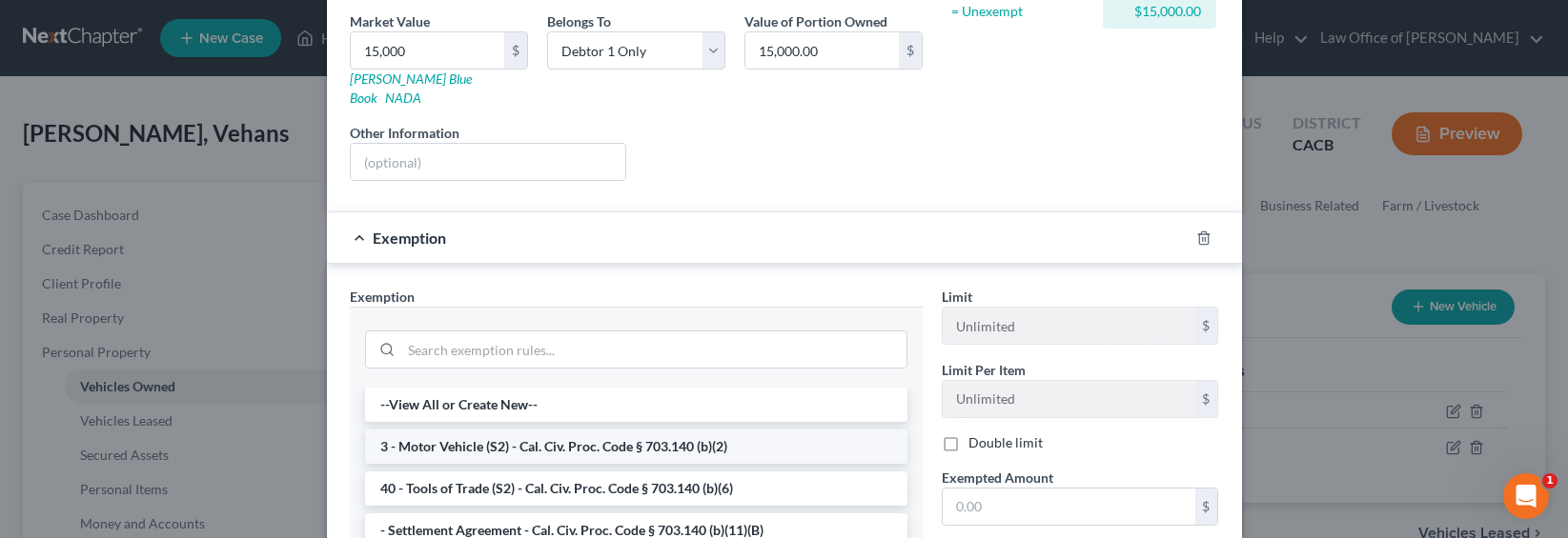
scroll to position [310, 0]
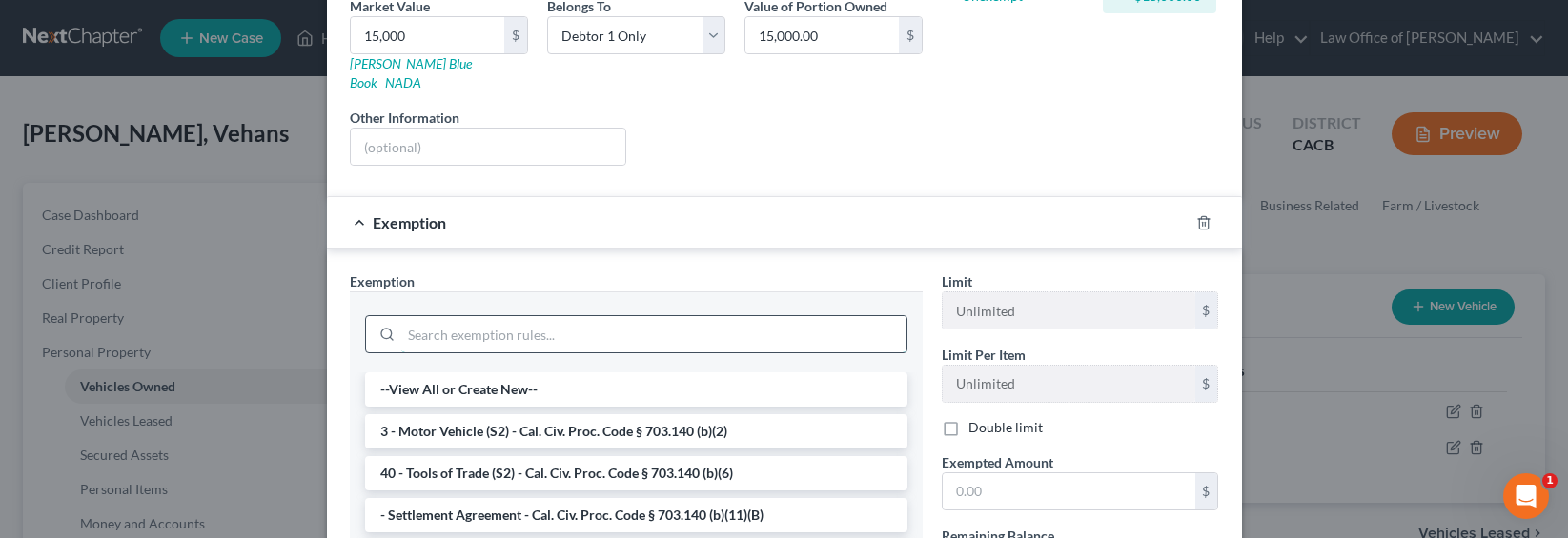
click at [520, 316] on input "search" at bounding box center [654, 333] width 505 height 36
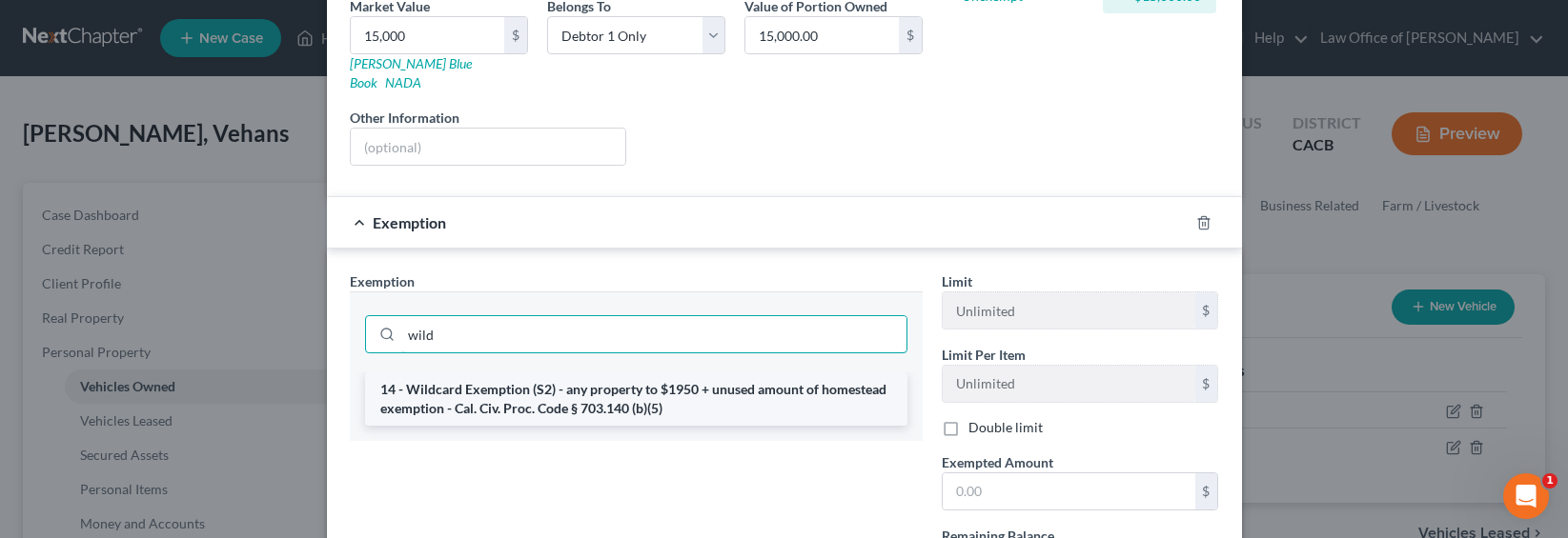
type input "wild"
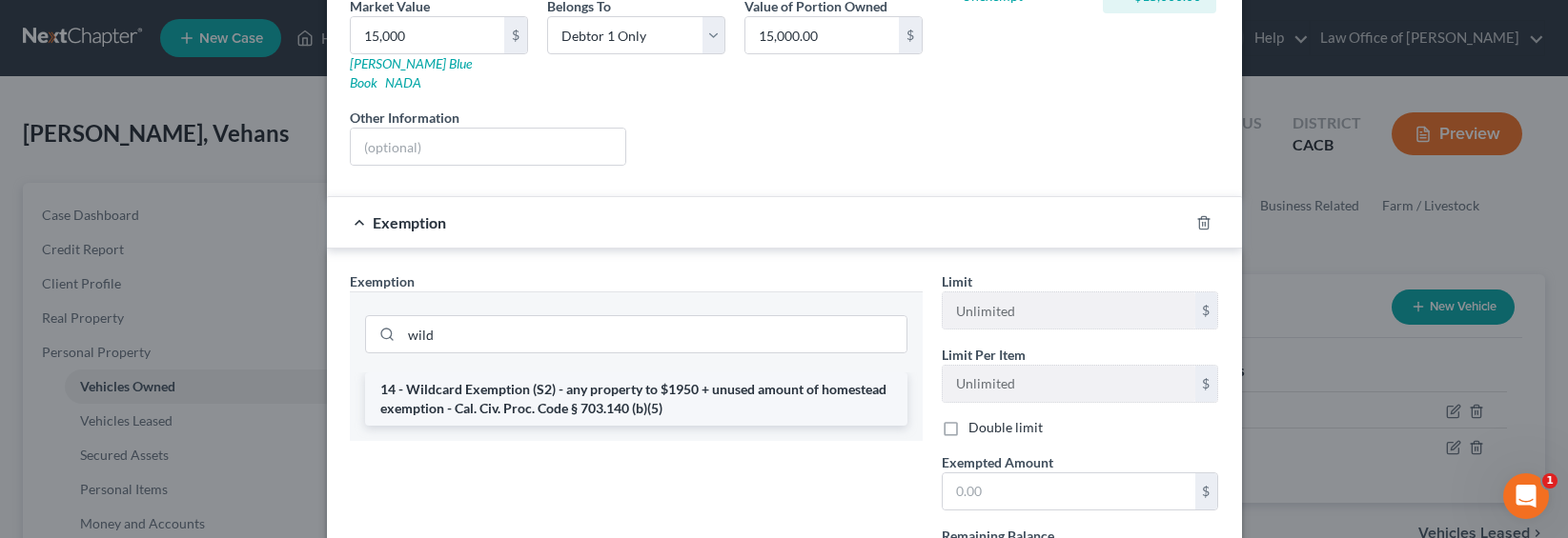
click at [586, 381] on li "14 - Wildcard Exemption (S2) - any property to $1950 + unused amount of homeste…" at bounding box center [635, 398] width 542 height 53
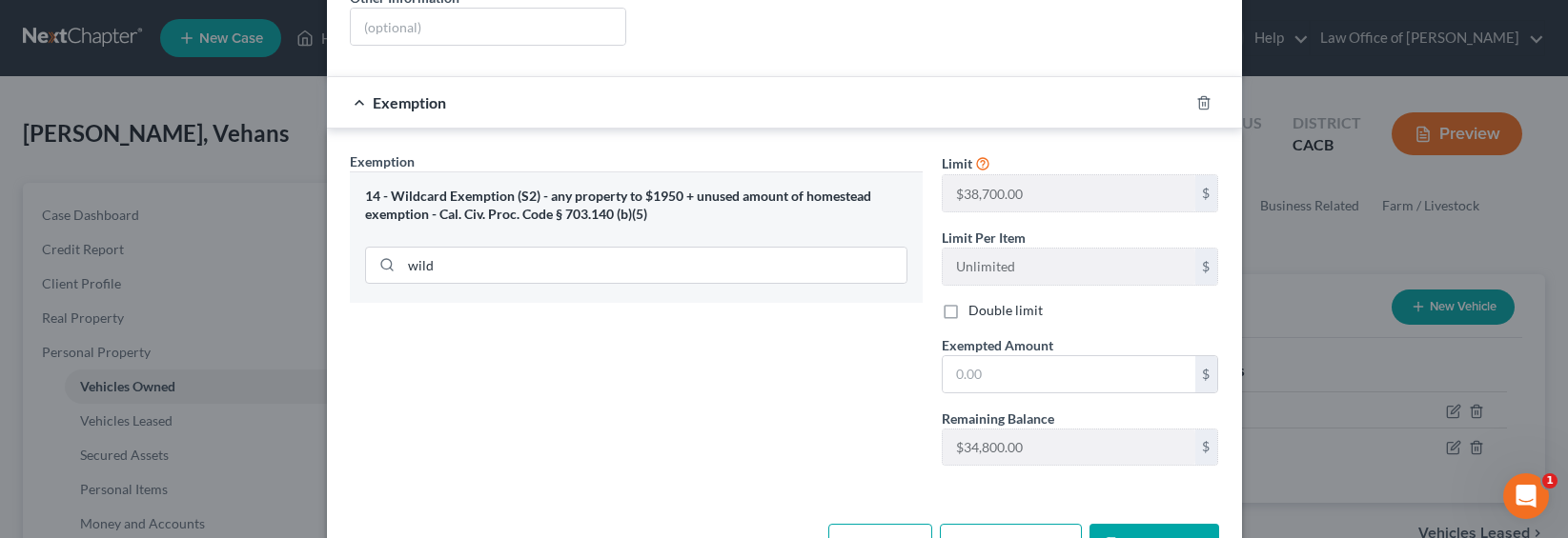
scroll to position [475, 0]
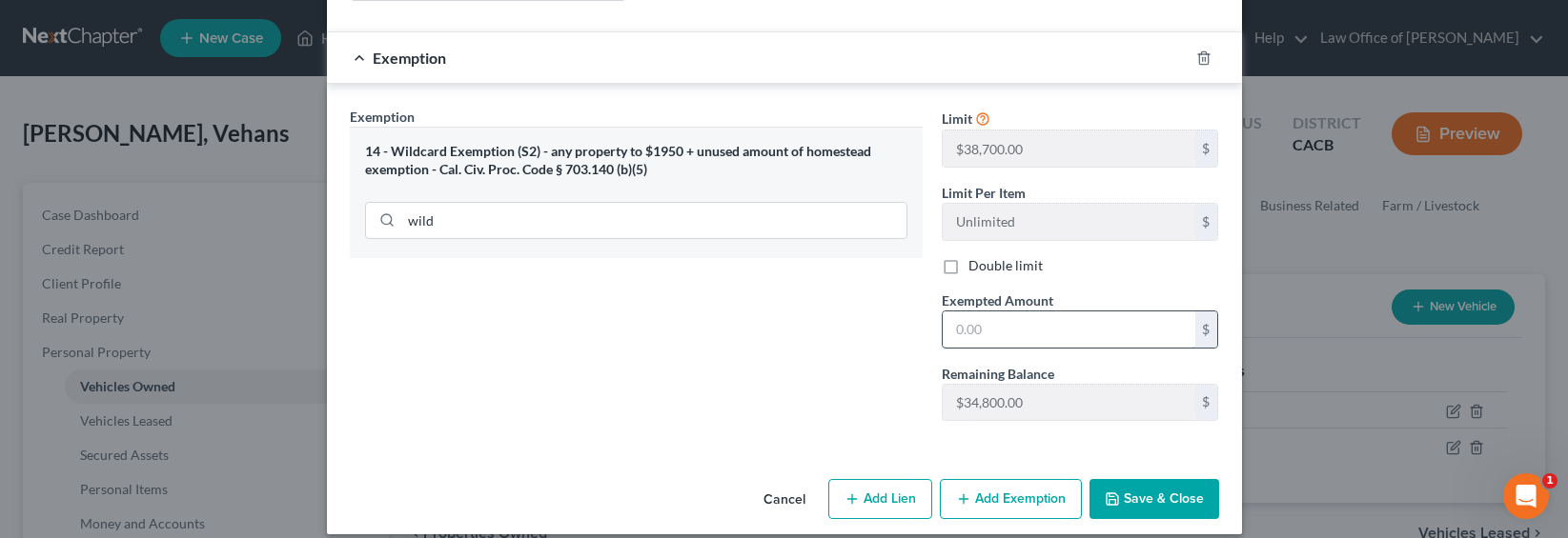
click at [1000, 317] on input "text" at bounding box center [1069, 329] width 252 height 36
type input "15,000"
drag, startPoint x: 1115, startPoint y: 475, endPoint x: 1105, endPoint y: 469, distance: 11.7
click at [1115, 479] on button "Save & Close" at bounding box center [1154, 498] width 130 height 40
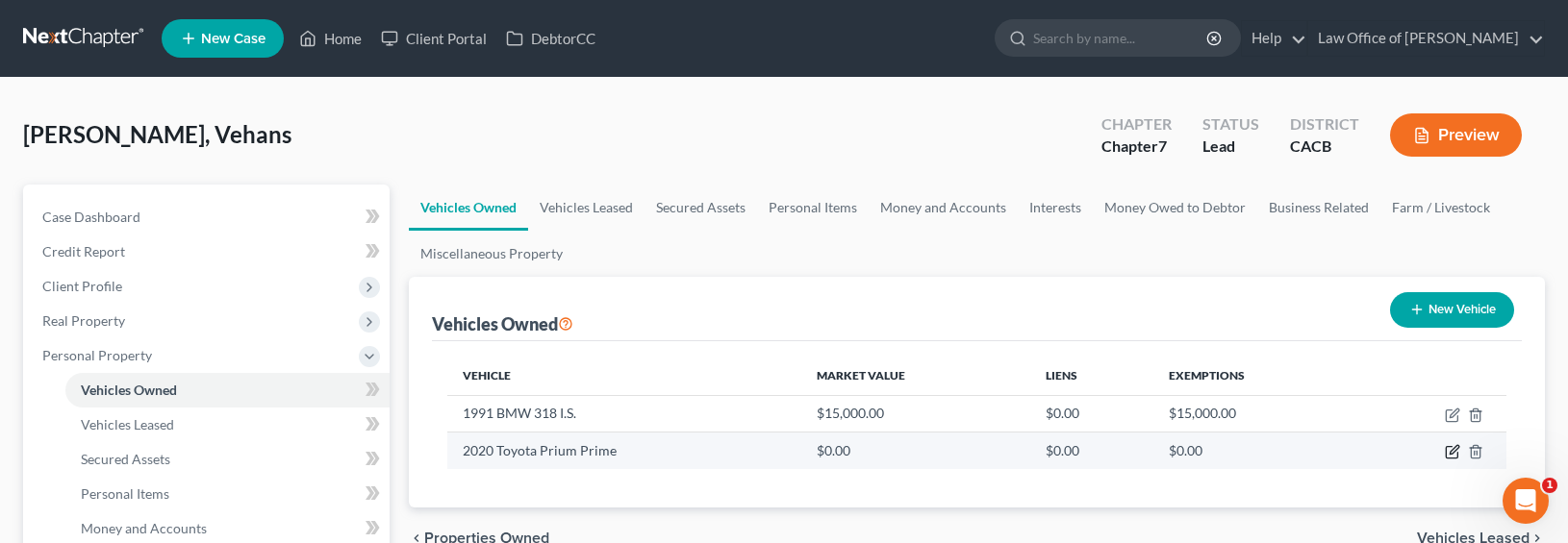
click at [1362, 454] on icon "button" at bounding box center [1453, 452] width 16 height 16
select select "0"
select select "6"
select select "2"
select select "0"
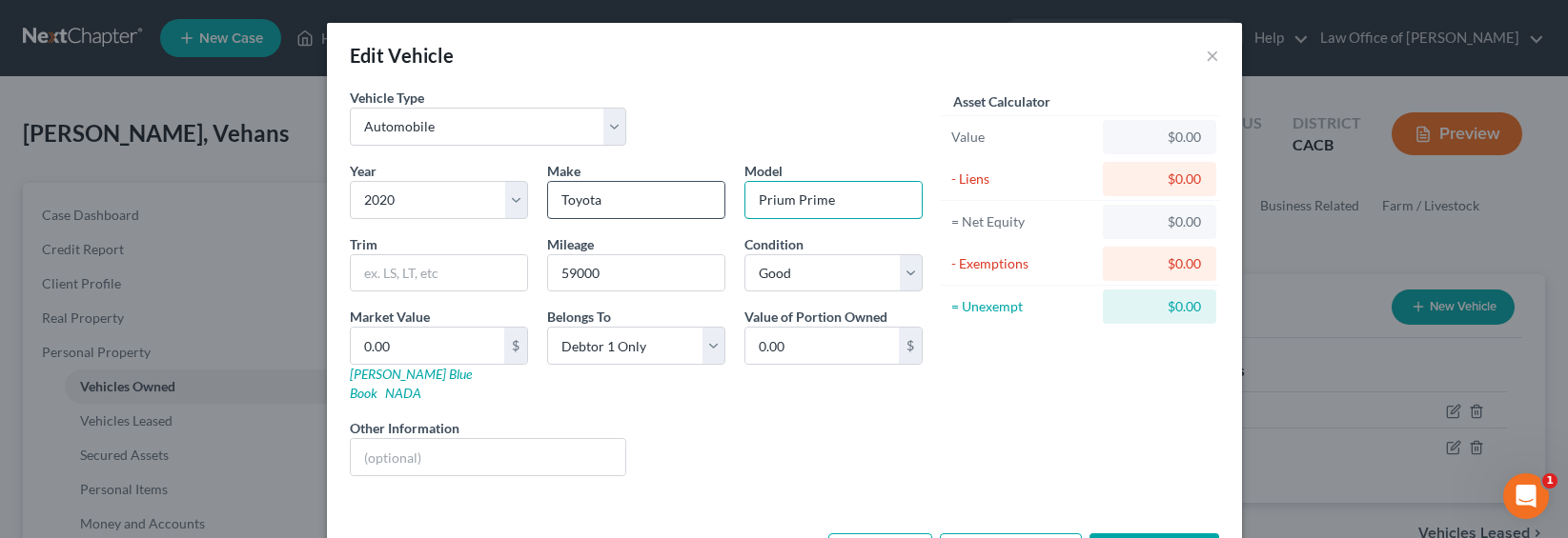
drag, startPoint x: 841, startPoint y: 206, endPoint x: 693, endPoint y: 203, distance: 148.0
click at [693, 203] on div "Year Select 2026 2025 2024 2023 2022 2021 2020 2019 2018 2017 2016 2015 2014 20…" at bounding box center [636, 326] width 592 height 331
click at [797, 202] on input "Prius" at bounding box center [833, 200] width 176 height 36
type input "Prius PRime"
click at [563, 280] on input "59000" at bounding box center [636, 272] width 176 height 36
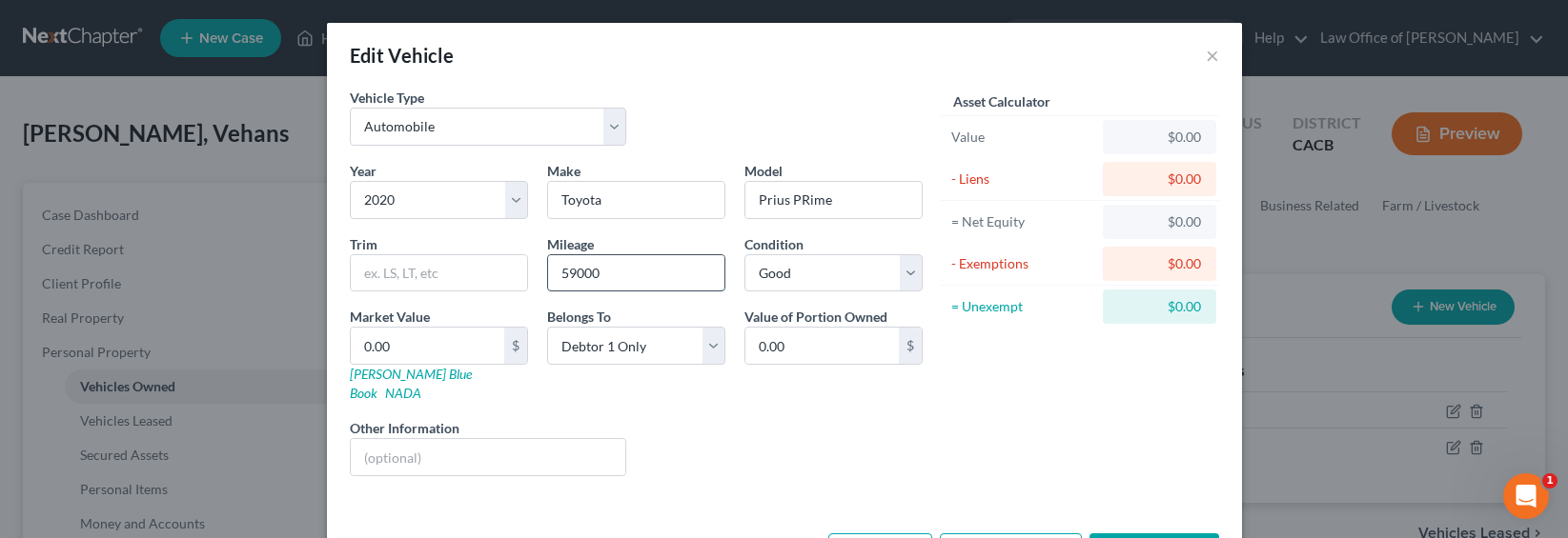
click at [569, 275] on input "59000" at bounding box center [636, 272] width 176 height 36
type input "59,000"
click at [659, 390] on div "Year Select 2026 2025 2024 2023 2022 2021 2020 2019 2018 2017 2016 2015 2014 20…" at bounding box center [636, 326] width 592 height 331
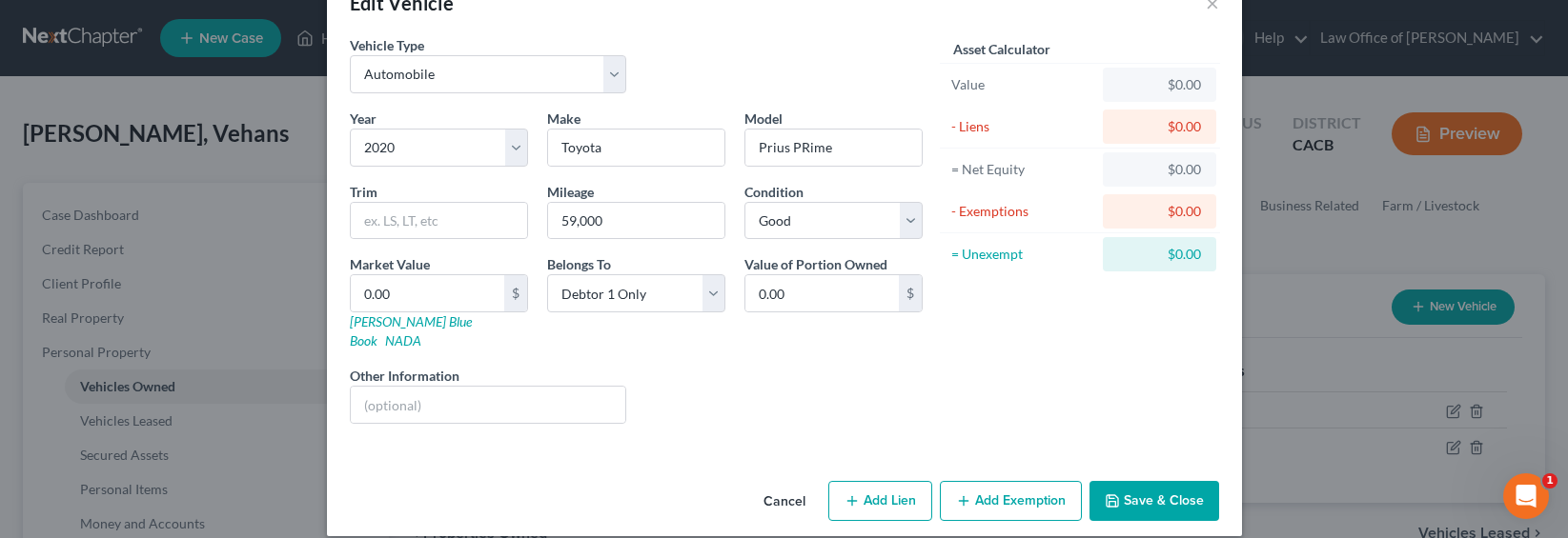
scroll to position [53, 0]
drag, startPoint x: 1006, startPoint y: 474, endPoint x: 996, endPoint y: 469, distance: 11.2
click at [996, 480] on button "Add Exemption" at bounding box center [1010, 499] width 142 height 40
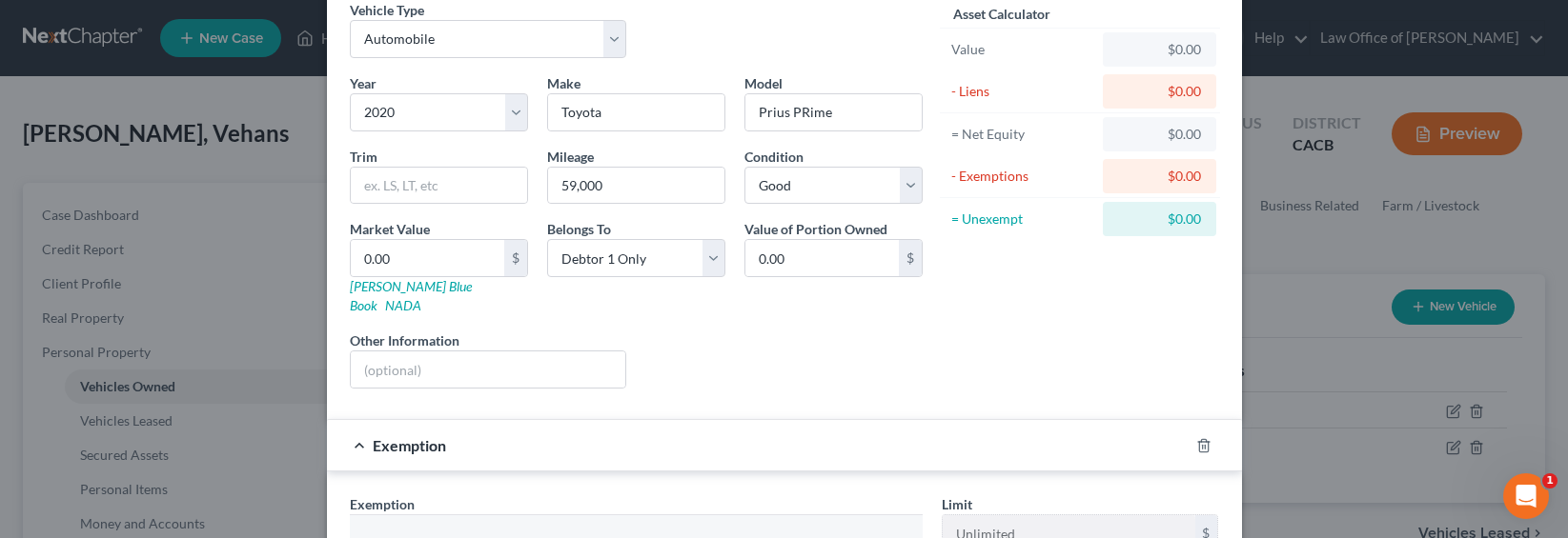
scroll to position [0, 0]
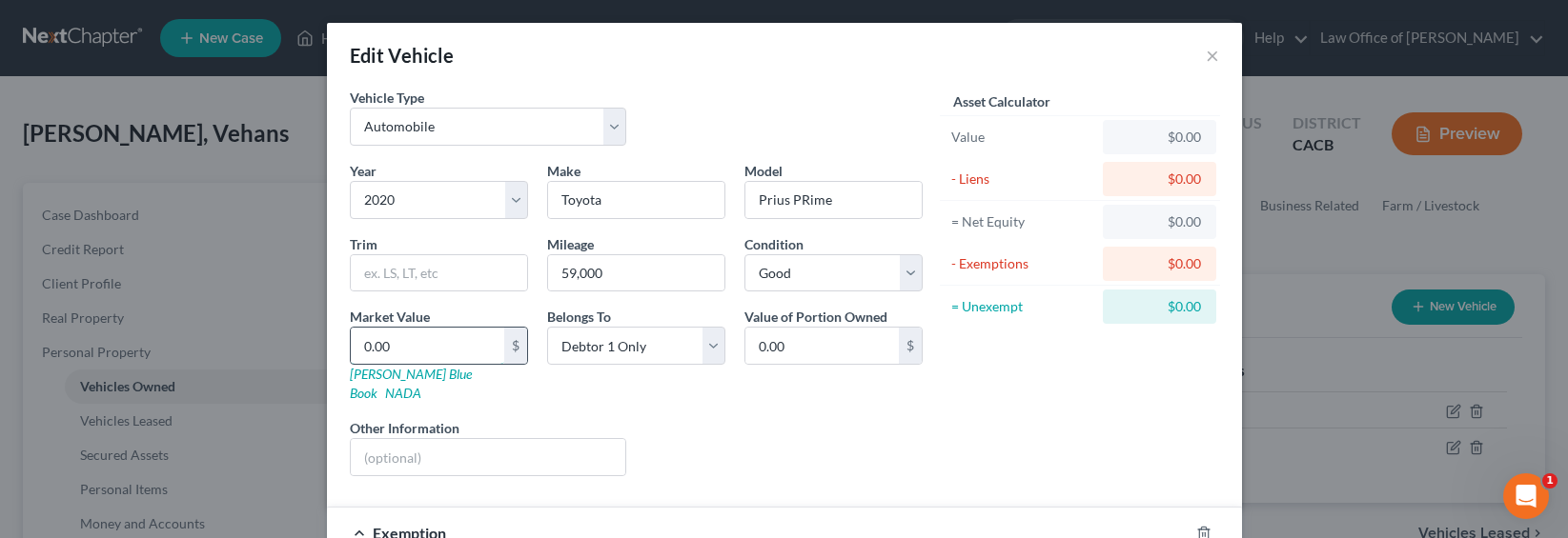
click at [391, 342] on input "0.00" at bounding box center [428, 345] width 153 height 36
click at [634, 225] on div "Year Select 2026 2025 2024 2023 2022 2021 2020 2019 2018 2017 2016 2015 2014 20…" at bounding box center [636, 326] width 592 height 331
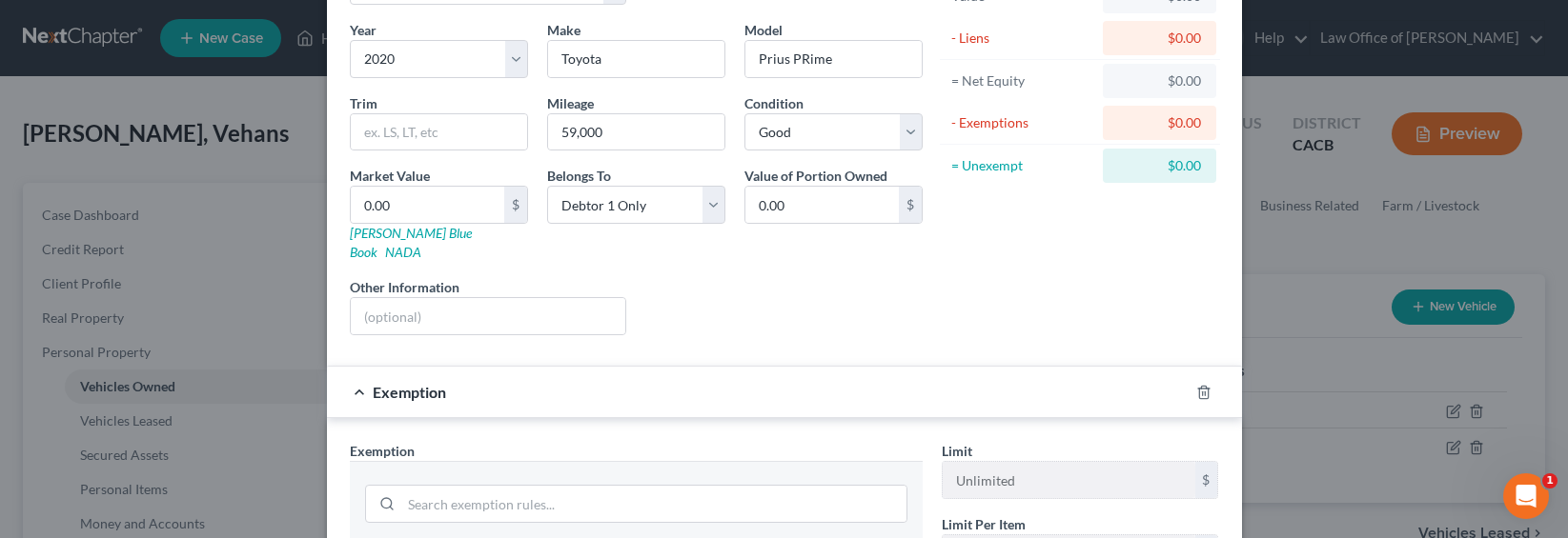
scroll to position [194, 0]
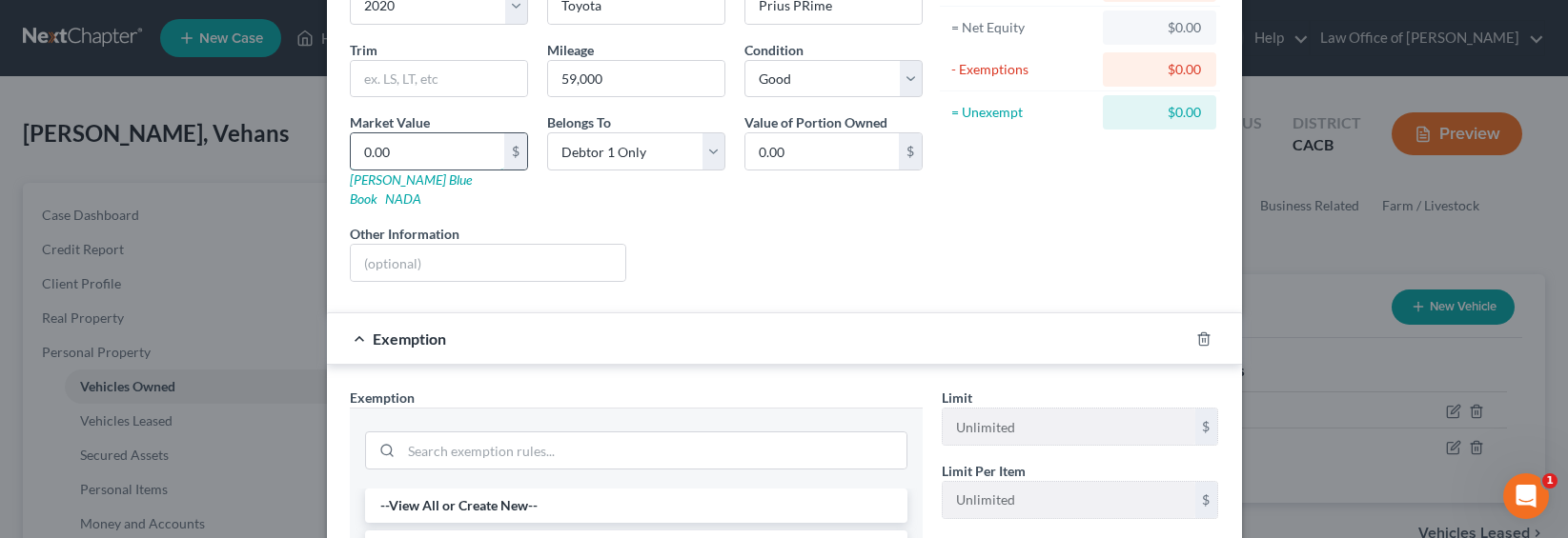
click at [377, 151] on input "0.00" at bounding box center [428, 151] width 153 height 36
type input "0"
type input "2"
type input "2.00"
type input "20"
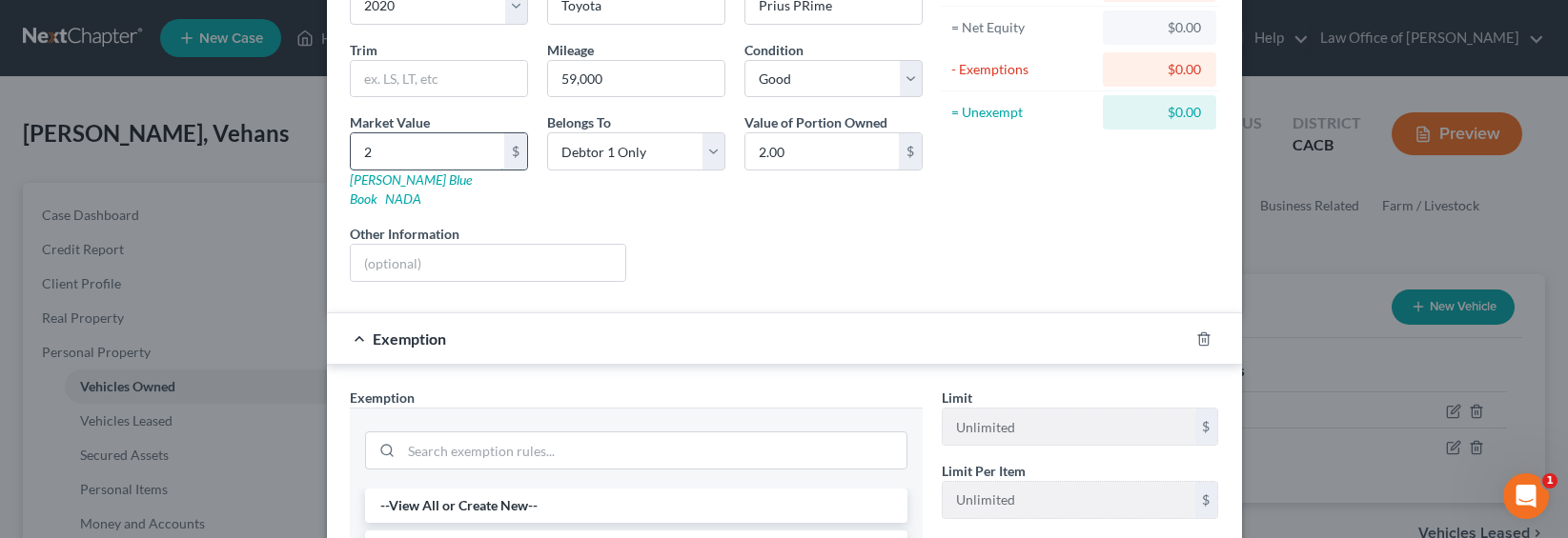
type input "20.00"
type input "200"
type input "200.00"
type input "2000"
type input "2,000.00"
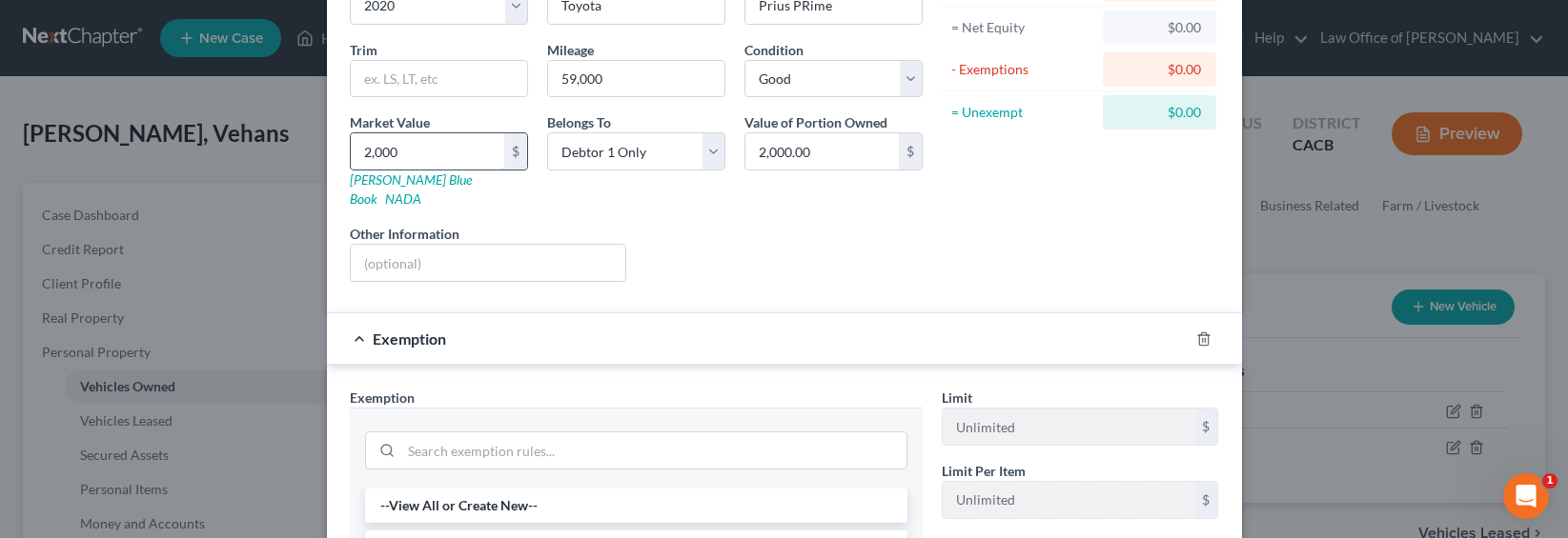
type input "2,0000"
type input "20,000.00"
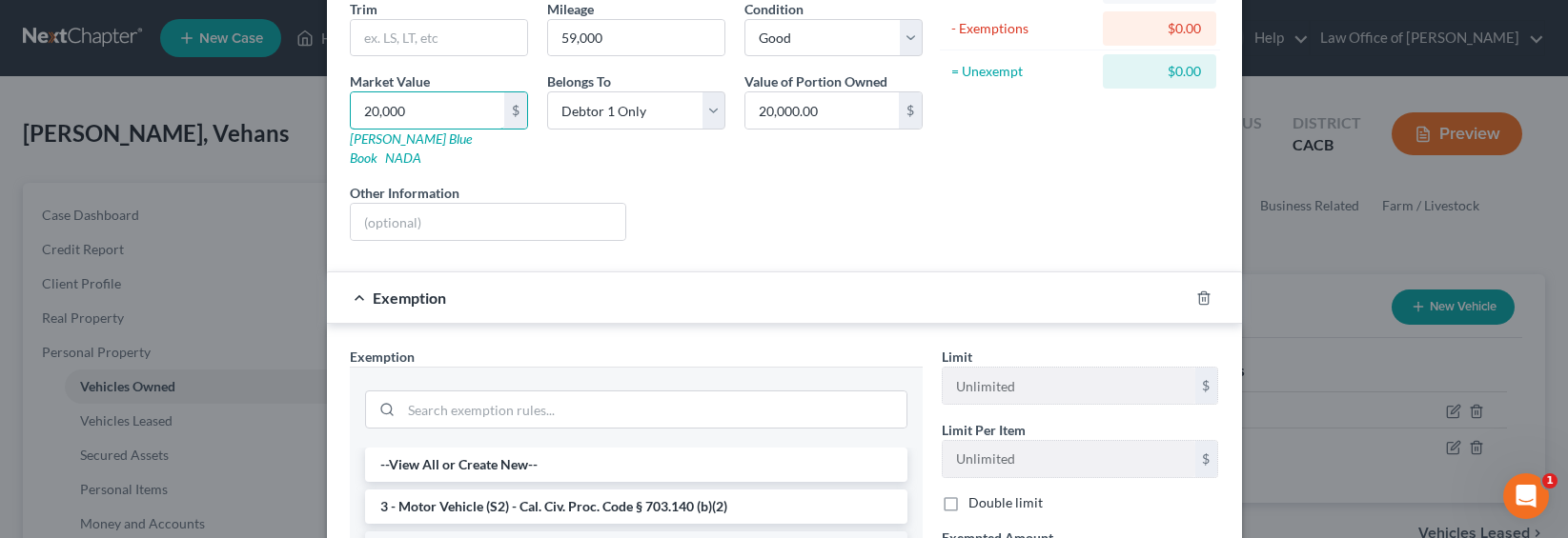
scroll to position [392, 0]
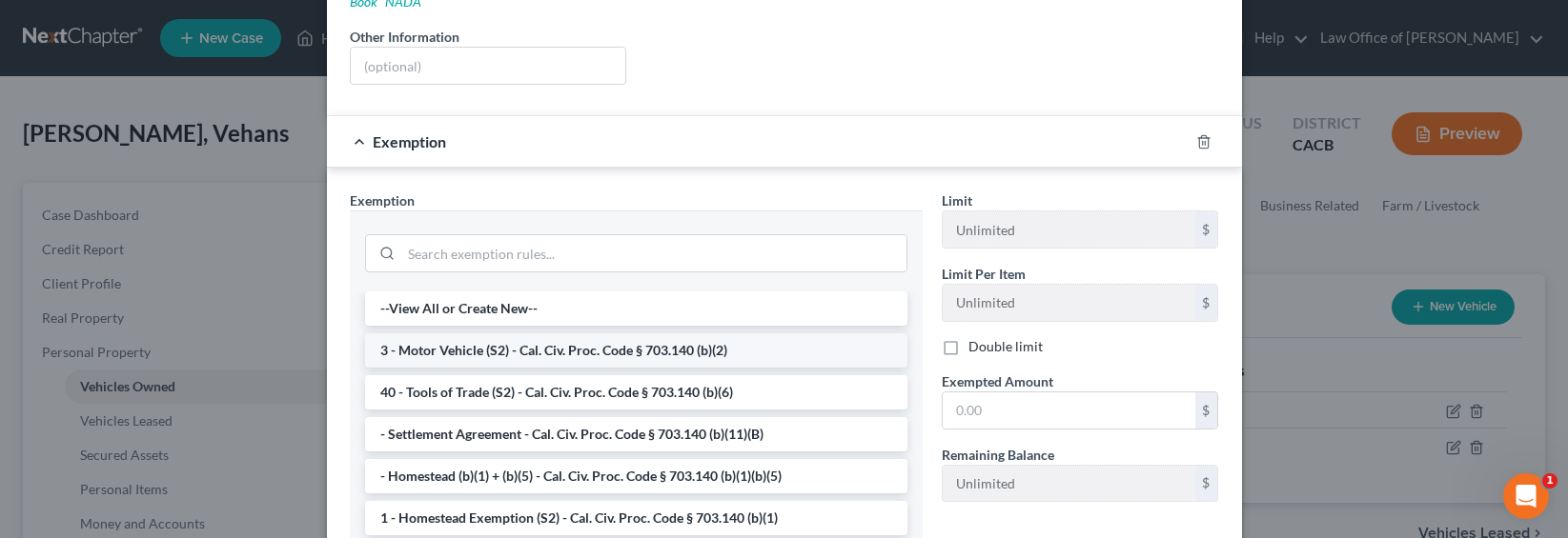
type input "20,000"
drag, startPoint x: 517, startPoint y: 331, endPoint x: 578, endPoint y: 332, distance: 61.0
click at [517, 333] on li "3 - Motor Vehicle (S2) - Cal. Civ. Proc. Code § 703.140 (b)(2)" at bounding box center [635, 350] width 542 height 34
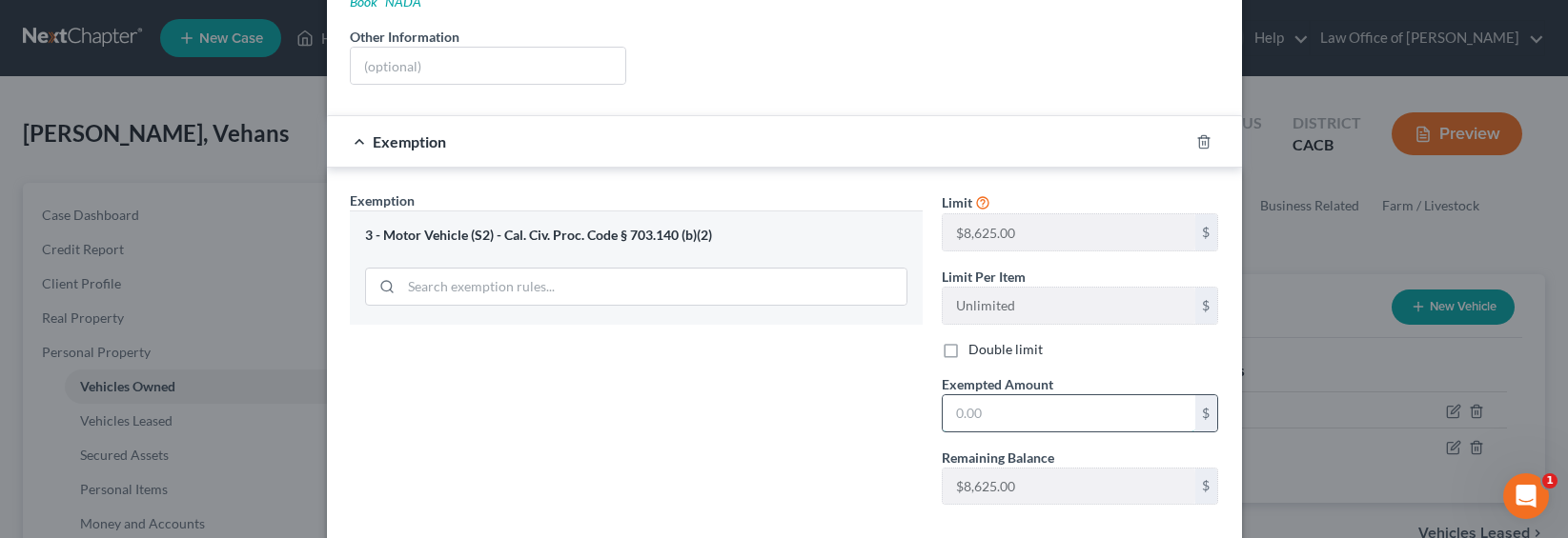
click at [976, 396] on input "text" at bounding box center [1069, 413] width 252 height 36
type input "8,625"
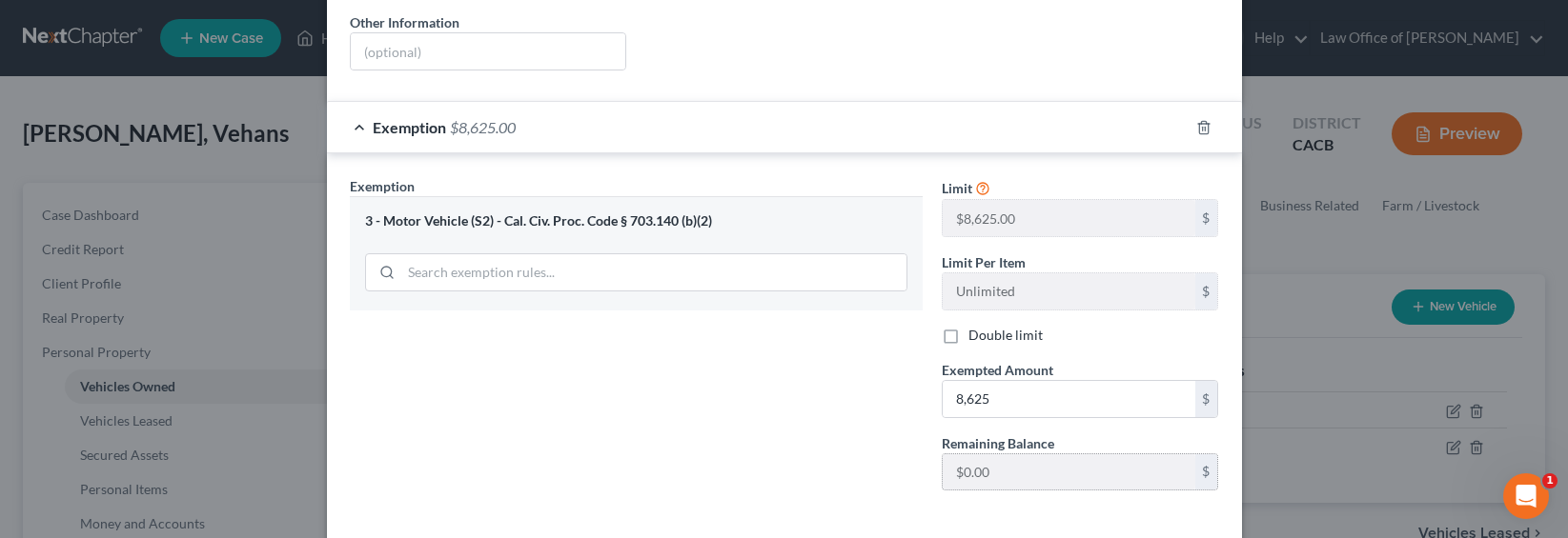
scroll to position [475, 0]
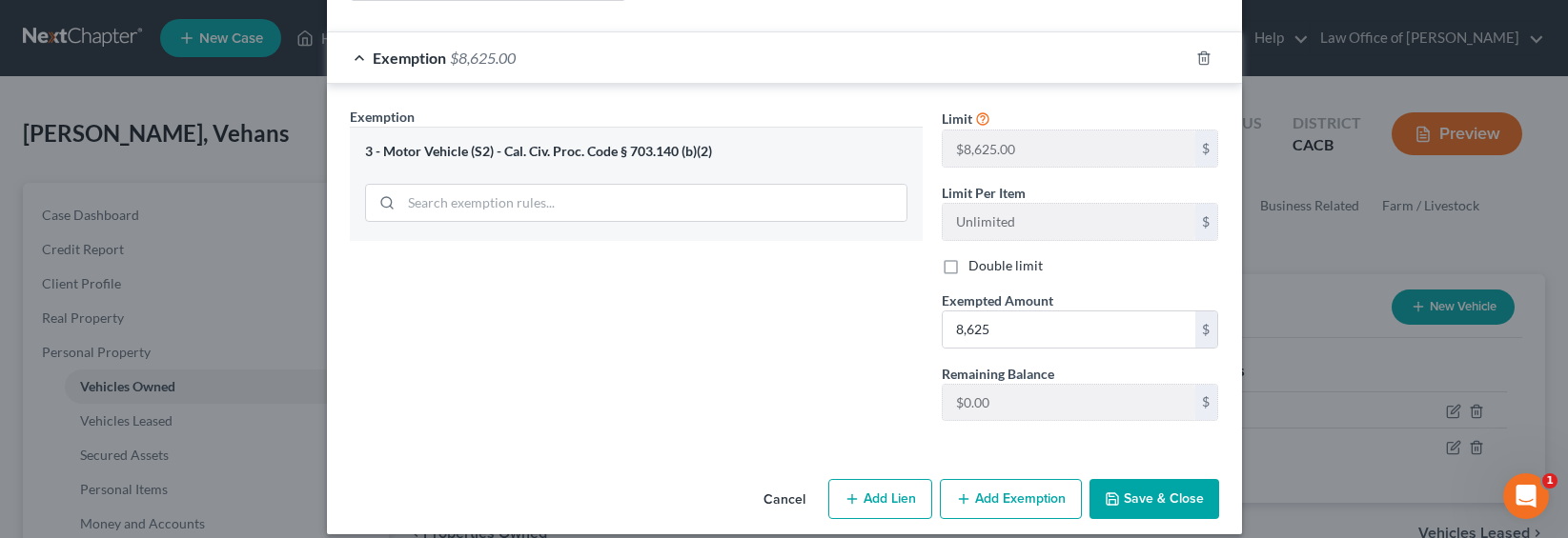
click at [997, 482] on button "Add Exemption" at bounding box center [1010, 498] width 142 height 40
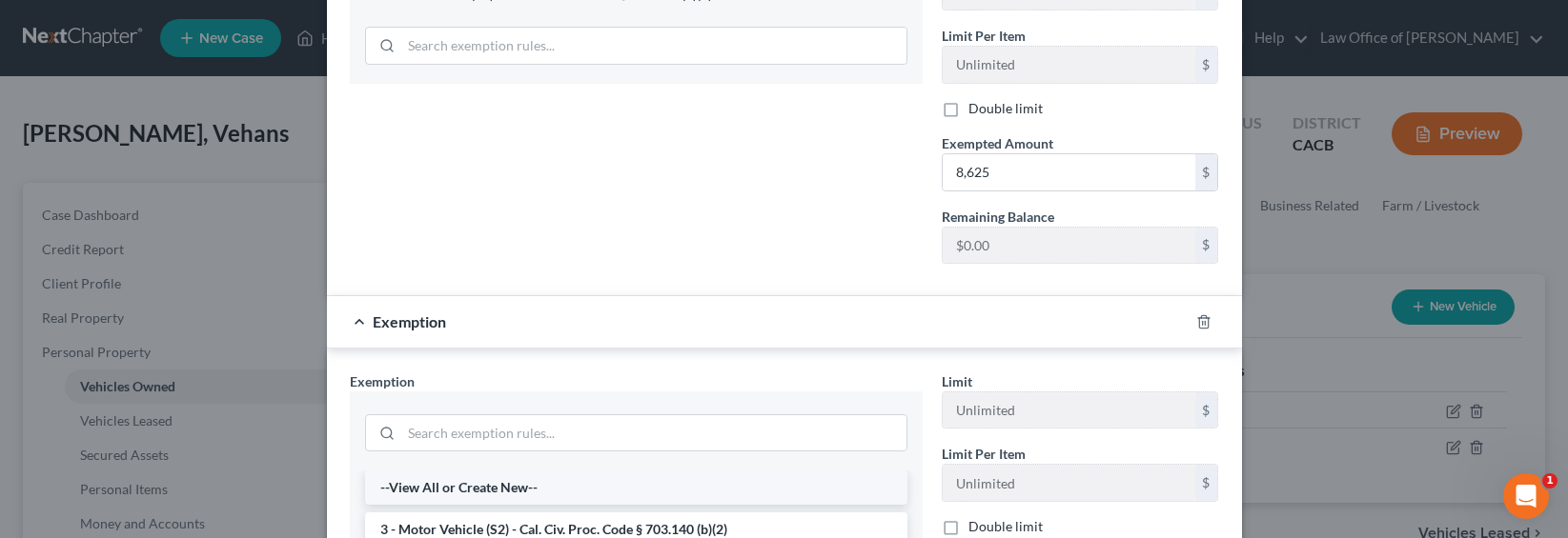
scroll to position [669, 0]
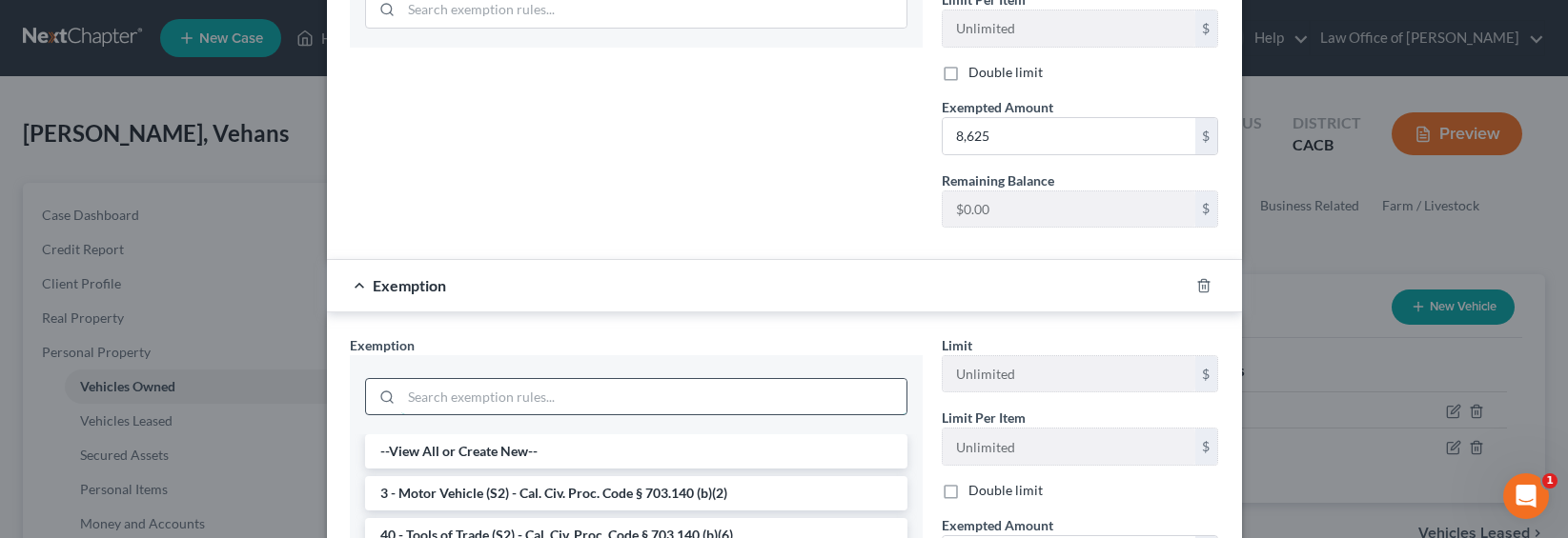
click at [573, 379] on input "search" at bounding box center [654, 396] width 505 height 36
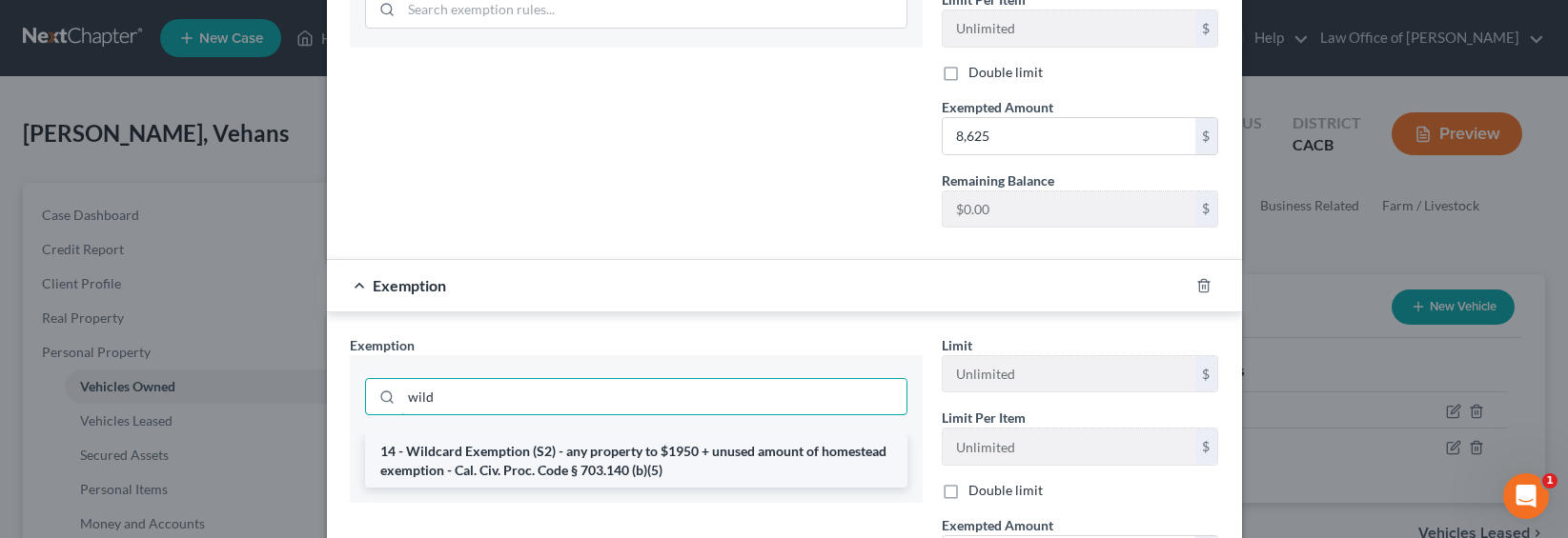
type input "wild"
click at [615, 436] on li "14 - Wildcard Exemption (S2) - any property to $1950 + unused amount of homeste…" at bounding box center [635, 460] width 542 height 53
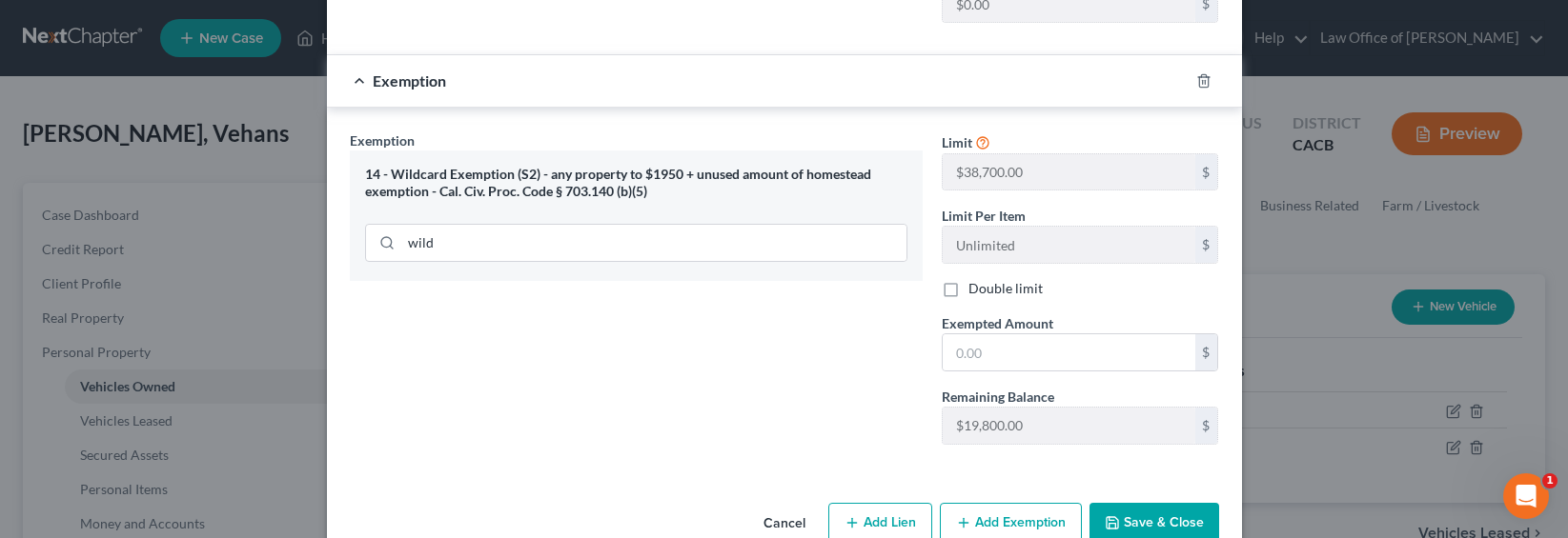
scroll to position [897, 0]
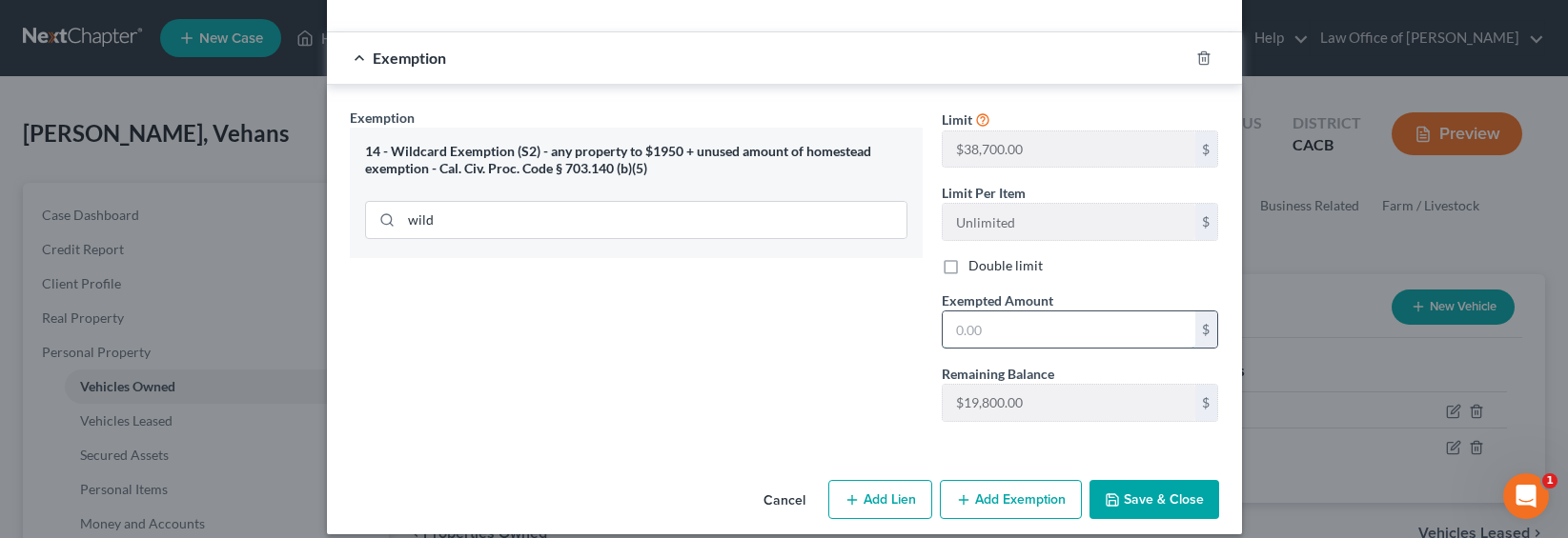
click at [966, 311] on input "text" at bounding box center [1069, 329] width 252 height 36
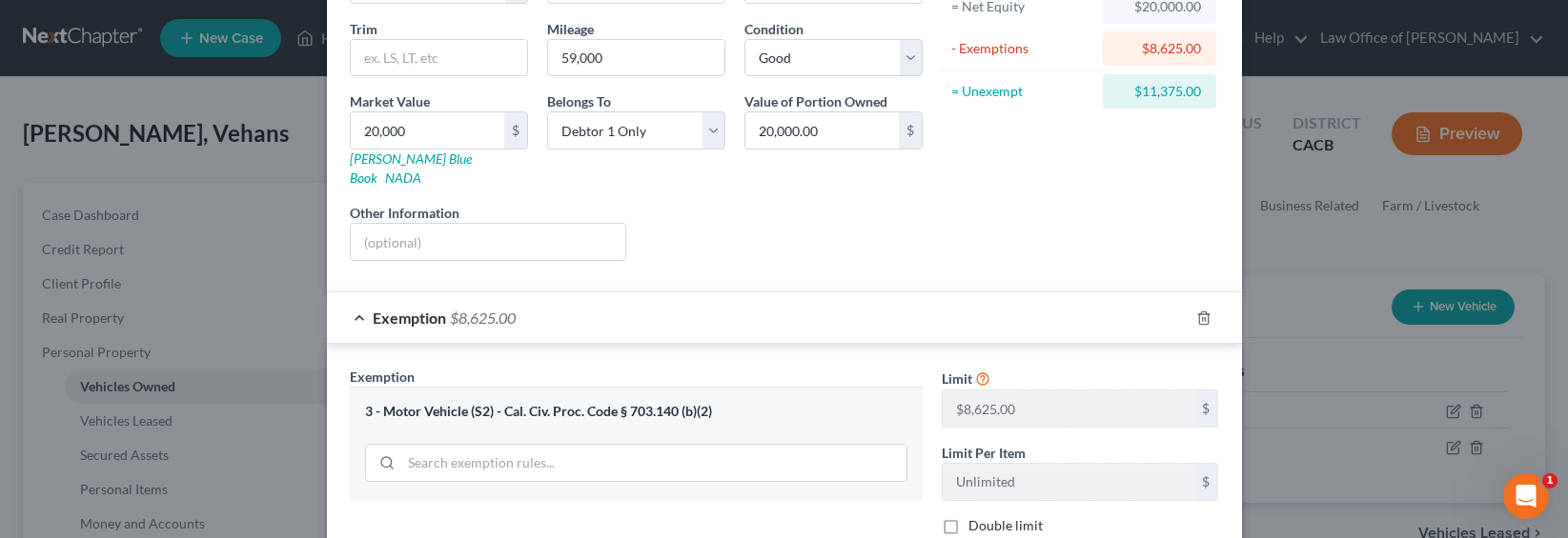
click at [943, 186] on div "Asset Calculator Value $20,000.00 - Liens $0.00 = Net Equity $20,000.00 - Exemp…" at bounding box center [1080, 74] width 297 height 404
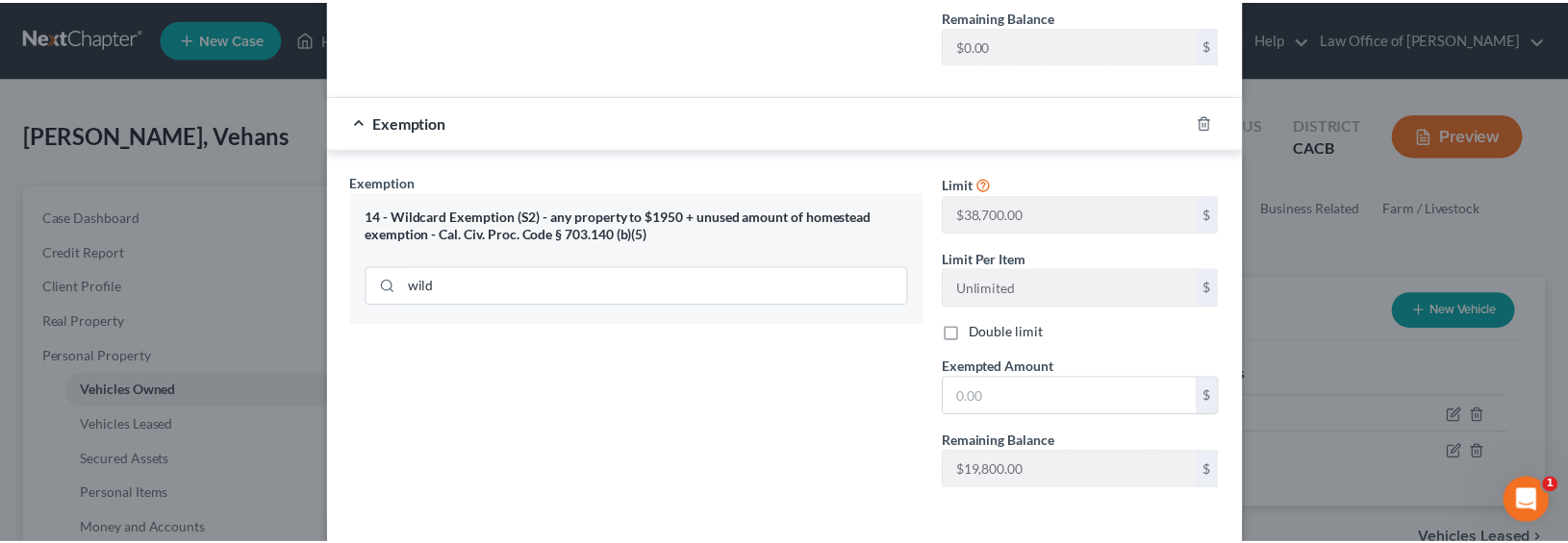
scroll to position [905, 0]
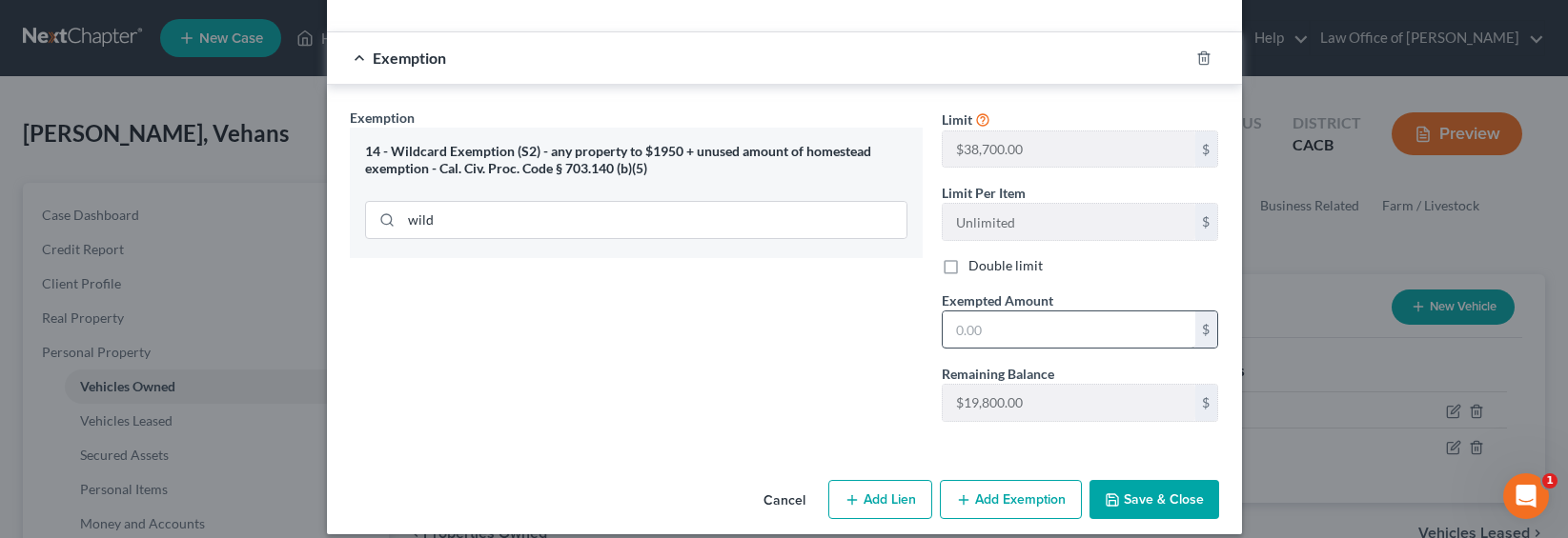
click at [979, 291] on label "Exempted Amount *" at bounding box center [997, 301] width 112 height 20
click at [987, 313] on input "text" at bounding box center [1069, 329] width 252 height 36
type input "11,375"
click at [1142, 480] on button "Save & Close" at bounding box center [1154, 499] width 130 height 40
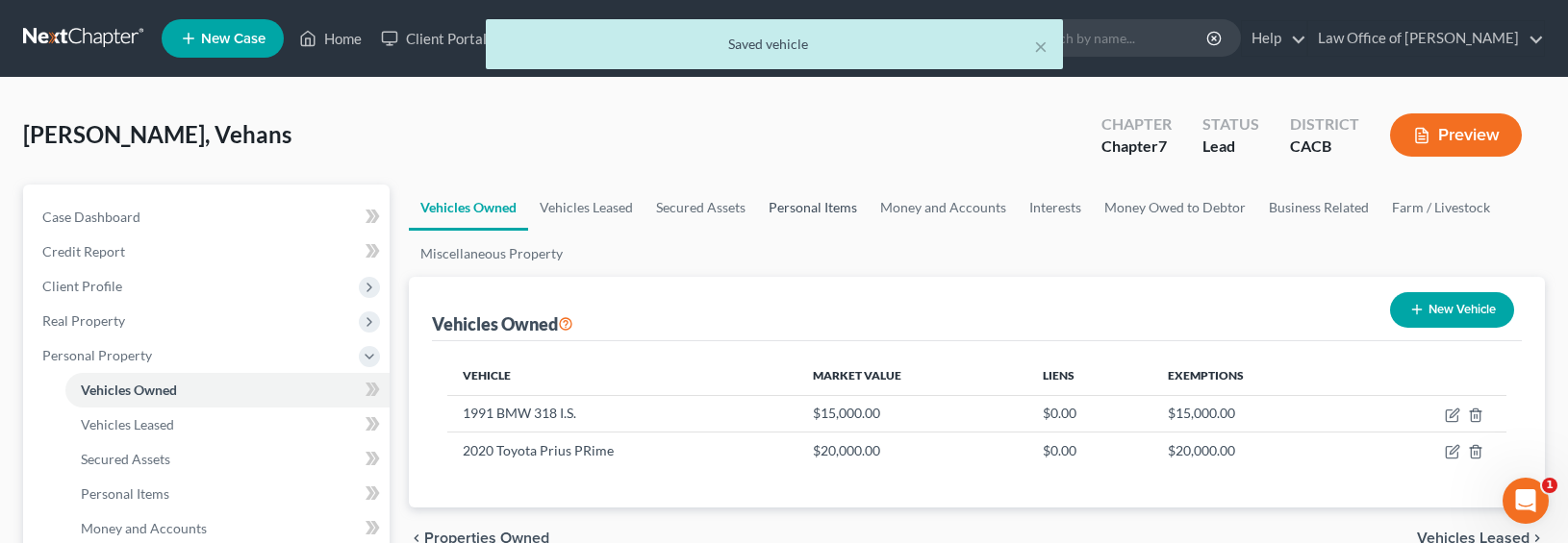
click at [812, 199] on link "Personal Items" at bounding box center [812, 207] width 112 height 46
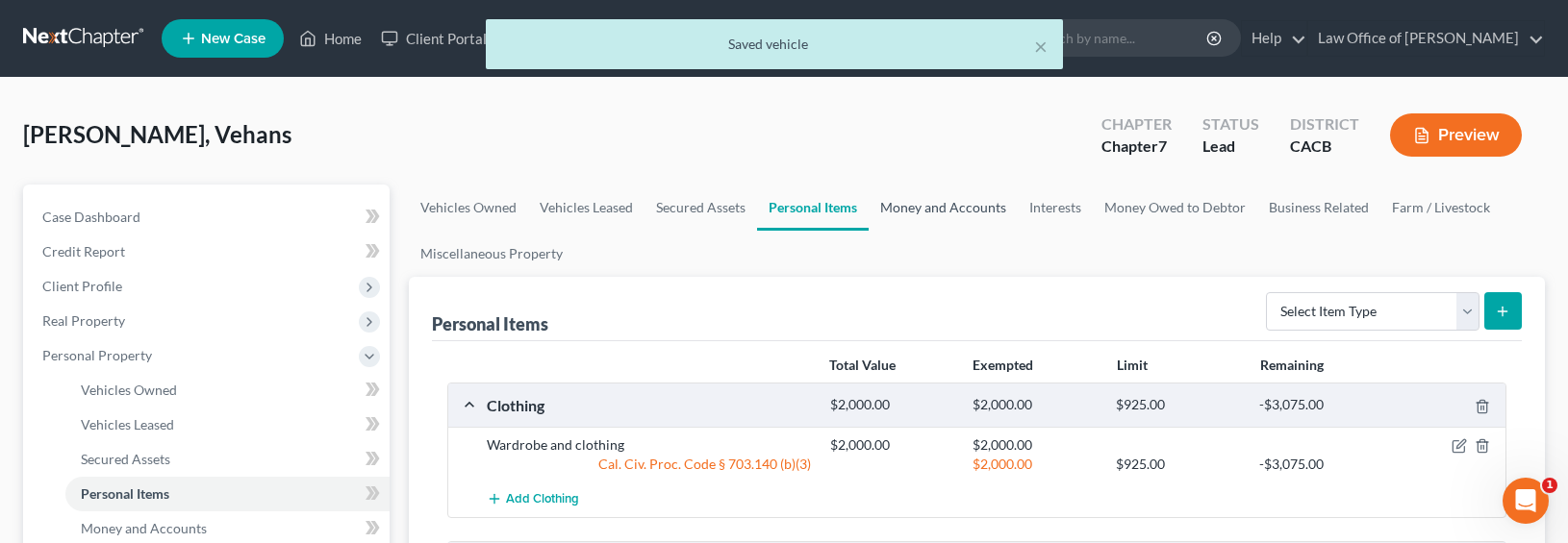
click at [960, 208] on link "Money and Accounts" at bounding box center [943, 207] width 149 height 46
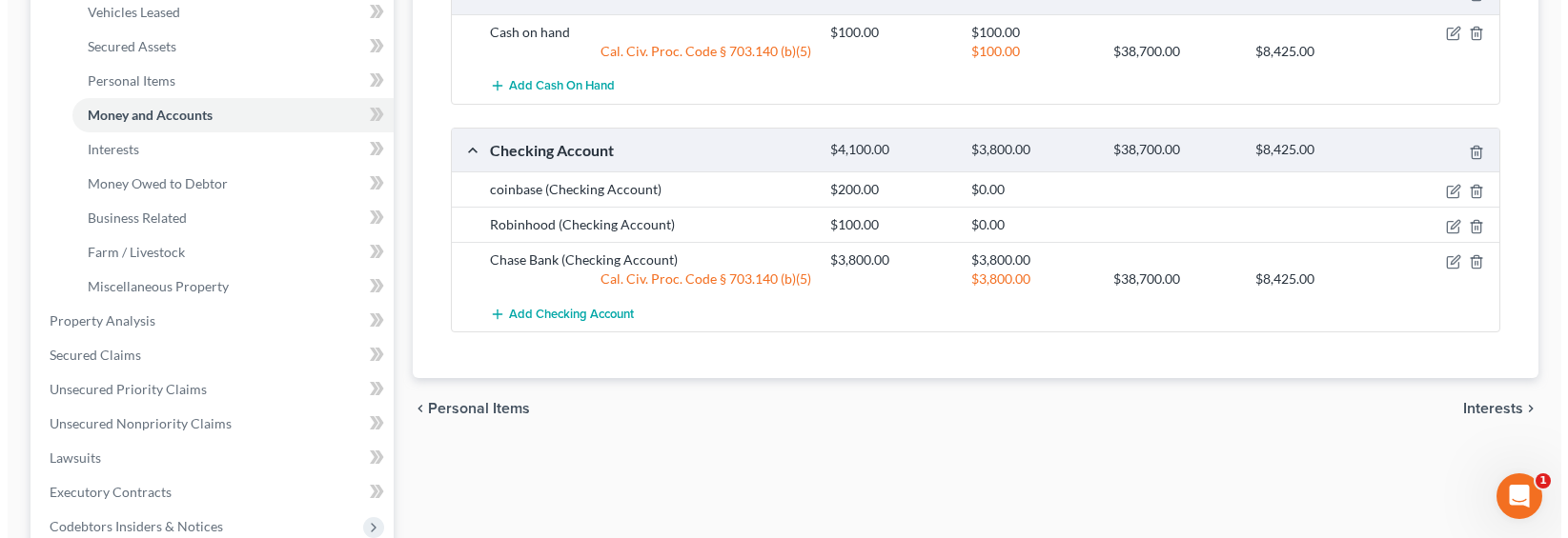
scroll to position [214, 0]
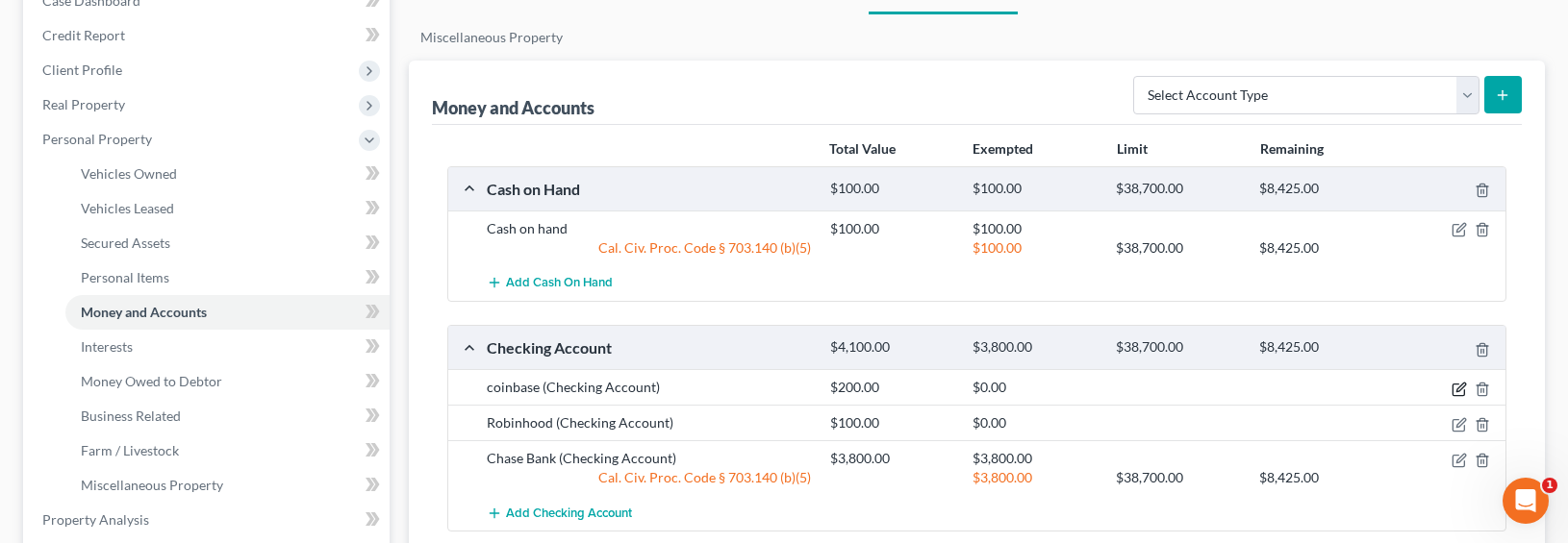
click at [1362, 388] on icon "button" at bounding box center [1460, 386] width 9 height 9
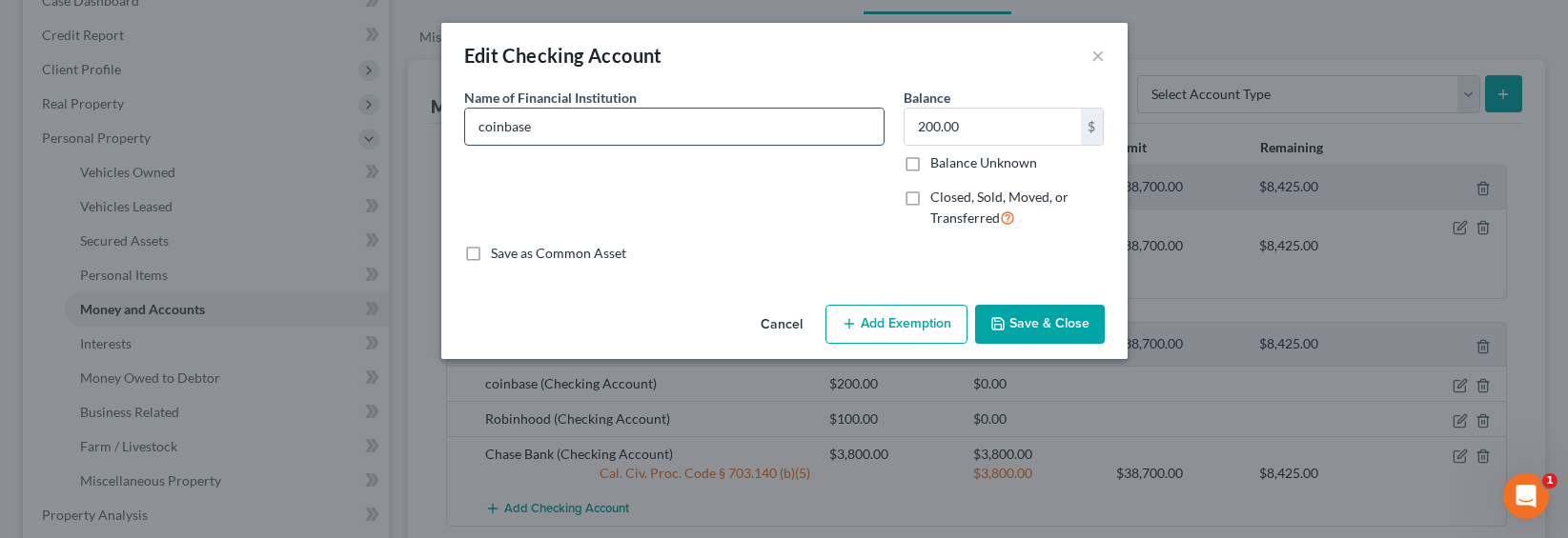
drag, startPoint x: 482, startPoint y: 126, endPoint x: 471, endPoint y: 127, distance: 11.0
click at [471, 127] on input "coinbase" at bounding box center [674, 126] width 418 height 36
type input "Coinbase"
drag, startPoint x: 889, startPoint y: 320, endPoint x: 865, endPoint y: 332, distance: 26.8
click at [890, 320] on button "Add Exemption" at bounding box center [896, 324] width 142 height 40
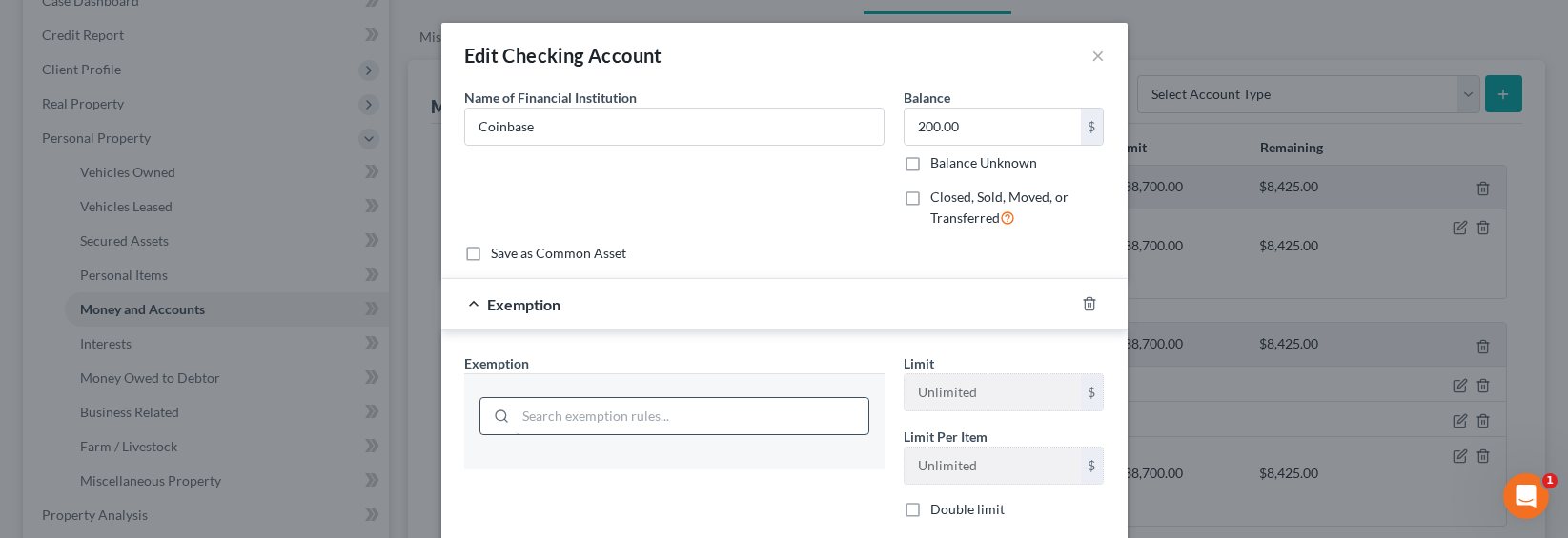
click at [668, 420] on input "search" at bounding box center [692, 416] width 353 height 36
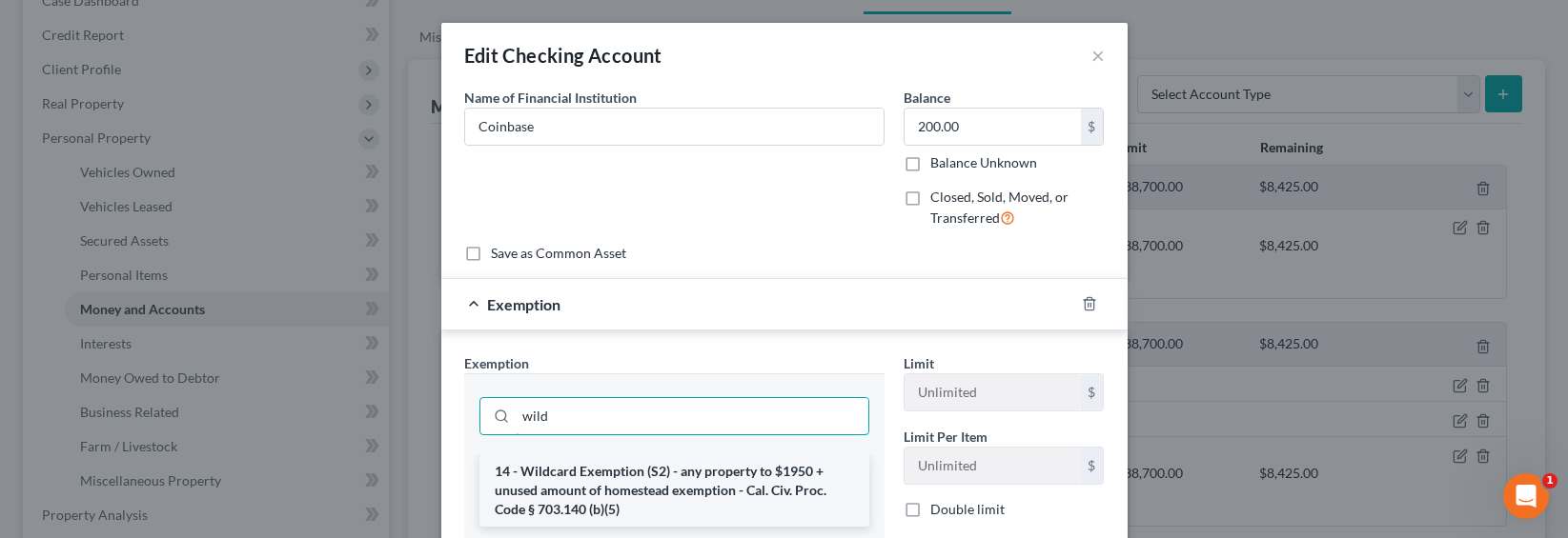
type input "wild"
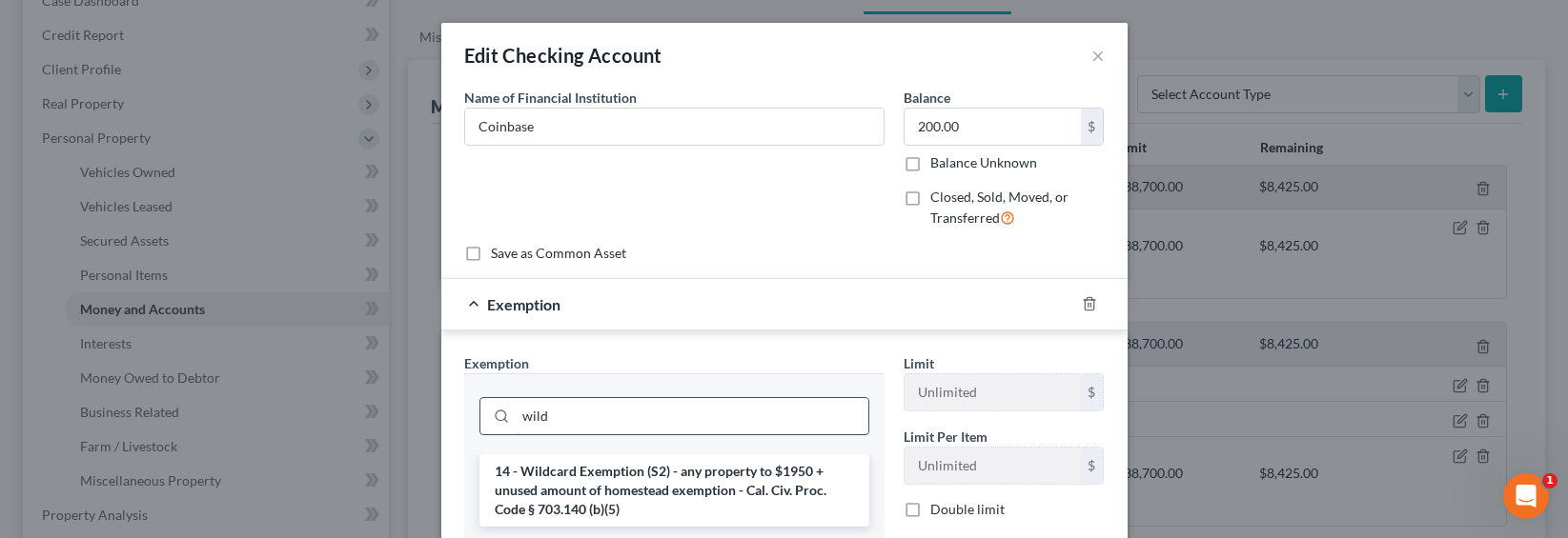
drag, startPoint x: 691, startPoint y: 465, endPoint x: 703, endPoint y: 476, distance: 16.3
click at [691, 465] on li "14 - Wildcard Exemption (S2) - any property to $1950 + unused amount of homeste…" at bounding box center [674, 491] width 390 height 73
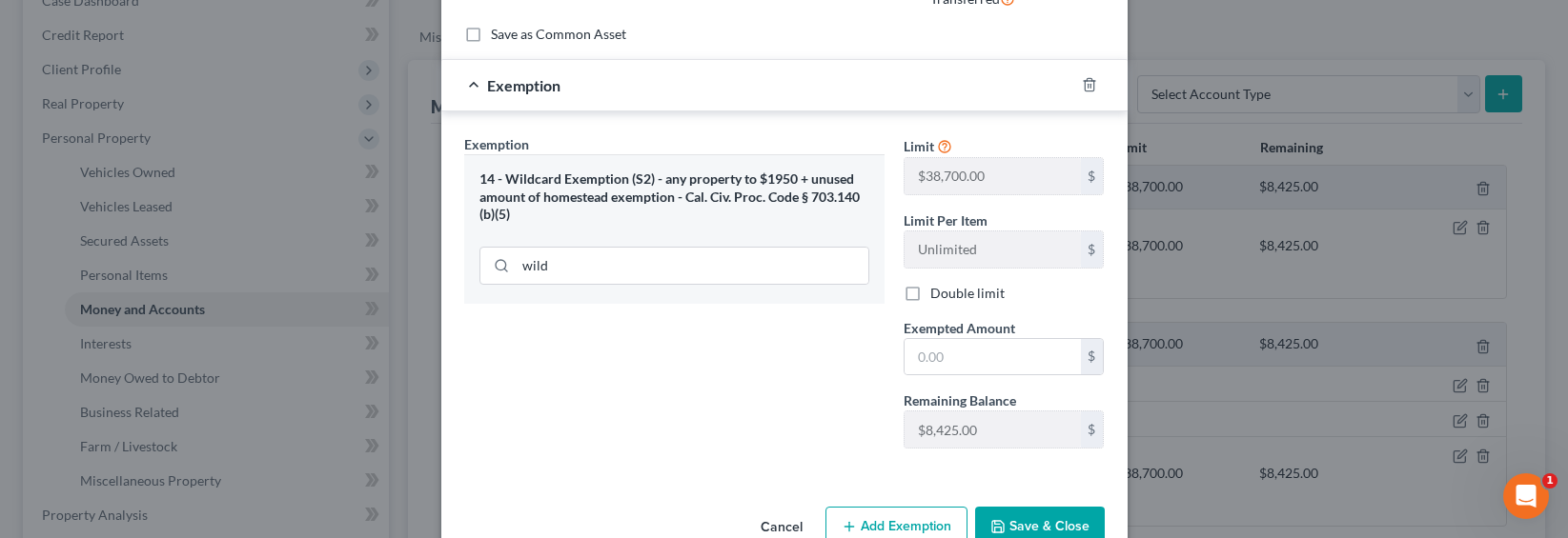
scroll to position [266, 0]
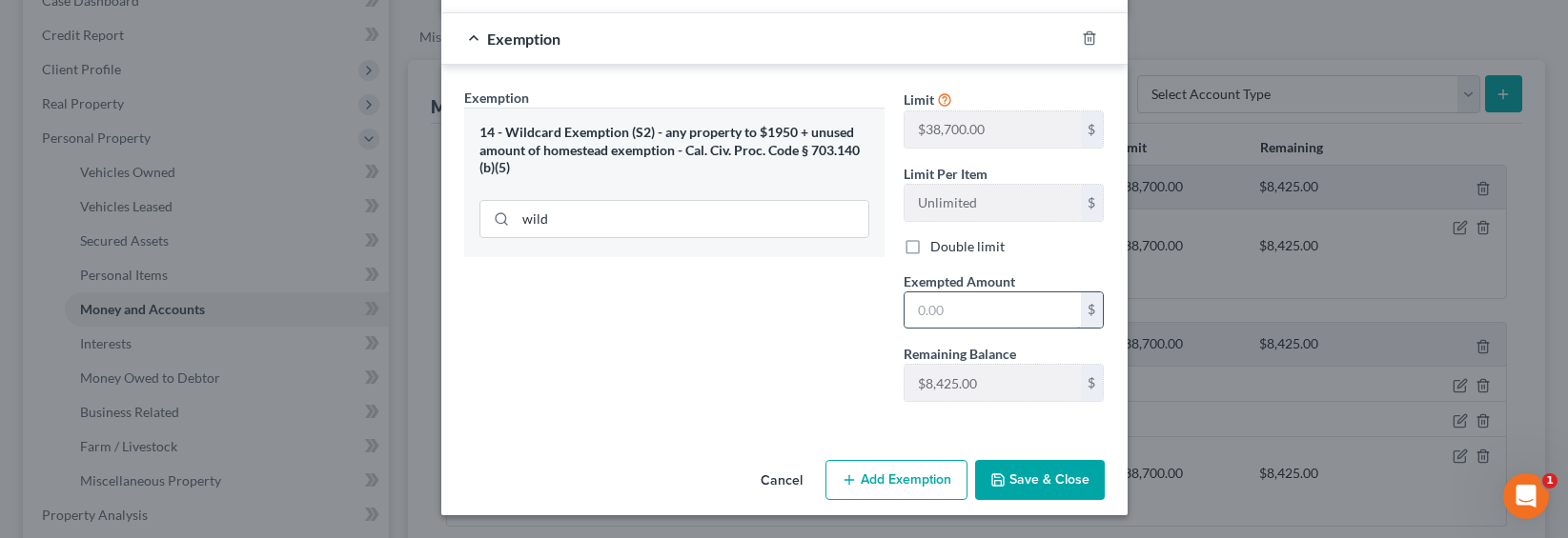
click at [950, 311] on input "text" at bounding box center [993, 310] width 176 height 36
type input "200"
click at [1050, 478] on button "Save & Close" at bounding box center [1040, 480] width 130 height 40
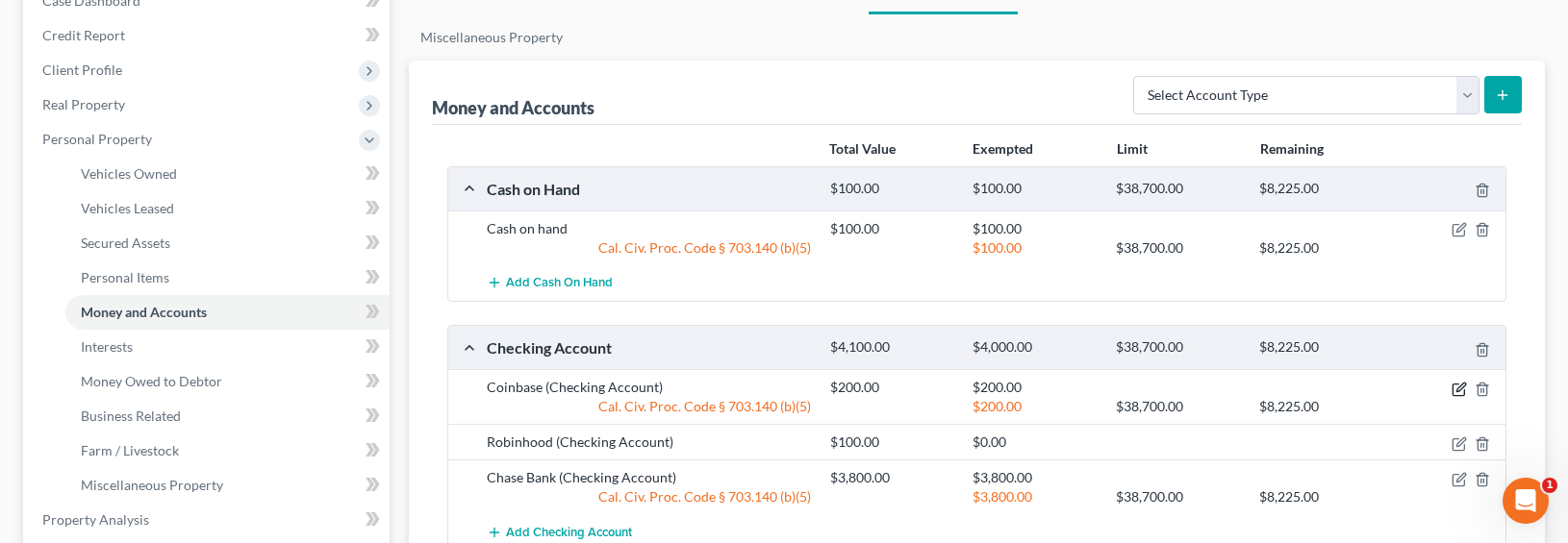
click at [1362, 391] on icon "button" at bounding box center [1459, 389] width 16 height 16
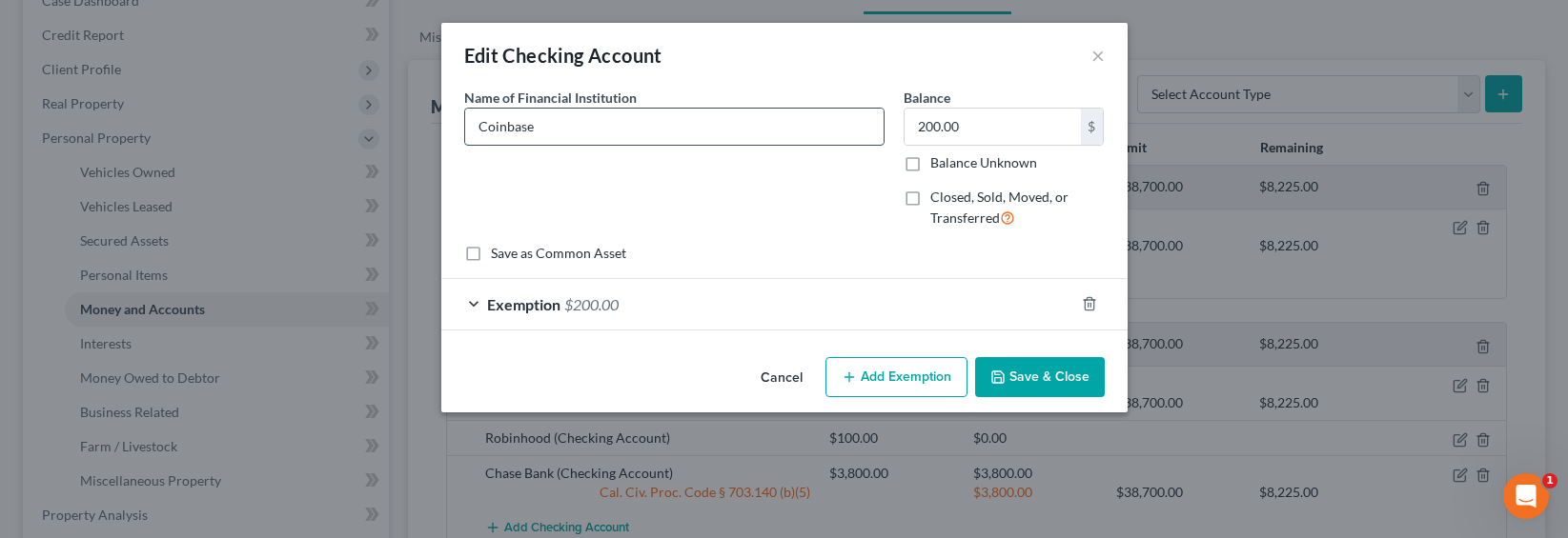
click at [567, 125] on input "Coinbase" at bounding box center [674, 126] width 418 height 36
type input "Coinbase & Robinhood online cryptocurrency"
type input "500"
click at [654, 295] on div "Exemption $200.00" at bounding box center [757, 304] width 633 height 50
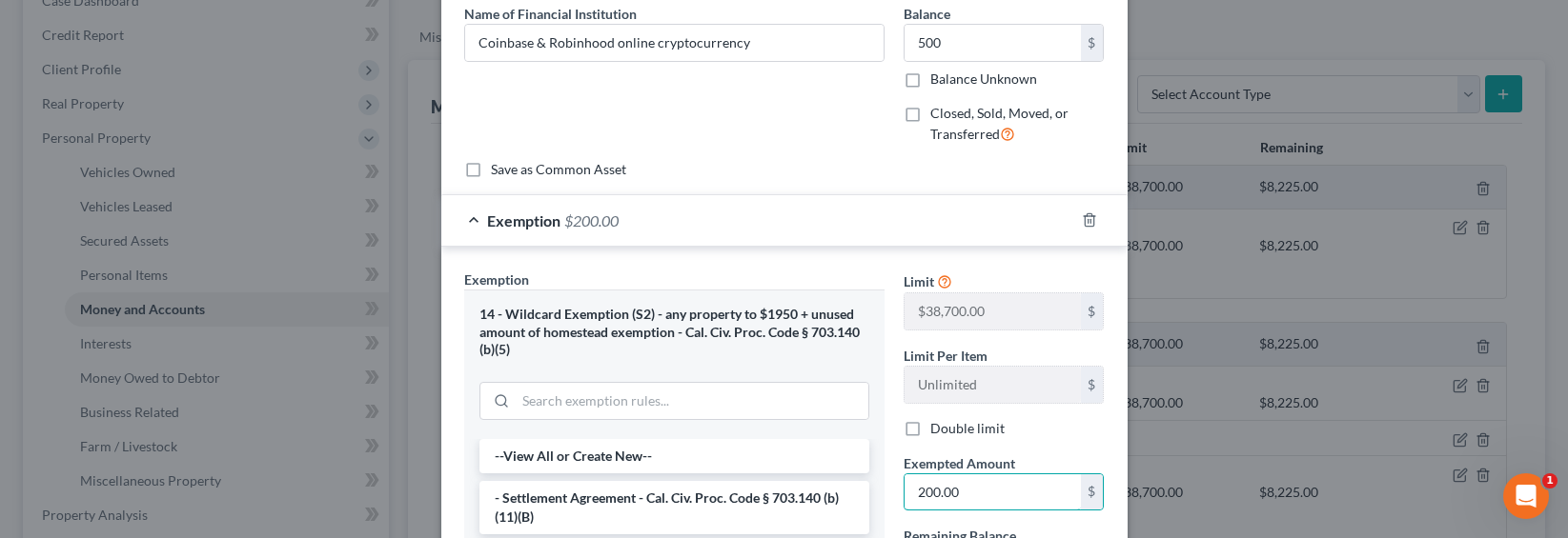
scroll to position [132, 0]
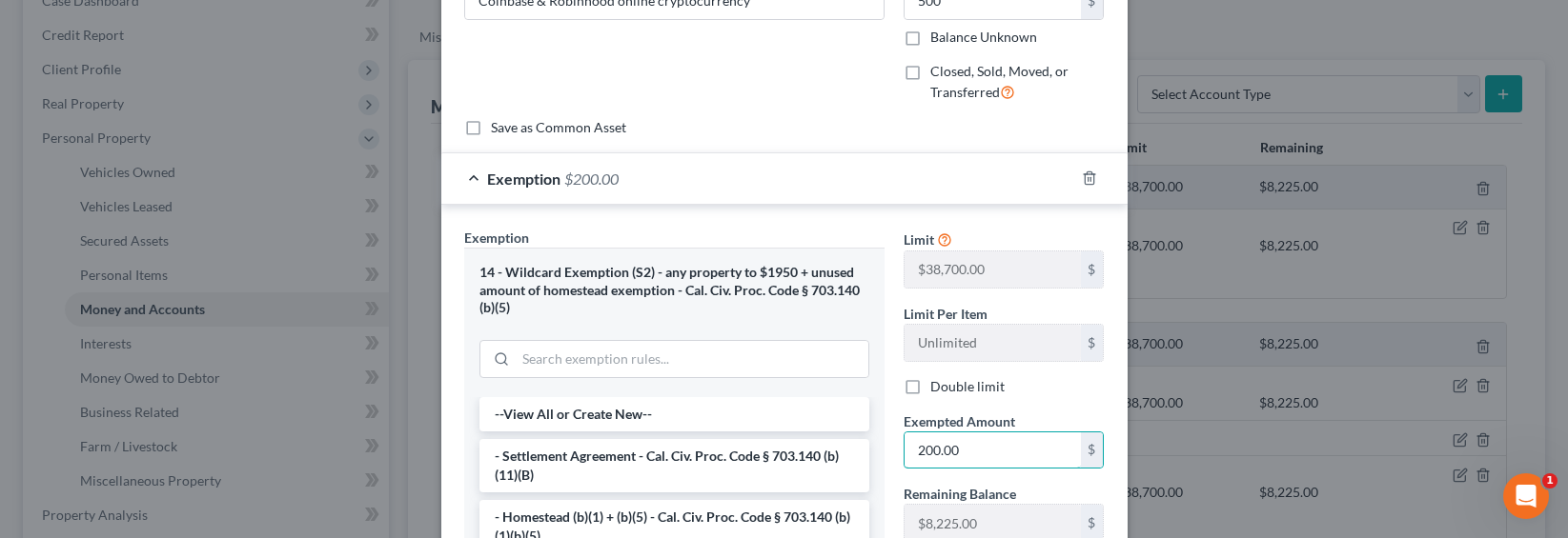
click at [948, 533] on div "Limit $38,700.00 $ Limit Per Item Unlimited $ Double limit Exempted Amount * 20…" at bounding box center [1004, 393] width 220 height 330
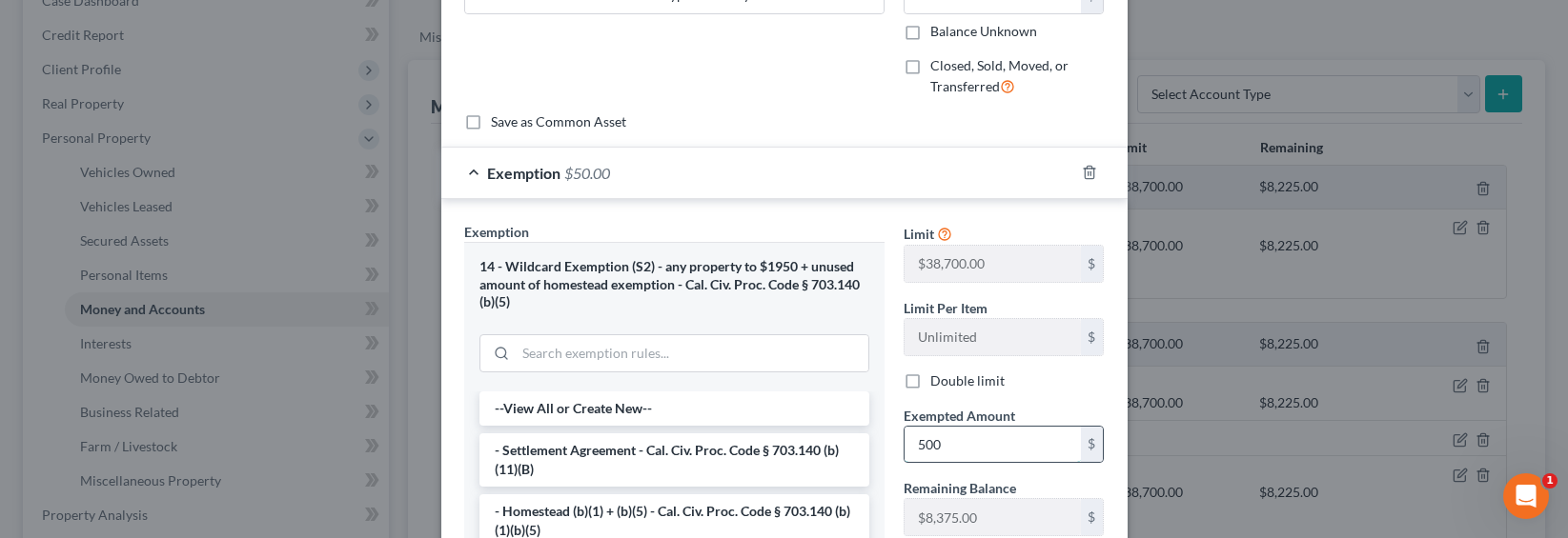
type input "500"
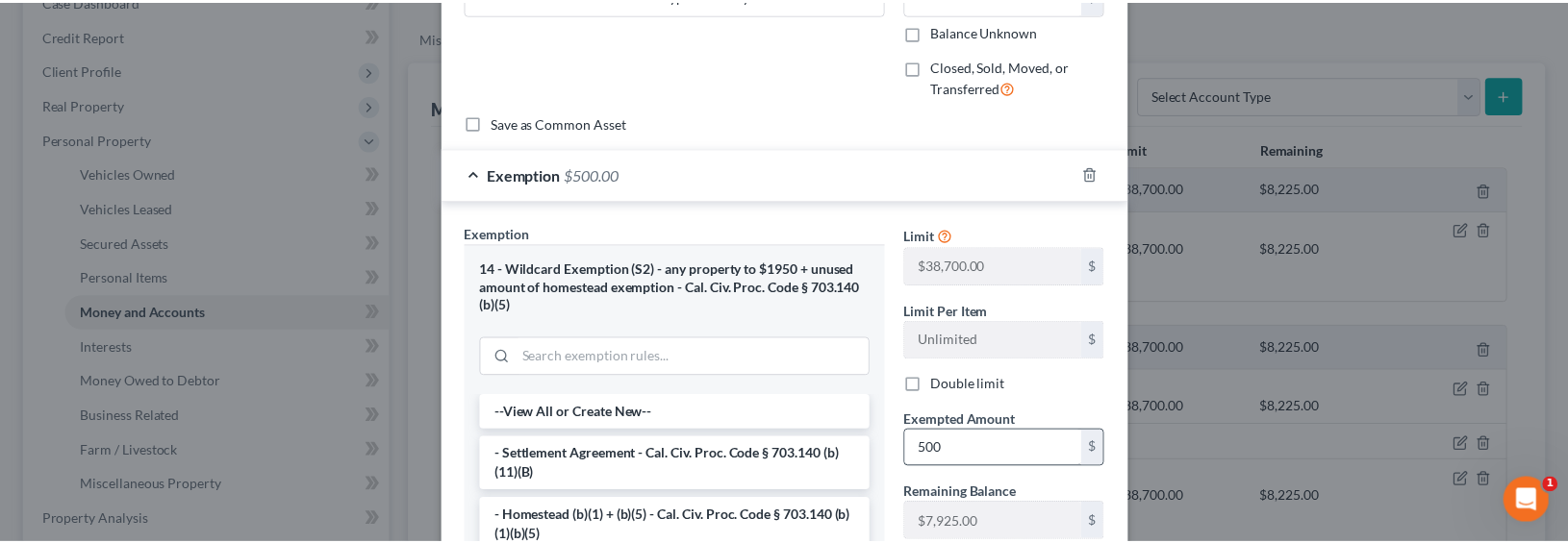
scroll to position [429, 0]
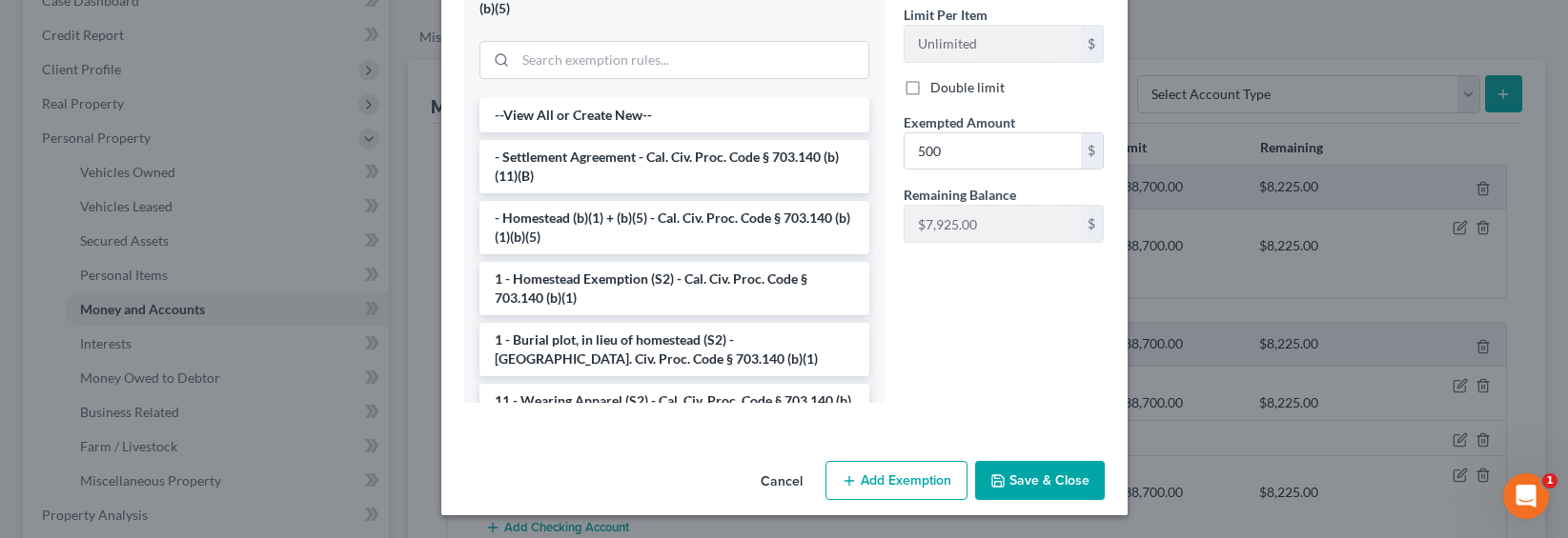
click at [1020, 490] on button "Save & Close" at bounding box center [1040, 481] width 130 height 40
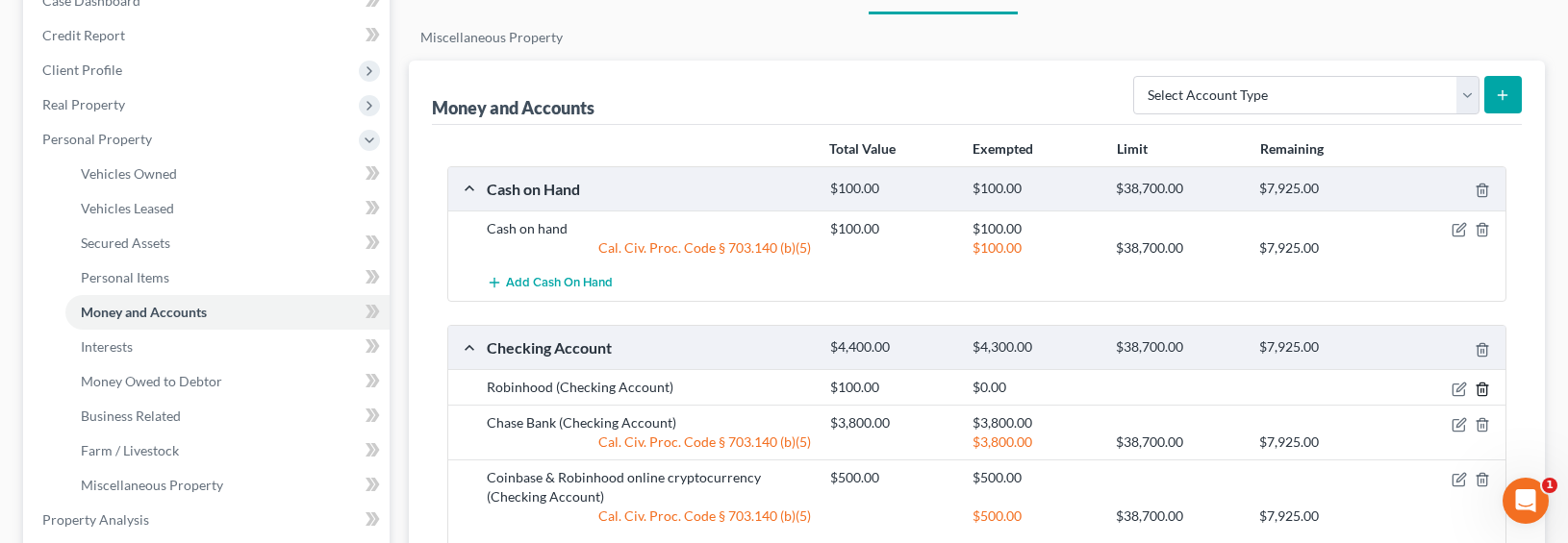
click at [1362, 385] on icon "button" at bounding box center [1483, 389] width 16 height 16
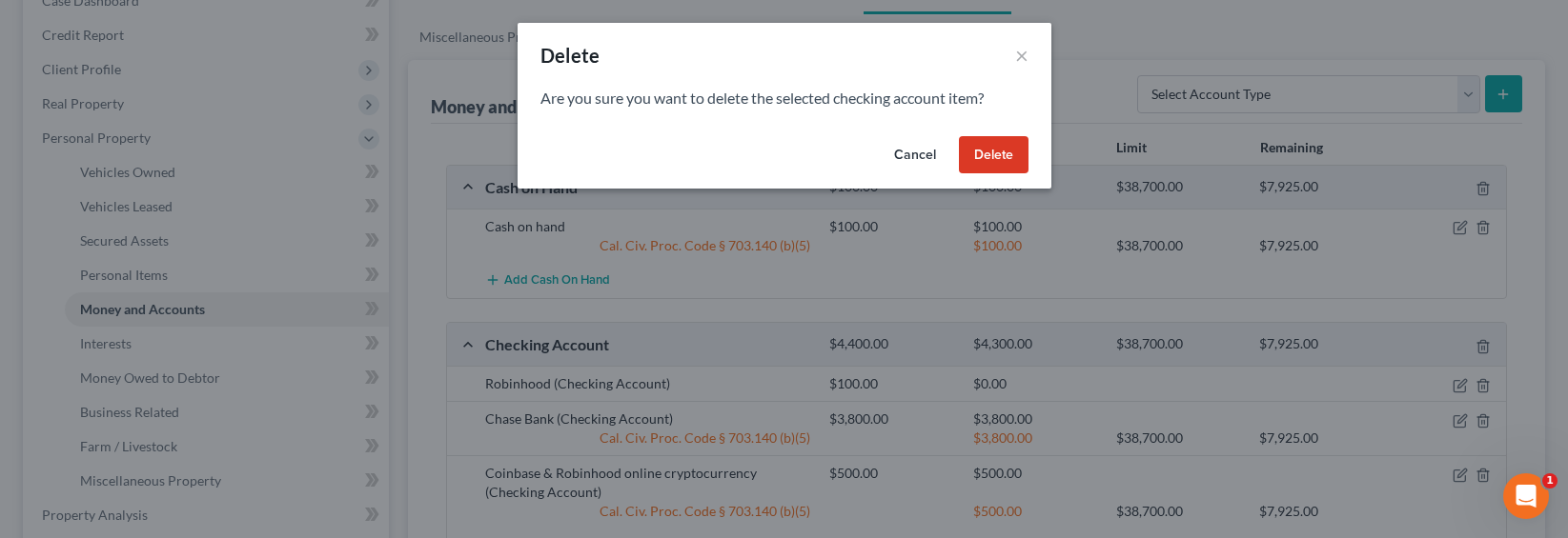
click at [993, 154] on button "Delete" at bounding box center [994, 155] width 70 height 38
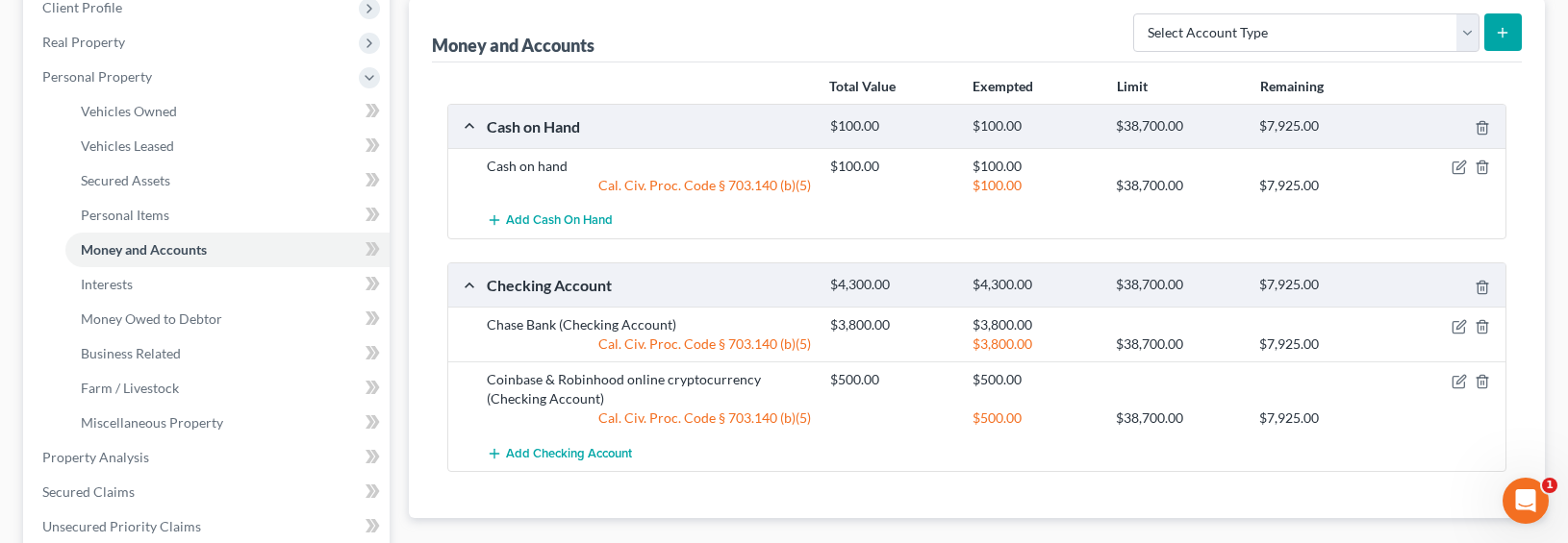
scroll to position [216, 0]
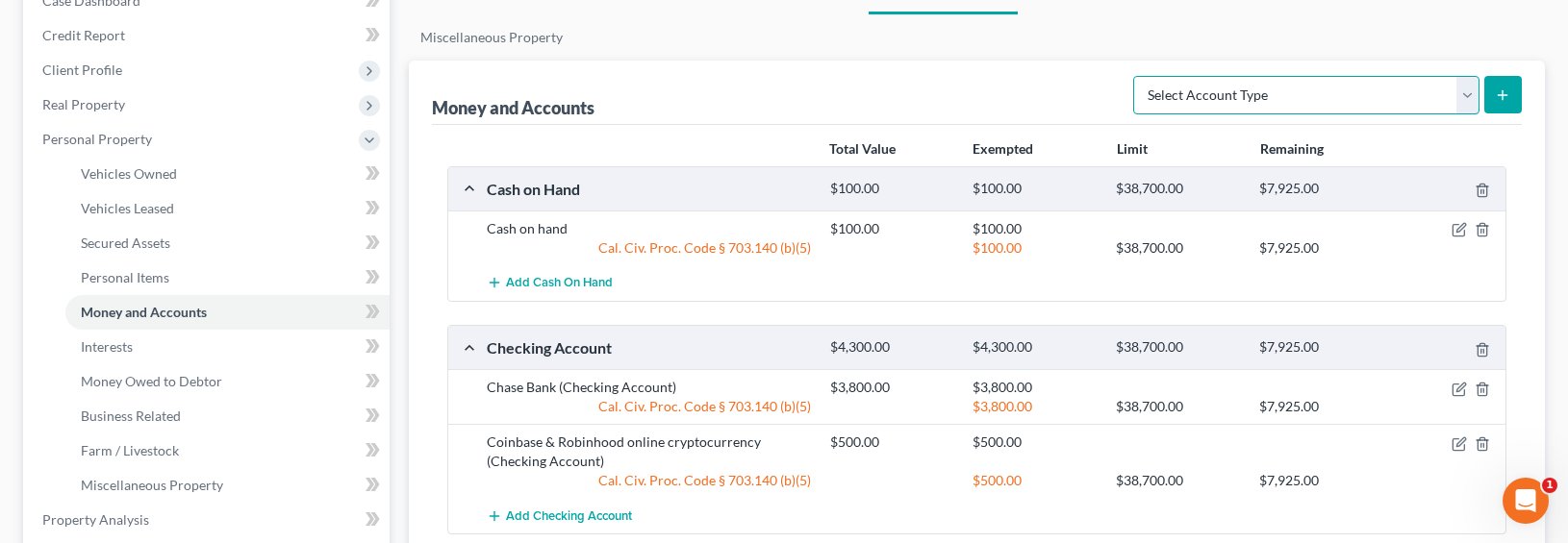
click at [1204, 91] on select "Select Account Type Brokerage Cash on Hand Certificates of Deposit Checking Acc…" at bounding box center [1307, 95] width 346 height 38
select select "checking"
click at [1137, 76] on select "Select Account Type Brokerage Cash on Hand Certificates of Deposit Checking Acc…" at bounding box center [1307, 95] width 346 height 38
click at [1362, 83] on button "submit" at bounding box center [1502, 95] width 37 height 37
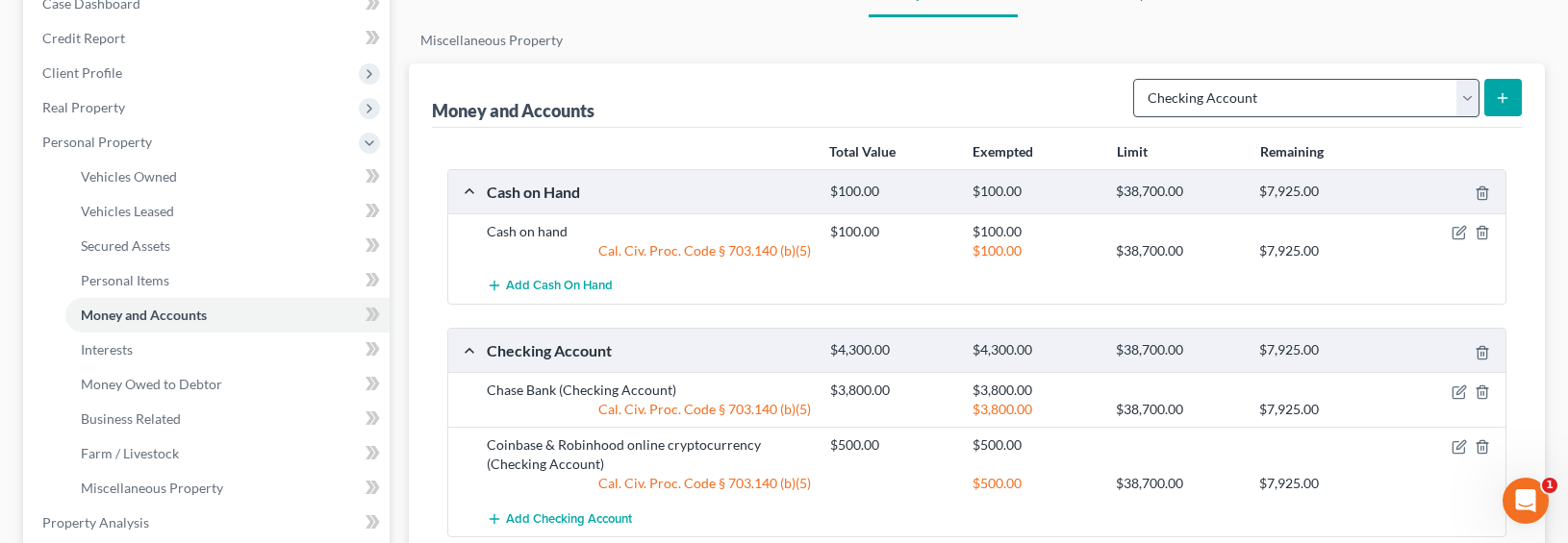
scroll to position [212, 0]
click at [1326, 109] on select "Select Account Type Brokerage Cash on Hand Certificates of Deposit Checking Acc…" at bounding box center [1307, 99] width 346 height 38
click at [1137, 80] on select "Select Account Type Brokerage Cash on Hand Certificates of Deposit Checking Acc…" at bounding box center [1307, 99] width 346 height 38
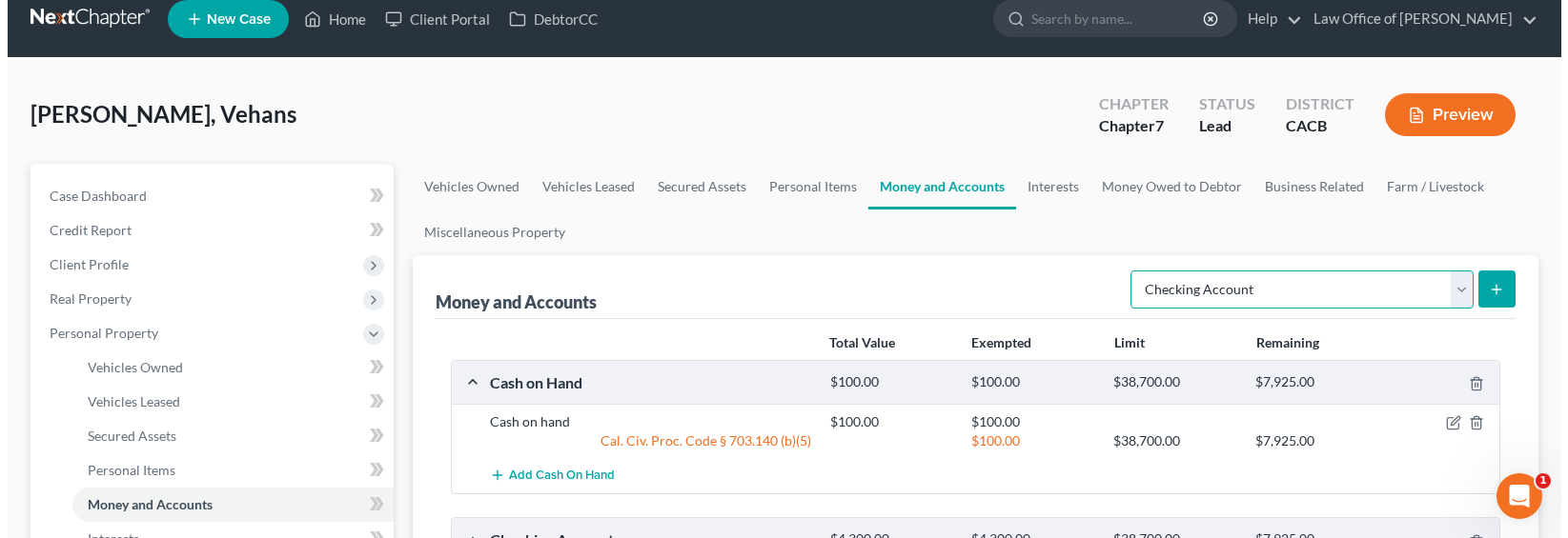
scroll to position [0, 0]
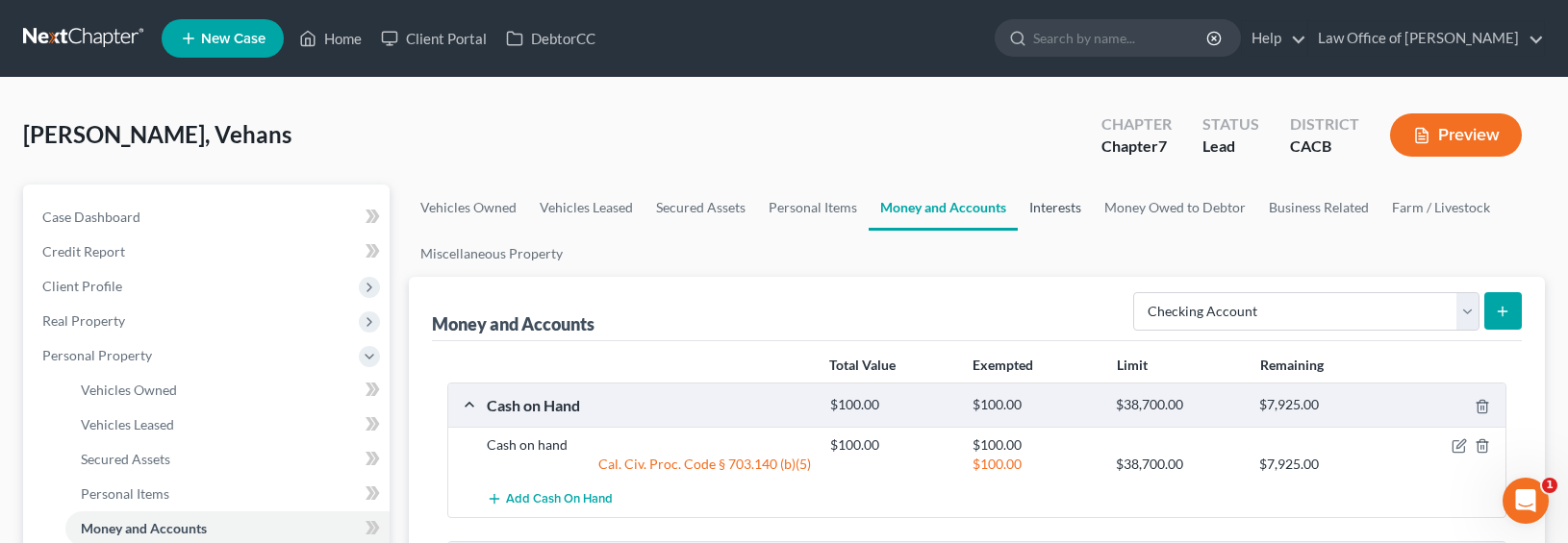
click at [1070, 215] on link "Interests" at bounding box center [1055, 207] width 75 height 46
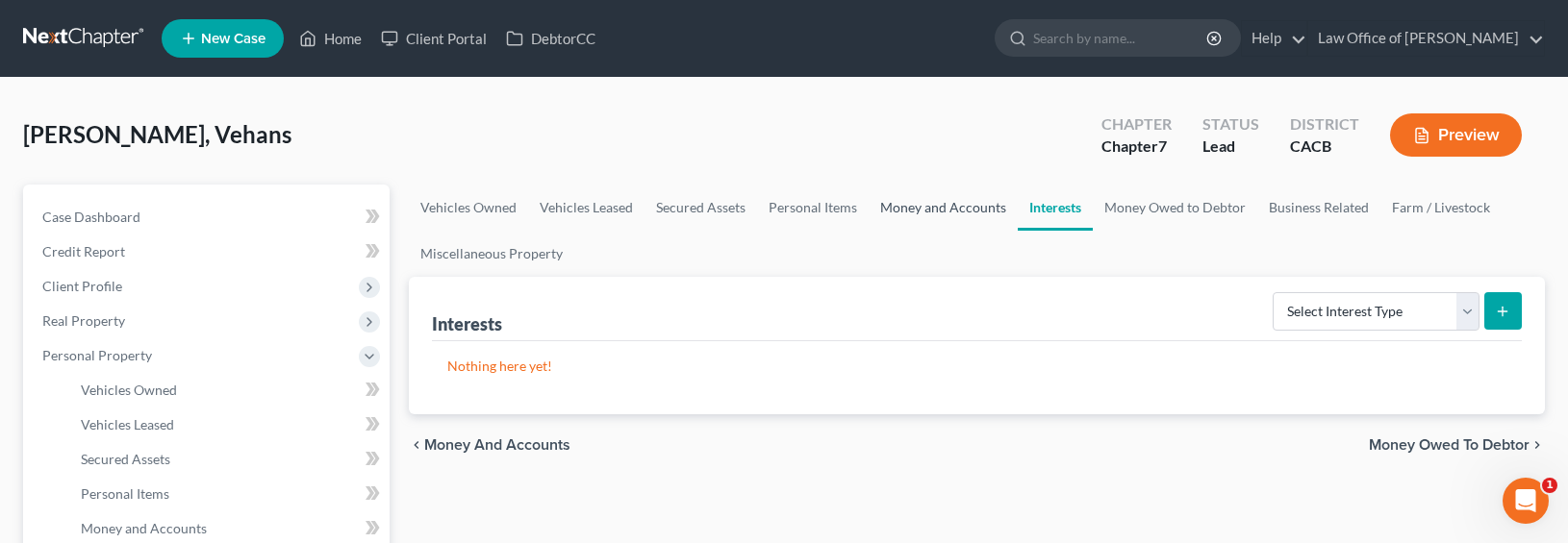
drag, startPoint x: 940, startPoint y: 209, endPoint x: 952, endPoint y: 211, distance: 12.2
click at [941, 208] on link "Money and Accounts" at bounding box center [943, 207] width 149 height 46
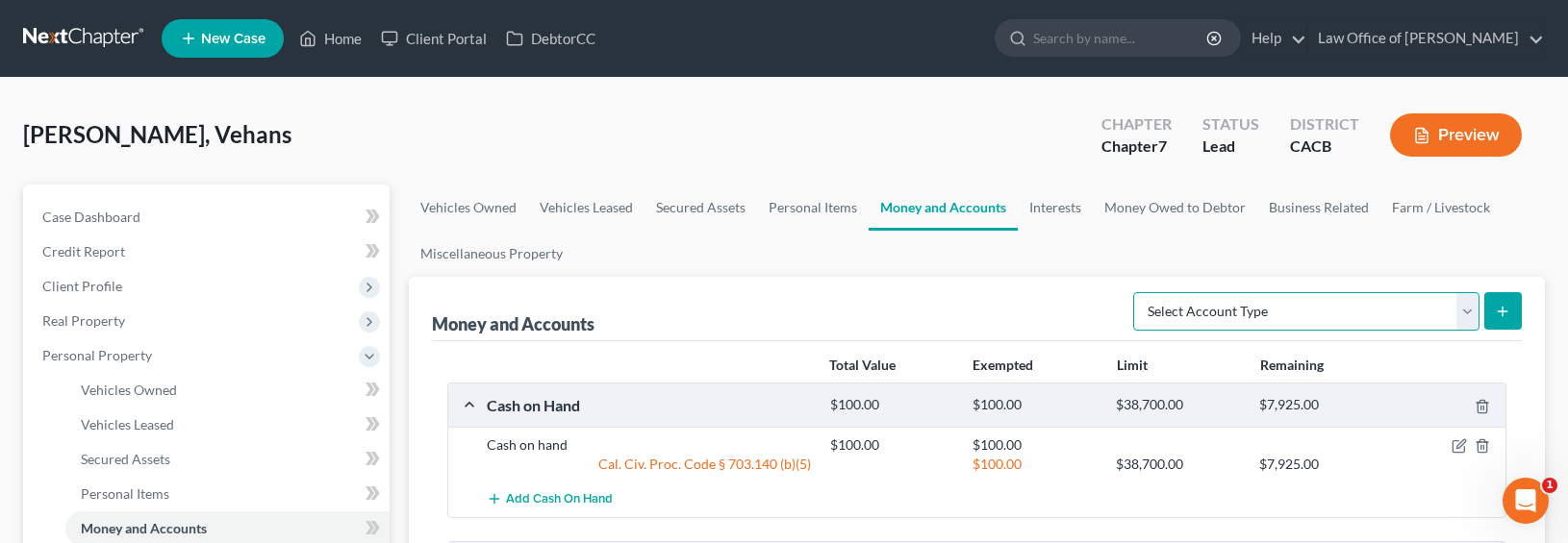
click at [1294, 314] on select "Select Account Type Brokerage Cash on Hand Certificates of Deposit Checking Acc…" at bounding box center [1307, 311] width 346 height 38
select select "savings"
click at [1137, 293] on select "Select Account Type Brokerage Cash on Hand Certificates of Deposit Checking Acc…" at bounding box center [1307, 311] width 346 height 38
click at [1362, 306] on button "submit" at bounding box center [1502, 311] width 37 height 37
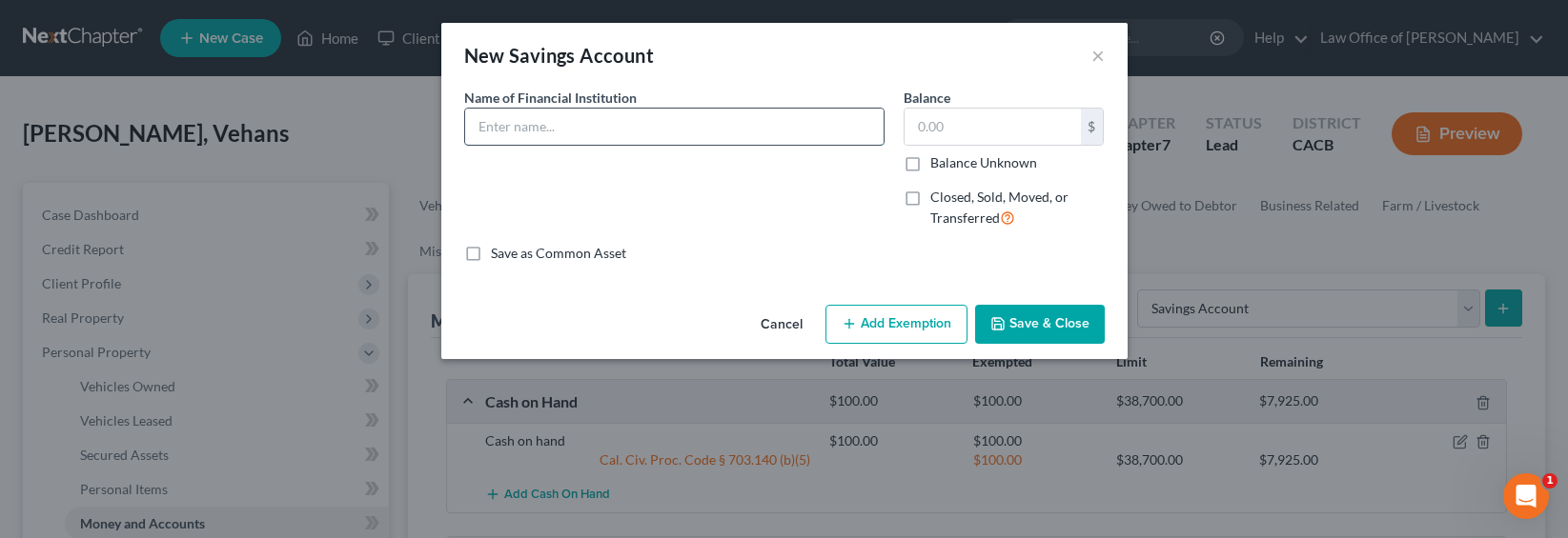
click at [672, 142] on input "text" at bounding box center [674, 126] width 418 height 36
type input "Chase Savings"
type input "500"
click at [908, 332] on button "Add Exemption" at bounding box center [896, 324] width 142 height 40
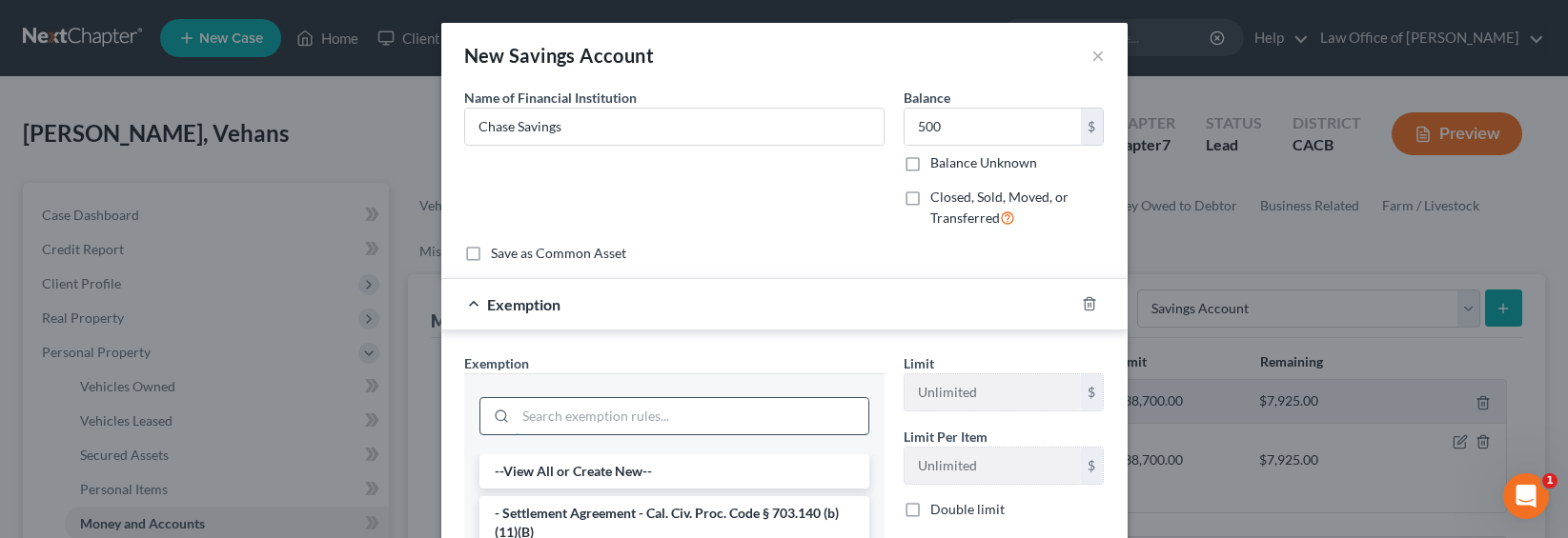
click at [697, 418] on input "search" at bounding box center [692, 416] width 353 height 36
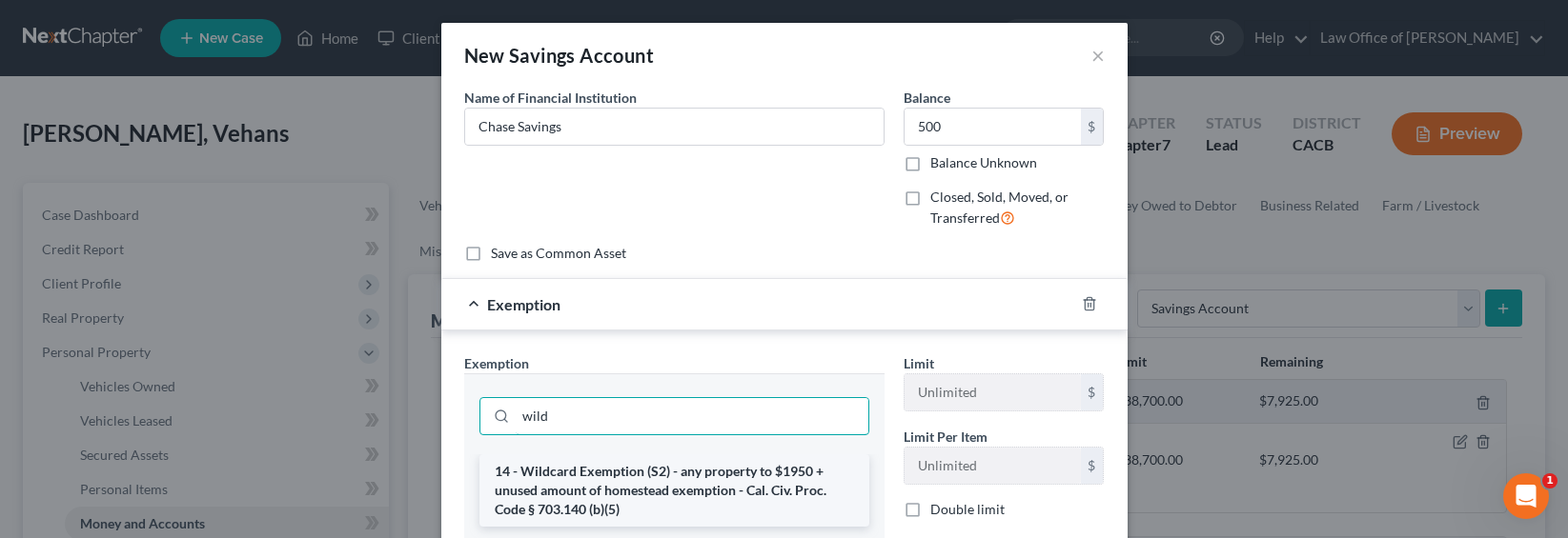
type input "wild"
click at [702, 490] on li "14 - Wildcard Exemption (S2) - any property to $1950 + unused amount of homeste…" at bounding box center [674, 491] width 390 height 73
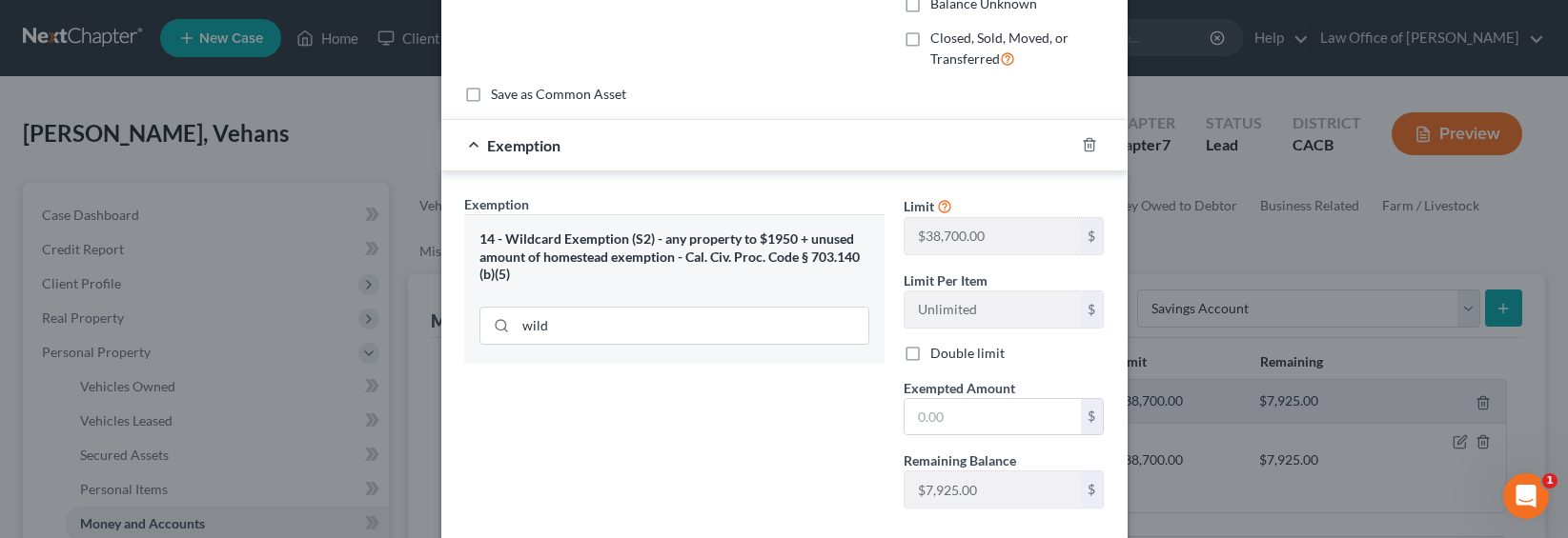
scroll to position [193, 0]
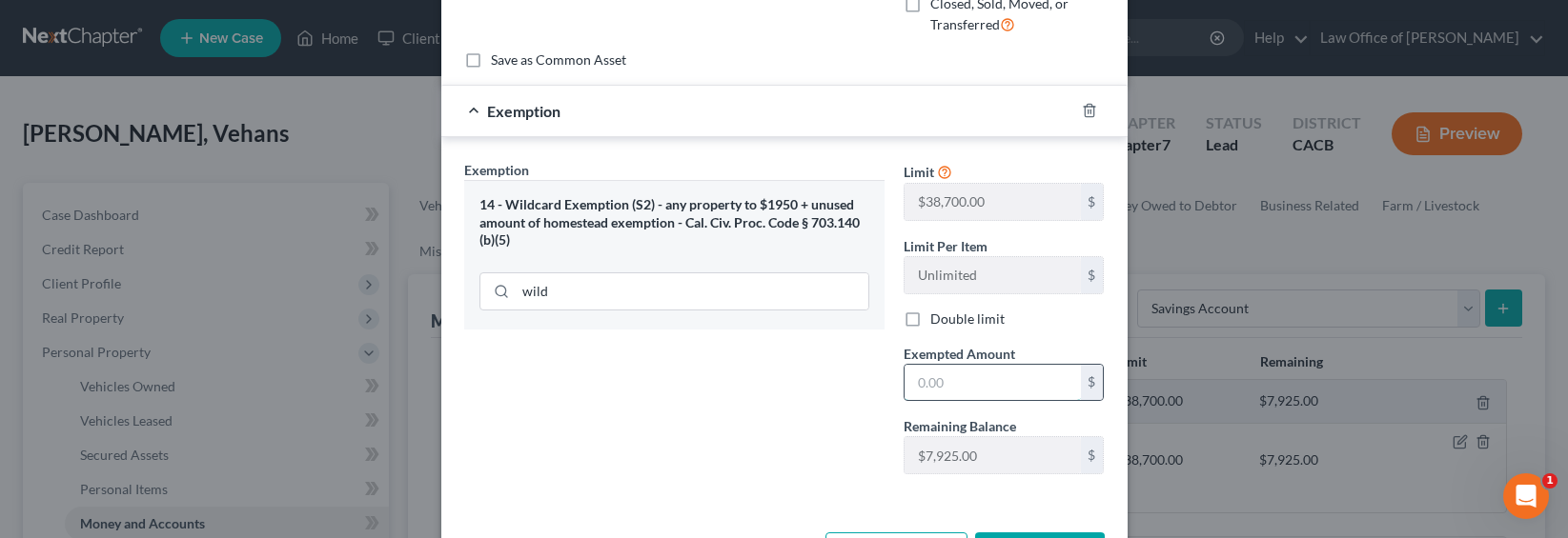
click at [914, 380] on input "text" at bounding box center [993, 382] width 176 height 36
type input "500"
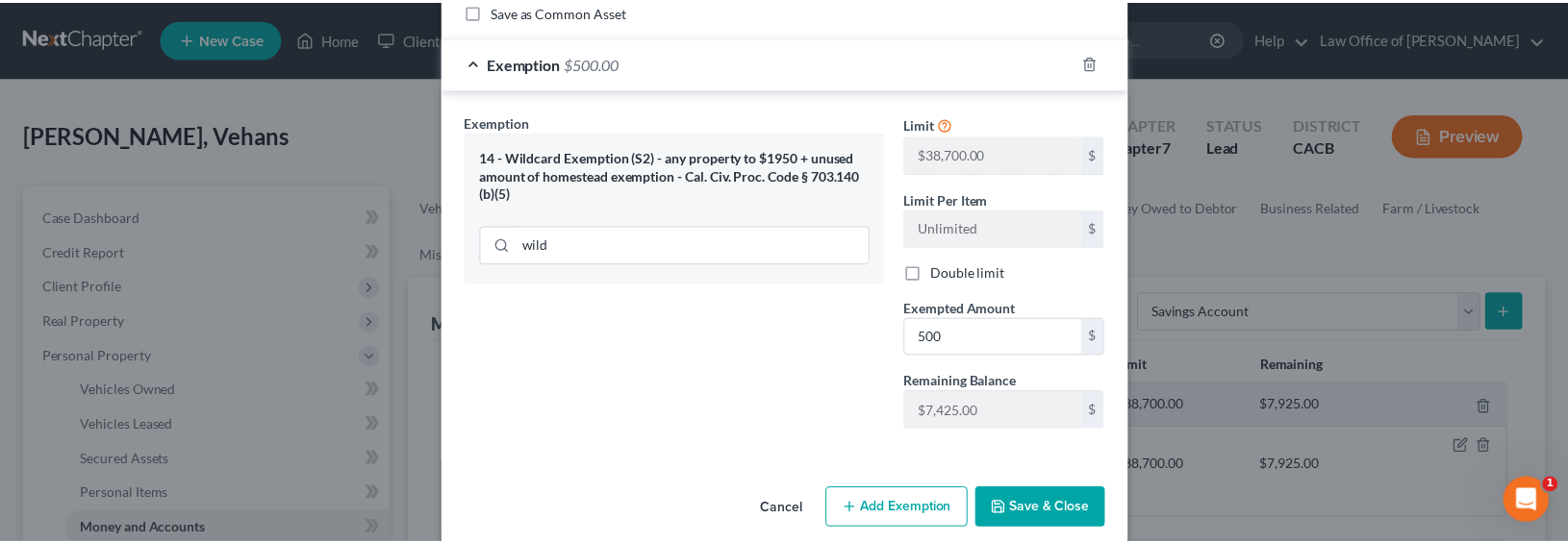
scroll to position [268, 0]
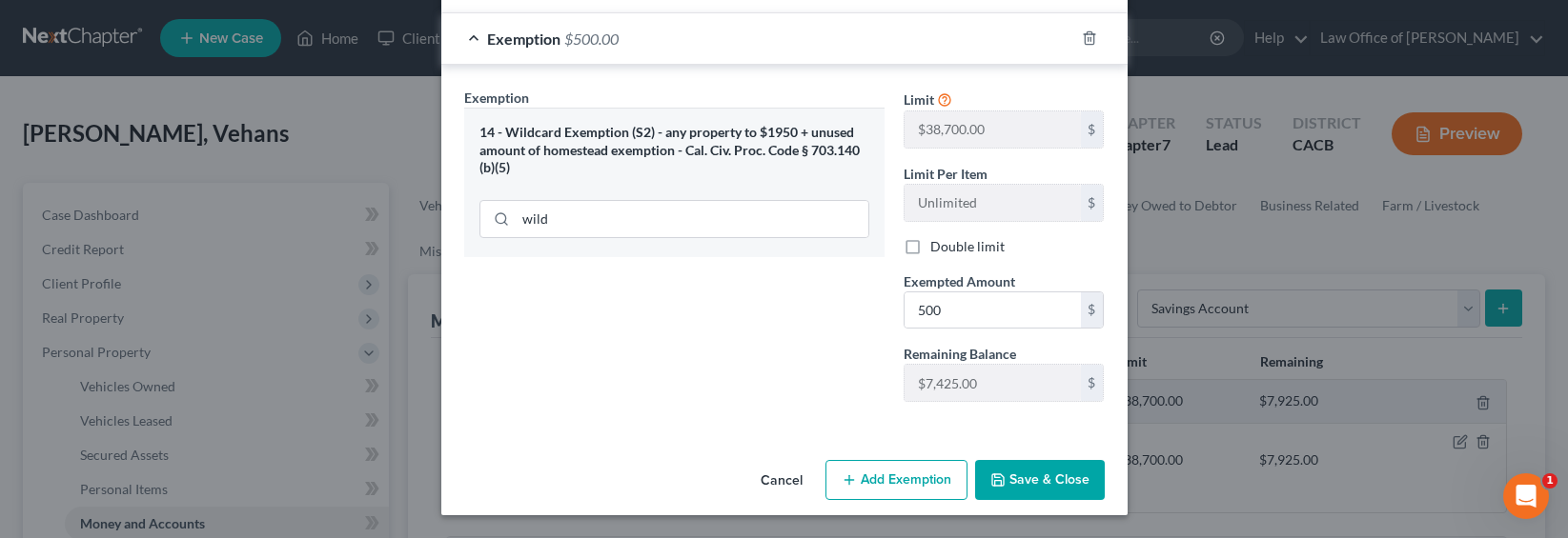
click at [1020, 478] on button "Save & Close" at bounding box center [1040, 480] width 130 height 40
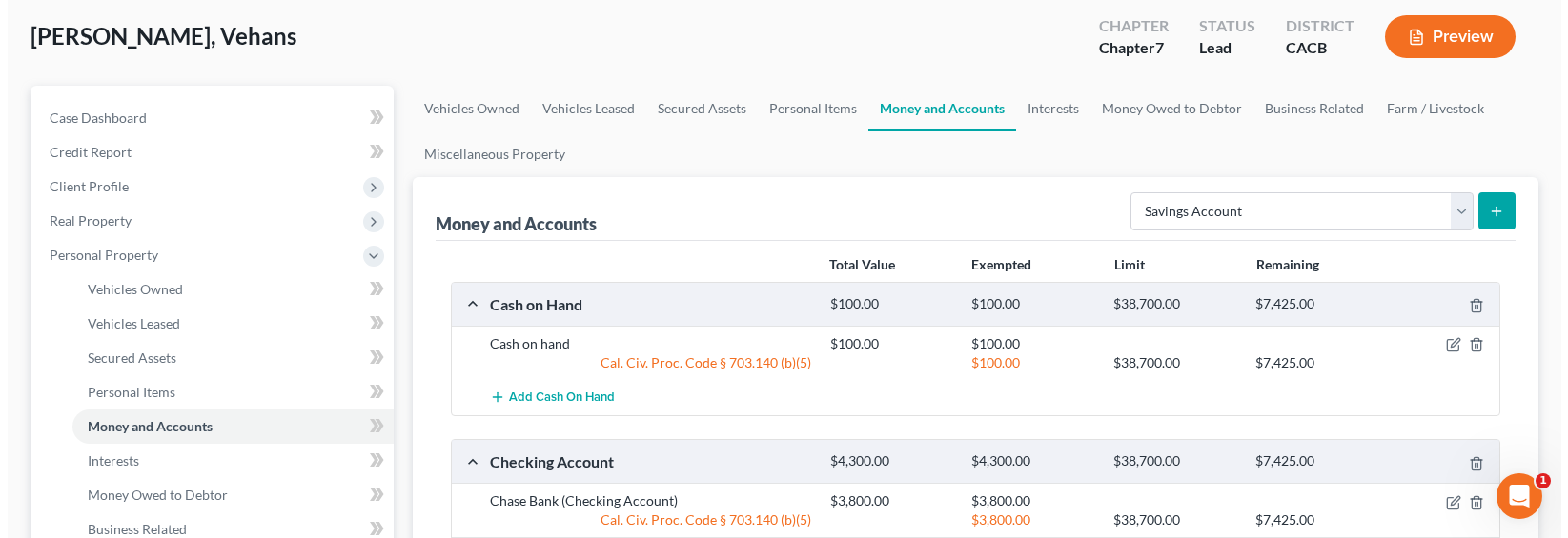
scroll to position [0, 0]
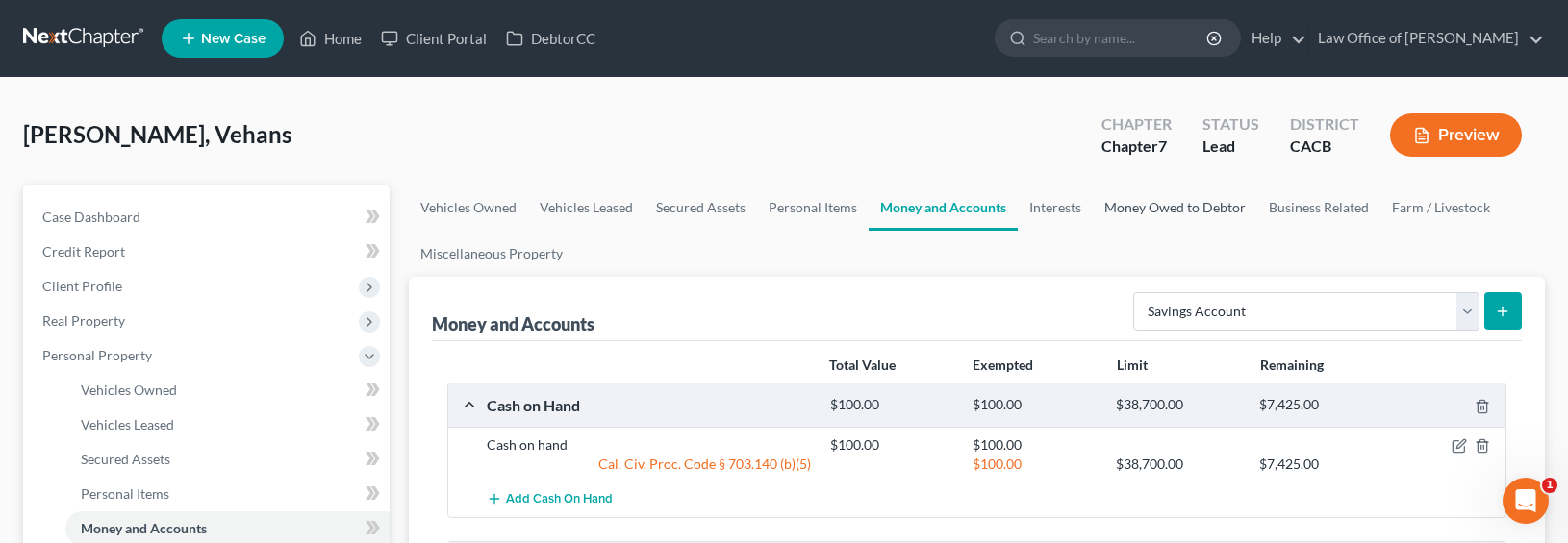
click at [1139, 199] on link "Money Owed to Debtor" at bounding box center [1175, 207] width 164 height 46
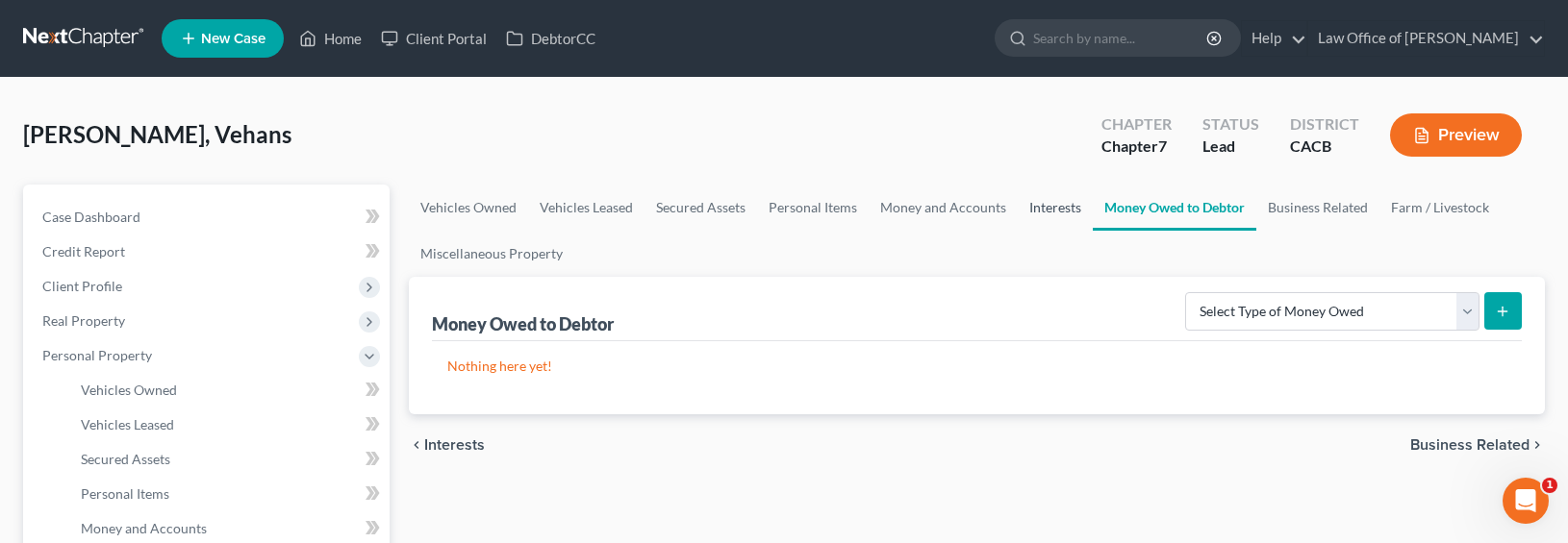
click at [1058, 208] on link "Interests" at bounding box center [1055, 207] width 75 height 46
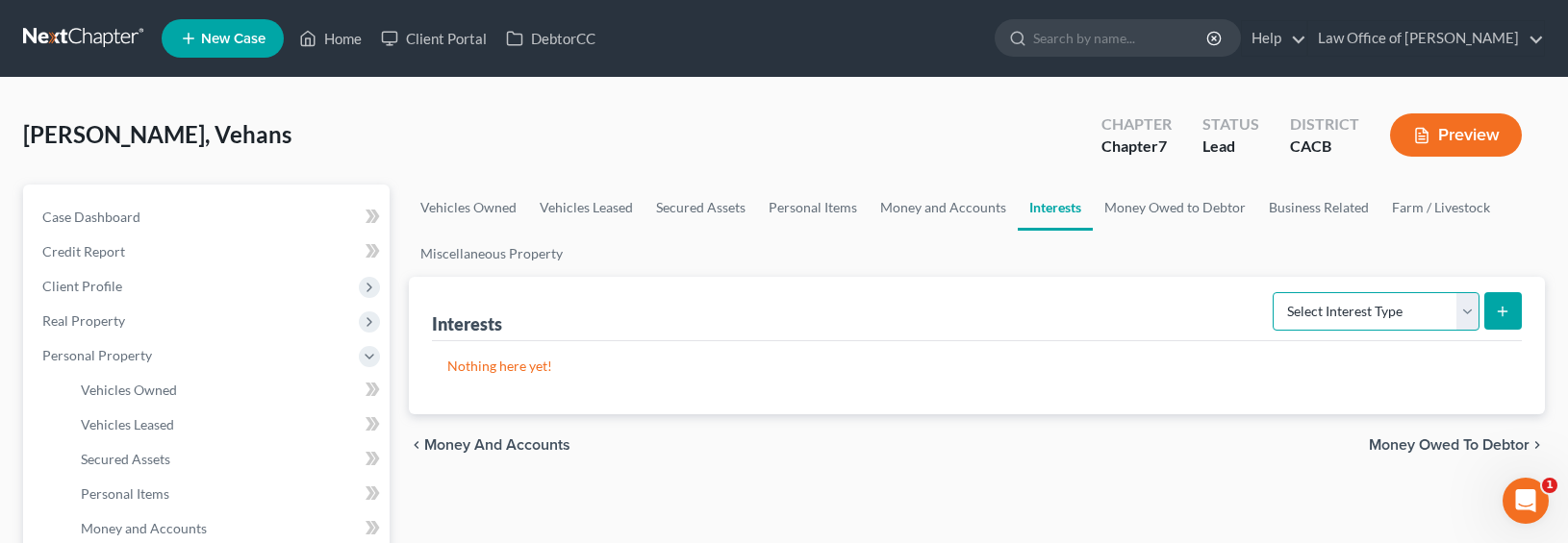
click at [1347, 304] on select "Select Interest Type 401K Annuity Bond Education IRA Government Bond Government…" at bounding box center [1375, 311] width 207 height 38
click at [1362, 315] on select "Select Interest Type 401K Annuity Bond Education IRA Government Bond Government…" at bounding box center [1375, 311] width 207 height 38
click at [1166, 304] on div "Interests Select Interest Type 401K Annuity Bond Education IRA Government Bond …" at bounding box center [977, 309] width 1090 height 65
click at [1361, 314] on select "Select Interest Type 401K Annuity Bond Education IRA Government Bond Government…" at bounding box center [1375, 311] width 207 height 38
select select "term_life_insurance"
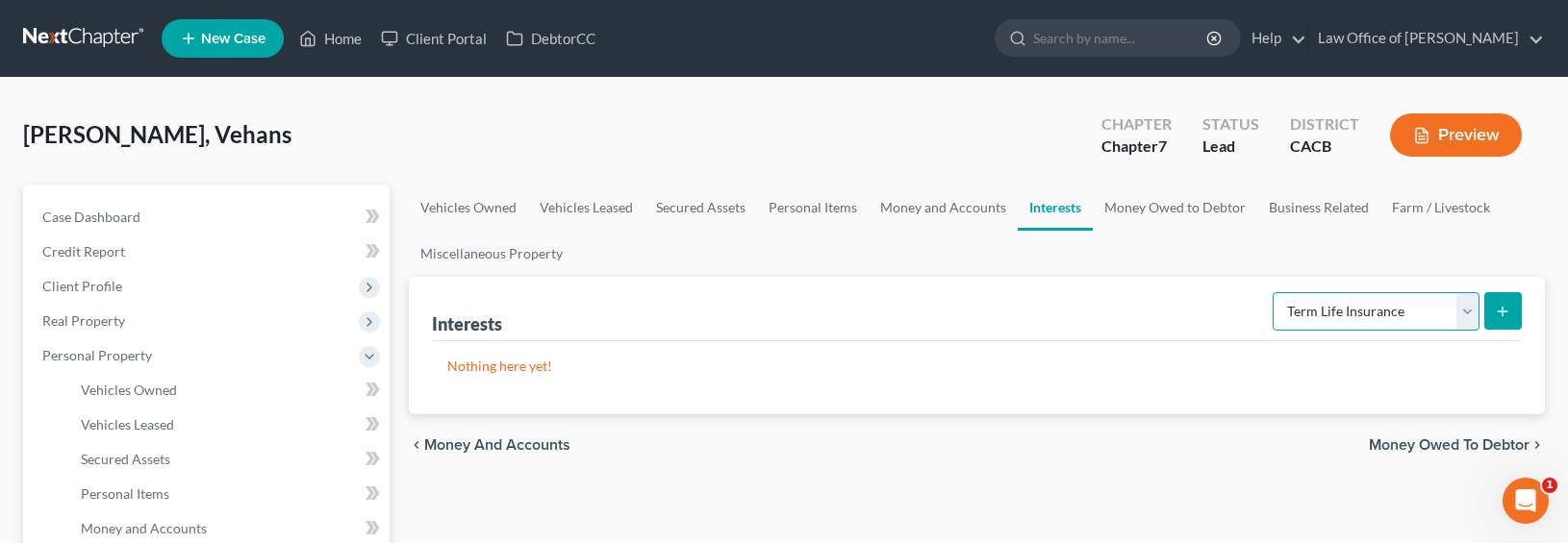
click at [1274, 293] on select "Select Interest Type 401K Annuity Bond Education IRA Government Bond Government…" at bounding box center [1375, 311] width 207 height 38
click at [1362, 315] on icon "submit" at bounding box center [1502, 312] width 16 height 16
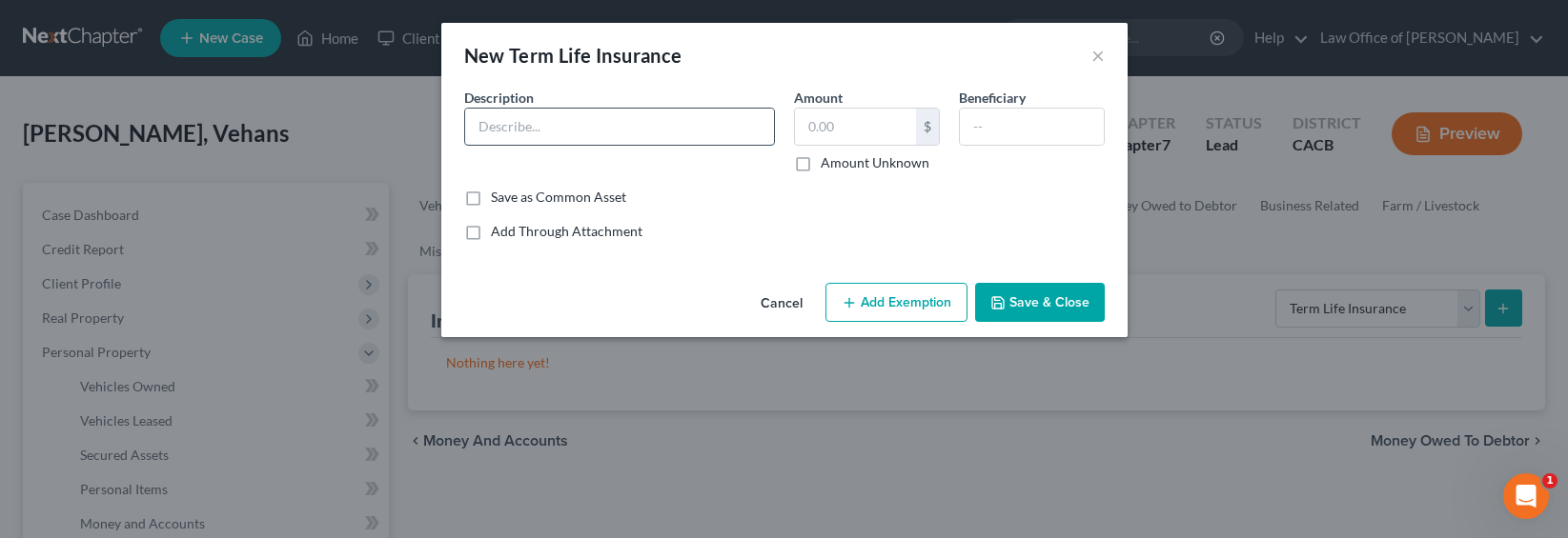
click at [677, 118] on input "text" at bounding box center [620, 126] width 308 height 36
type input "Term Life Through Tesla Employer"
type input "0.00"
type input "Next Kin"
click at [1003, 299] on icon "button" at bounding box center [998, 303] width 16 height 16
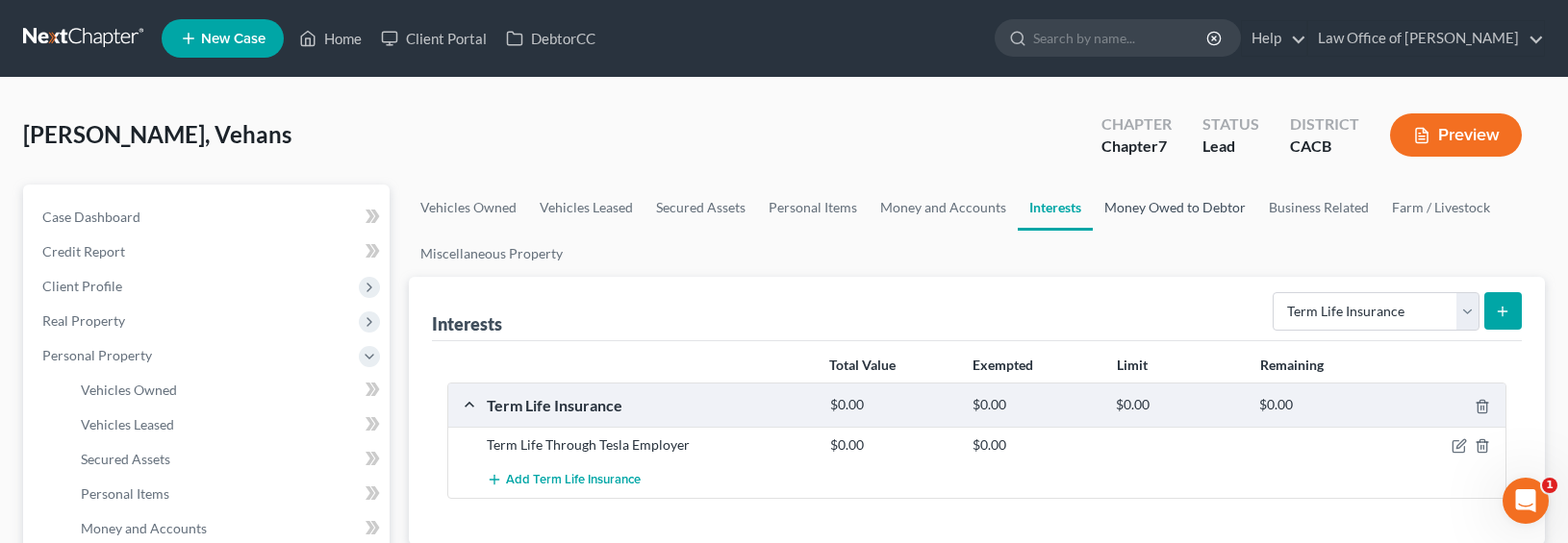
click at [1179, 212] on link "Money Owed to Debtor" at bounding box center [1175, 207] width 164 height 46
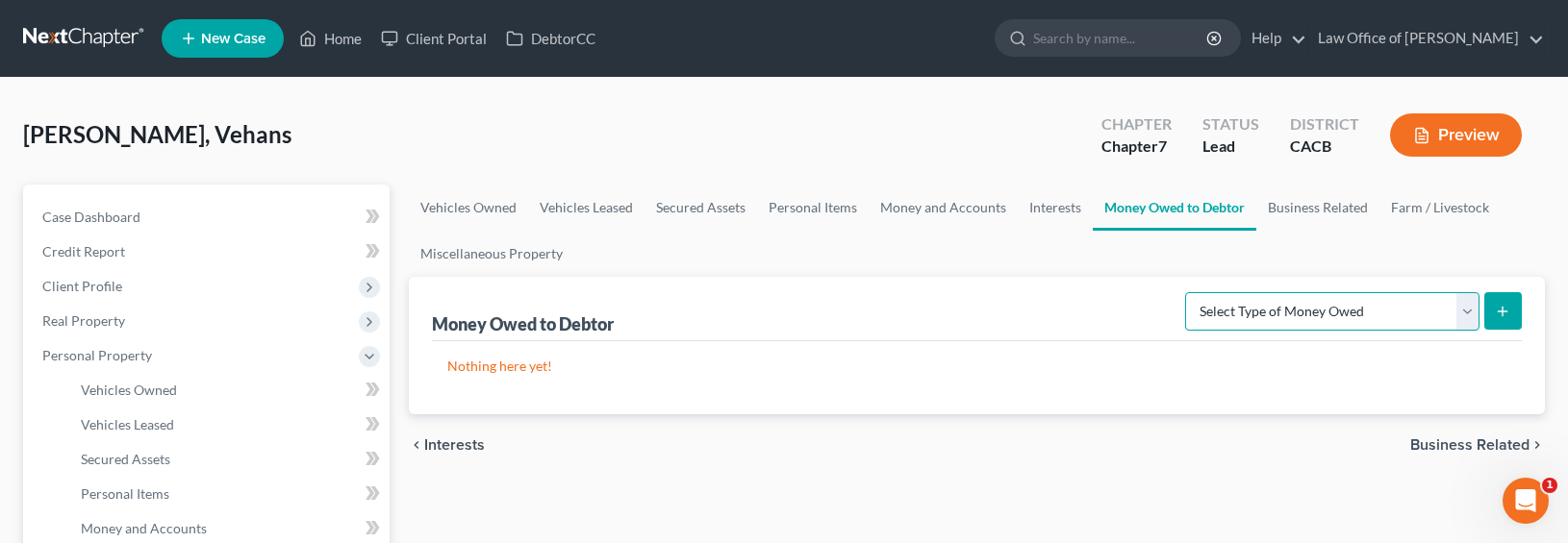
click at [1323, 307] on select "Select Type of Money Owed Accounts Receivable Alimony Child Support Claims Agai…" at bounding box center [1332, 311] width 295 height 38
select select "claims_against_third_parties"
click at [1189, 293] on select "Select Type of Money Owed Accounts Receivable Alimony Child Support Claims Agai…" at bounding box center [1332, 311] width 295 height 38
click at [1362, 306] on line "submit" at bounding box center [1502, 310] width 0 height 9
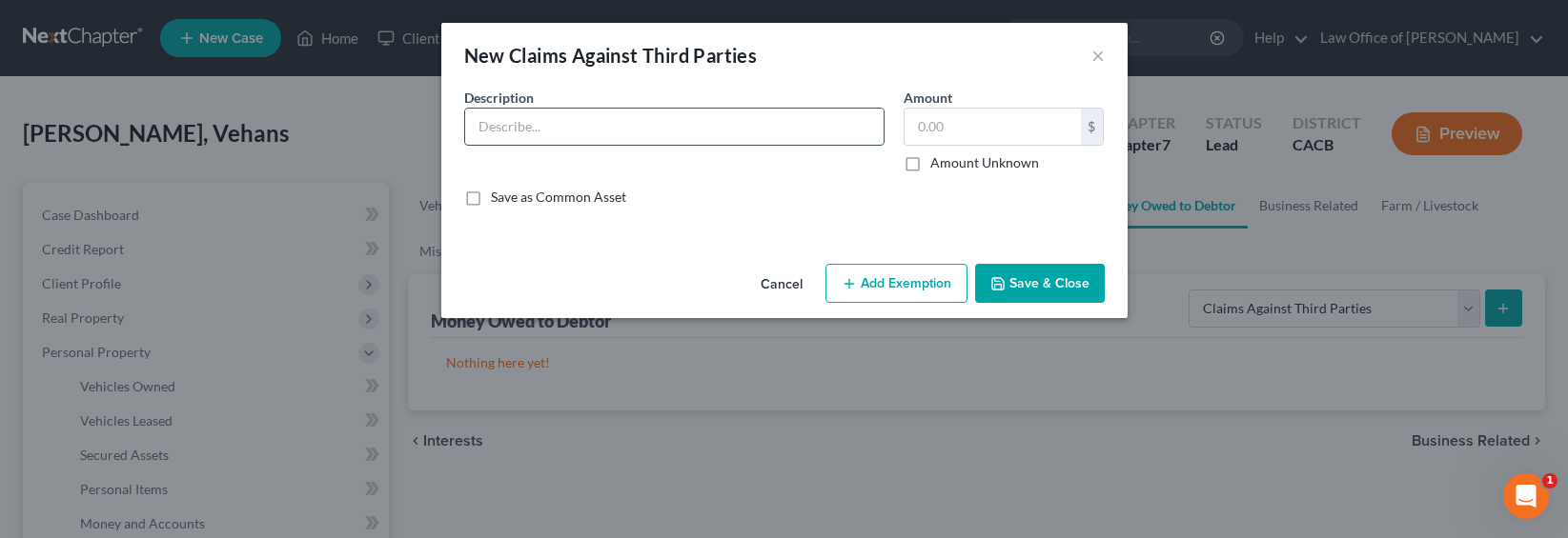
click at [629, 132] on input "text" at bounding box center [674, 126] width 418 height 36
click at [655, 119] on input "Car Accident" at bounding box center [674, 126] width 418 height 36
click at [714, 135] on input "Car Accident Claim" at bounding box center [674, 126] width 418 height 36
type input "Car Accident Claim (Attorney Nelson Gevorkyan) Estimate $15k"
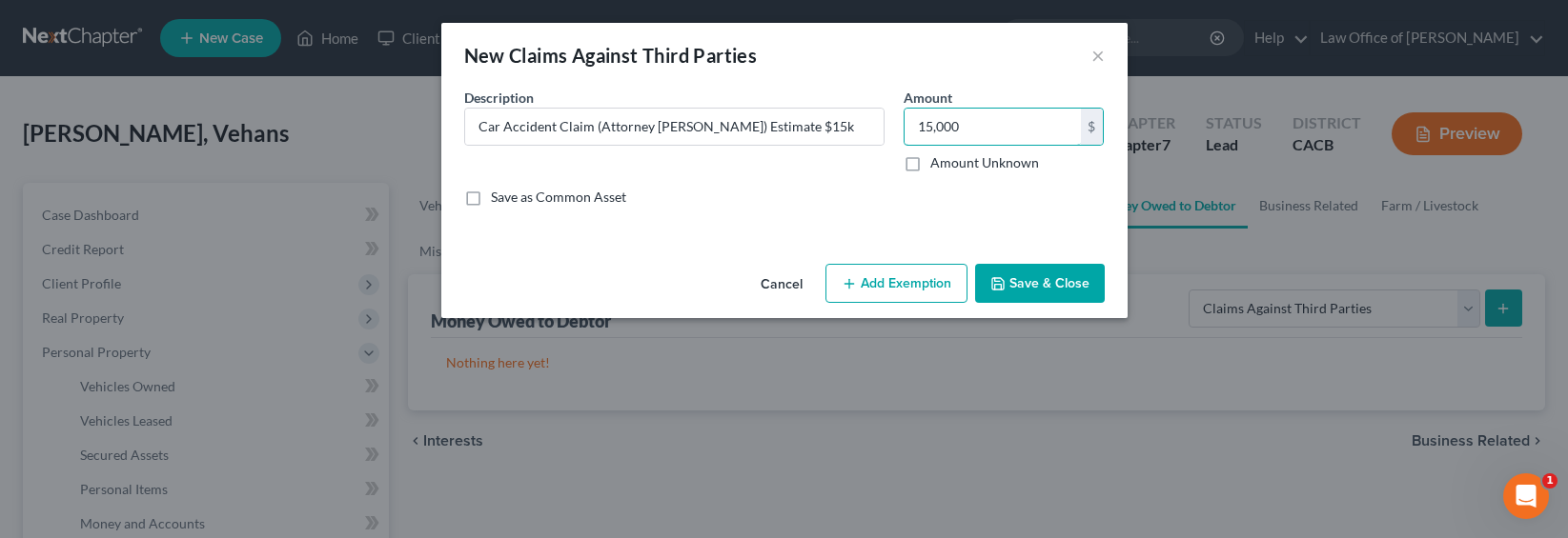
type input "15,000"
click at [899, 258] on div "Cancel Add Exemption Save & Close" at bounding box center [784, 287] width 687 height 63
click at [901, 276] on button "Add Exemption" at bounding box center [896, 283] width 142 height 40
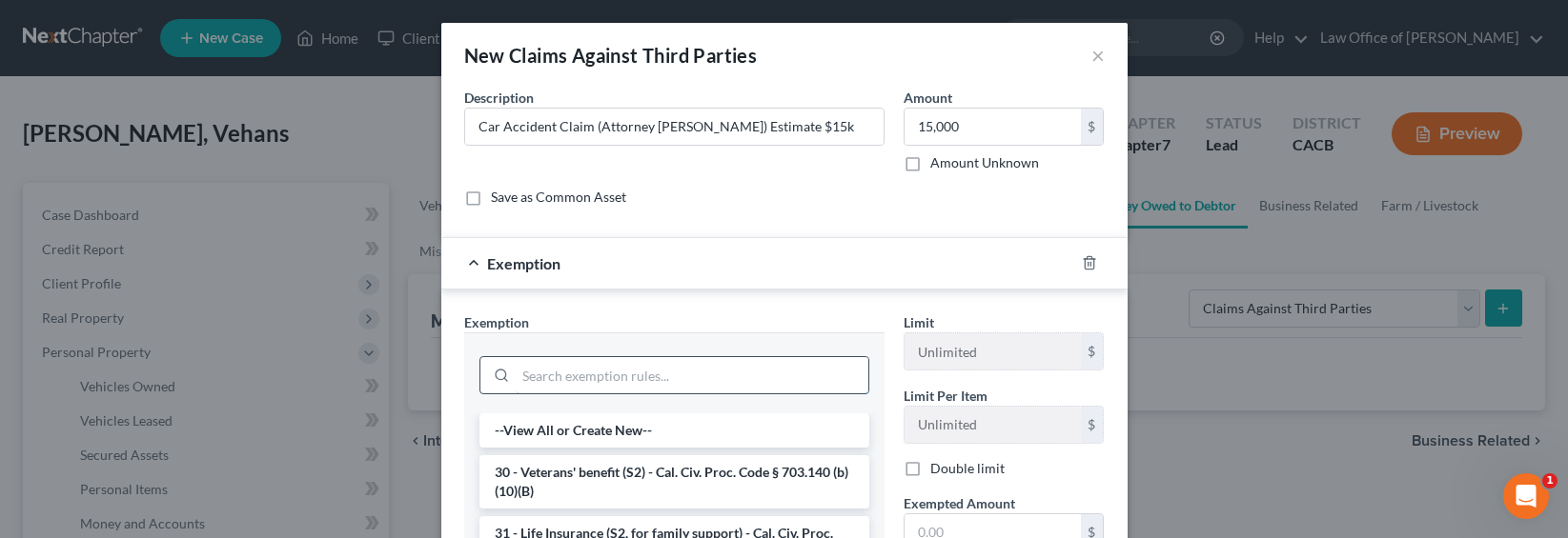
click at [607, 384] on input "search" at bounding box center [692, 375] width 353 height 36
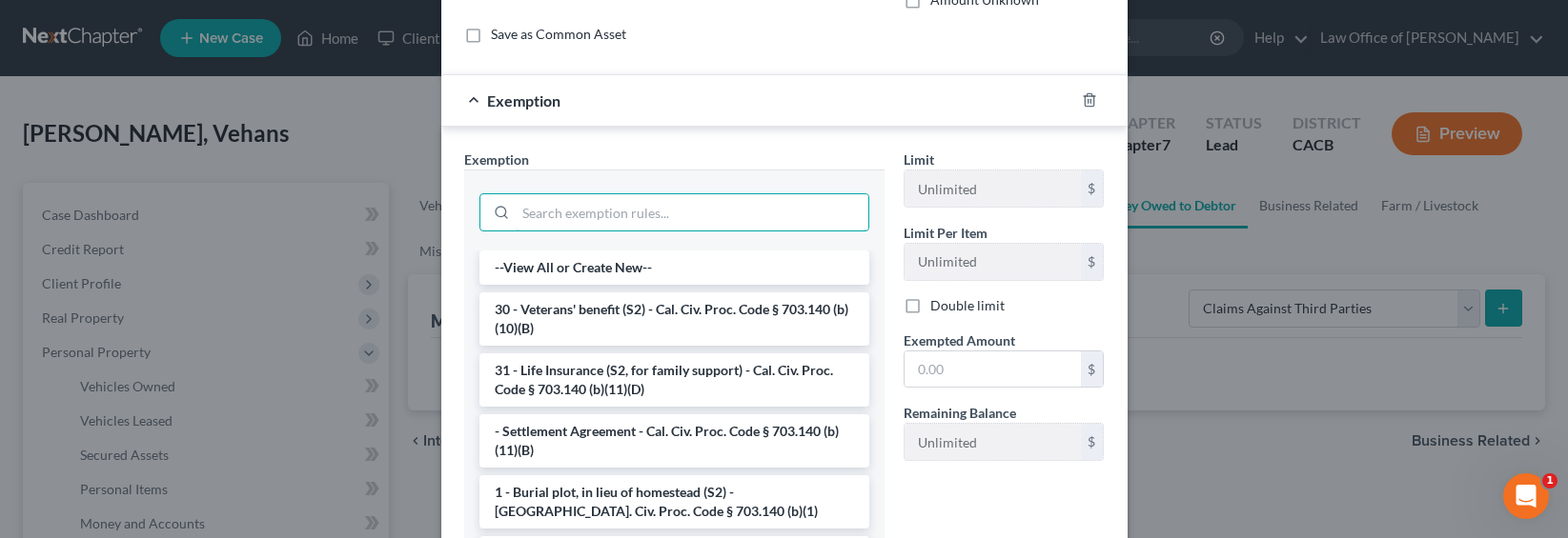
scroll to position [194, 0]
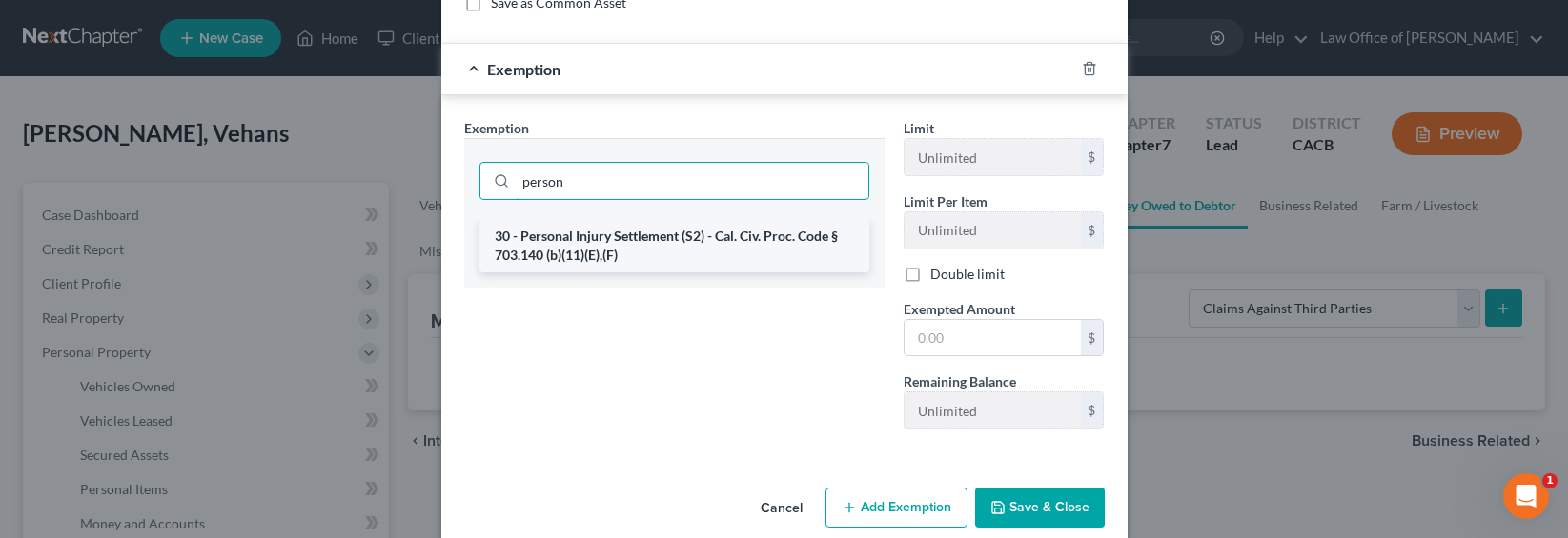
type input "person"
click at [708, 241] on li "30 - Personal Injury Settlement (S2) - Cal. Civ. Proc. Code § 703.140 (b)(11)(E…" at bounding box center [674, 245] width 390 height 53
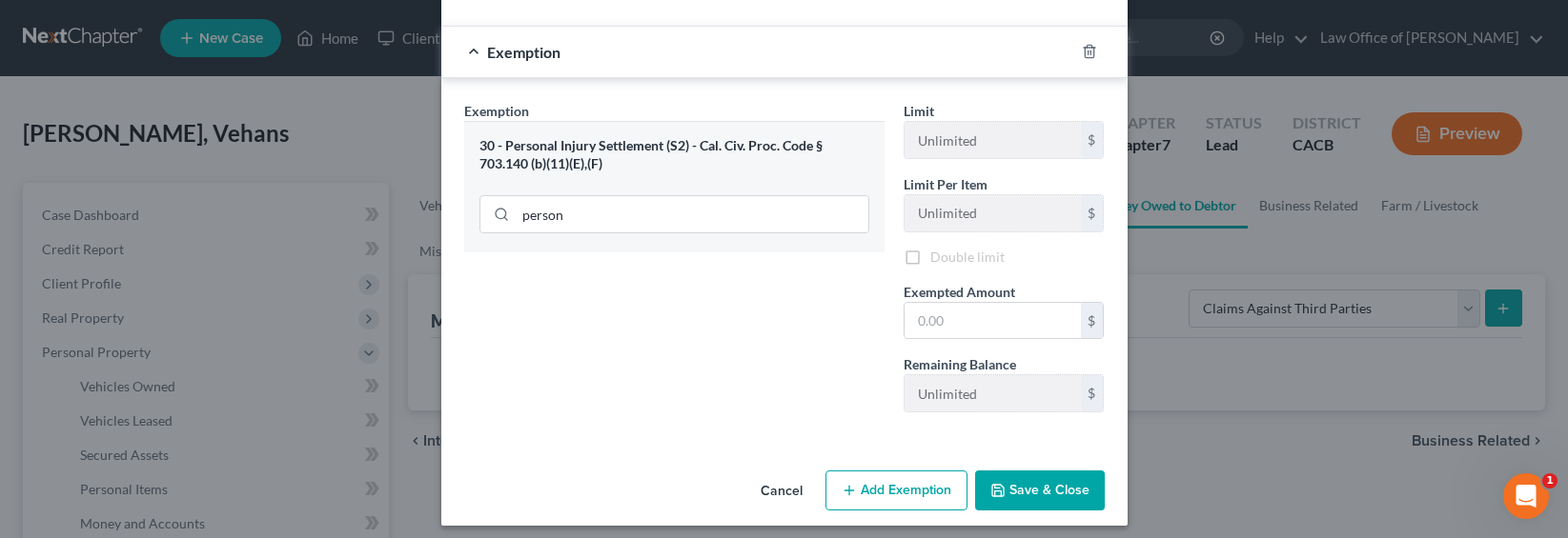
scroll to position [222, 0]
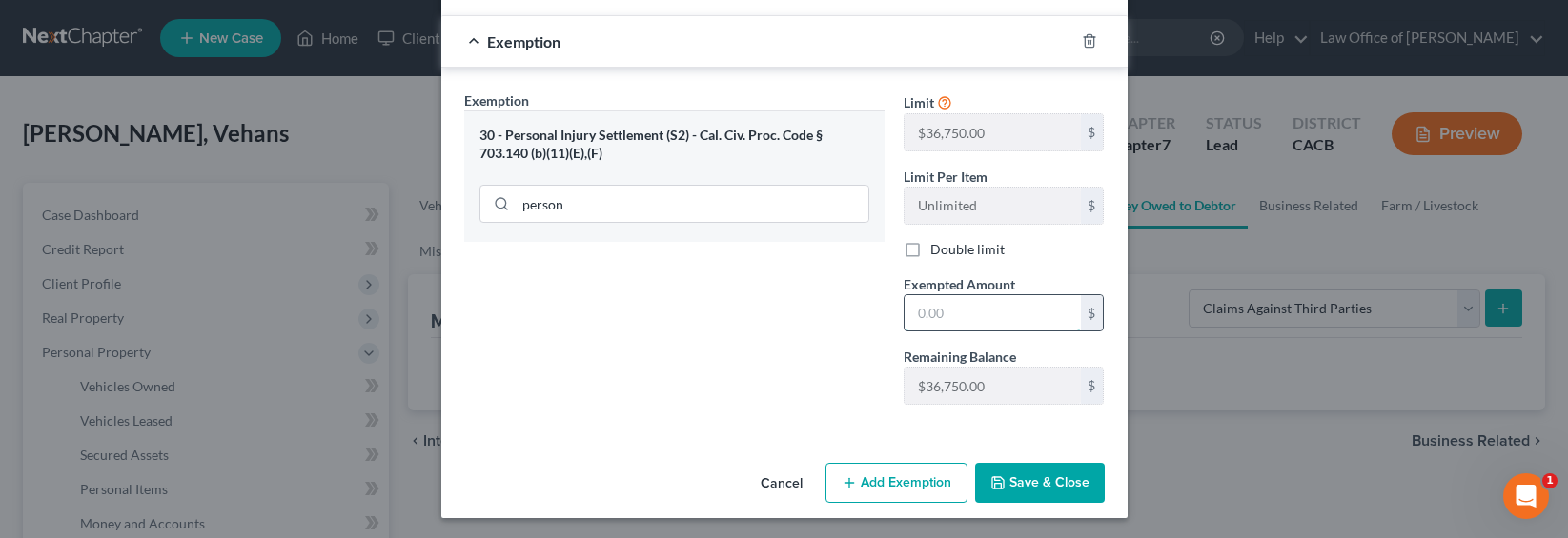
click at [968, 305] on input "text" at bounding box center [993, 313] width 176 height 36
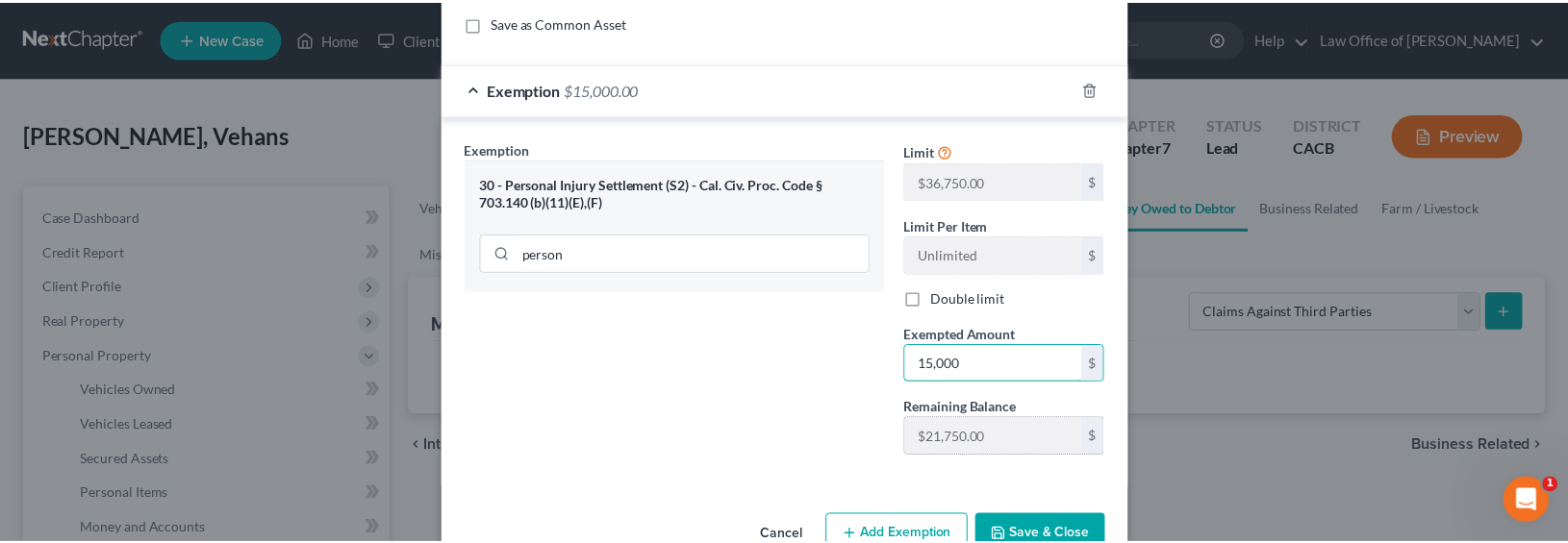
scroll to position [227, 0]
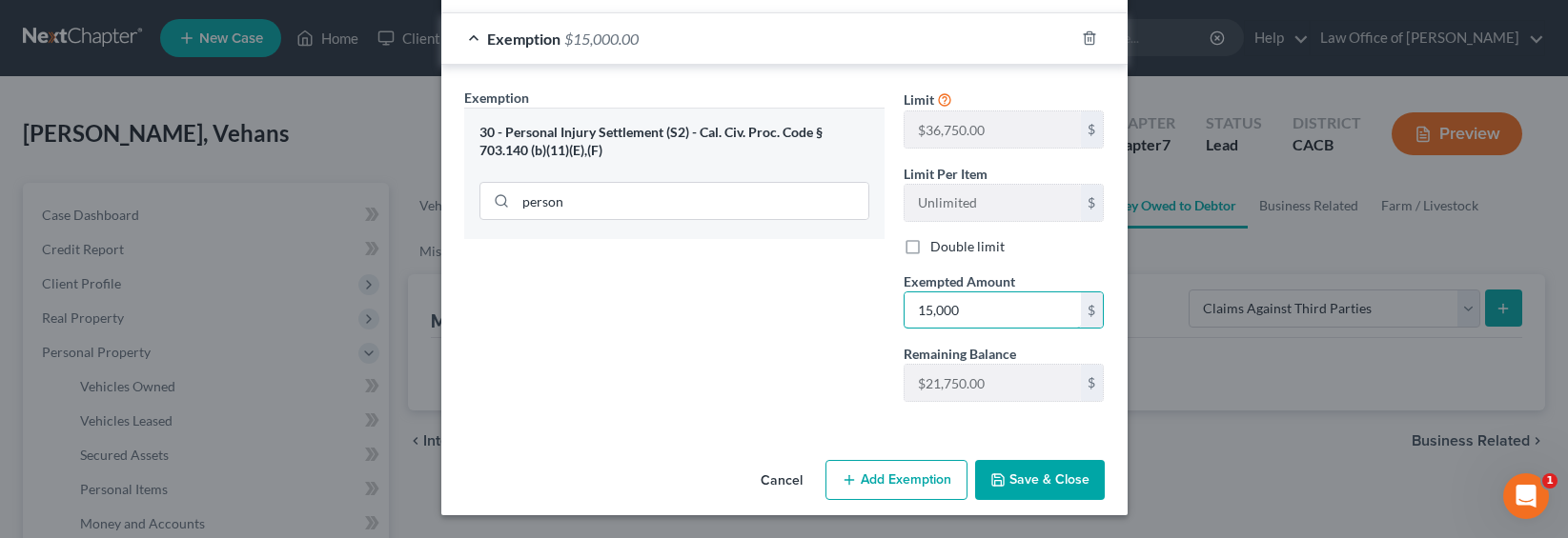
type input "15,000"
click at [1029, 483] on button "Save & Close" at bounding box center [1040, 480] width 130 height 40
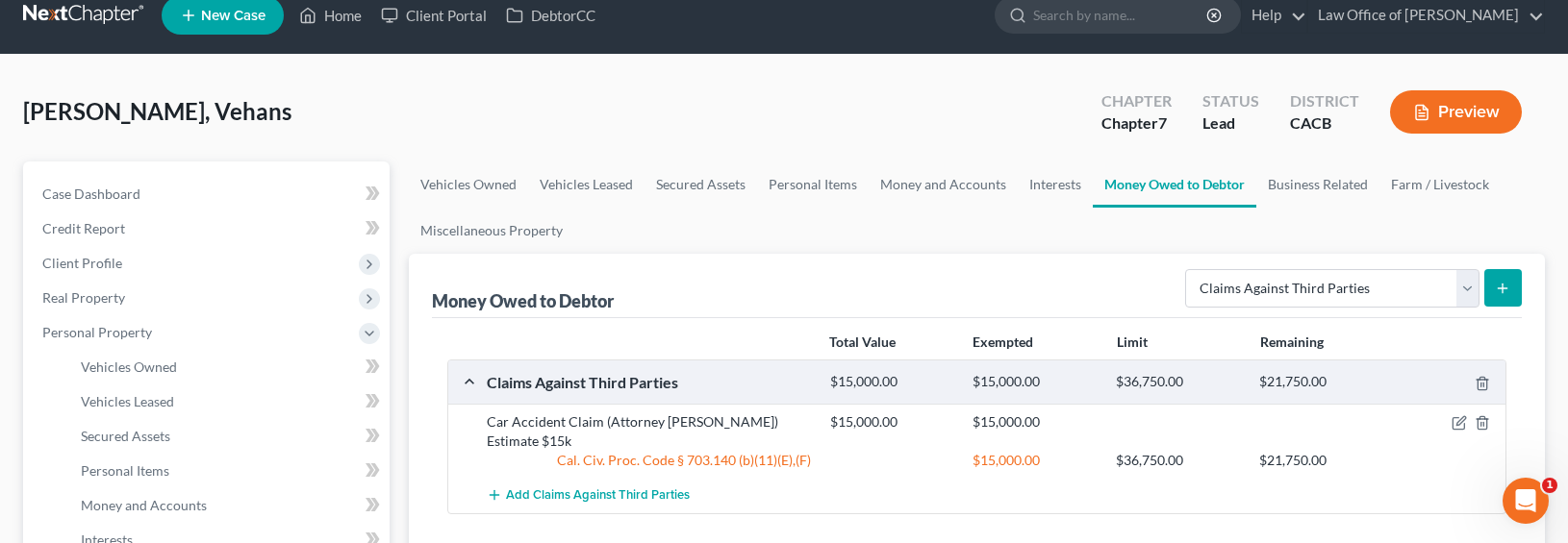
scroll to position [46, 0]
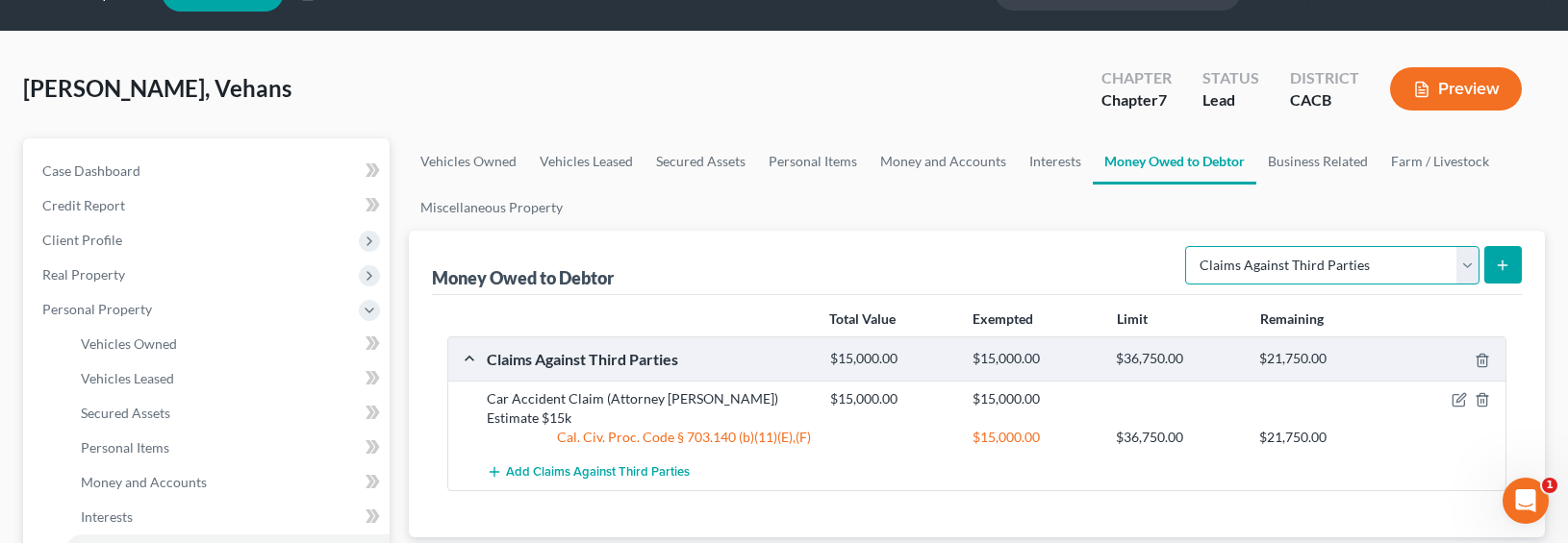
click at [1249, 252] on select "Select Type of Money Owed Accounts Receivable Alimony Child Support Claims Agai…" at bounding box center [1332, 265] width 295 height 38
click at [1324, 169] on link "Business Related" at bounding box center [1317, 161] width 123 height 46
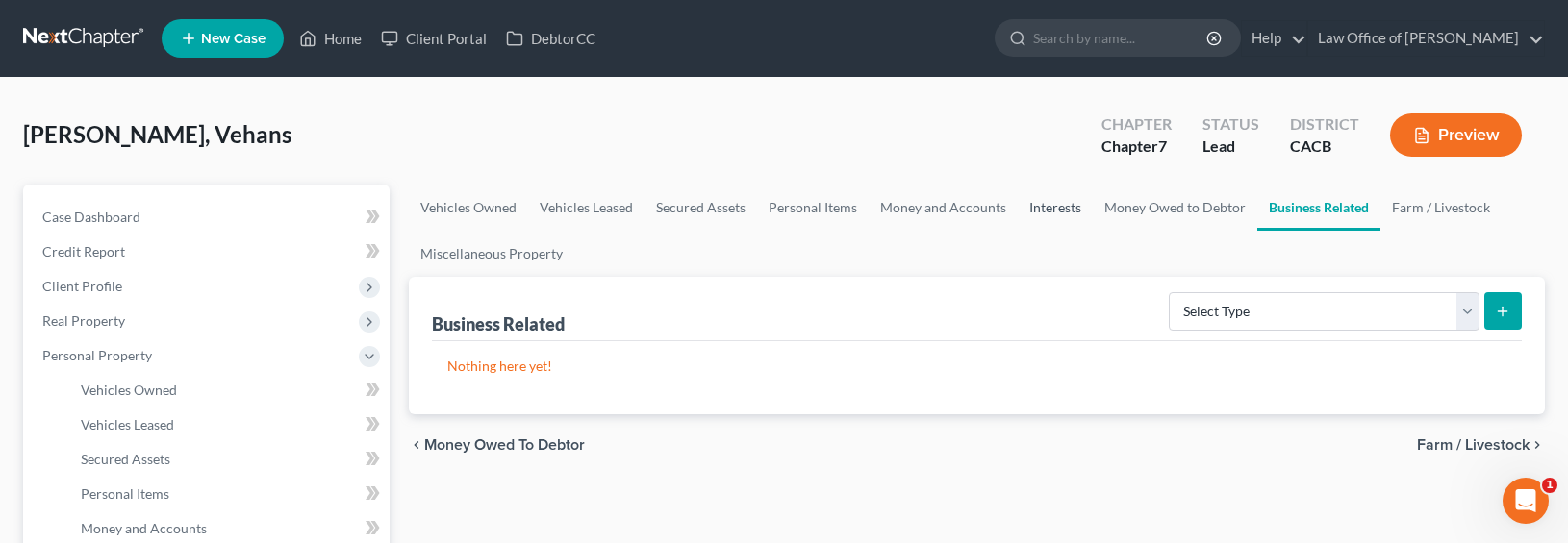
click at [1045, 210] on link "Interests" at bounding box center [1055, 207] width 75 height 46
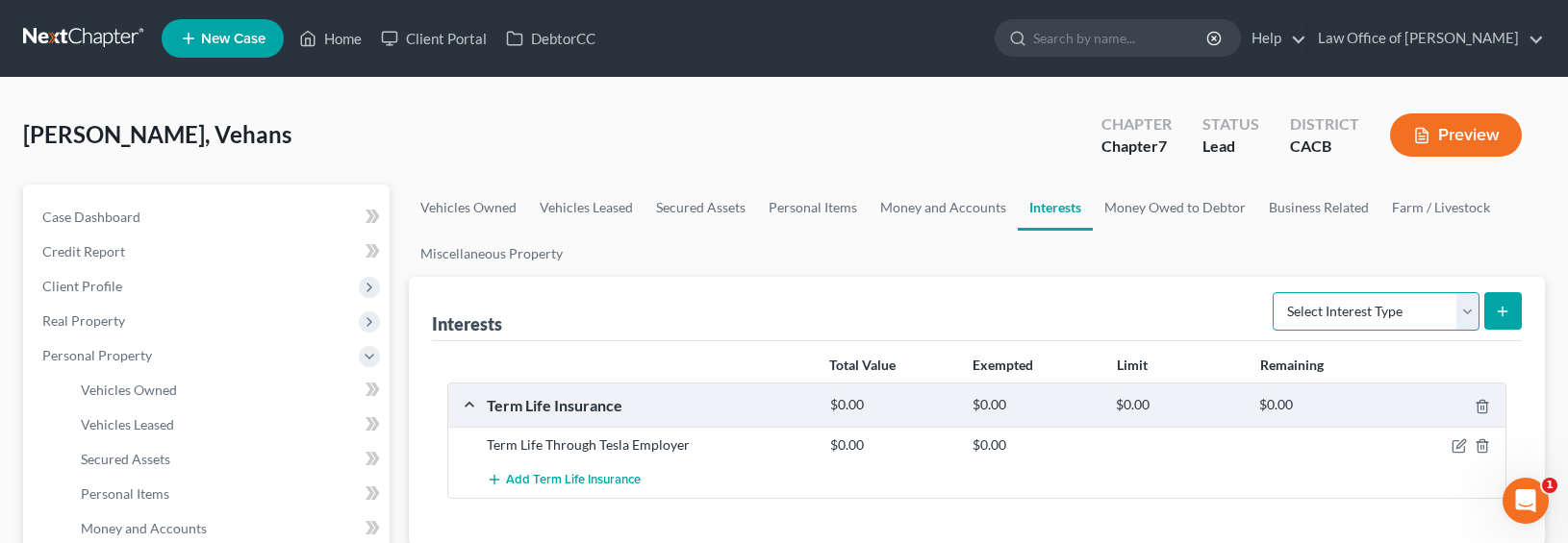
click at [1321, 313] on select "Select Interest Type 401K Annuity Bond Education IRA Government Bond Government…" at bounding box center [1375, 311] width 207 height 38
click at [1352, 311] on select "Select Interest Type 401K Annuity Bond Education IRA Government Bond Government…" at bounding box center [1375, 311] width 207 height 38
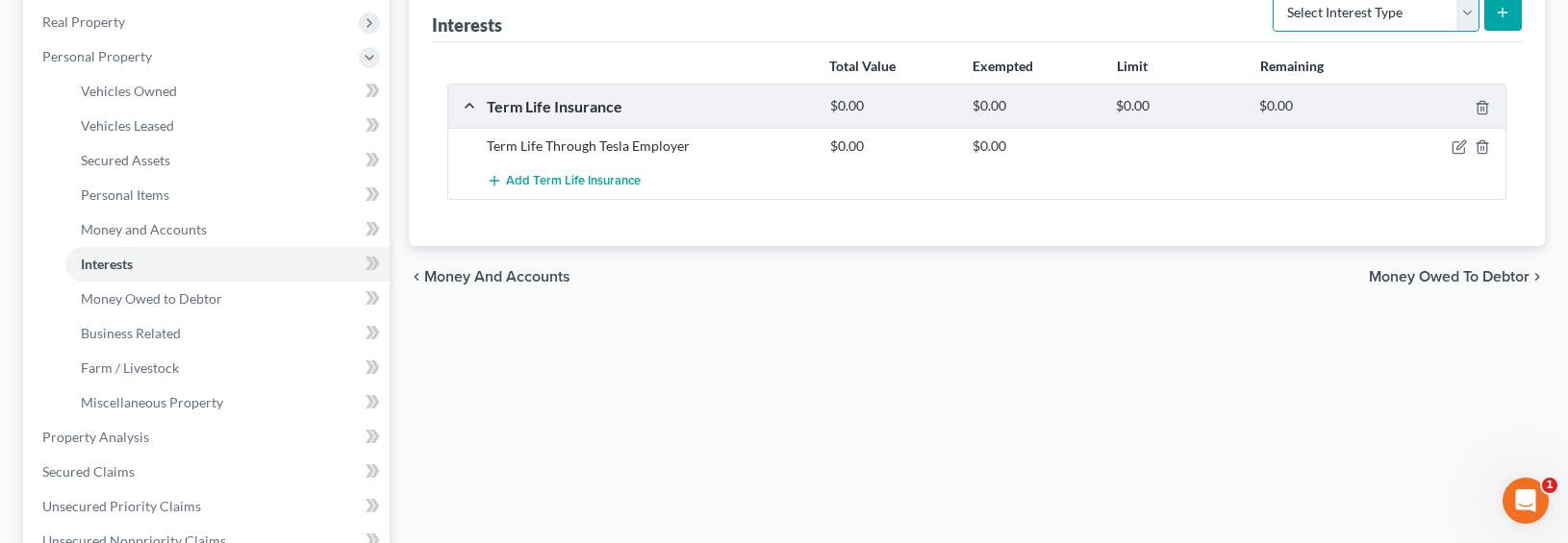
scroll to position [43, 0]
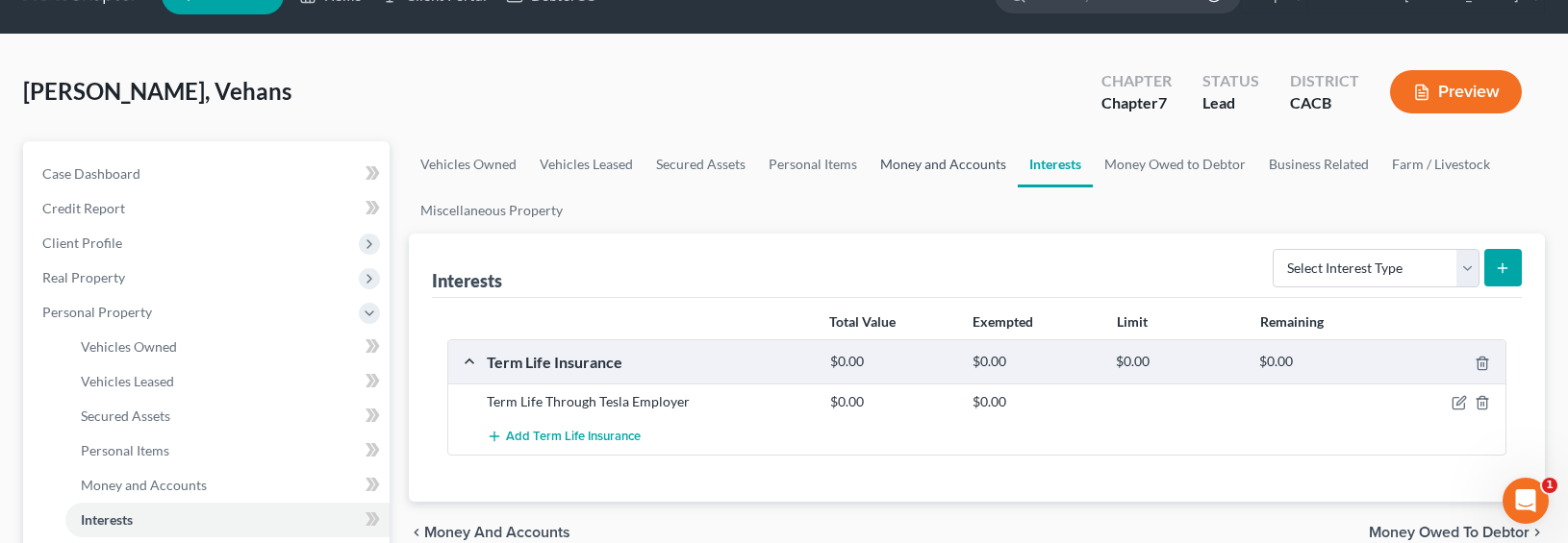
click at [922, 174] on link "Money and Accounts" at bounding box center [943, 163] width 149 height 46
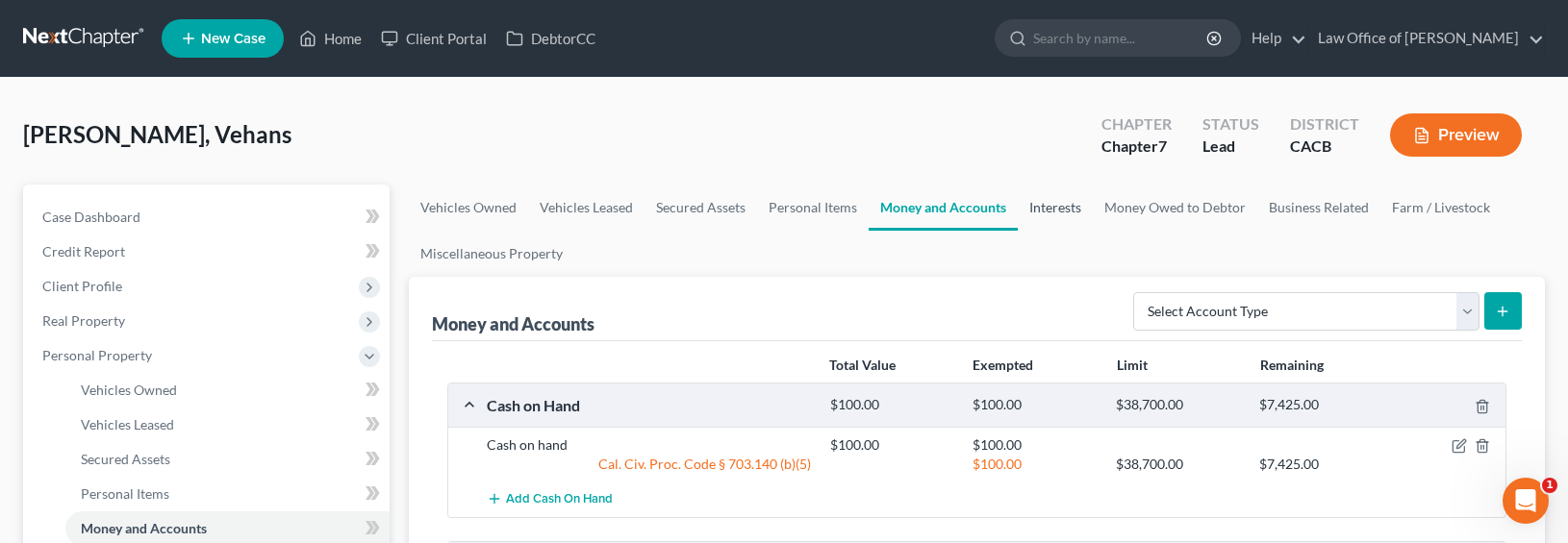
click at [1051, 213] on link "Interests" at bounding box center [1055, 207] width 75 height 46
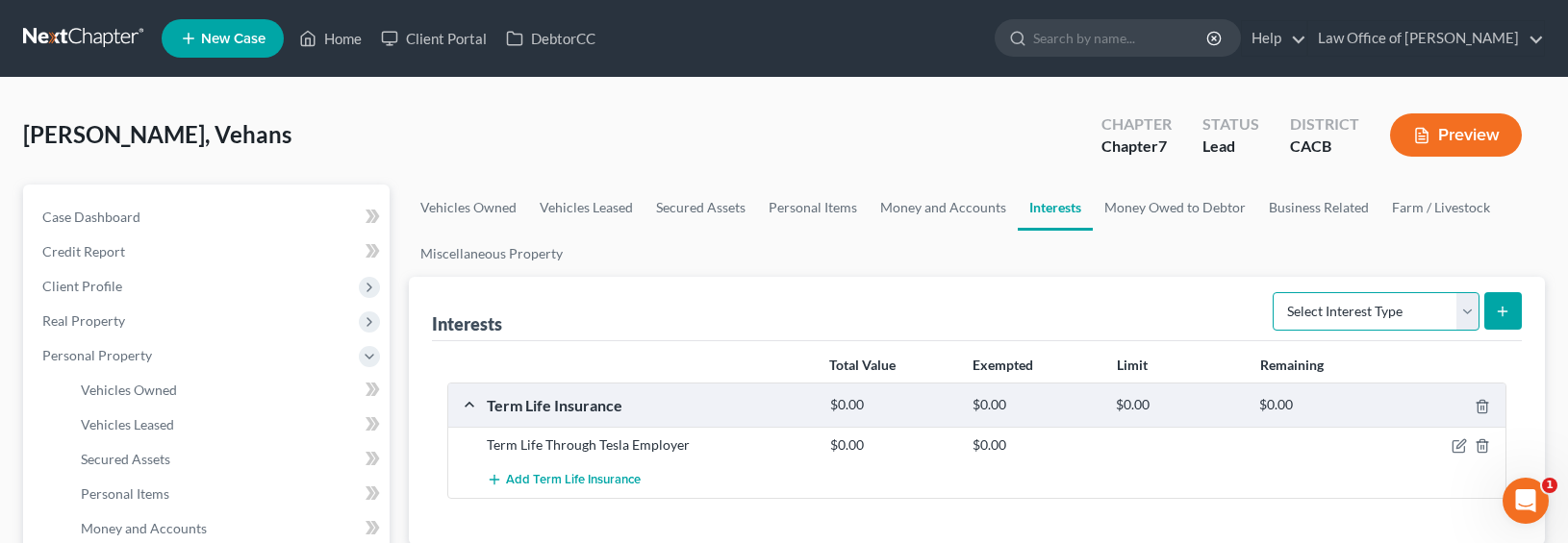
click at [1345, 305] on select "Select Interest Type 401K Annuity Bond Education IRA Government Bond Government…" at bounding box center [1375, 311] width 207 height 38
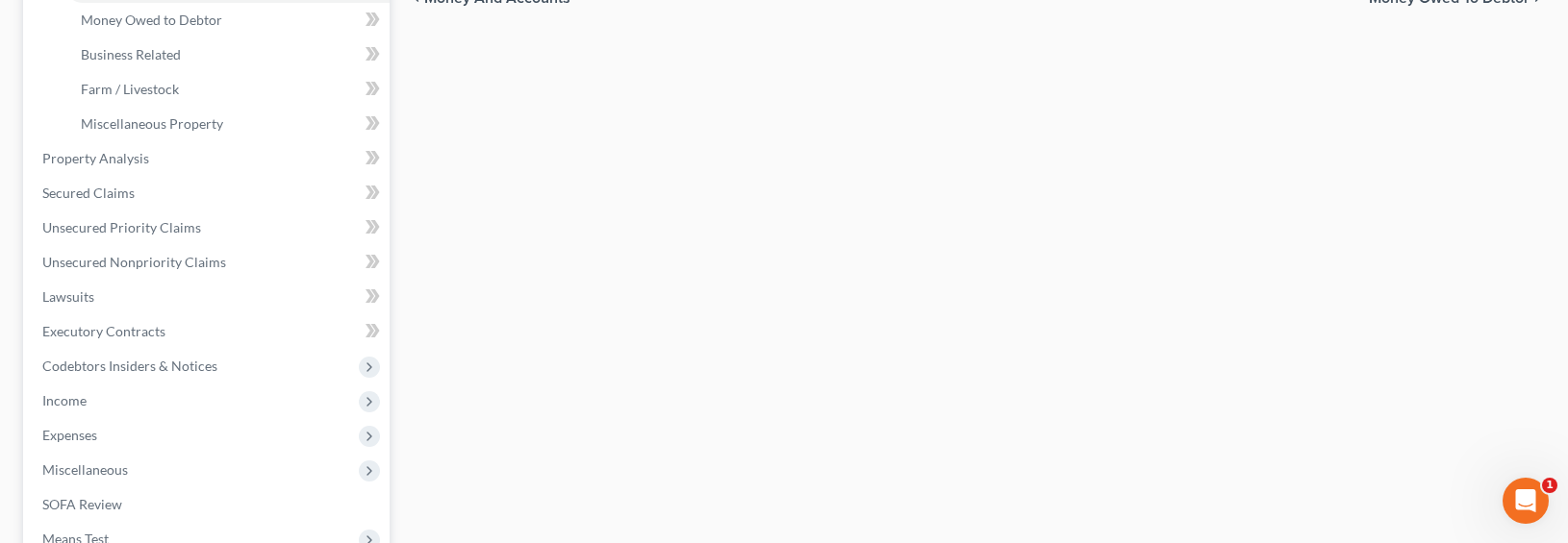
scroll to position [700, 0]
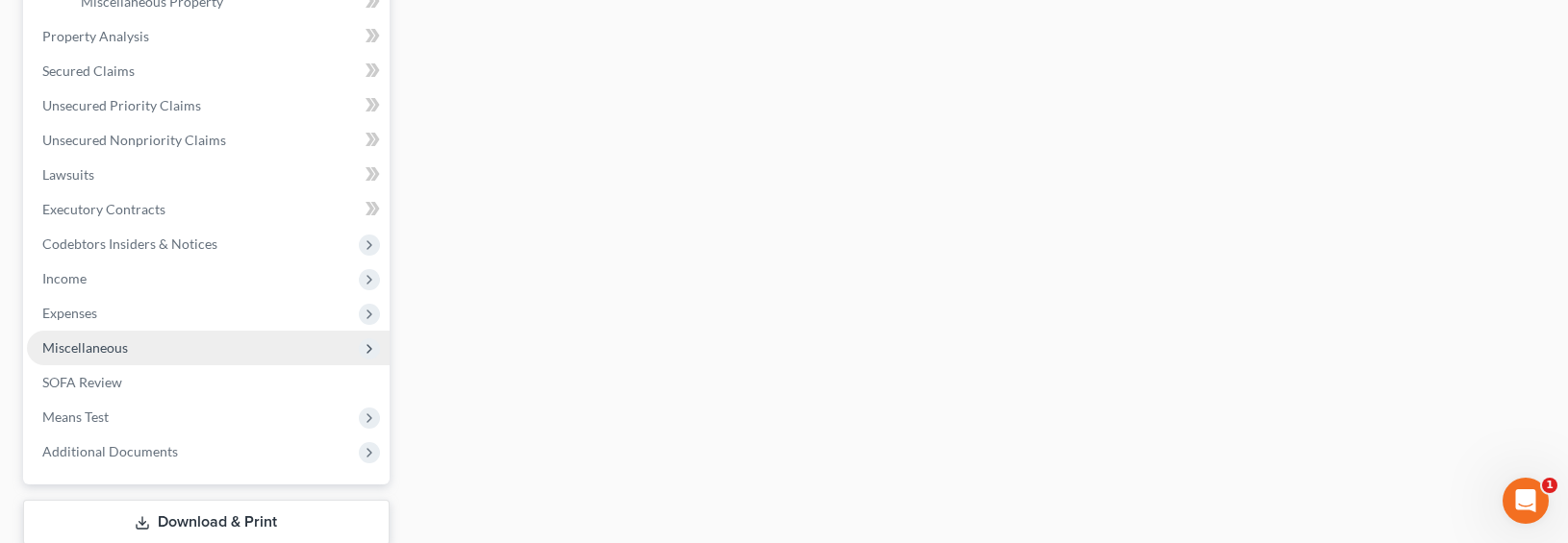
click at [74, 350] on span "Miscellaneous" at bounding box center [84, 347] width 85 height 17
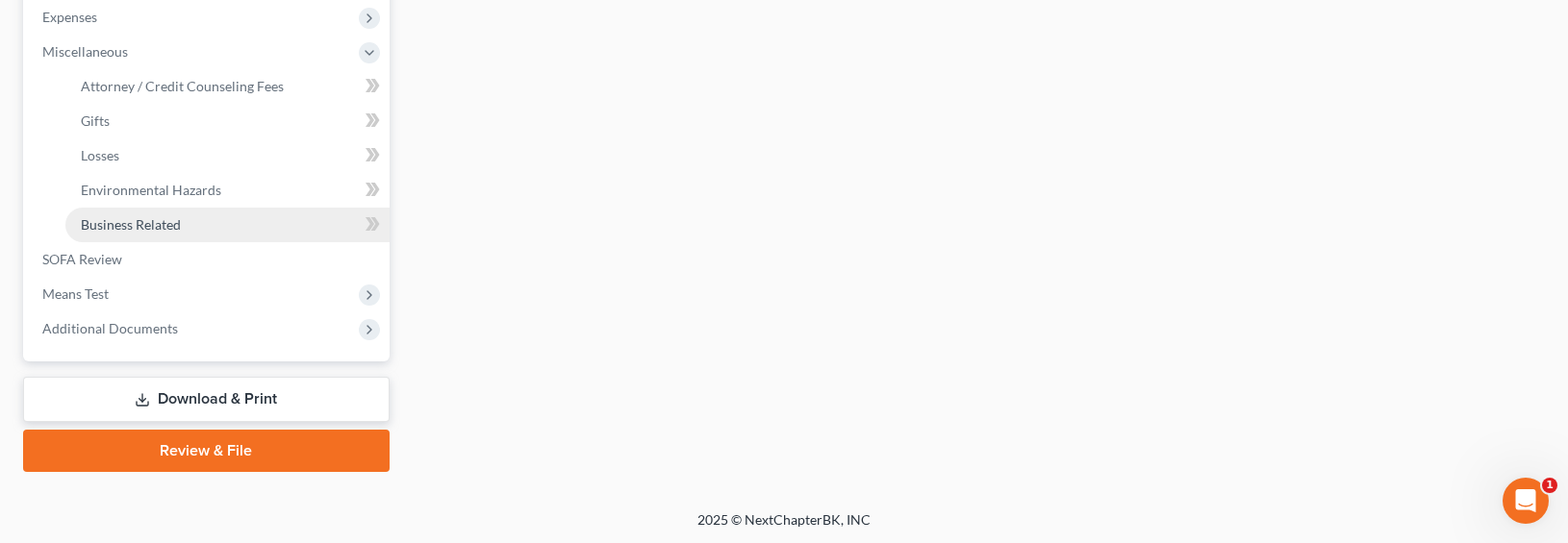
click at [115, 231] on span "Business Related" at bounding box center [131, 224] width 100 height 17
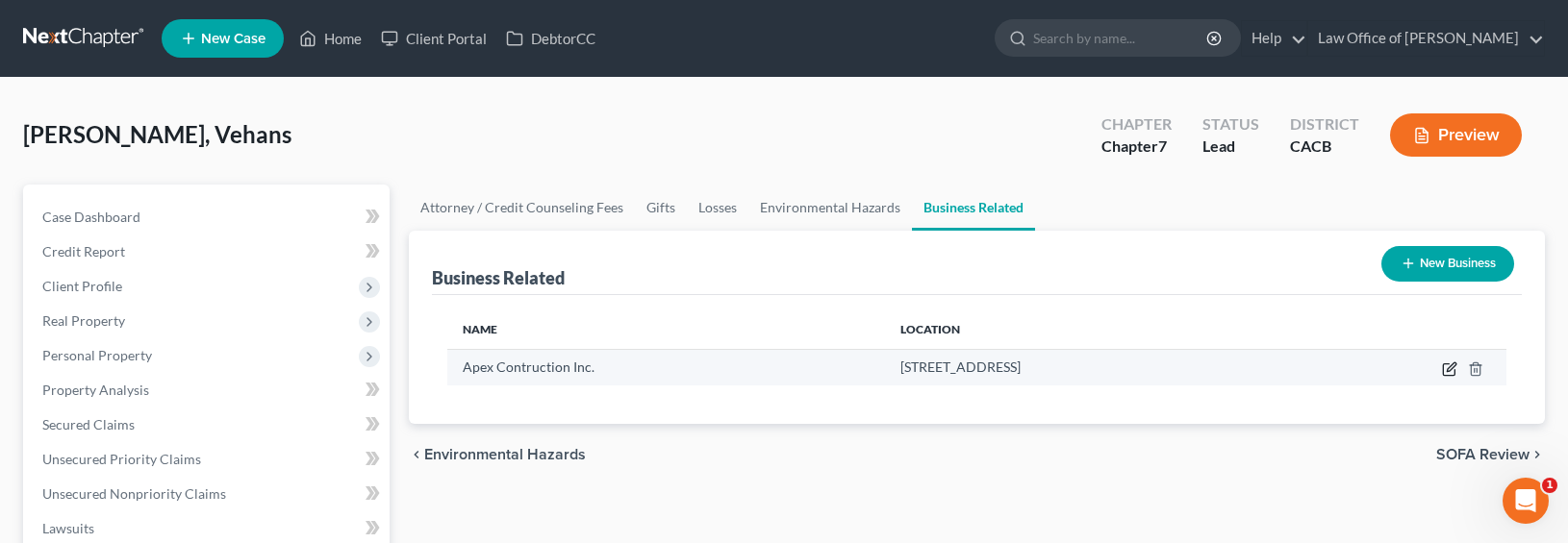
click at [1362, 372] on icon "button" at bounding box center [1450, 370] width 16 height 16
select select "officer"
select select "4"
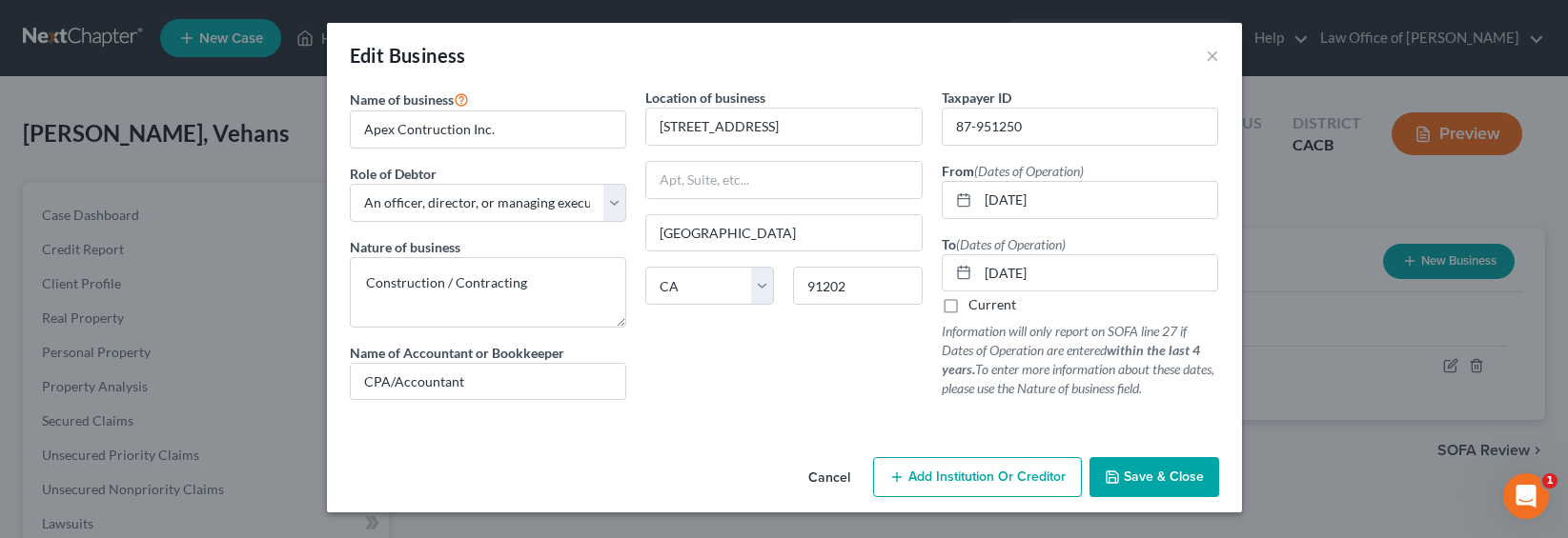
click at [1200, 487] on button "Save & Close" at bounding box center [1154, 477] width 130 height 40
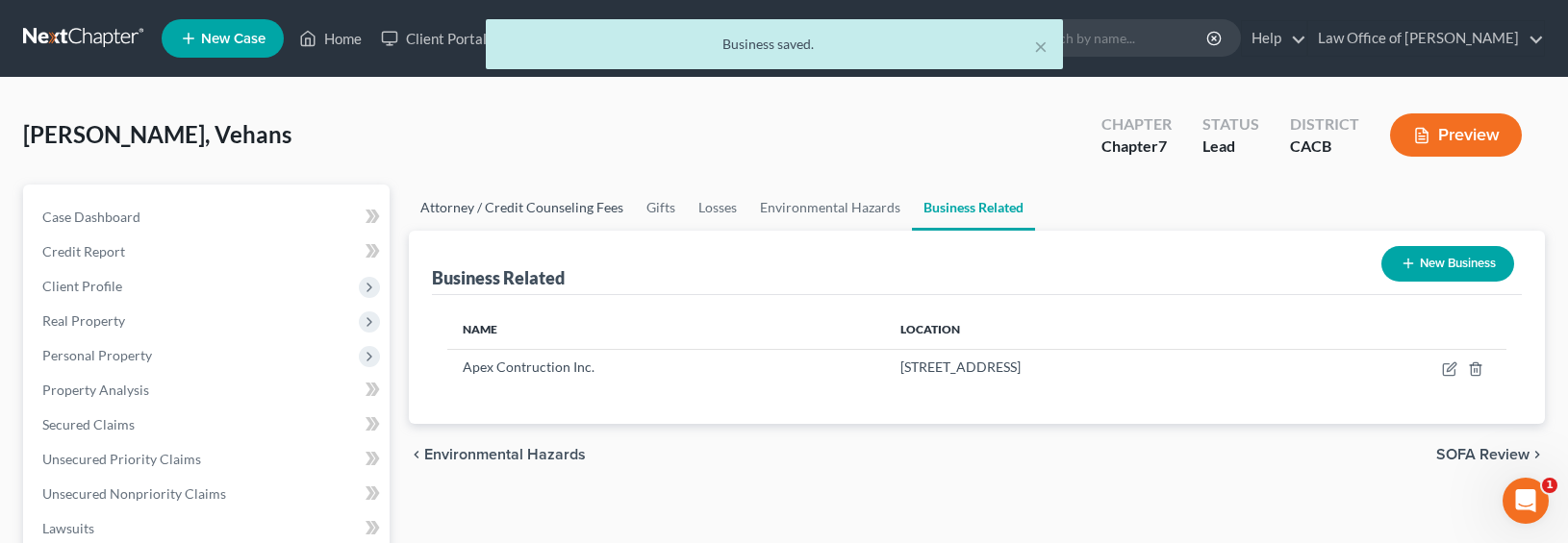
click at [519, 206] on link "Attorney / Credit Counseling Fees" at bounding box center [522, 207] width 226 height 46
select select "0"
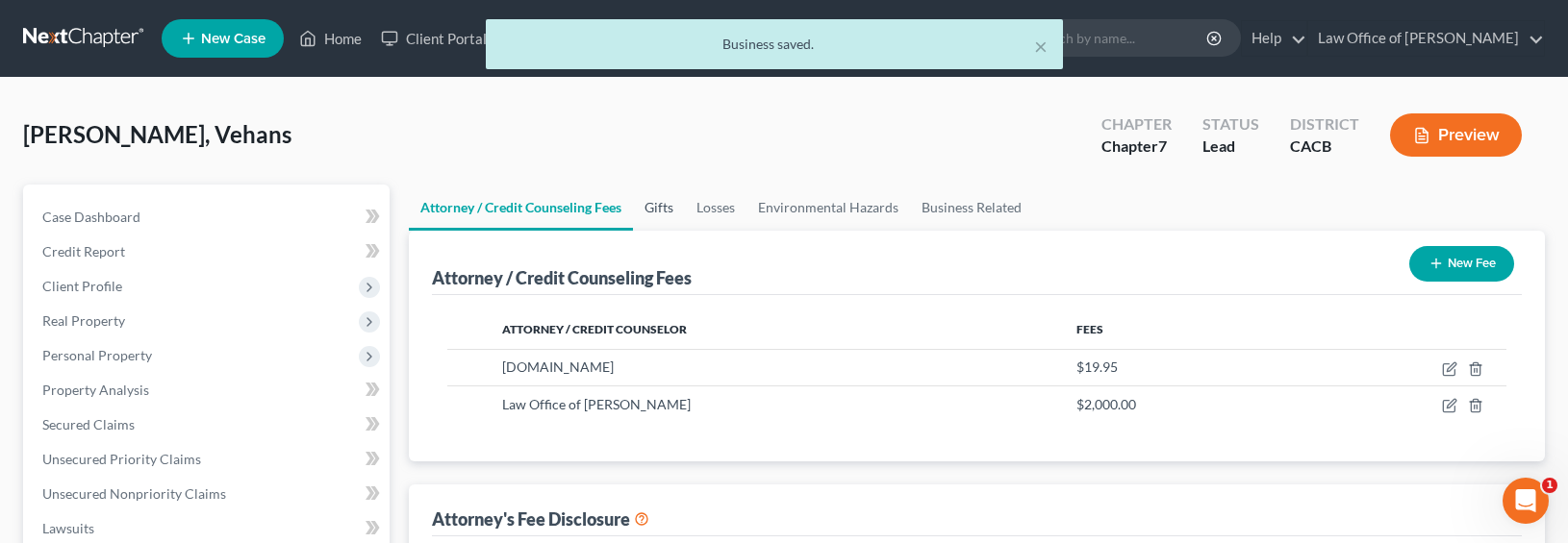
click at [663, 206] on link "Gifts" at bounding box center [659, 207] width 52 height 46
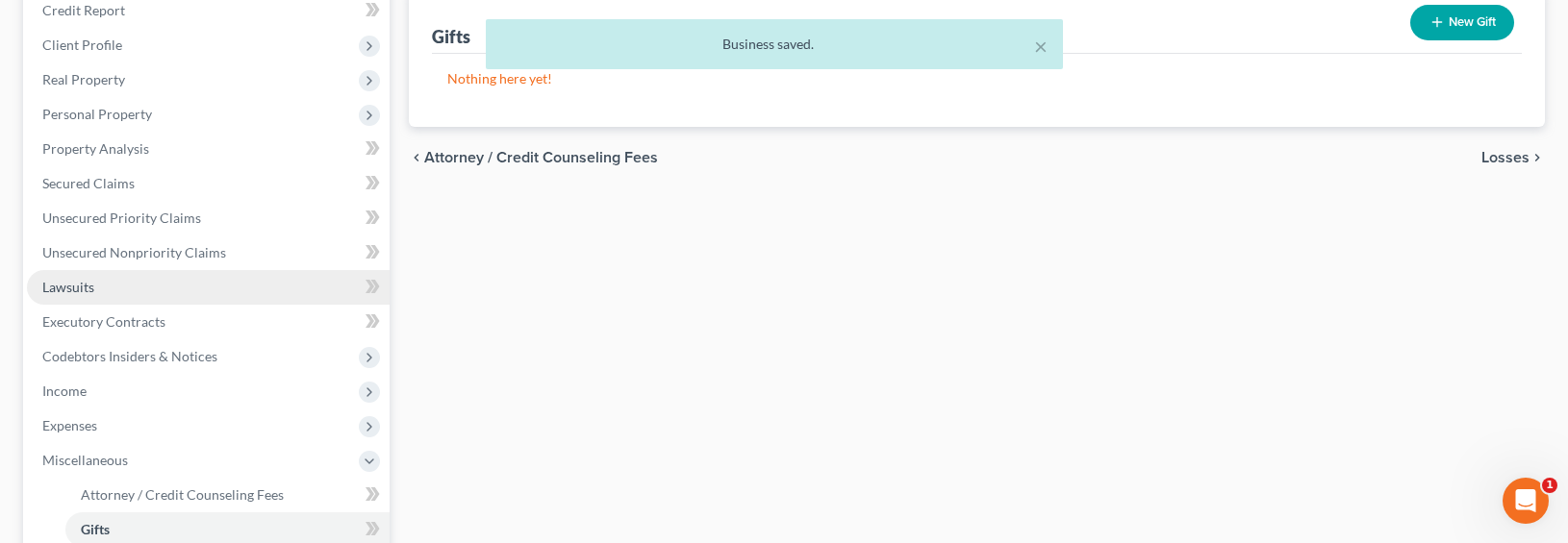
scroll to position [258, 0]
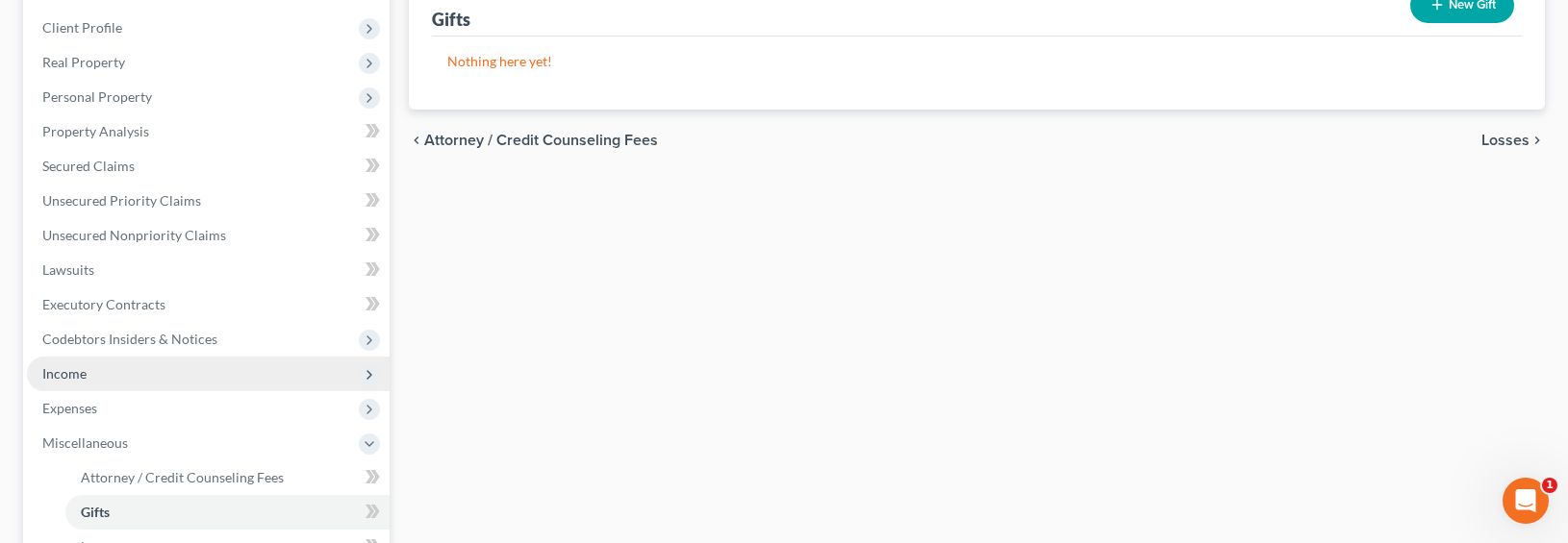
click at [70, 374] on span "Income" at bounding box center [64, 373] width 44 height 17
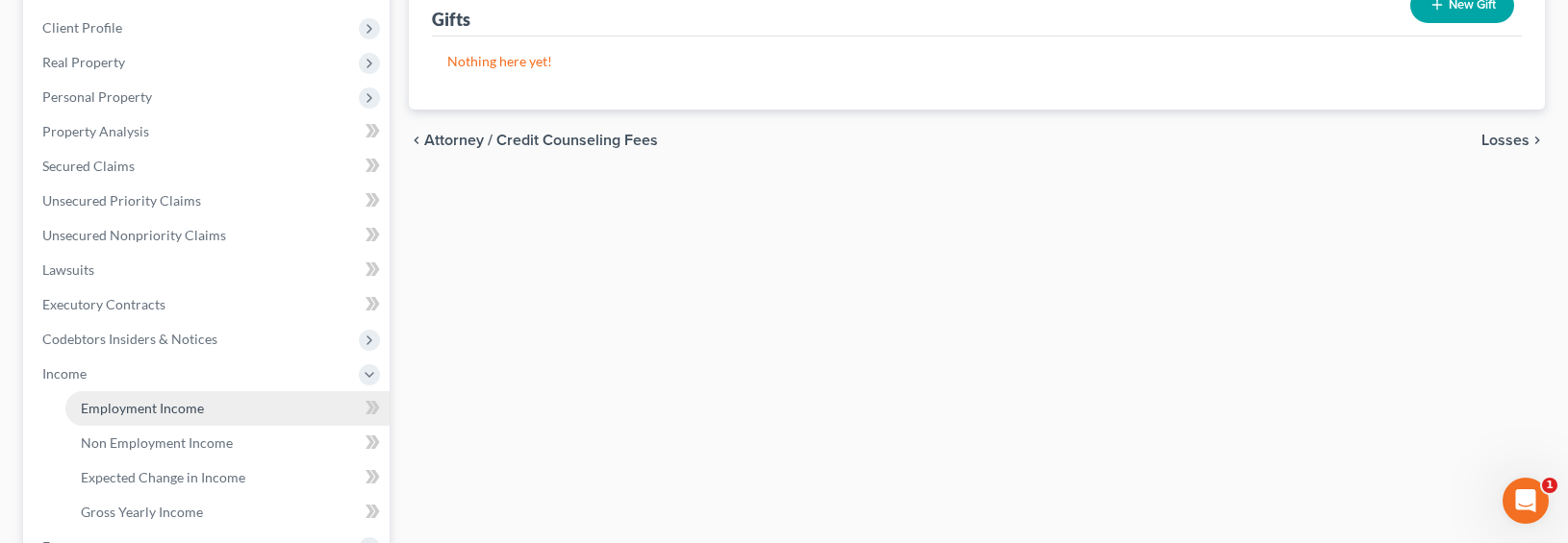
click at [117, 410] on span "Employment Income" at bounding box center [143, 408] width 123 height 17
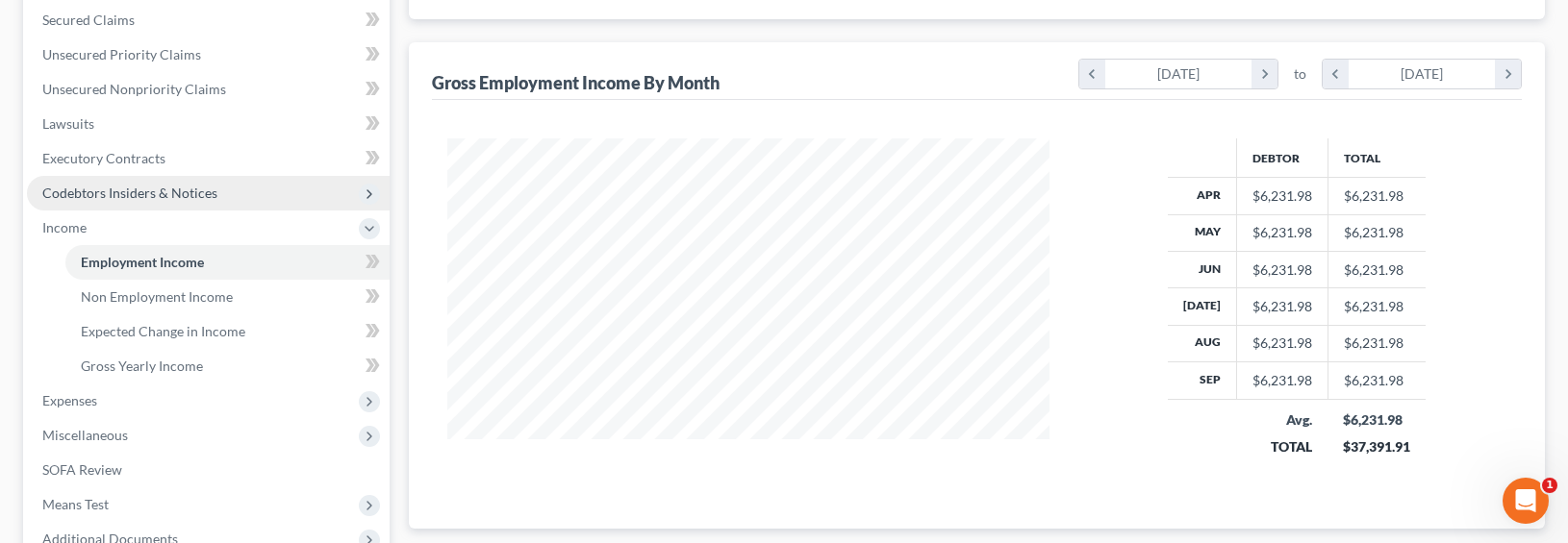
scroll to position [431, 0]
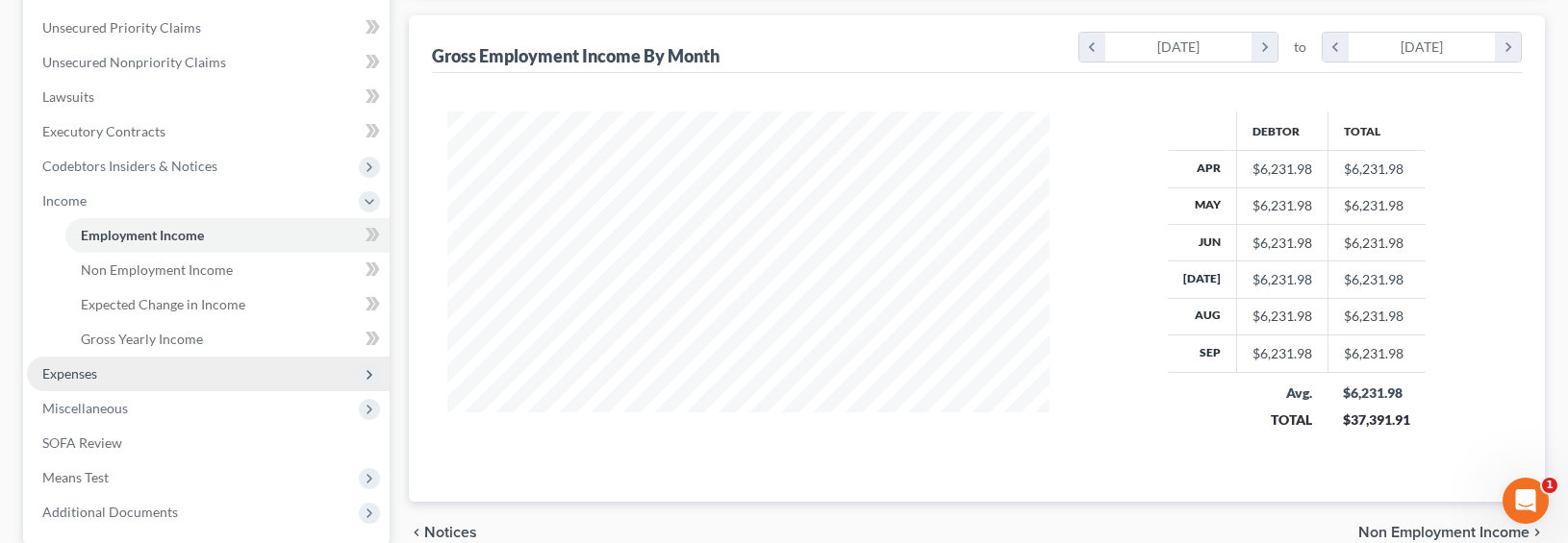
click at [91, 365] on span "Expenses" at bounding box center [69, 373] width 55 height 17
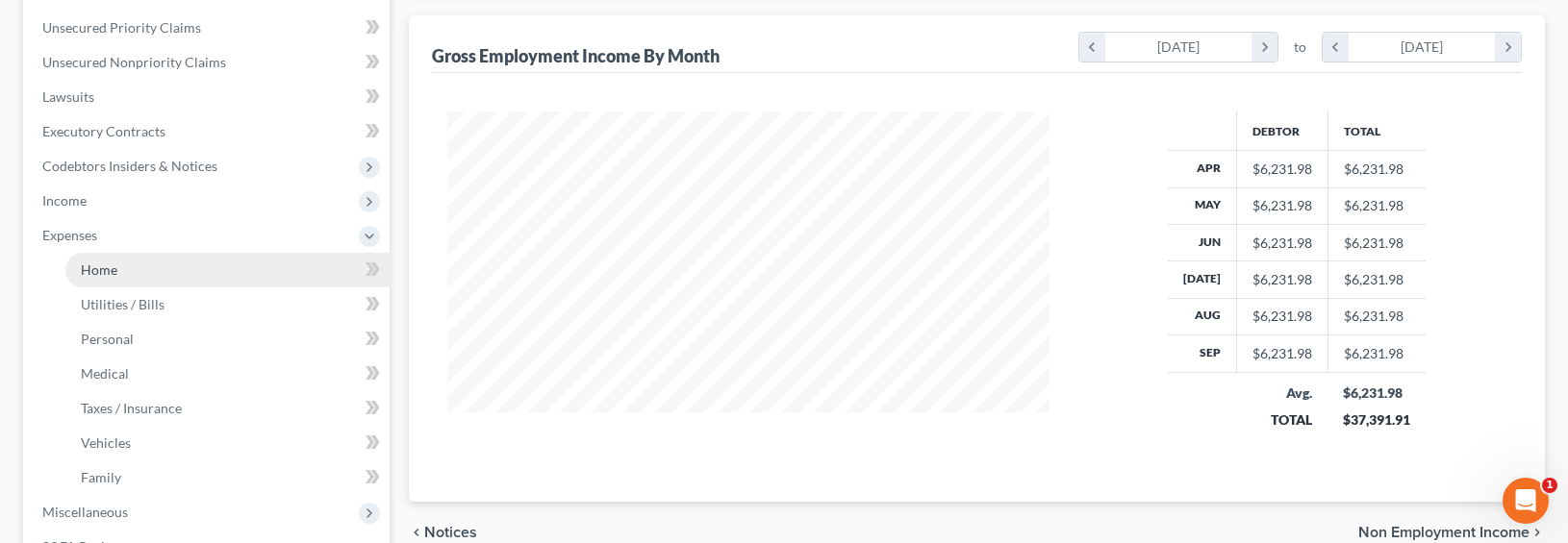
click at [109, 279] on link "Home" at bounding box center [227, 269] width 324 height 34
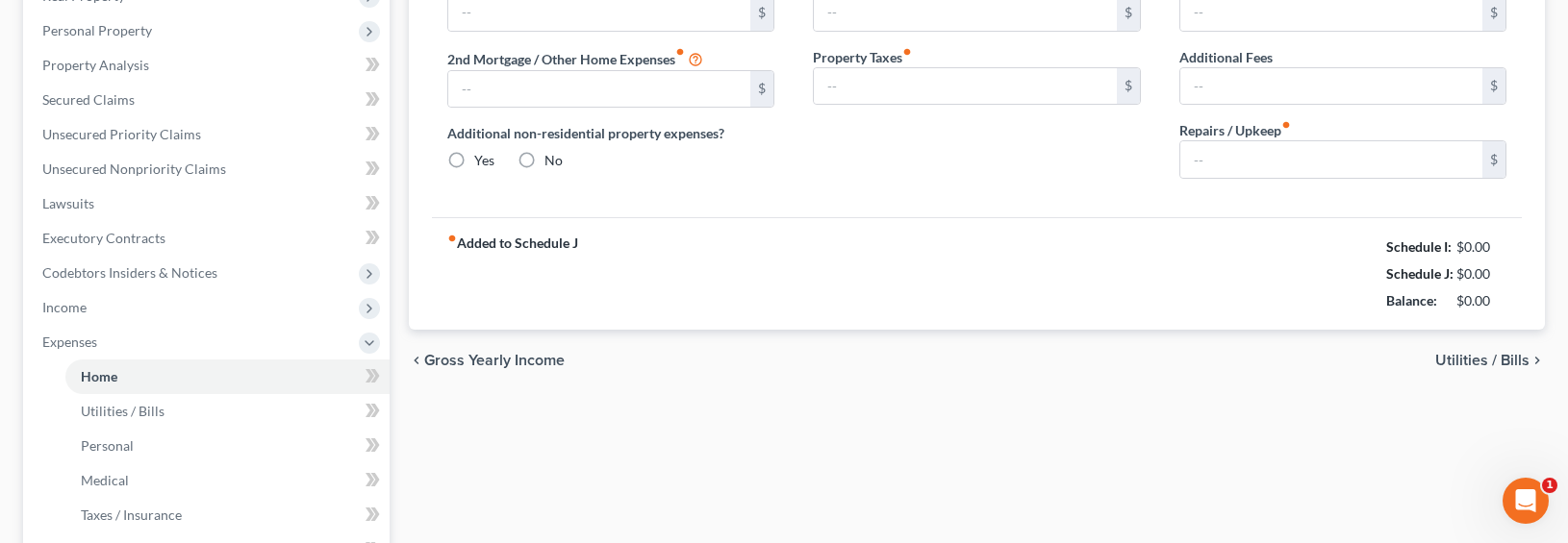
type input "2,000.00"
type input "0.00"
radio input "true"
type input "0.00"
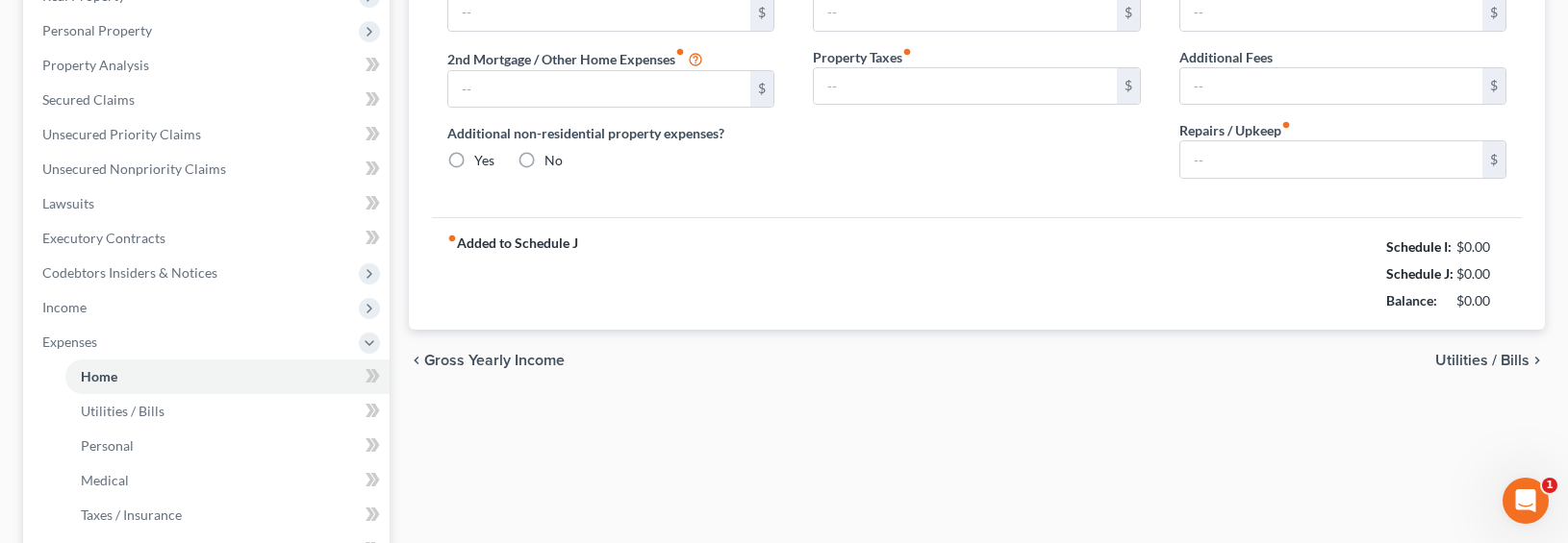
type input "0.00"
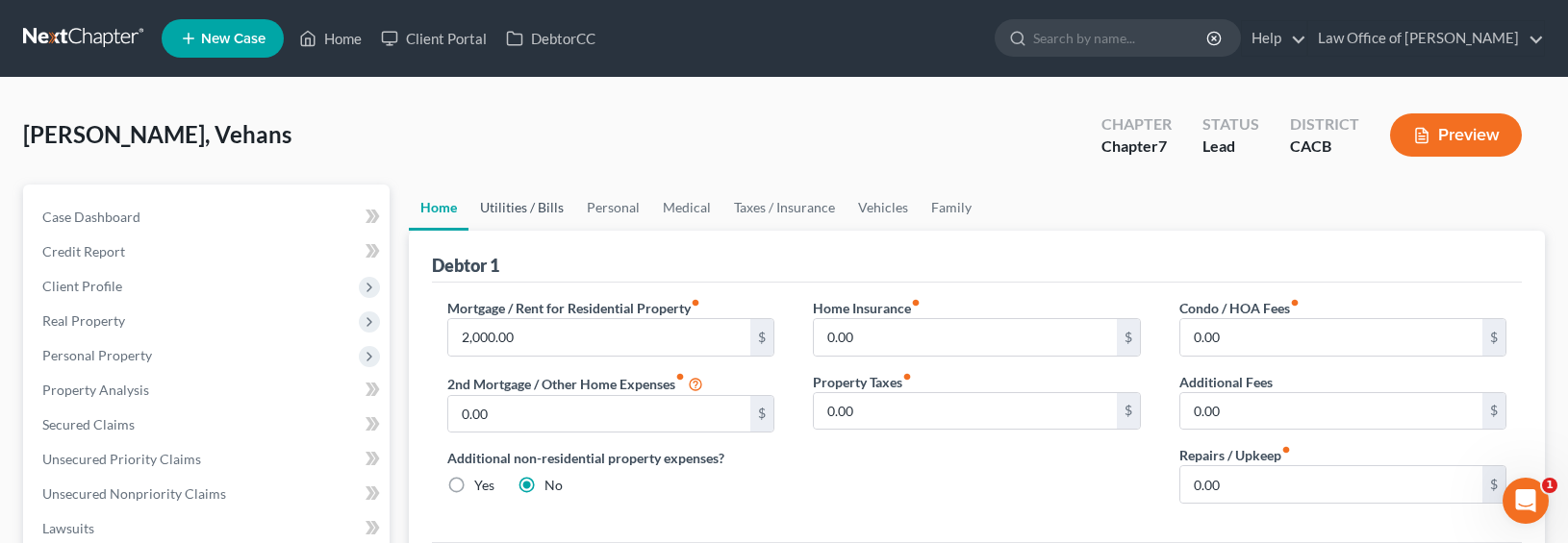
click at [503, 220] on link "Utilities / Bills" at bounding box center [522, 207] width 107 height 46
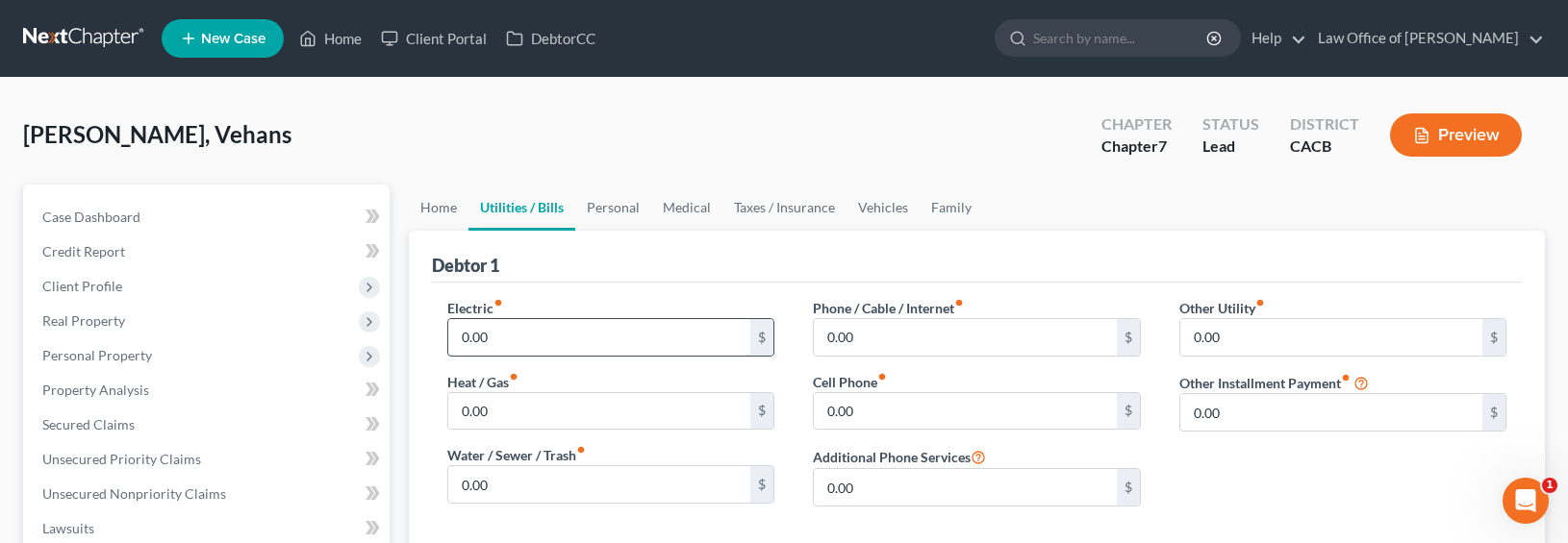
click at [505, 328] on input "0.00" at bounding box center [600, 337] width 303 height 36
type input "150"
type input "30"
type input "150"
type input "140"
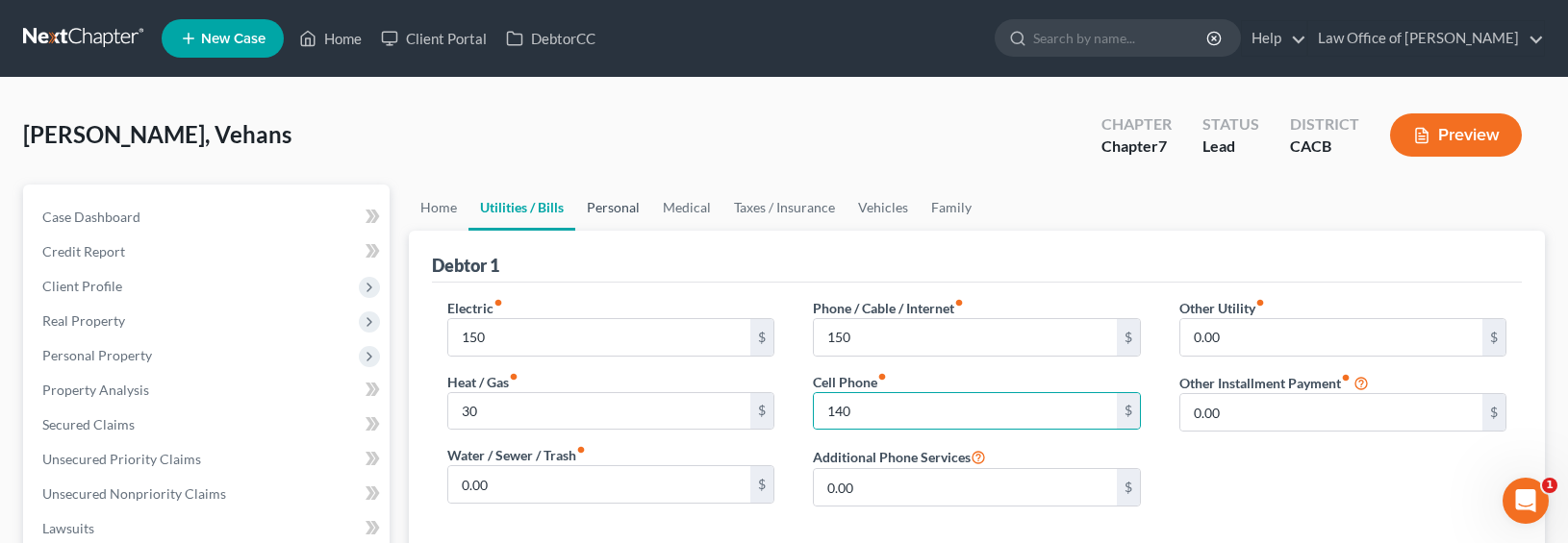
click at [606, 204] on link "Personal" at bounding box center [614, 207] width 76 height 46
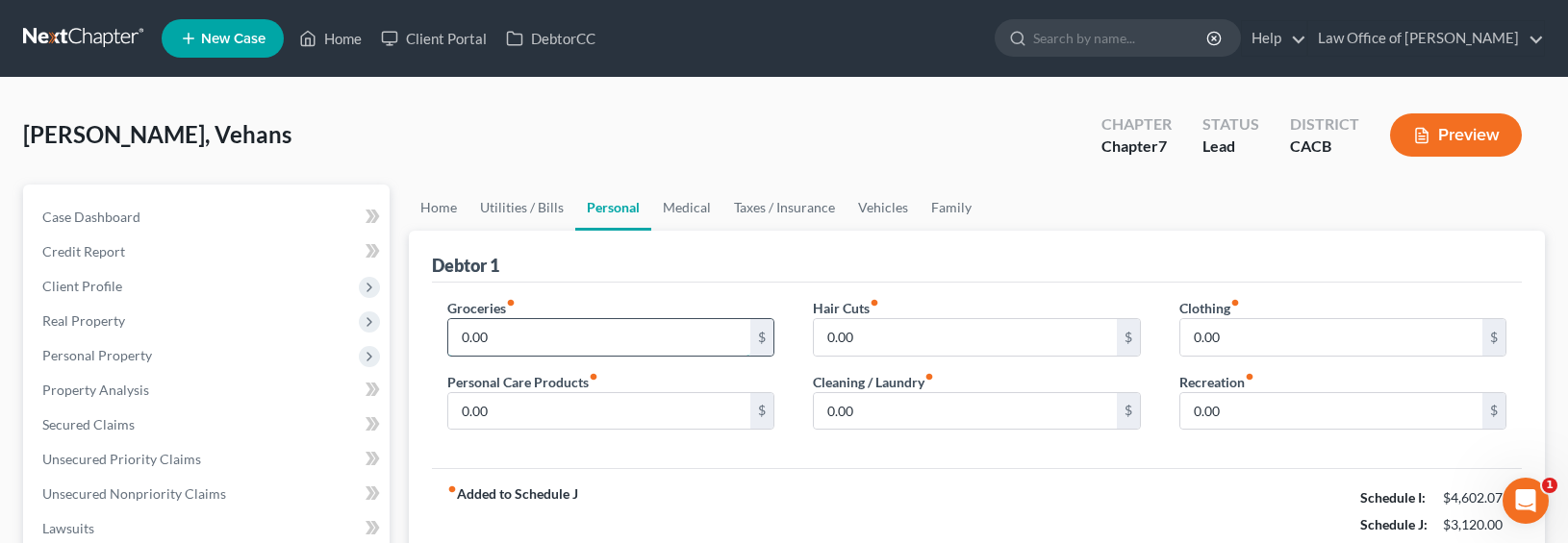
click at [492, 337] on input "0.00" at bounding box center [600, 337] width 303 height 36
type input "500"
type input "100"
type input "50"
type input "25"
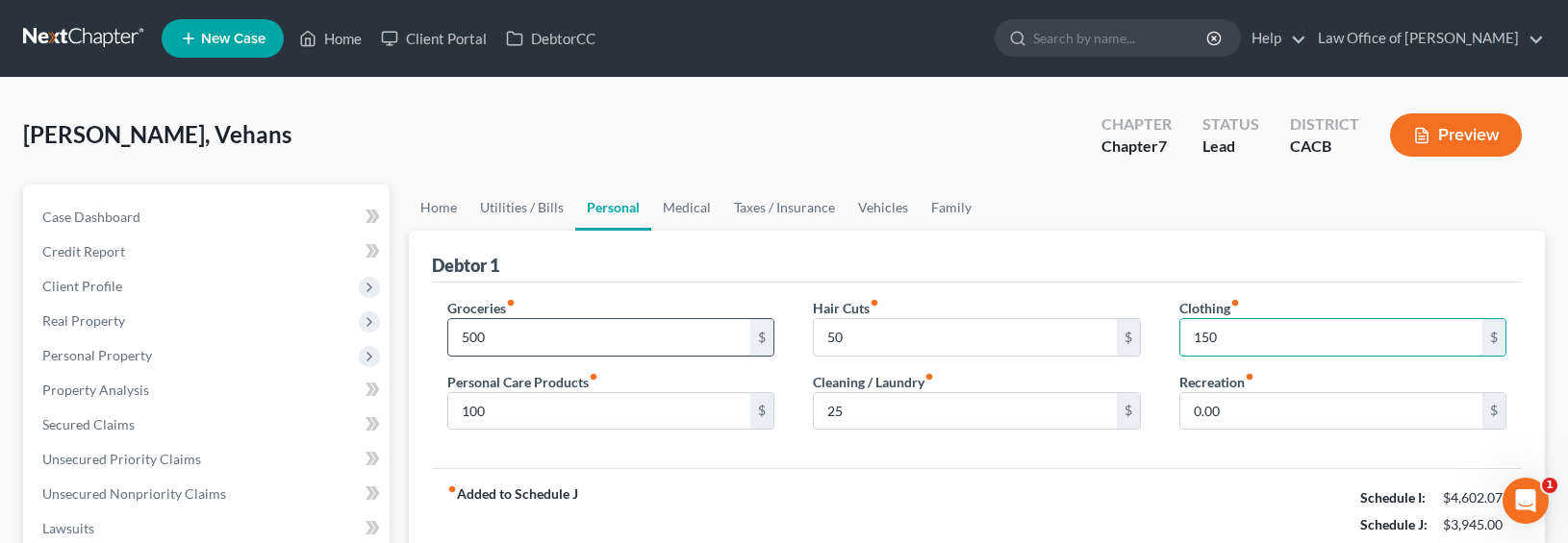
type input "150"
type input "2"
type input "150"
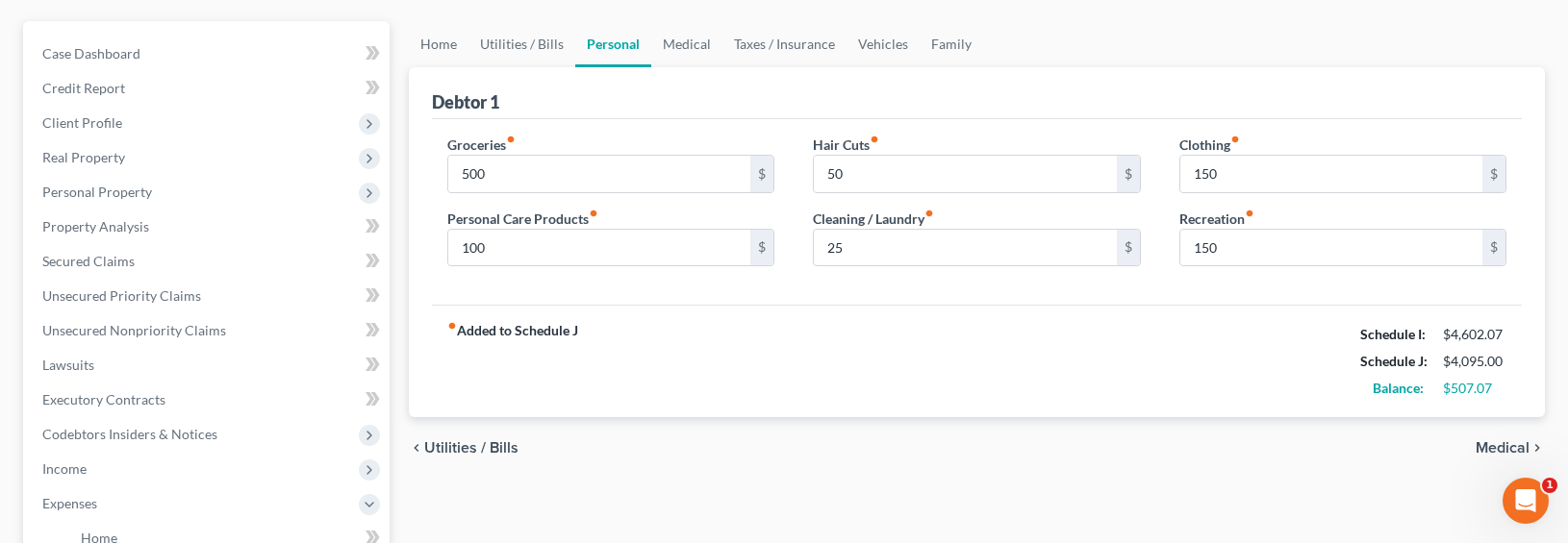
scroll to position [18, 0]
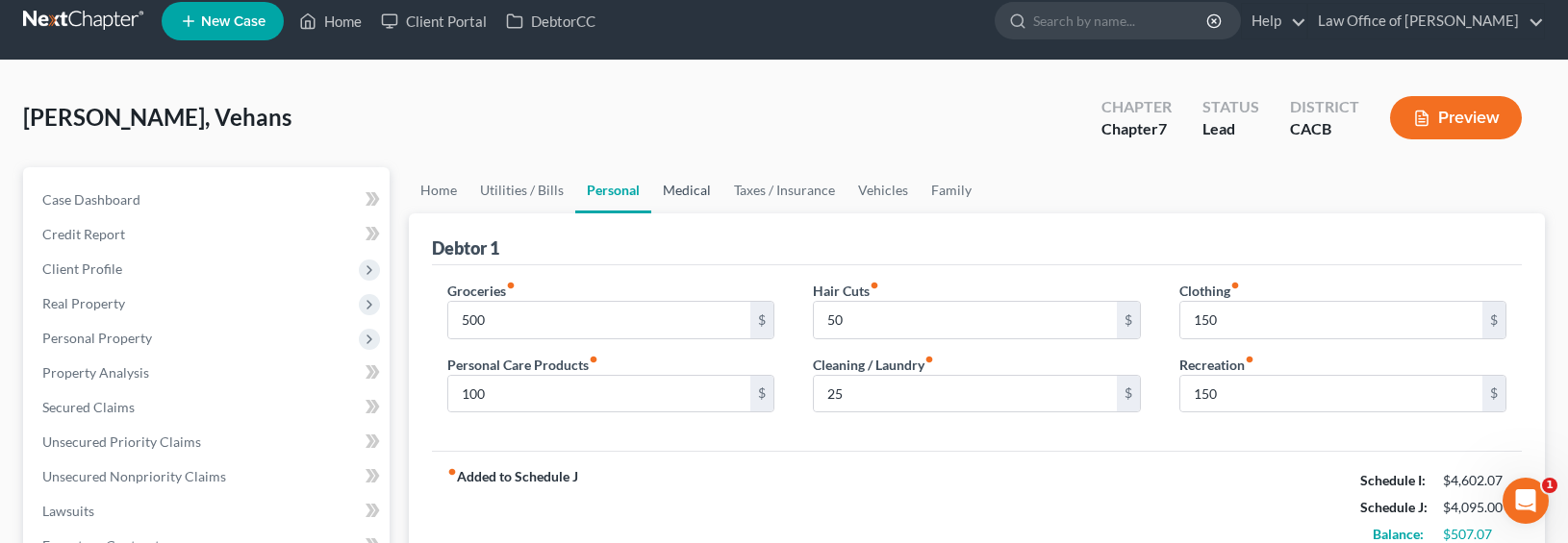
click at [689, 195] on link "Medical" at bounding box center [686, 190] width 71 height 46
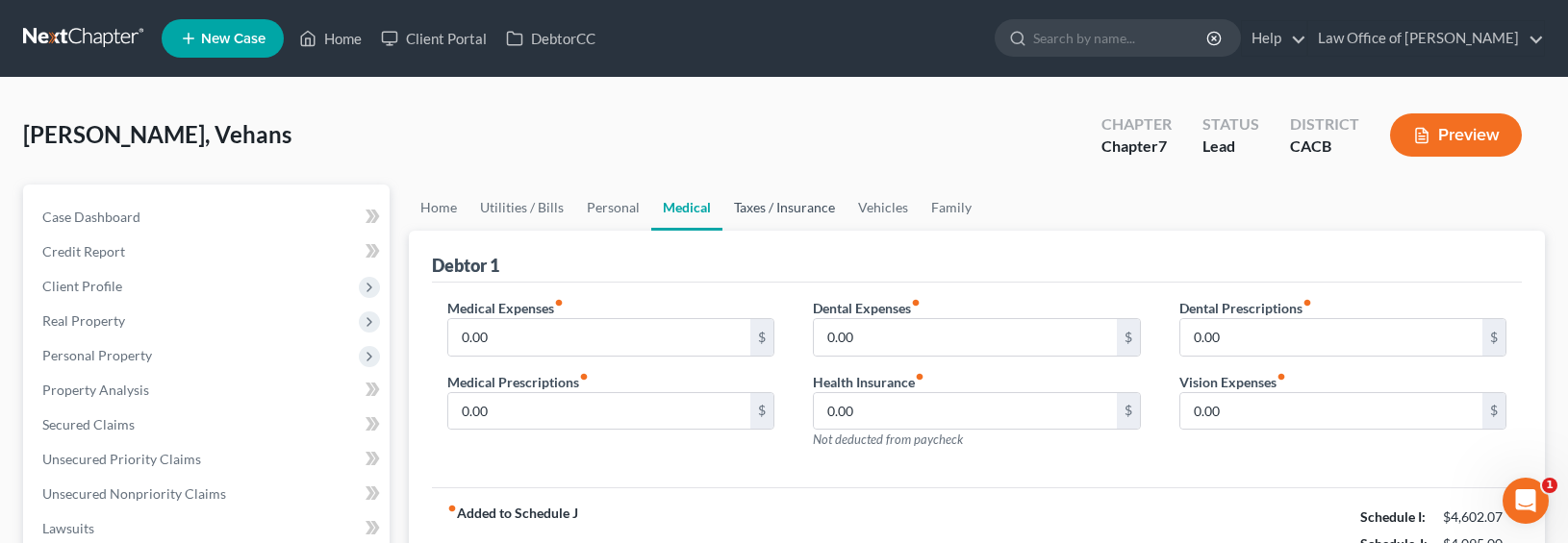
click at [758, 205] on link "Taxes / Insurance" at bounding box center [784, 207] width 124 height 46
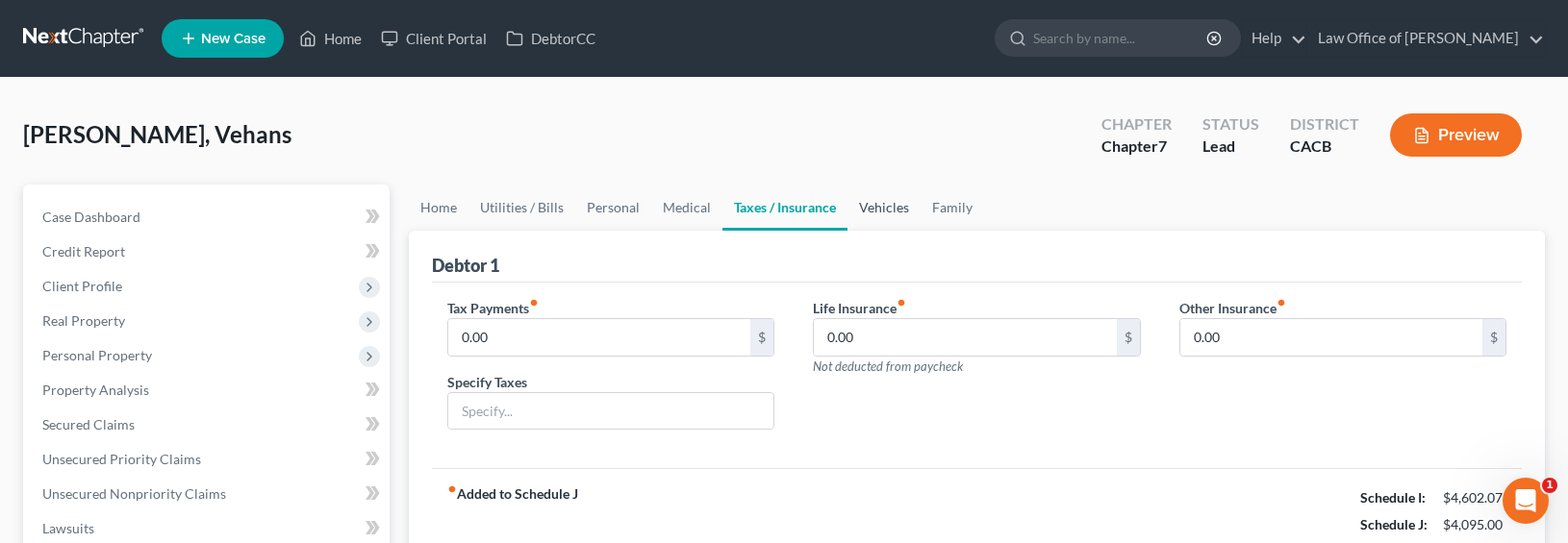
drag, startPoint x: 842, startPoint y: 212, endPoint x: 861, endPoint y: 212, distance: 19.0
click at [843, 212] on ul "Home Utilities / Bills Personal Medical Taxes / Insurance Vehicles Family" at bounding box center [978, 207] width 1137 height 46
click at [873, 211] on link "Vehicles" at bounding box center [884, 207] width 73 height 46
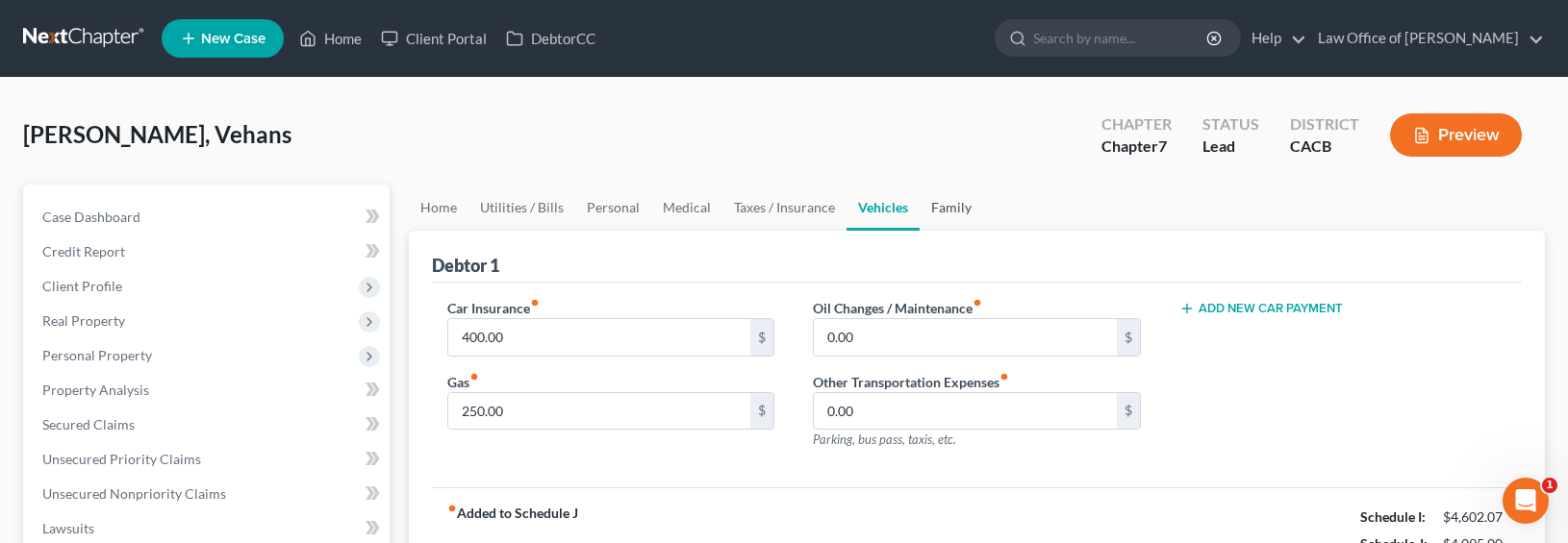
click at [957, 208] on link "Family" at bounding box center [950, 207] width 64 height 46
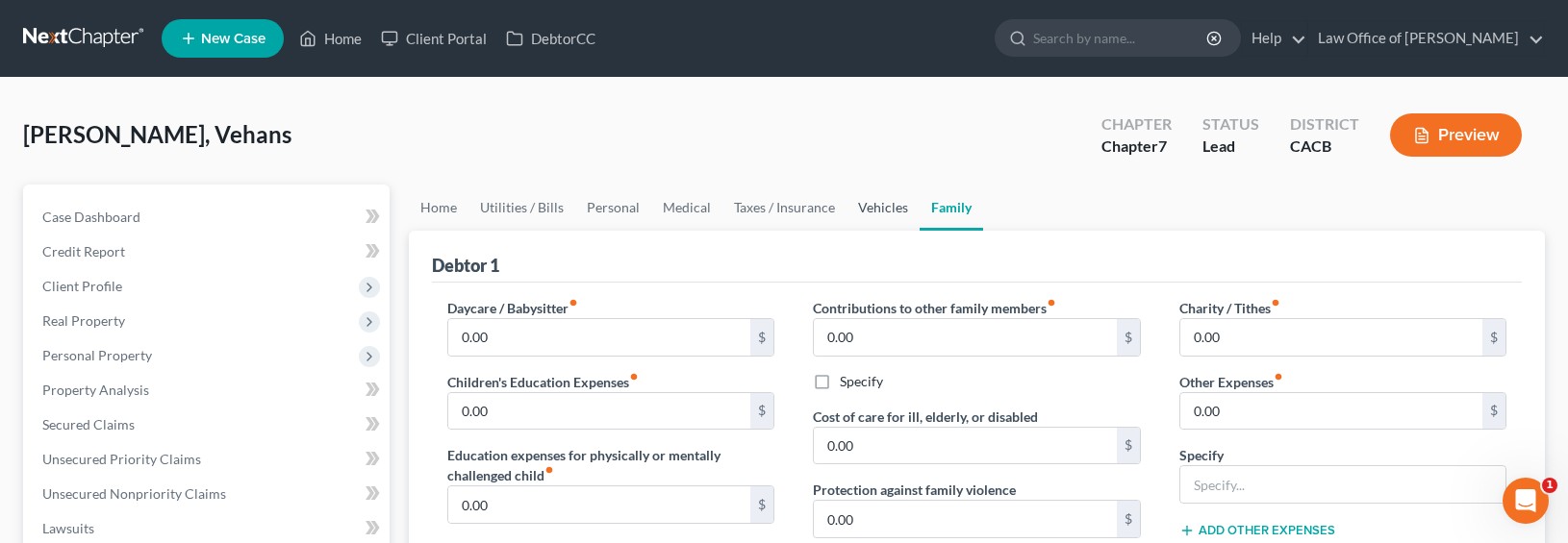
click at [847, 210] on link "Vehicles" at bounding box center [883, 207] width 73 height 46
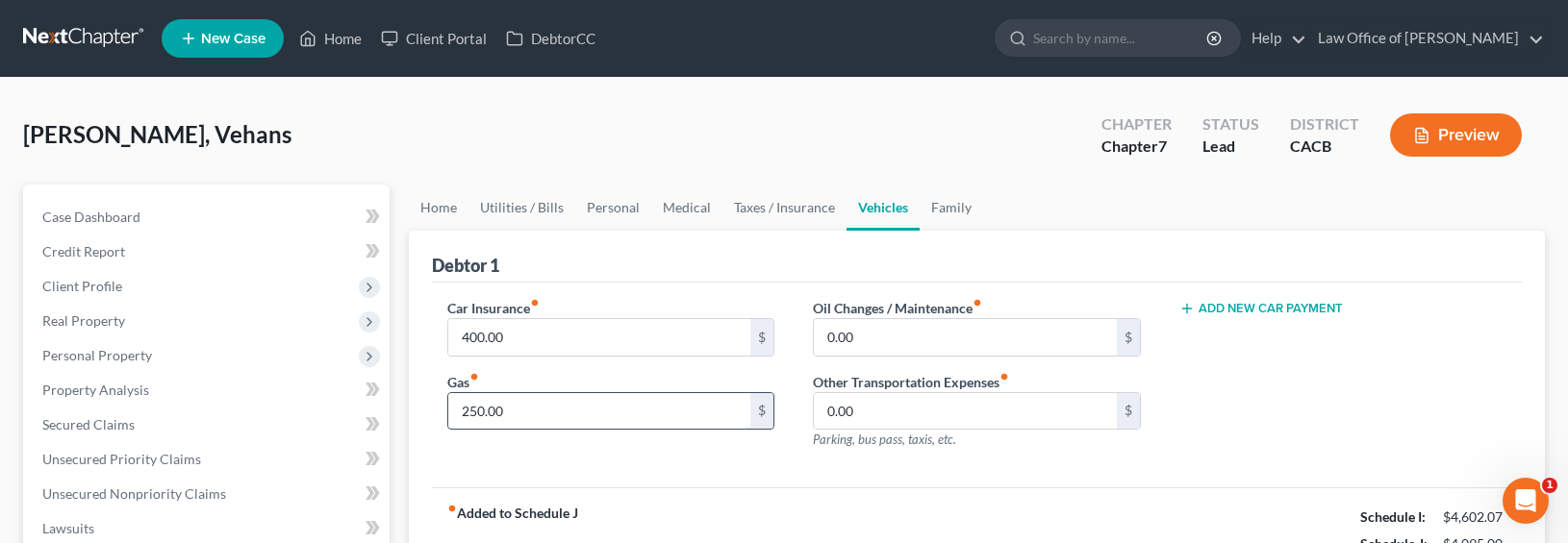
click at [464, 420] on input "250.00" at bounding box center [600, 411] width 303 height 36
click at [472, 413] on input "250.00" at bounding box center [600, 411] width 303 height 36
drag, startPoint x: 472, startPoint y: 412, endPoint x: 456, endPoint y: 412, distance: 16.0
click at [456, 412] on input "250.00" at bounding box center [600, 411] width 303 height 36
type input "350.00"
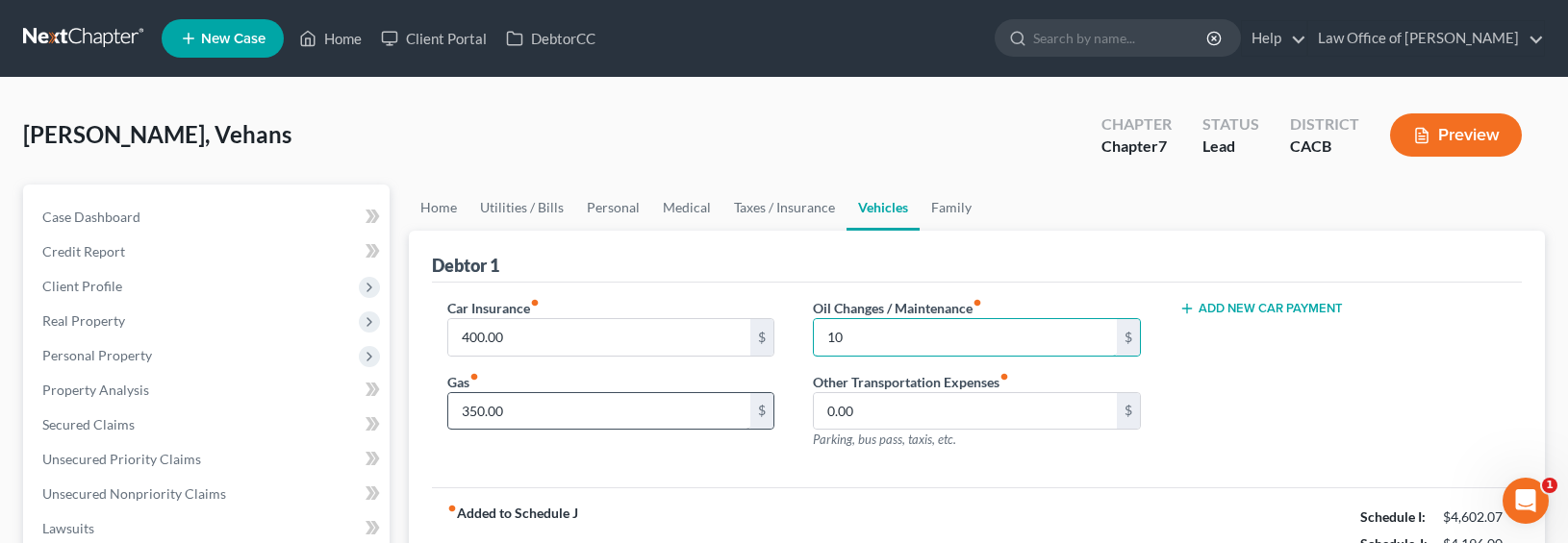
type input "10"
click at [644, 273] on div "Debtor 1" at bounding box center [977, 256] width 1090 height 52
click at [749, 204] on link "Taxes / Insurance" at bounding box center [784, 207] width 124 height 46
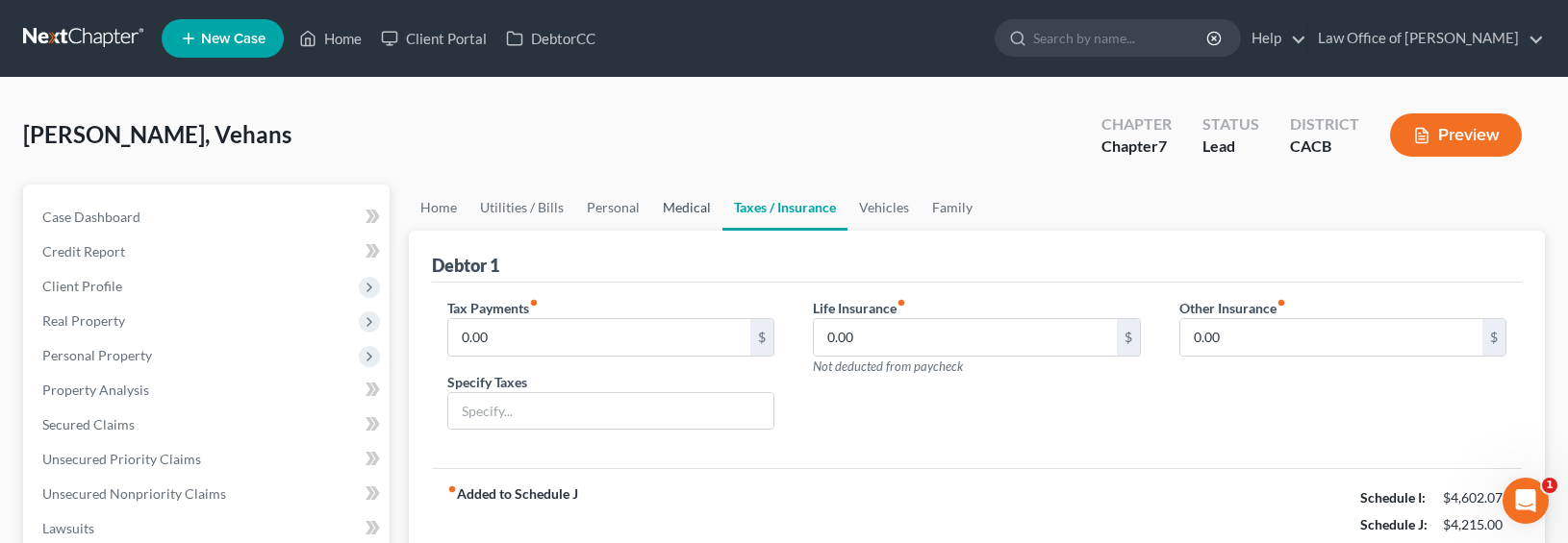
click at [672, 205] on link "Medical" at bounding box center [686, 207] width 71 height 46
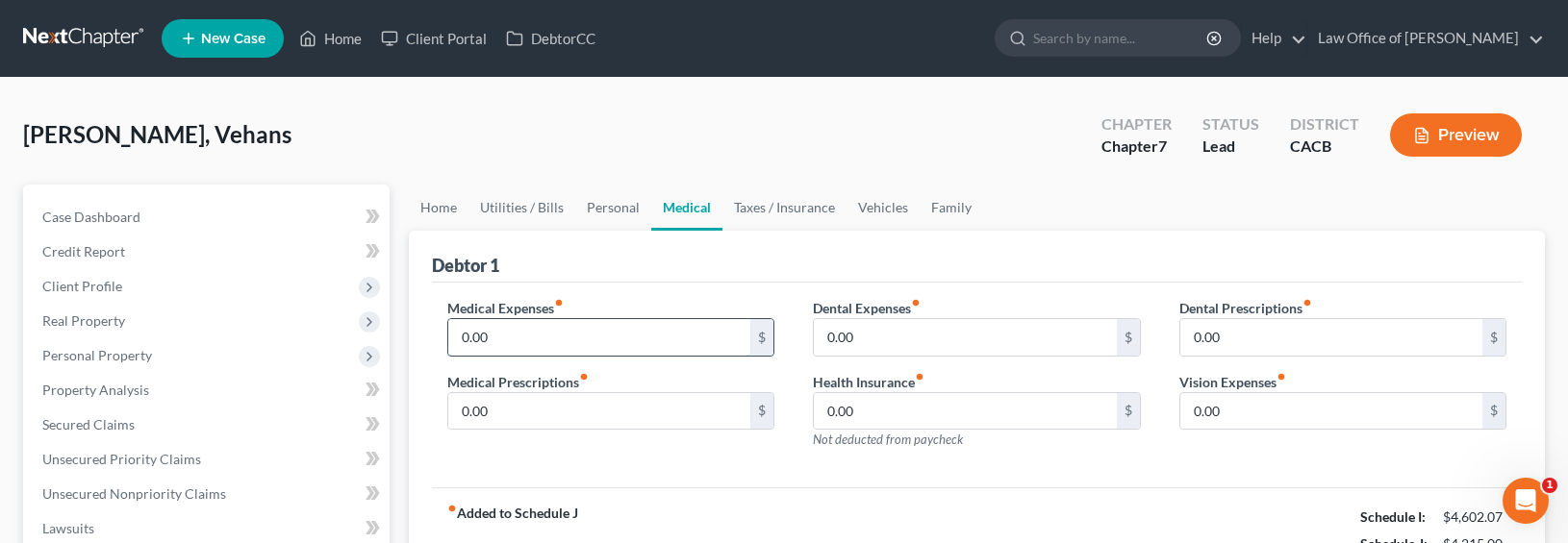
click at [513, 331] on input "0.00" at bounding box center [600, 337] width 303 height 36
type input "35.65"
type input "20"
click at [602, 209] on link "Personal" at bounding box center [614, 207] width 76 height 46
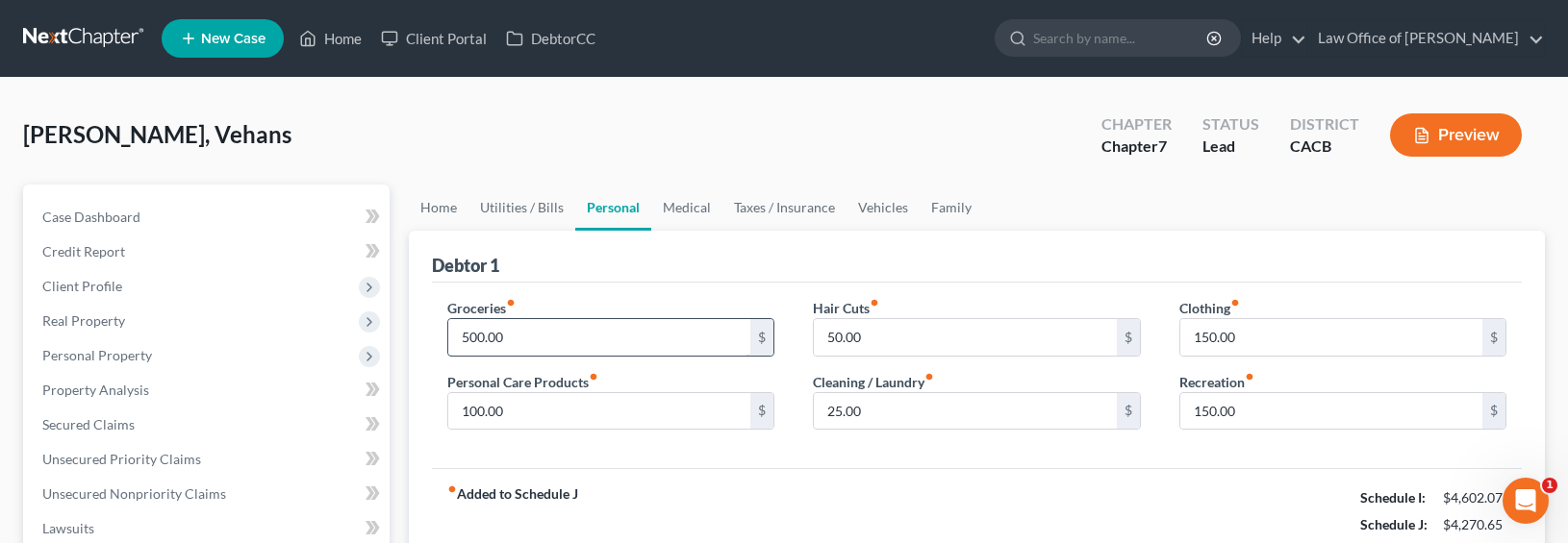
click at [474, 326] on input "500.00" at bounding box center [600, 337] width 303 height 36
click at [473, 337] on input "500.00" at bounding box center [600, 337] width 303 height 36
drag, startPoint x: 468, startPoint y: 338, endPoint x: 453, endPoint y: 335, distance: 15.3
click at [453, 335] on input "500.00" at bounding box center [600, 337] width 303 height 36
type input "600.00"
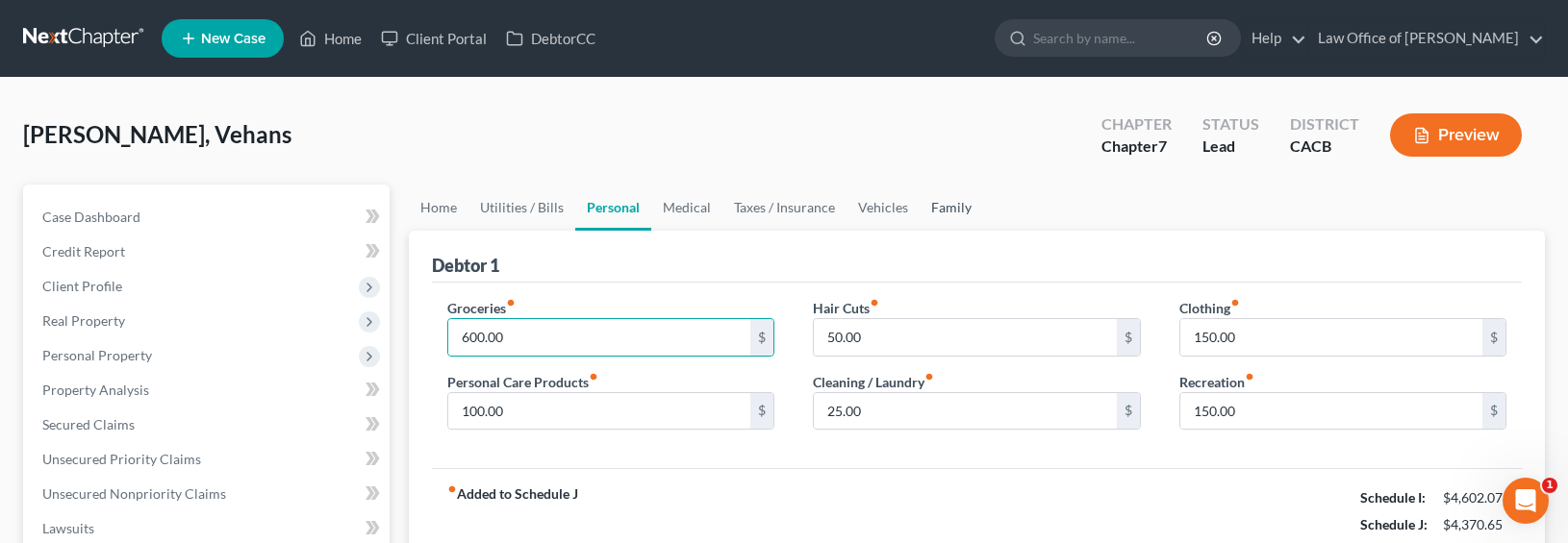
click at [936, 203] on link "Family" at bounding box center [950, 207] width 64 height 46
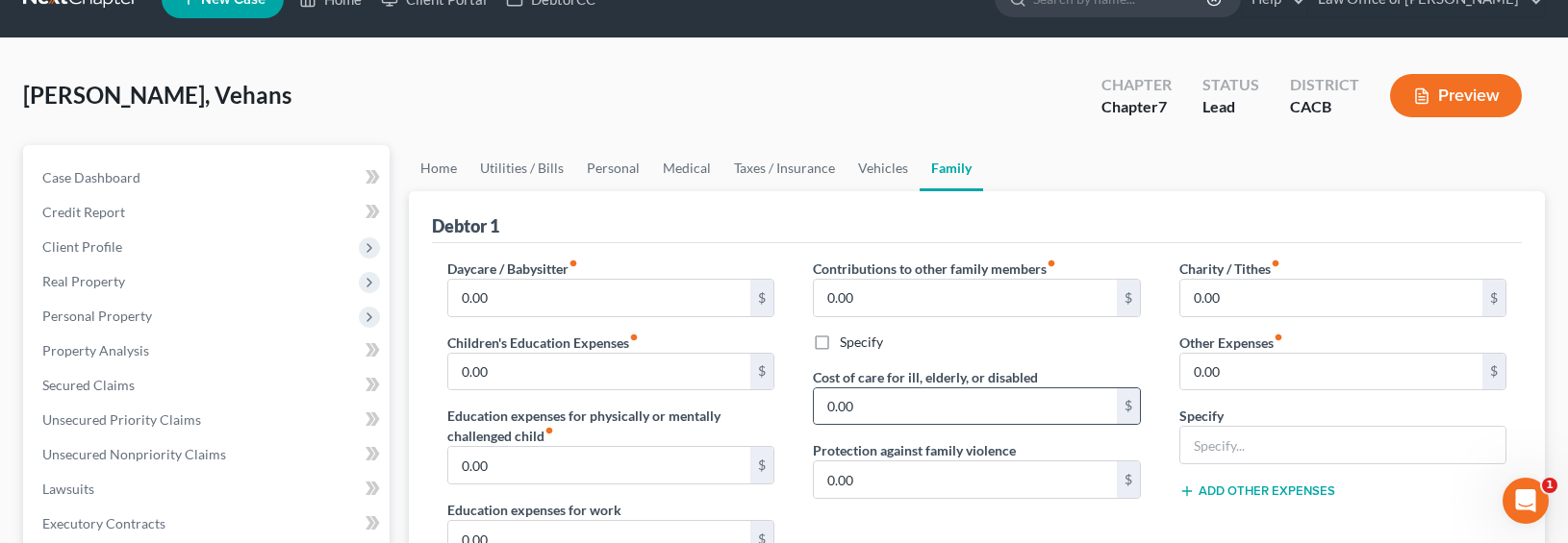
scroll to position [220, 0]
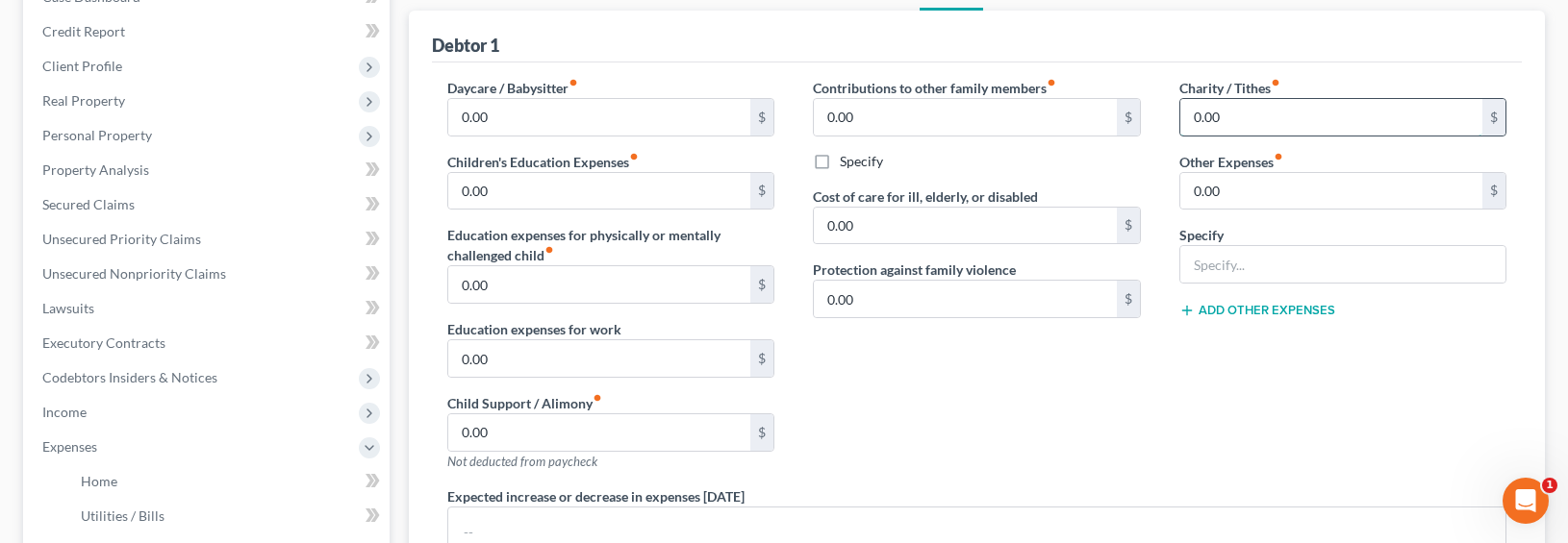
click at [1208, 110] on input "0.00" at bounding box center [1332, 116] width 303 height 36
drag, startPoint x: 1232, startPoint y: 129, endPoint x: 1255, endPoint y: 115, distance: 26.9
click at [1234, 127] on div "0.00 $" at bounding box center [1343, 116] width 328 height 38
drag, startPoint x: 1255, startPoint y: 115, endPoint x: 1143, endPoint y: 119, distance: 112.1
click at [1143, 119] on div "Daycare / Babysitter fiber_manual_record 0.00 $ Children's Education Expenses f…" at bounding box center [977, 367] width 1098 height 578
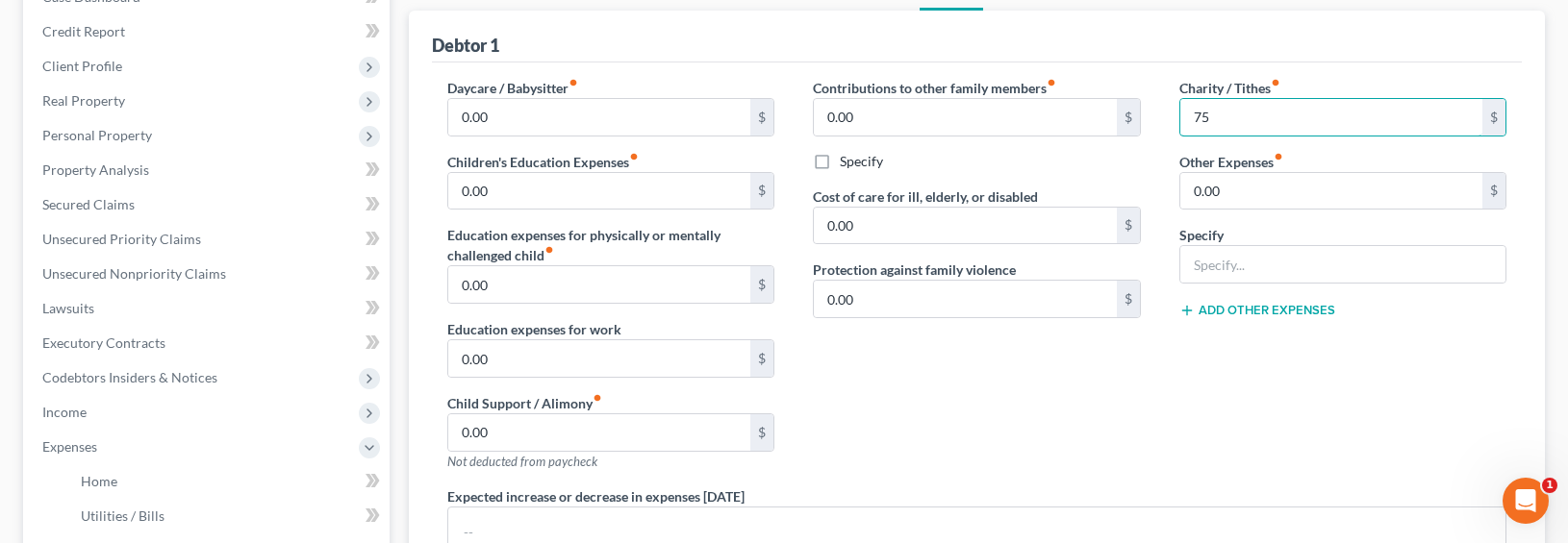
type input "75"
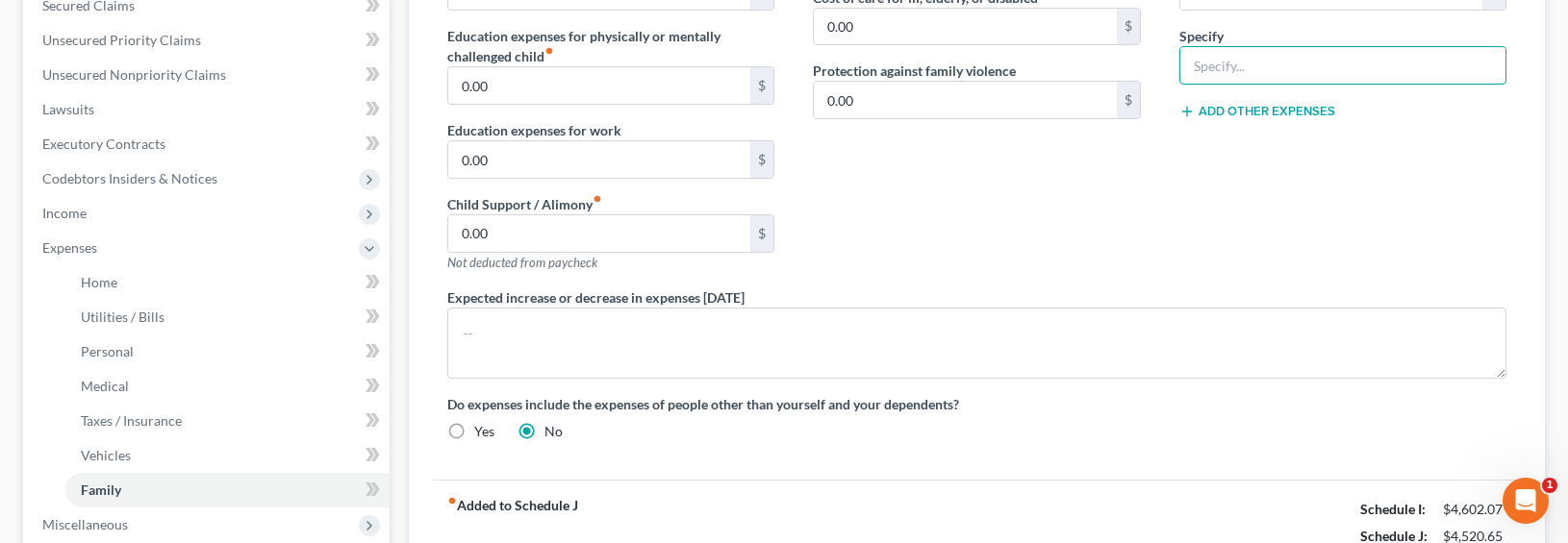
scroll to position [262, 0]
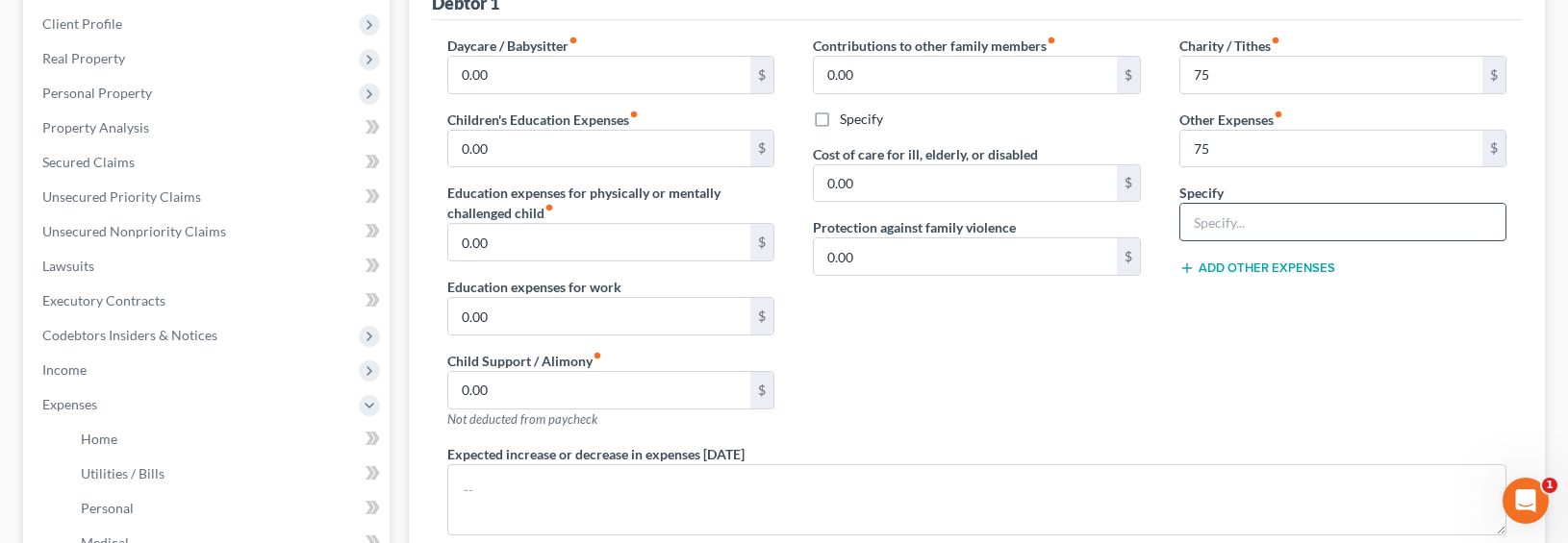
click at [1266, 214] on input "text" at bounding box center [1343, 221] width 326 height 36
click at [1238, 145] on input "75" at bounding box center [1332, 149] width 303 height 36
click at [1205, 232] on input "text" at bounding box center [1343, 221] width 326 height 36
drag, startPoint x: 1222, startPoint y: 155, endPoint x: 1158, endPoint y: 141, distance: 65.5
click at [1158, 141] on div "Daycare / Babysitter fiber_manual_record 0.00 $ Children's Education Expenses f…" at bounding box center [977, 324] width 1098 height 578
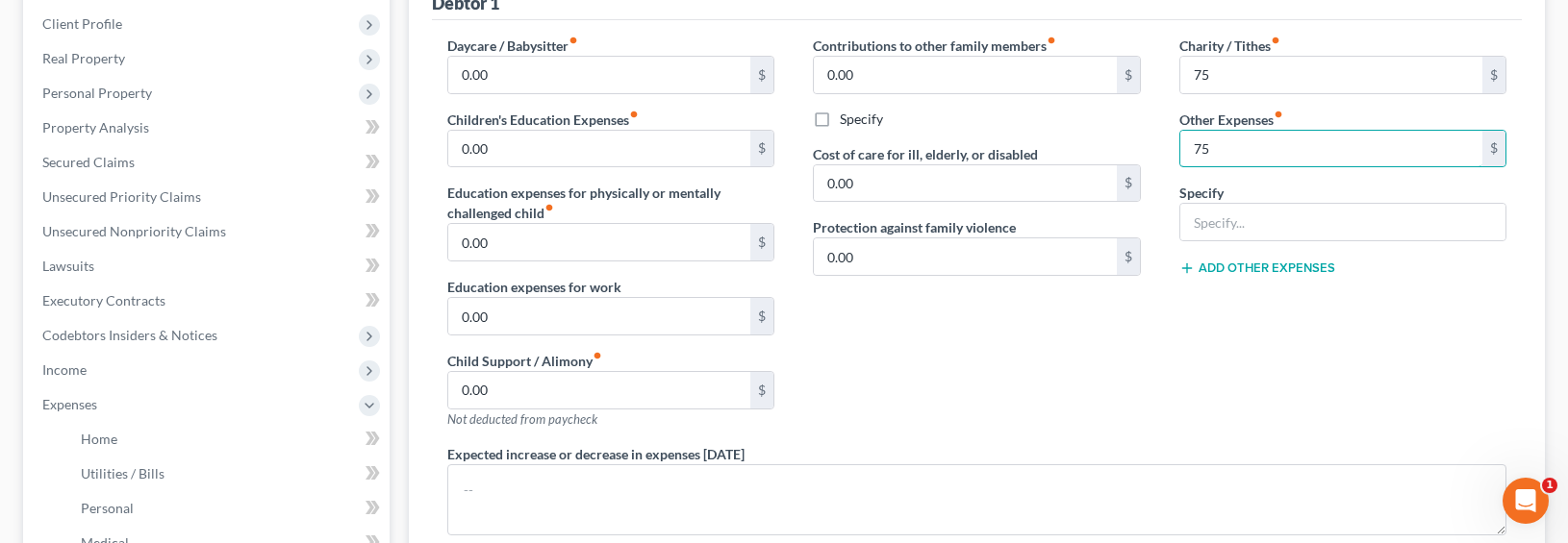
drag, startPoint x: 1205, startPoint y: 139, endPoint x: 1146, endPoint y: 139, distance: 59.0
click at [1146, 139] on div "Daycare / Babysitter fiber_manual_record 0.00 $ Children's Education Expenses f…" at bounding box center [977, 324] width 1098 height 578
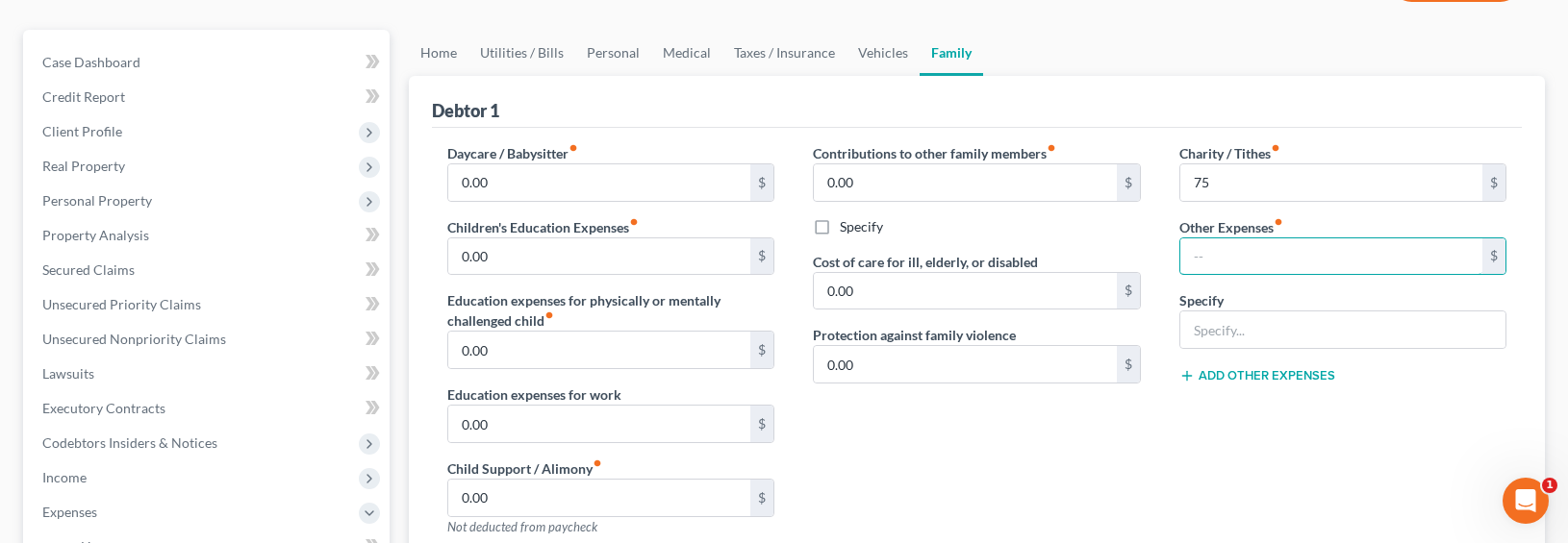
scroll to position [48, 0]
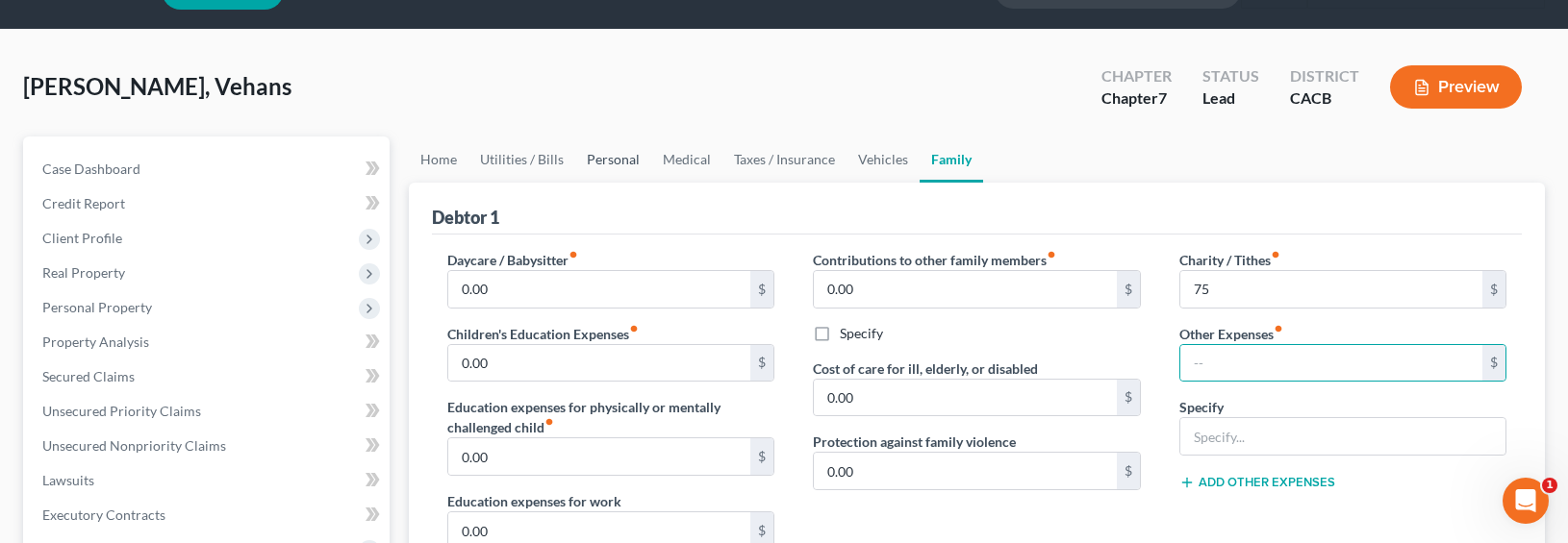
click at [576, 163] on link "Personal" at bounding box center [614, 159] width 76 height 46
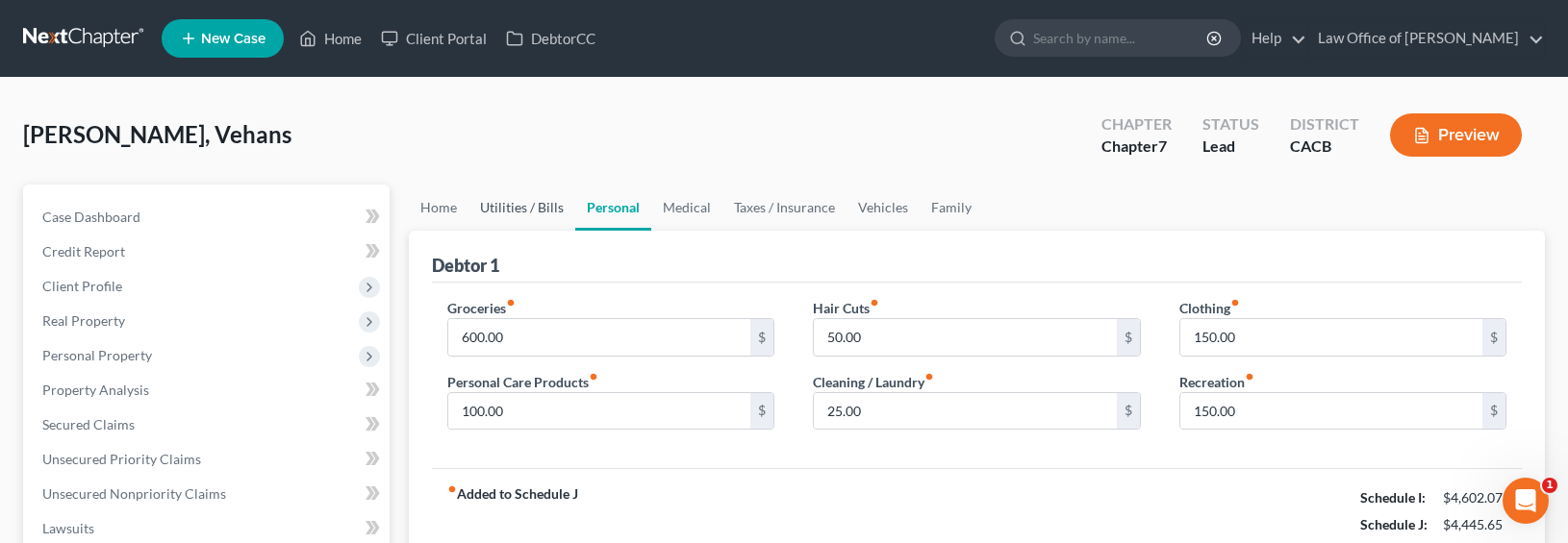
click at [500, 203] on link "Utilities / Bills" at bounding box center [522, 207] width 107 height 46
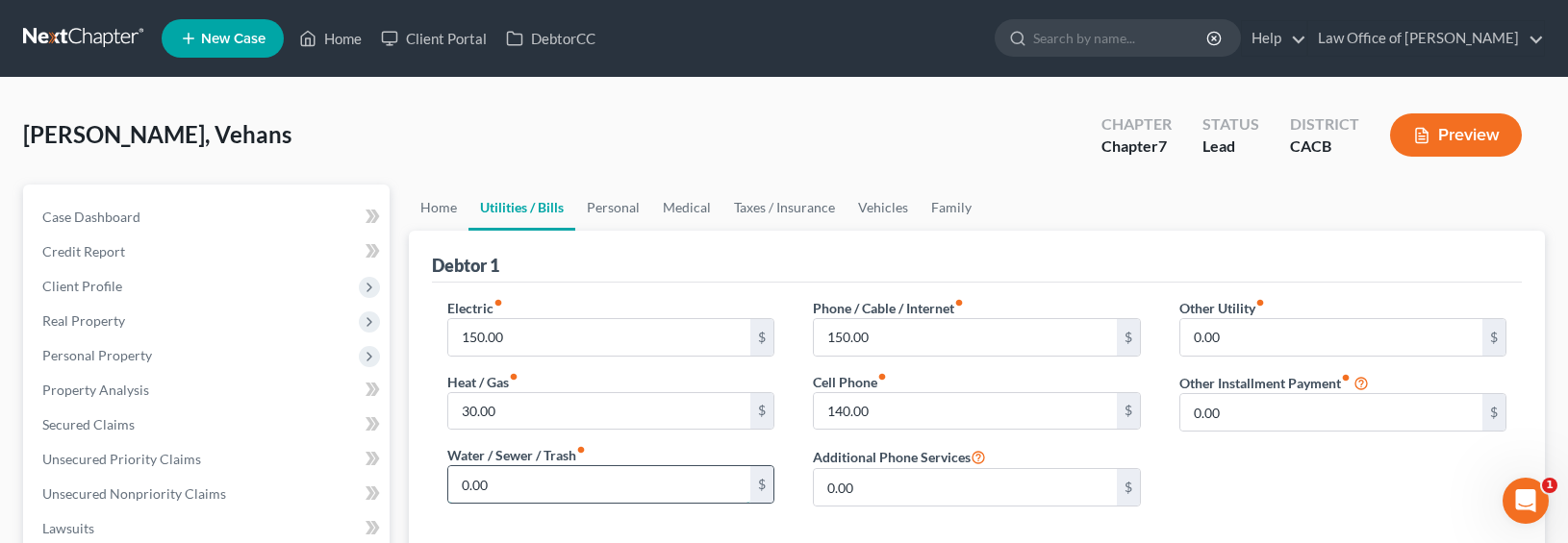
click at [530, 489] on input "0.00" at bounding box center [600, 484] width 303 height 36
type input "35"
click at [1009, 249] on div "Debtor 1" at bounding box center [977, 256] width 1090 height 52
click at [436, 201] on link "Home" at bounding box center [438, 207] width 60 height 46
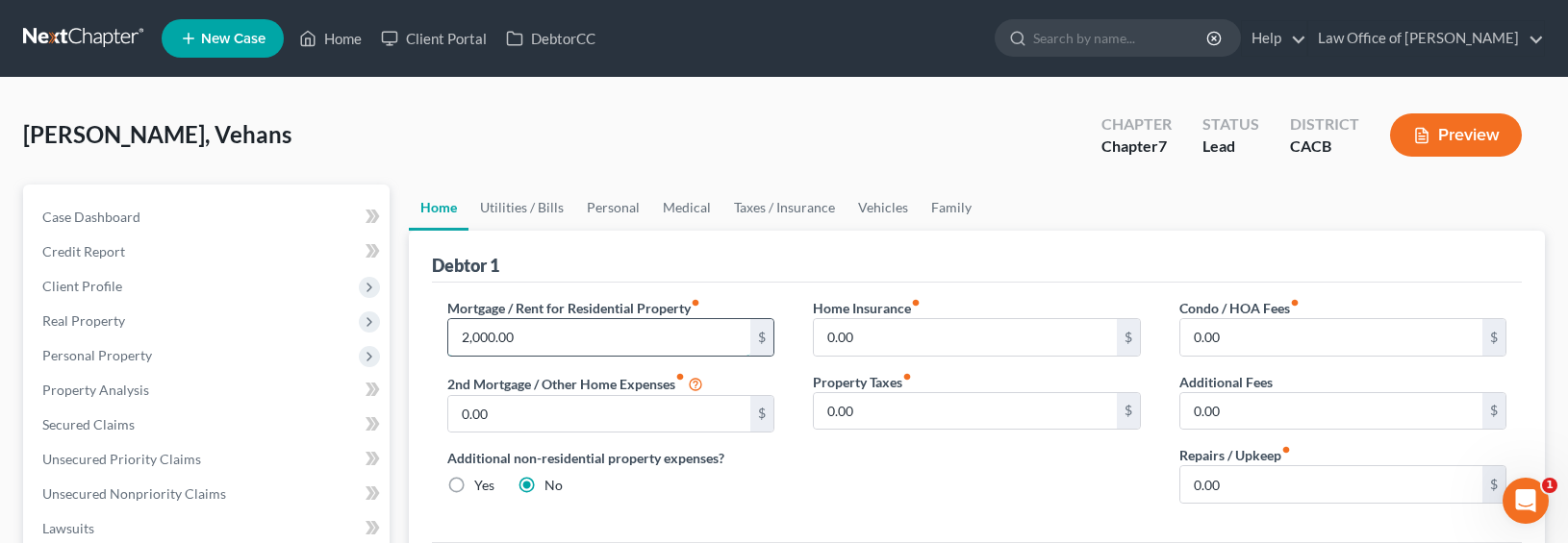
click at [538, 334] on input "2,000.00" at bounding box center [600, 337] width 303 height 36
click at [514, 343] on input "2,000.00" at bounding box center [600, 337] width 303 height 36
drag, startPoint x: 530, startPoint y: 339, endPoint x: 432, endPoint y: 341, distance: 98.0
click at [432, 341] on div "Mortgage / Rent for Residential Property fiber_manual_record 2,000.00 $ 2nd Mor…" at bounding box center [611, 409] width 366 height 221
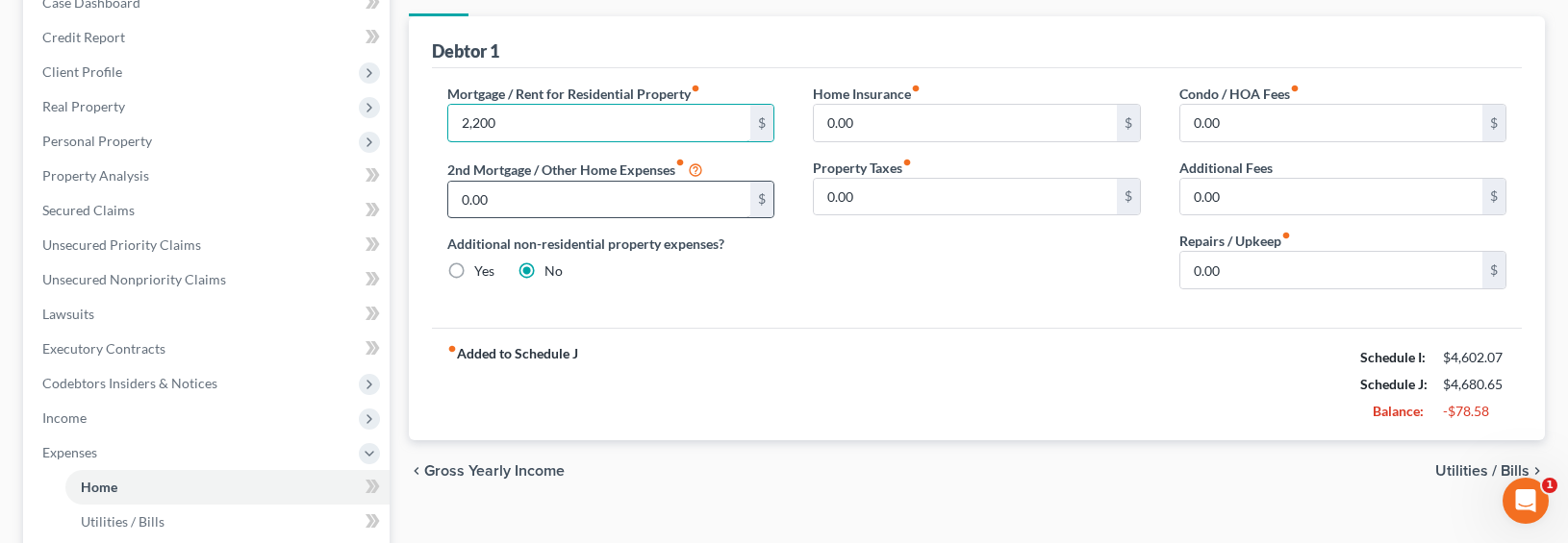
scroll to position [204, 0]
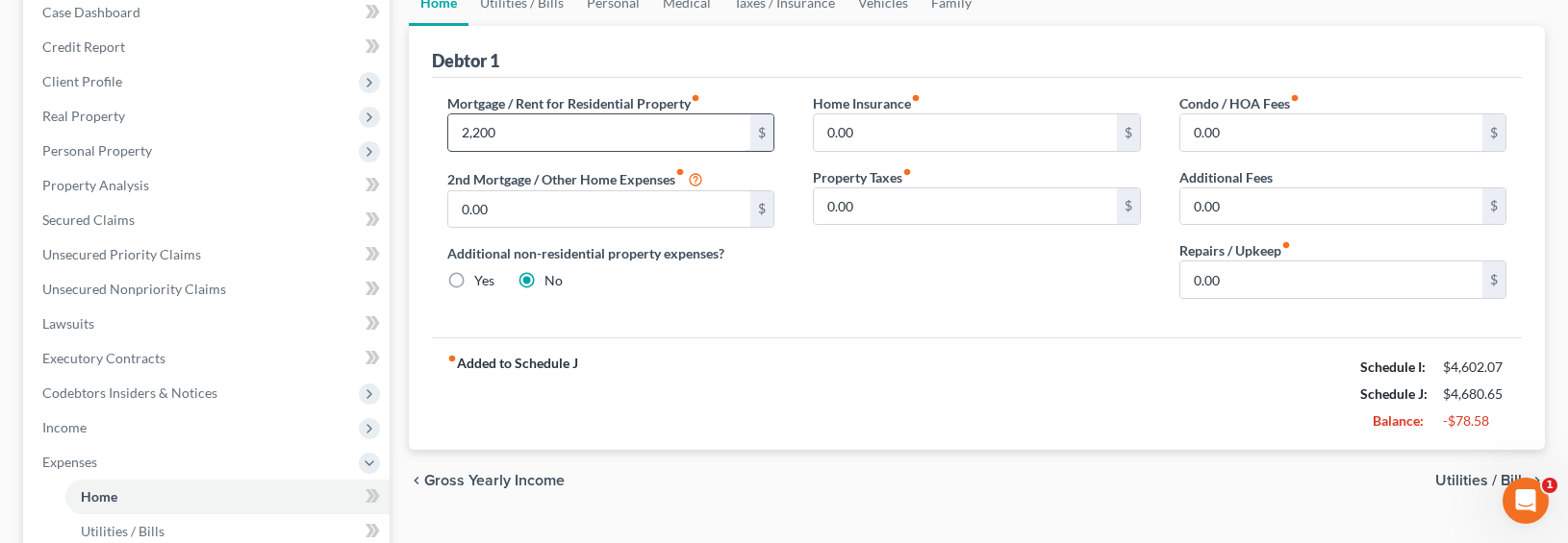
drag, startPoint x: 506, startPoint y: 134, endPoint x: 474, endPoint y: 136, distance: 32.1
click at [474, 136] on input "2,200" at bounding box center [600, 132] width 303 height 36
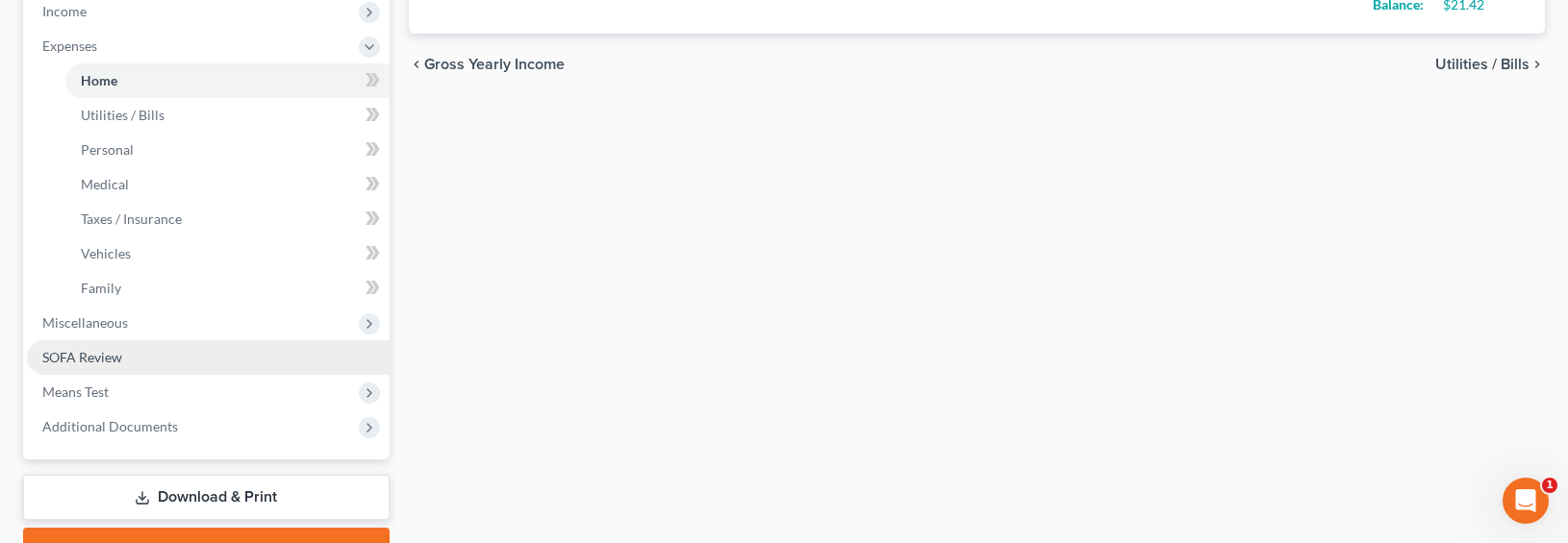
scroll to position [665, 0]
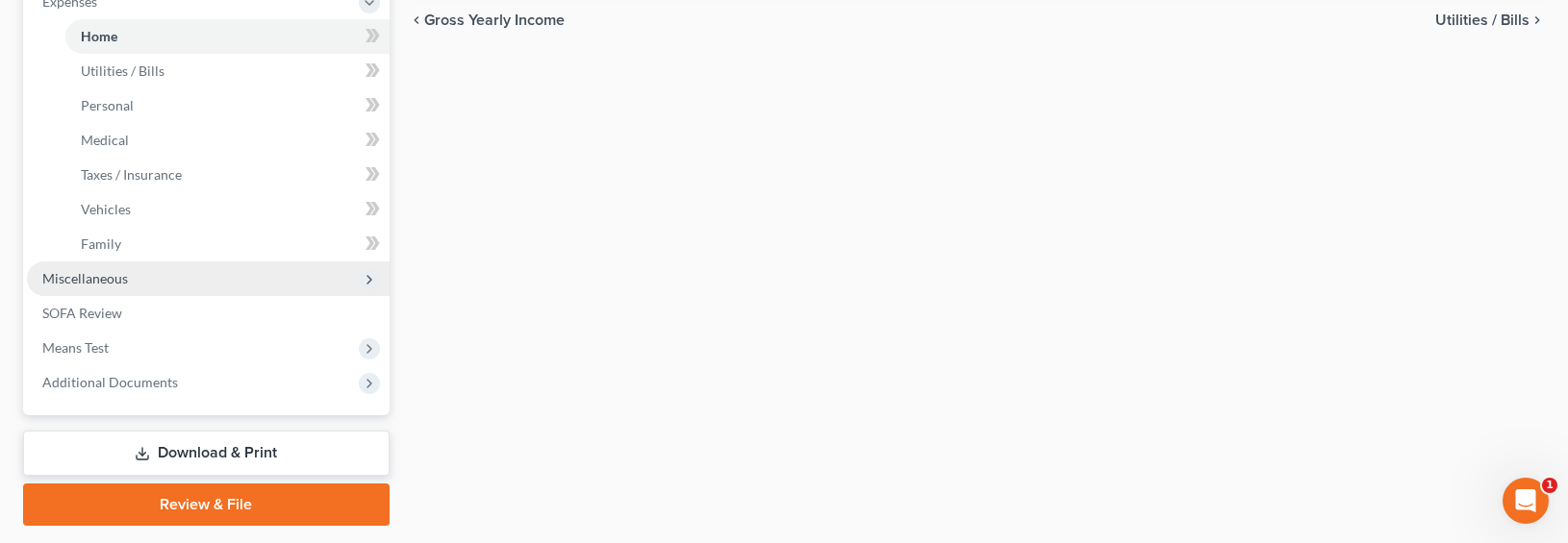
click at [77, 284] on span "Miscellaneous" at bounding box center [84, 278] width 85 height 17
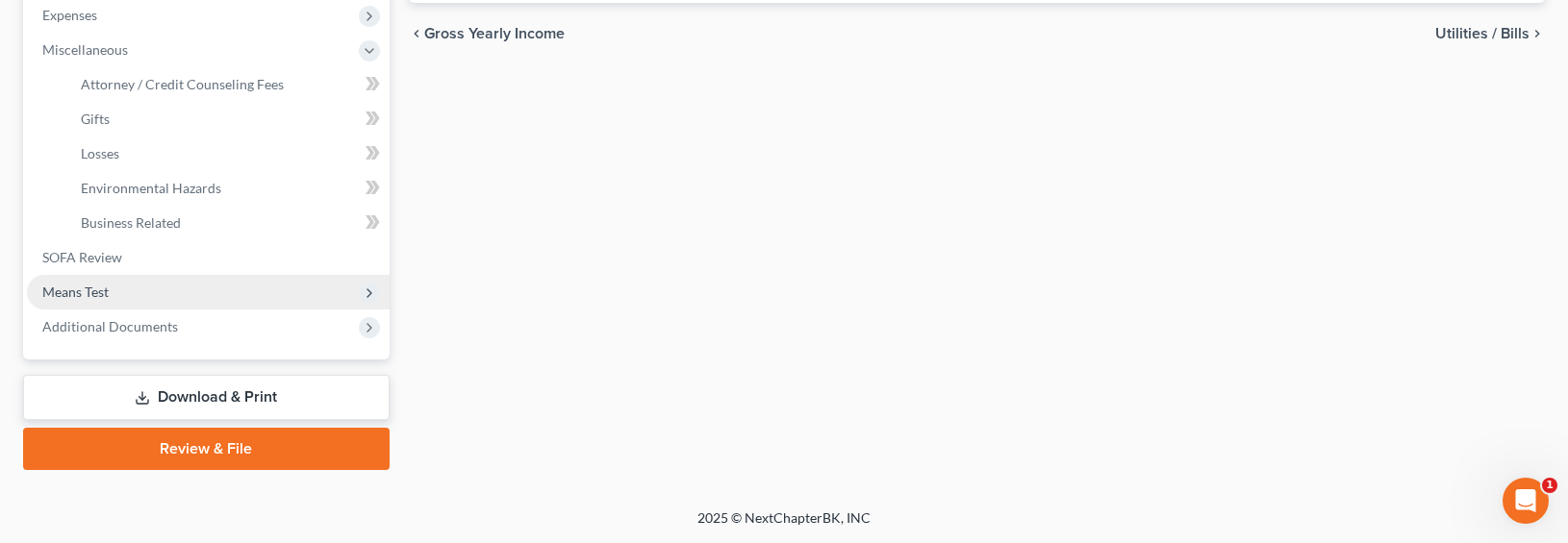
scroll to position [650, 0]
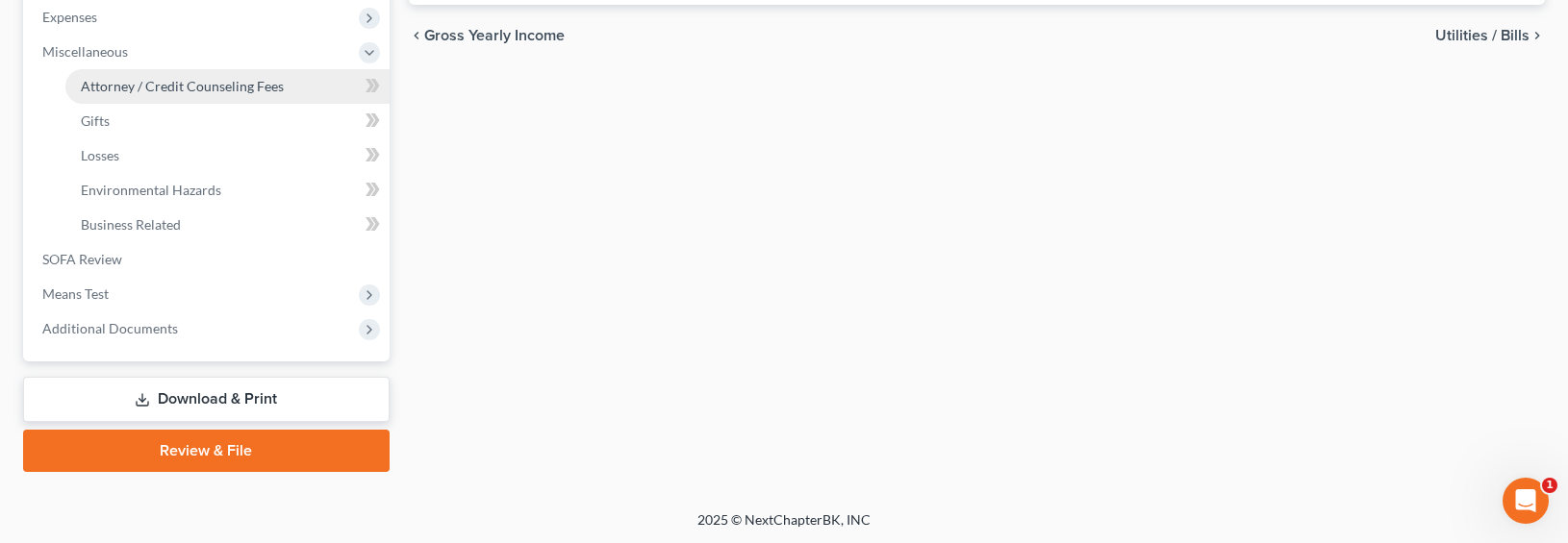
click at [120, 81] on span "Attorney / Credit Counseling Fees" at bounding box center [182, 86] width 203 height 17
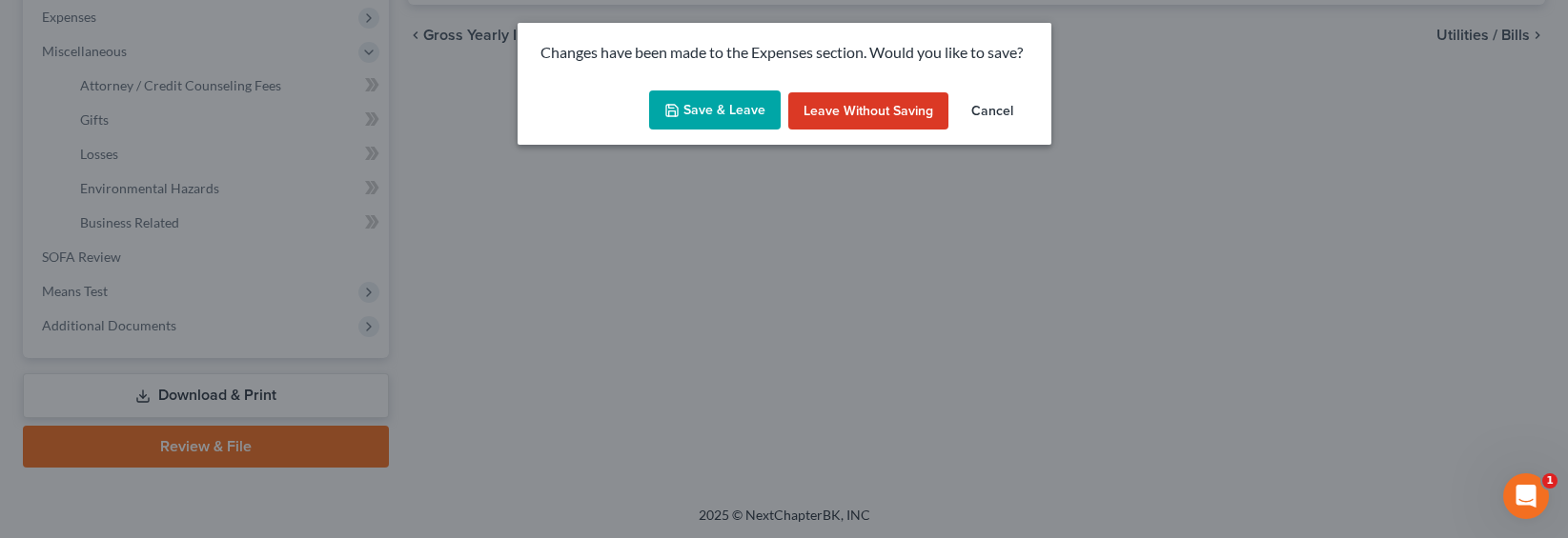
click at [733, 109] on button "Save & Leave" at bounding box center [715, 110] width 132 height 40
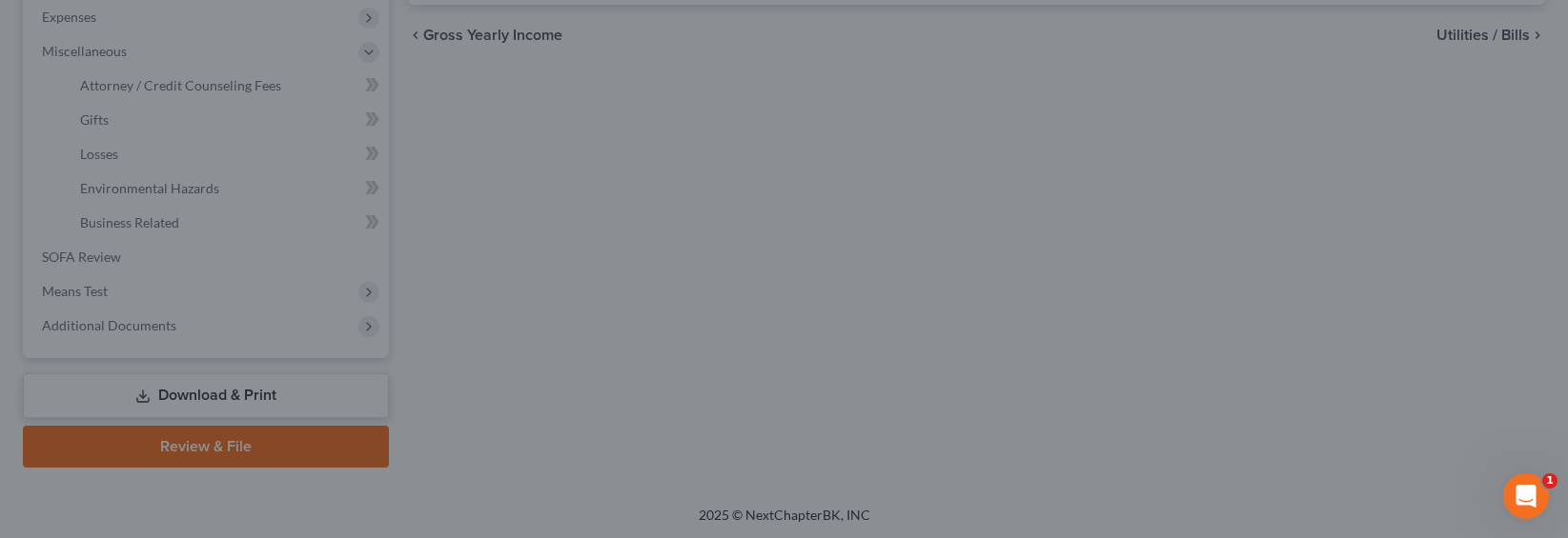
type input "2,100.00"
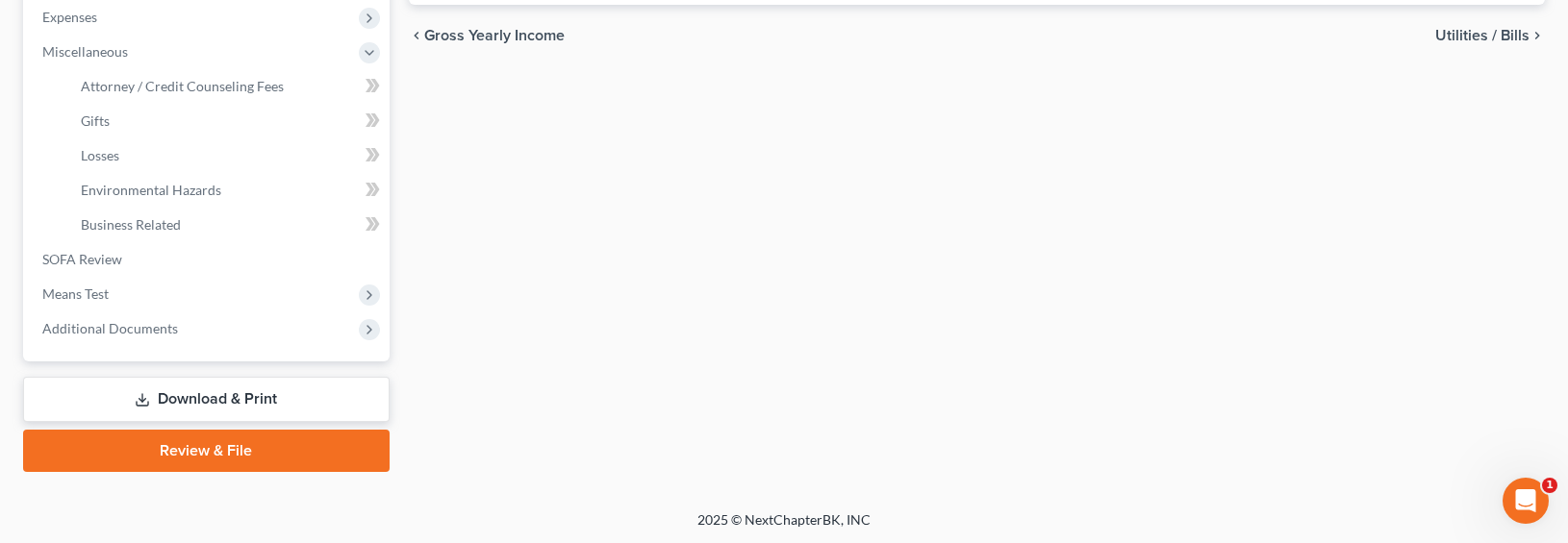
select select "0"
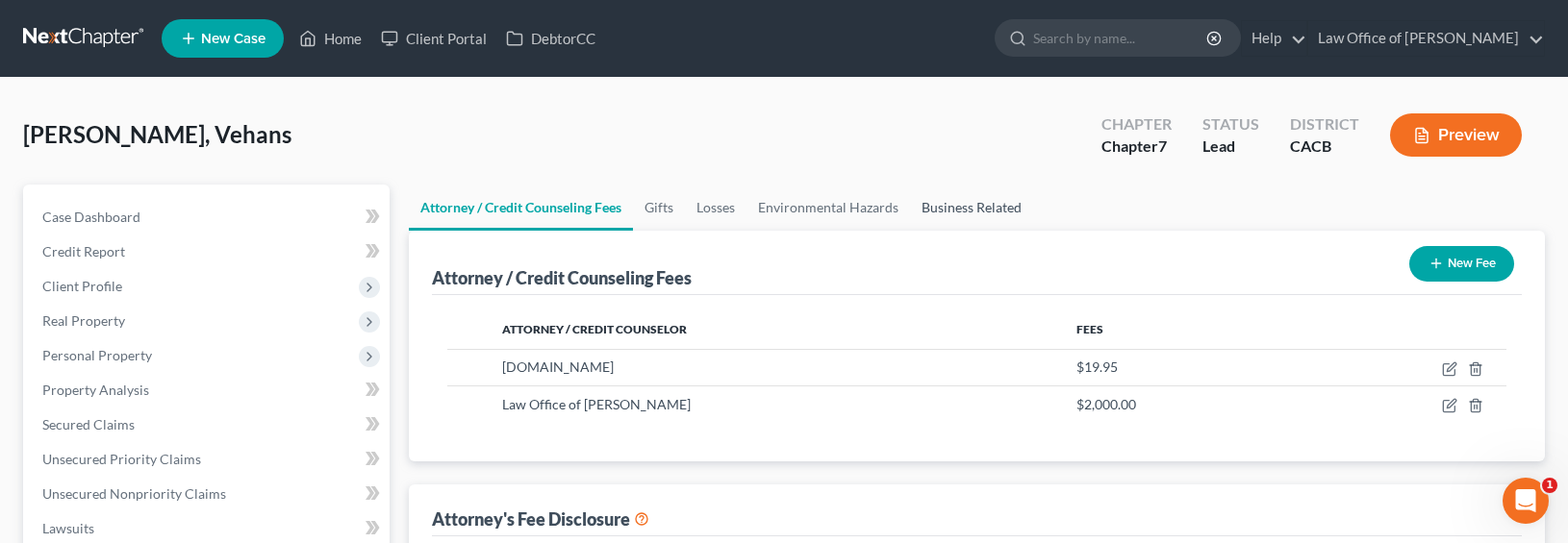
click at [944, 201] on link "Business Related" at bounding box center [972, 207] width 123 height 46
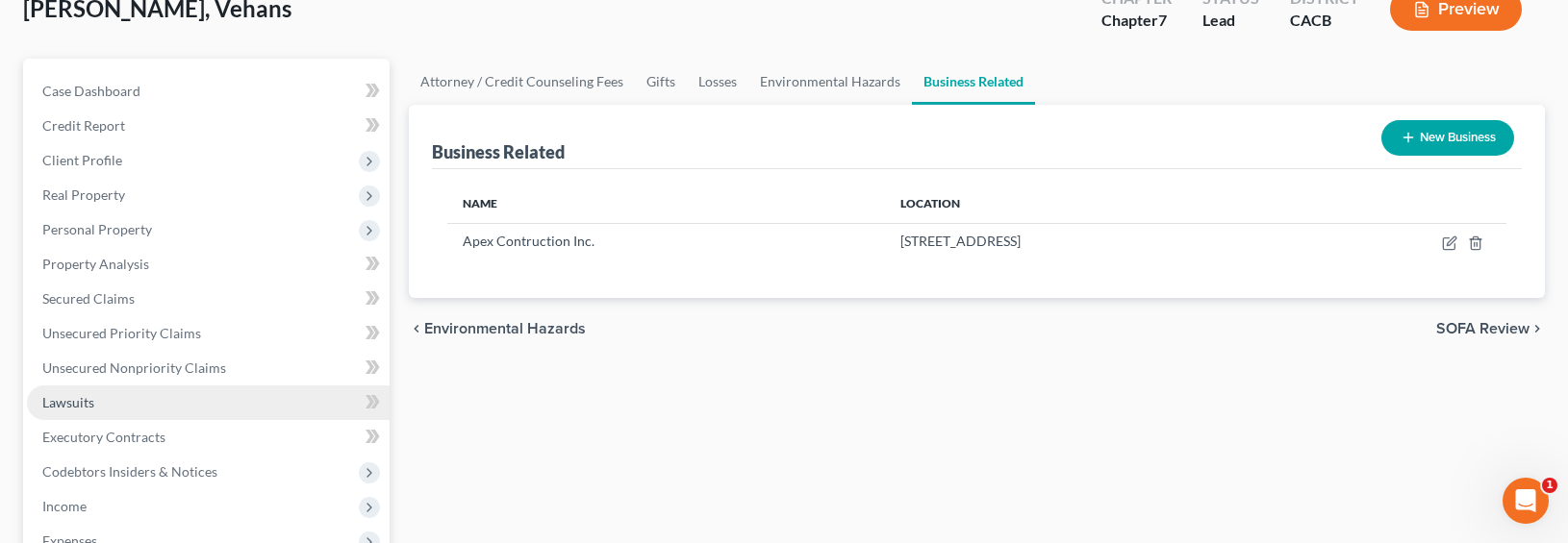
scroll to position [195, 0]
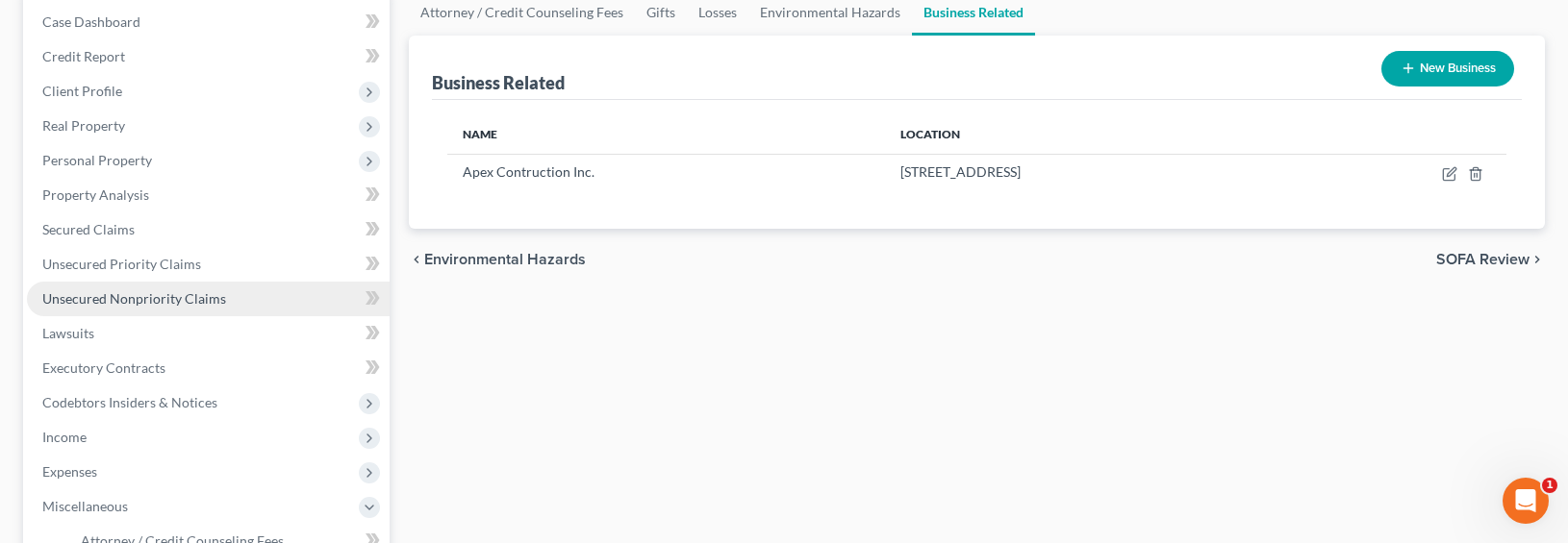
click at [133, 304] on span "Unsecured Nonpriority Claims" at bounding box center [134, 298] width 184 height 17
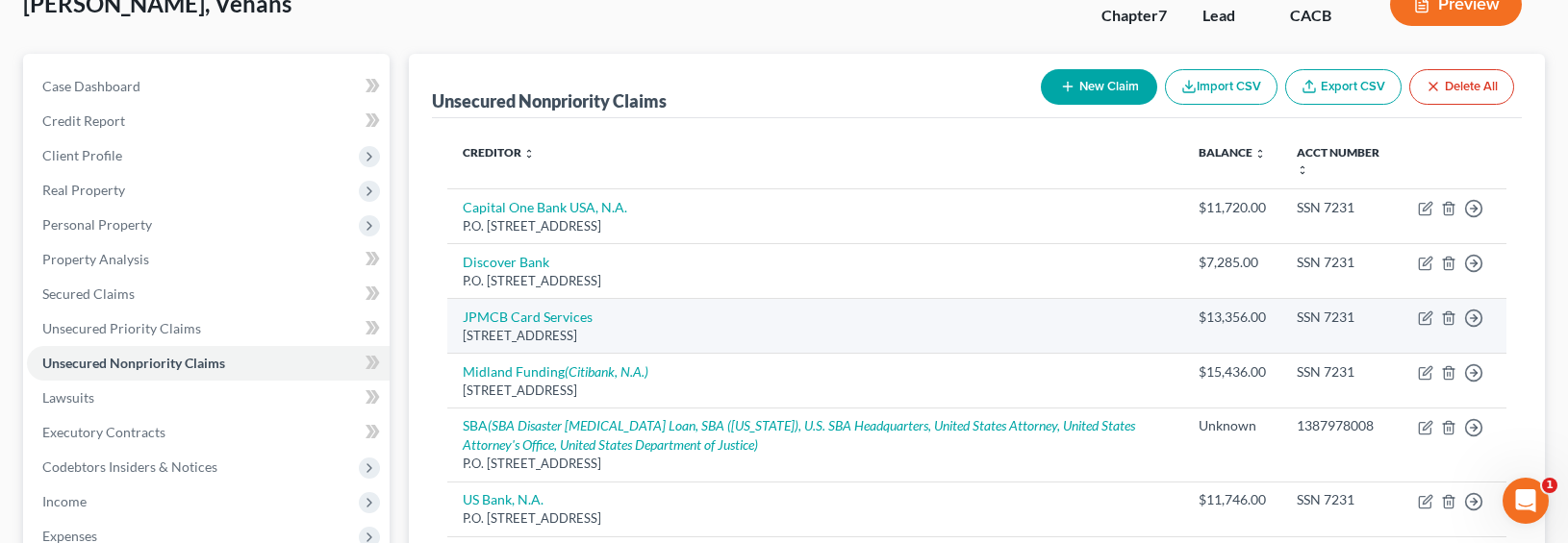
scroll to position [195, 0]
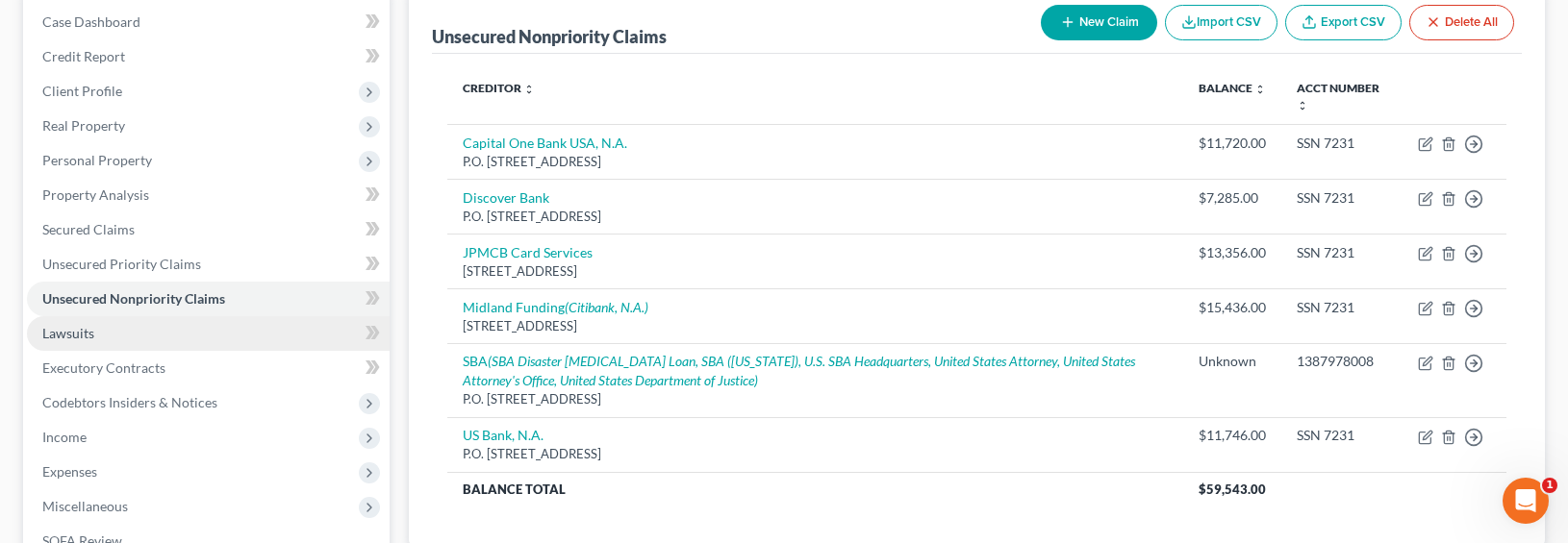
click at [83, 337] on span "Lawsuits" at bounding box center [68, 333] width 52 height 17
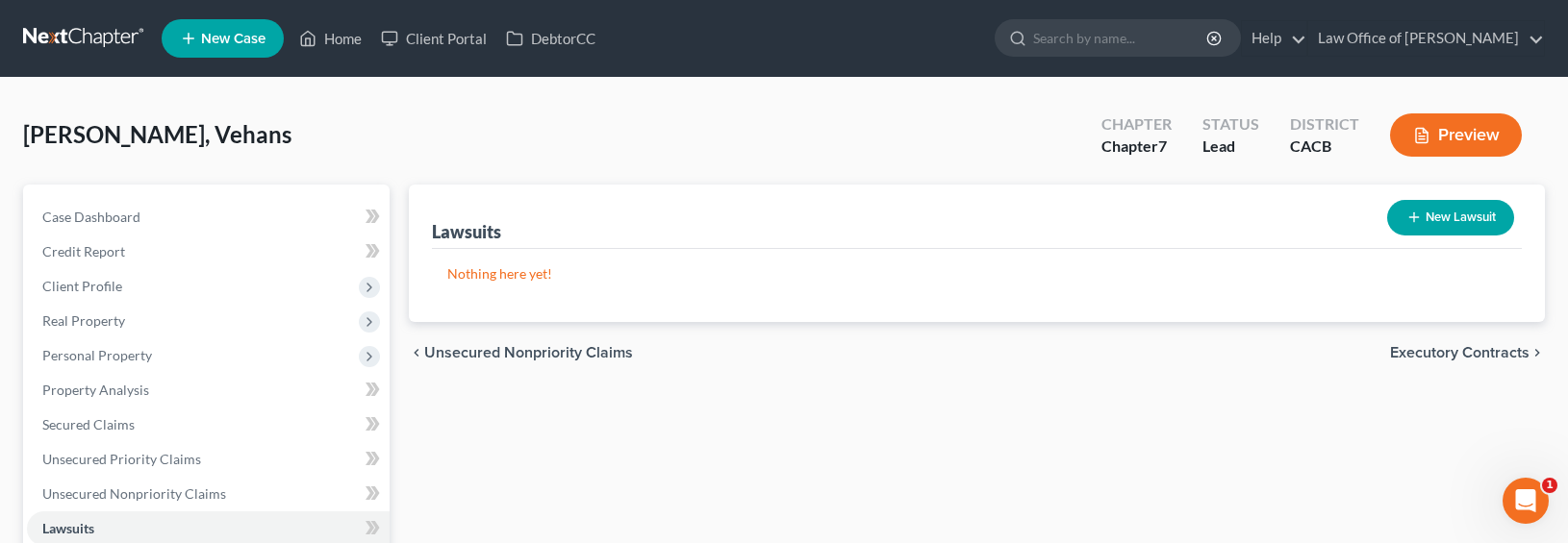
click at [1362, 211] on button "New Lawsuit" at bounding box center [1451, 217] width 127 height 35
select select "0"
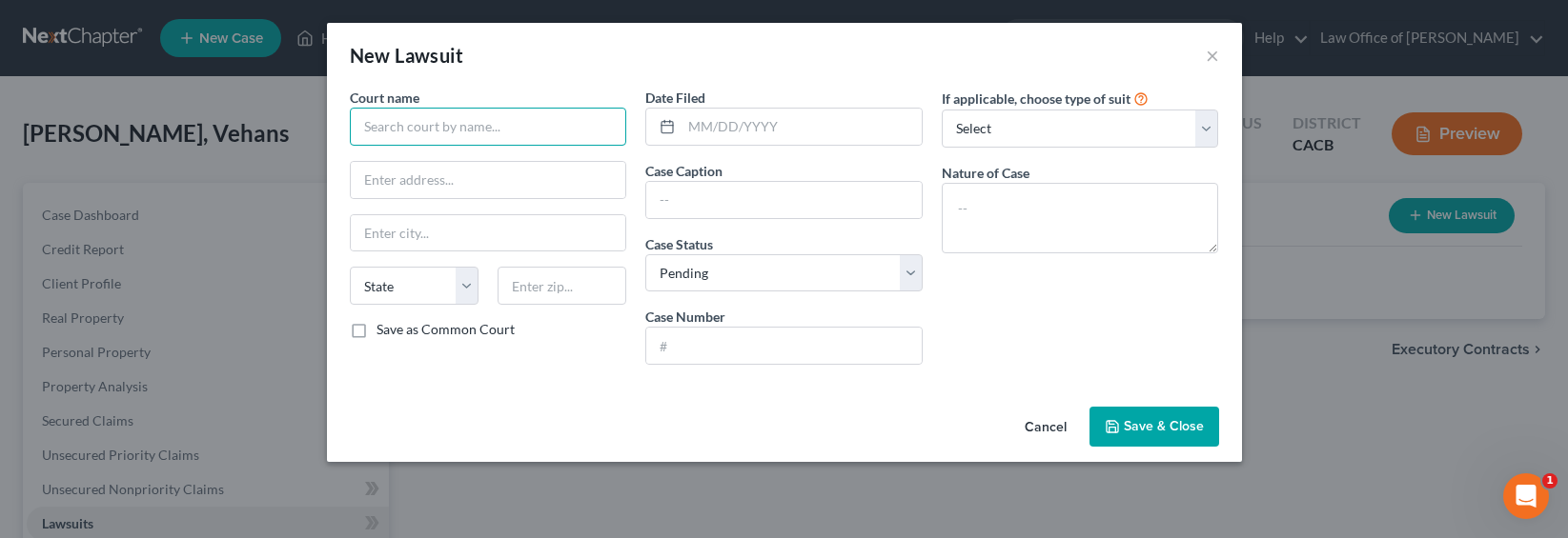
click at [443, 133] on input "text" at bounding box center [489, 126] width 277 height 38
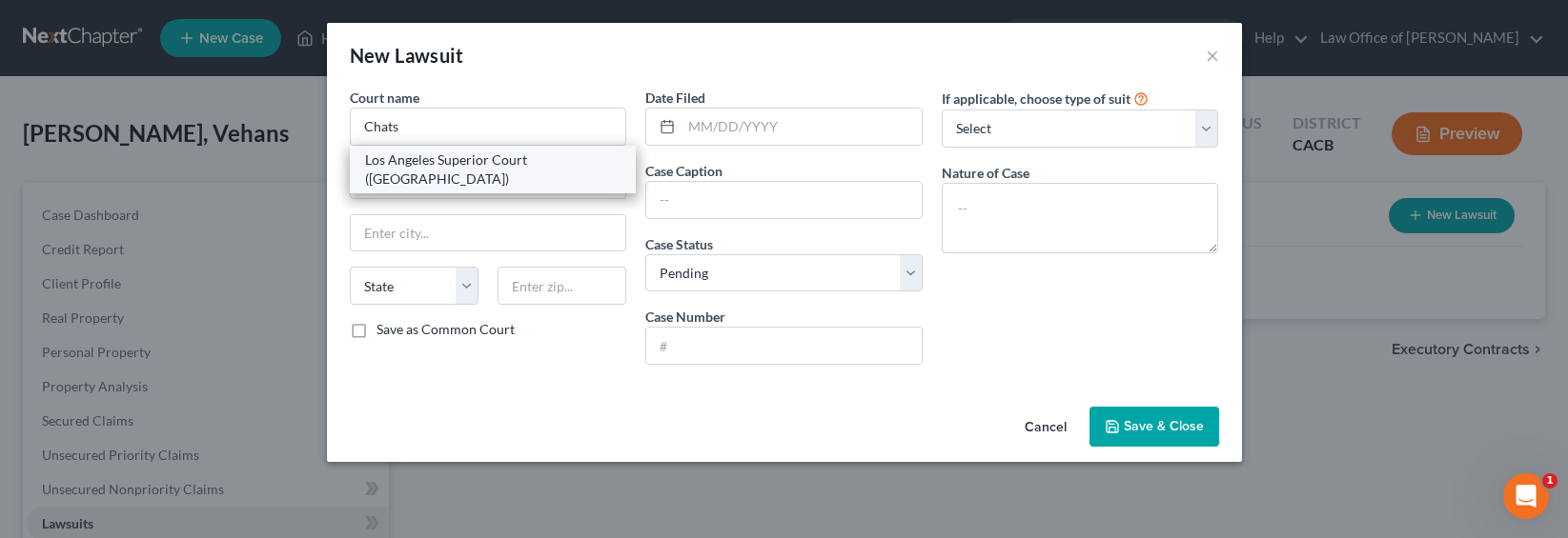
click at [395, 171] on div "Los Angeles Superior Court ([GEOGRAPHIC_DATA])" at bounding box center [493, 169] width 256 height 38
type input "Los Angeles Superior Court ([GEOGRAPHIC_DATA])"
type input "[STREET_ADDRESS]"
type input "Chatsworth"
select select "4"
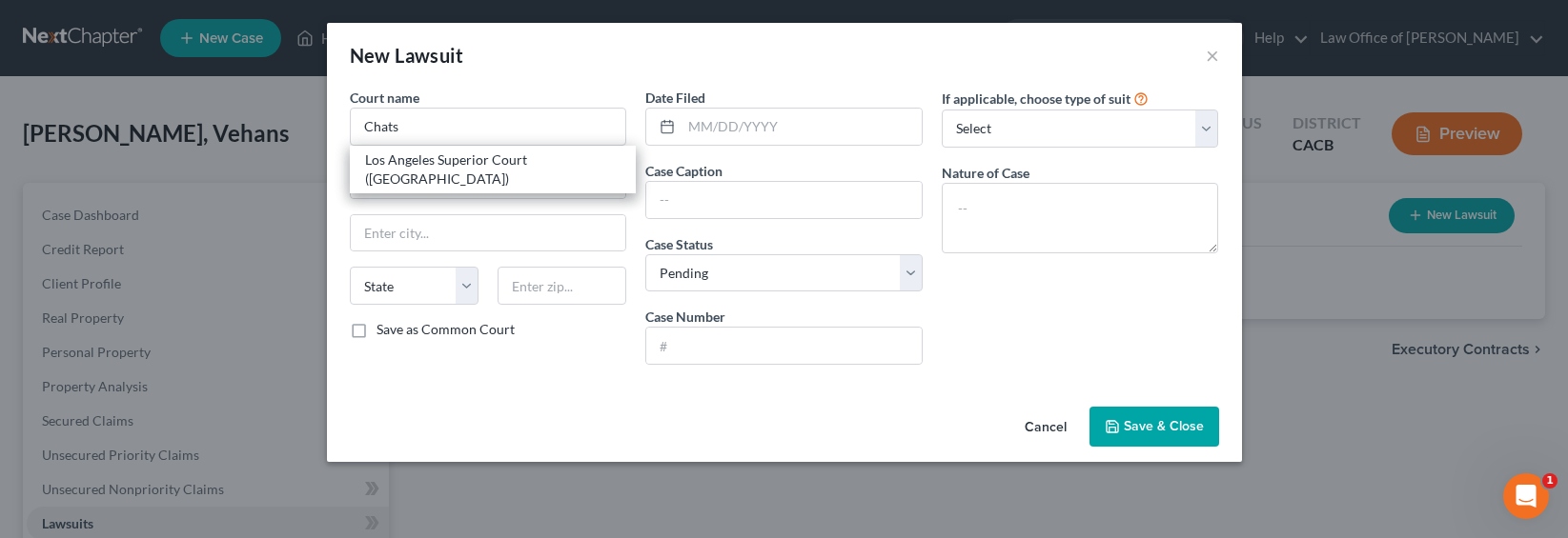
type input "91311"
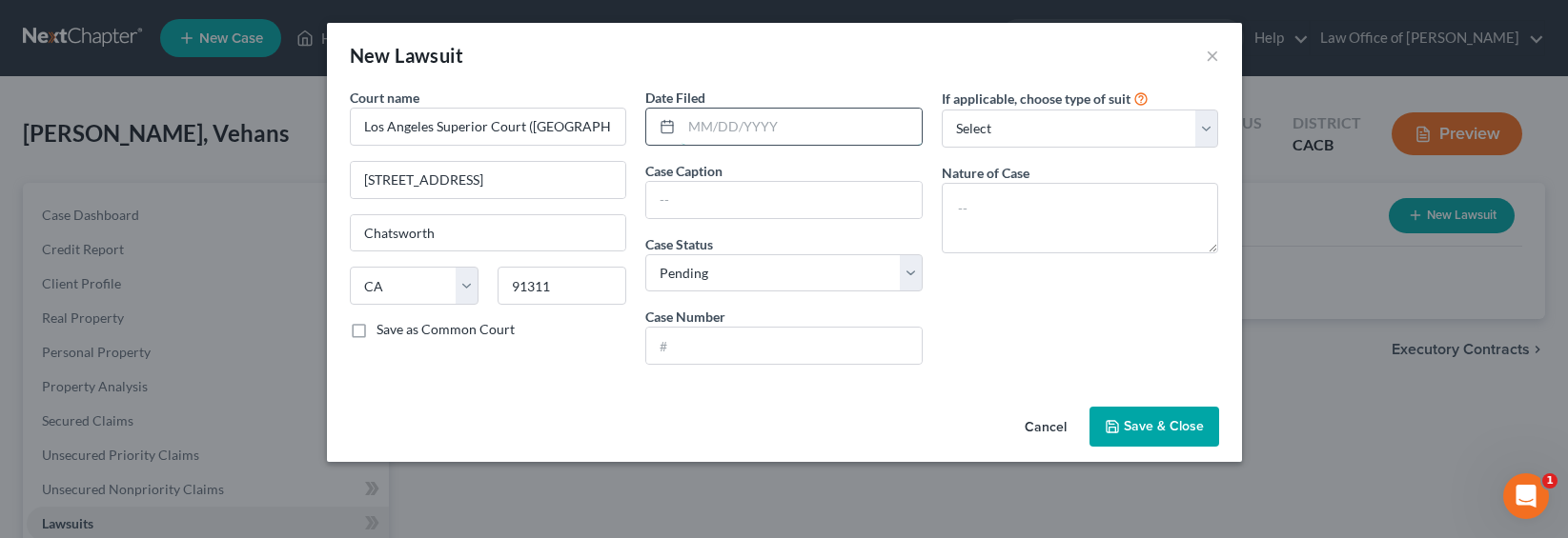
click at [715, 130] on input "text" at bounding box center [802, 126] width 240 height 36
type input "[DATE]"
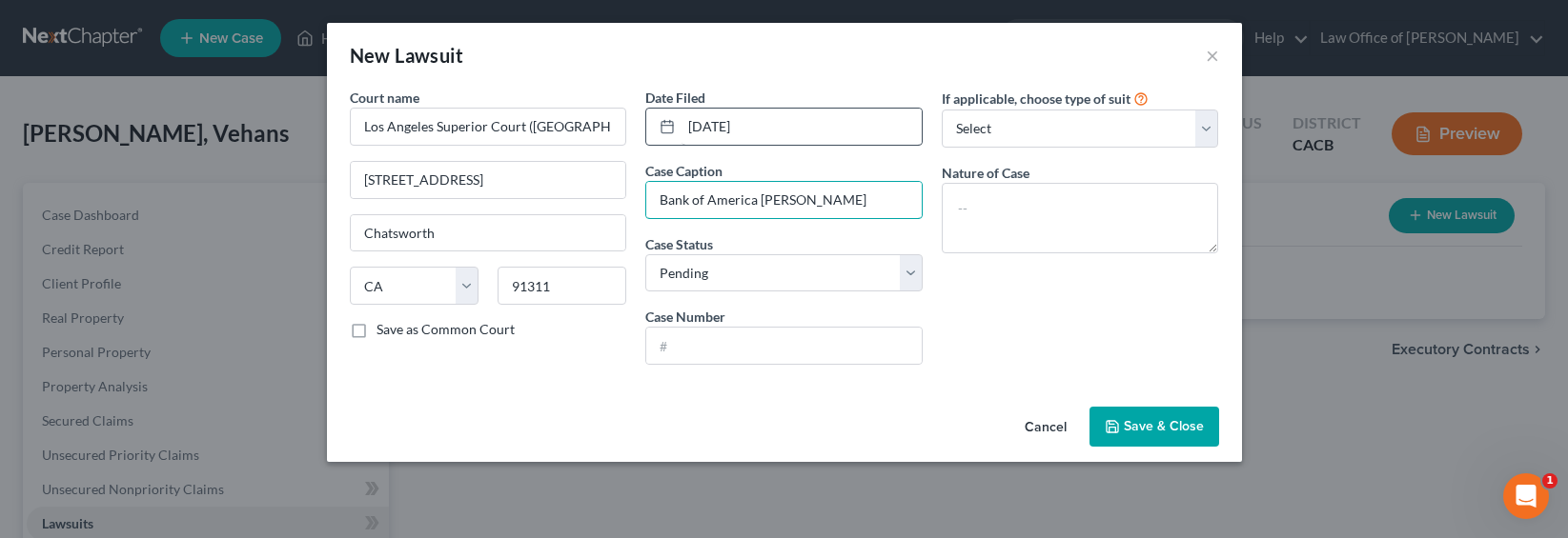
type input "Bank of America v. Ohanian"
select select "2"
click at [645, 254] on select "Select Pending On Appeal Concluded" at bounding box center [784, 272] width 277 height 38
type input "21CHLC10748"
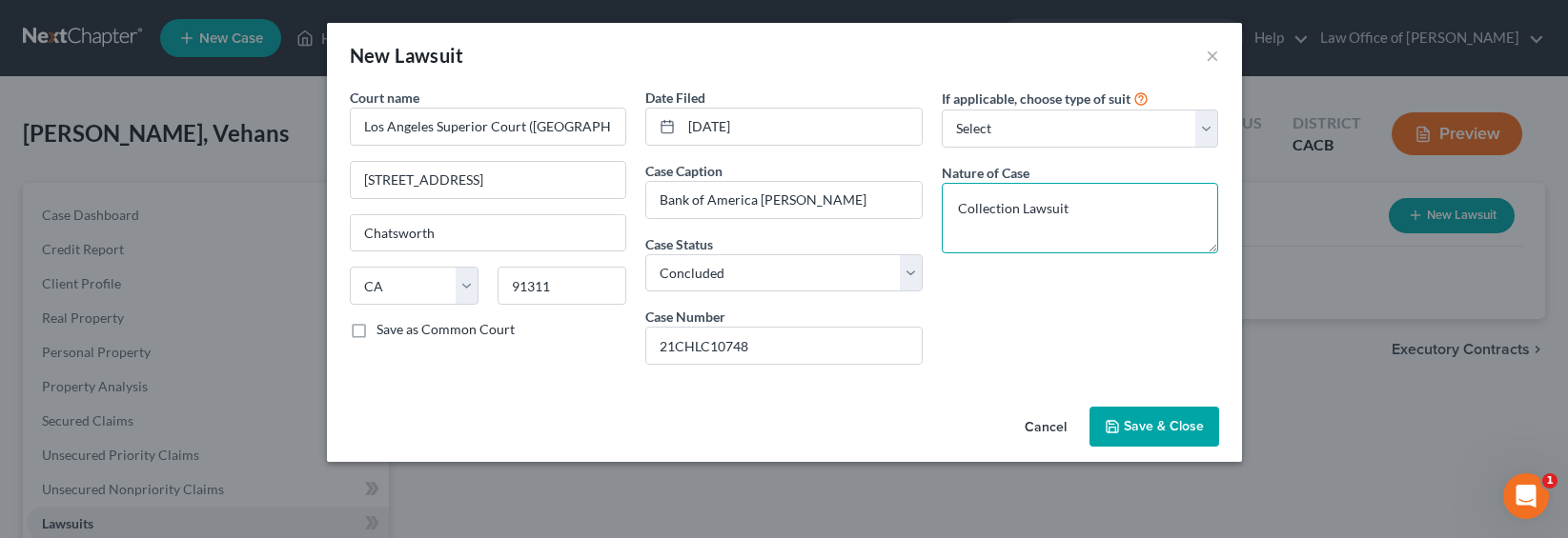
type textarea "Collection Lawsuit"
drag, startPoint x: 1161, startPoint y: 438, endPoint x: 1142, endPoint y: 427, distance: 22.0
click at [1160, 438] on button "Save & Close" at bounding box center [1154, 427] width 130 height 40
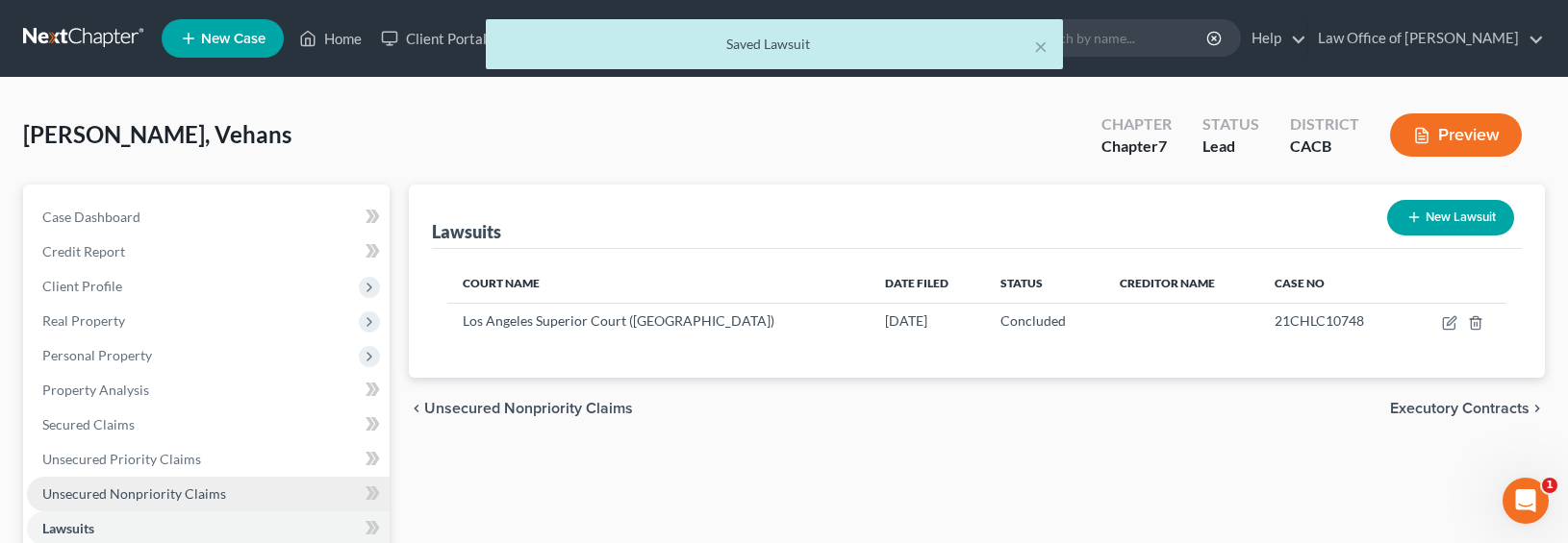
click at [114, 489] on span "Unsecured Nonpriority Claims" at bounding box center [134, 493] width 184 height 17
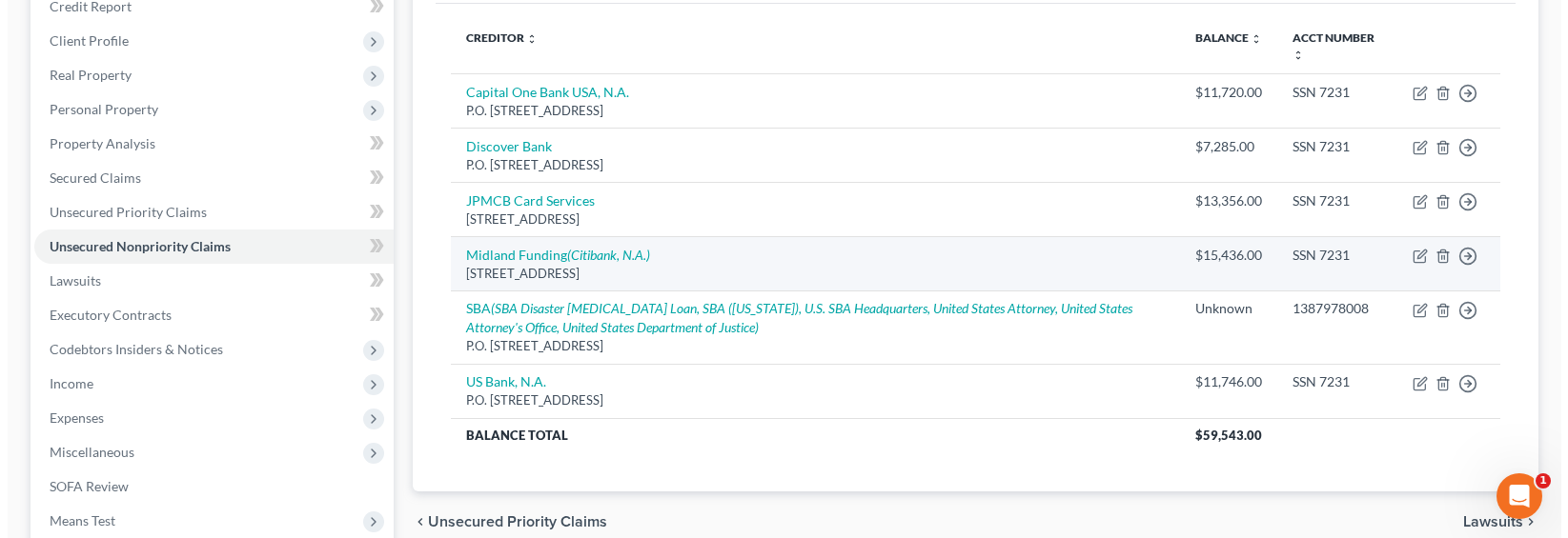
scroll to position [176, 0]
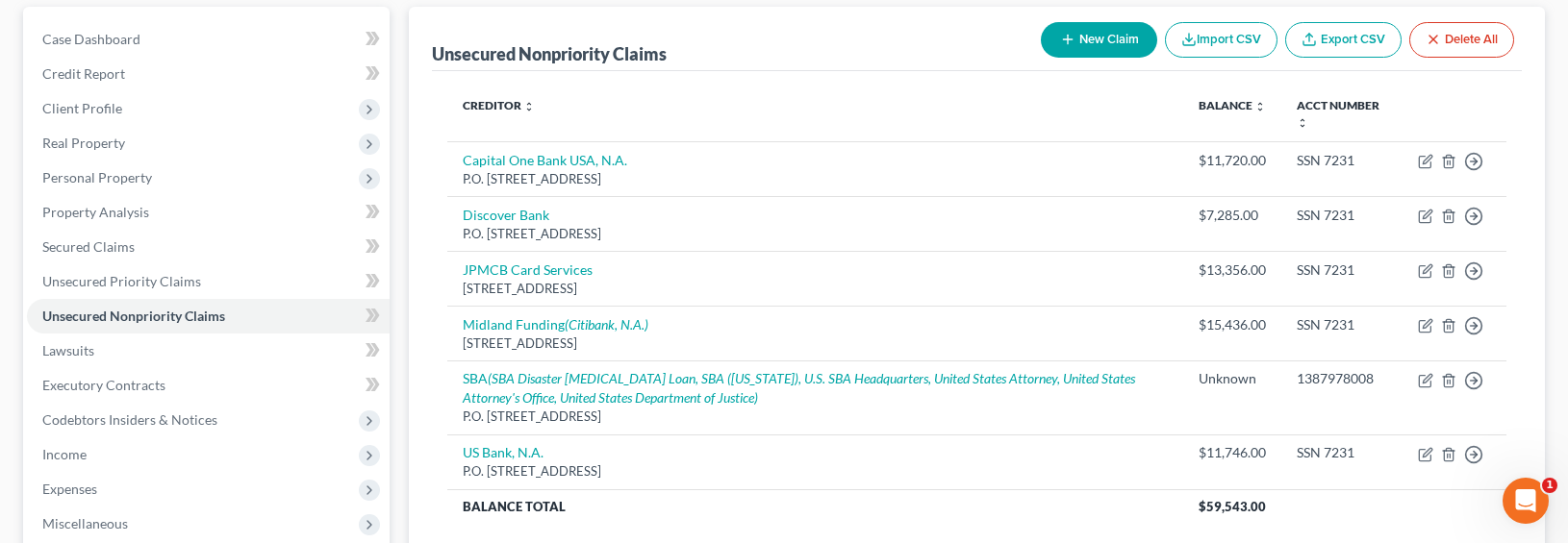
click at [1115, 37] on button "New Claim" at bounding box center [1098, 40] width 116 height 35
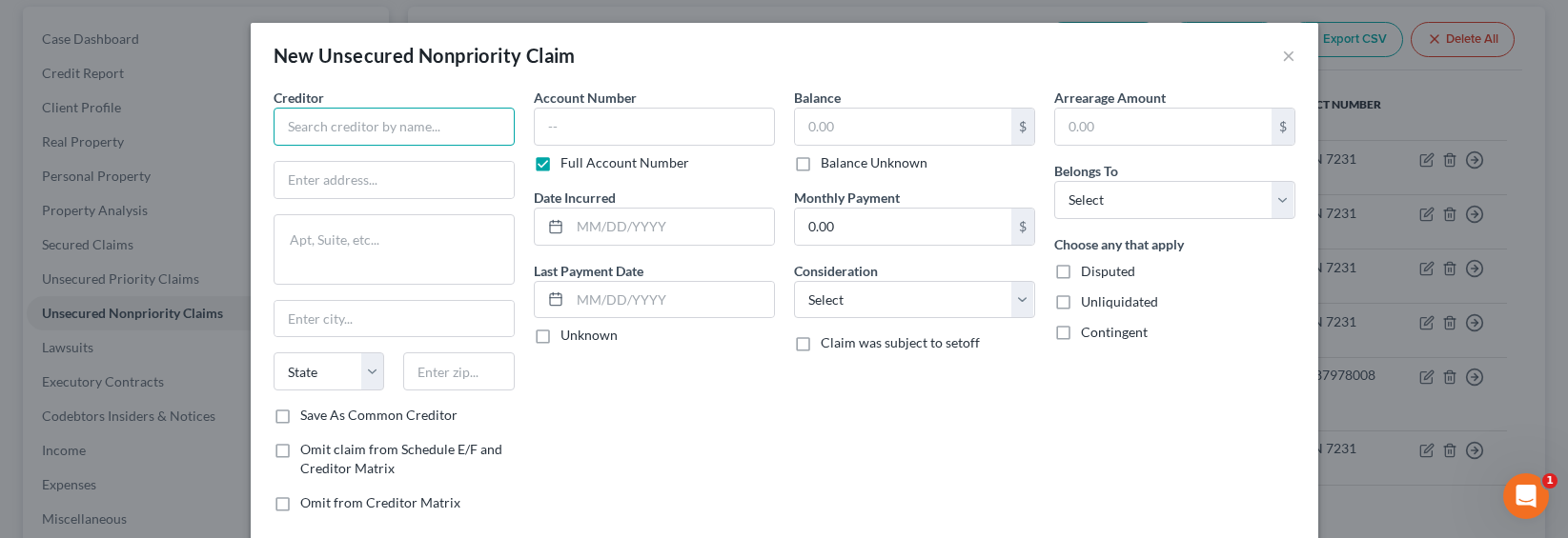
click at [429, 119] on input "text" at bounding box center [394, 126] width 241 height 38
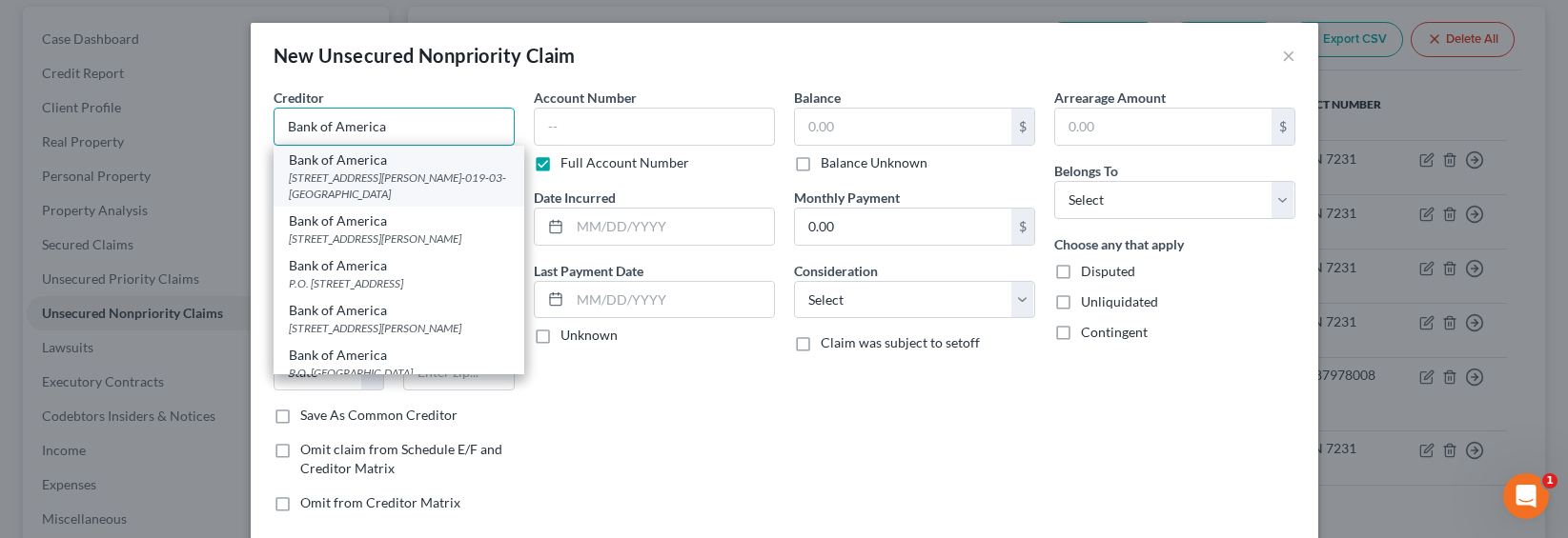
type input "Bank of America"
click at [391, 179] on div "[STREET_ADDRESS][PERSON_NAME]-019-03-[GEOGRAPHIC_DATA]" at bounding box center [399, 185] width 220 height 32
type input "4060 Ogletown/Stanton Road"
type textarea "DE5-019-03-07"
type input "Newark"
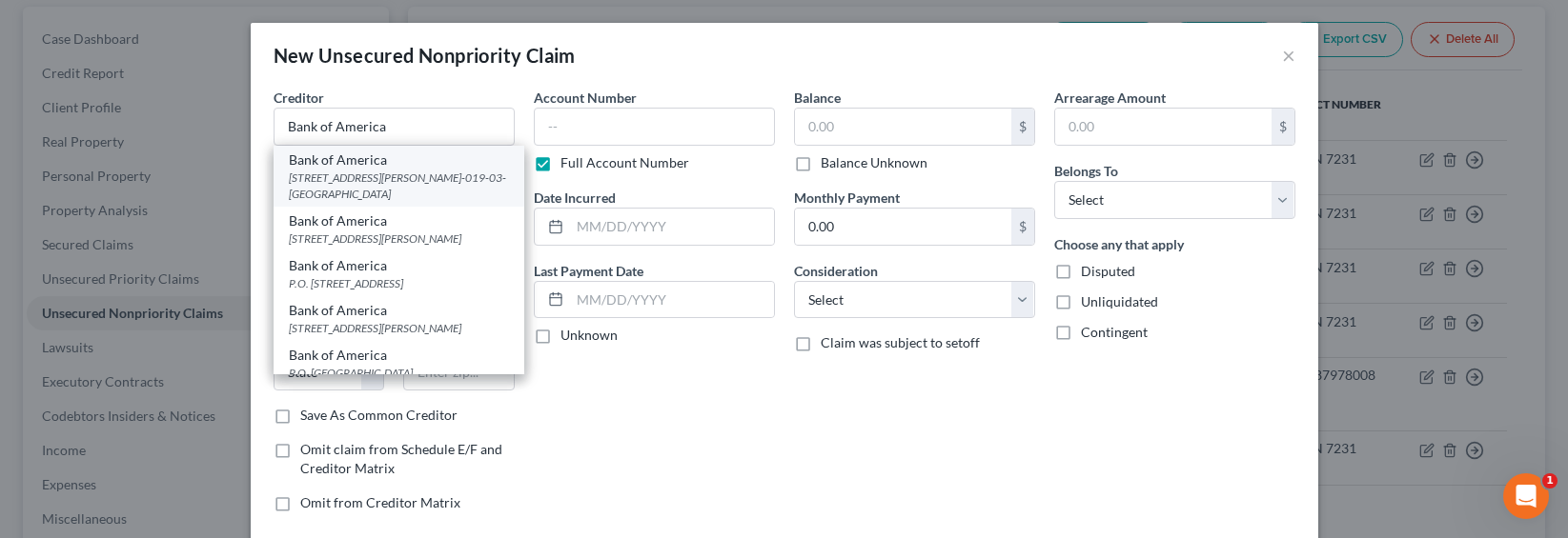
select select "7"
type input "19713"
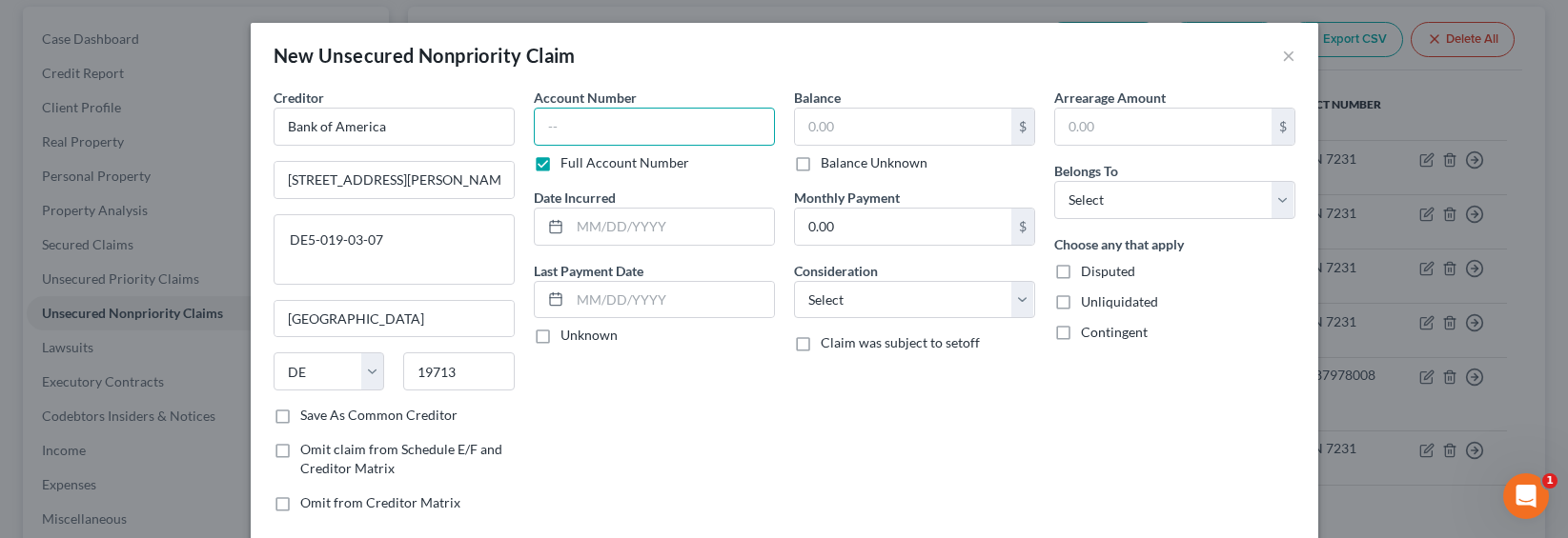
click at [609, 129] on input "text" at bounding box center [654, 126] width 241 height 38
type input "21CHLC10748"
type input "2019-2021"
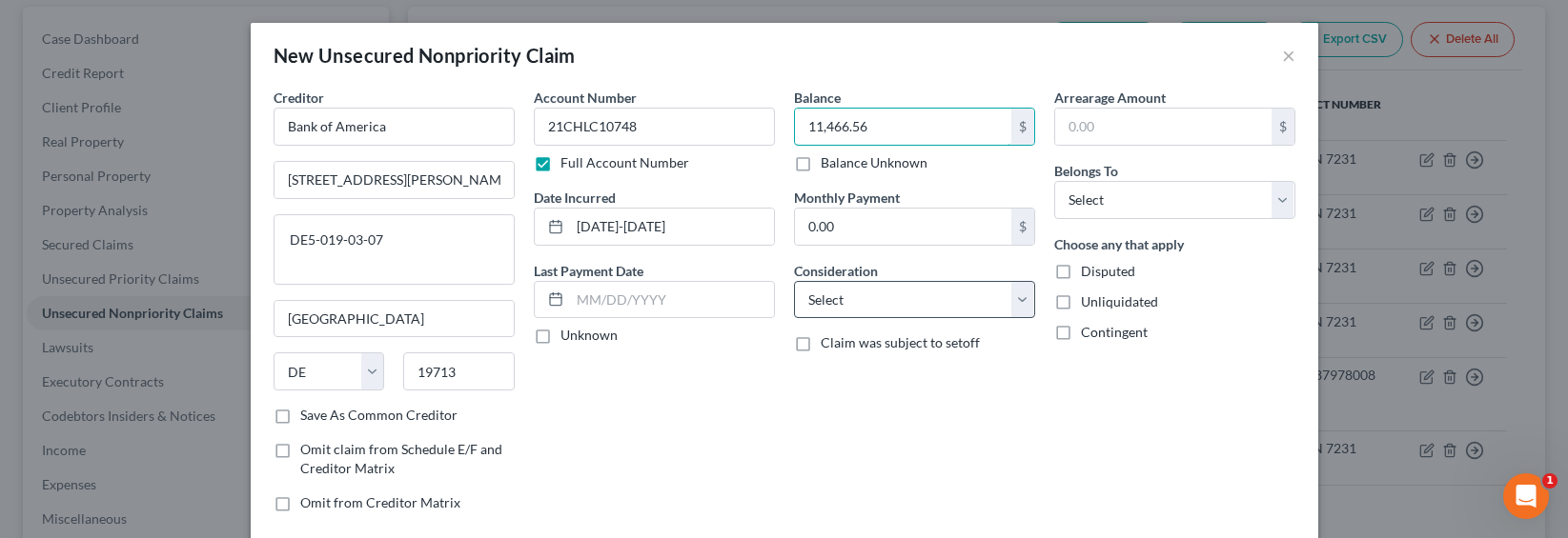
type input "11,466.56"
click at [848, 307] on select "Select Cable / Satellite Services Collection Agency Credit Card Debt Debt Couns…" at bounding box center [914, 300] width 241 height 38
select select "14"
click at [794, 281] on select "Select Cable / Satellite Services Collection Agency Credit Card Debt Debt Couns…" at bounding box center [914, 300] width 241 height 38
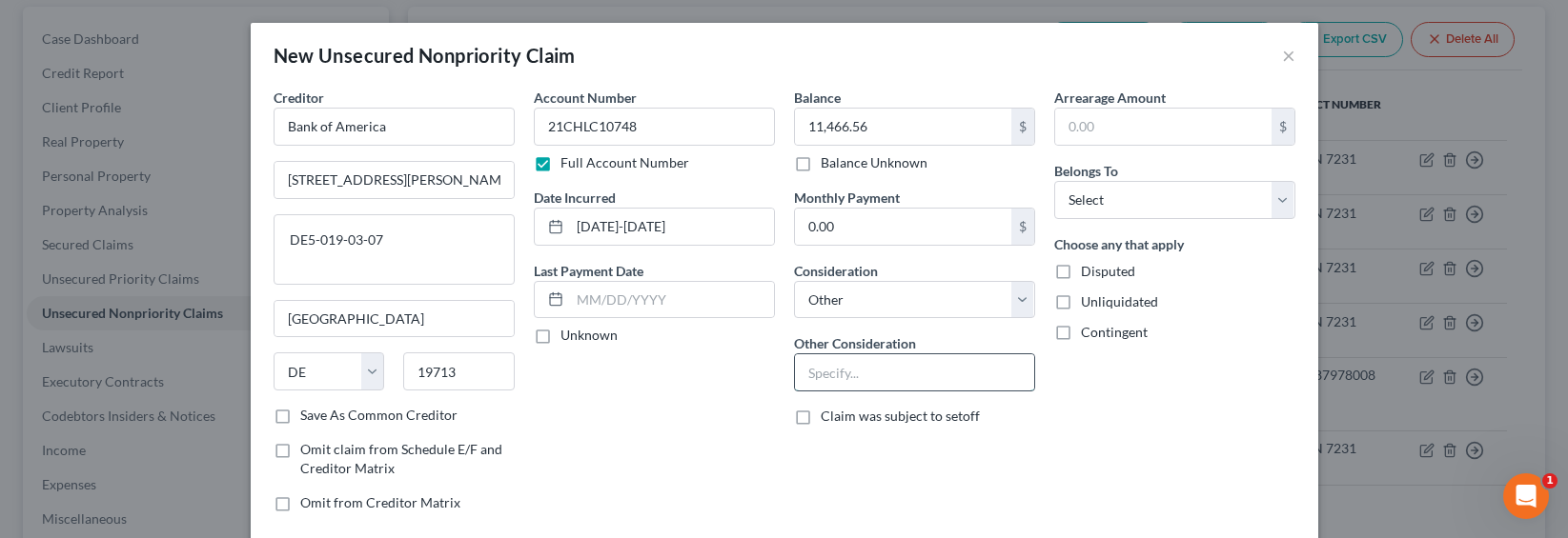
click at [849, 376] on input "text" at bounding box center [914, 372] width 240 height 36
type input "Judgment"
click at [1122, 208] on select "Select Debtor 1 Only Debtor 2 Only Debtor 1 And Debtor 2 Only At Least One Of T…" at bounding box center [1174, 200] width 241 height 38
select select "0"
click at [1054, 181] on select "Select Debtor 1 Only Debtor 2 Only Debtor 1 And Debtor 2 Only At Least One Of T…" at bounding box center [1174, 200] width 241 height 38
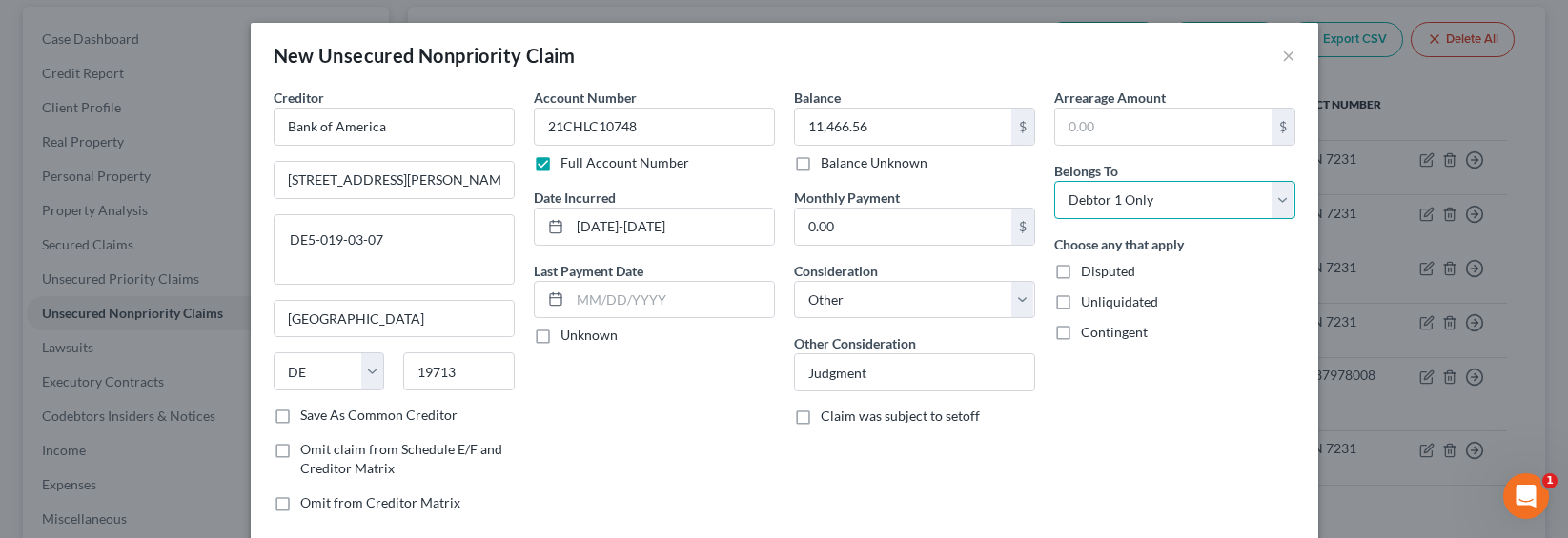
scroll to position [110, 0]
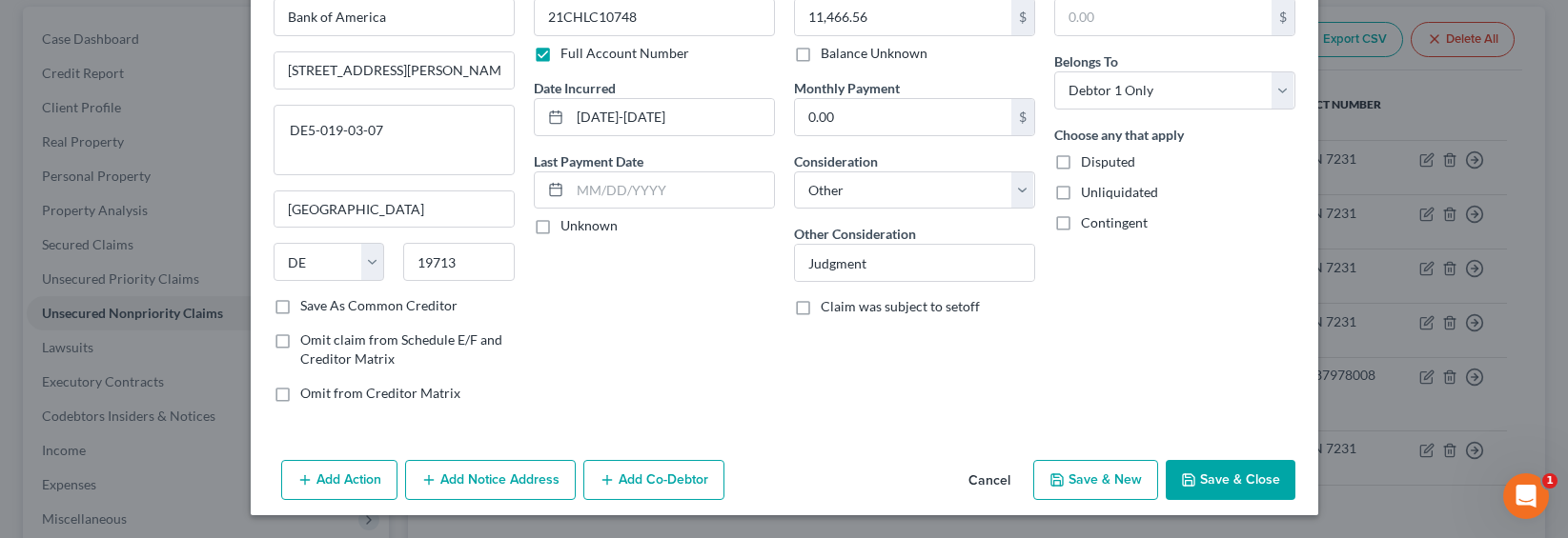
click at [529, 478] on button "Add Notice Address" at bounding box center [491, 480] width 171 height 40
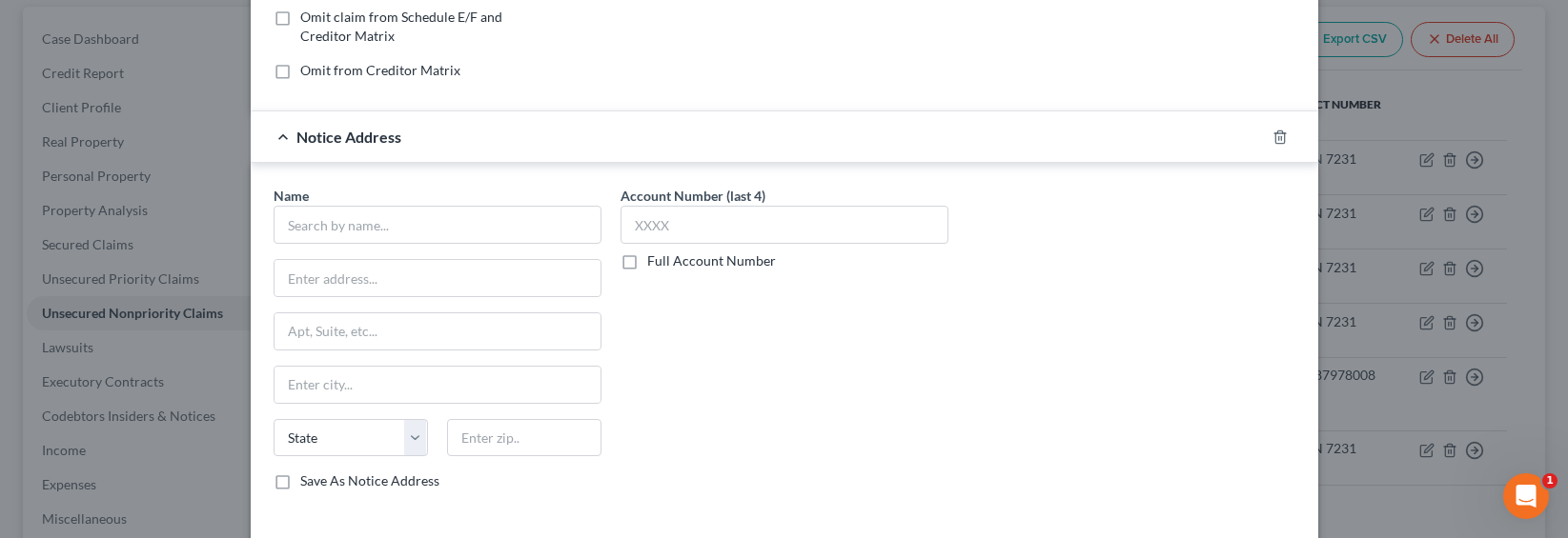
scroll to position [515, 0]
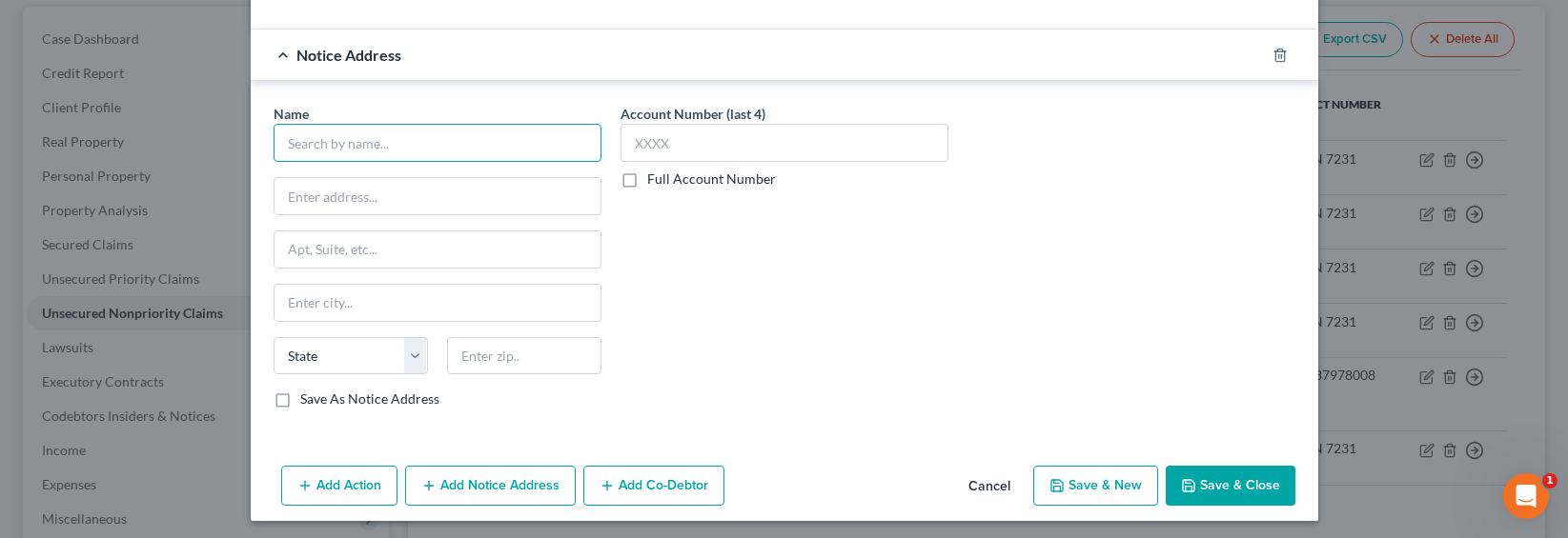
click at [361, 152] on input "text" at bounding box center [437, 142] width 328 height 38
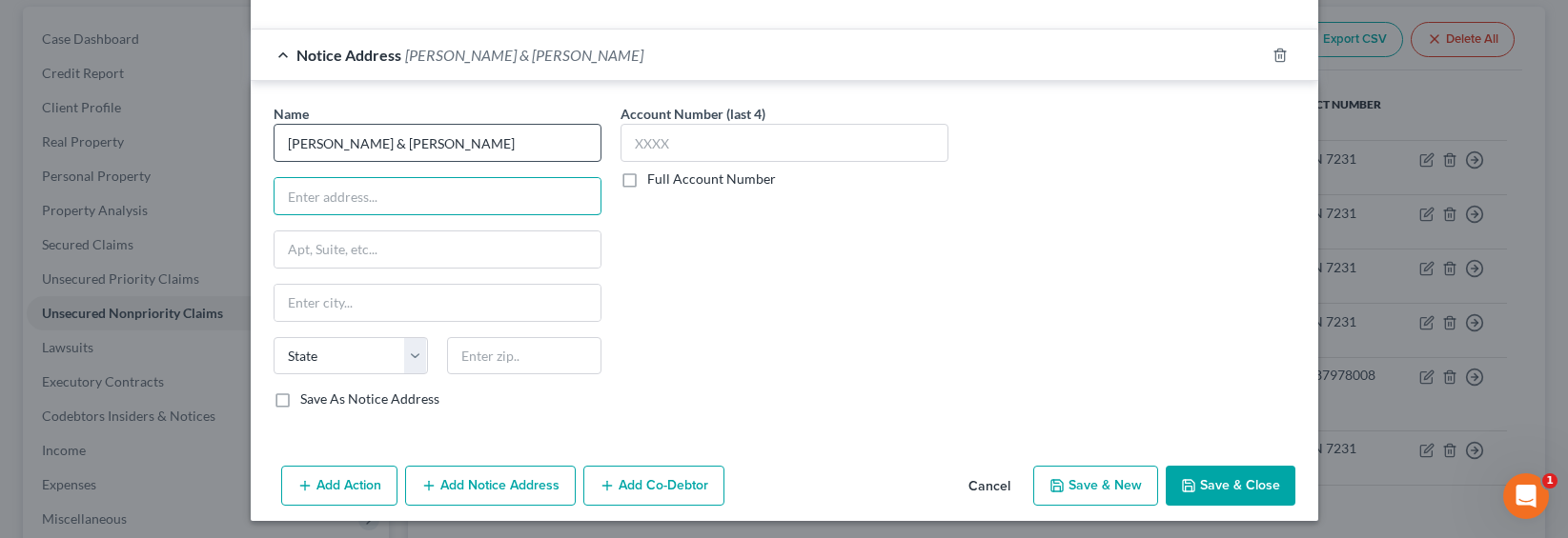
type input "[PERSON_NAME] & [PERSON_NAME]"
type input "Attn: Amber Terry, Esq."
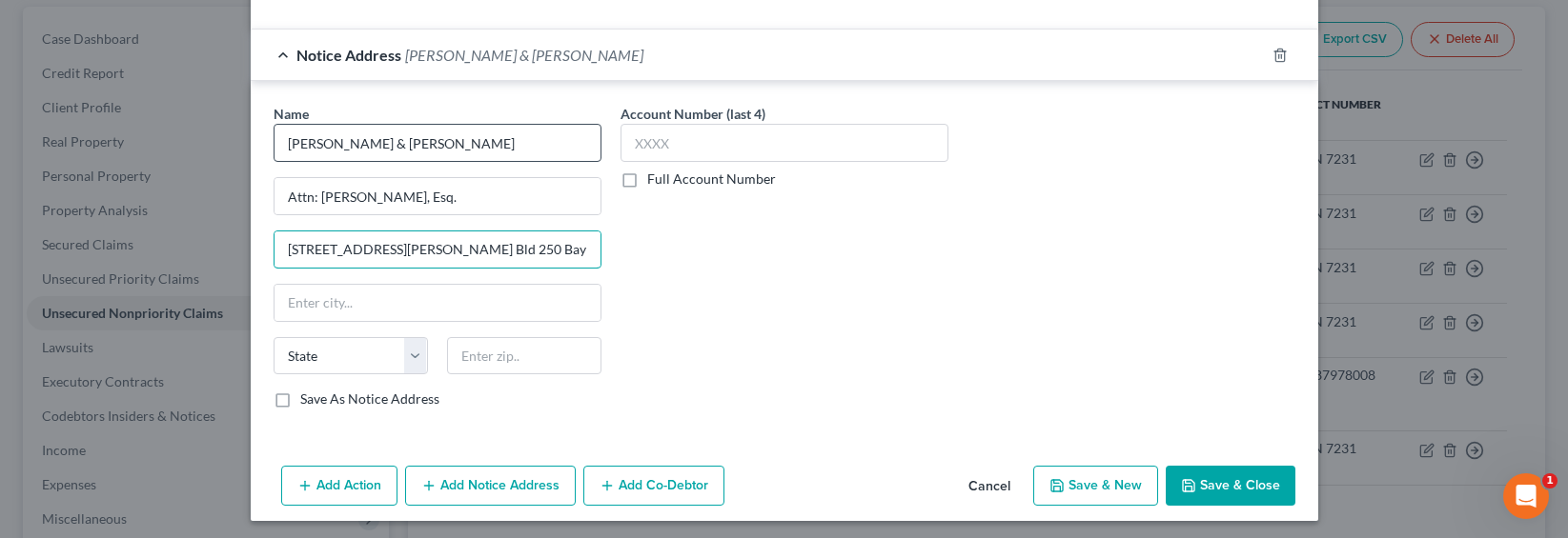
type input "5011 Dudley Blvd. Bld 250 Bay G"
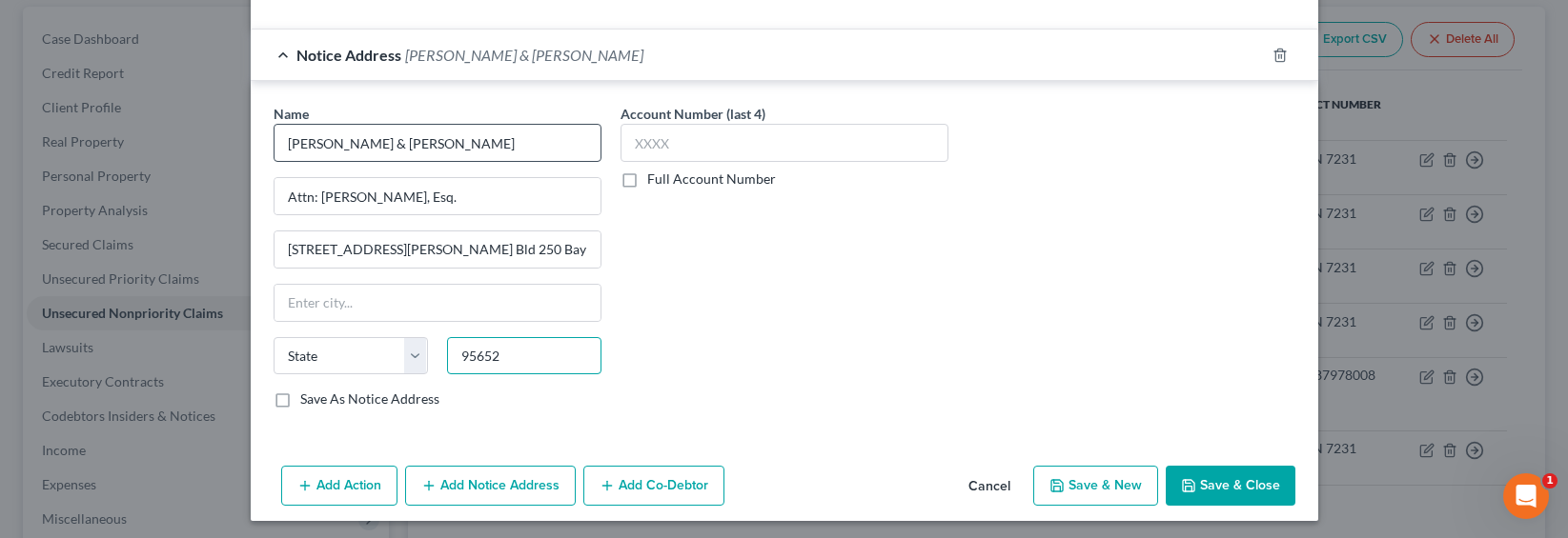
type input "95652"
type input "Mcclellan AFB"
select select "4"
click at [653, 176] on label "Full Account Number" at bounding box center [711, 179] width 129 height 19
click at [655, 176] on input "Full Account Number" at bounding box center [660, 175] width 13 height 13
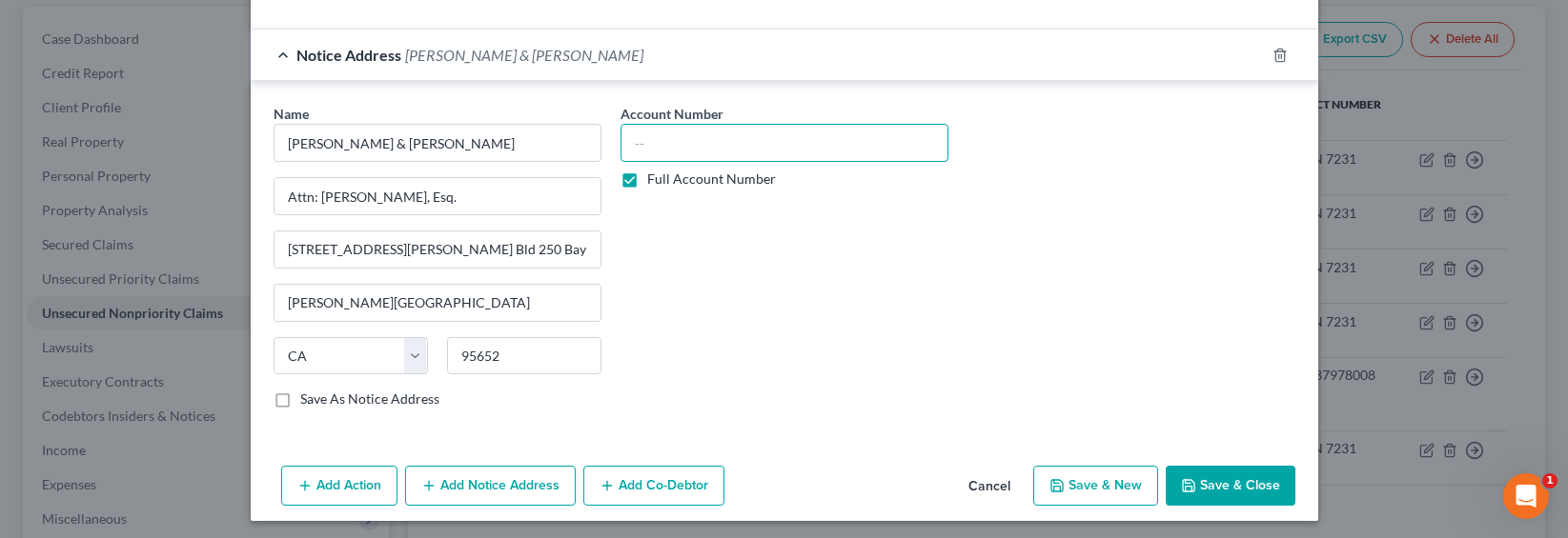
click at [659, 157] on input "text" at bounding box center [784, 142] width 328 height 38
type input "21CHLC10748"
click at [1234, 486] on button "Save & Close" at bounding box center [1231, 486] width 130 height 40
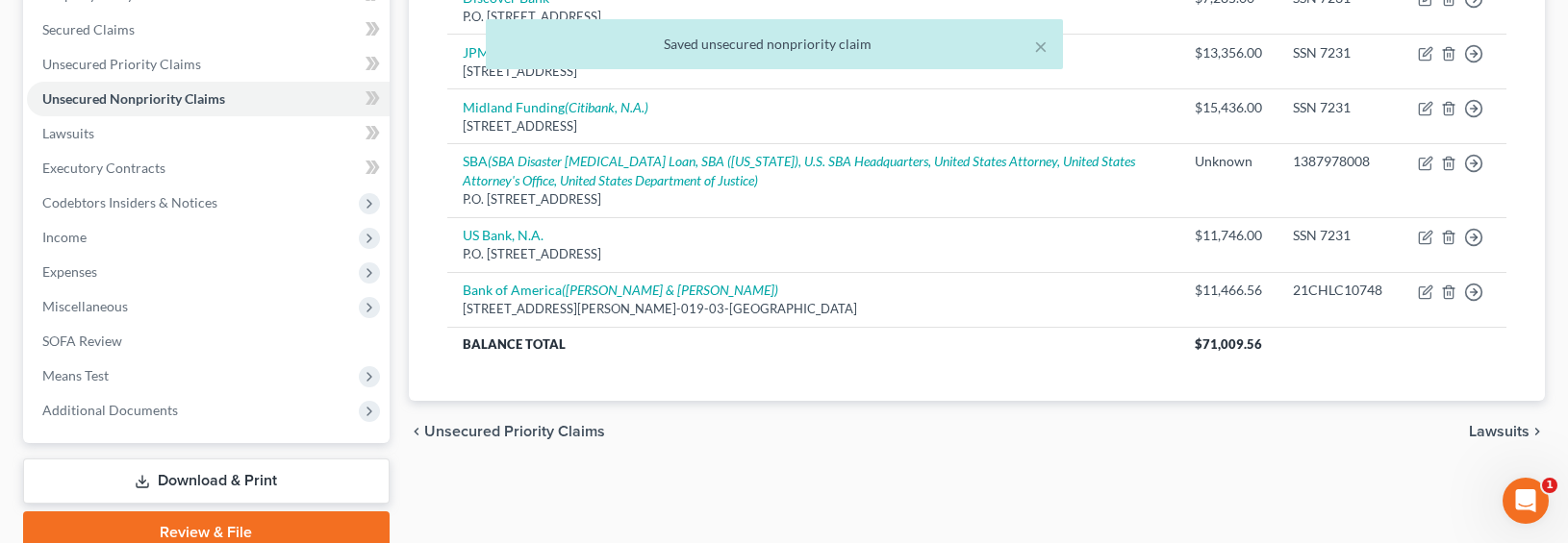
scroll to position [0, 0]
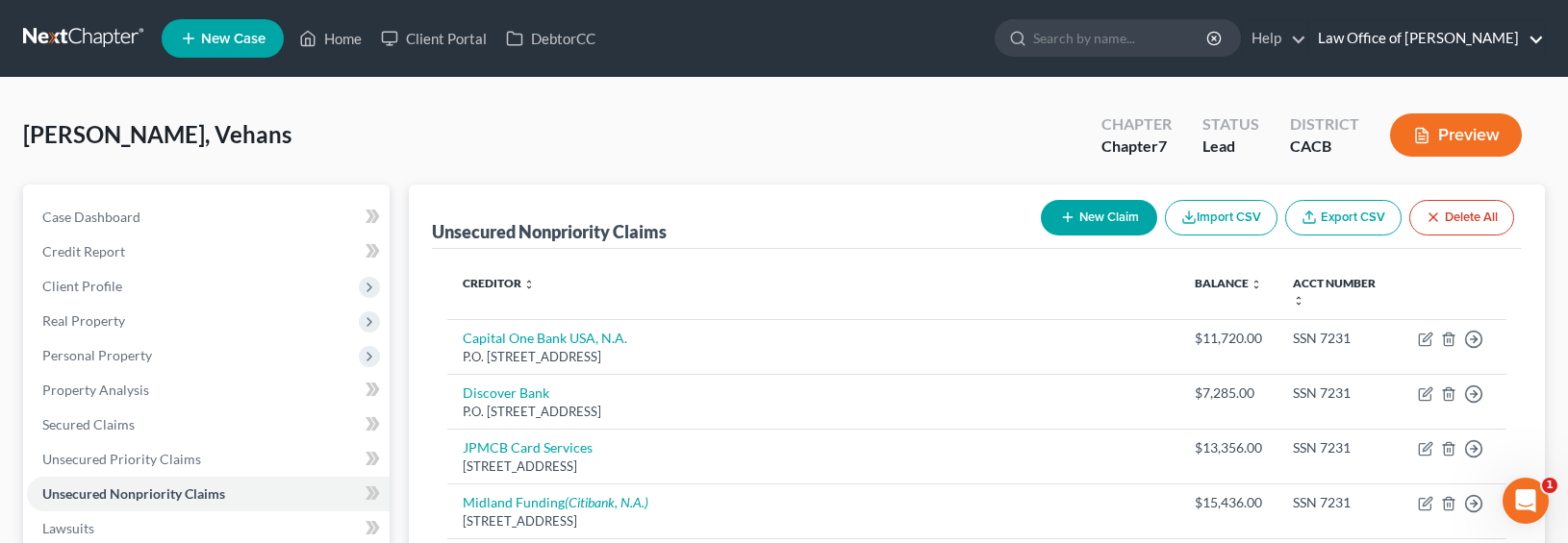
click at [1362, 37] on link "Law Office of [PERSON_NAME]" at bounding box center [1426, 38] width 236 height 34
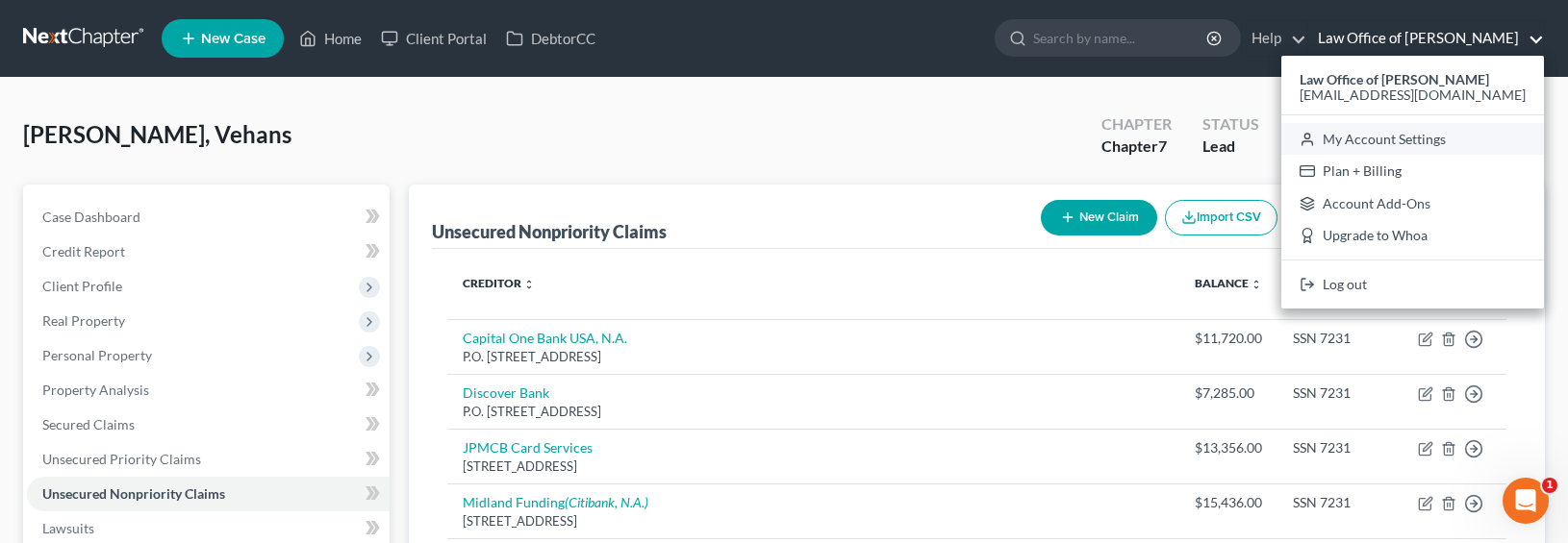
click at [1362, 133] on link "My Account Settings" at bounding box center [1412, 139] width 262 height 32
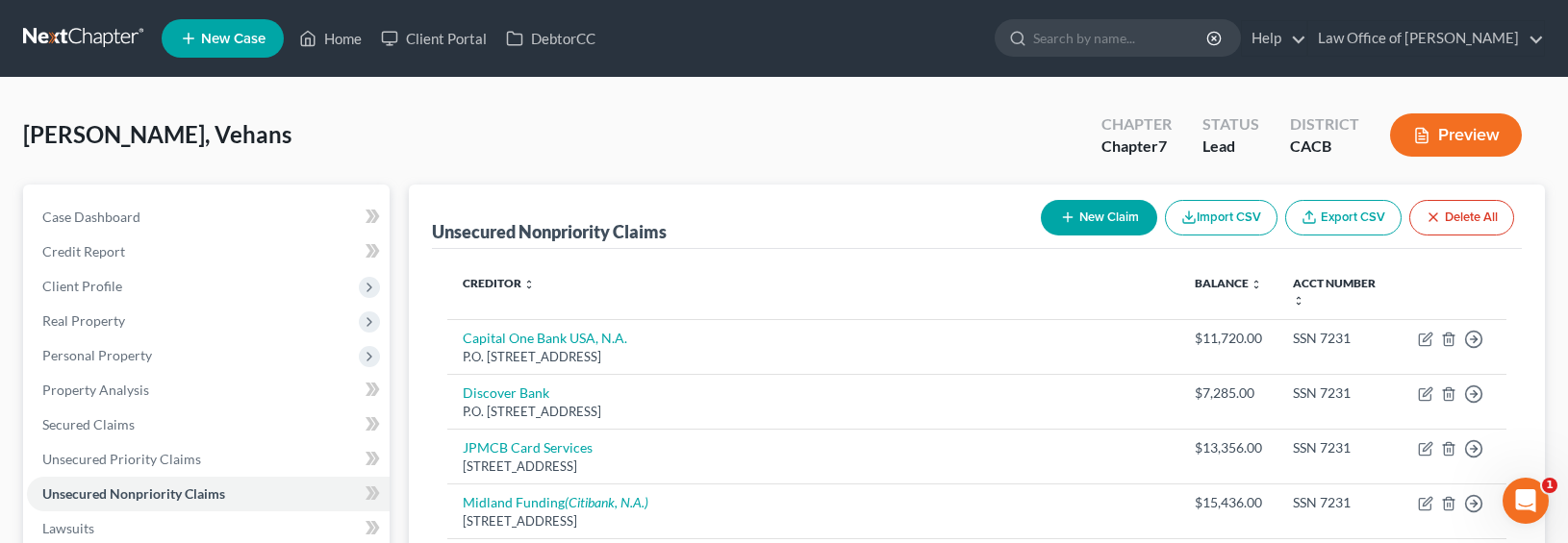
select select "7"
select select "29"
select select "4"
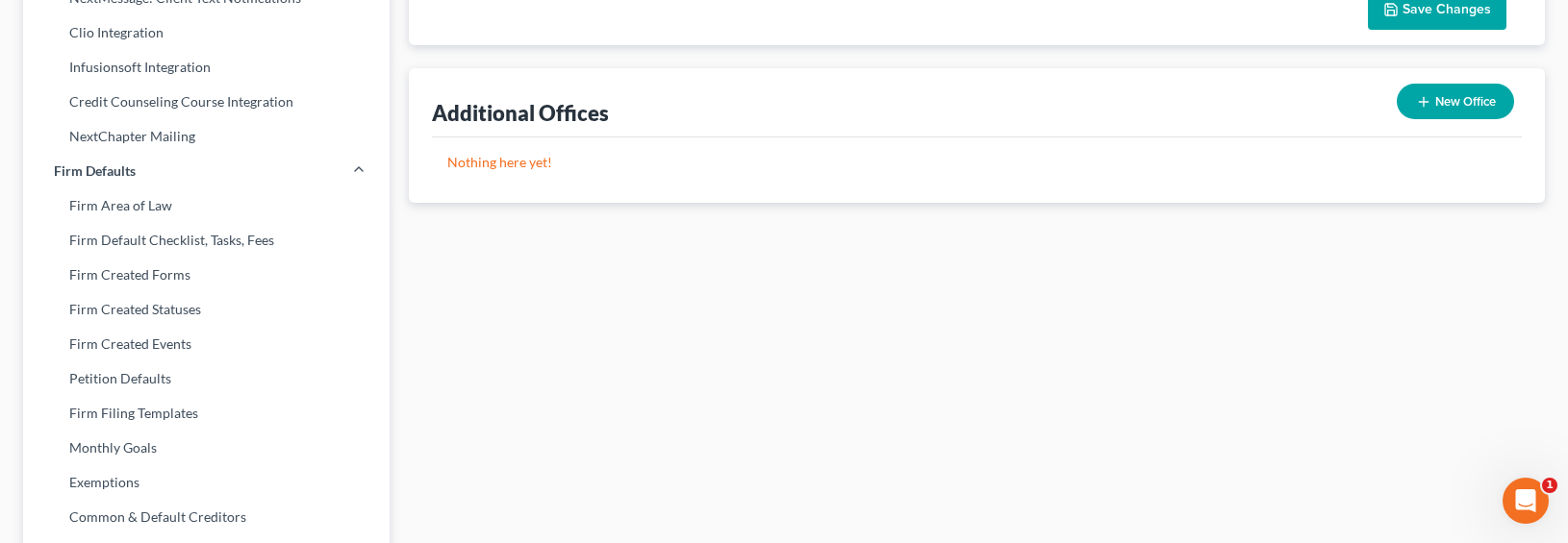
scroll to position [881, 0]
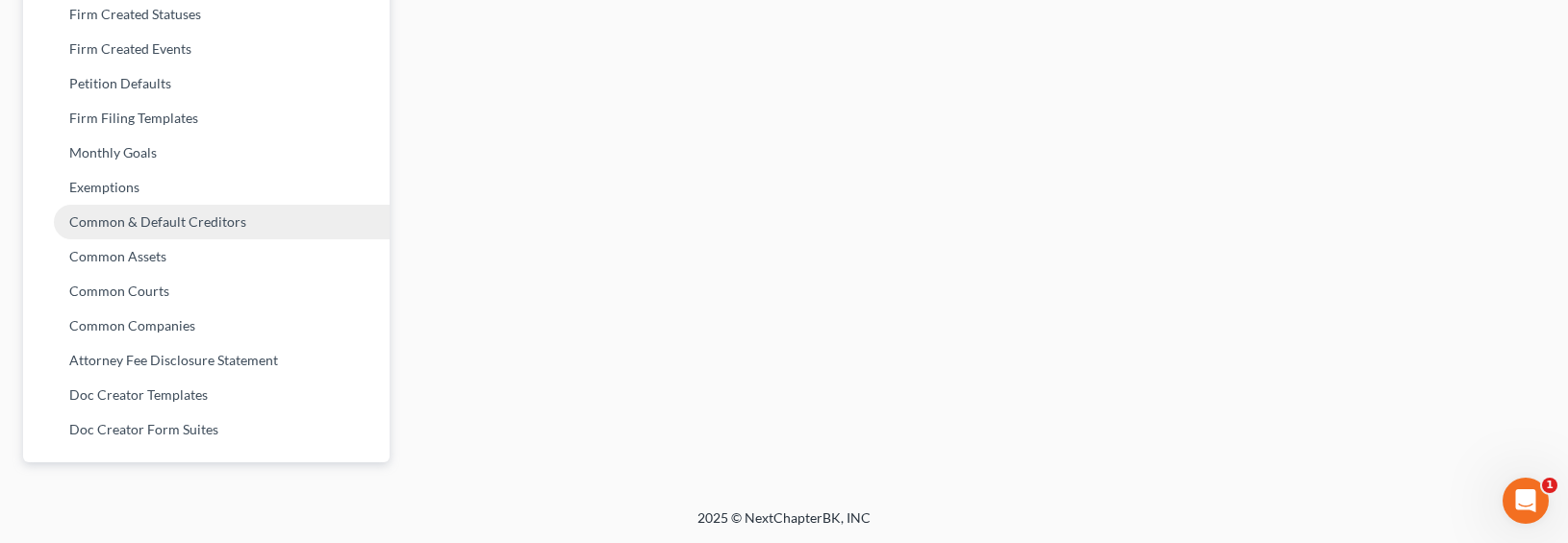
click at [117, 218] on link "Common & Default Creditors" at bounding box center [207, 221] width 366 height 34
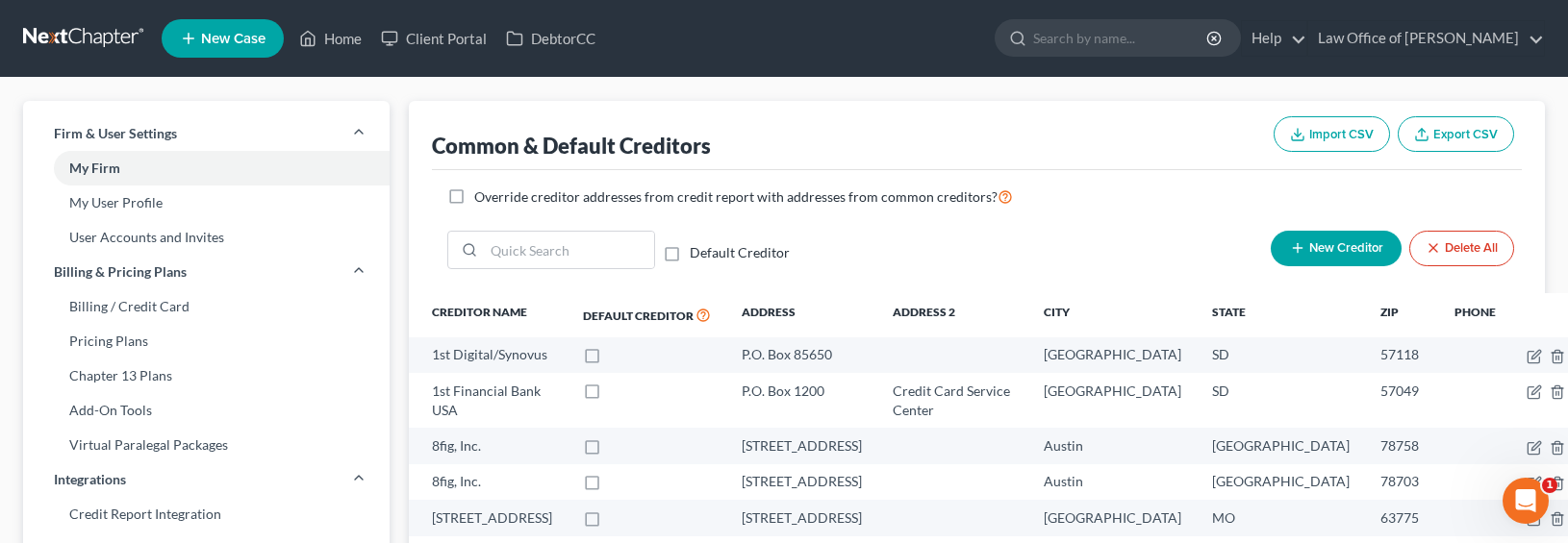
click at [1350, 241] on button "New Creditor" at bounding box center [1336, 249] width 131 height 35
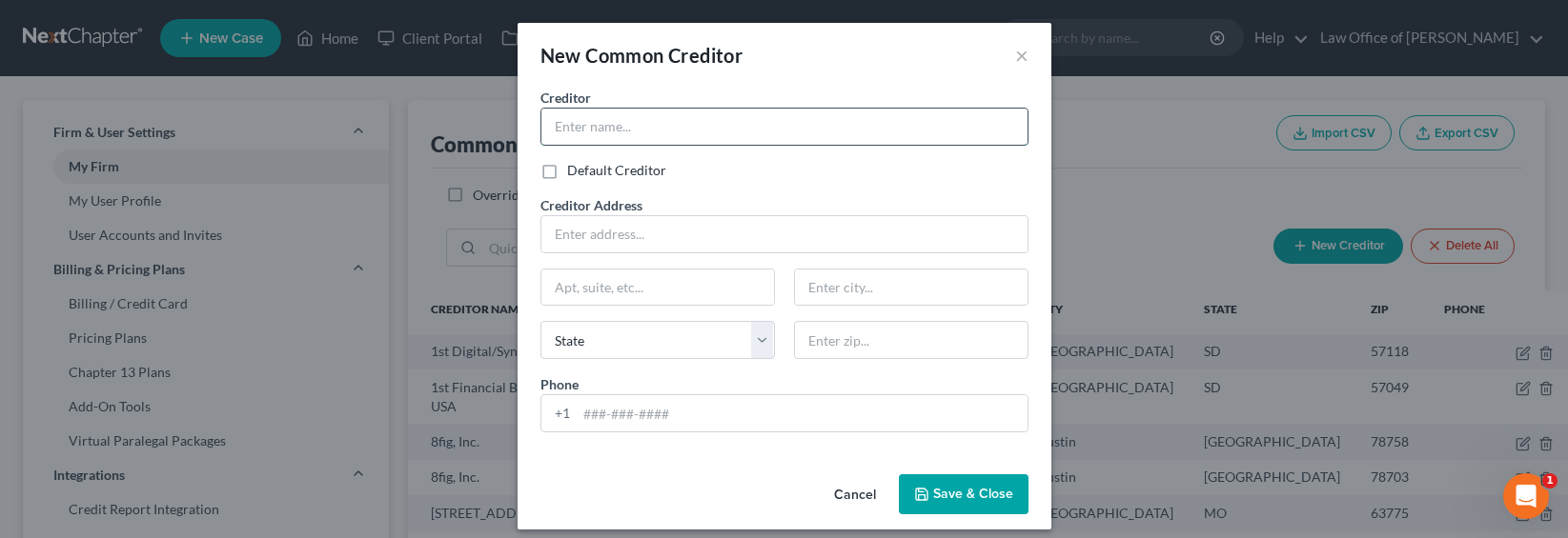
click at [739, 130] on input "text" at bounding box center [784, 126] width 486 height 36
type input "Conserve"
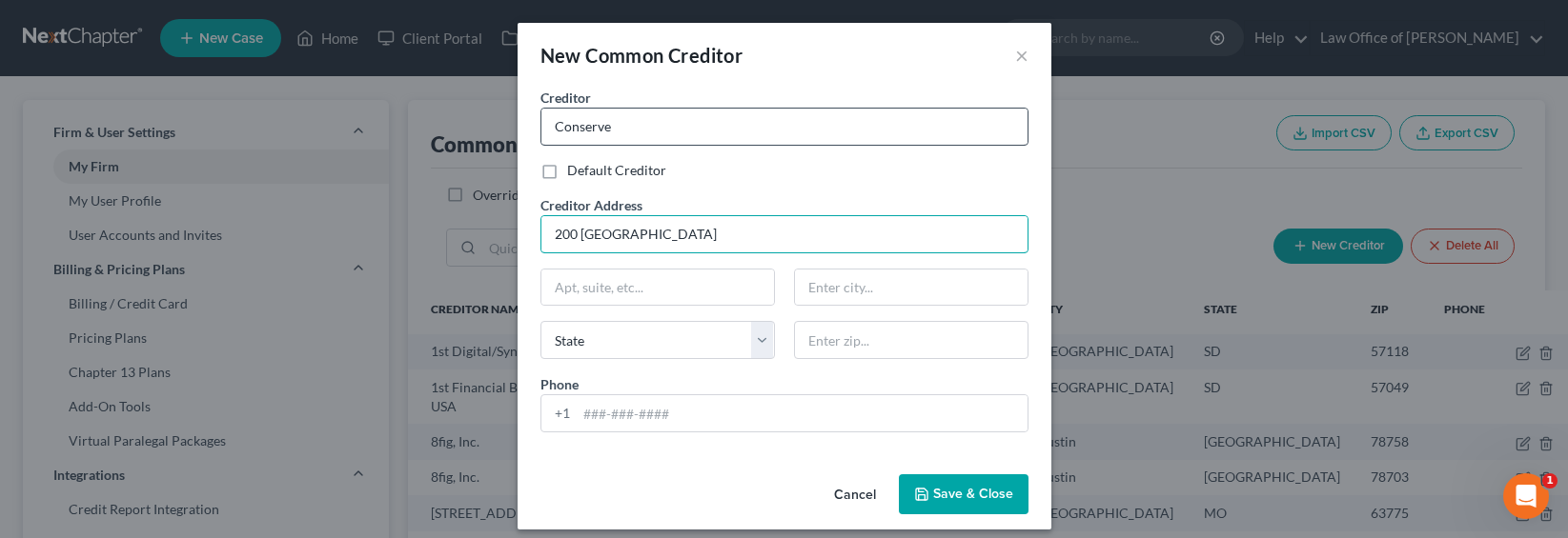
type input "200 [GEOGRAPHIC_DATA]"
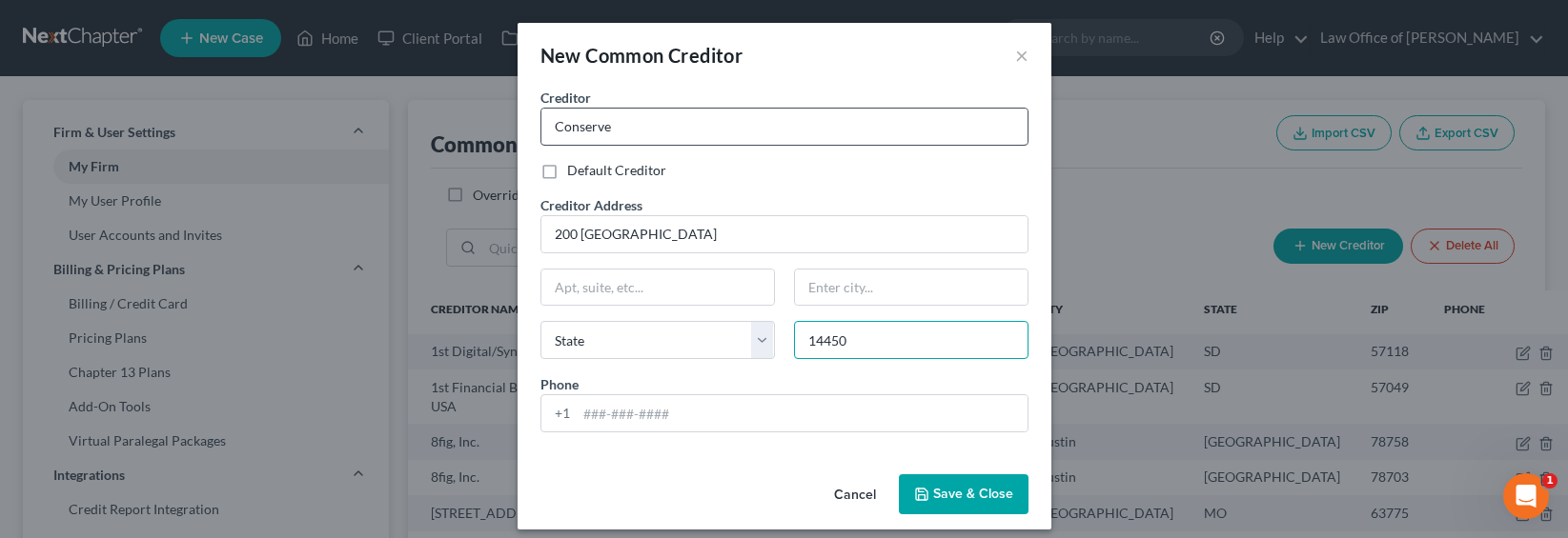
type input "14450"
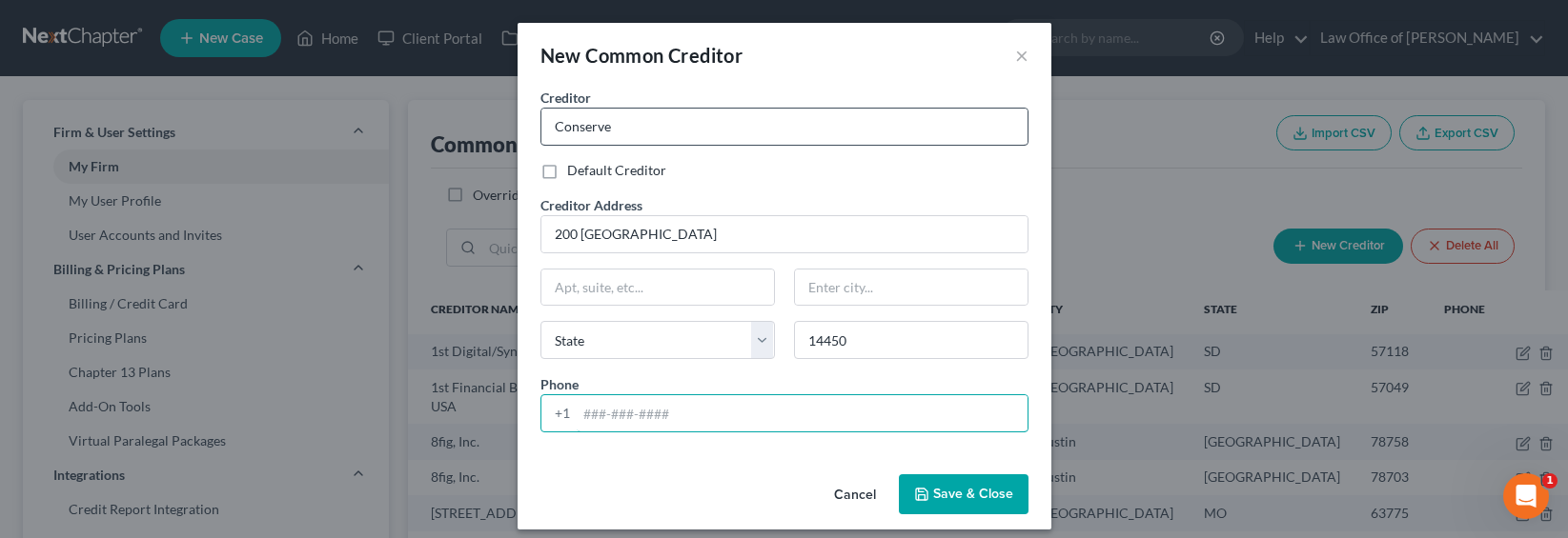
type input "Fairport"
select select "35"
click at [606, 413] on input "tel" at bounding box center [802, 413] width 451 height 36
type input "866-562-3255"
click at [629, 174] on span "Default Creditor" at bounding box center [617, 170] width 99 height 16
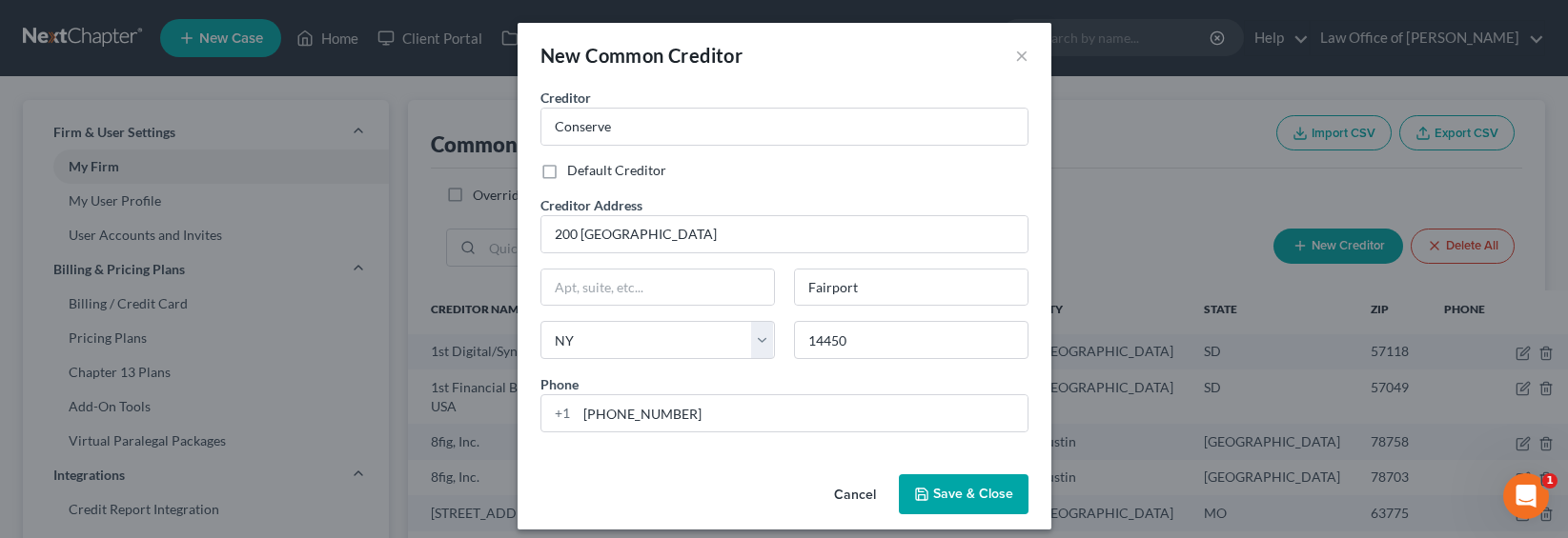
click at [587, 174] on input "Default Creditor" at bounding box center [581, 167] width 13 height 13
checkbox input "true"
click at [631, 134] on input "Conserve" at bounding box center [784, 126] width 486 height 36
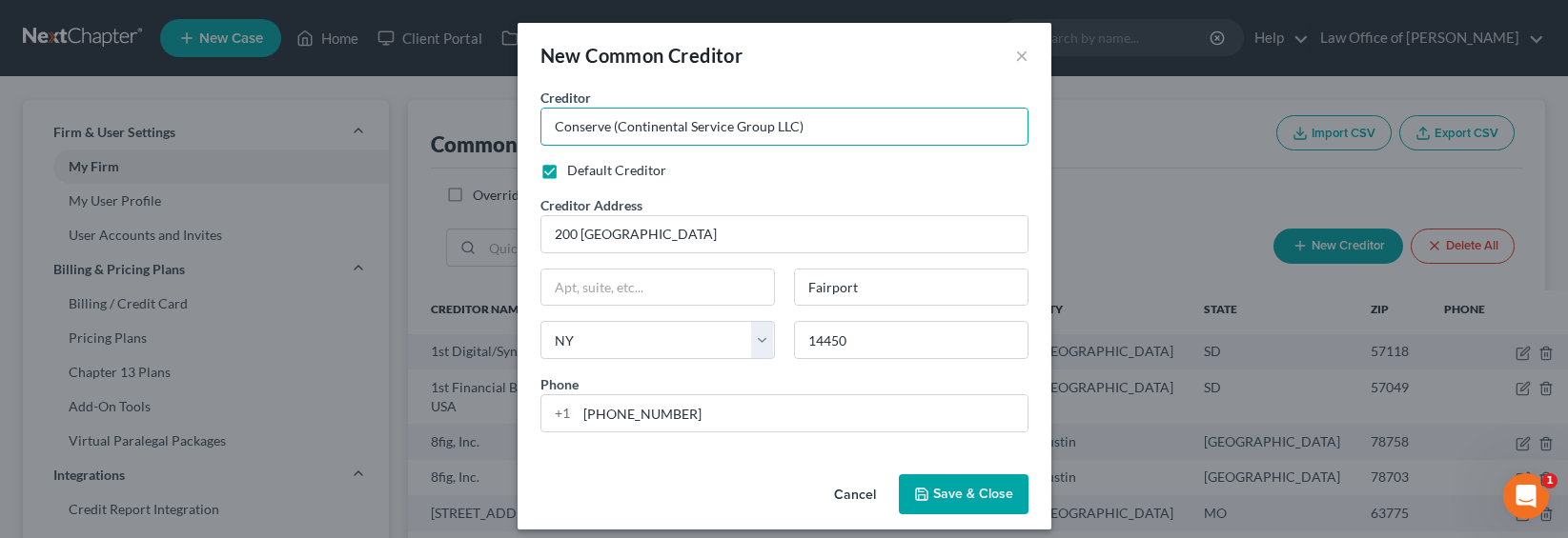
type input "Conserve (Continental Service Group LLC)"
click at [938, 500] on span "Save & Close" at bounding box center [973, 493] width 80 height 16
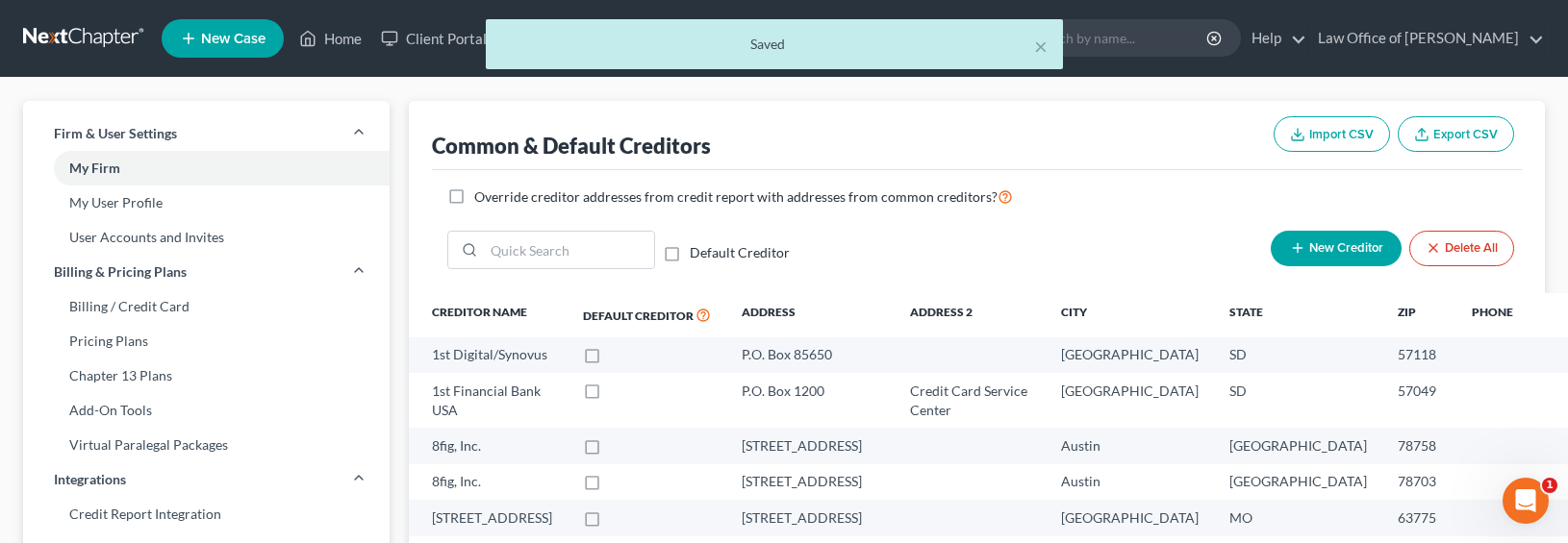
click at [1316, 251] on span "New Creditor" at bounding box center [1346, 249] width 74 height 16
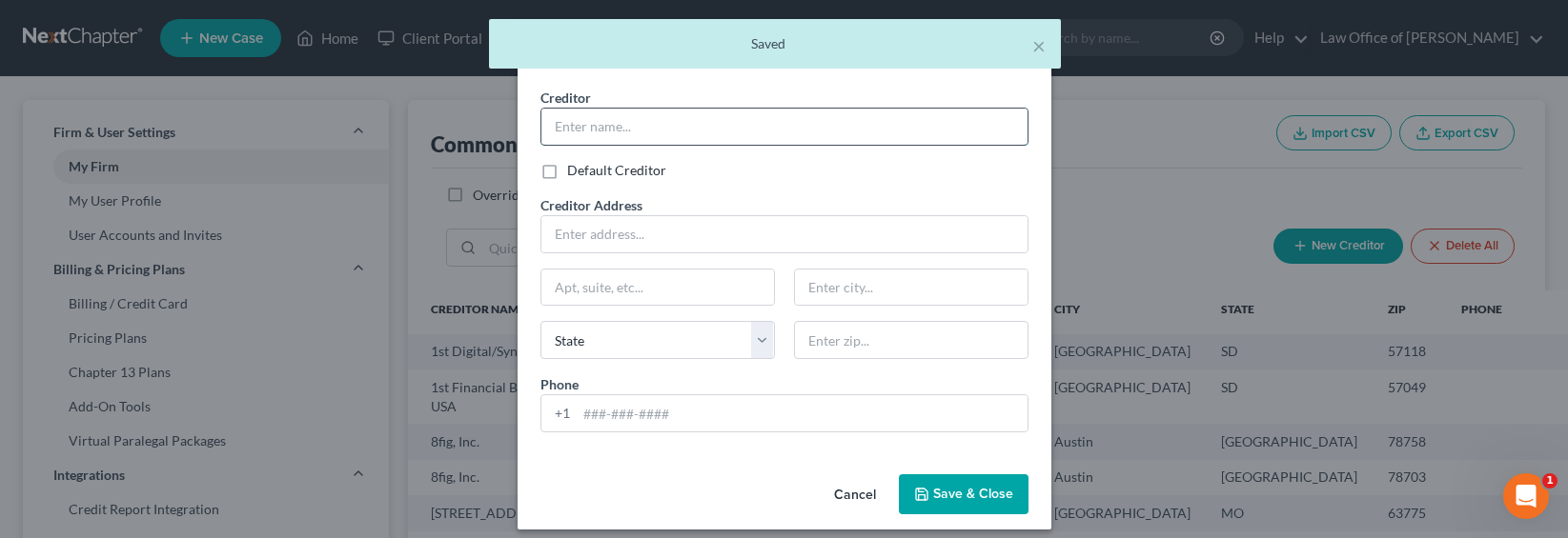
click at [624, 127] on input "text" at bounding box center [784, 126] width 486 height 36
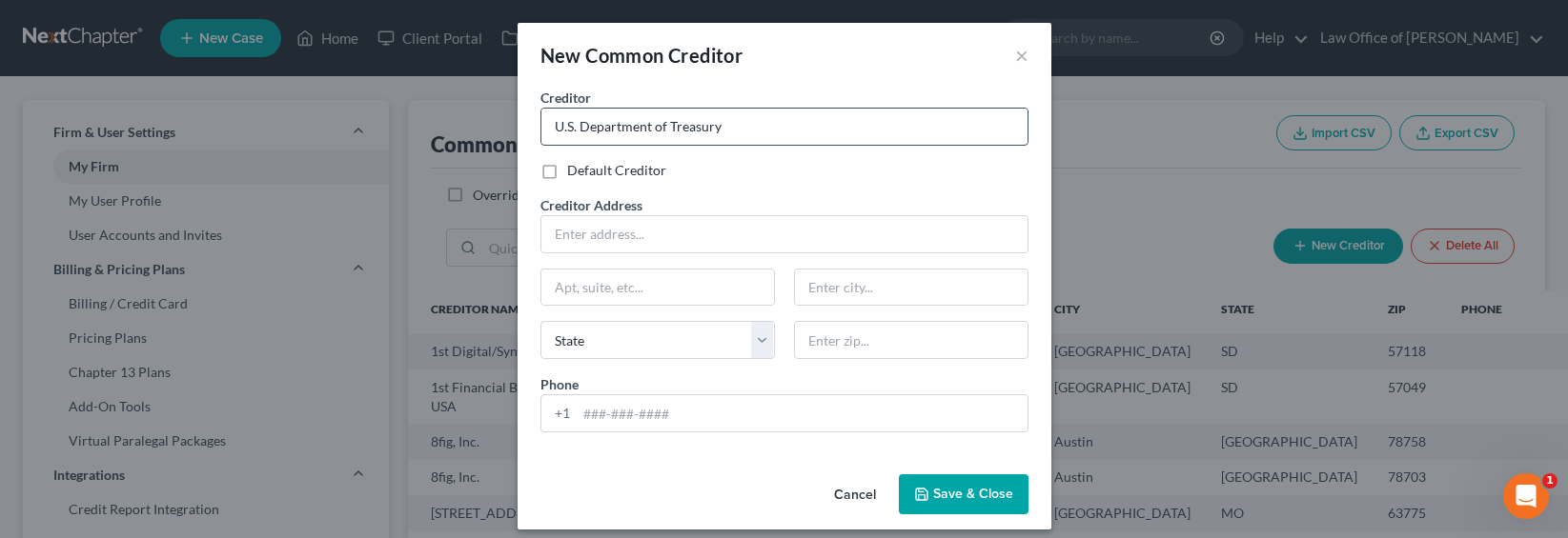
type input "U.S. Department of Treasury"
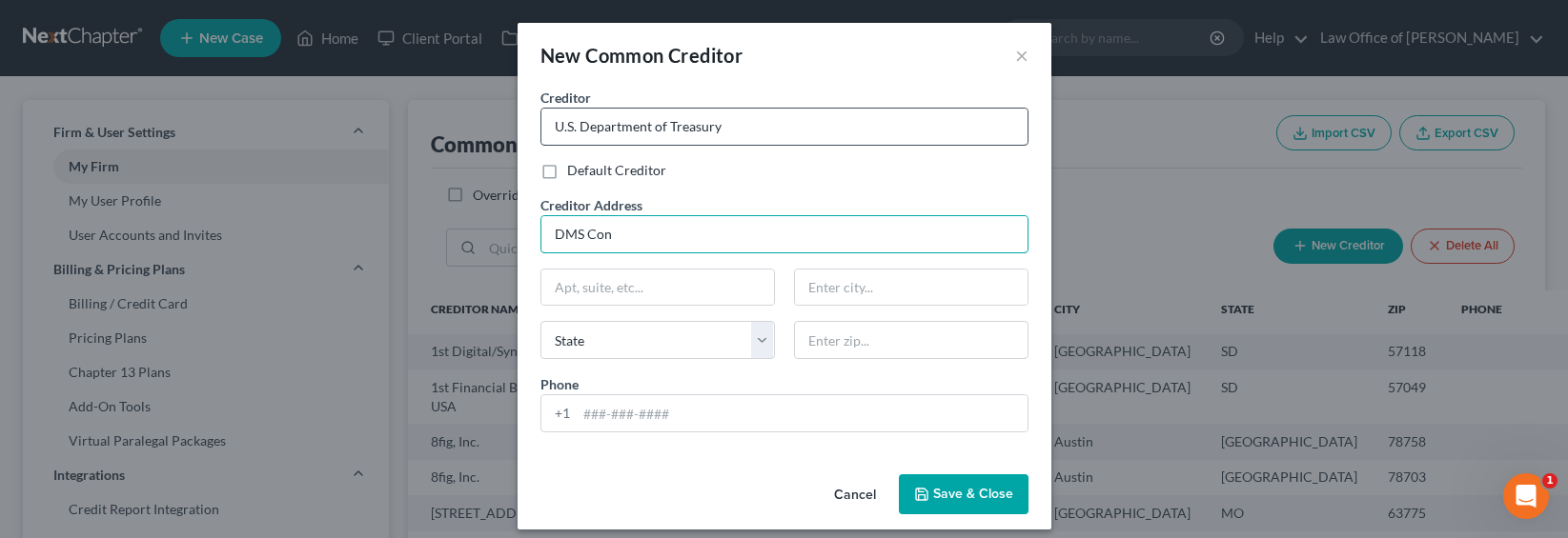
type input "DMS Con"
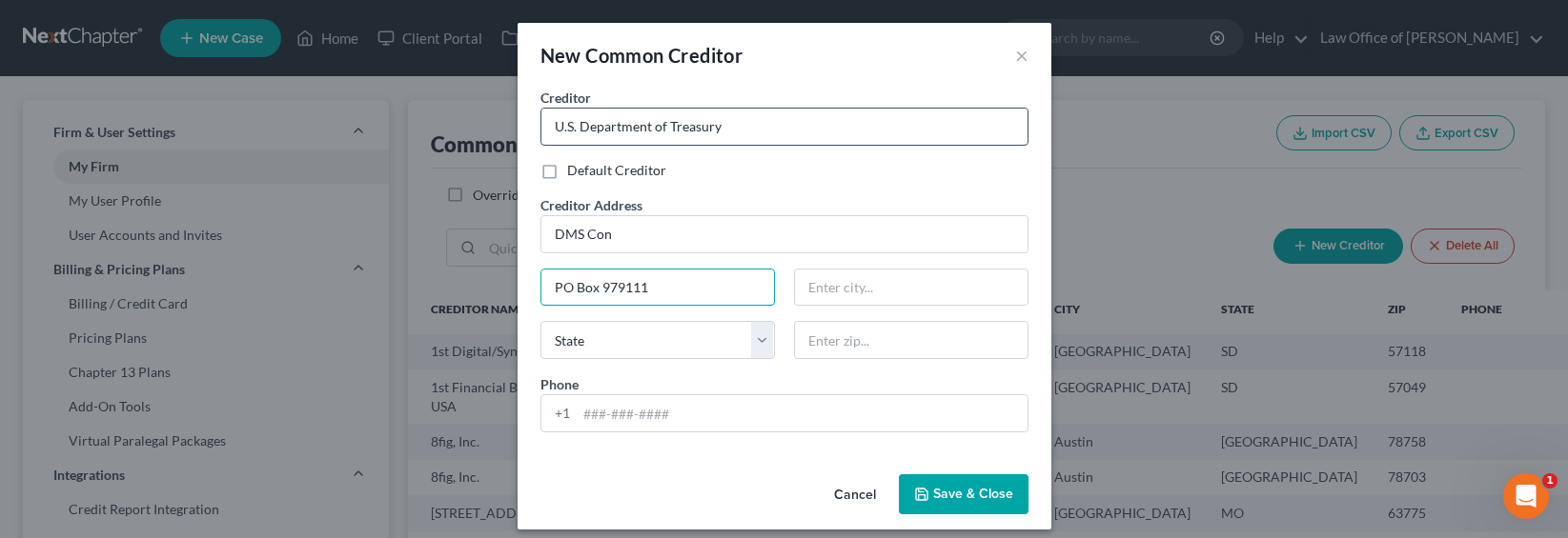
type input "PO Box 979111"
type input "63197"
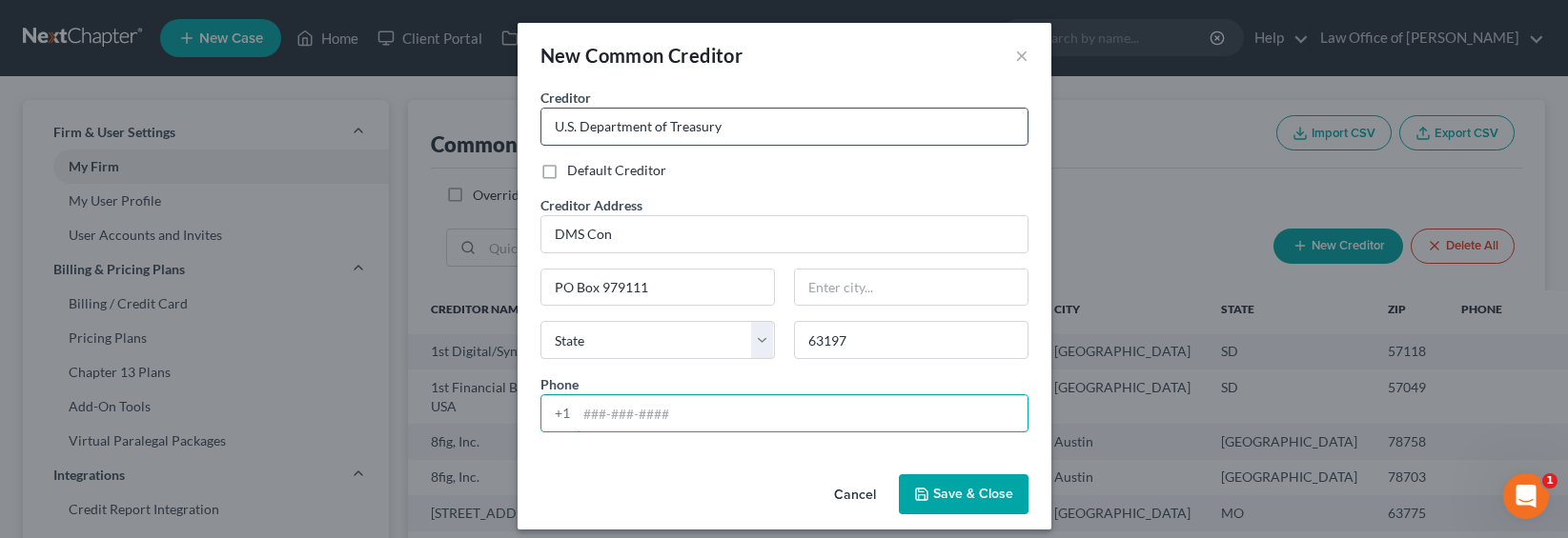
type input "Saint Louis"
select select "26"
drag, startPoint x: 725, startPoint y: 131, endPoint x: 504, endPoint y: 120, distance: 221.3
click at [504, 120] on div "New Common Creditor × Creditor * U.S. Department of Treasury Default Creditor C…" at bounding box center [784, 269] width 1568 height 538
click at [582, 170] on span "Default Creditor" at bounding box center [617, 170] width 99 height 16
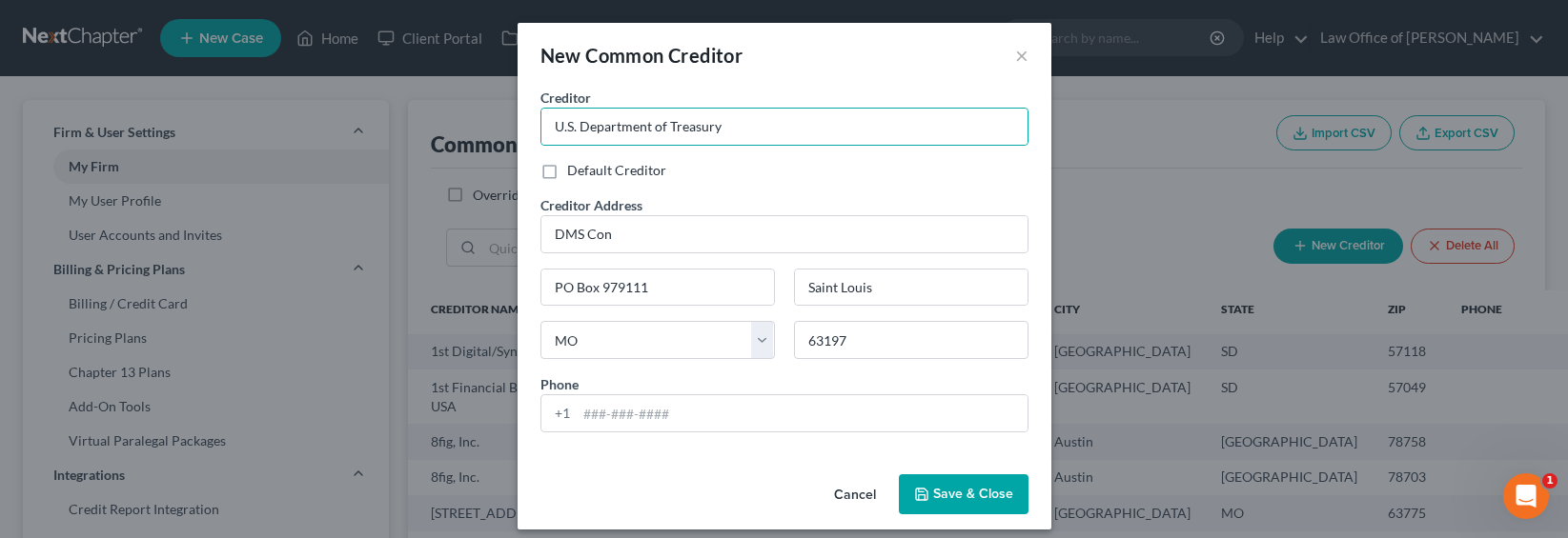
click at [582, 170] on input "Default Creditor" at bounding box center [581, 167] width 13 height 13
checkbox input "true"
click at [594, 411] on input "tel" at bounding box center [802, 413] width 451 height 36
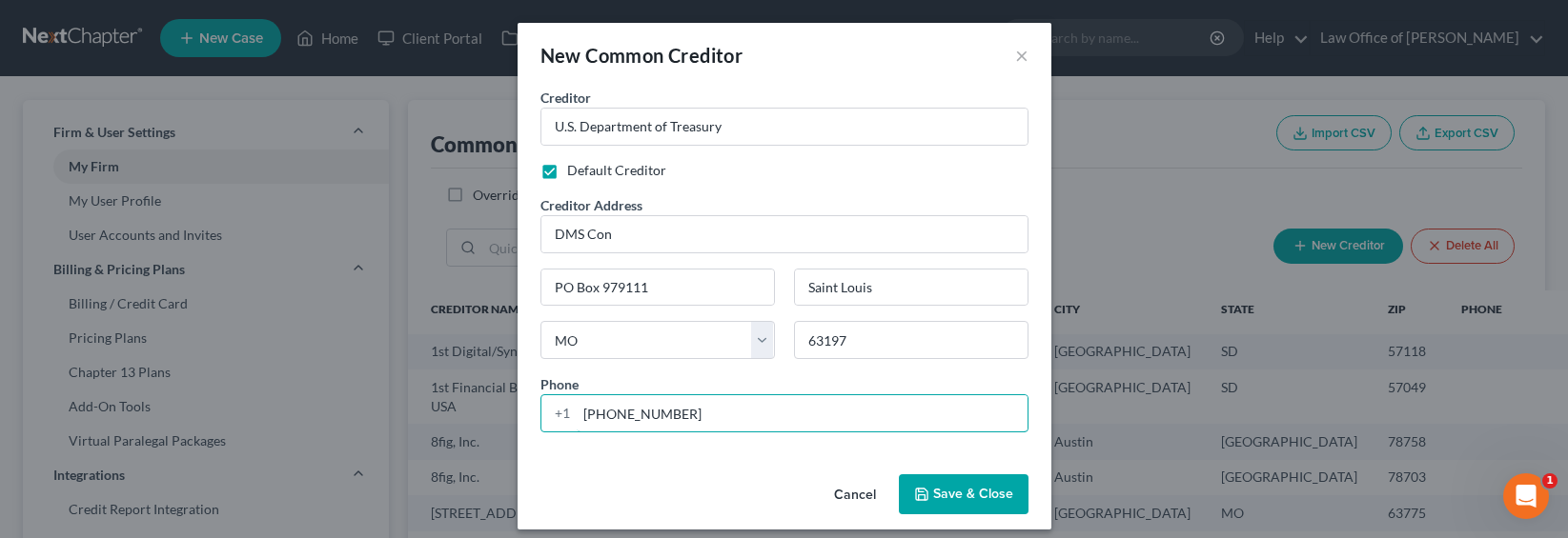
type input "866-562-3255"
click at [939, 491] on span "Save & Close" at bounding box center [973, 493] width 80 height 16
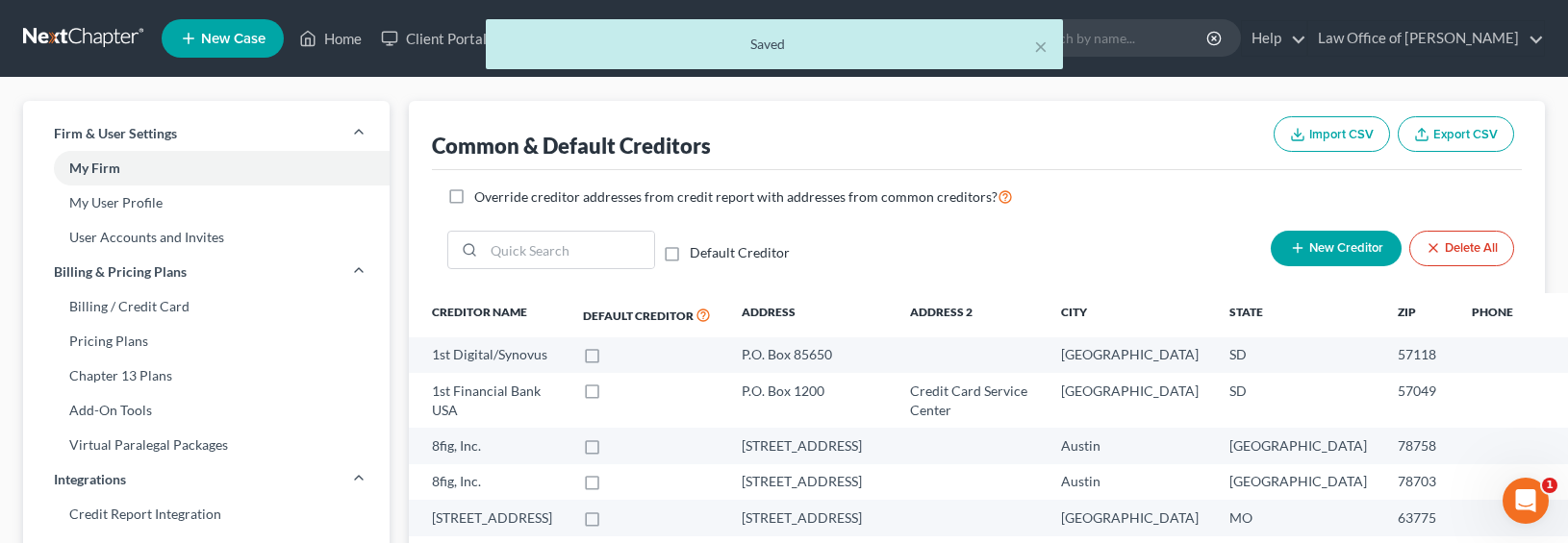
click at [1318, 253] on span "New Creditor" at bounding box center [1346, 249] width 74 height 16
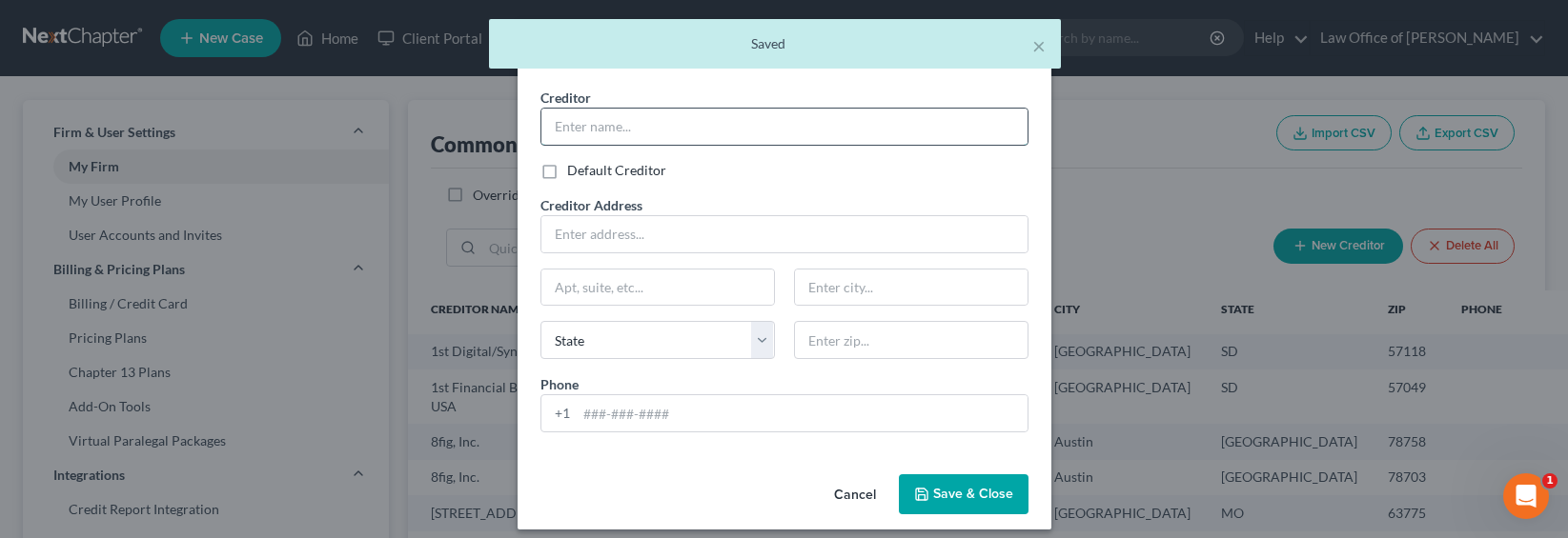
click at [586, 131] on input "text" at bounding box center [784, 126] width 486 height 36
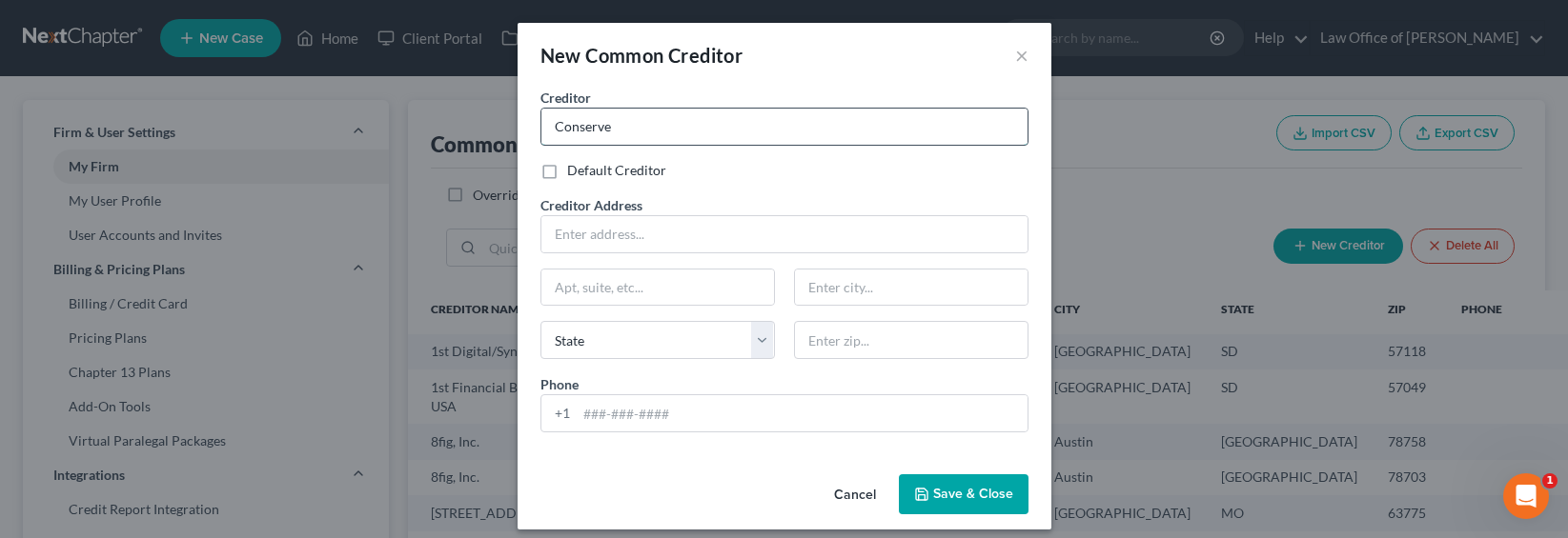
type input "Conserve"
click at [575, 161] on input "Default Creditor" at bounding box center [581, 167] width 13 height 13
checkbox input "false"
type input "14450"
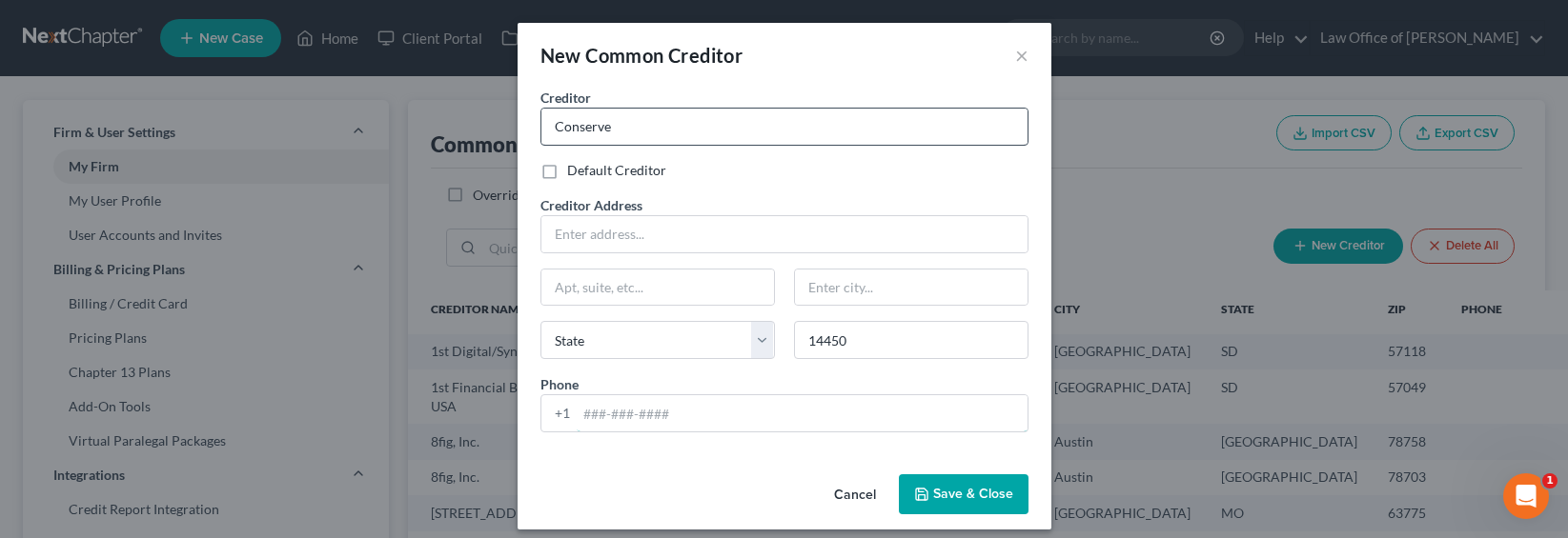
type input "Fairport"
select select "35"
click at [560, 243] on input "text" at bounding box center [784, 234] width 486 height 36
type input "PO Box 1528"
click at [963, 499] on span "Save & Close" at bounding box center [973, 493] width 80 height 16
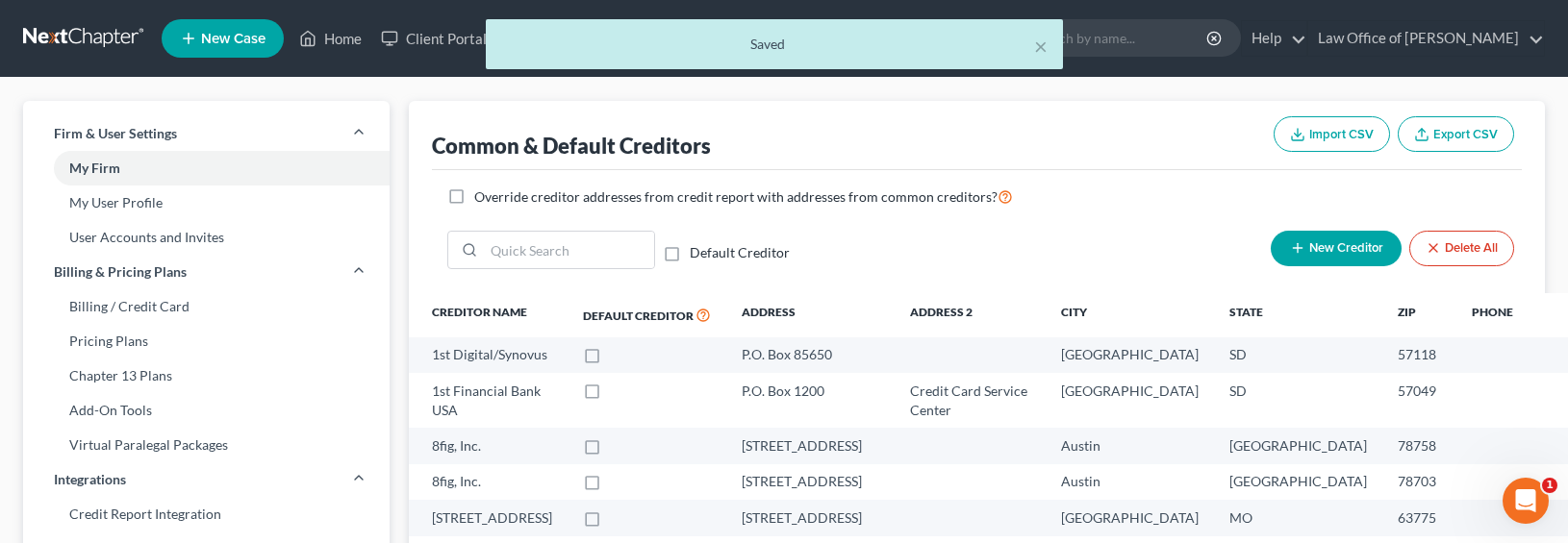
click at [1335, 247] on span "New Creditor" at bounding box center [1346, 249] width 74 height 16
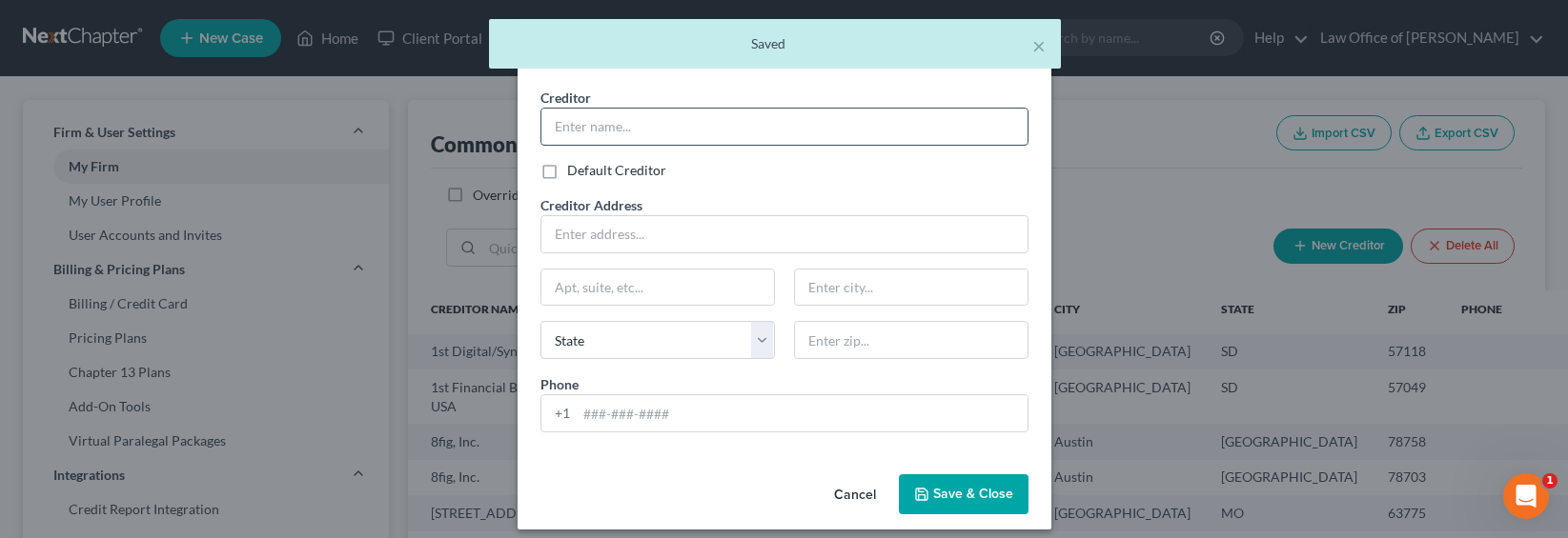
click at [637, 132] on input "text" at bounding box center [784, 126] width 486 height 36
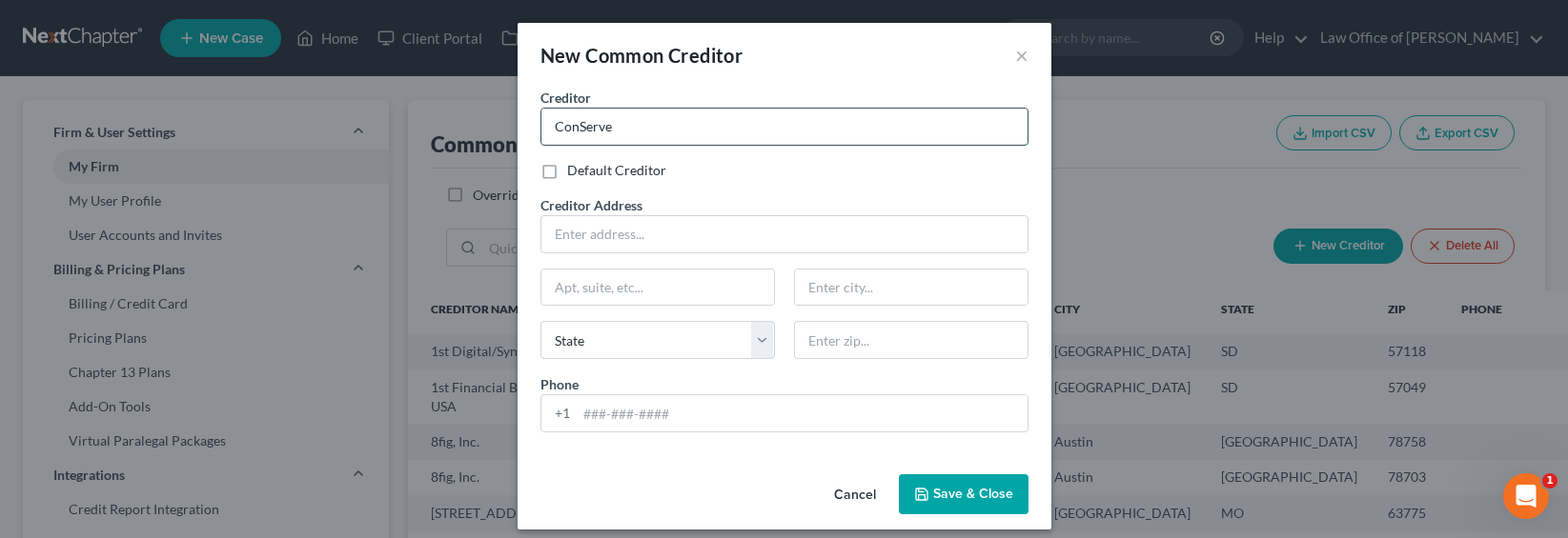
type input "ConServe"
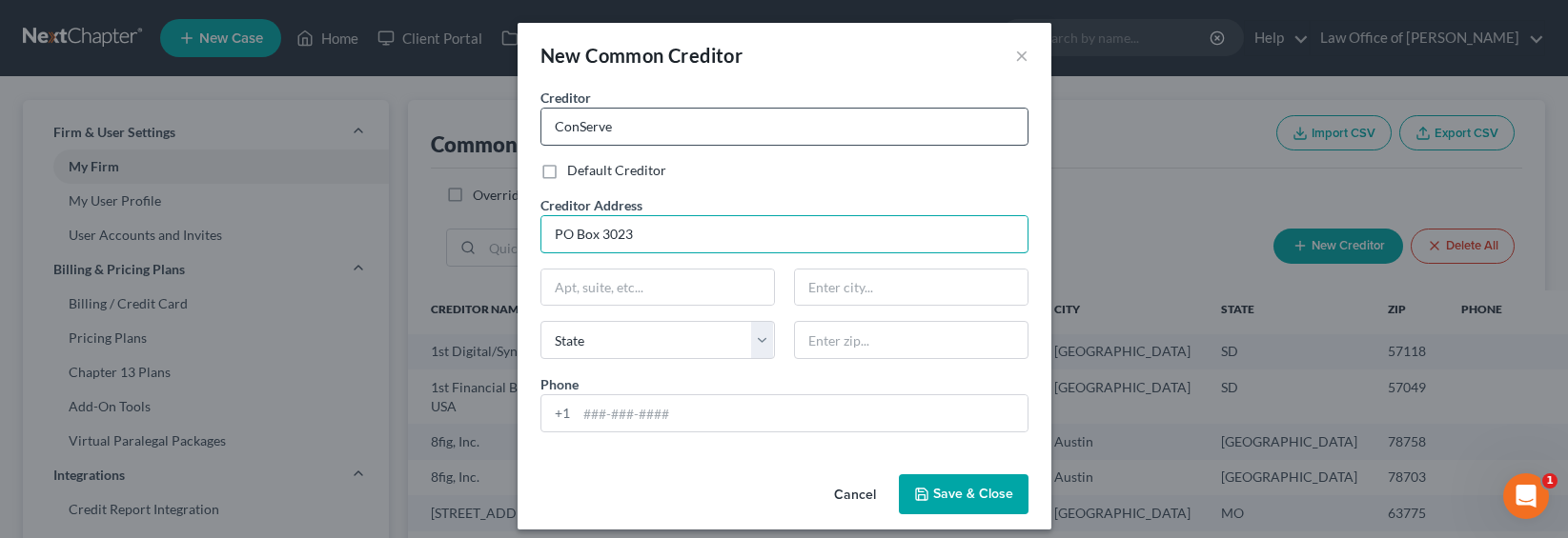
type input "PO Box 3023"
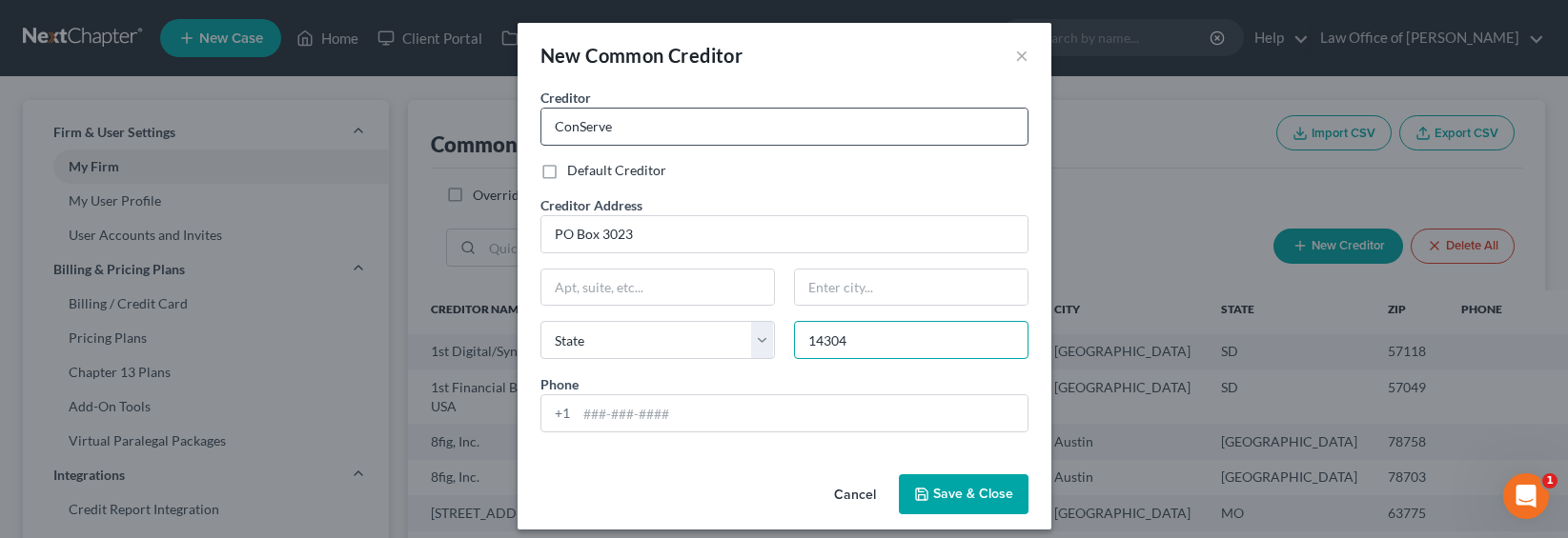
type input "14304"
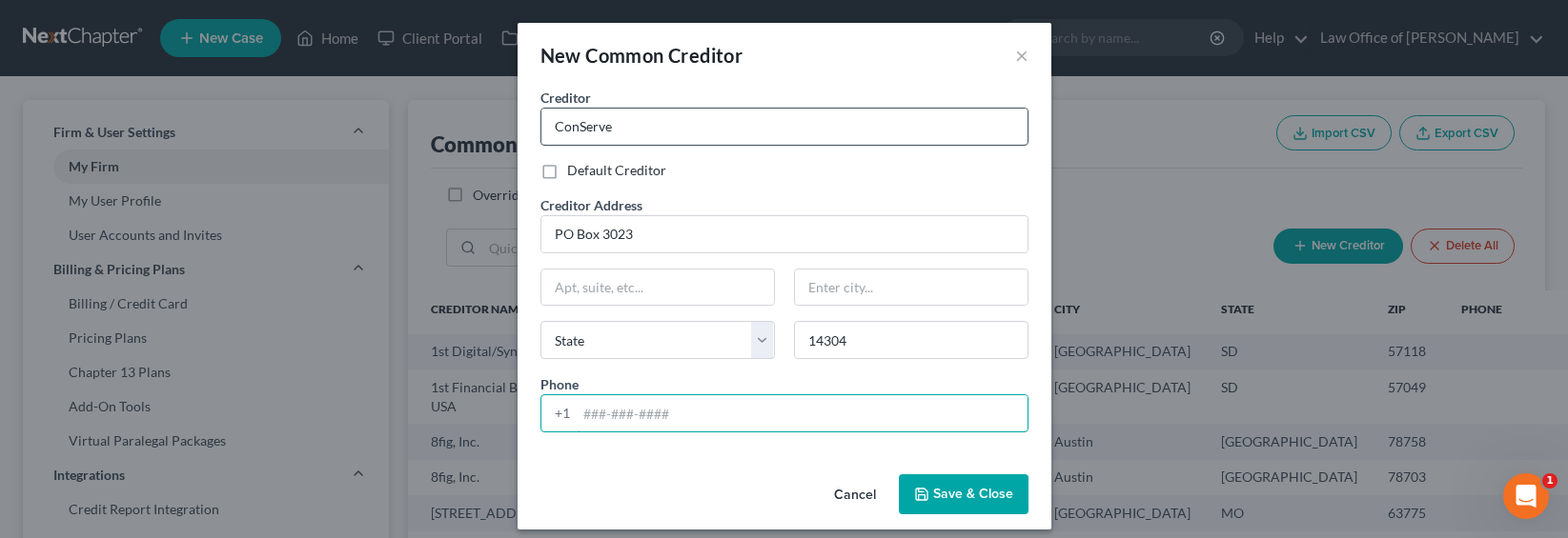
type input "[GEOGRAPHIC_DATA]"
select select "35"
click at [587, 172] on span "Default Creditor" at bounding box center [617, 170] width 99 height 16
click at [587, 172] on input "Default Creditor" at bounding box center [581, 167] width 13 height 13
checkbox input "true"
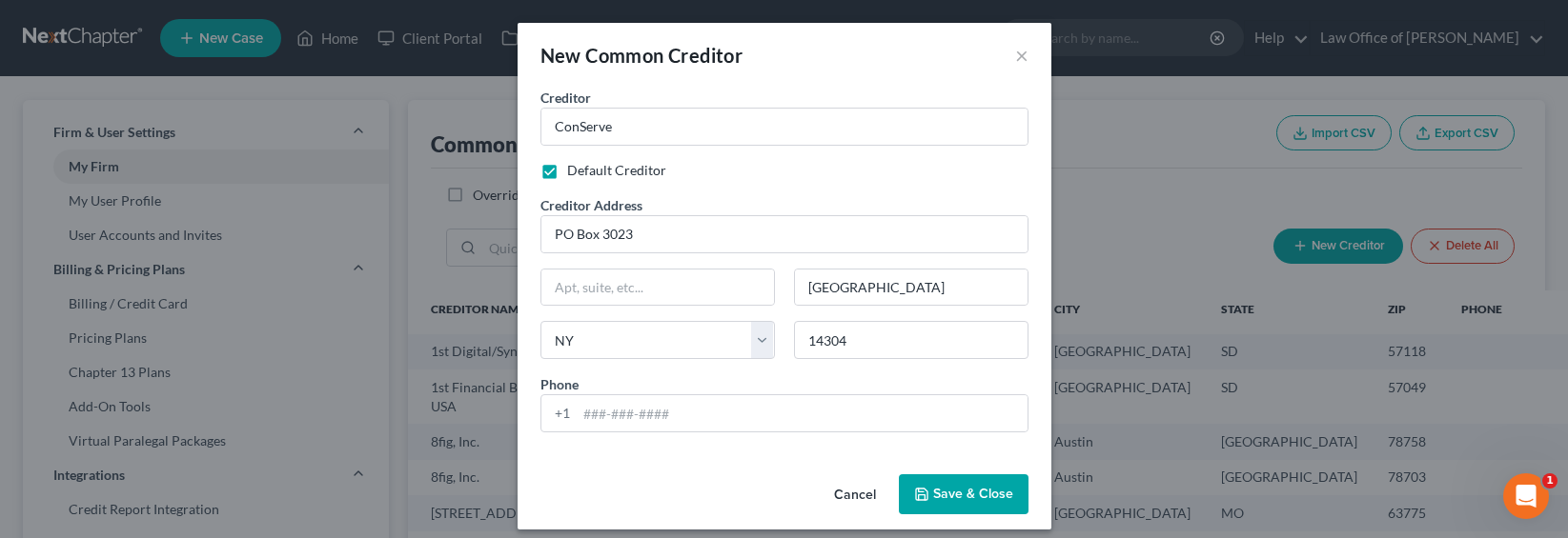
click at [945, 500] on span "Save & Close" at bounding box center [973, 493] width 80 height 16
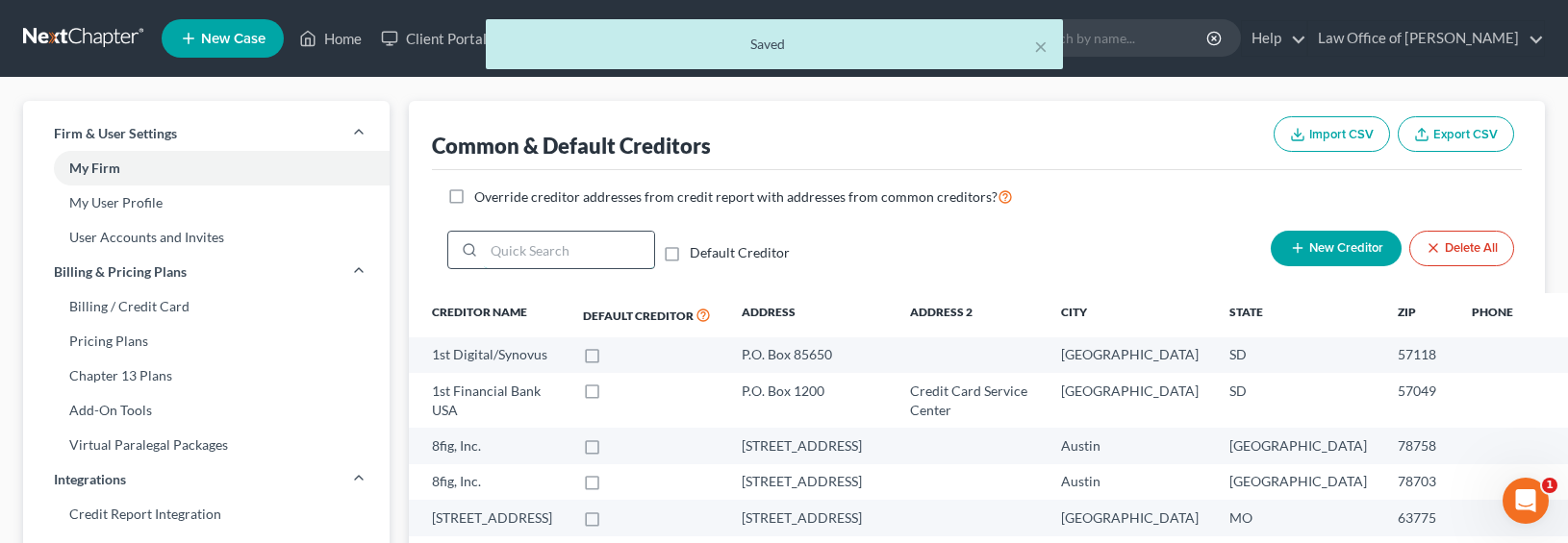
click at [493, 256] on input "search" at bounding box center [569, 249] width 170 height 36
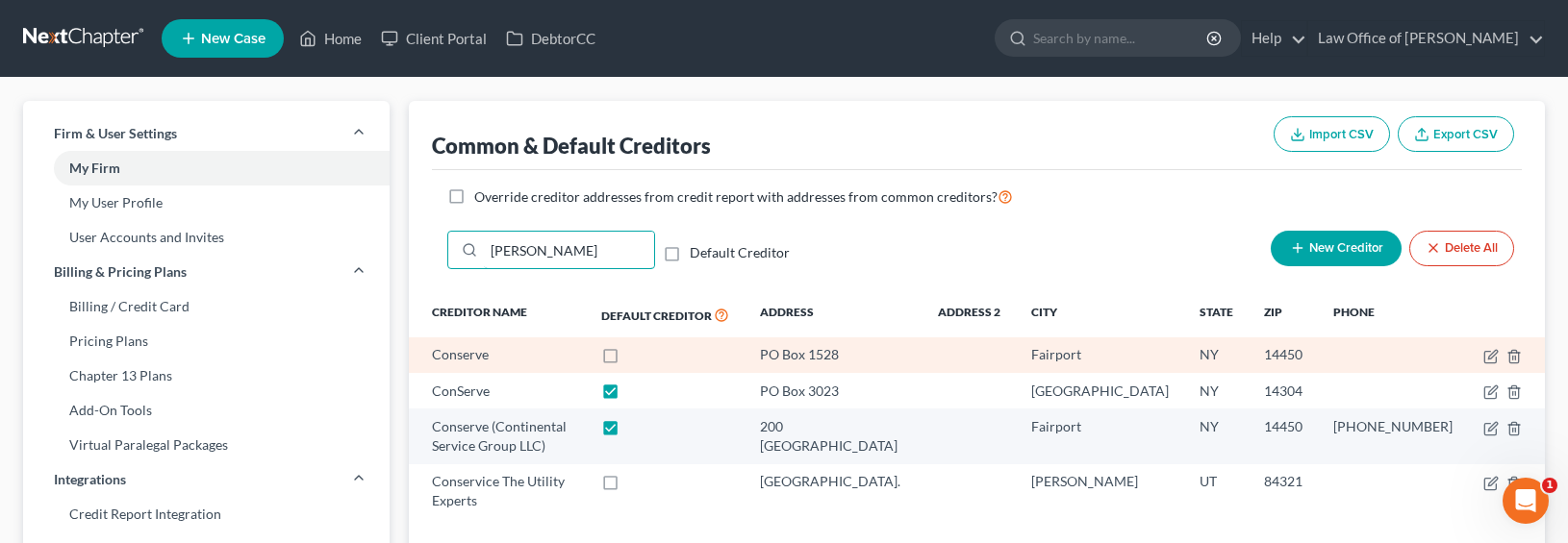
type input "conser"
click at [628, 360] on label at bounding box center [628, 360] width 0 height 0
click at [648, 353] on input "checkbox" at bounding box center [642, 351] width 13 height 13
checkbox input "true"
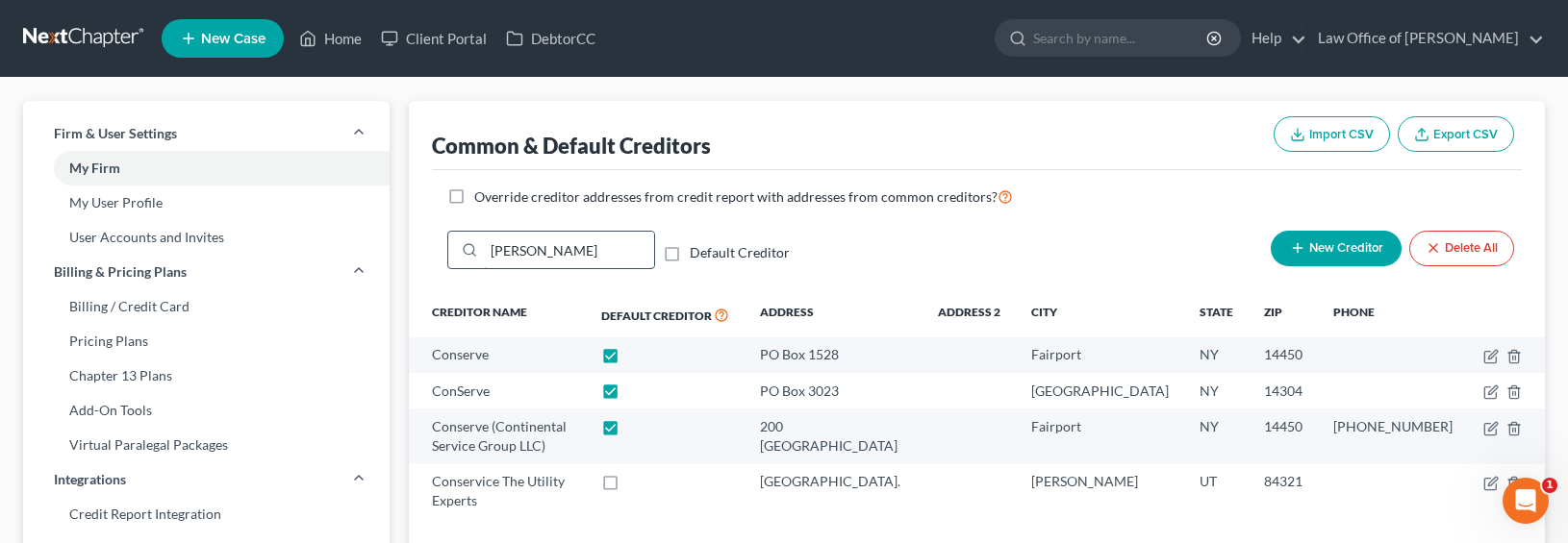
drag, startPoint x: 554, startPoint y: 255, endPoint x: 463, endPoint y: 247, distance: 91.4
click at [463, 247] on div "conser" at bounding box center [551, 249] width 208 height 38
click at [69, 38] on link at bounding box center [85, 38] width 123 height 34
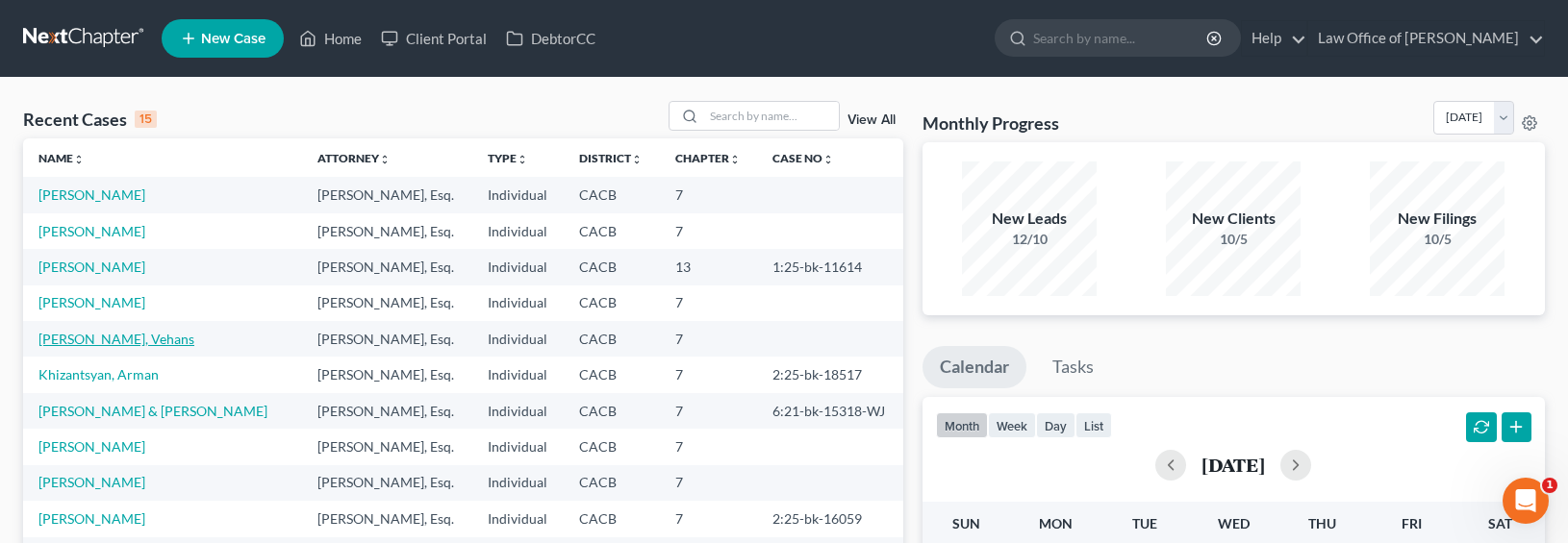
click at [83, 341] on link "[PERSON_NAME], Vehans" at bounding box center [115, 339] width 156 height 17
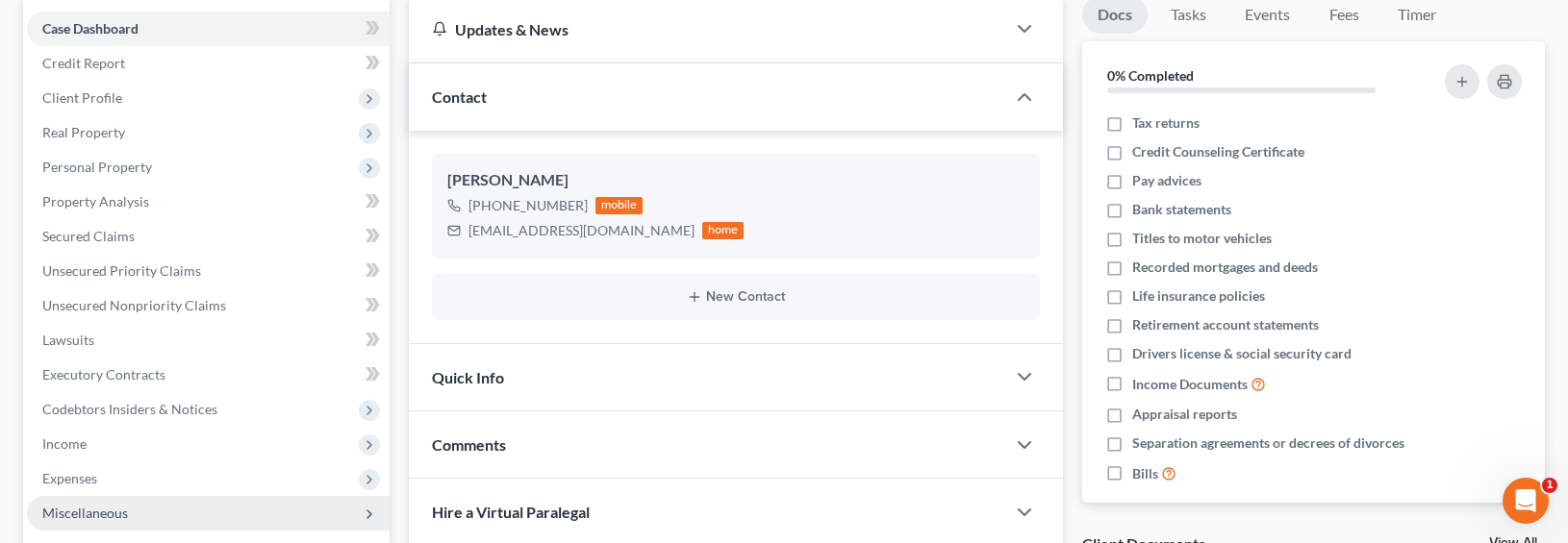
scroll to position [252, 0]
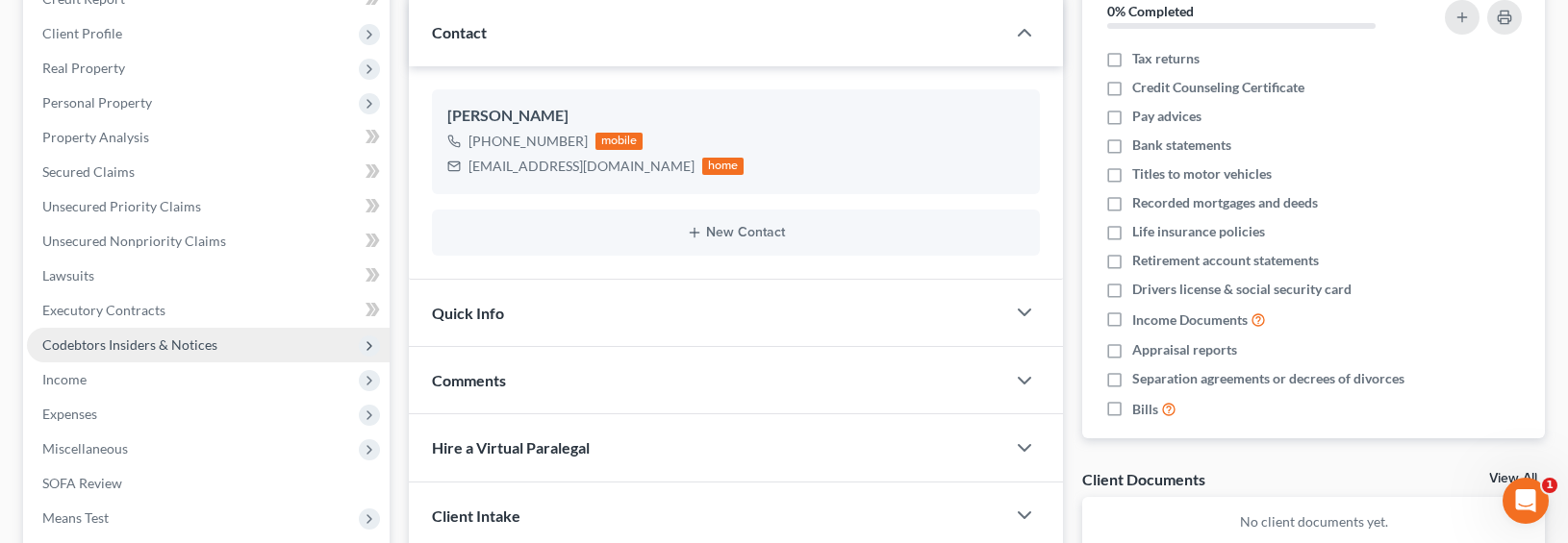
click at [102, 337] on span "Codebtors Insiders & Notices" at bounding box center [129, 344] width 175 height 17
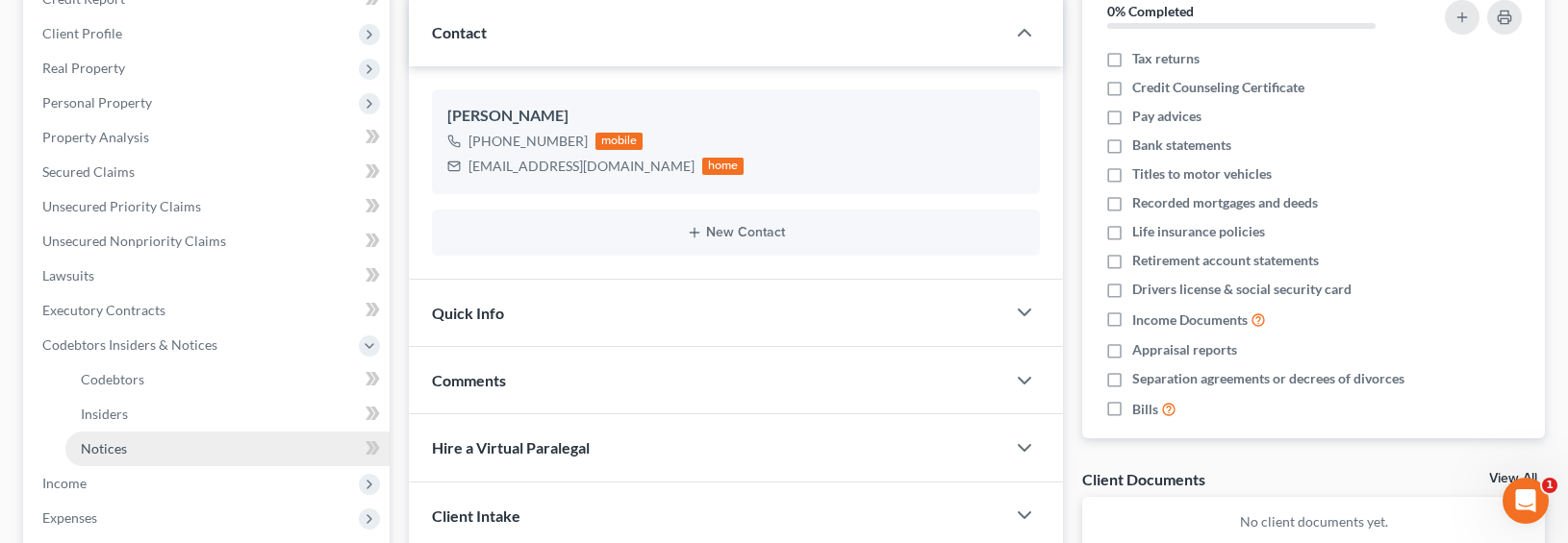
click at [112, 443] on span "Notices" at bounding box center [104, 448] width 46 height 17
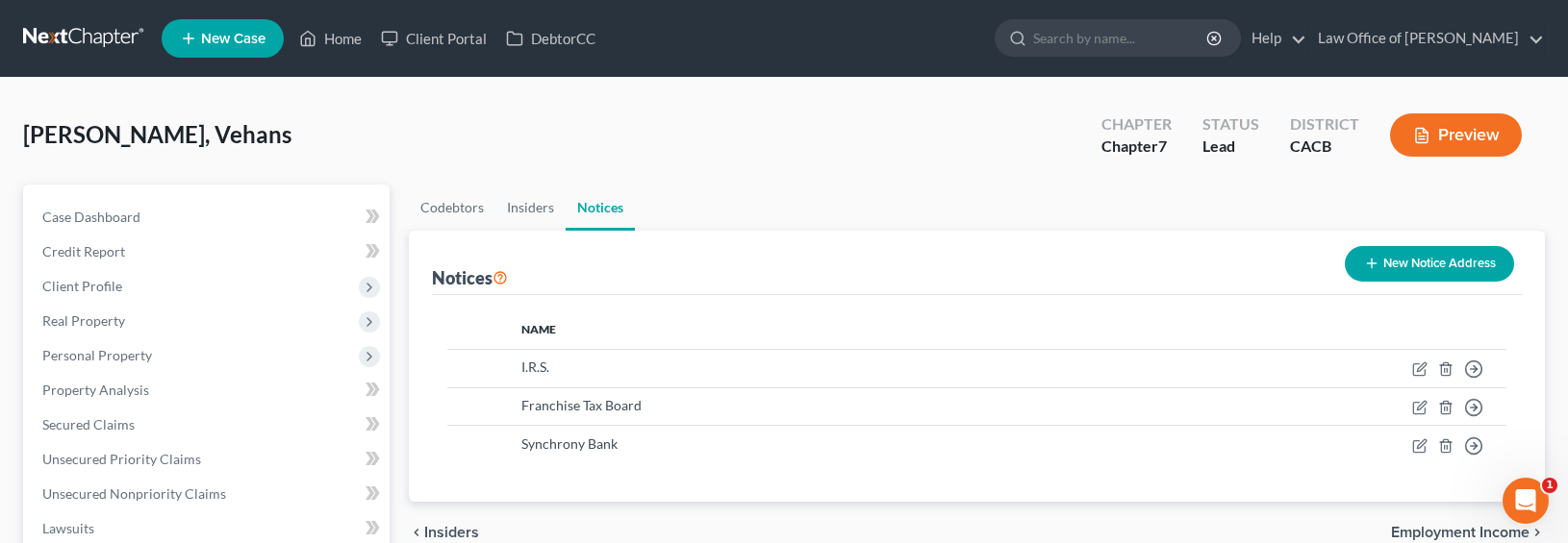
click at [1366, 258] on icon "button" at bounding box center [1372, 263] width 16 height 16
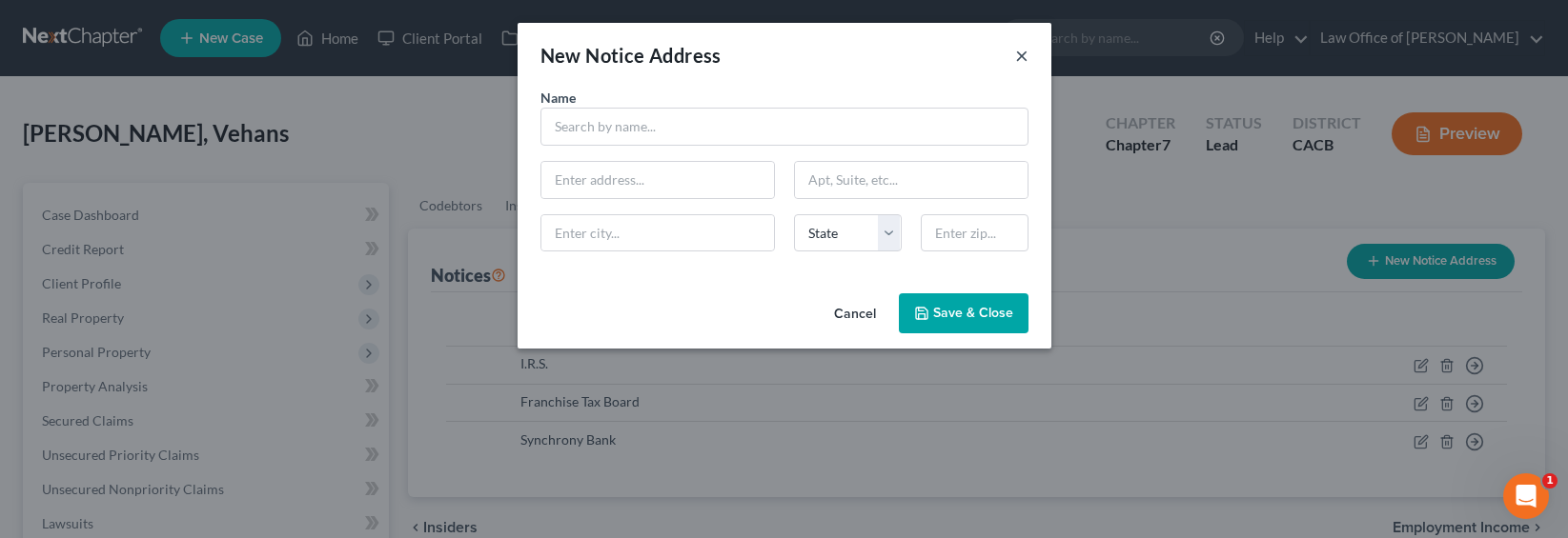
click at [1025, 52] on button "×" at bounding box center [1022, 55] width 14 height 23
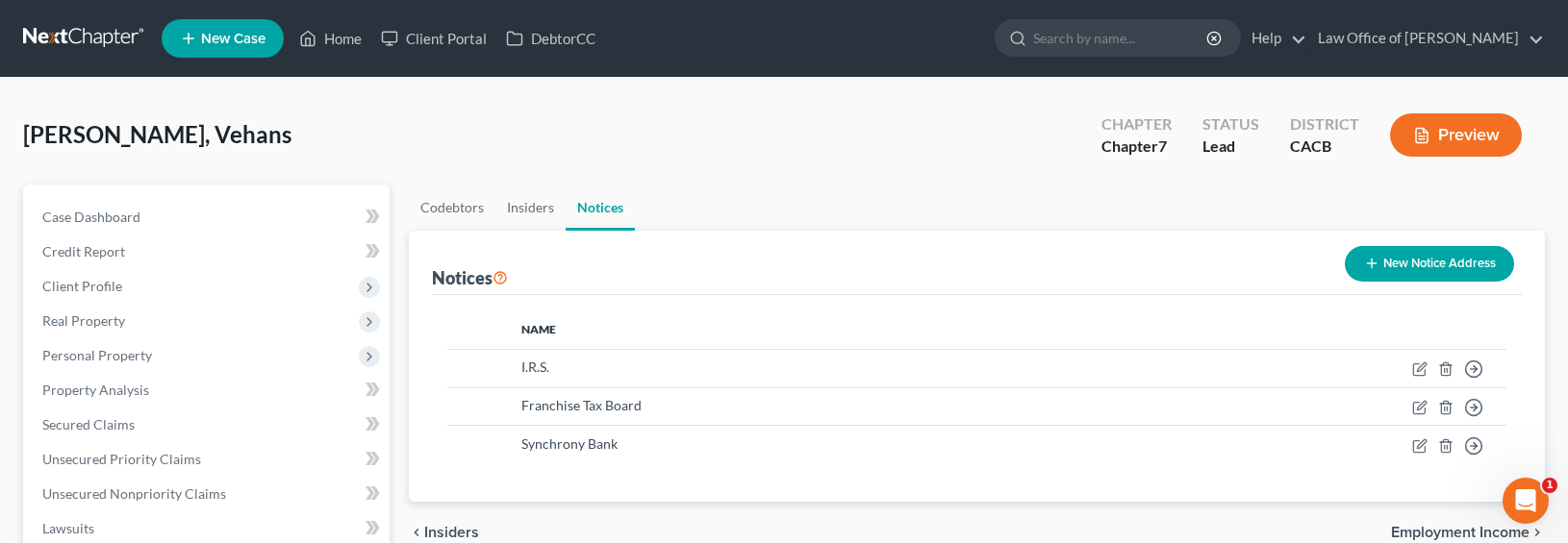
click at [1433, 129] on button "Preview" at bounding box center [1455, 135] width 132 height 43
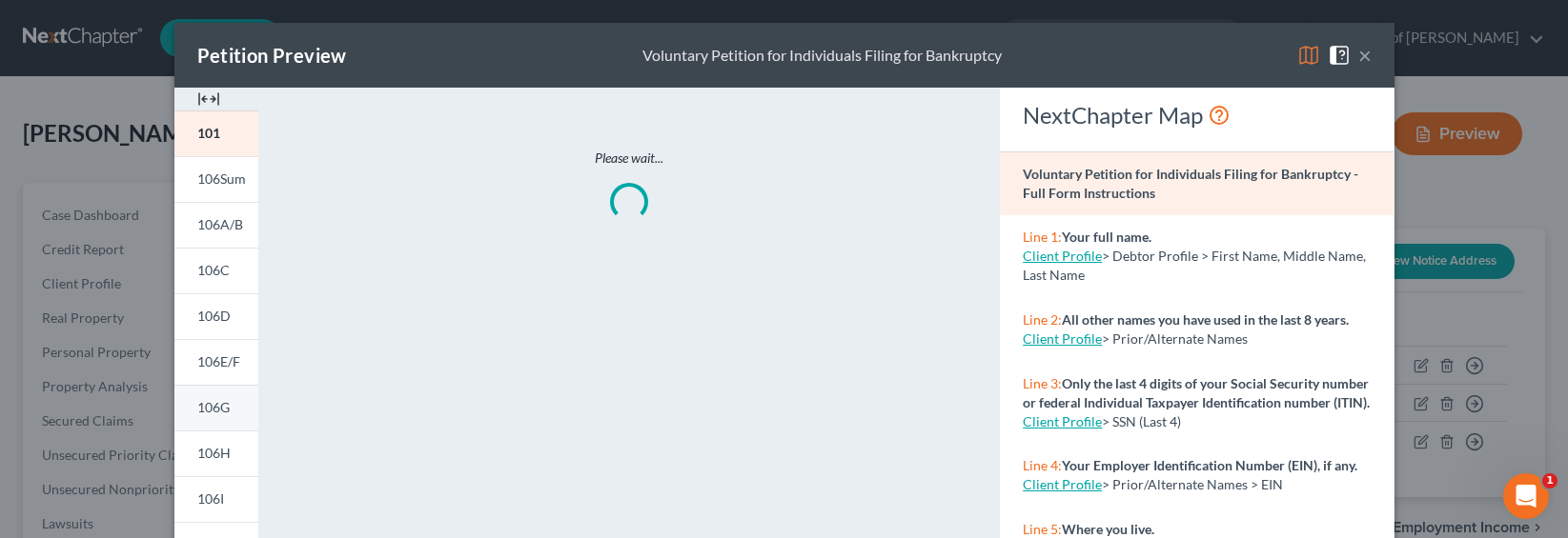
scroll to position [519, 0]
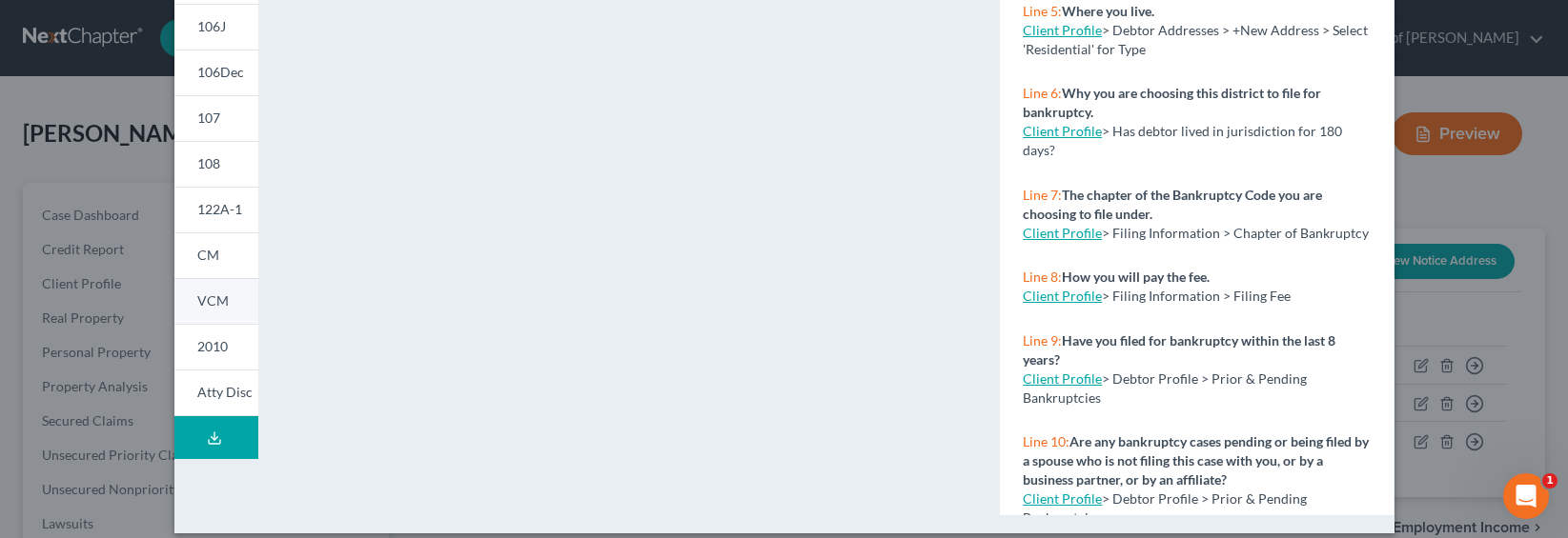
click at [198, 296] on span "VCM" at bounding box center [212, 301] width 31 height 16
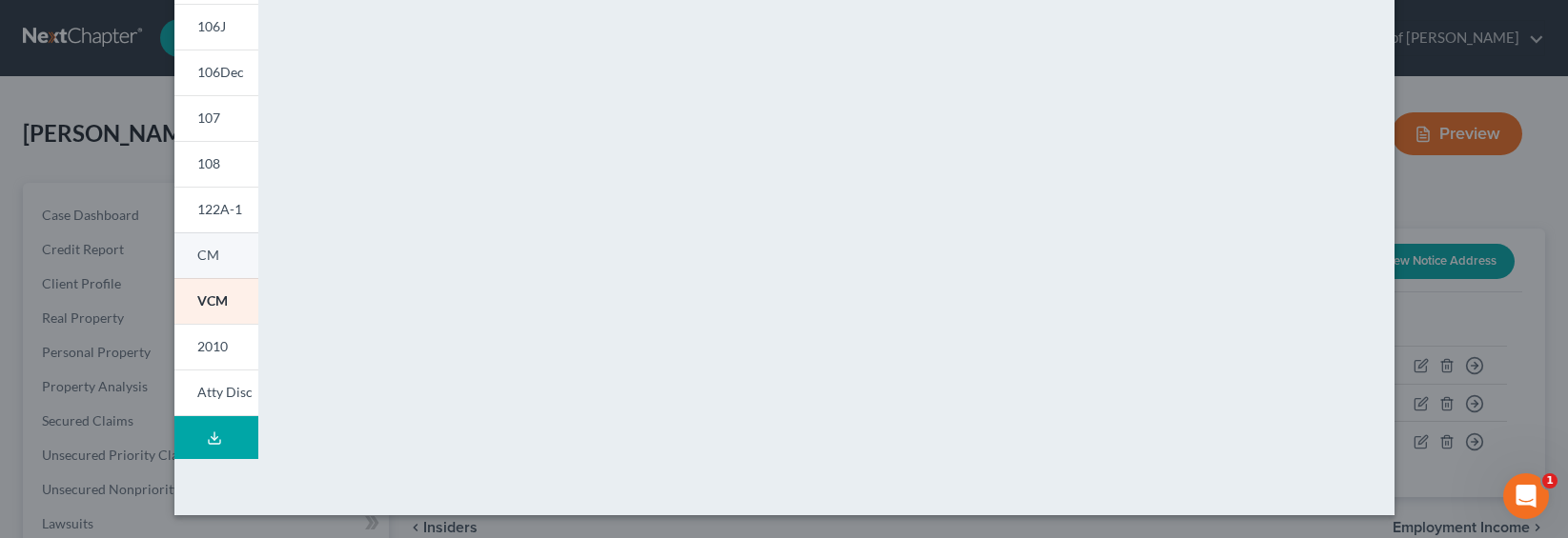
click at [210, 250] on link "CM" at bounding box center [216, 255] width 83 height 46
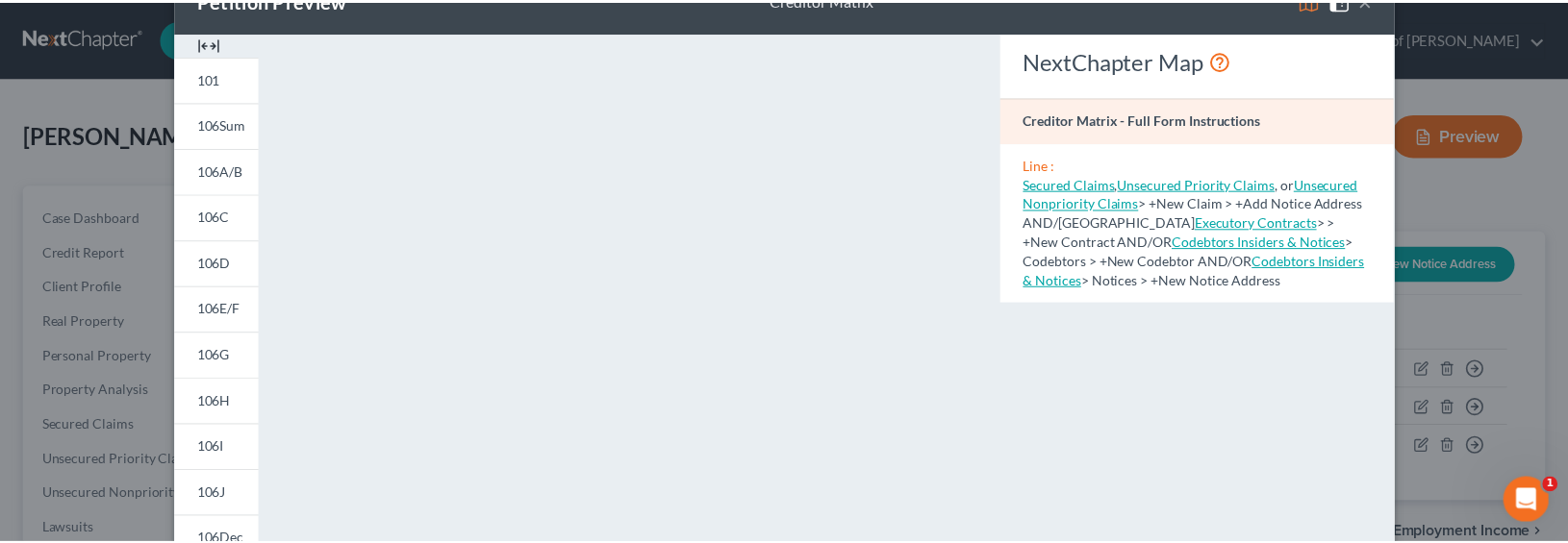
scroll to position [0, 0]
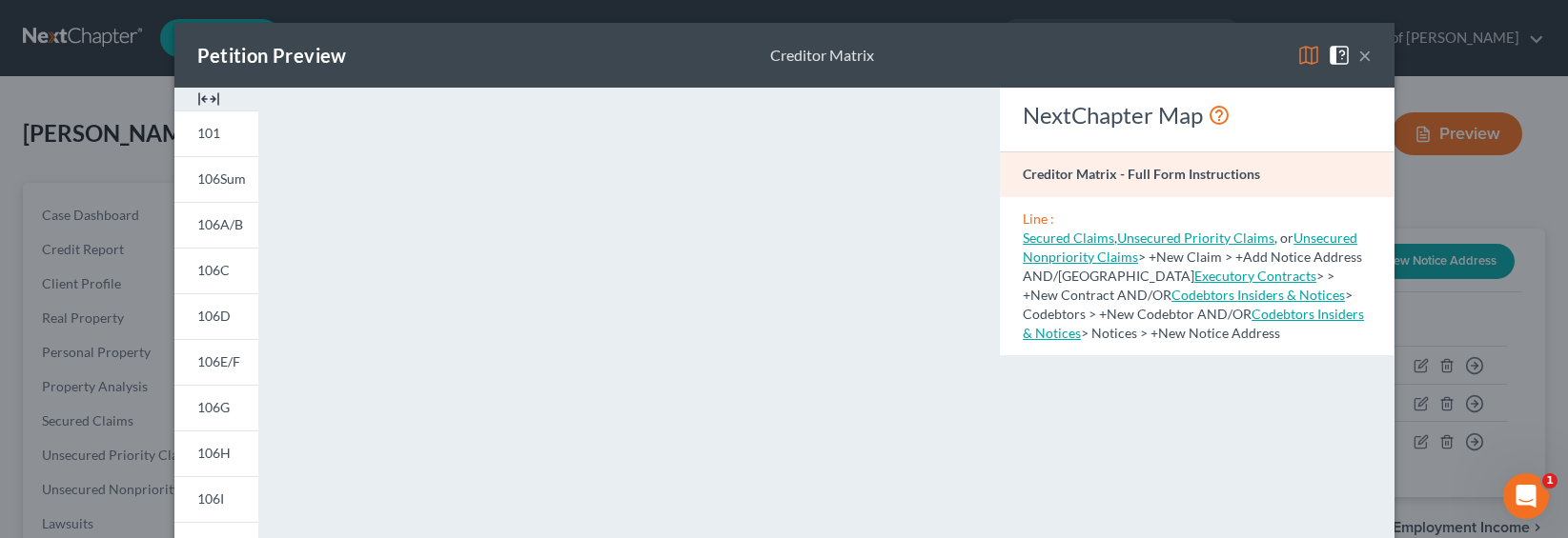
click at [1296, 53] on img at bounding box center [1308, 55] width 23 height 23
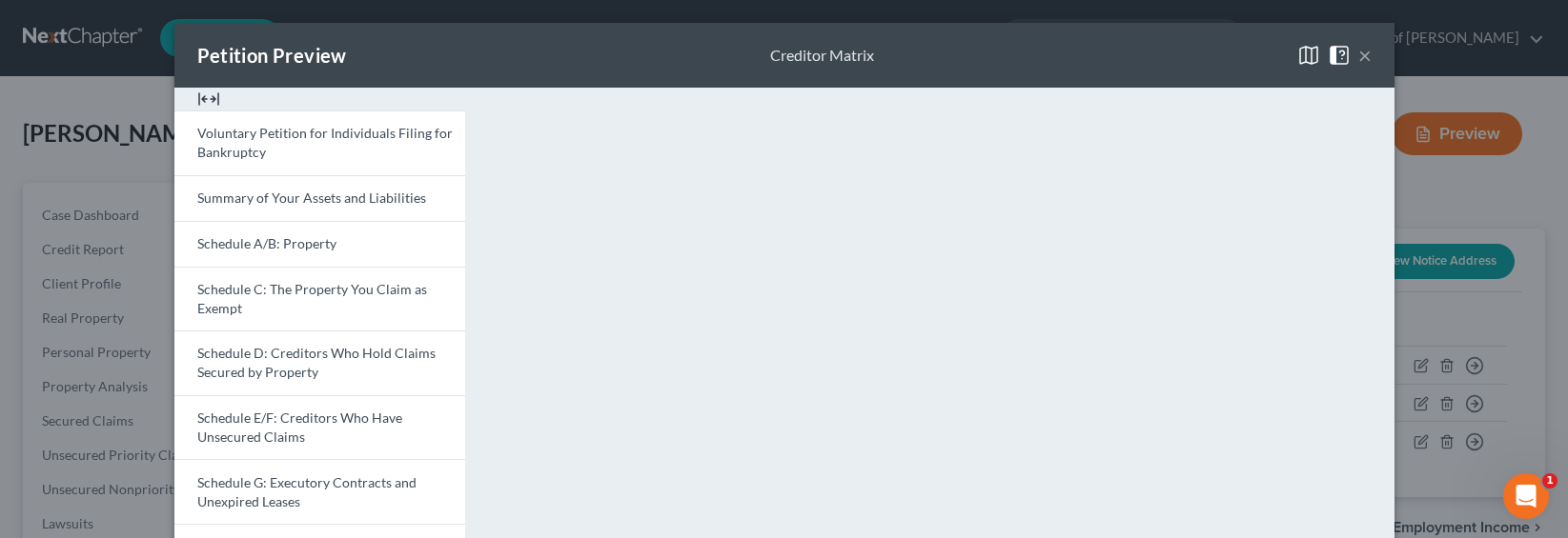
click at [1472, 240] on div "Petition Preview Creditor Matrix × Voluntary Petition for Individuals Filing fo…" at bounding box center [784, 269] width 1568 height 538
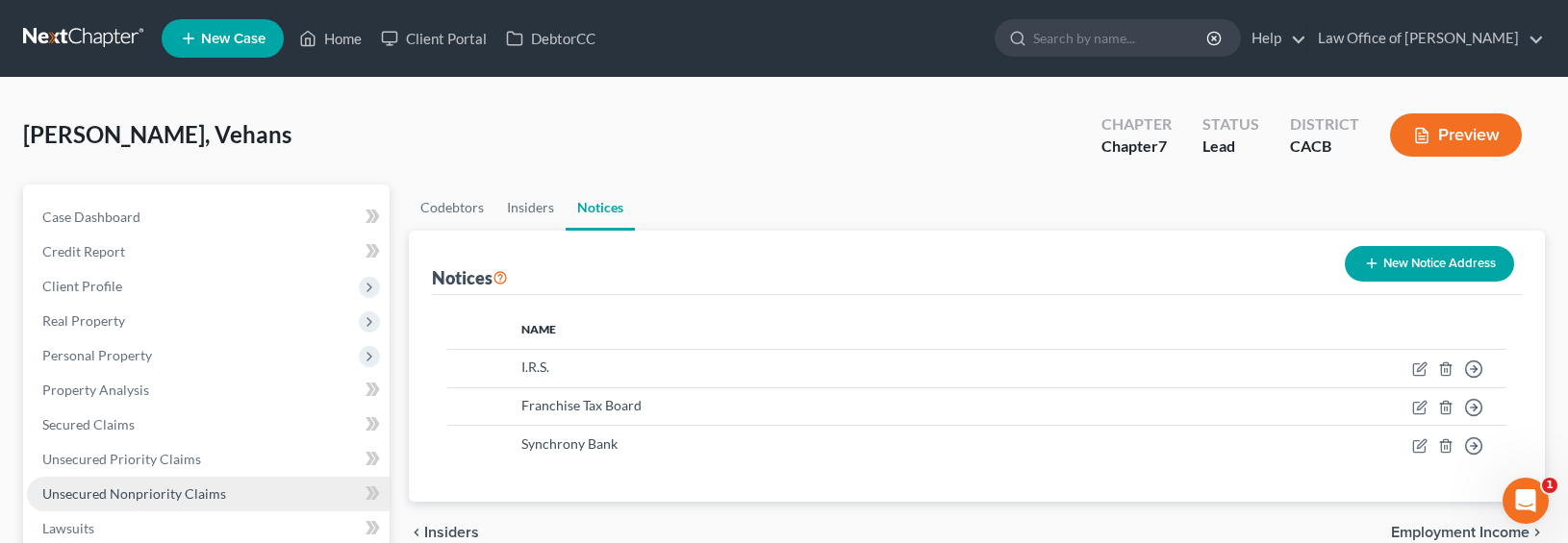
click at [119, 488] on span "Unsecured Nonpriority Claims" at bounding box center [134, 493] width 184 height 17
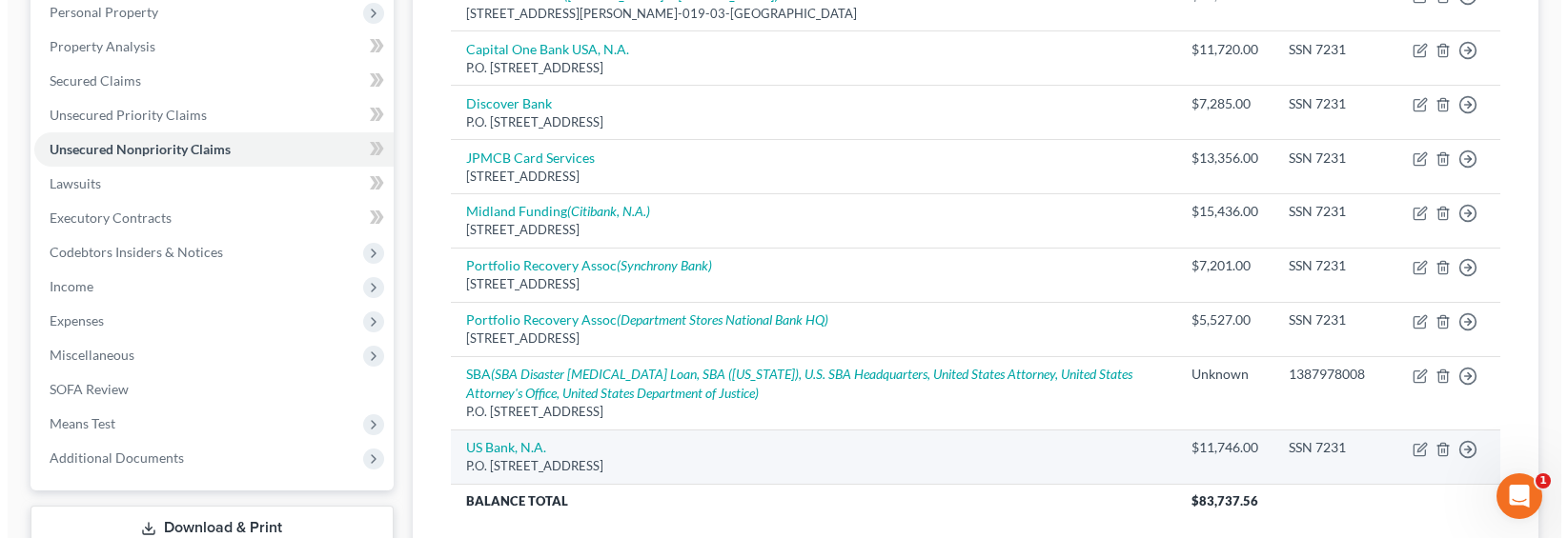
scroll to position [398, 0]
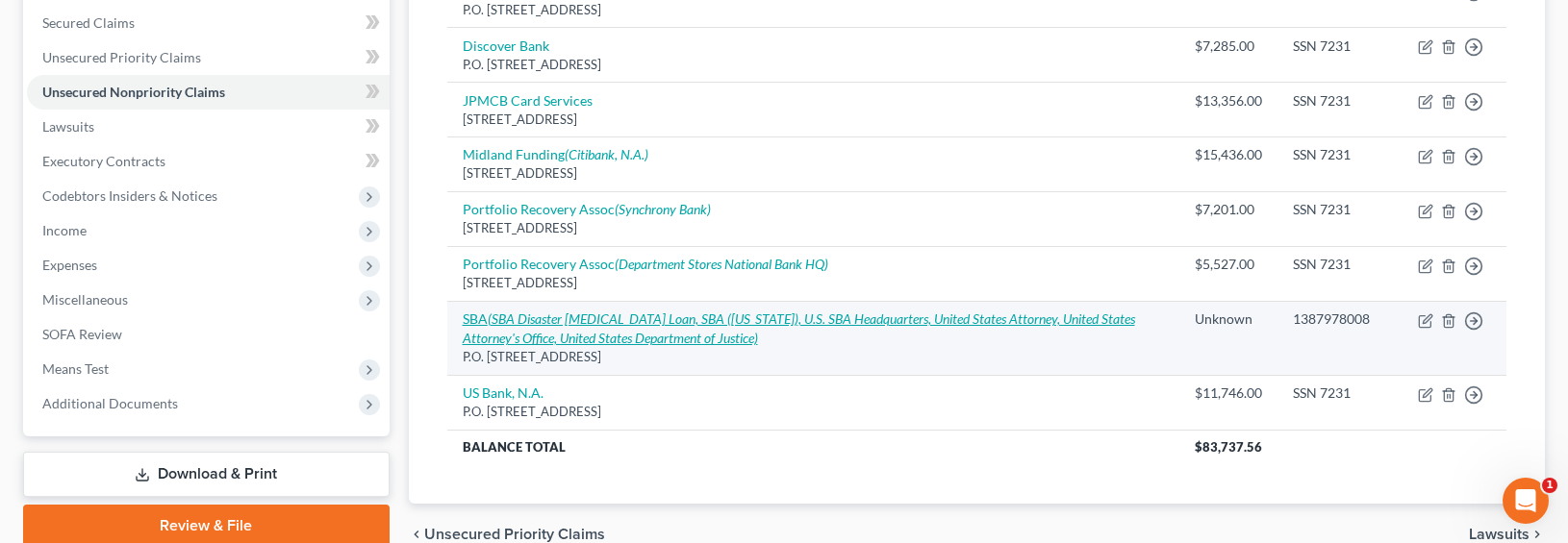
click at [530, 315] on icon "(SBA Disaster [MEDICAL_DATA] Loan, SBA ([US_STATE]), U.S. SBA Headquarters, Uni…" at bounding box center [799, 328] width 672 height 35
select select "38"
select select "14"
select select "3"
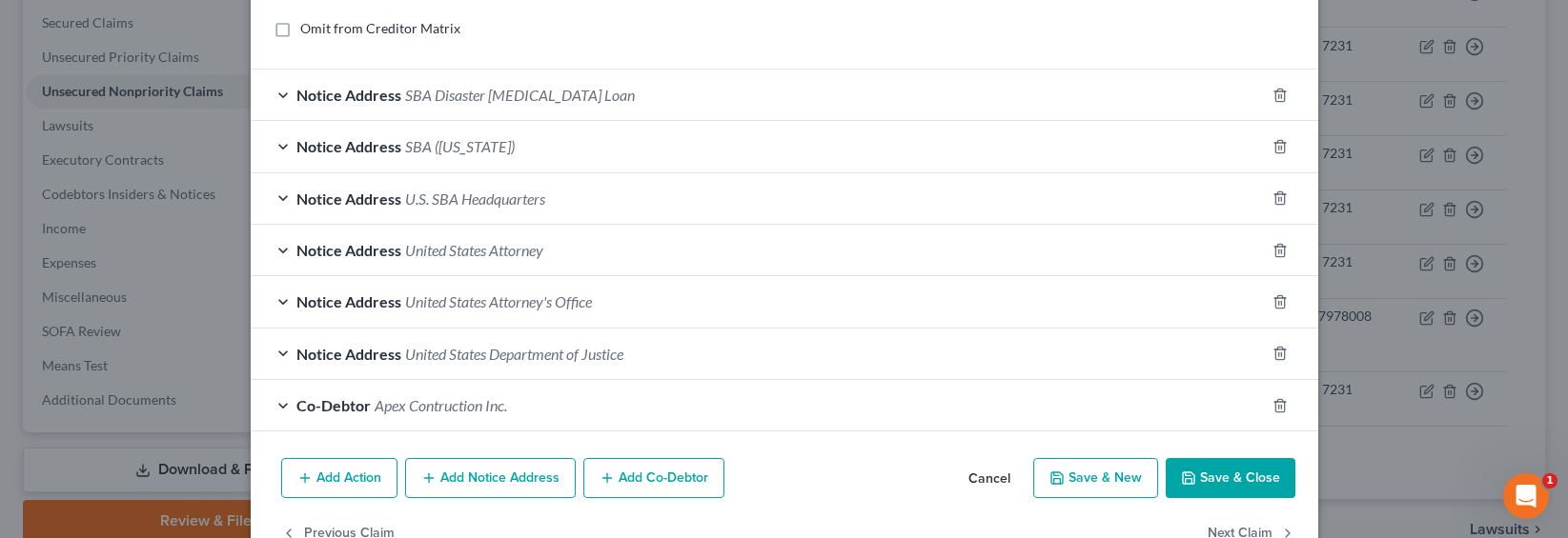
scroll to position [526, 0]
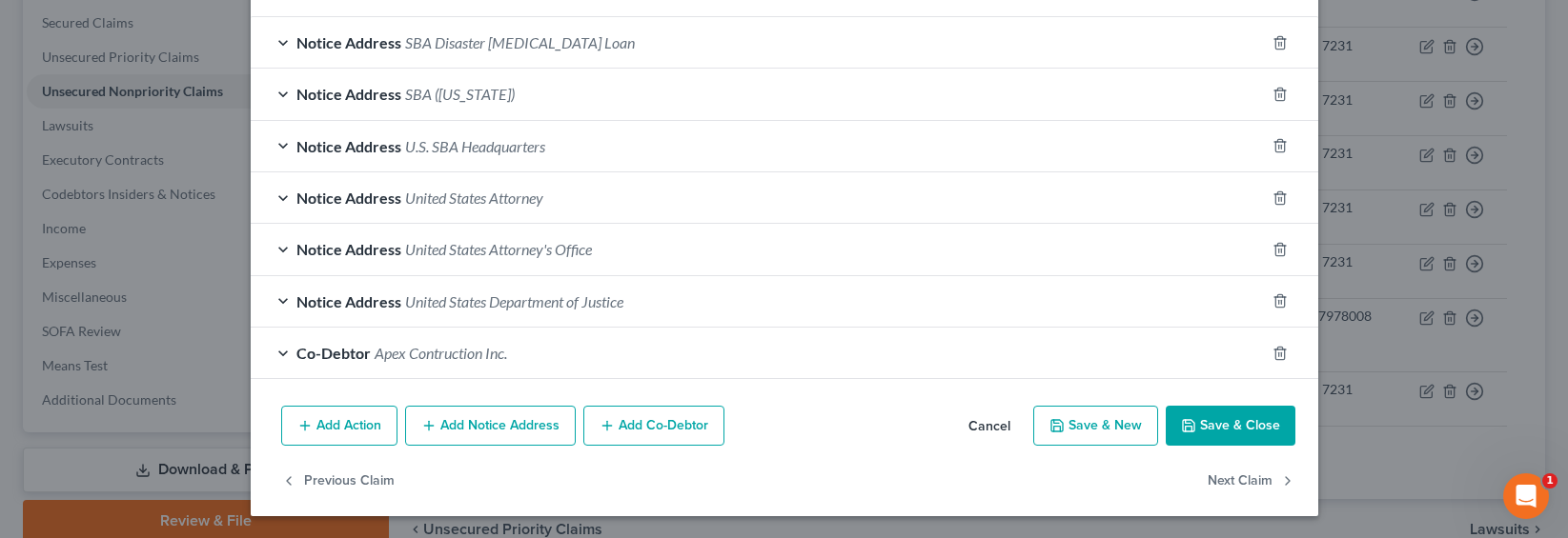
click at [500, 432] on button "Add Notice Address" at bounding box center [491, 426] width 171 height 40
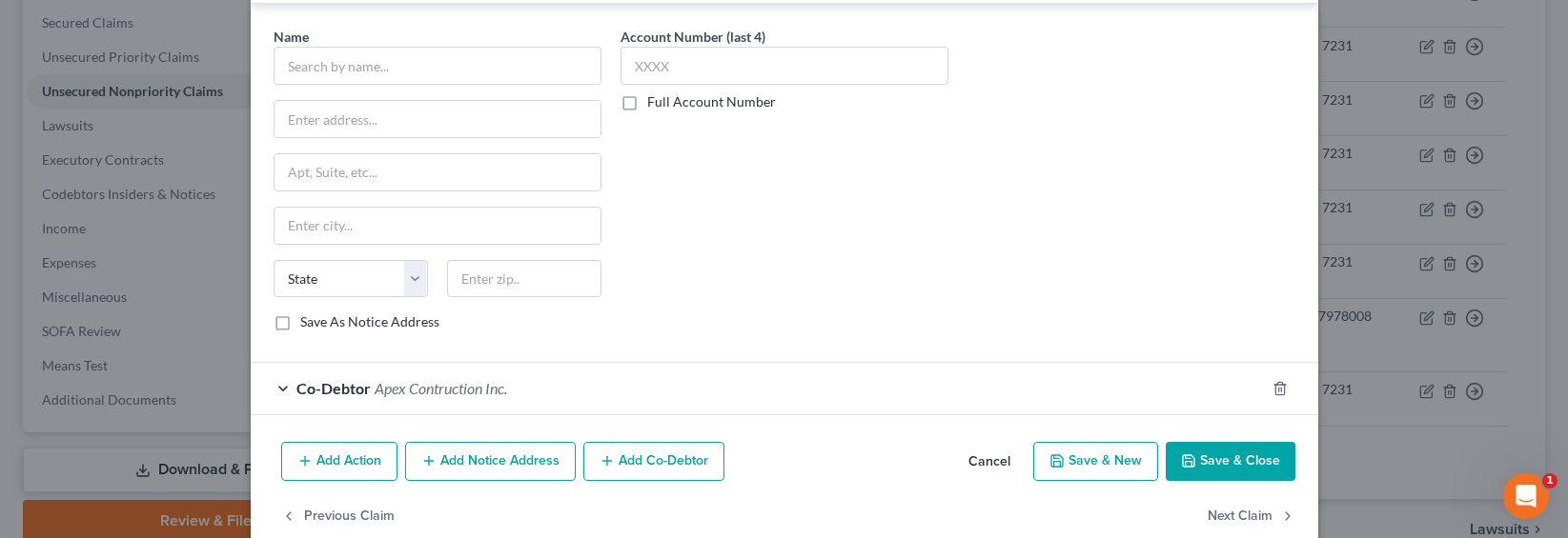
scroll to position [938, 0]
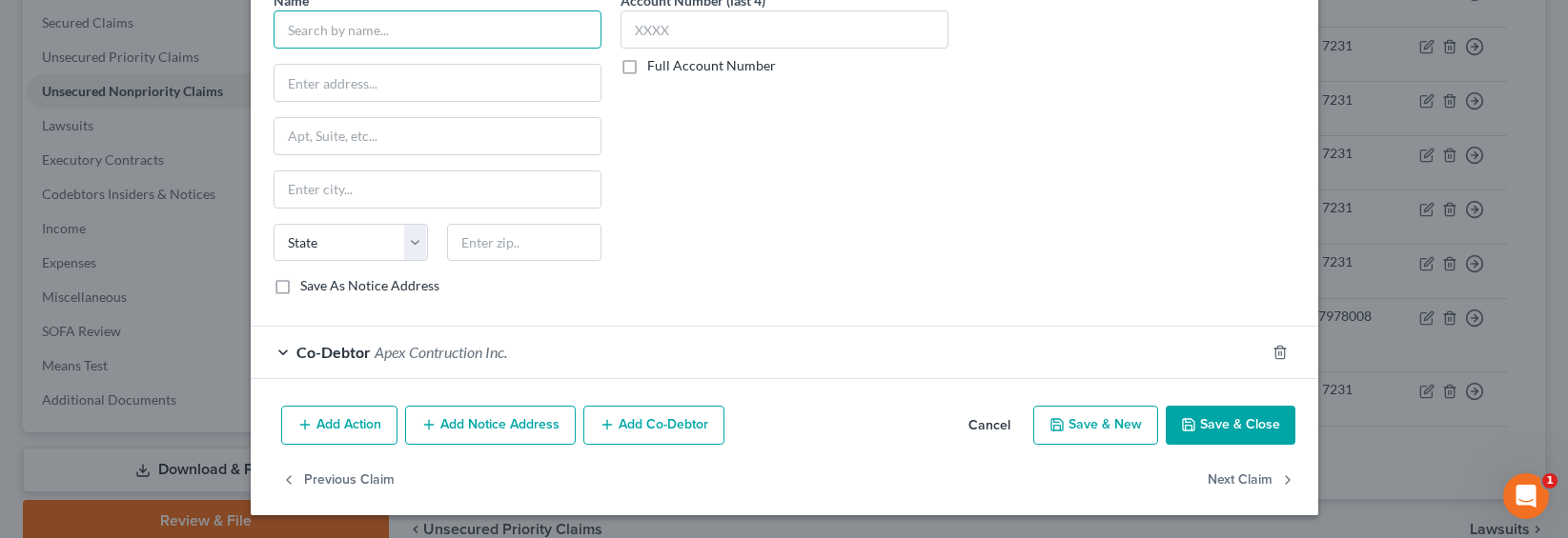
click at [357, 16] on input "text" at bounding box center [437, 29] width 328 height 38
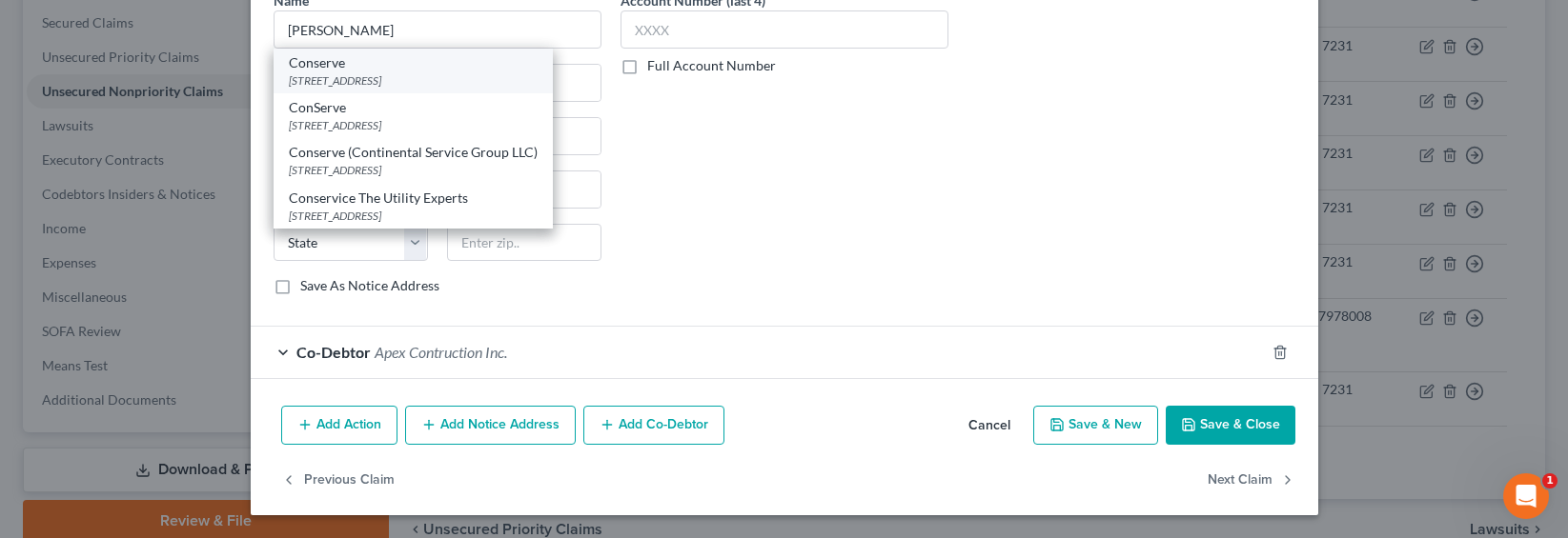
click at [366, 79] on div "[STREET_ADDRESS]" at bounding box center [413, 80] width 248 height 16
type input "Conserve"
type input "PO Box 1528"
type input "Fairport"
select select "35"
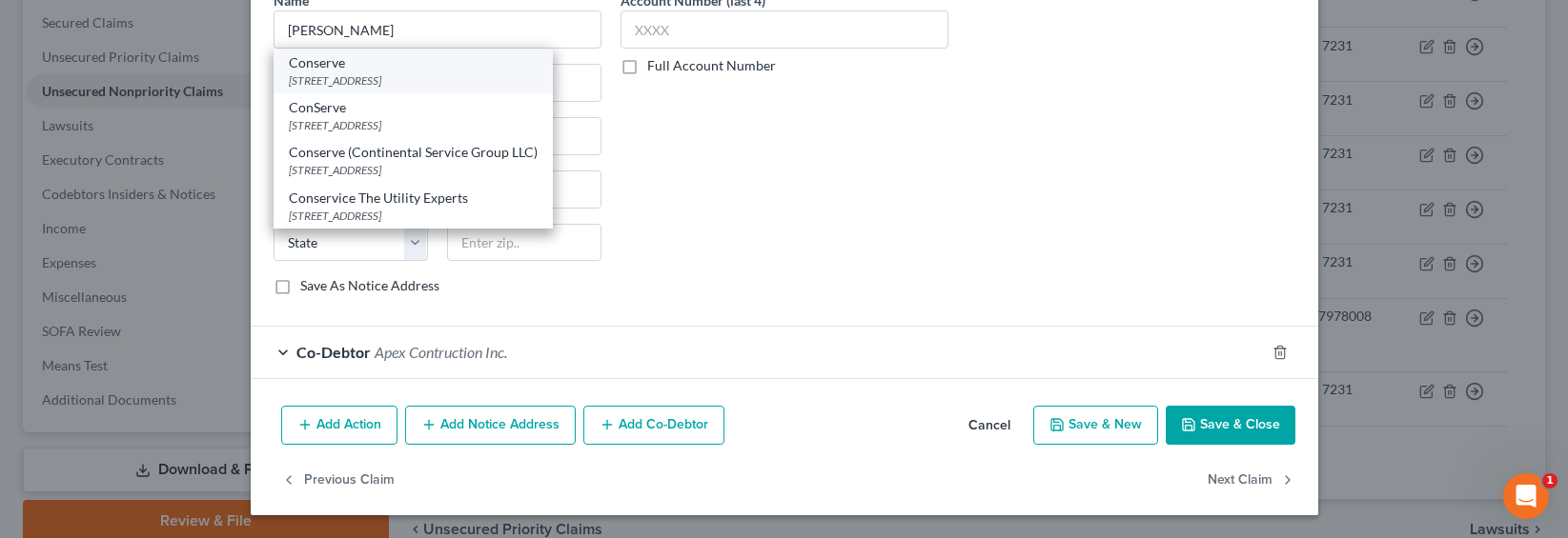
type input "14450"
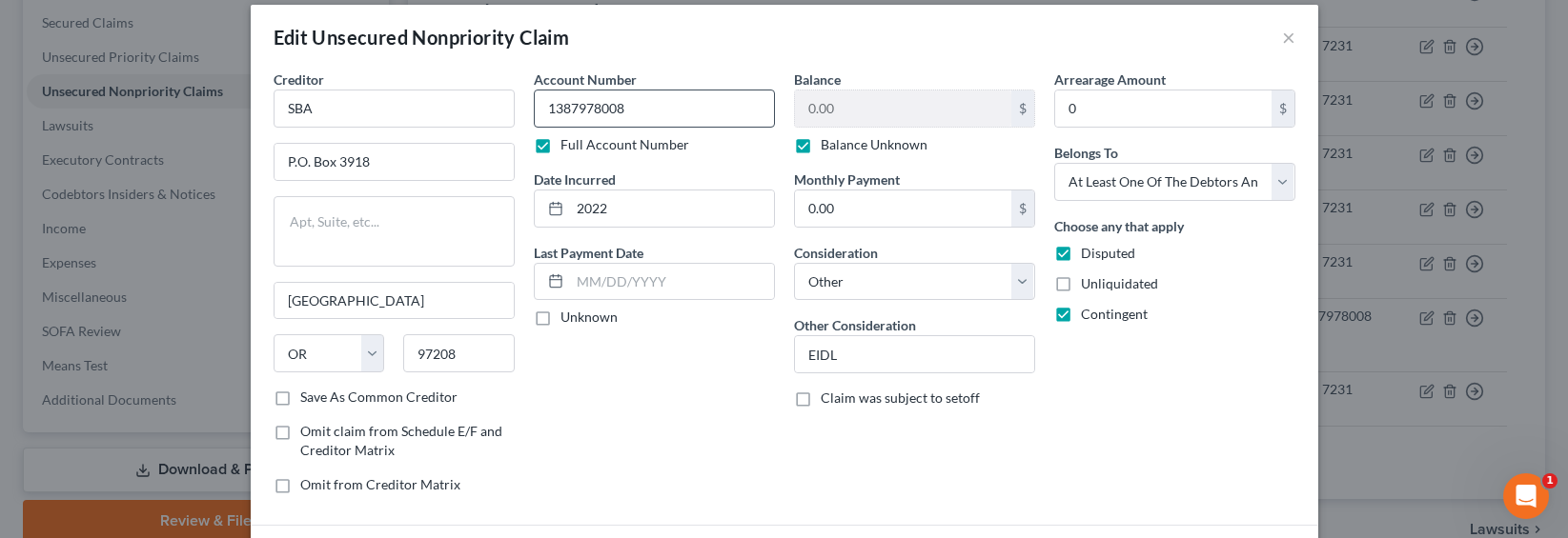
scroll to position [0, 0]
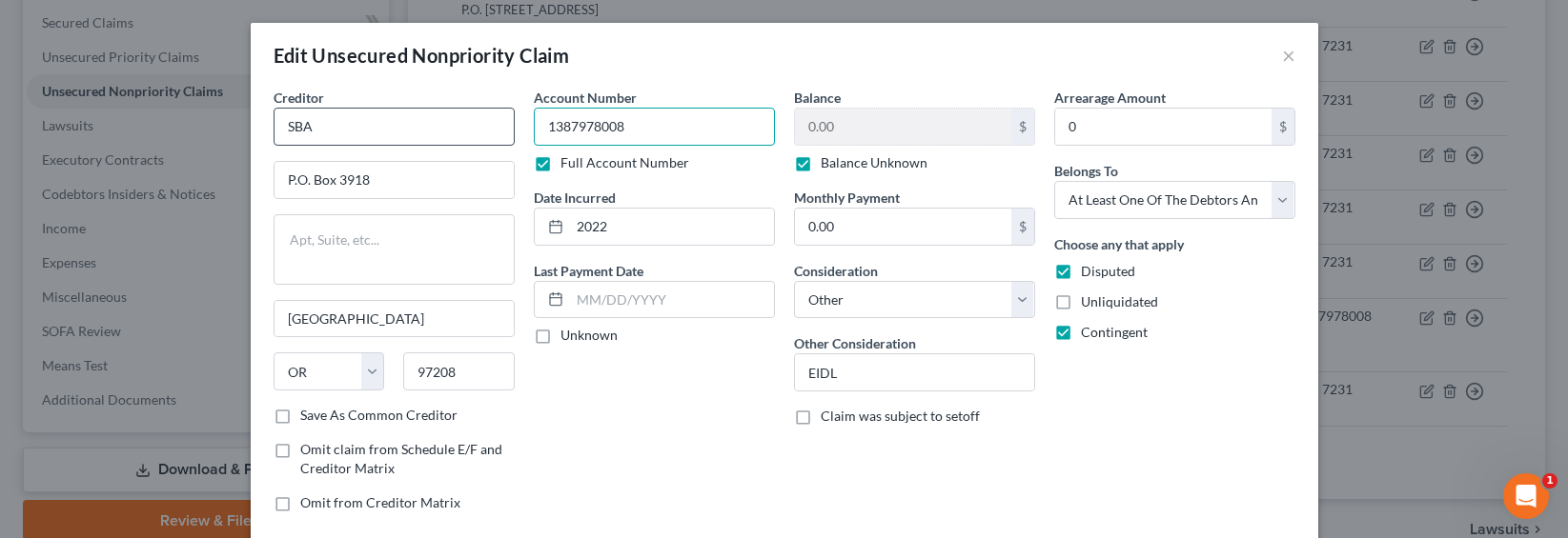
drag, startPoint x: 636, startPoint y: 125, endPoint x: 488, endPoint y: 125, distance: 148.0
click at [488, 125] on div "Creditor * SBA P.O. [GEOGRAPHIC_DATA] [US_STATE] AK AR AZ CA CO CT DE DC [GEOGR…" at bounding box center [784, 307] width 1040 height 440
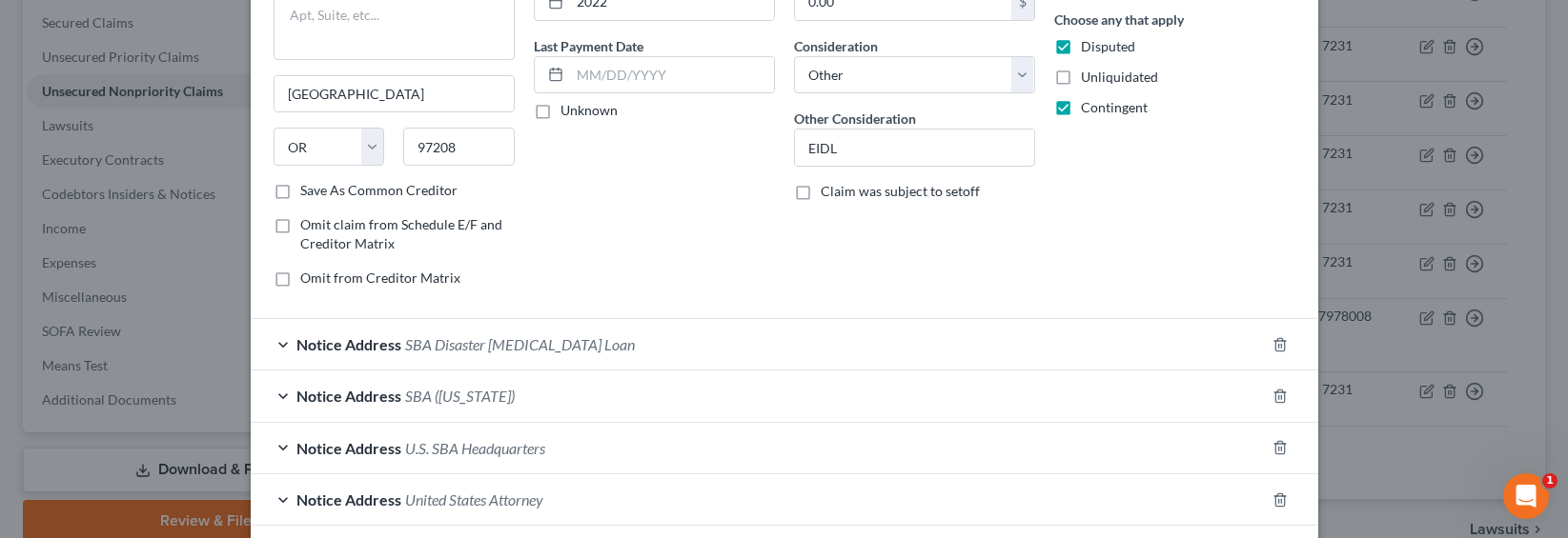
scroll to position [680, 0]
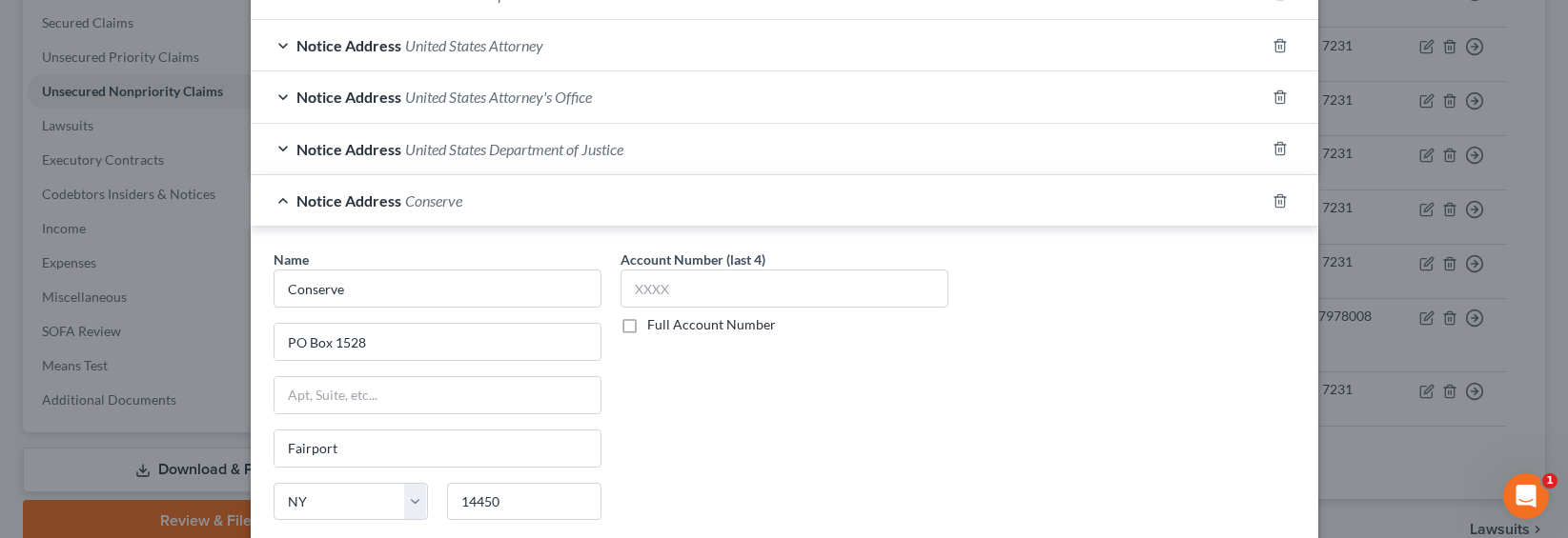
click at [669, 326] on label "Full Account Number" at bounding box center [711, 325] width 129 height 19
click at [667, 326] on input "Full Account Number" at bounding box center [660, 321] width 13 height 13
click at [670, 293] on input "text" at bounding box center [784, 288] width 328 height 38
paste input "1387978008"
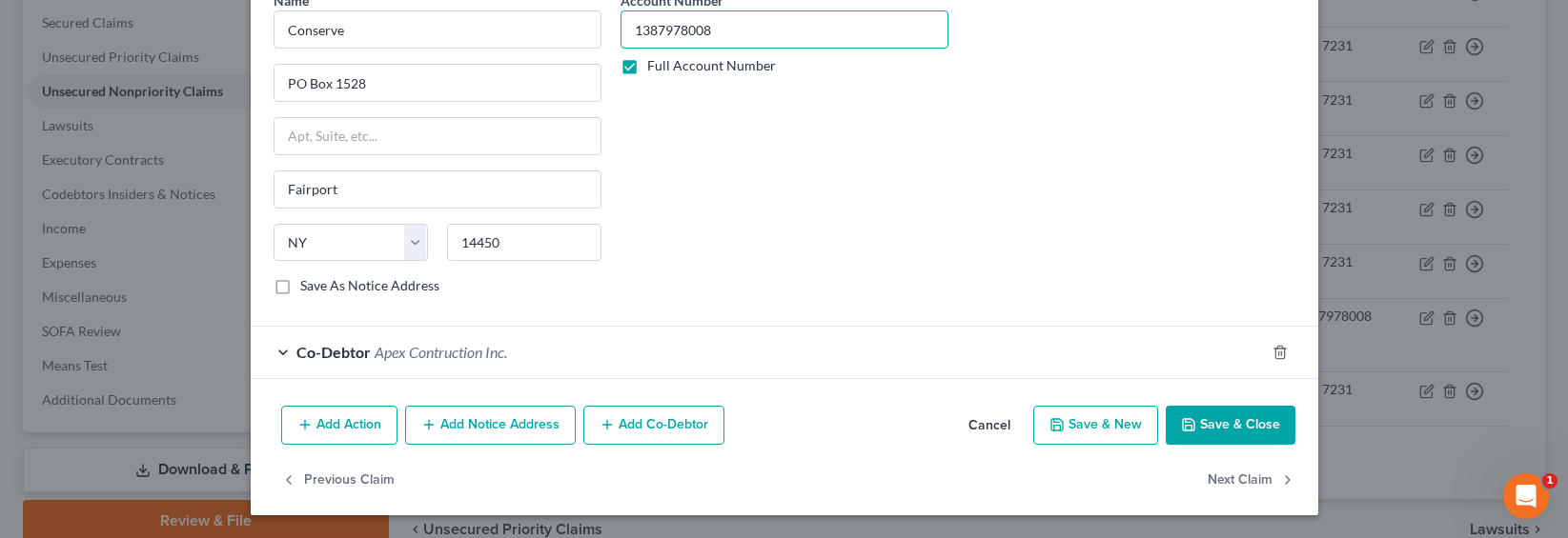
type input "1387978008"
click at [485, 426] on button "Add Notice Address" at bounding box center [491, 426] width 171 height 40
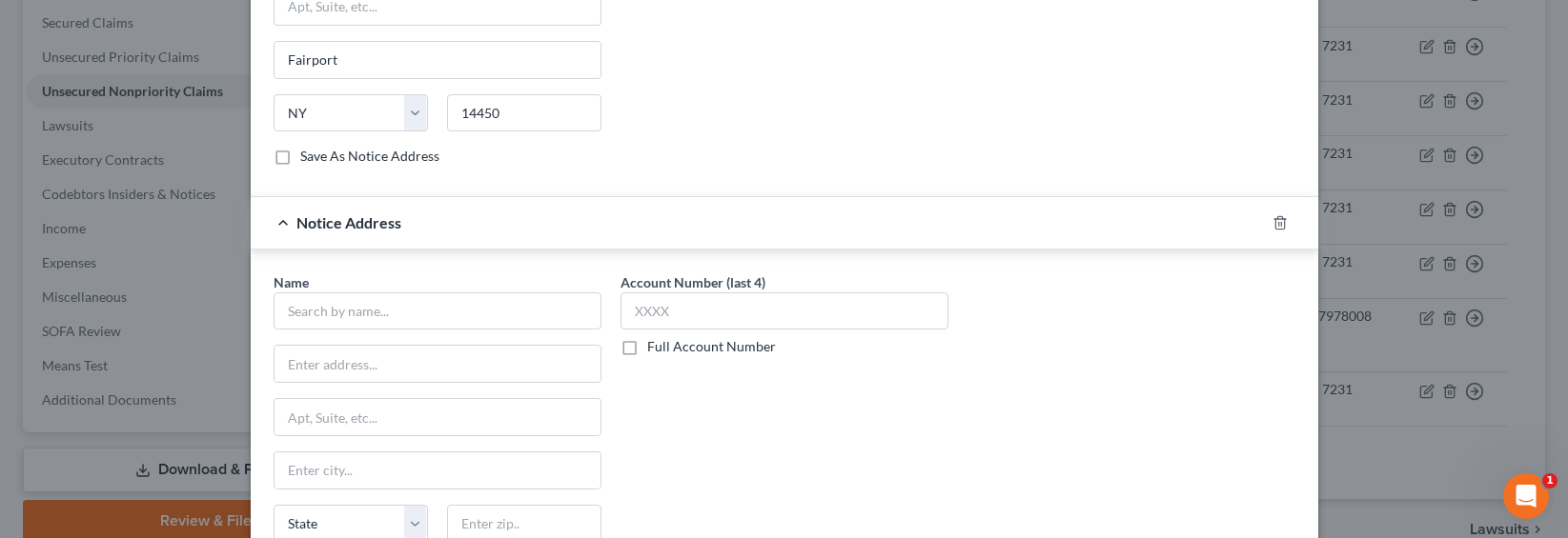
scroll to position [1132, 0]
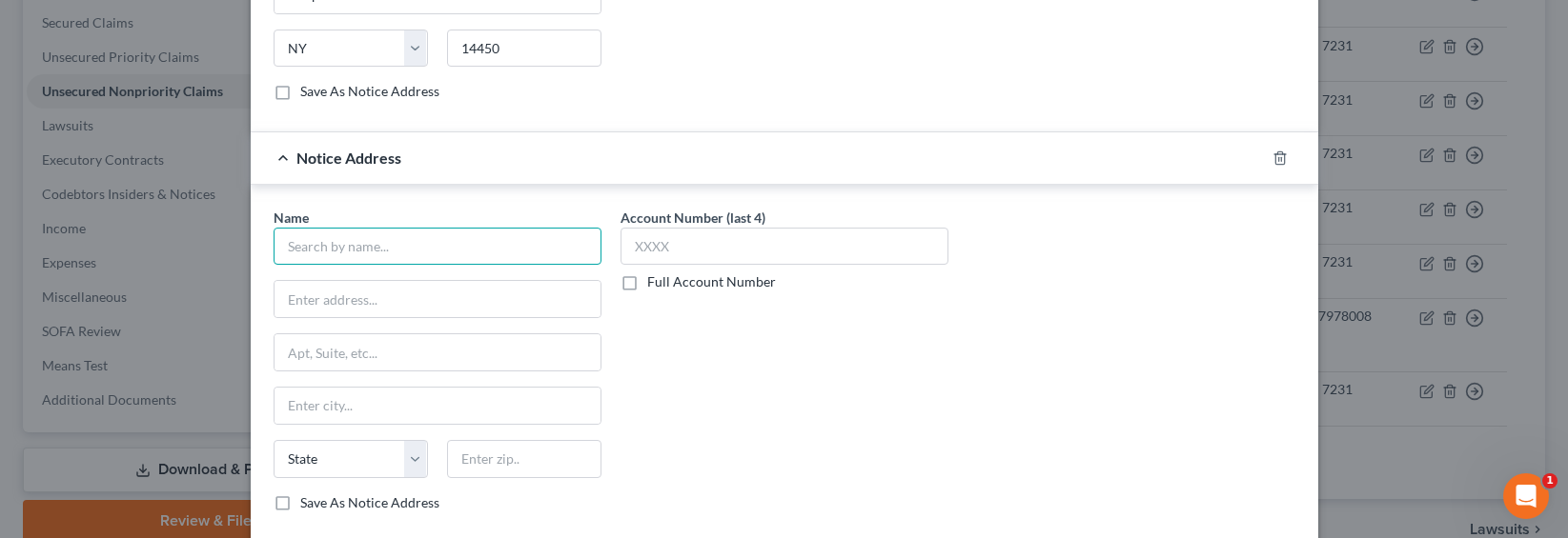
click at [393, 255] on input "text" at bounding box center [437, 246] width 328 height 38
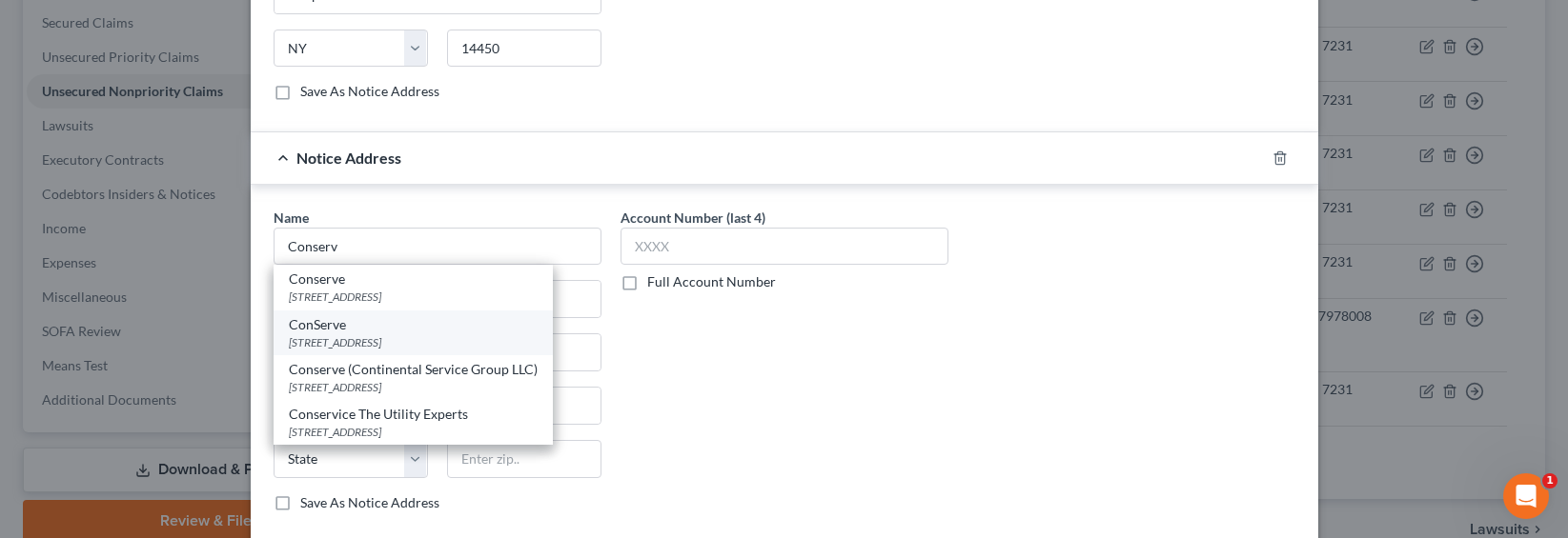
click at [347, 340] on div "[STREET_ADDRESS]" at bounding box center [413, 342] width 248 height 16
type input "ConServe"
type input "PO Box 3023"
type input "[GEOGRAPHIC_DATA]"
select select "35"
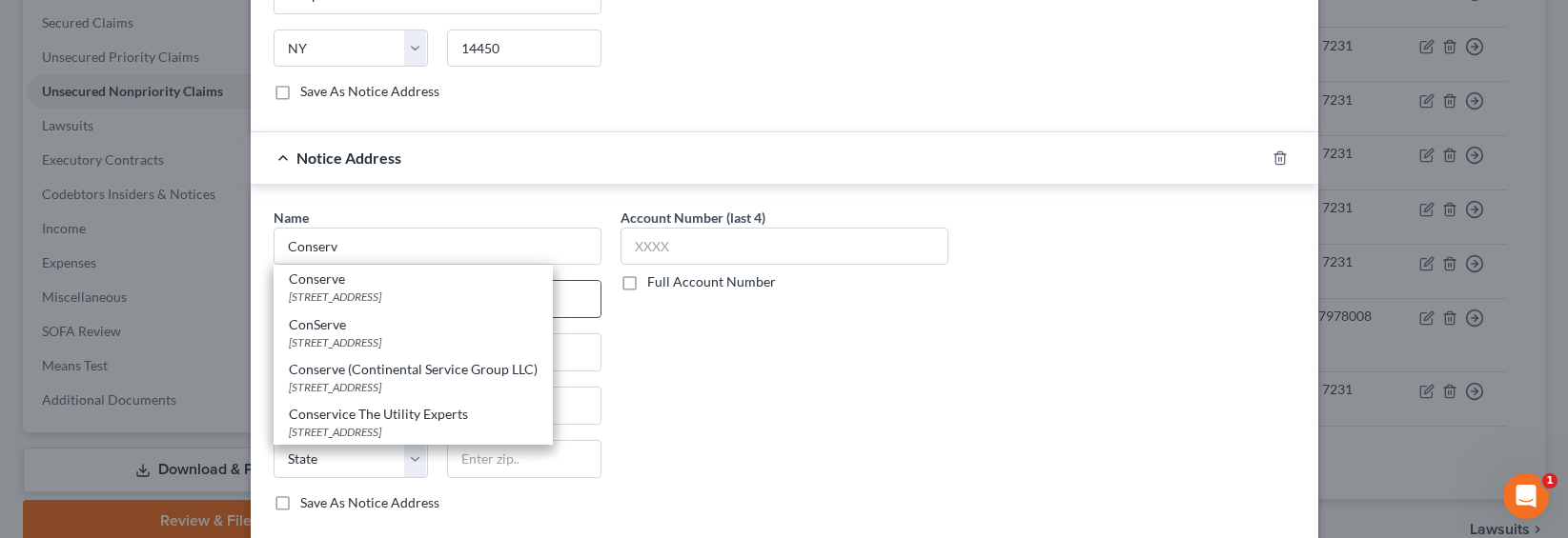
type input "14304"
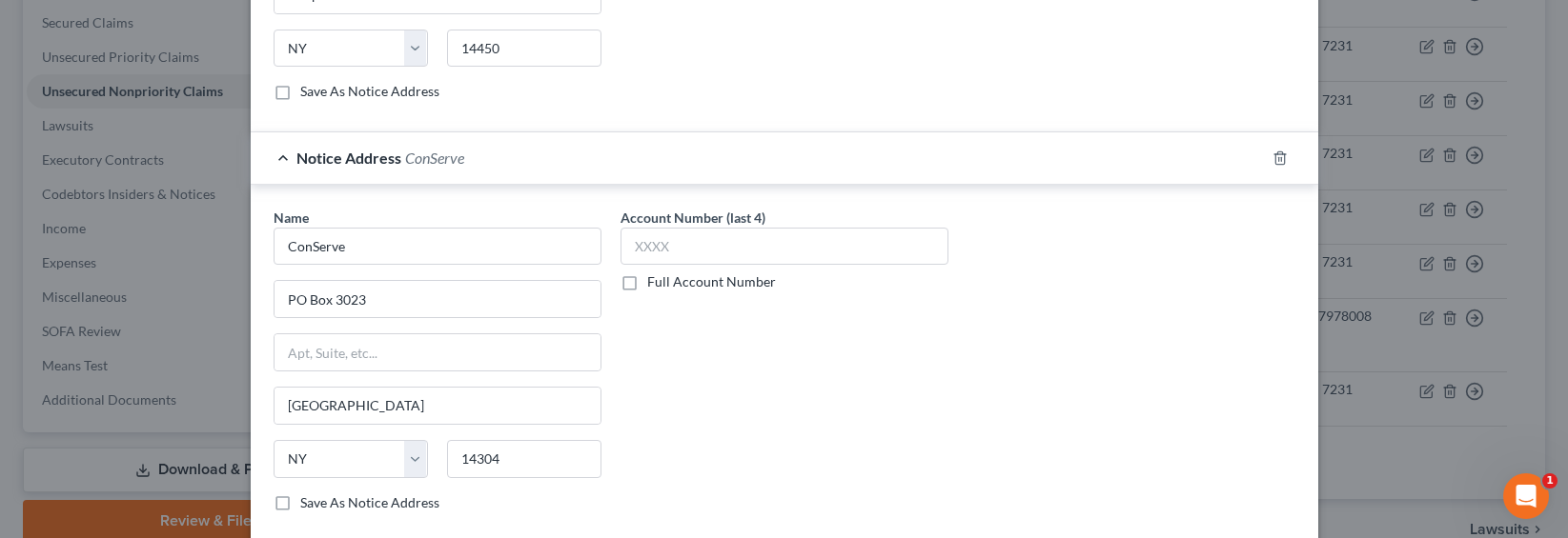
click at [647, 287] on label "Full Account Number" at bounding box center [711, 282] width 129 height 19
click at [655, 285] on input "Full Account Number" at bounding box center [660, 278] width 13 height 13
click at [647, 257] on input "text" at bounding box center [784, 246] width 328 height 38
paste input "1387978008"
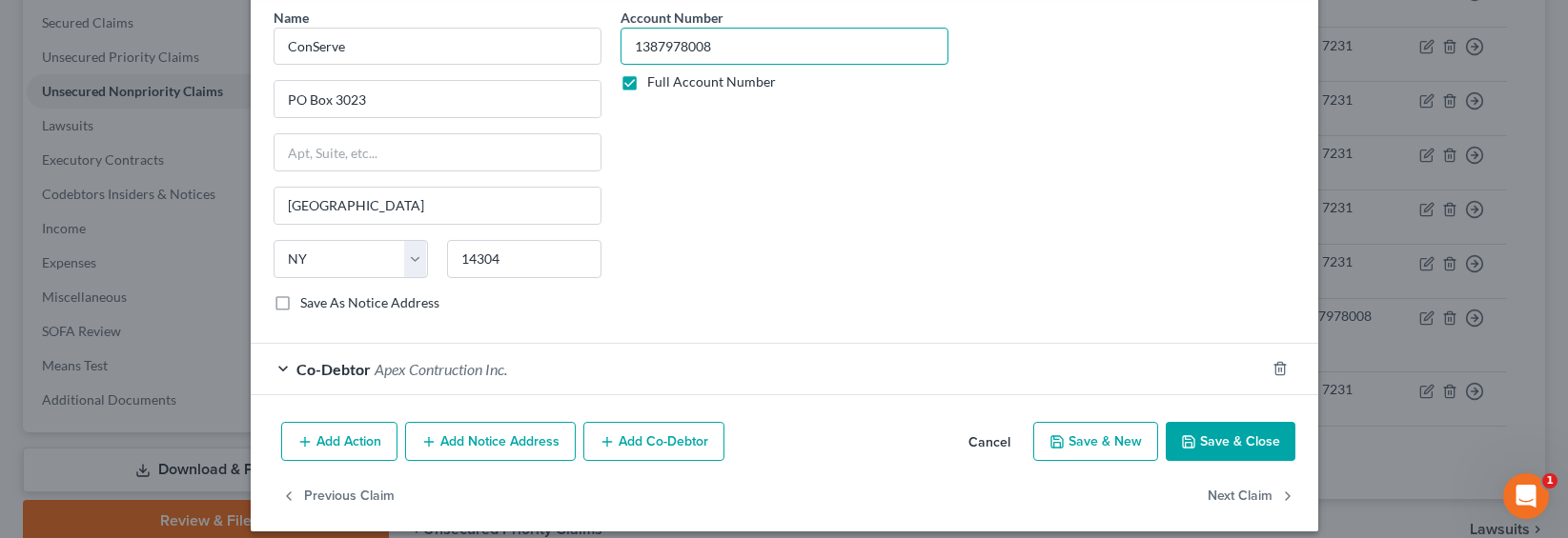
scroll to position [1349, 0]
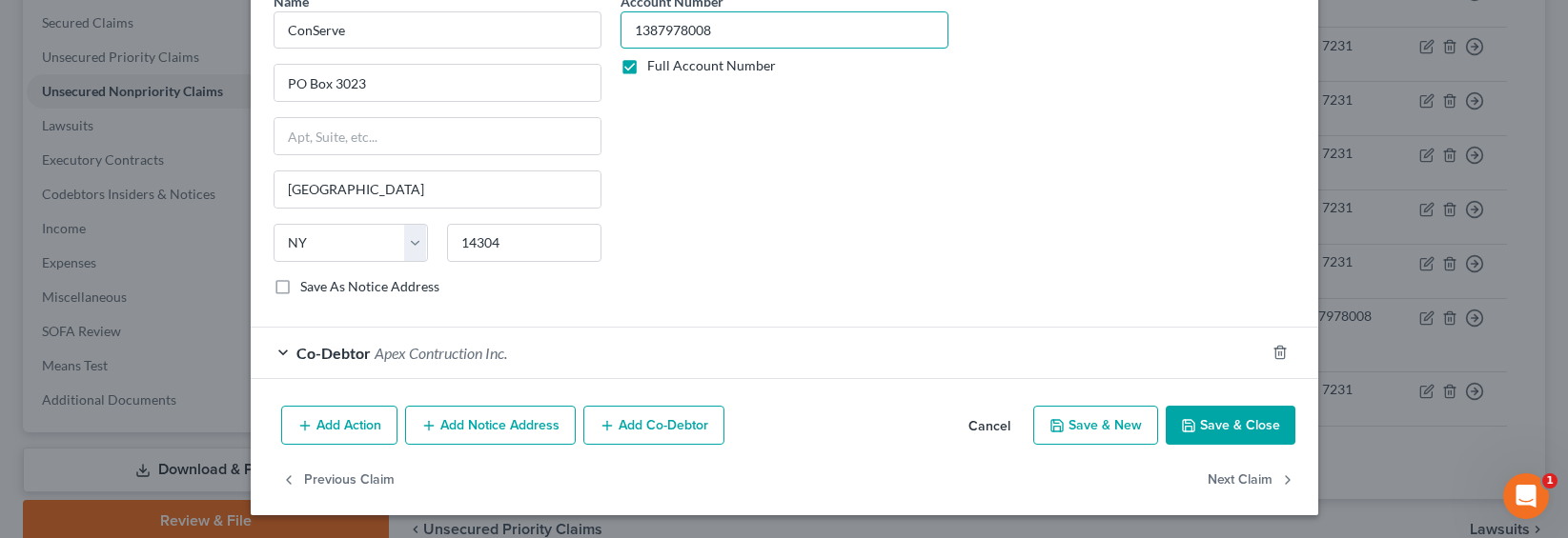
type input "1387978008"
click at [518, 427] on button "Add Notice Address" at bounding box center [491, 426] width 171 height 40
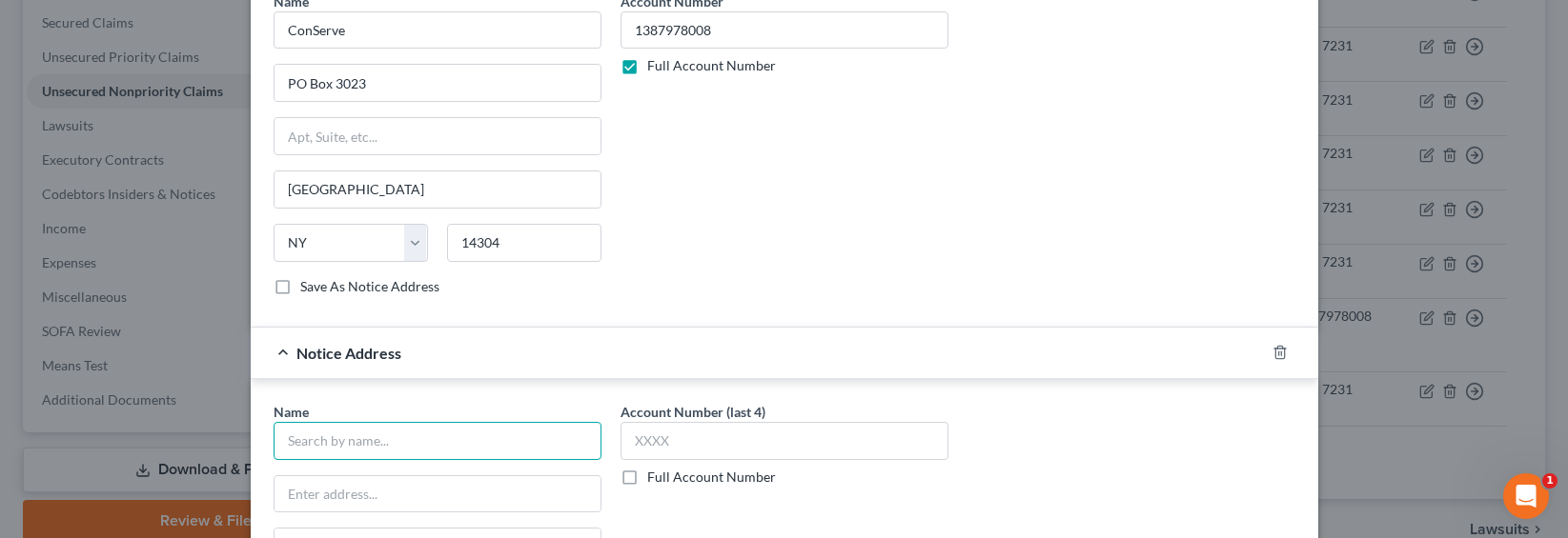
click at [383, 441] on input "text" at bounding box center [437, 440] width 328 height 38
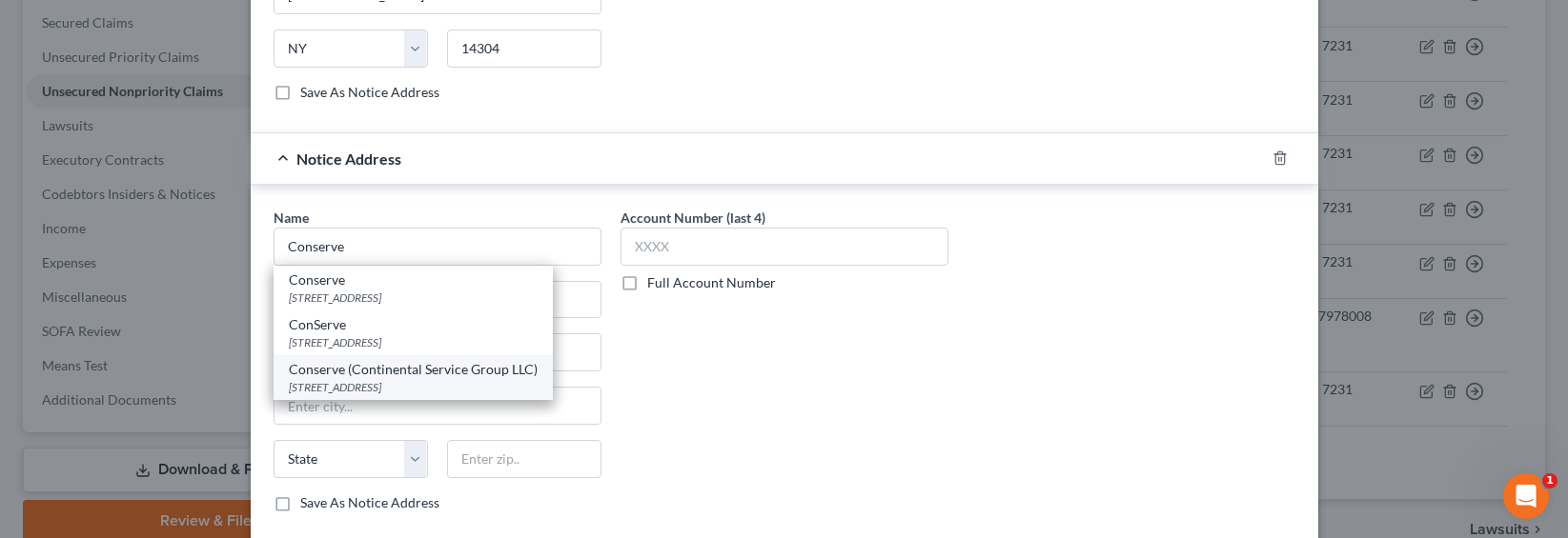
click at [392, 382] on div "[STREET_ADDRESS]" at bounding box center [413, 387] width 248 height 16
type input "Conserve (Continental Service Group LLC)"
type input "200 [GEOGRAPHIC_DATA]"
type input "Fairport"
select select "35"
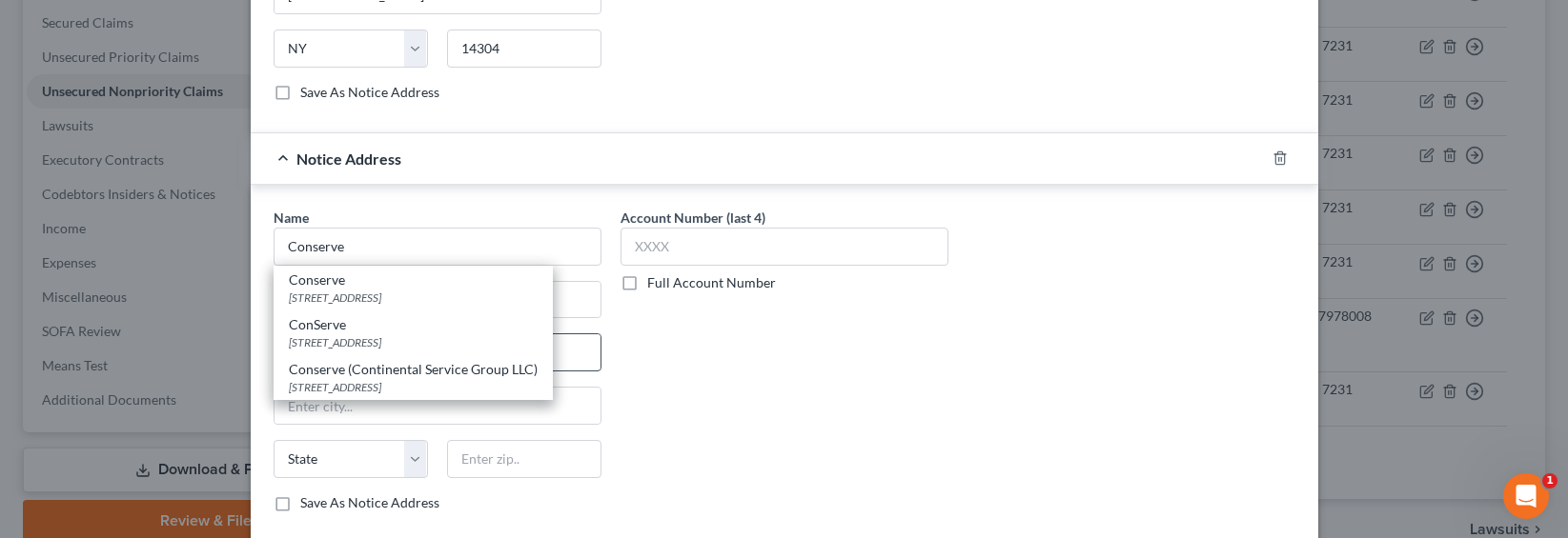
type input "14450"
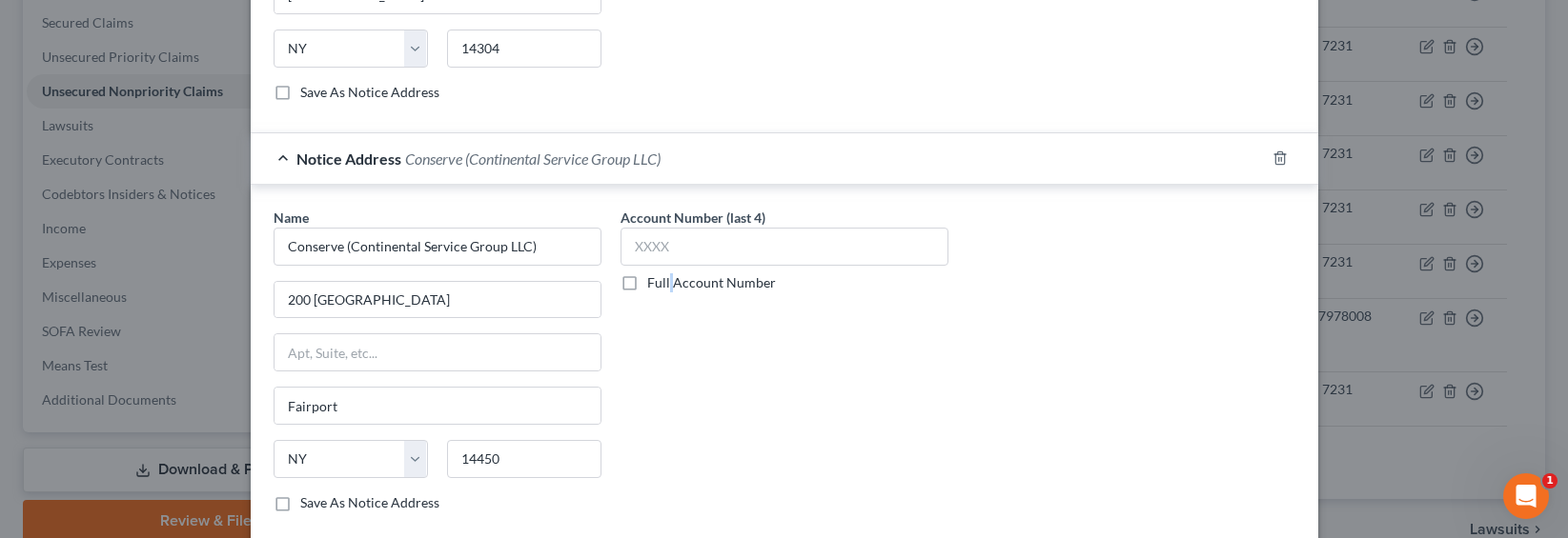
click at [662, 288] on label "Full Account Number" at bounding box center [711, 283] width 129 height 19
click at [647, 276] on label "Full Account Number" at bounding box center [711, 283] width 129 height 19
click at [655, 276] on input "Full Account Number" at bounding box center [660, 279] width 13 height 13
click at [655, 248] on input "text" at bounding box center [784, 246] width 328 height 38
paste input "1387978008"
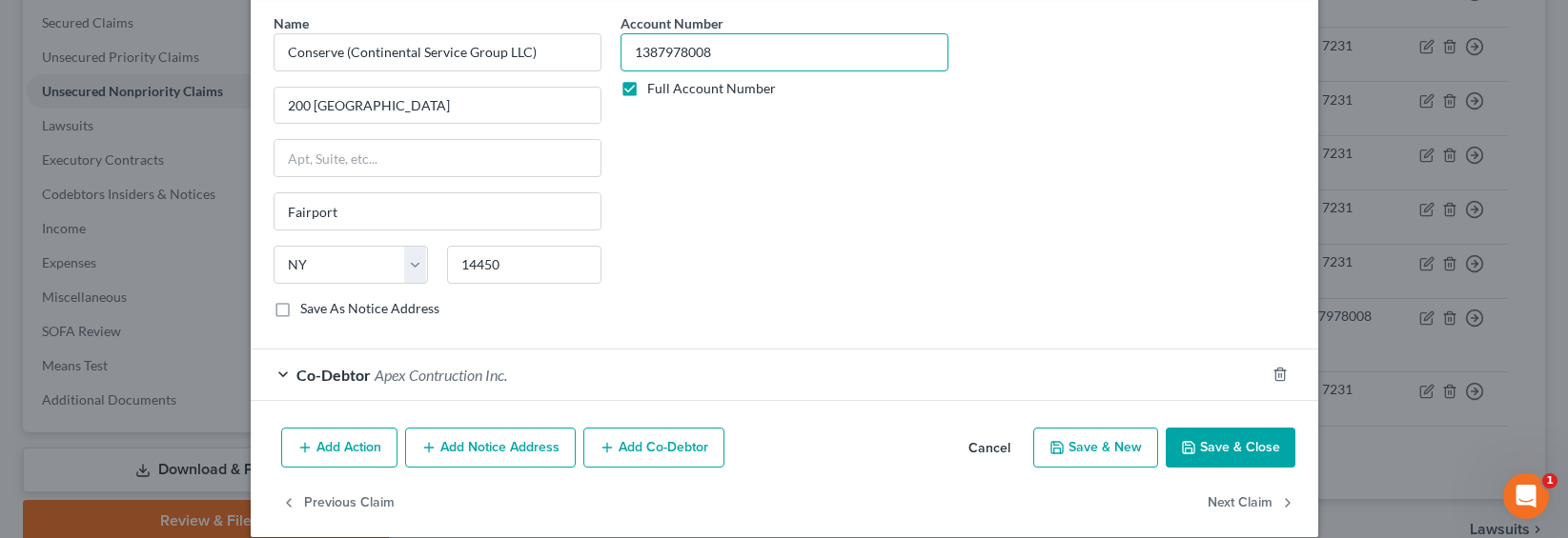
scroll to position [1759, 0]
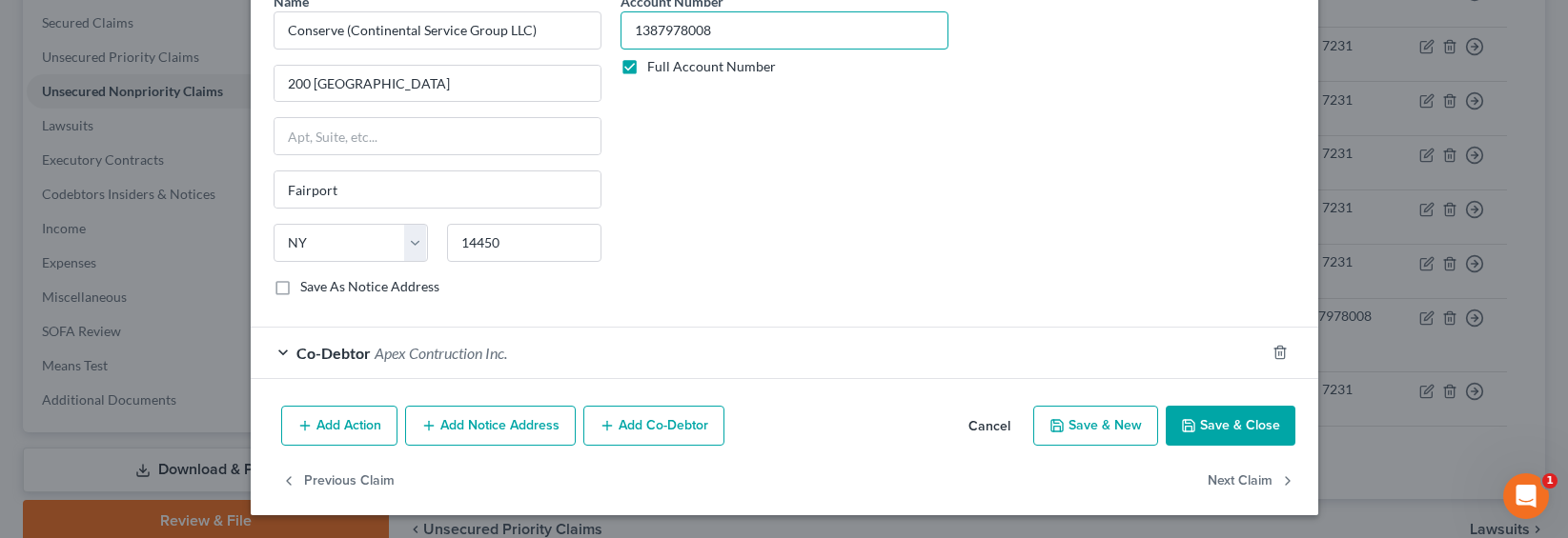
type input "1387978008"
click at [514, 422] on button "Add Notice Address" at bounding box center [491, 426] width 171 height 40
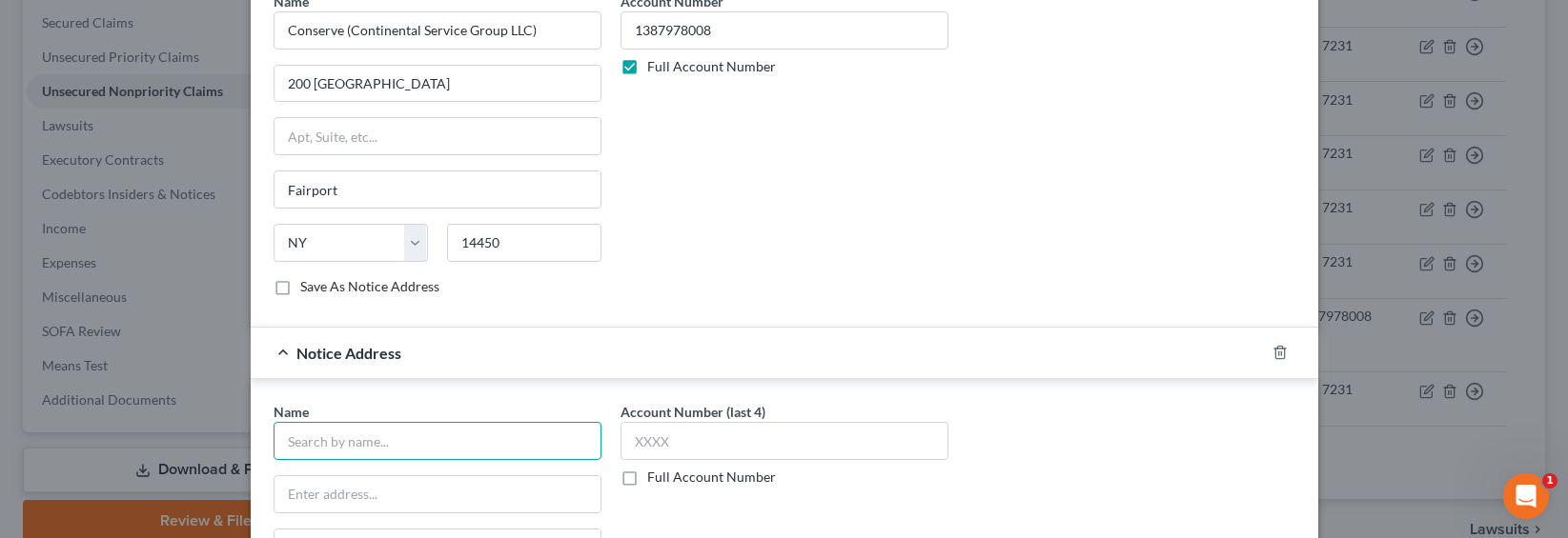
click at [408, 455] on input "text" at bounding box center [437, 440] width 328 height 38
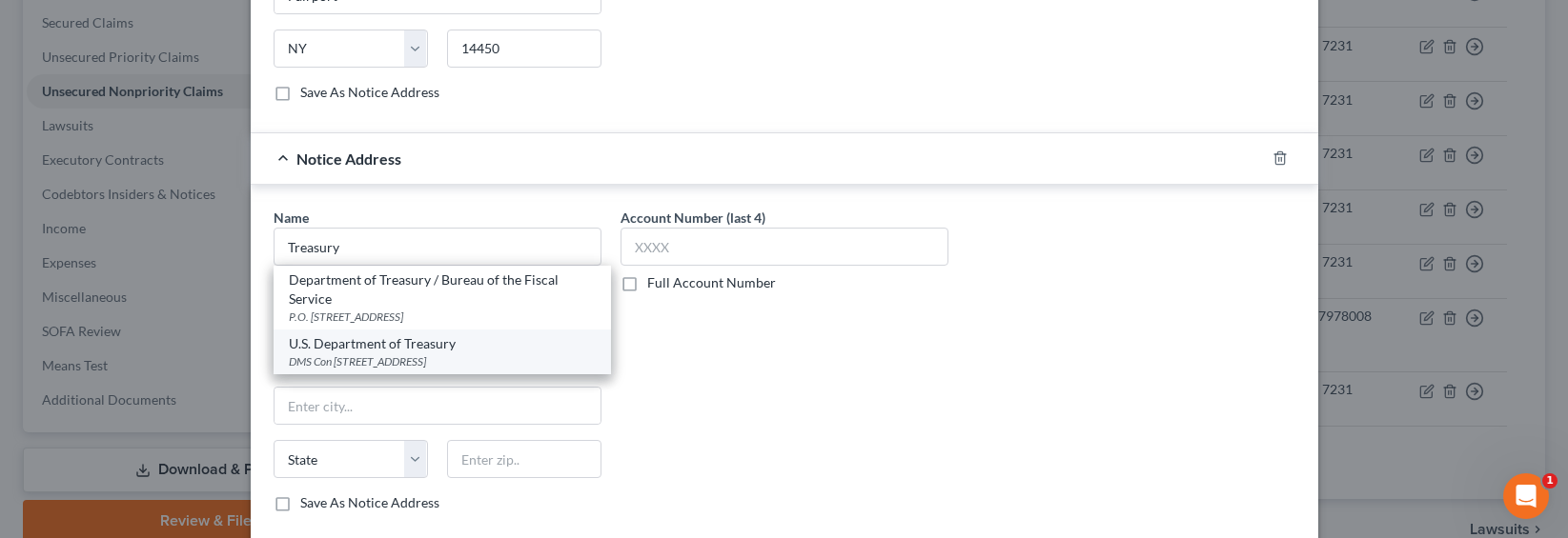
click at [424, 355] on div "DMS Con [STREET_ADDRESS]" at bounding box center [442, 362] width 306 height 16
type input "U.S. Department of Treasury"
type input "DMS Con"
type input "PO Box 979111"
type input "Saint Louis"
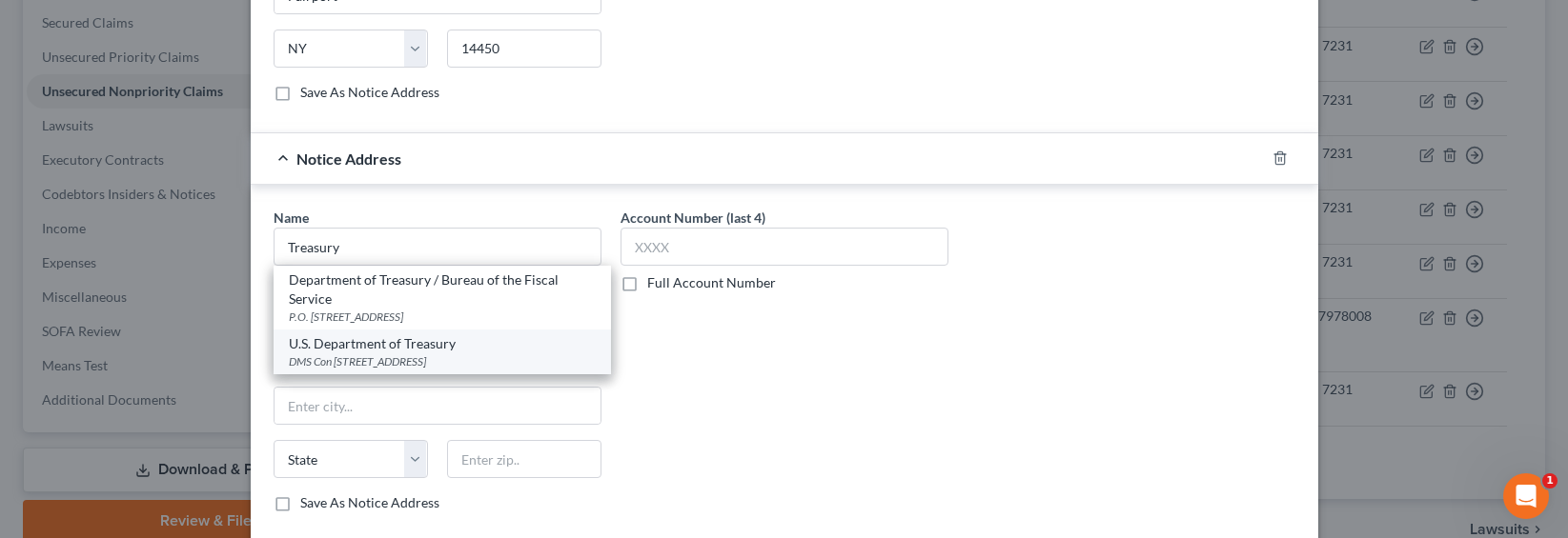
select select "26"
type input "63197"
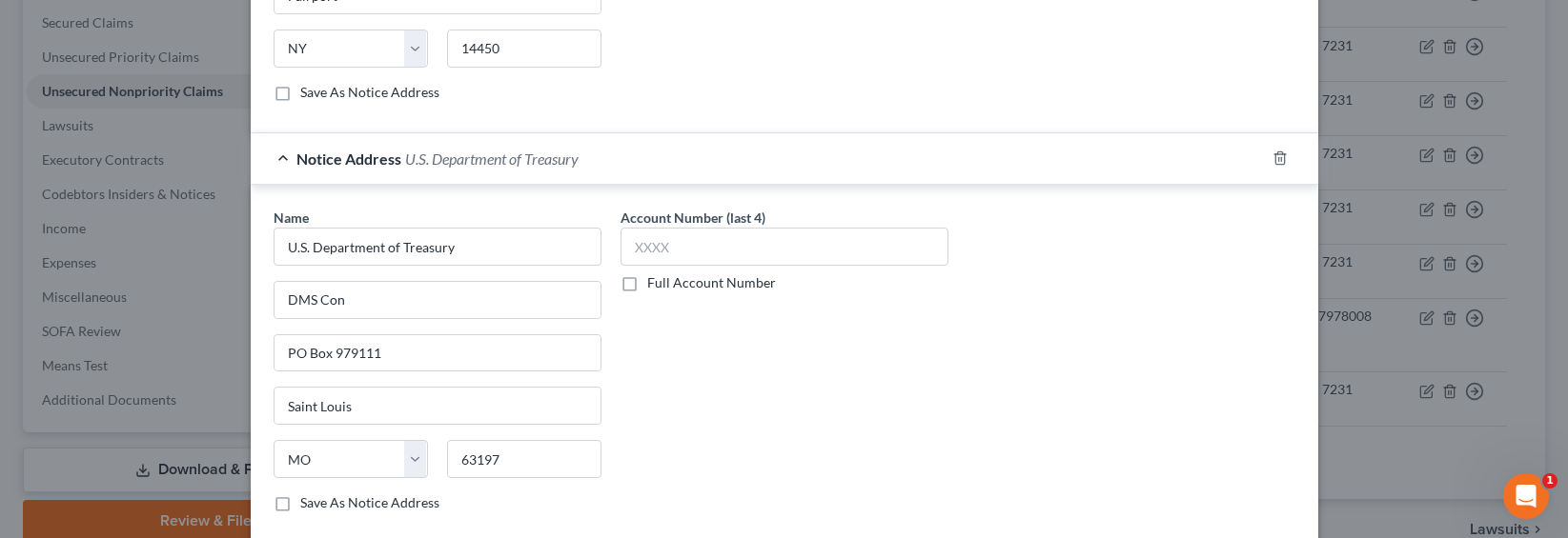
click at [665, 281] on label "Full Account Number" at bounding box center [711, 283] width 129 height 19
click at [665, 281] on input "Full Account Number" at bounding box center [660, 279] width 13 height 13
click at [676, 247] on input "text" at bounding box center [784, 246] width 328 height 38
paste input "1387978008"
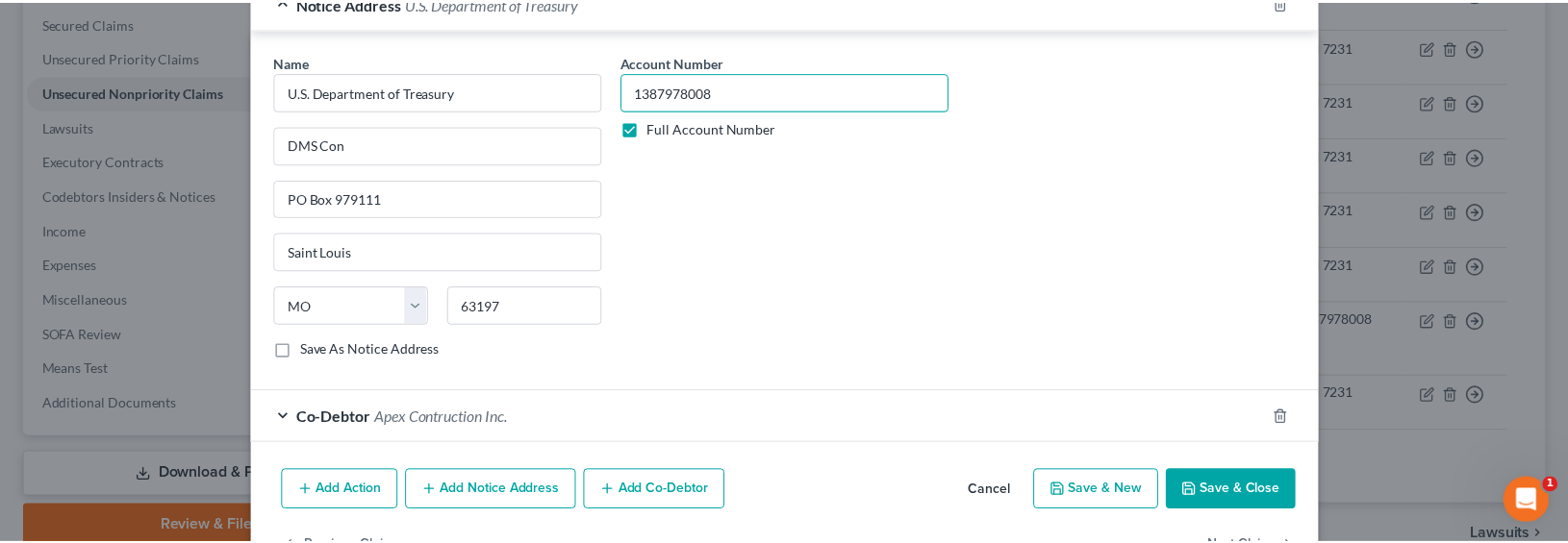
scroll to position [2192, 0]
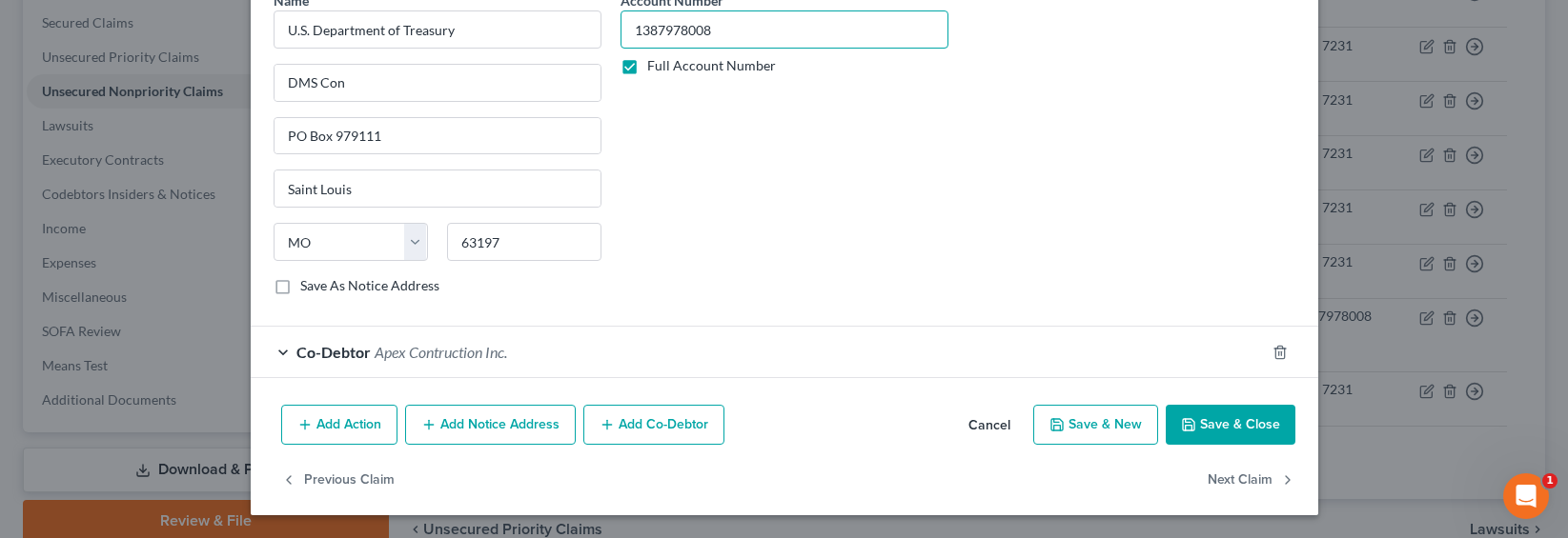
type input "1387978008"
click at [1200, 413] on button "Save & Close" at bounding box center [1231, 425] width 130 height 40
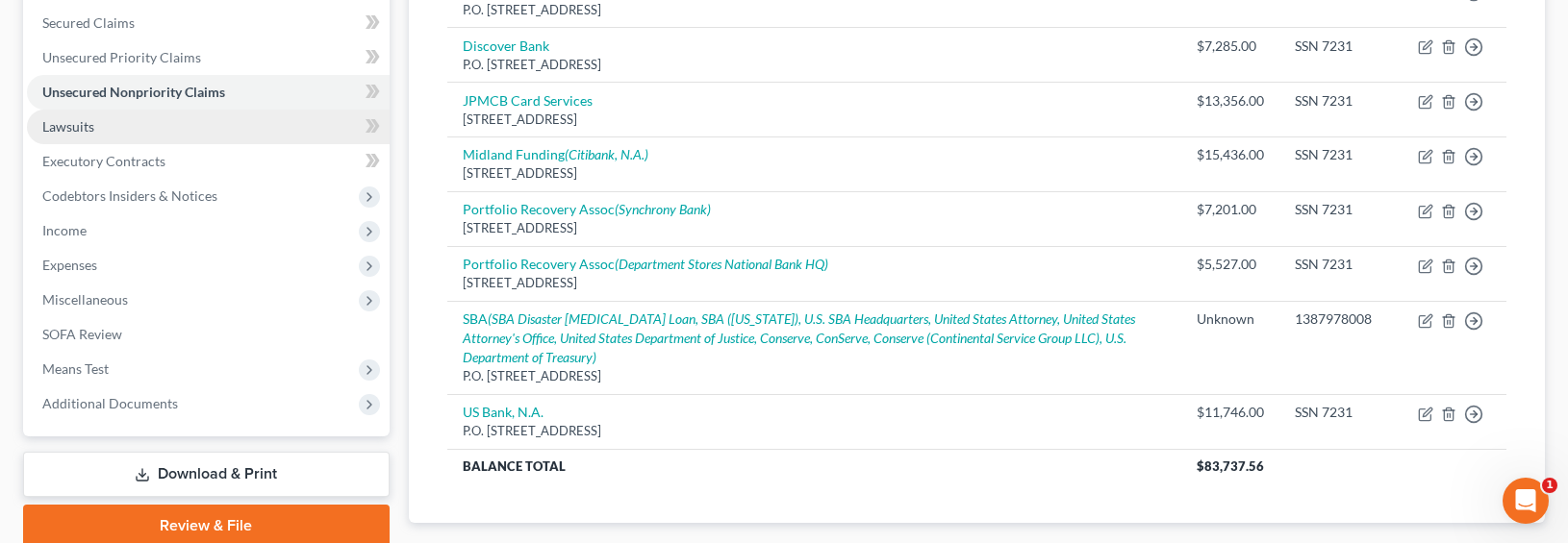
click at [69, 121] on span "Lawsuits" at bounding box center [68, 126] width 52 height 17
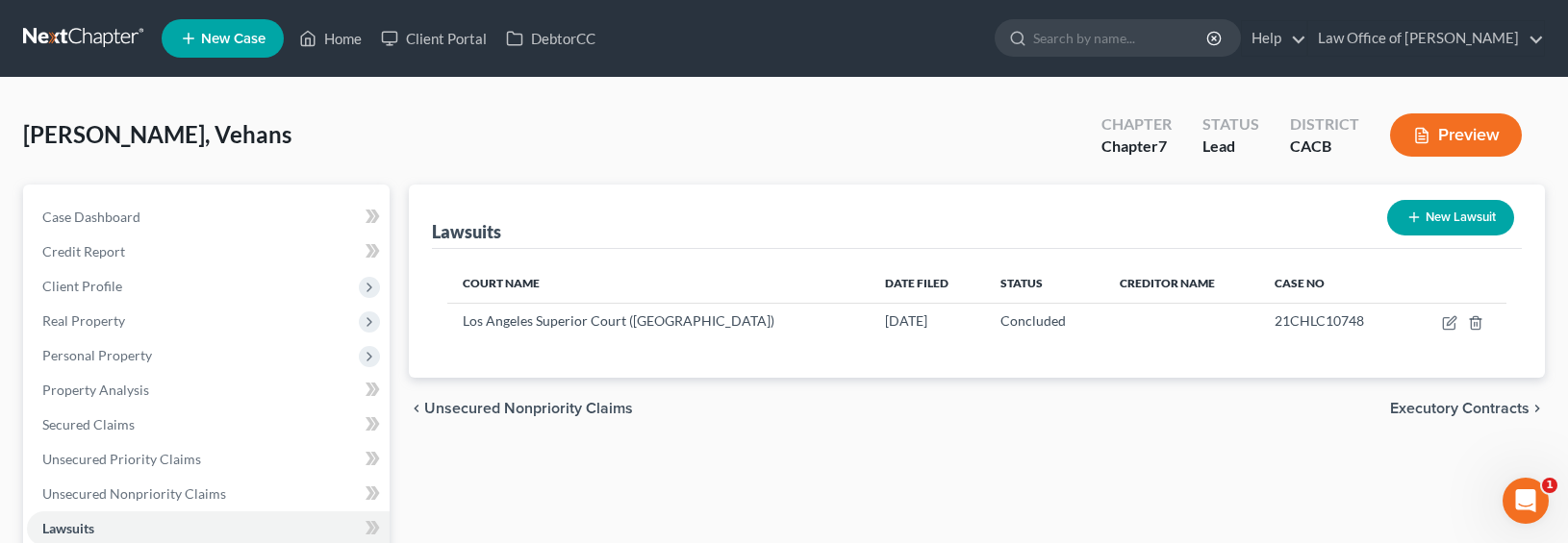
click at [1449, 217] on button "New Lawsuit" at bounding box center [1451, 217] width 127 height 35
select select "0"
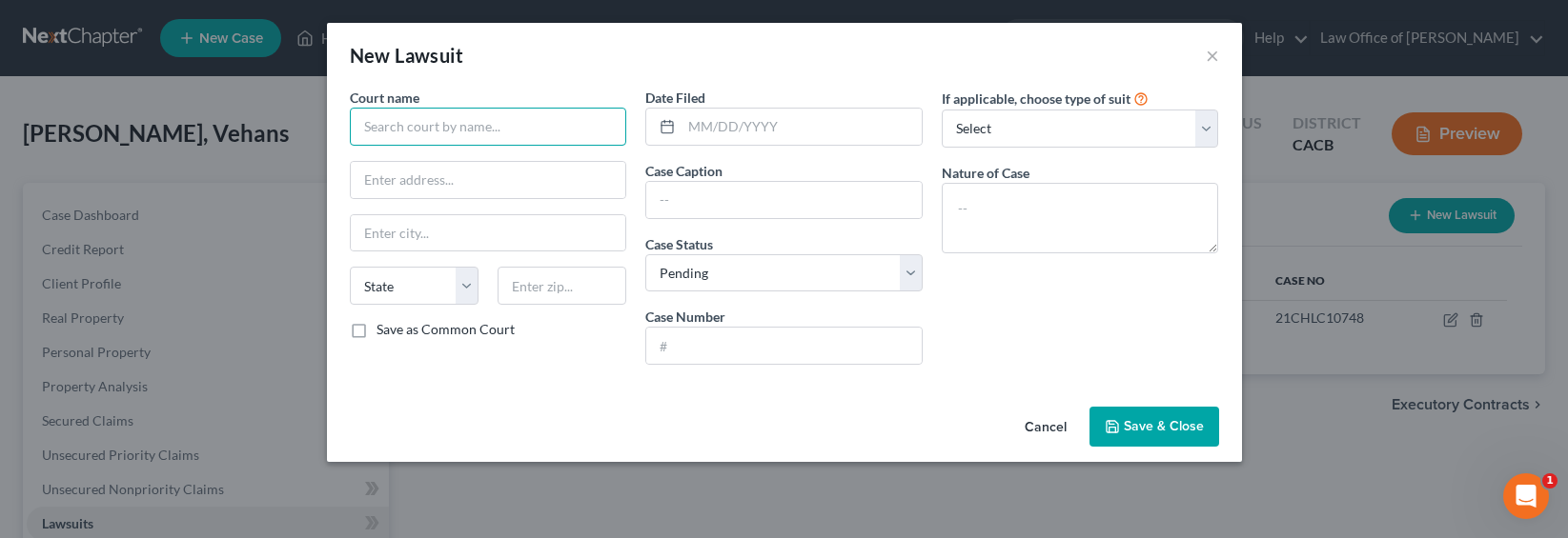
click at [395, 125] on input "text" at bounding box center [489, 126] width 277 height 38
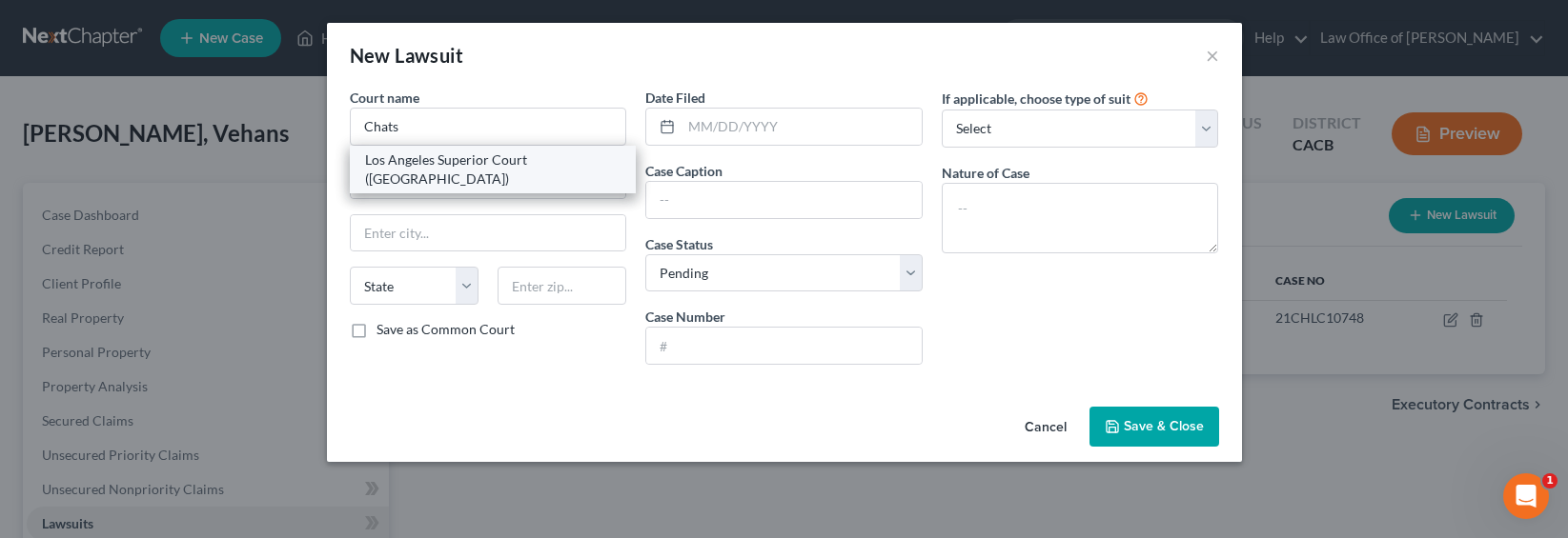
click at [433, 160] on div "Los Angeles Superior Court ([GEOGRAPHIC_DATA])" at bounding box center [493, 169] width 256 height 38
type input "Los Angeles Superior Court ([GEOGRAPHIC_DATA])"
type input "[STREET_ADDRESS]"
type input "Chatsworth"
select select "4"
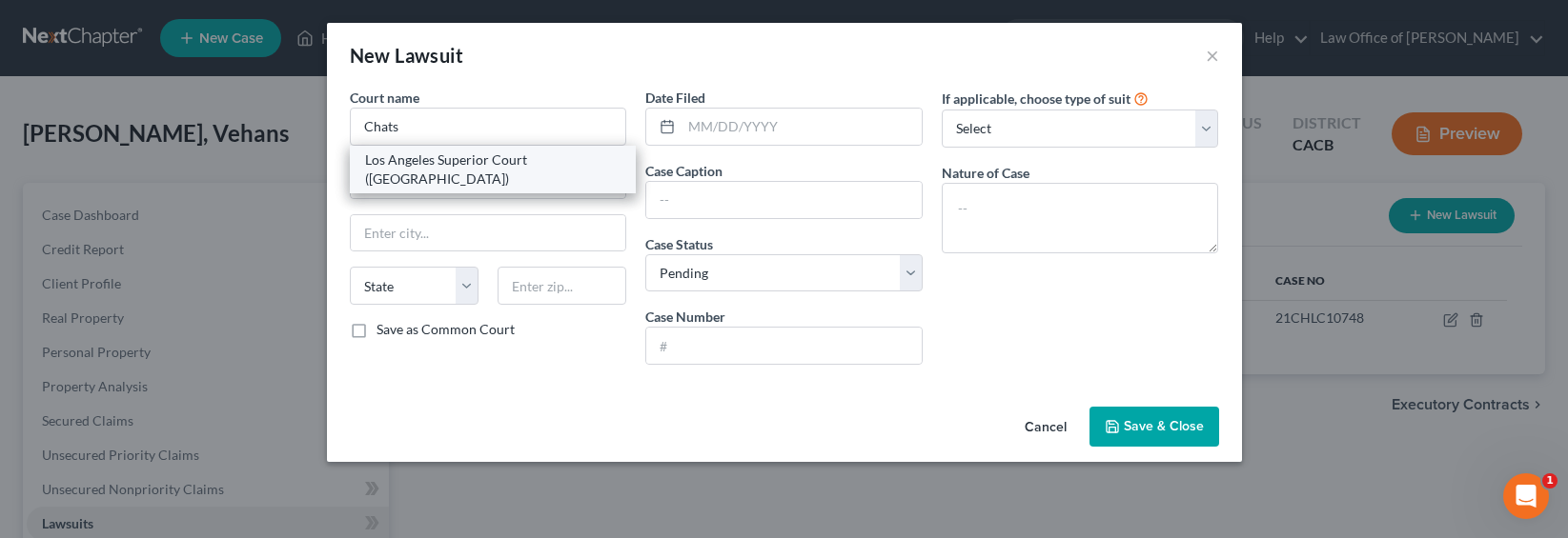
type input "91311"
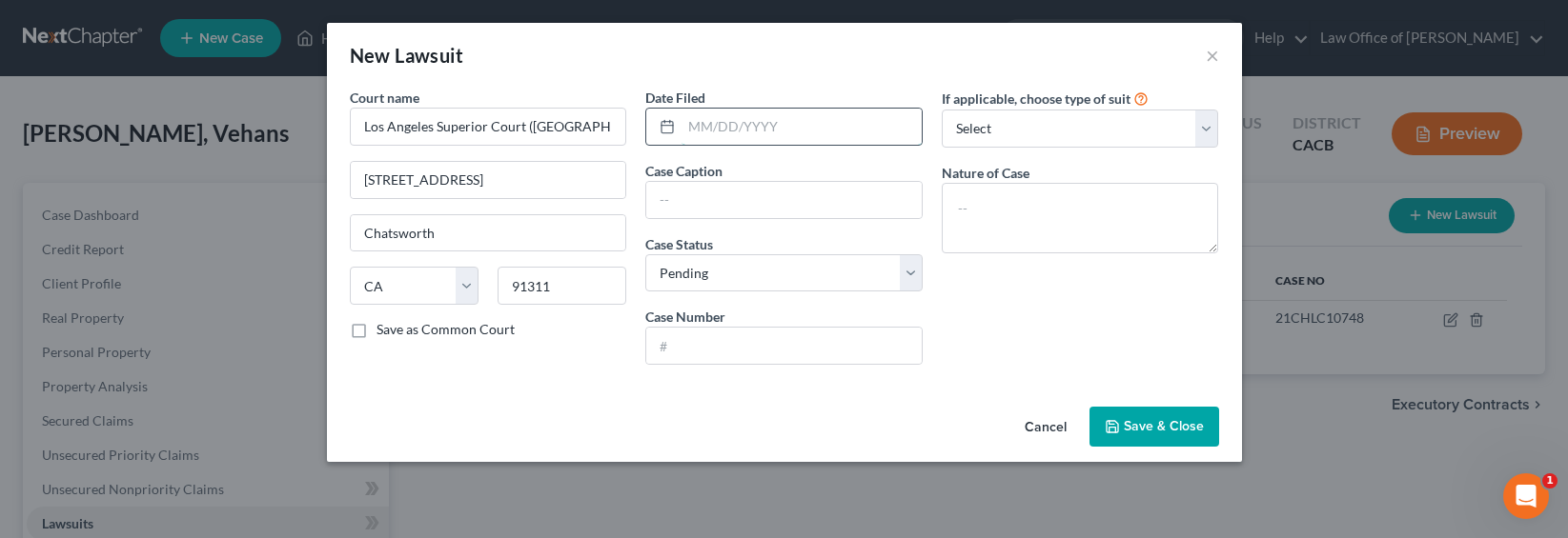
click at [808, 128] on input "text" at bounding box center [802, 126] width 240 height 36
type input "[DATE]"
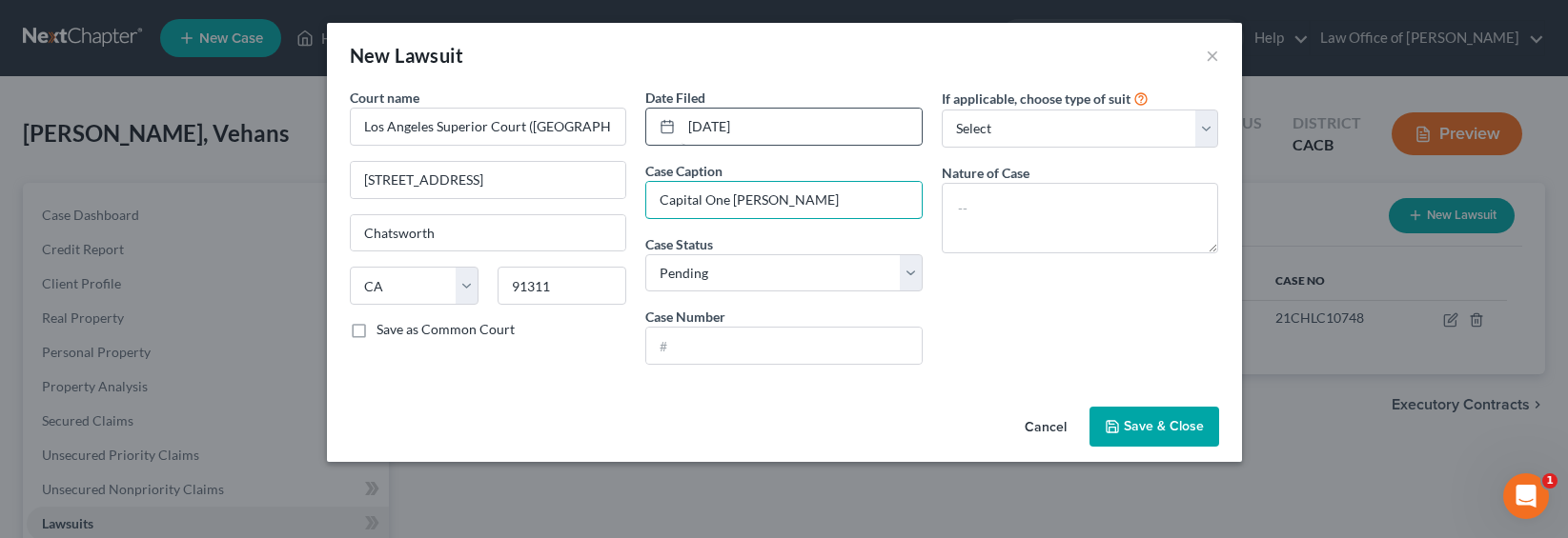
type input "Capital One [PERSON_NAME]"
select select "2"
click at [645, 254] on select "Select Pending On Appeal Concluded" at bounding box center [784, 272] width 277 height 38
type input "23CHLC20219"
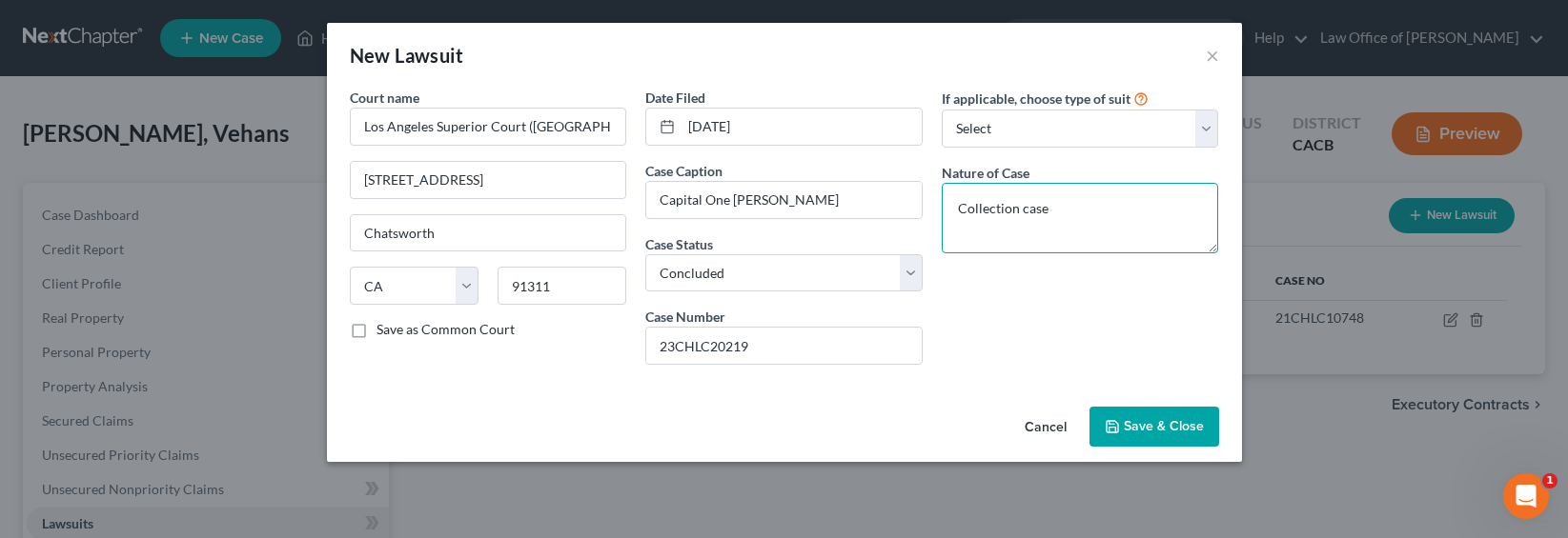
type textarea "Collection case"
click at [1168, 432] on span "Save & Close" at bounding box center [1164, 426] width 80 height 16
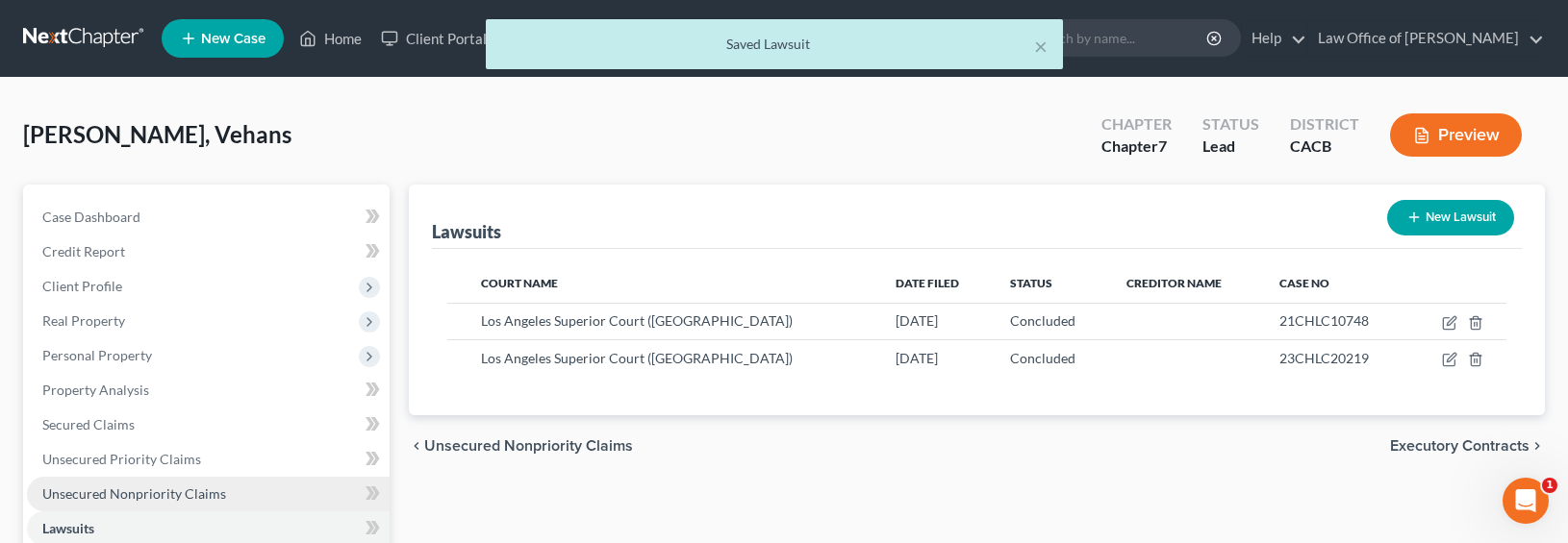
click at [159, 496] on span "Unsecured Nonpriority Claims" at bounding box center [134, 493] width 184 height 17
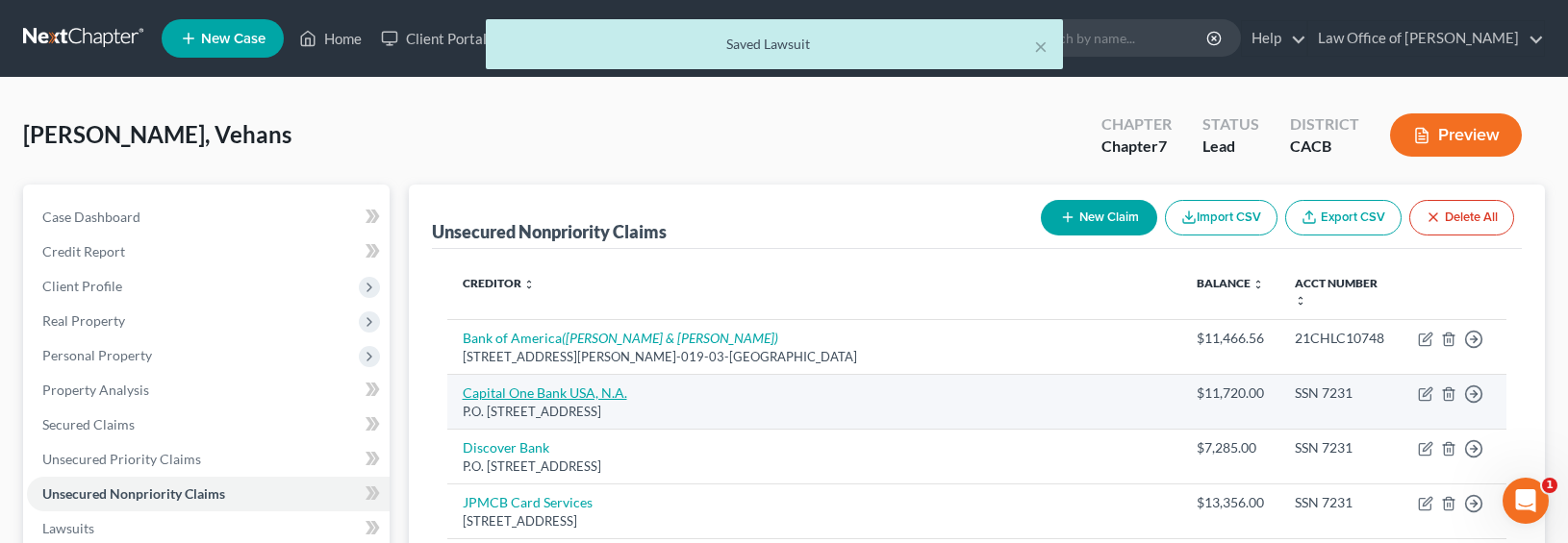
click at [535, 386] on link "Capital One Bank USA, N.A." at bounding box center [545, 392] width 164 height 17
select select "46"
select select "2"
select select "0"
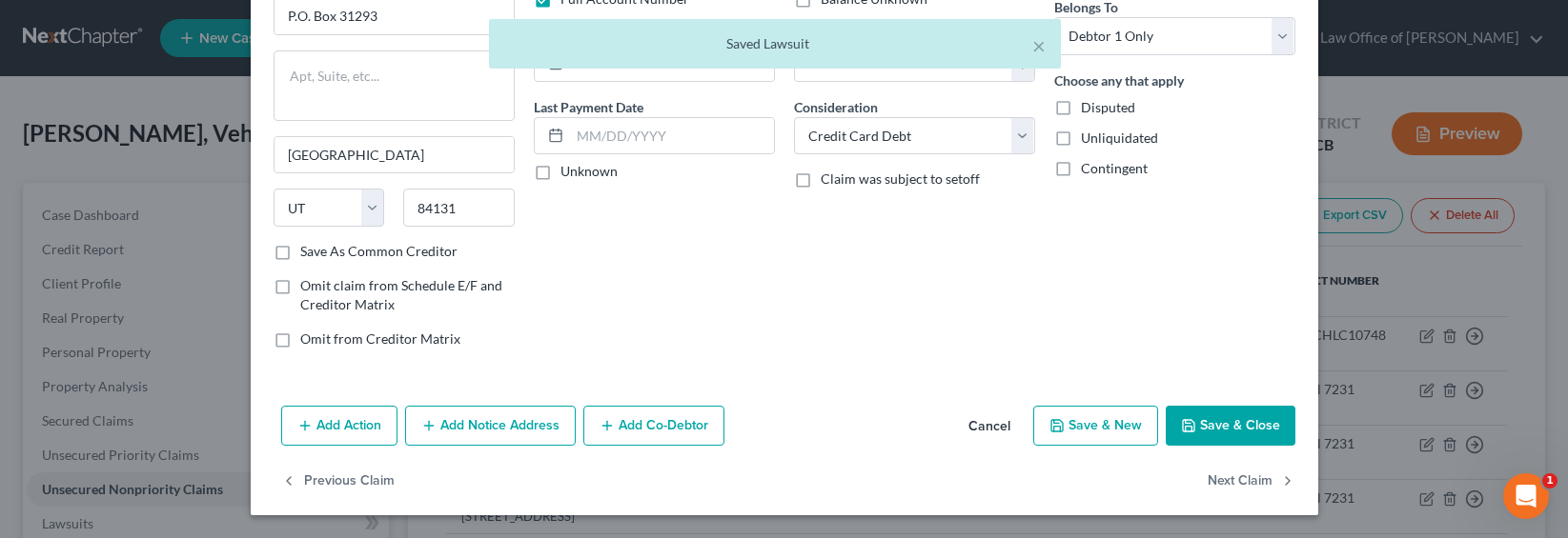
click at [448, 429] on button "Add Notice Address" at bounding box center [491, 426] width 171 height 40
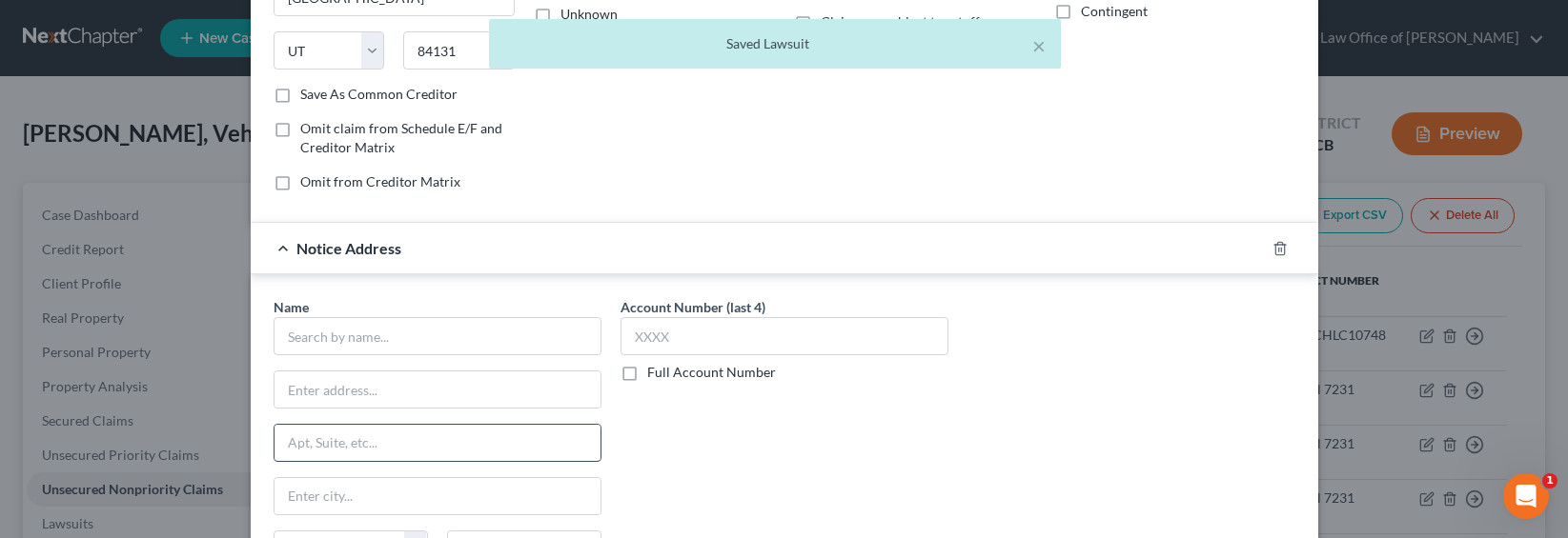
scroll to position [359, 0]
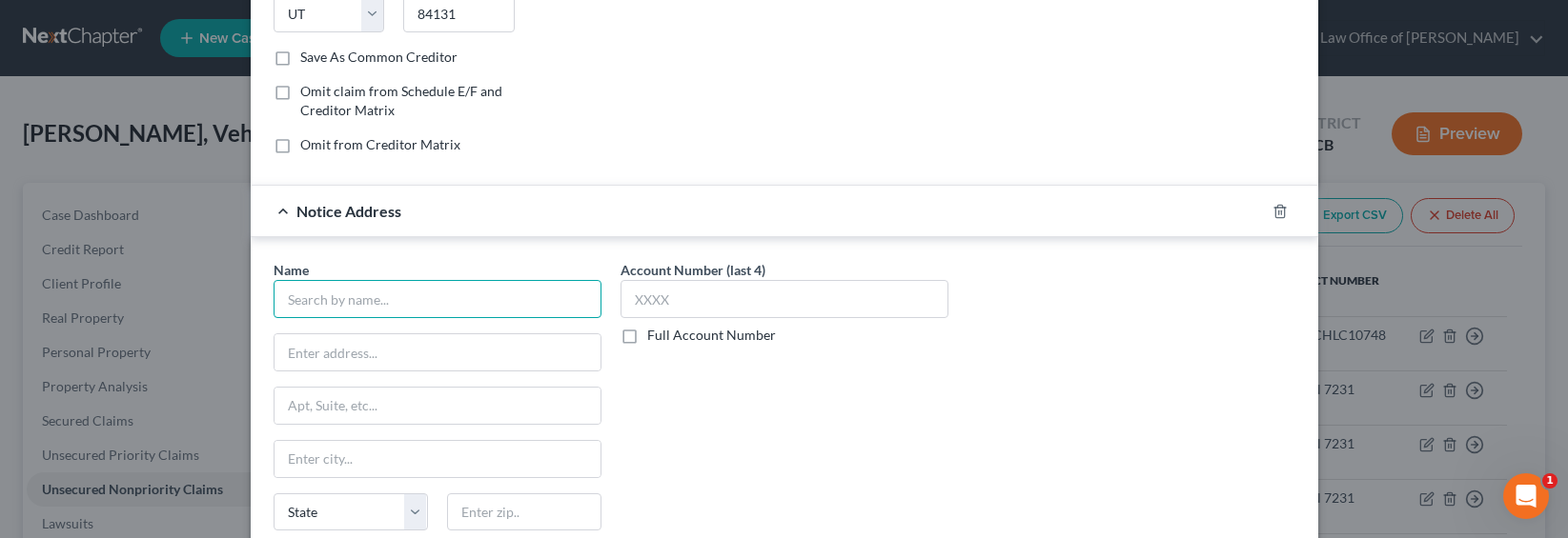
click at [363, 300] on input "text" at bounding box center [437, 299] width 328 height 38
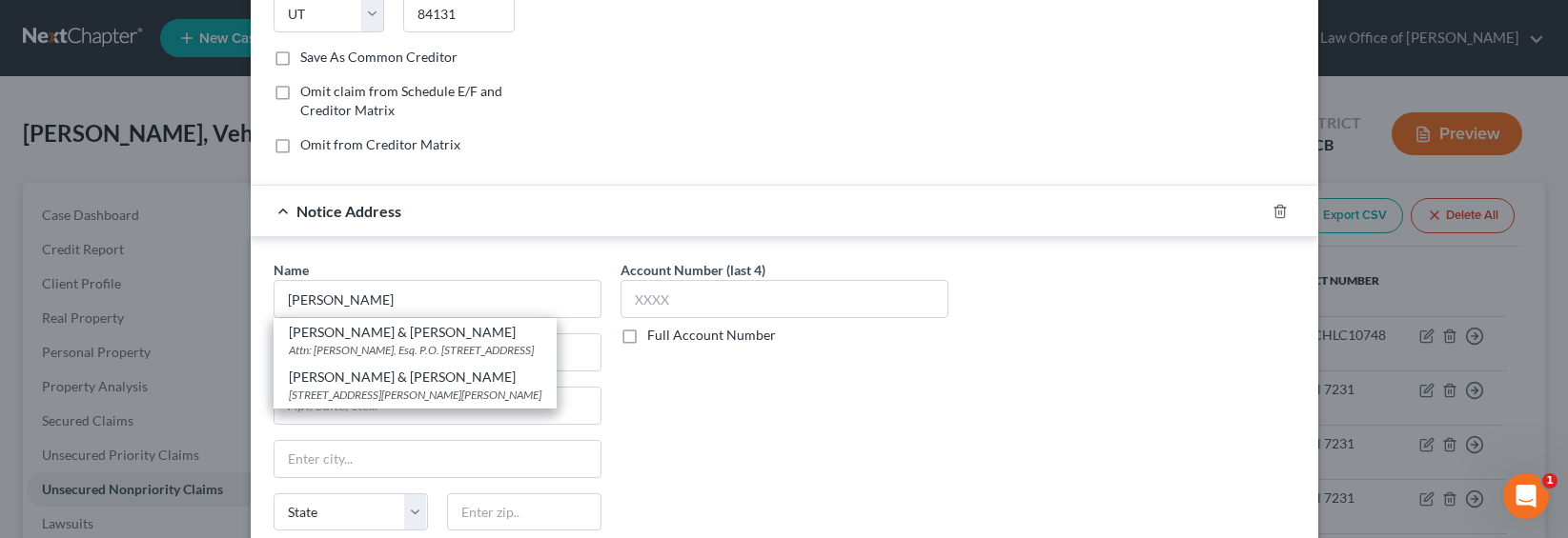
click at [351, 333] on div "[PERSON_NAME] & [PERSON_NAME]" at bounding box center [415, 332] width 252 height 19
type input "[PERSON_NAME] & [PERSON_NAME]"
type input "Attn: [PERSON_NAME], Esq."
type input "P.O. Box 13807"
type input "[GEOGRAPHIC_DATA]"
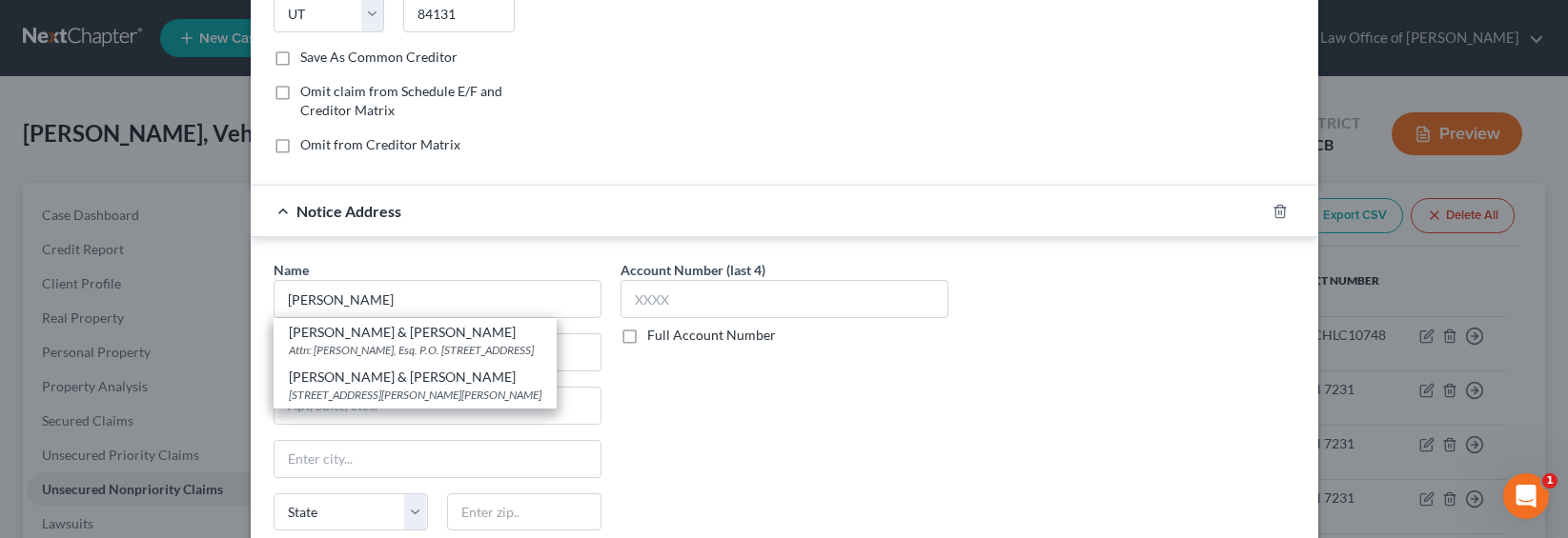
select select "4"
type input "95853"
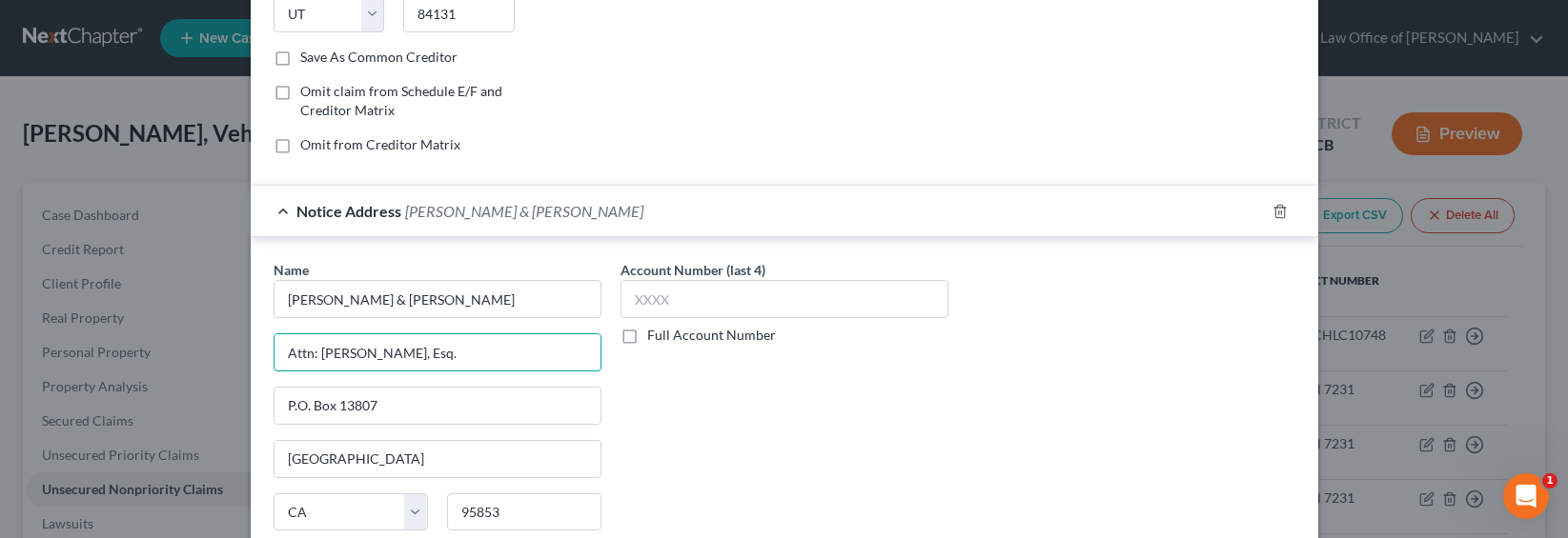
drag, startPoint x: 473, startPoint y: 351, endPoint x: 242, endPoint y: 355, distance: 231.0
click at [242, 355] on div "Edit Unsecured Nonpriority Claim × Creditor * Capital One Bank [GEOGRAPHIC_DATA…" at bounding box center [784, 269] width 1568 height 538
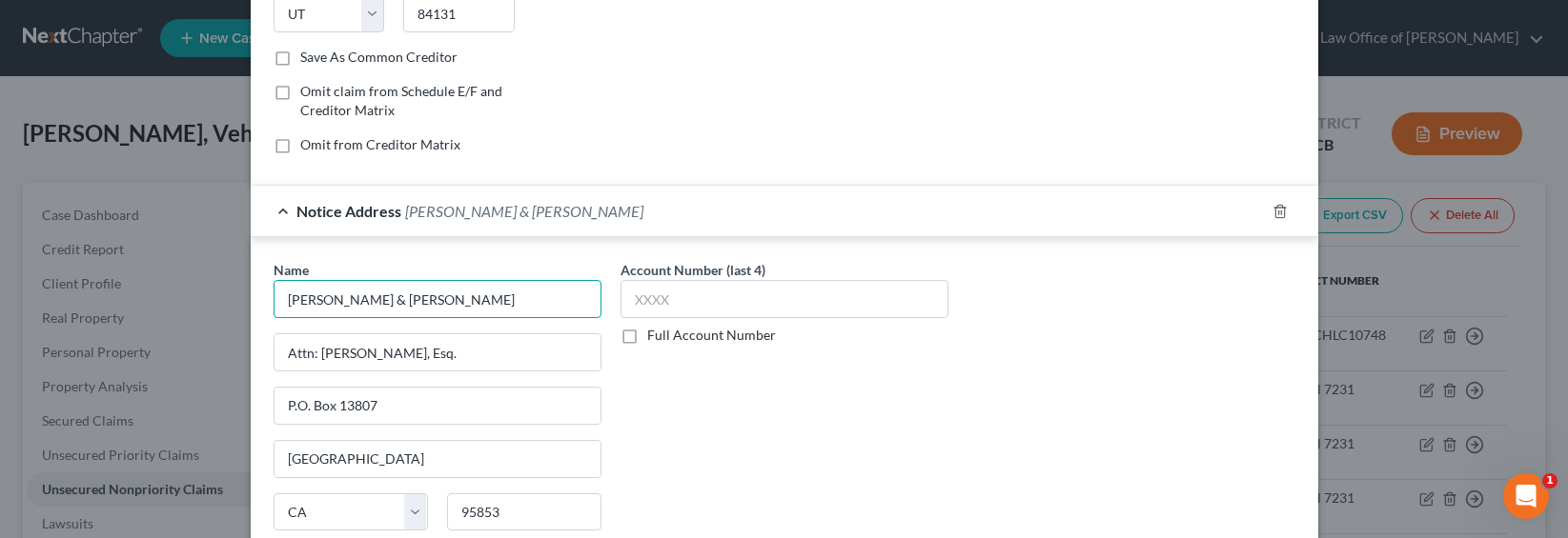
drag, startPoint x: 437, startPoint y: 292, endPoint x: 434, endPoint y: 303, distance: 11.4
click at [437, 293] on input "[PERSON_NAME] & [PERSON_NAME]" at bounding box center [437, 299] width 328 height 38
drag, startPoint x: 420, startPoint y: 302, endPoint x: 196, endPoint y: 285, distance: 224.6
click at [197, 286] on div "Edit Unsecured Nonpriority Claim × Creditor * Capital One Bank [GEOGRAPHIC_DATA…" at bounding box center [784, 269] width 1568 height 538
click at [334, 303] on input "[PERSON_NAME]" at bounding box center [437, 299] width 328 height 38
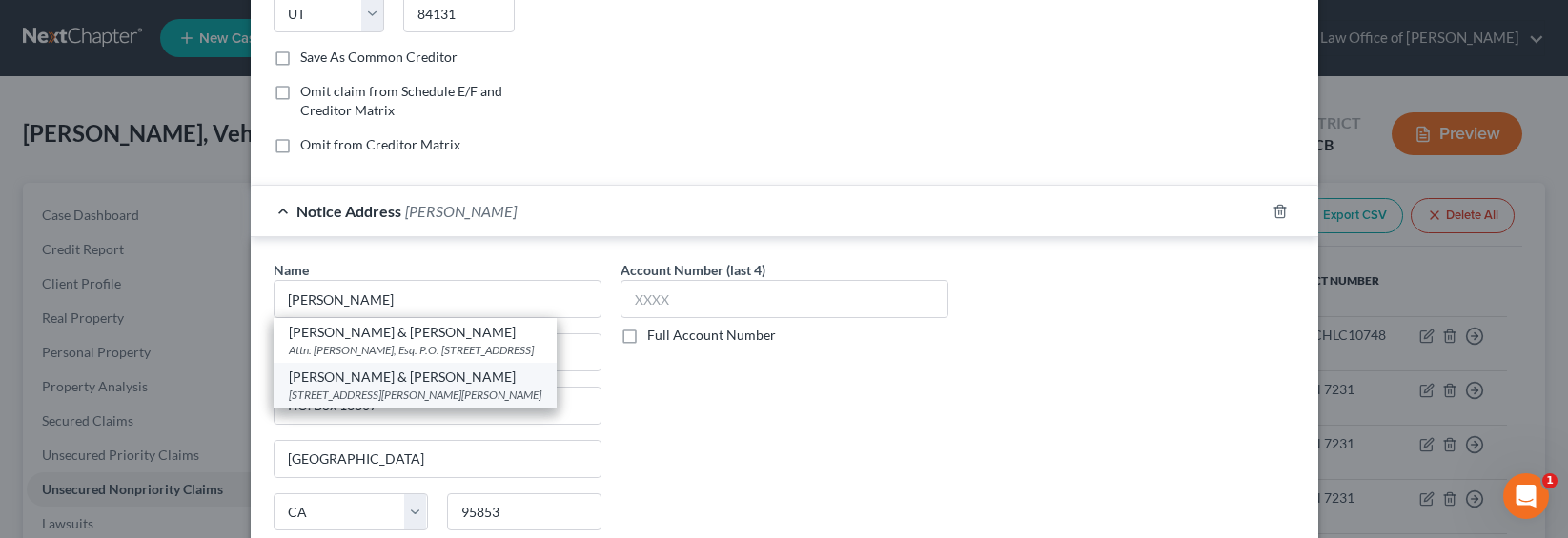
click at [403, 403] on div "[STREET_ADDRESS][PERSON_NAME][PERSON_NAME]" at bounding box center [415, 395] width 252 height 16
type input "[PERSON_NAME] & [PERSON_NAME]"
type input "[STREET_ADDRESS][PERSON_NAME]"
type input "[PERSON_NAME]"
type input "95658"
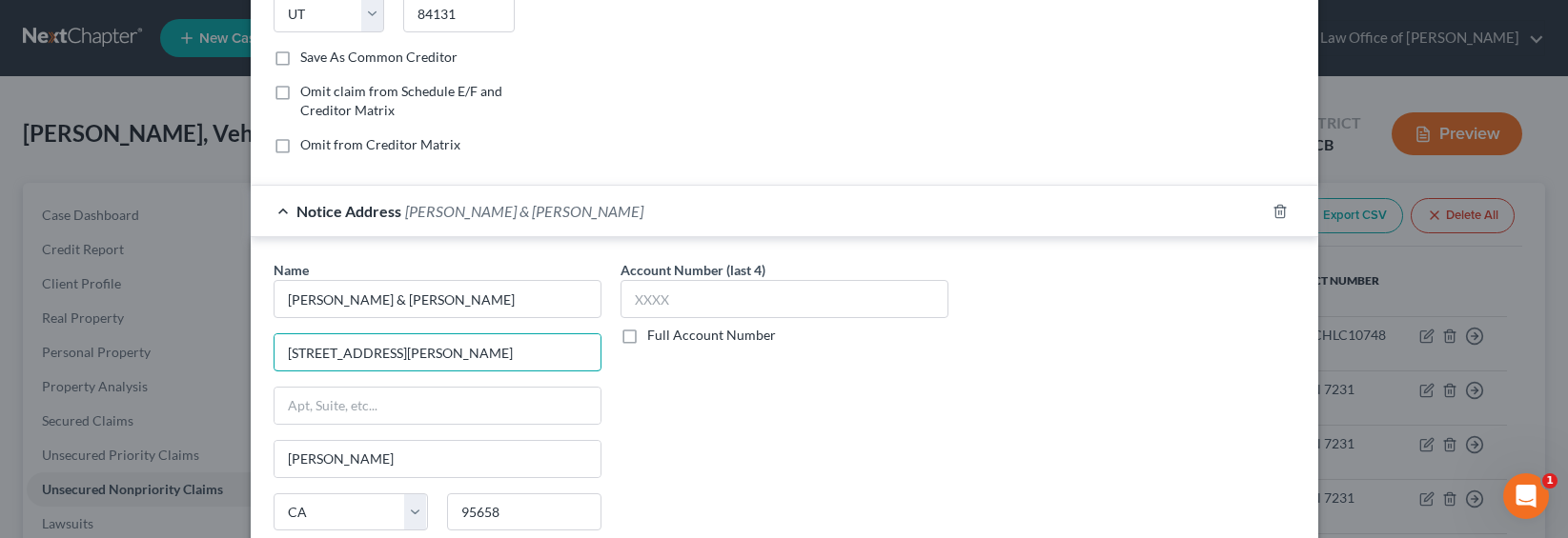
drag, startPoint x: 548, startPoint y: 351, endPoint x: 246, endPoint y: 350, distance: 302.0
click at [250, 350] on div "Name * [PERSON_NAME] & [PERSON_NAME] [STREET_ADDRESS][PERSON_NAME], Bay G [PERS…" at bounding box center [784, 417] width 1068 height 359
click at [329, 401] on input "text" at bounding box center [437, 405] width 326 height 36
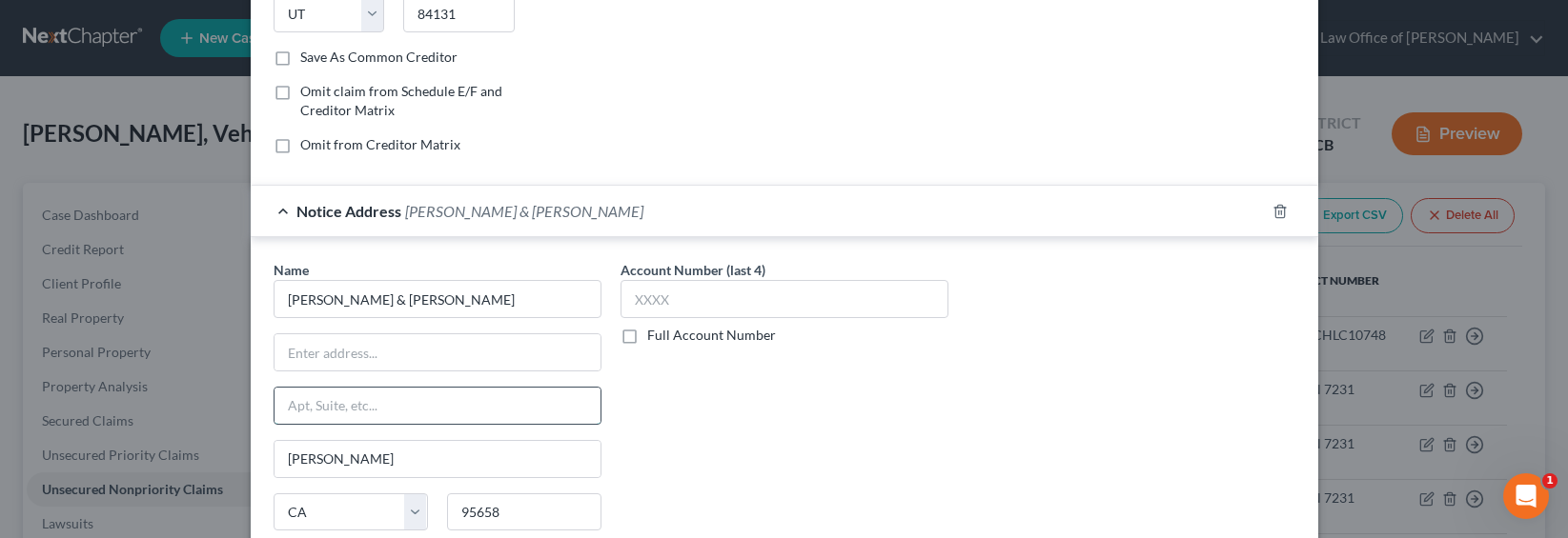
paste input "[STREET_ADDRESS][PERSON_NAME]"
type input "[STREET_ADDRESS][PERSON_NAME]"
click at [322, 354] on input "text" at bounding box center [437, 352] width 326 height 36
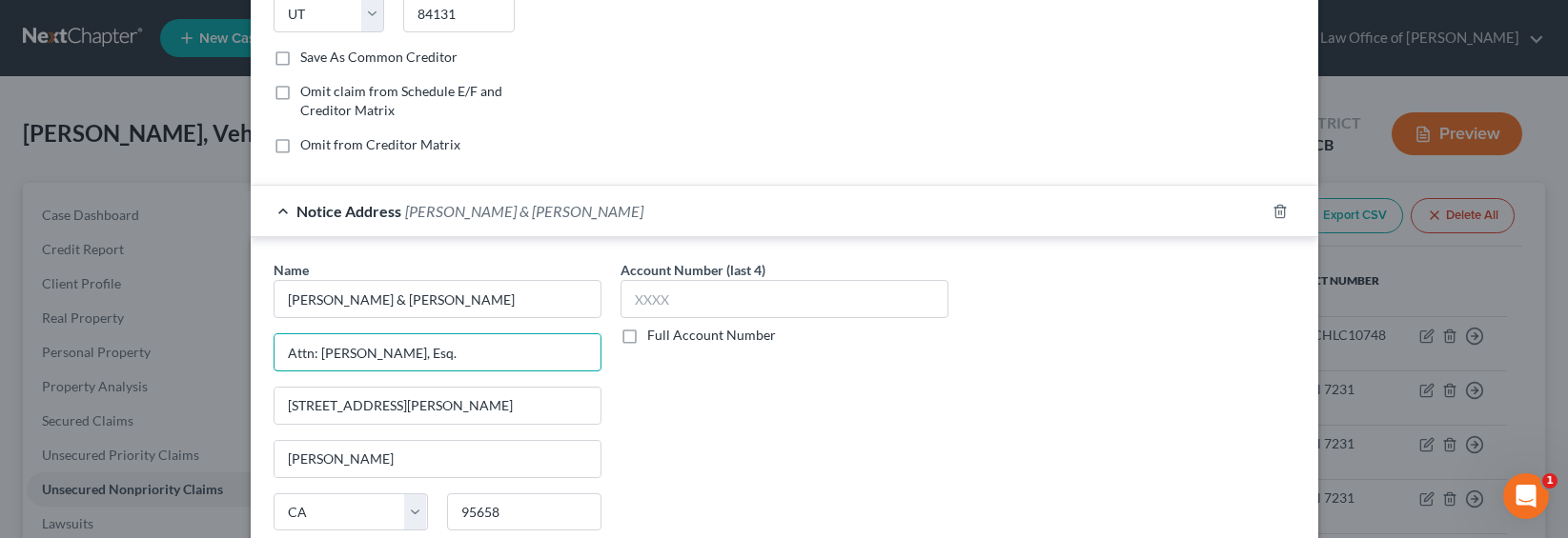
type input "Attn: [PERSON_NAME], Esq."
click at [690, 327] on label "Full Account Number" at bounding box center [711, 335] width 129 height 19
click at [667, 327] on input "Full Account Number" at bounding box center [660, 332] width 13 height 13
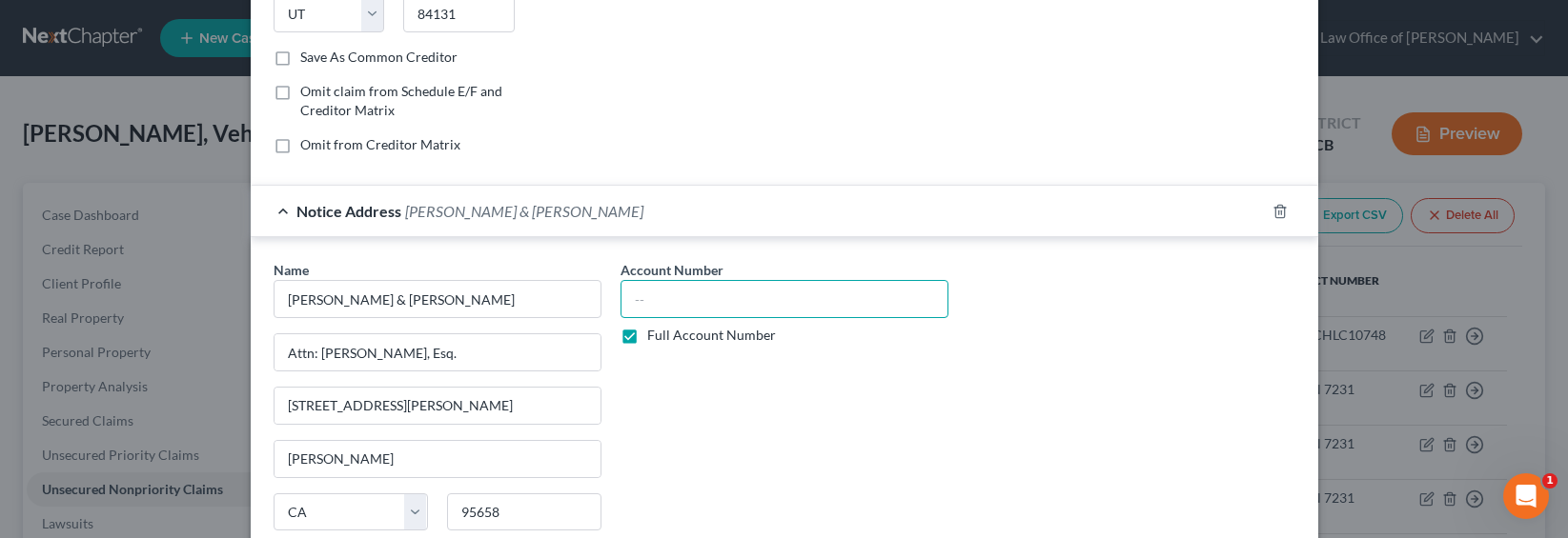
click at [678, 302] on input "text" at bounding box center [784, 299] width 328 height 38
type input "23CHLC20219"
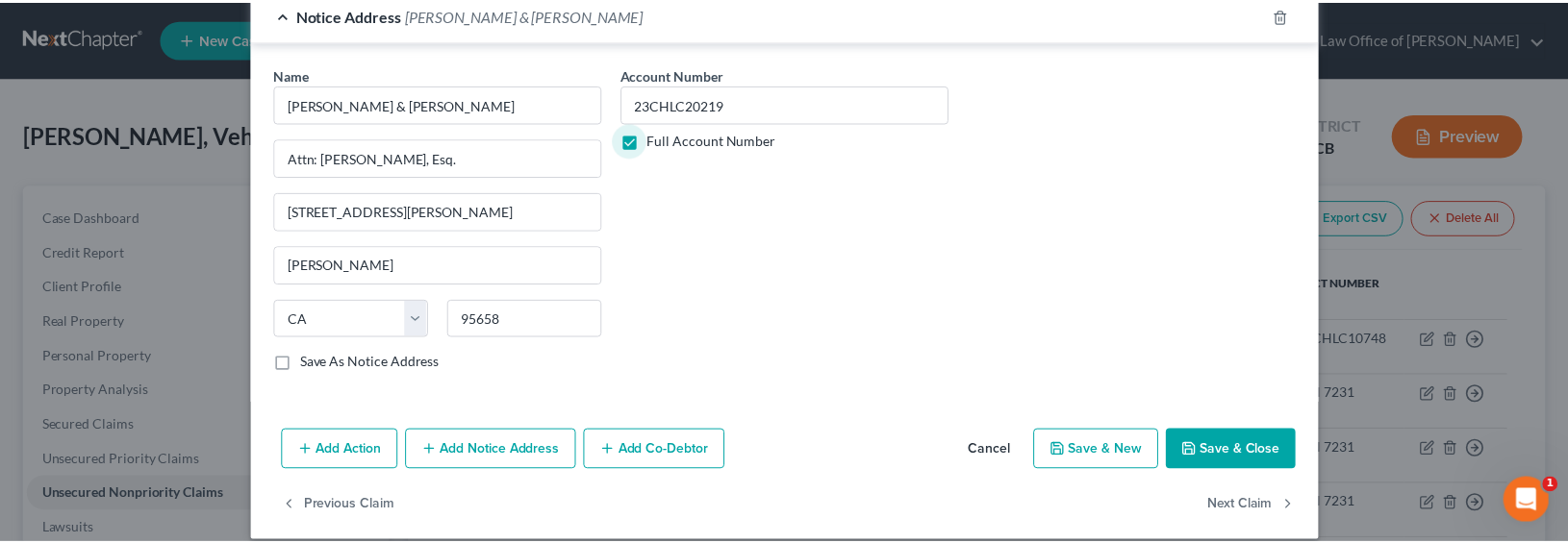
scroll to position [580, 0]
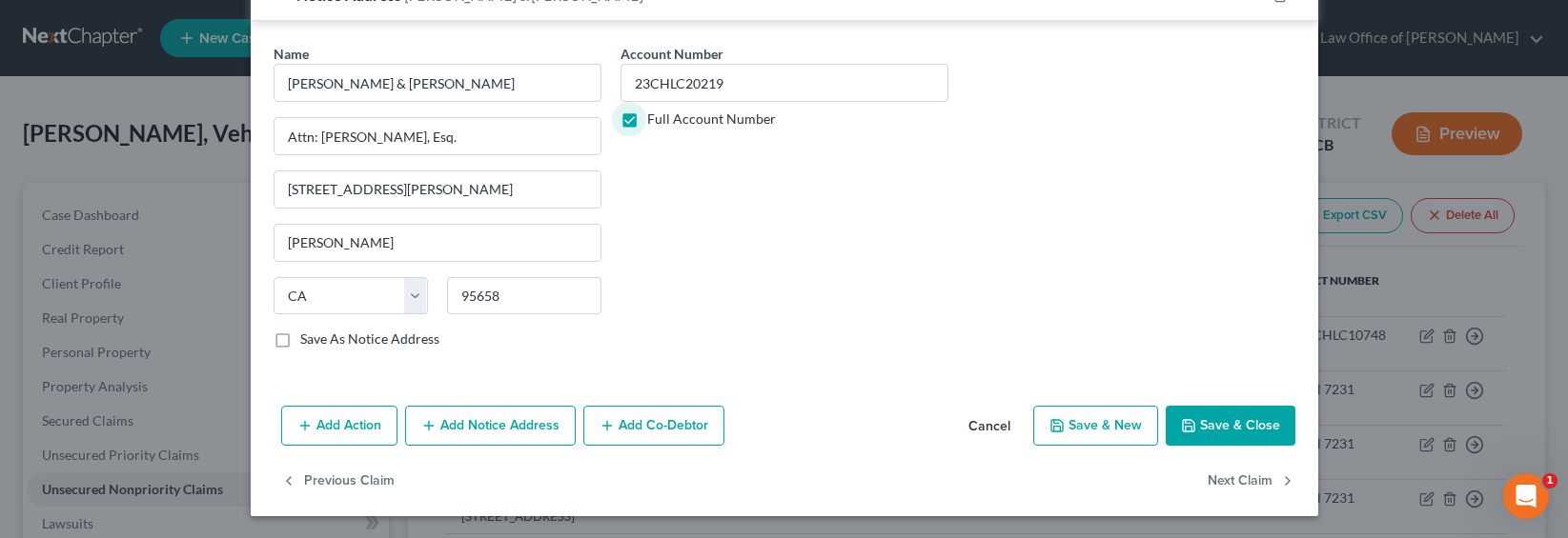
click at [1194, 428] on button "Save & Close" at bounding box center [1231, 426] width 130 height 40
